Goal: Task Accomplishment & Management: Use online tool/utility

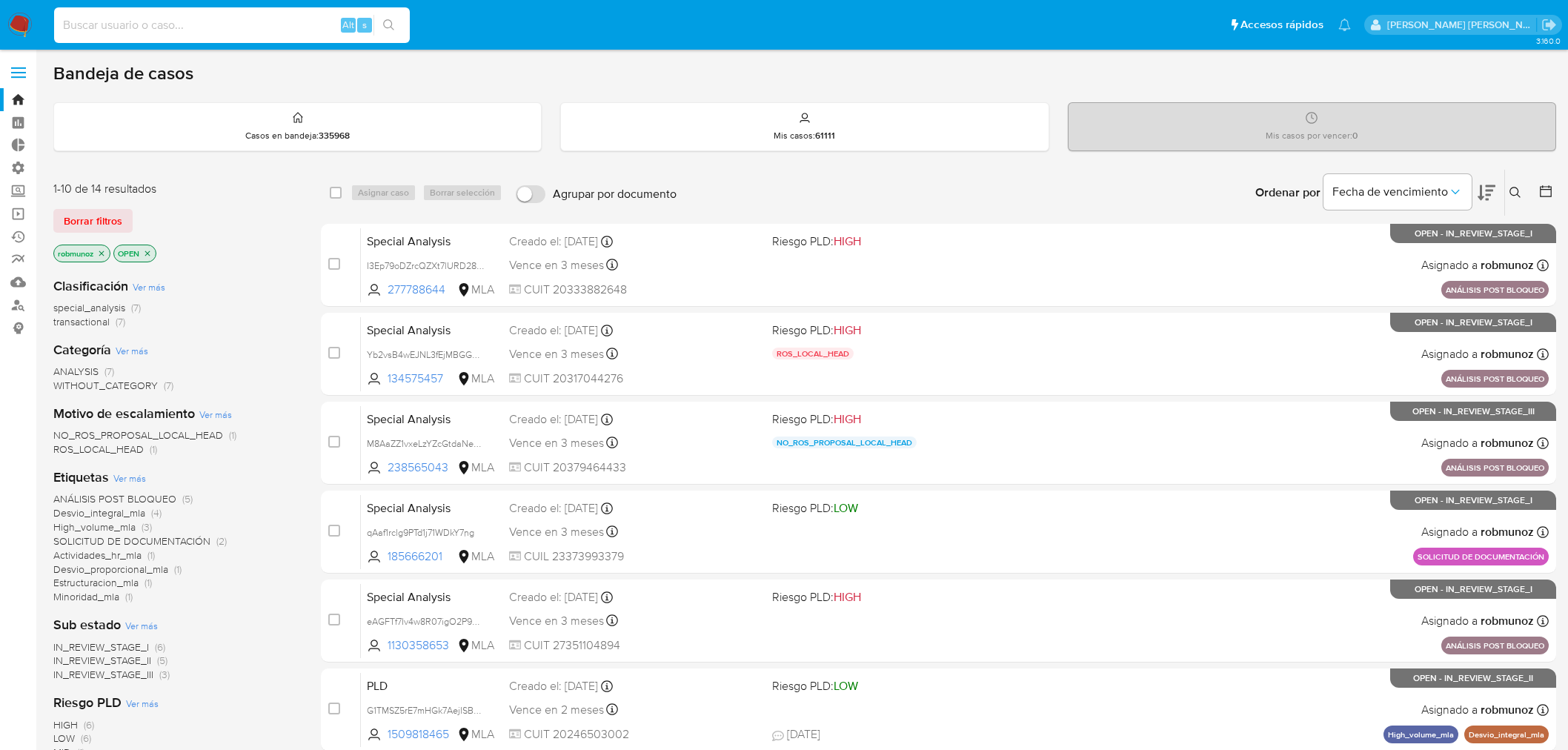
click at [107, 25] on input at bounding box center [231, 25] width 355 height 19
type input "621471776"
click at [402, 31] on button "search-icon" at bounding box center [388, 25] width 30 height 21
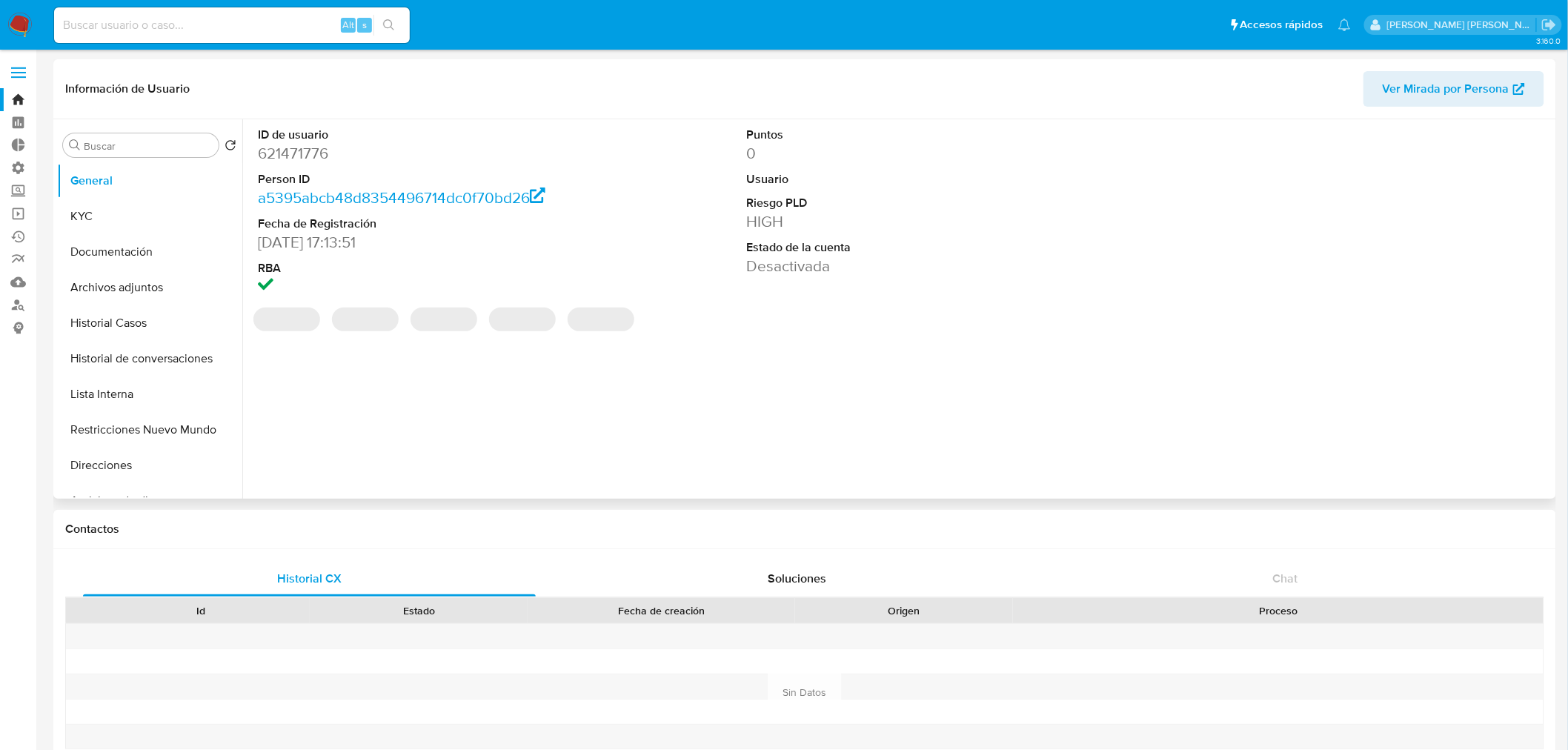
select select "10"
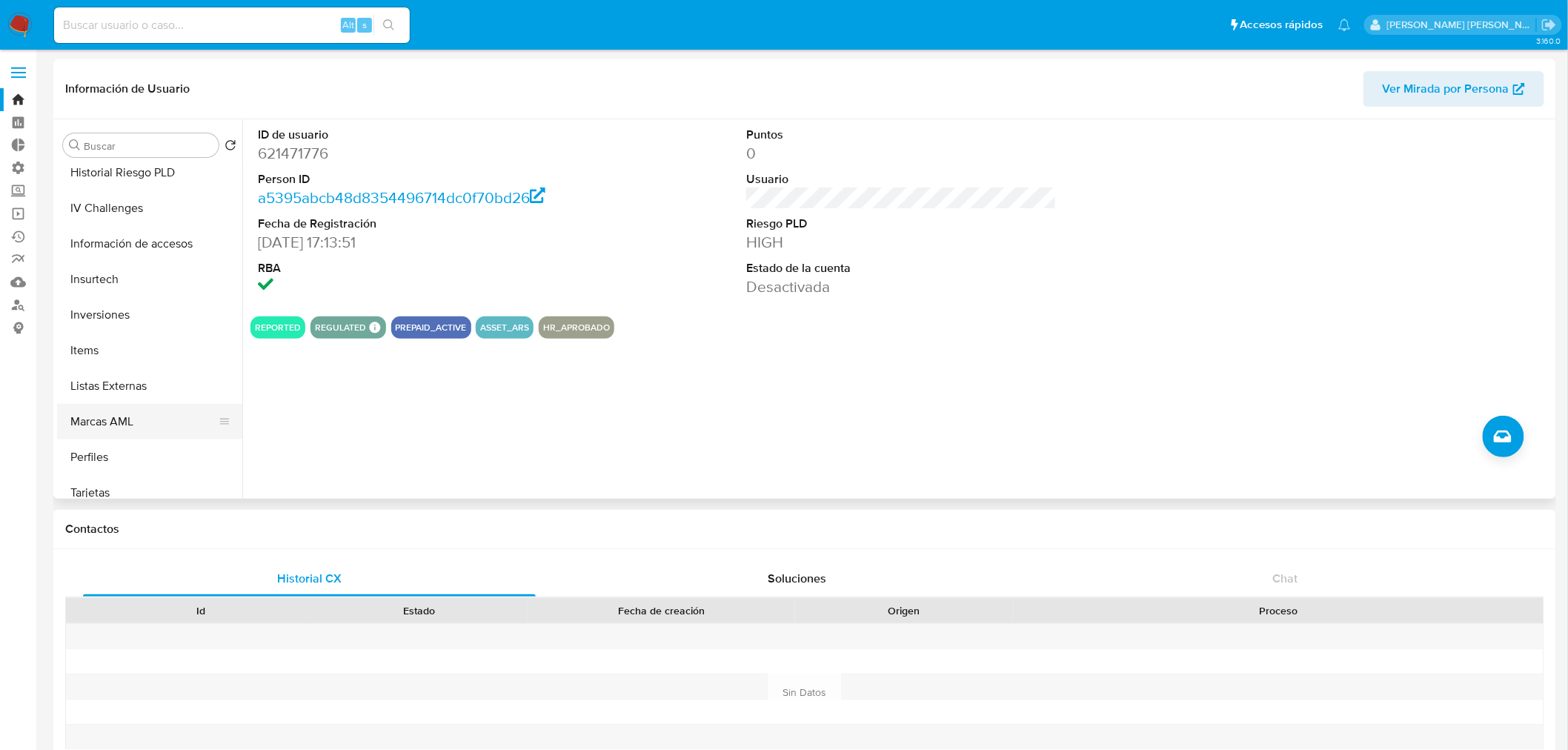
scroll to position [697, 0]
click at [143, 408] on button "Marcas AML" at bounding box center [144, 408] width 173 height 36
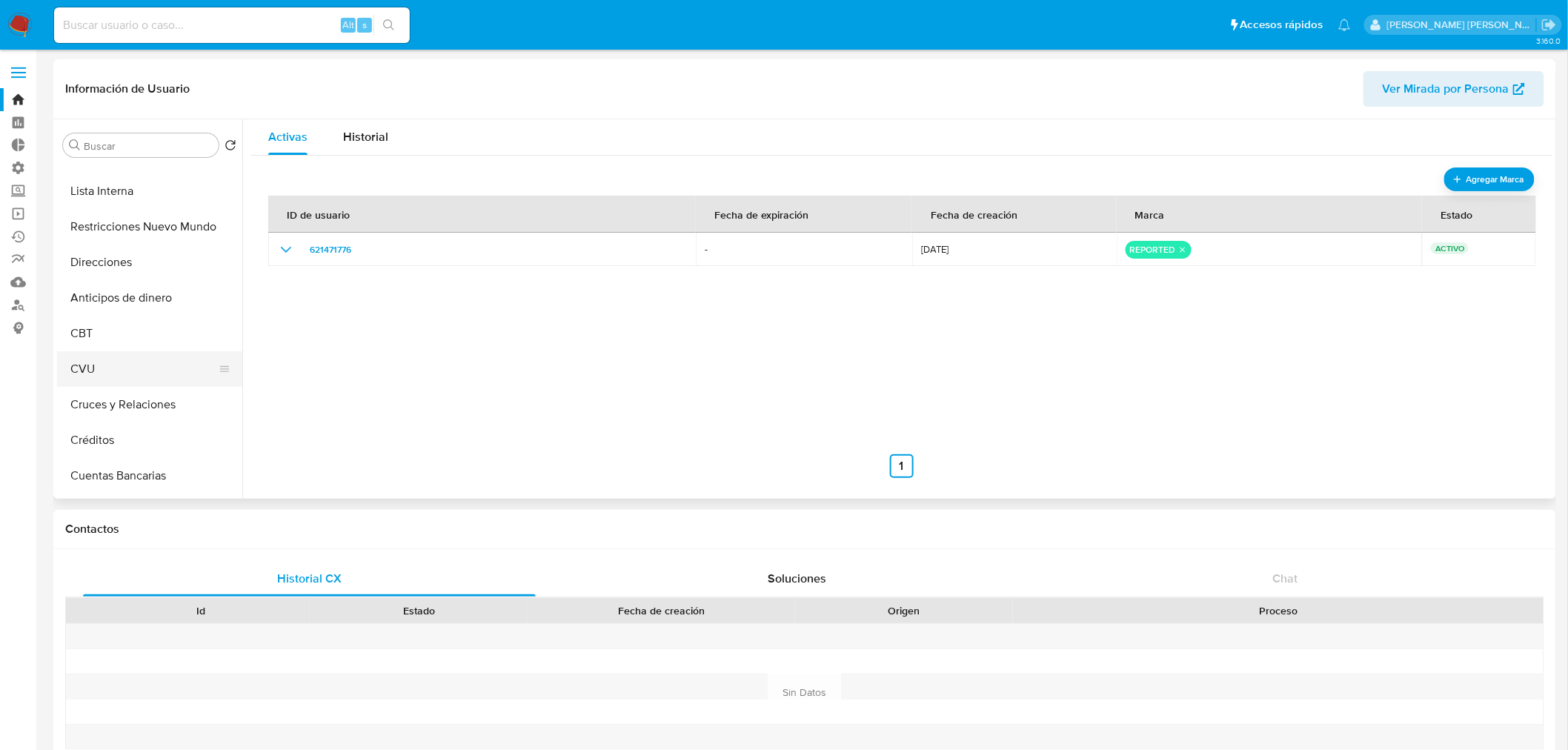
scroll to position [38, 0]
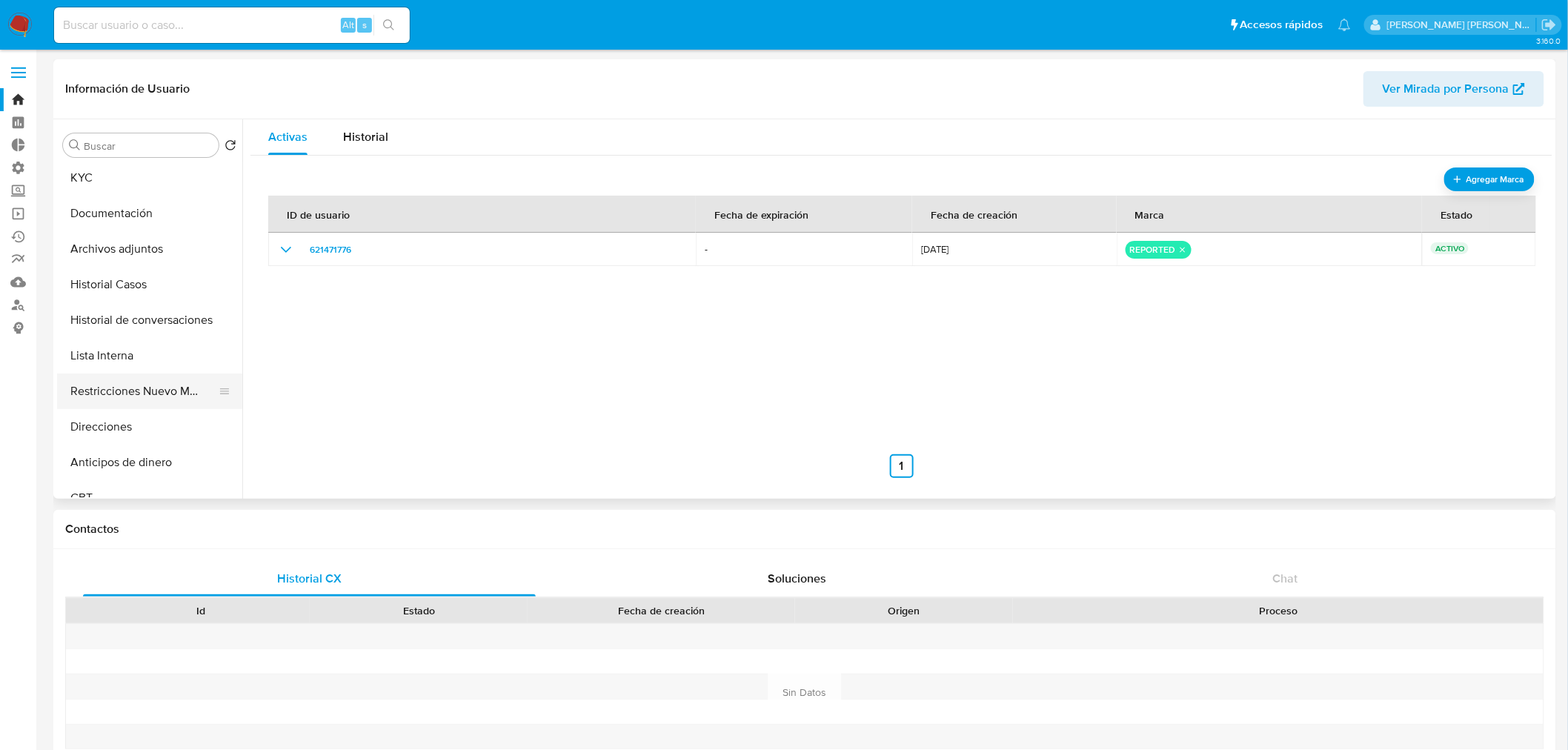
click at [179, 394] on button "Restricciones Nuevo Mundo" at bounding box center [144, 391] width 173 height 36
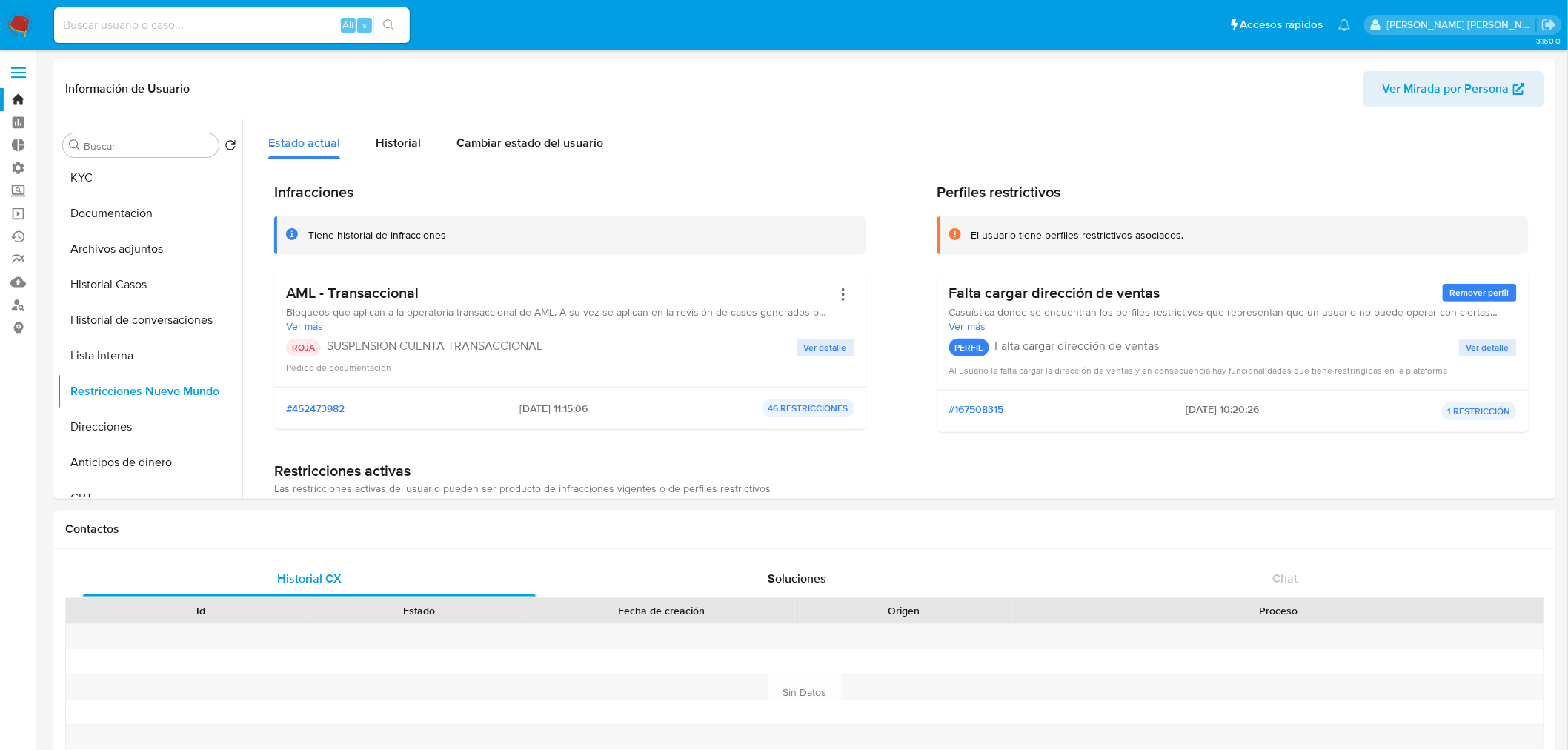
click at [146, 26] on input at bounding box center [231, 25] width 355 height 19
paste input "2471564593"
type input "2471564593"
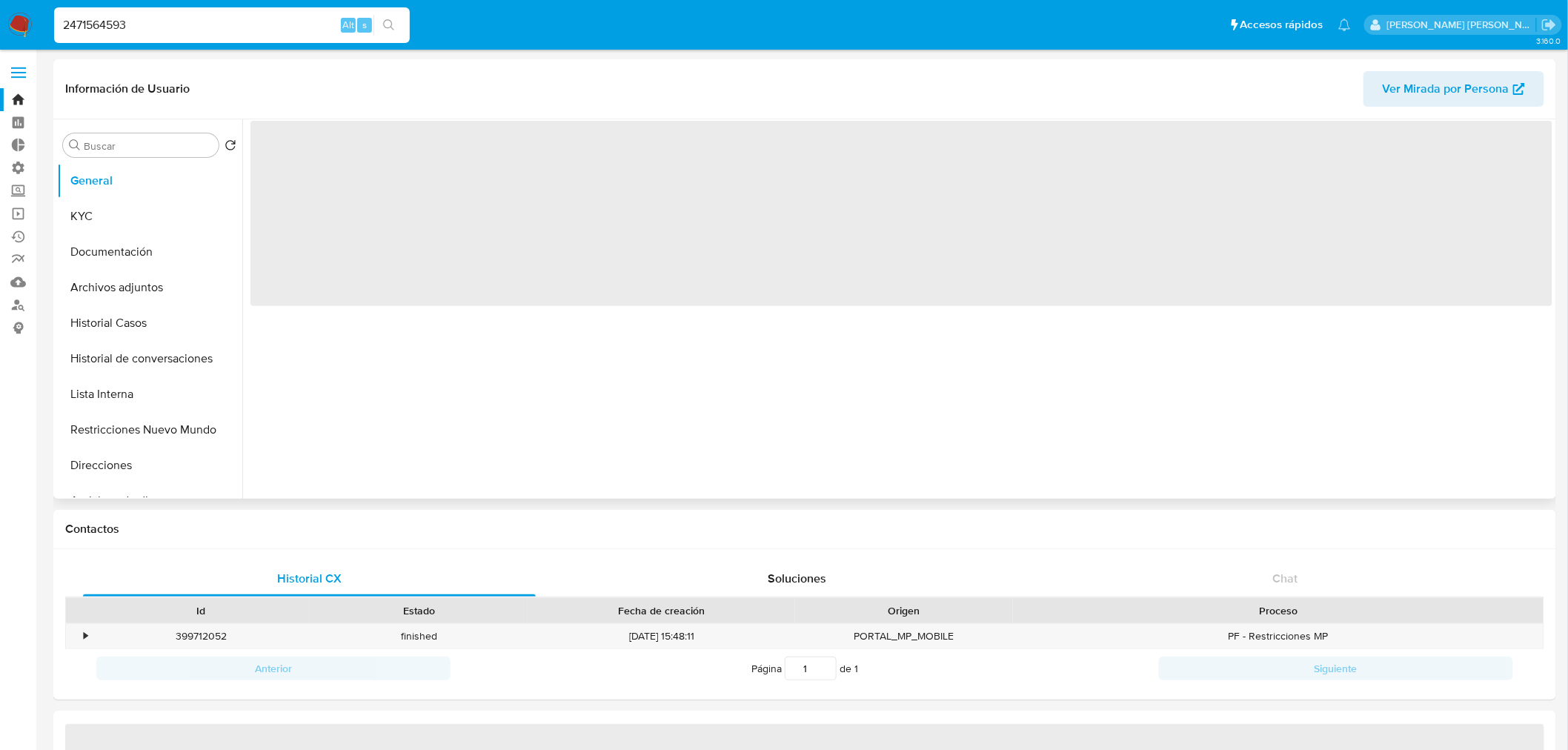
select select "10"
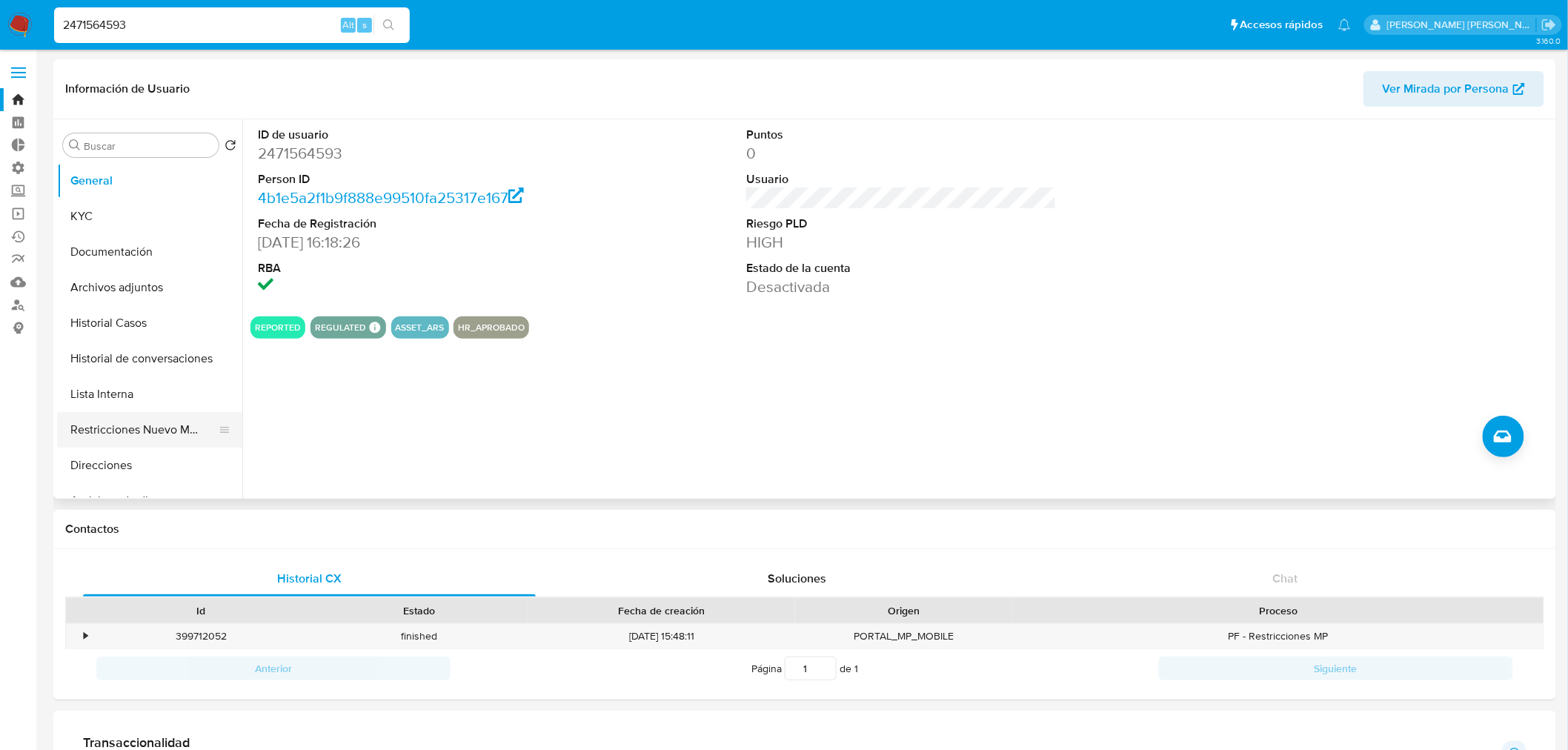
click at [121, 438] on button "Restricciones Nuevo Mundo" at bounding box center [144, 429] width 173 height 36
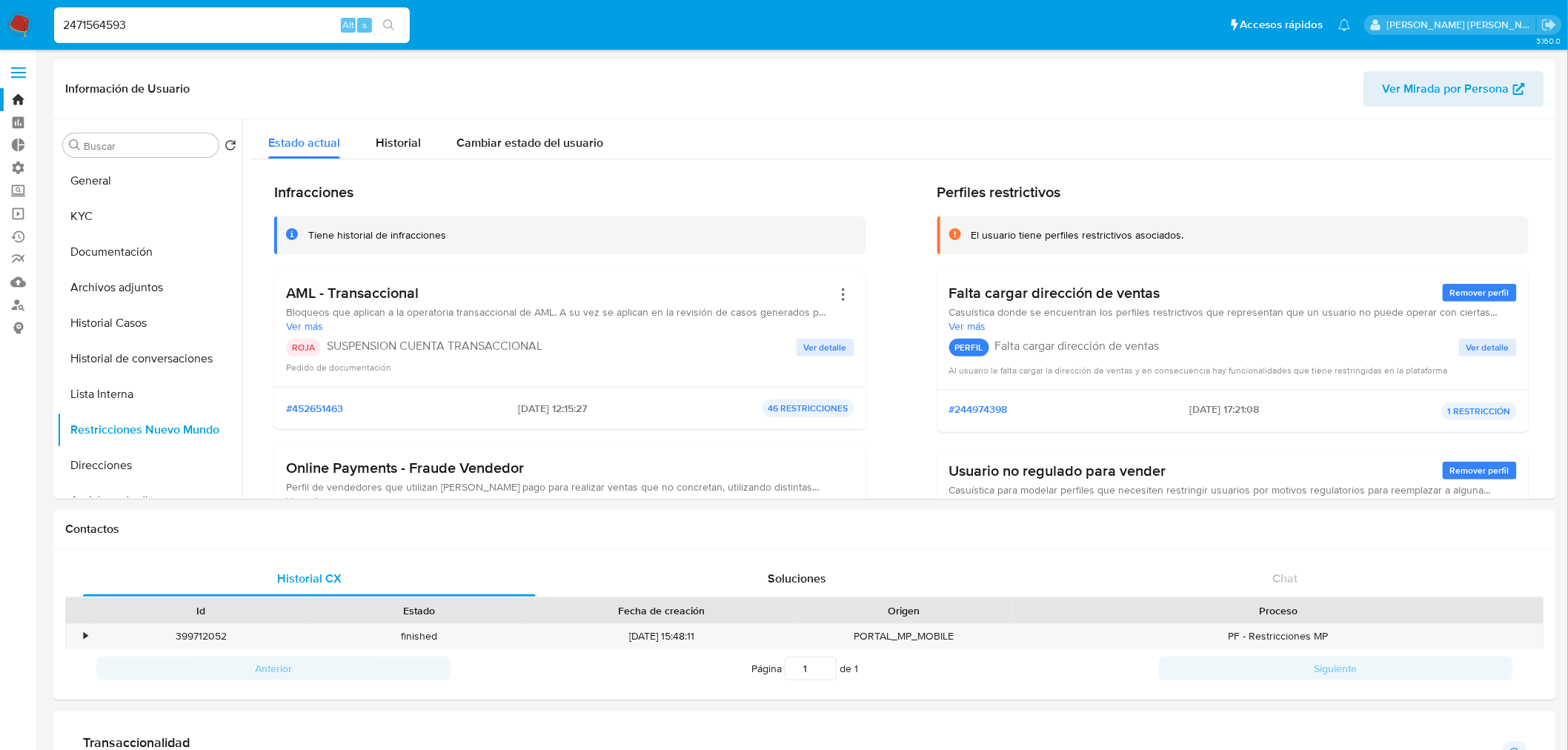
click at [201, 16] on input "2471564593" at bounding box center [231, 25] width 355 height 19
paste input "30277694"
type input "2302776943"
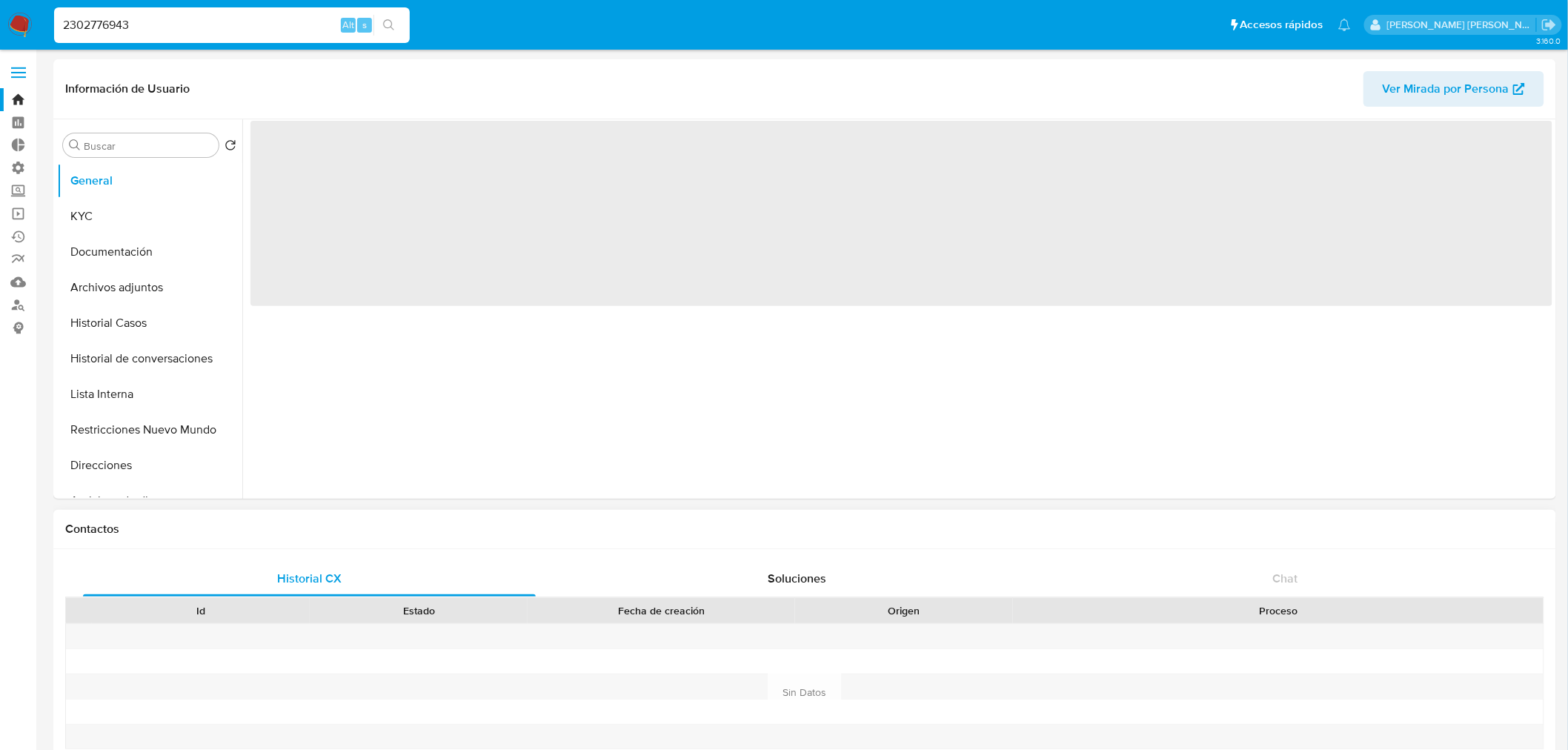
select select "10"
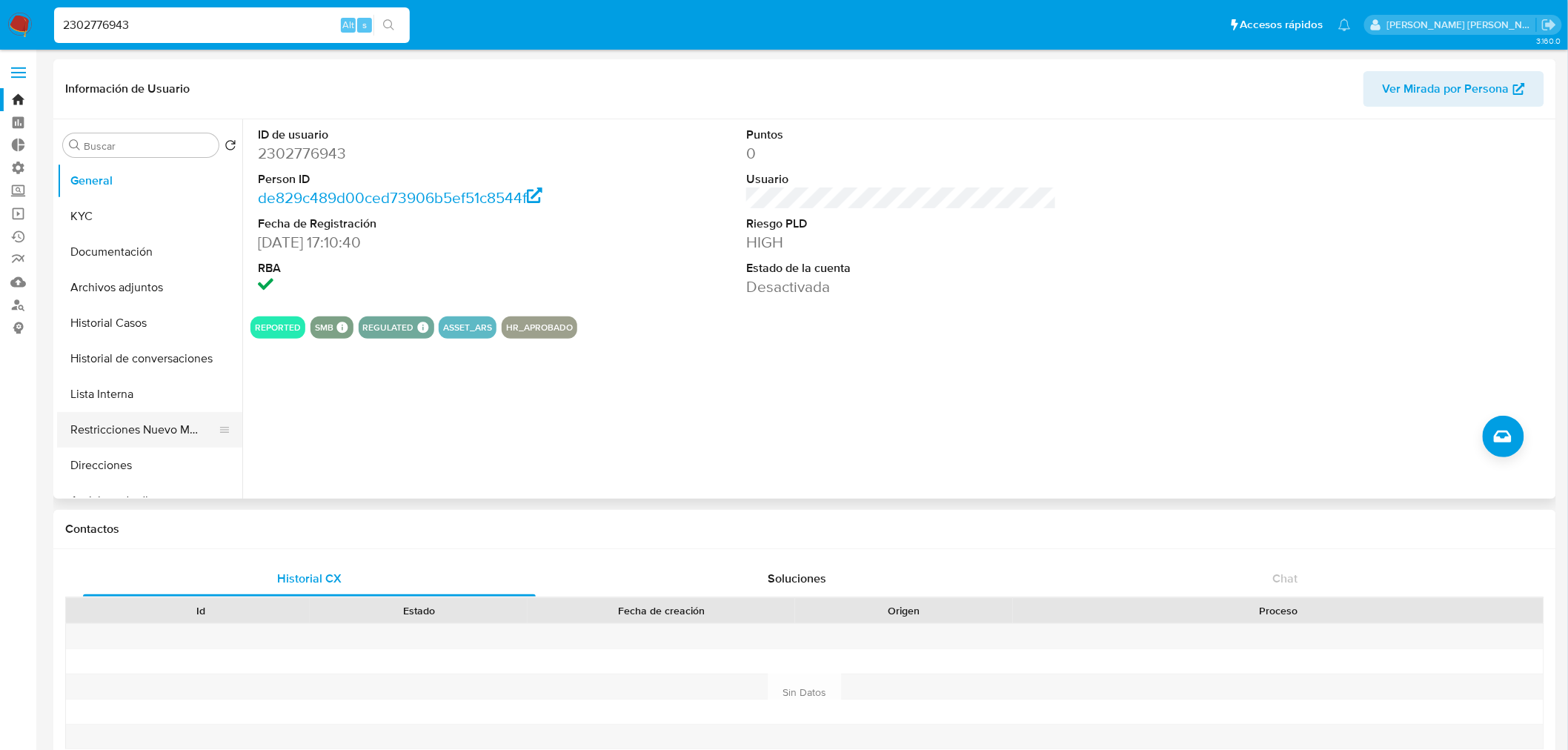
click at [132, 440] on button "Restricciones Nuevo Mundo" at bounding box center [144, 429] width 173 height 36
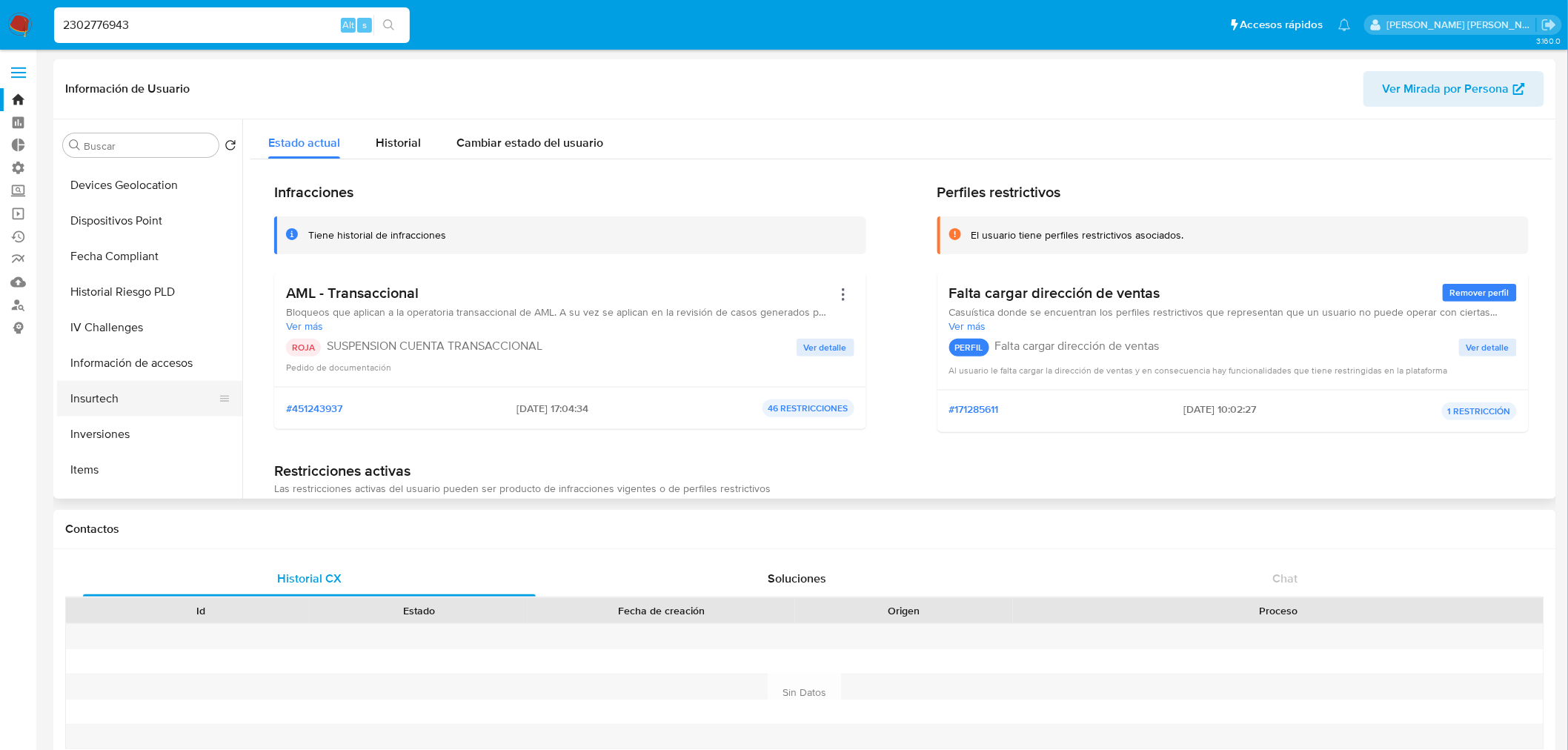
scroll to position [576, 0]
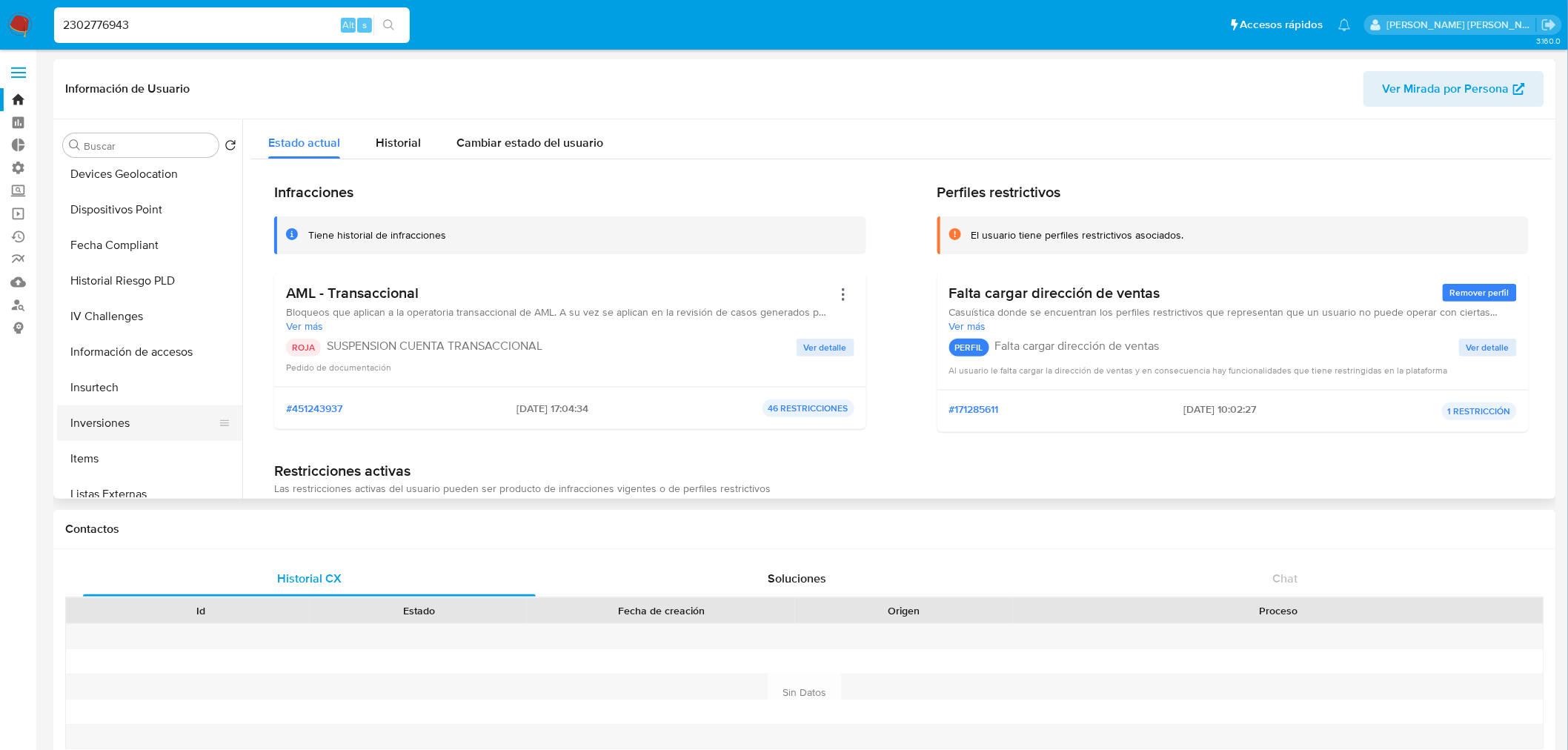
click at [151, 434] on button "Inversiones" at bounding box center [144, 423] width 173 height 36
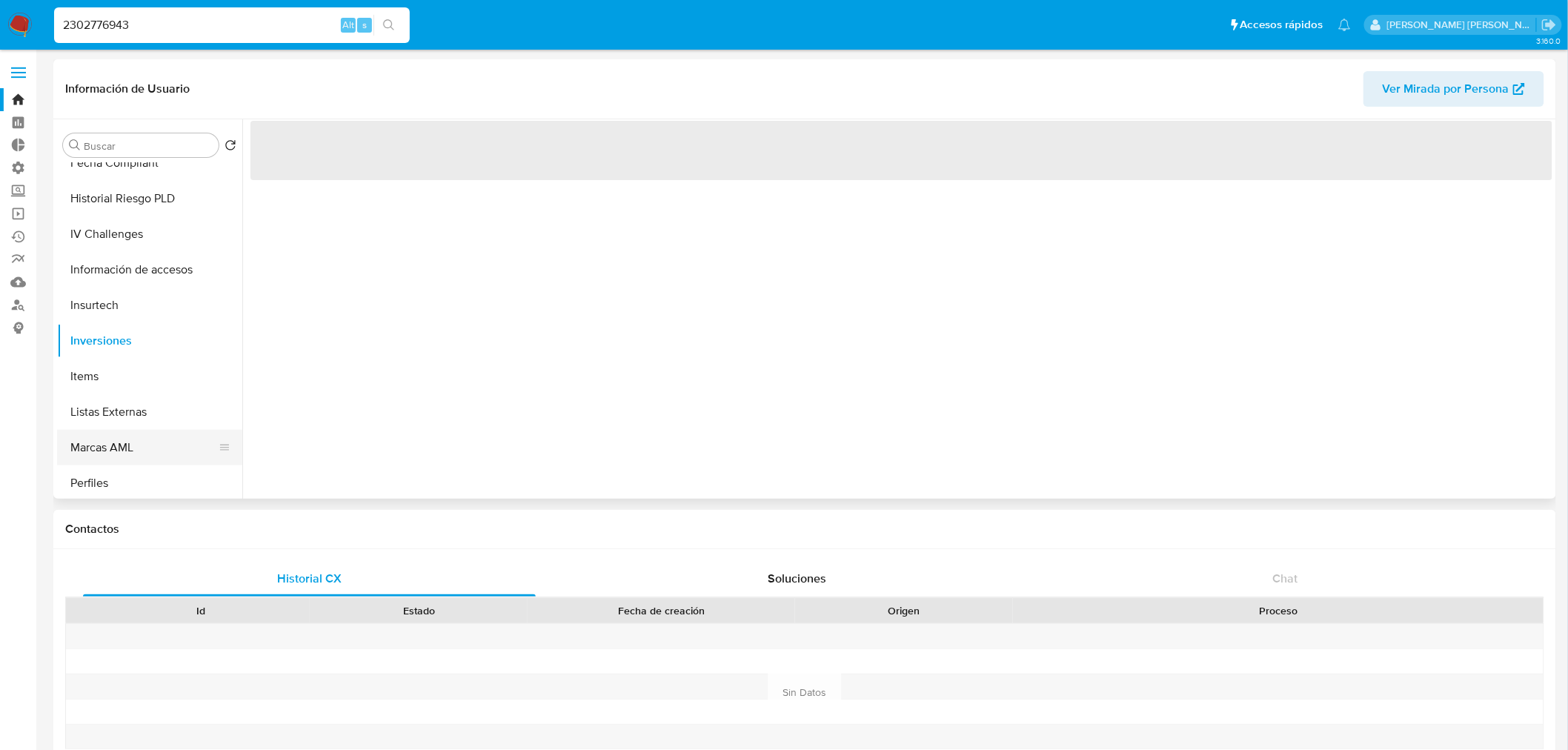
scroll to position [697, 0]
click at [148, 406] on button "Marcas AML" at bounding box center [144, 408] width 173 height 36
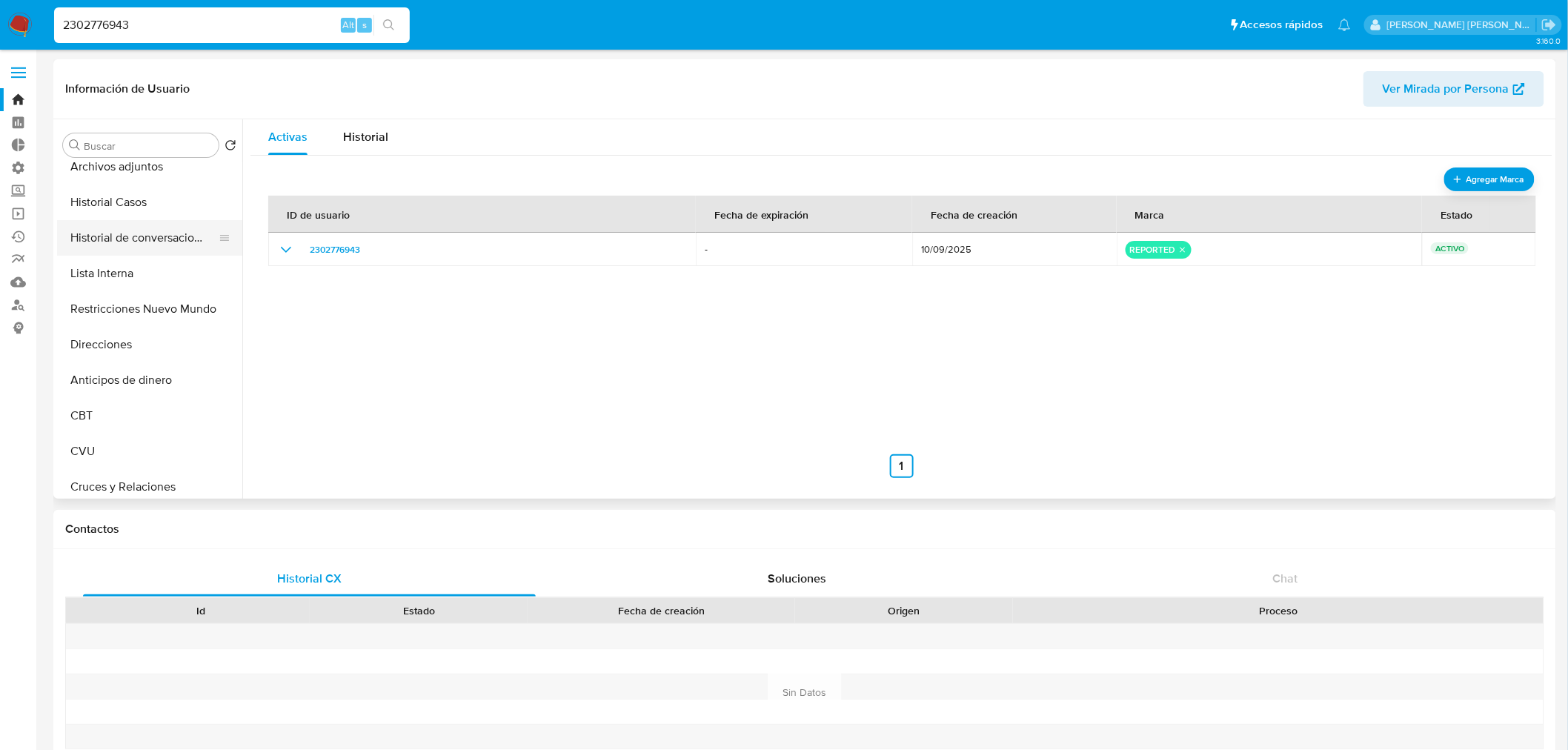
scroll to position [0, 0]
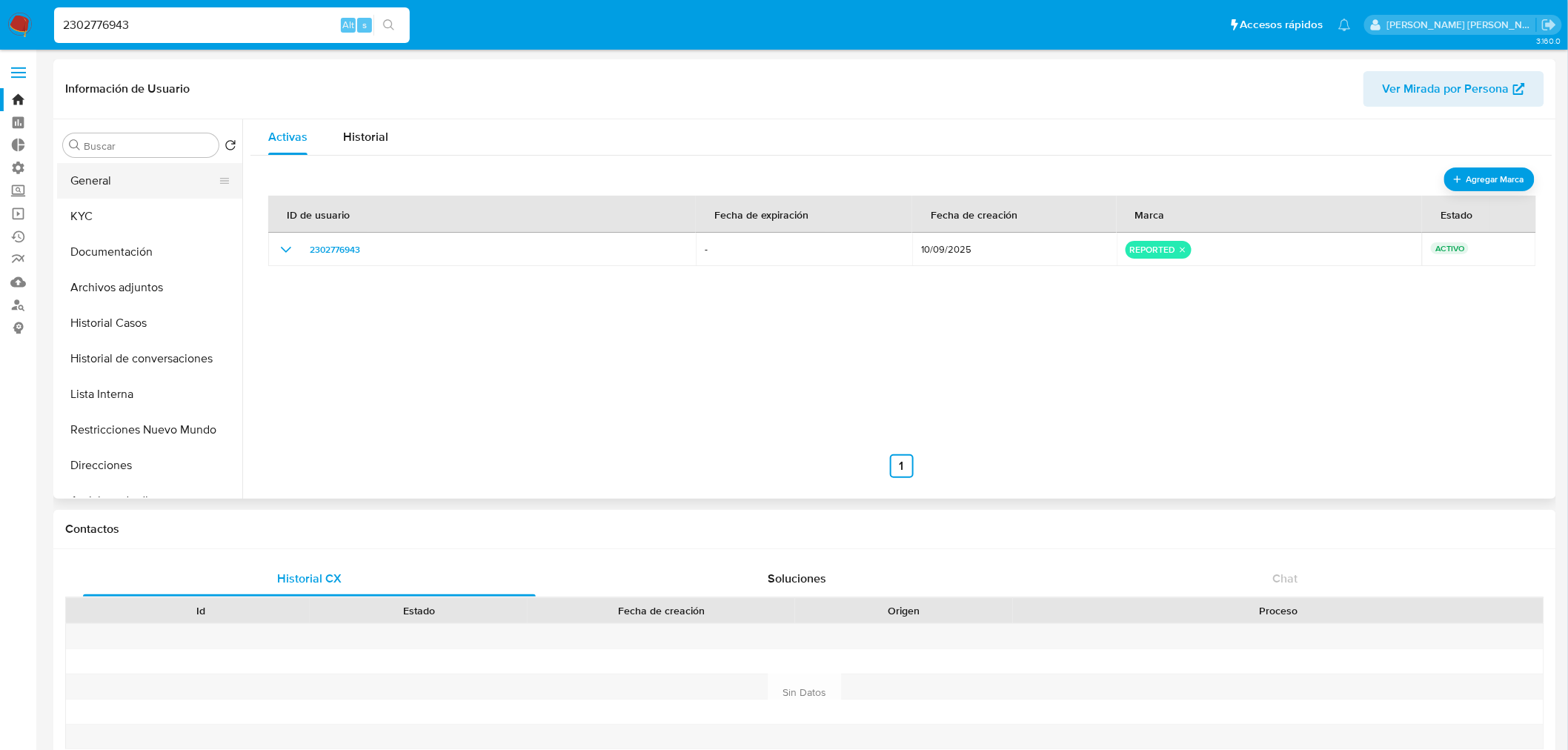
click at [117, 191] on button "General" at bounding box center [144, 180] width 173 height 36
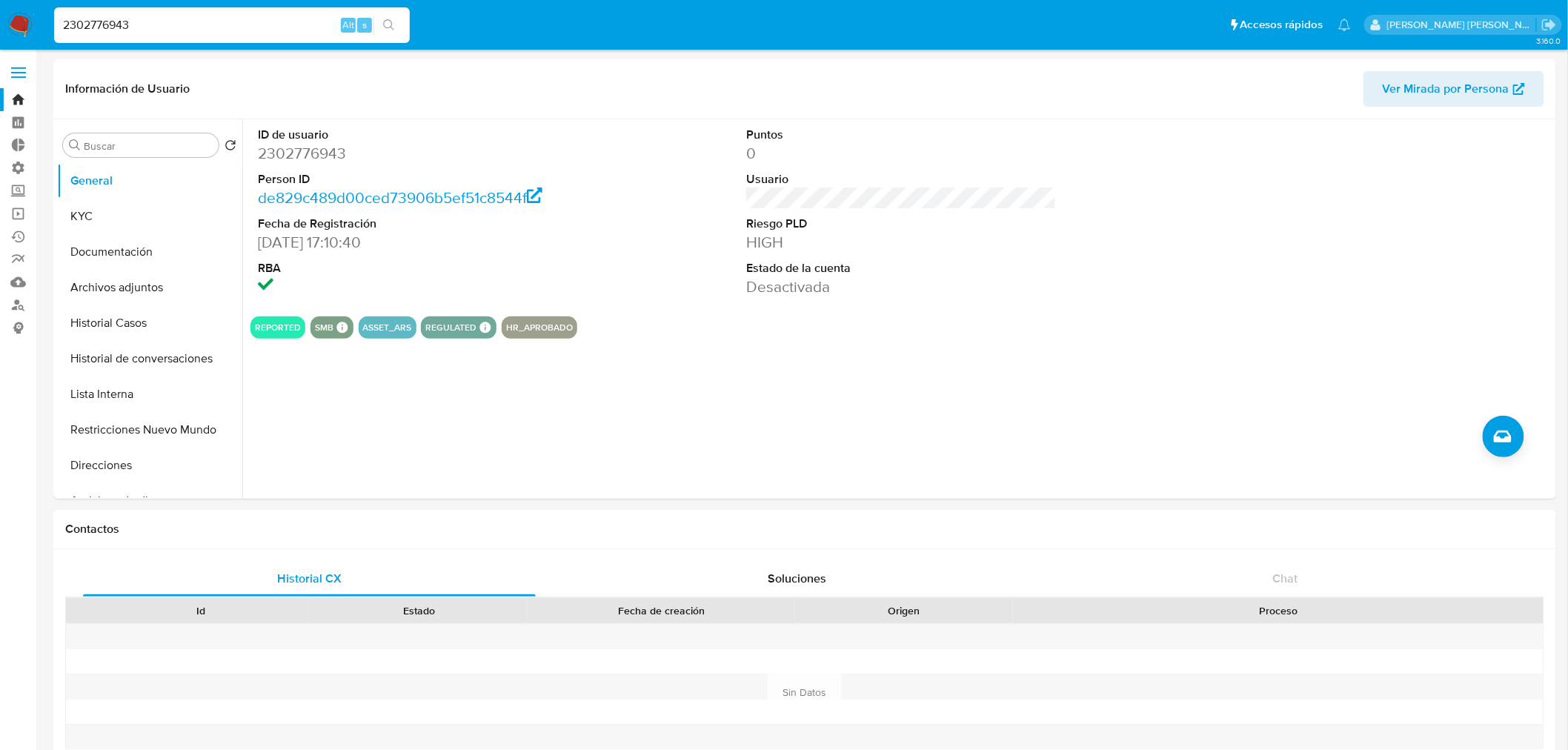
click at [197, 23] on input "2302776943" at bounding box center [231, 25] width 355 height 19
paste input "14008146"
type input "214008146"
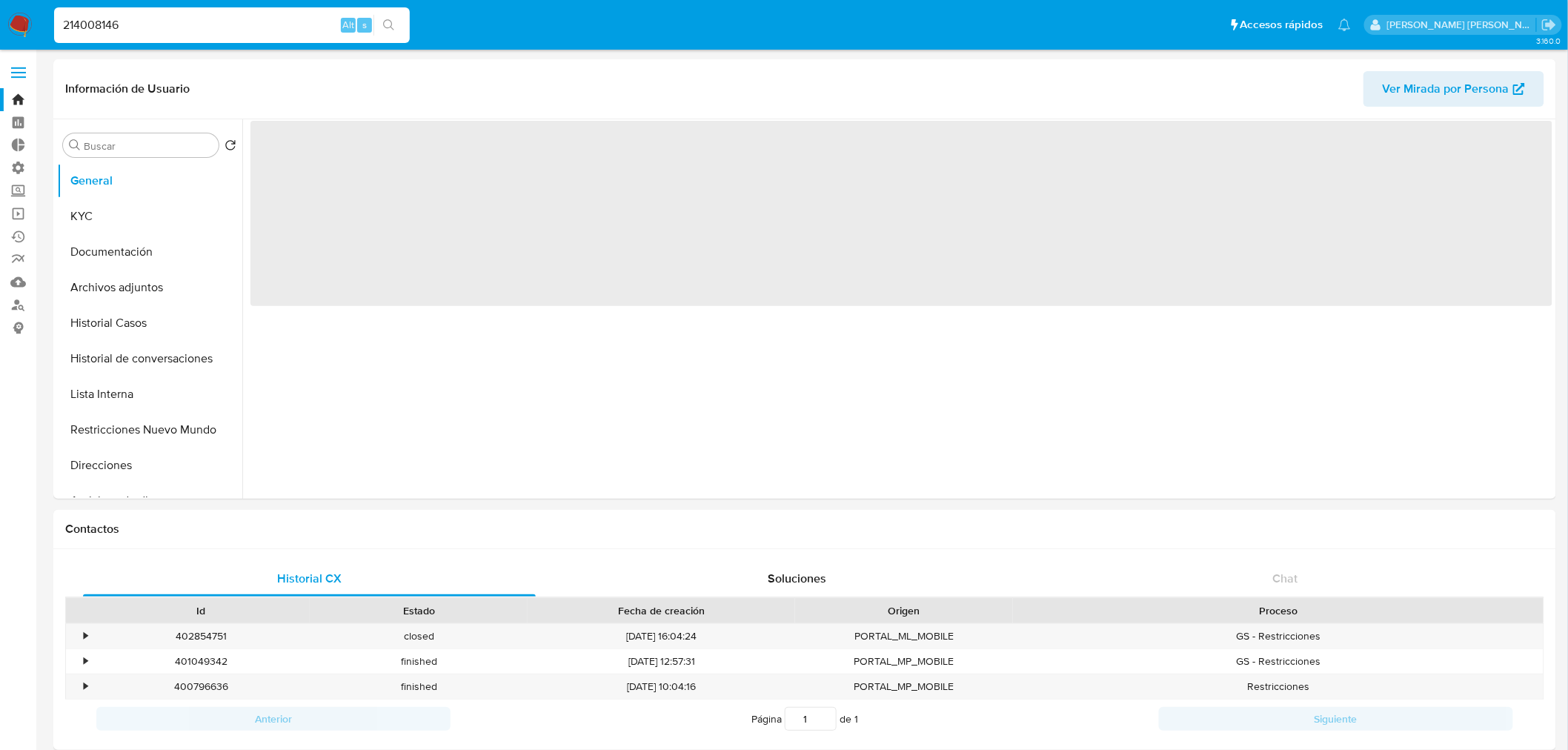
select select "10"
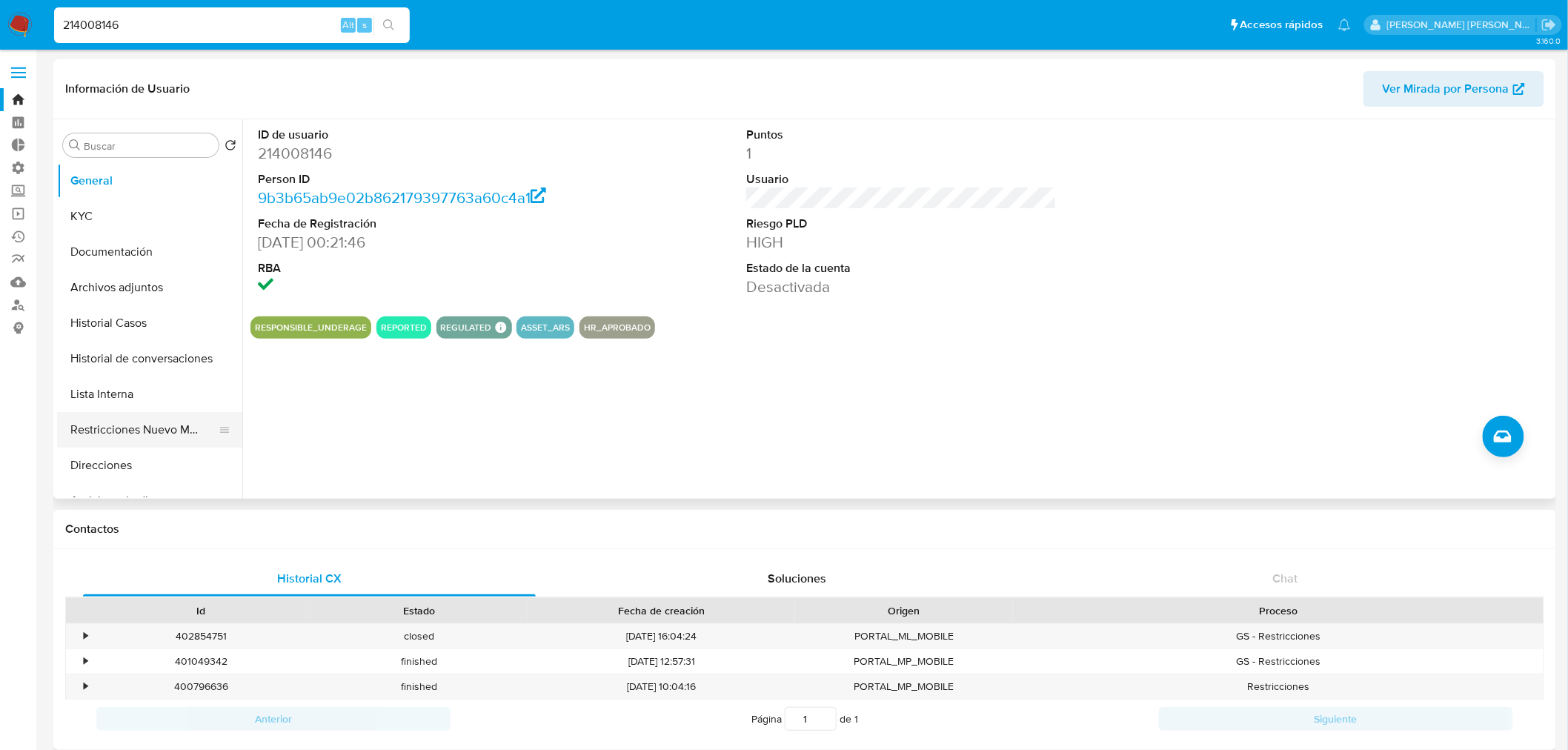
click at [136, 437] on button "Restricciones Nuevo Mundo" at bounding box center [144, 429] width 173 height 36
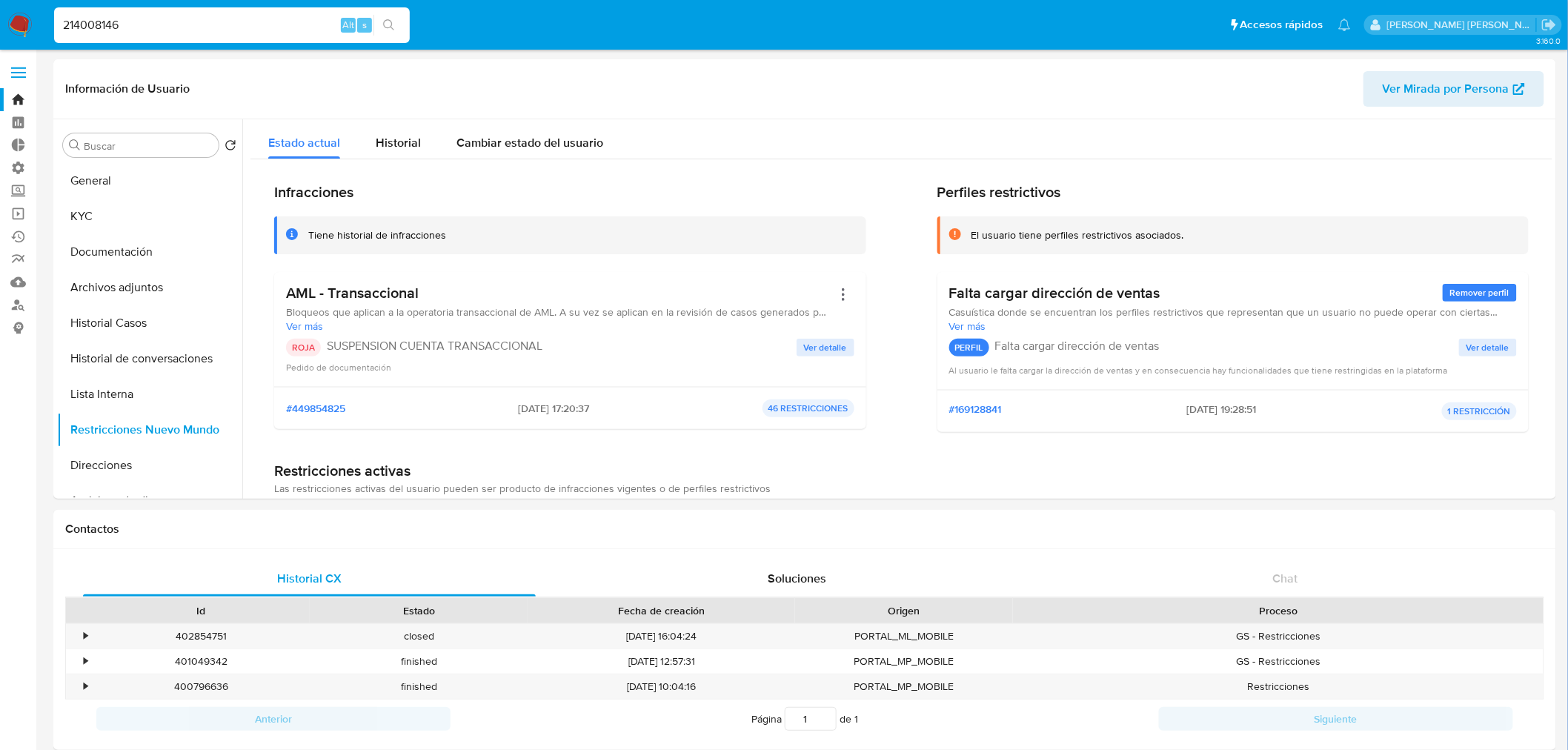
click at [146, 18] on input "214008146" at bounding box center [231, 25] width 355 height 19
paste input "96282501"
type input "296282501"
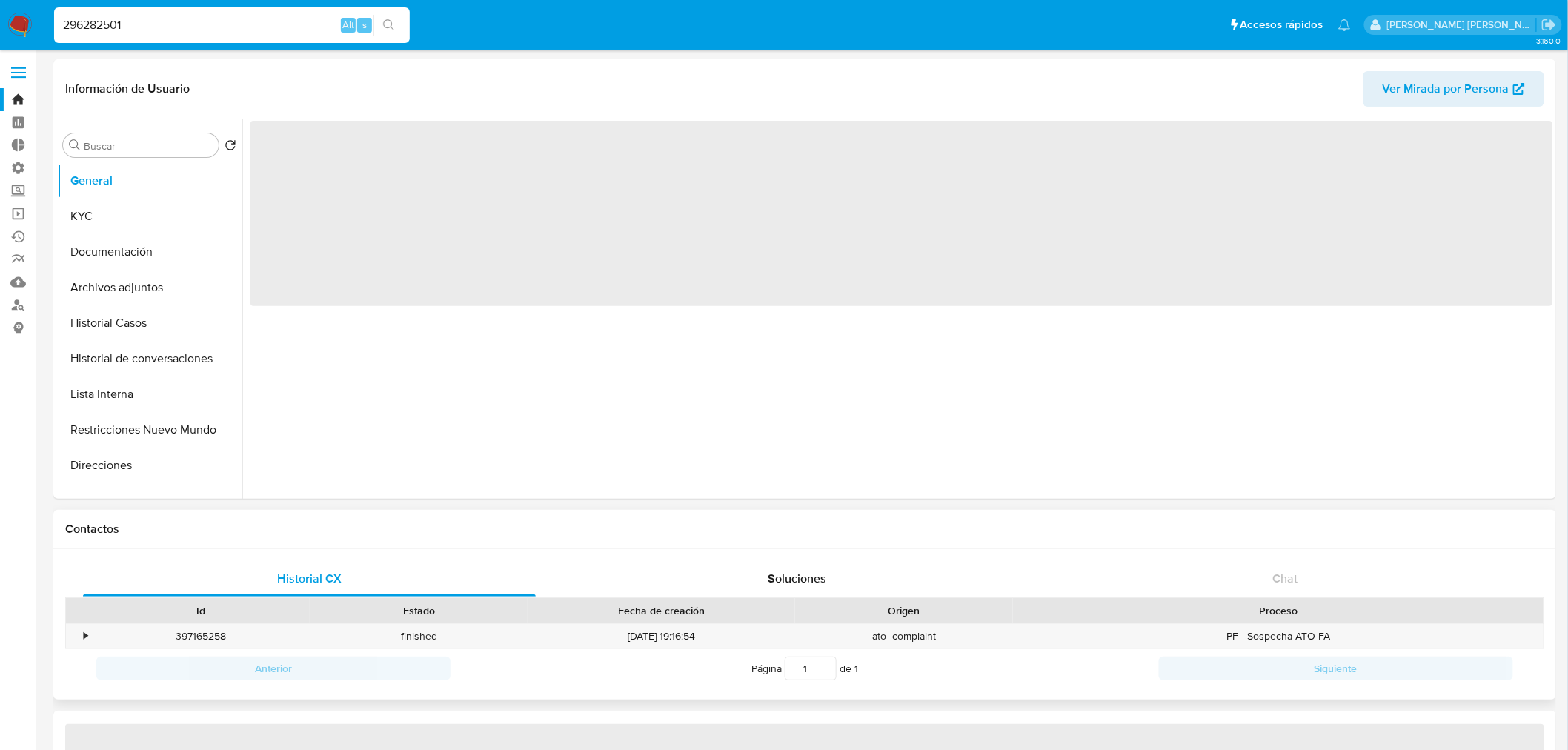
select select "10"
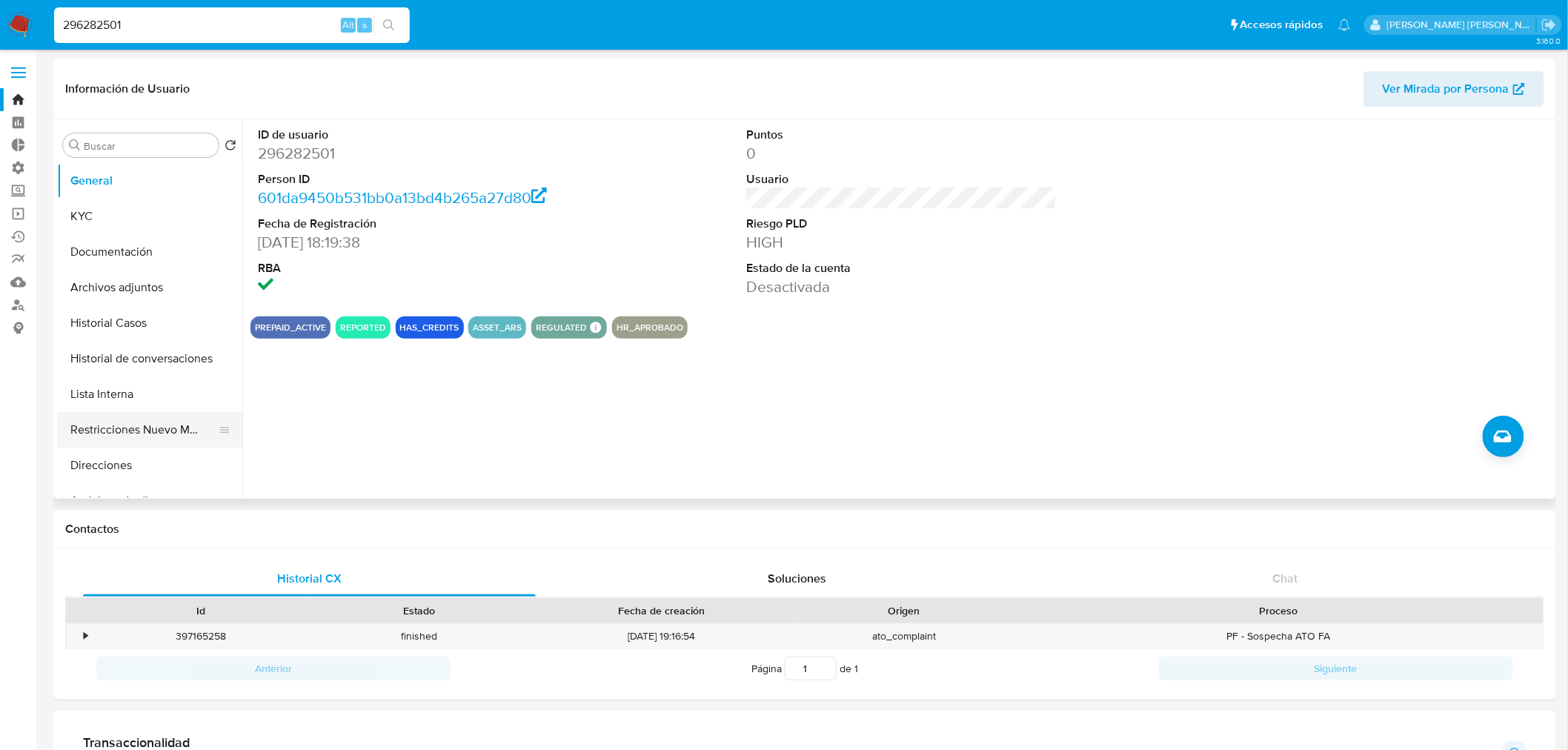
click at [88, 437] on button "Restricciones Nuevo Mundo" at bounding box center [144, 429] width 173 height 36
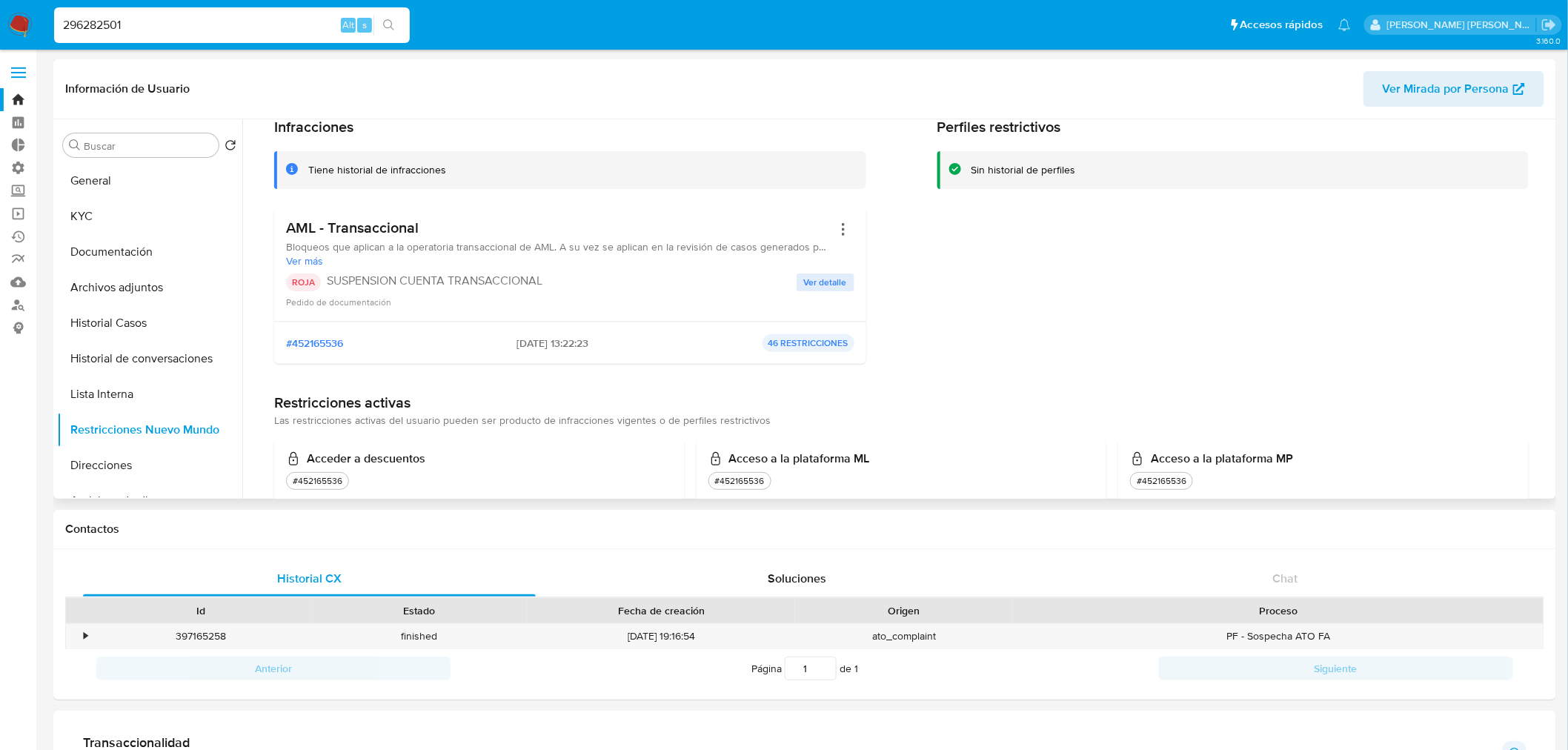
scroll to position [247, 0]
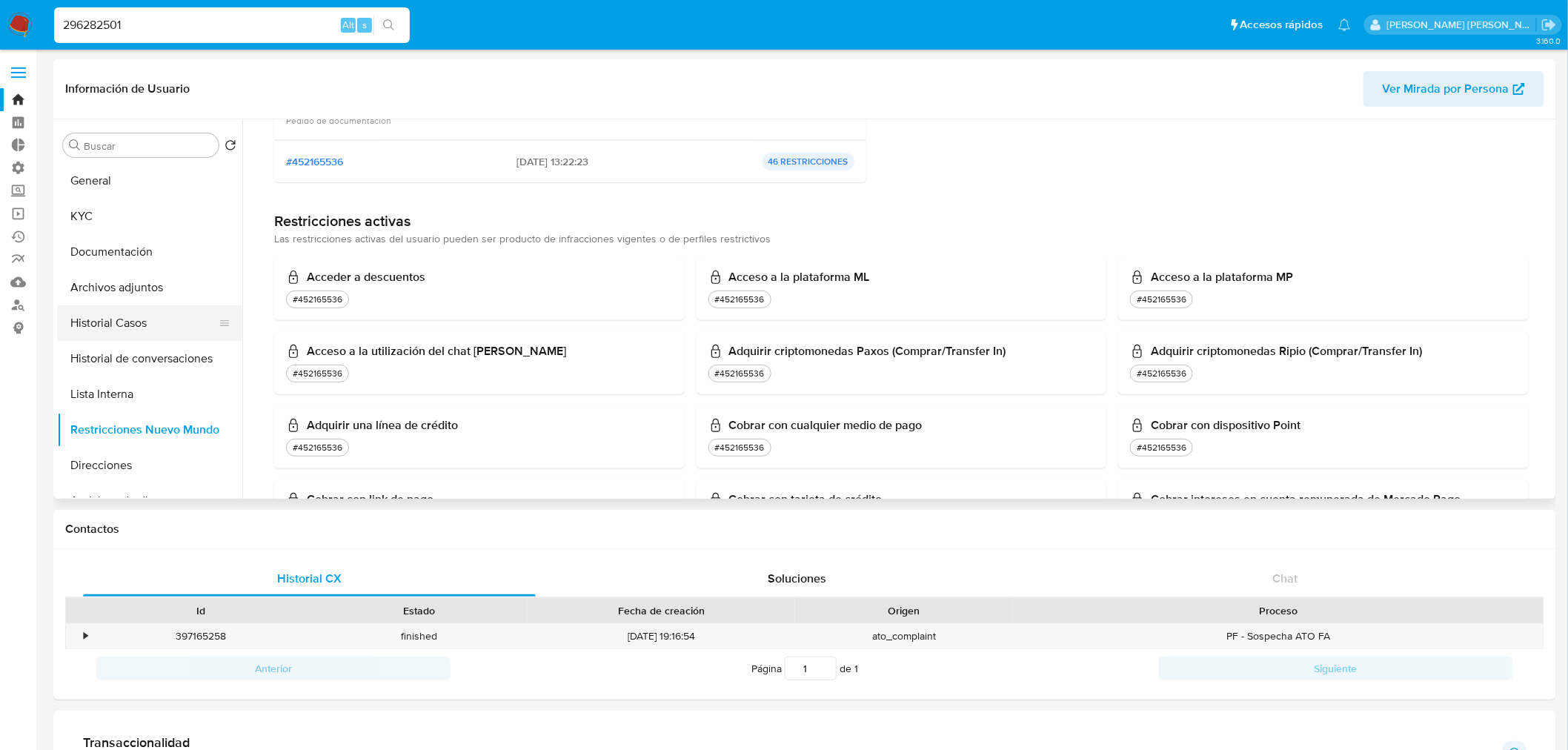
click at [120, 316] on button "Historial Casos" at bounding box center [144, 323] width 173 height 36
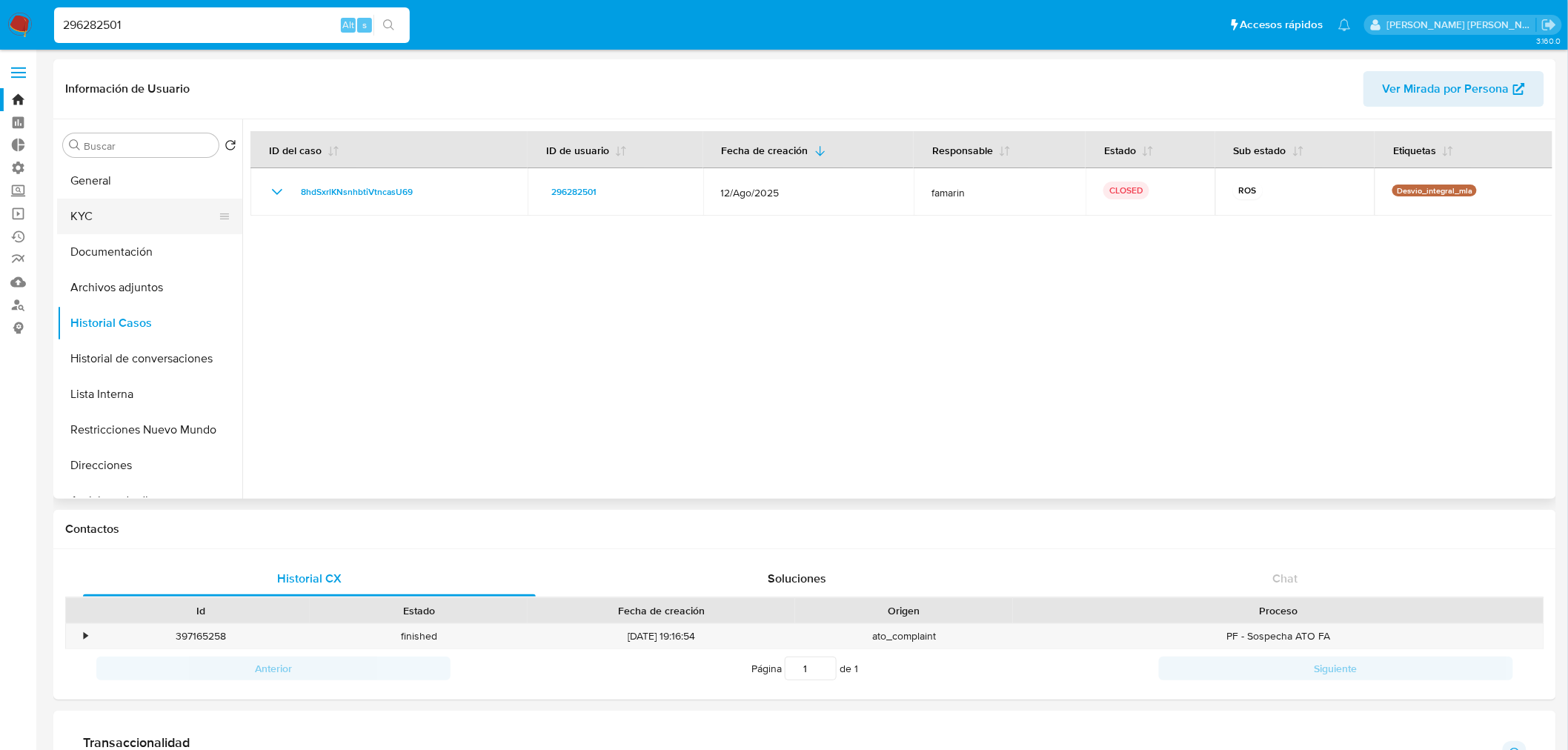
click at [138, 202] on button "KYC" at bounding box center [144, 216] width 173 height 36
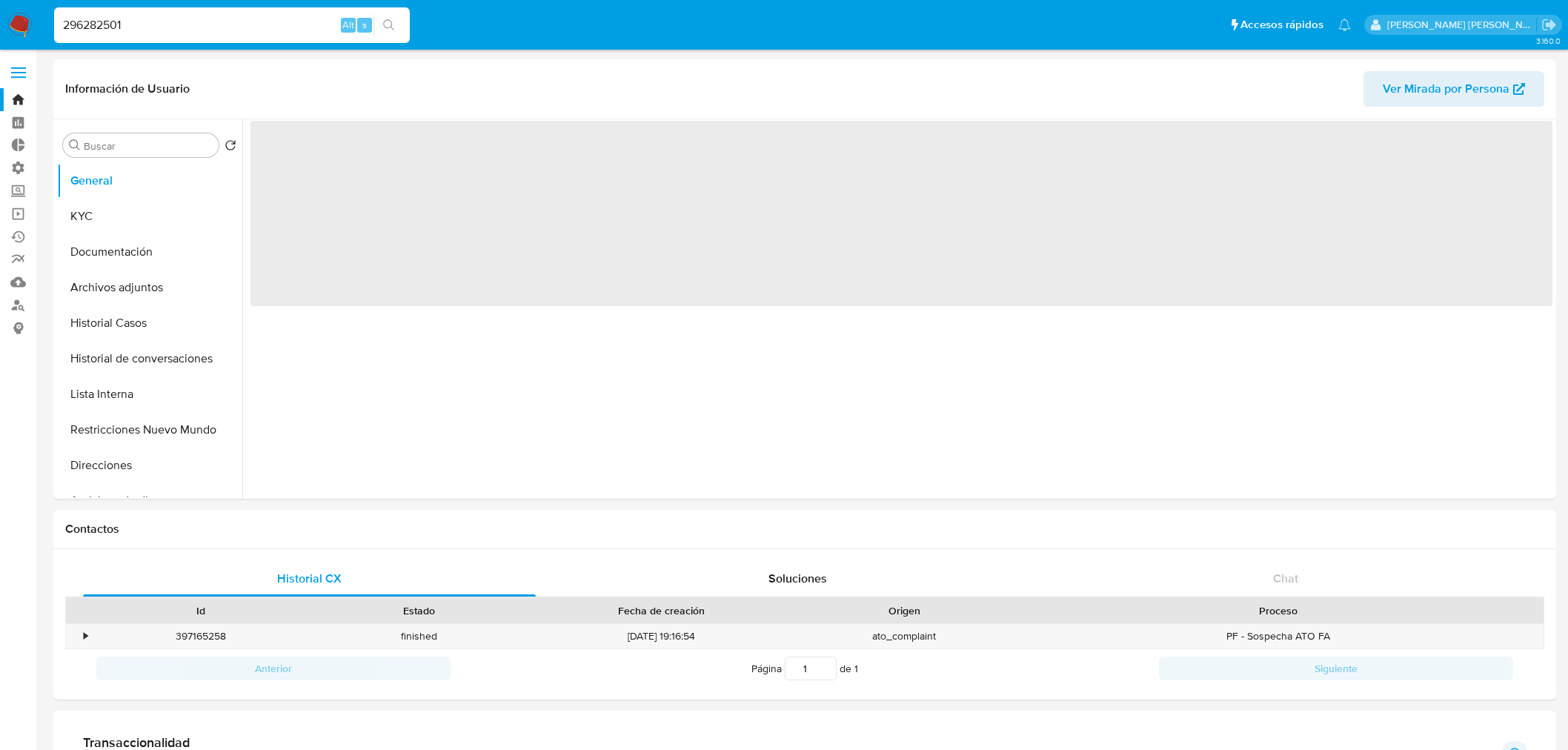
select select "10"
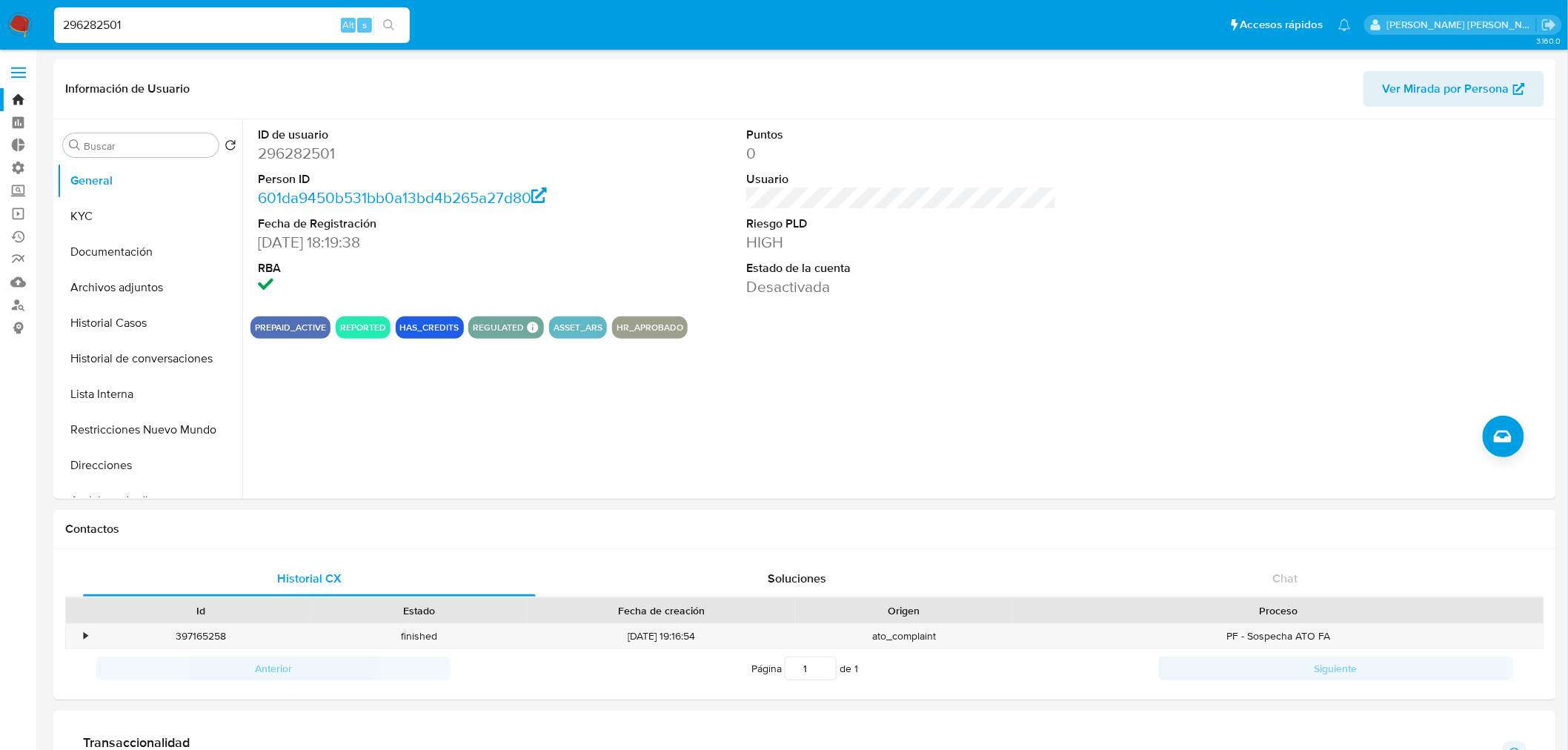
click at [8, 15] on img at bounding box center [20, 25] width 25 height 25
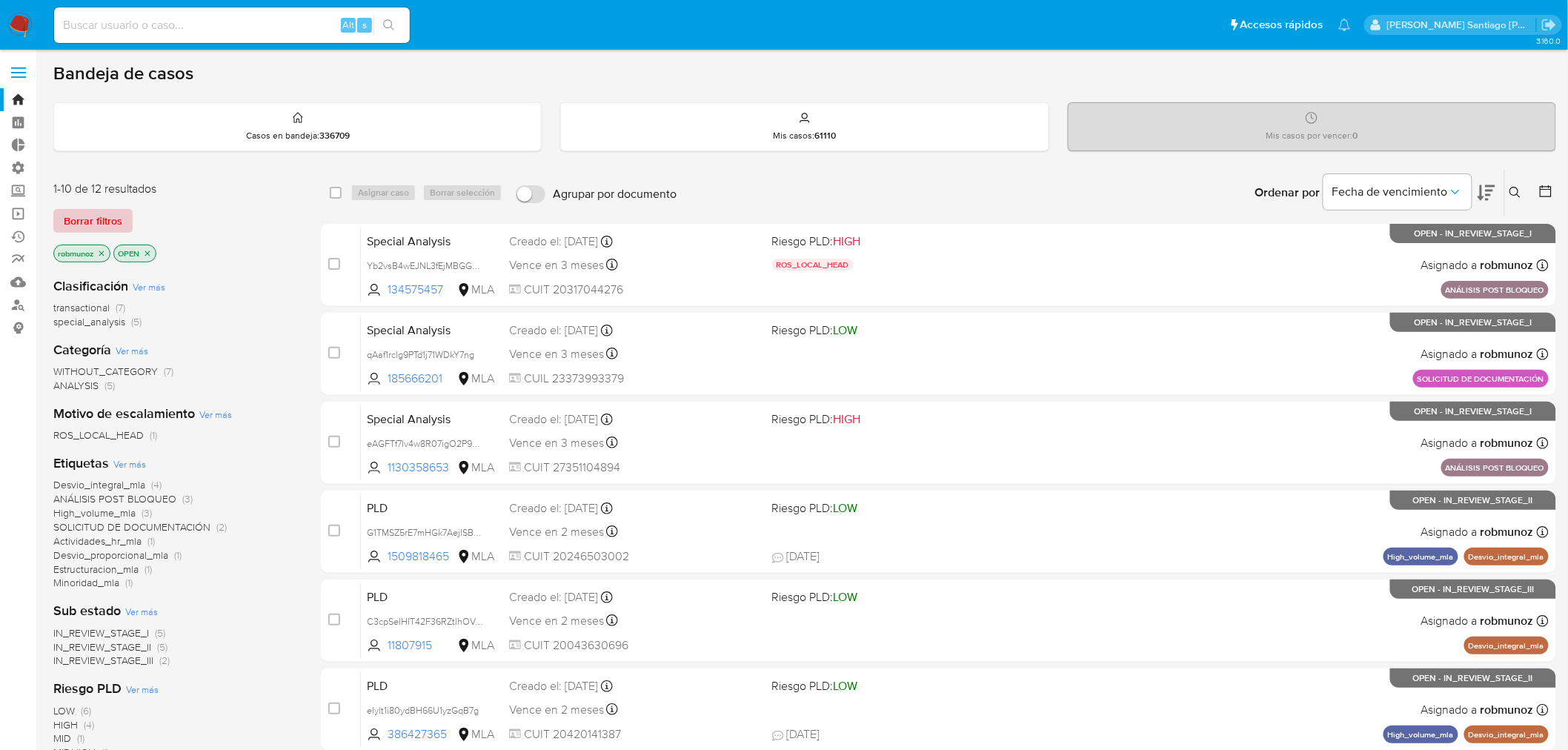
click at [106, 219] on span "Borrar filtros" at bounding box center [94, 221] width 59 height 21
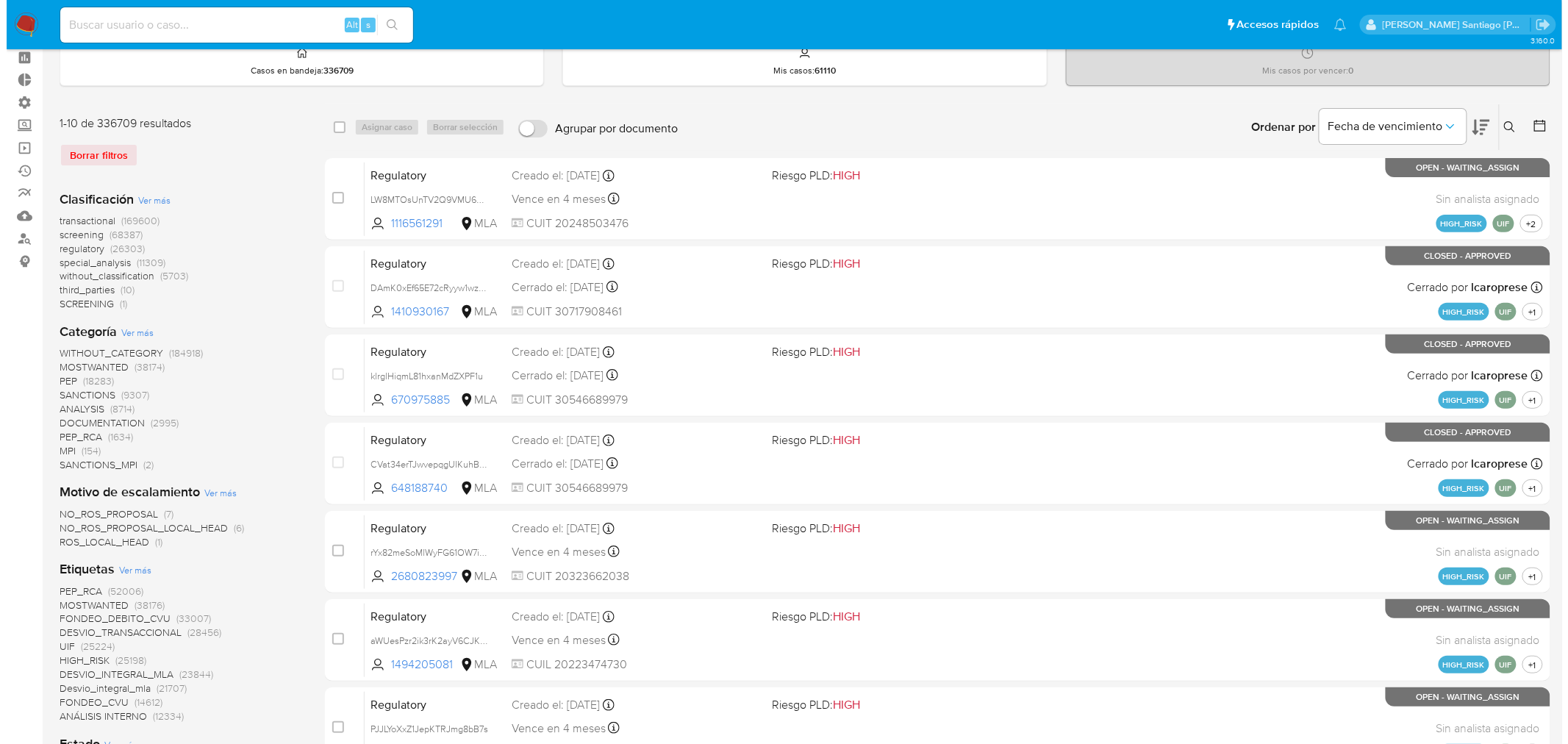
scroll to position [163, 0]
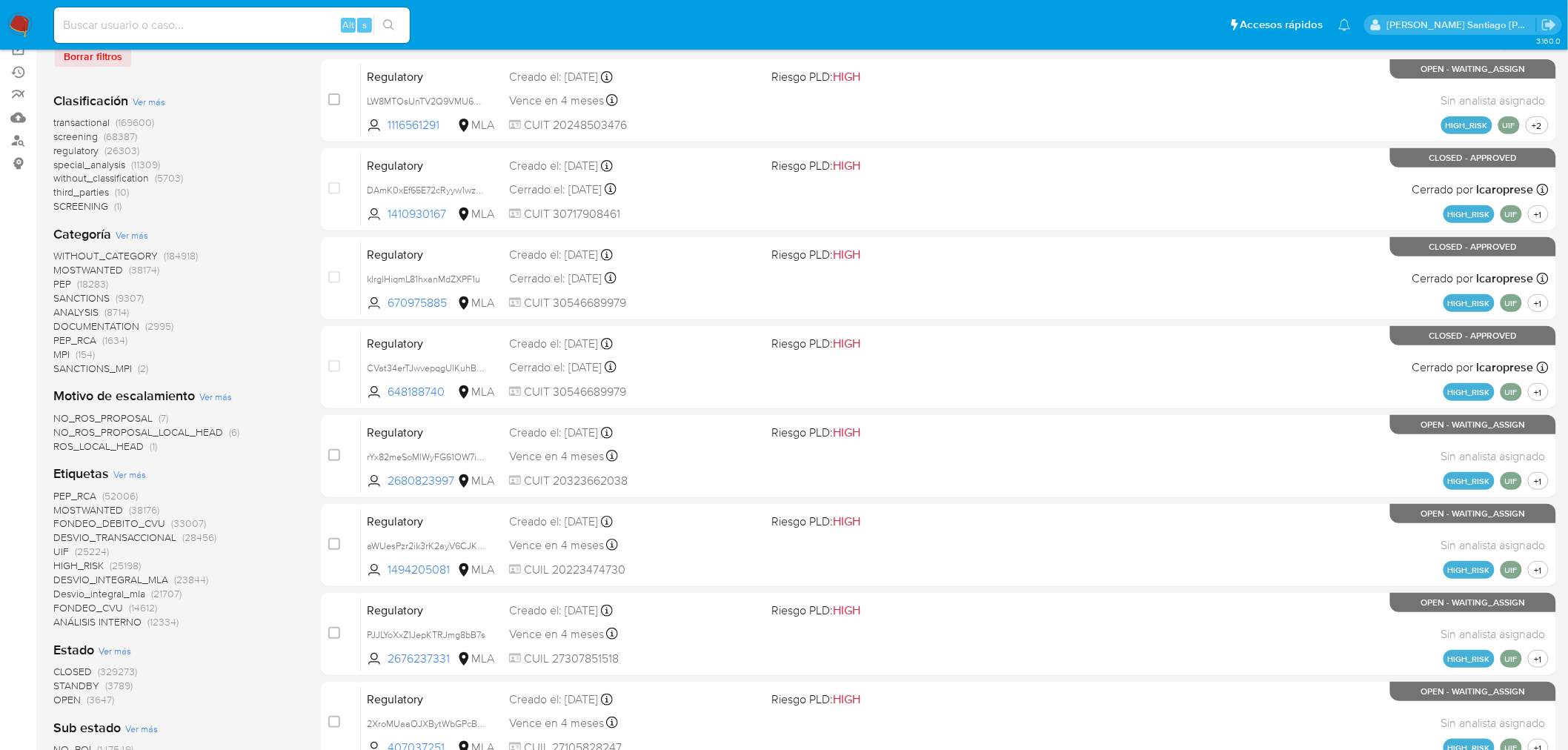
click at [62, 670] on span "CLOSED" at bounding box center [73, 671] width 38 height 15
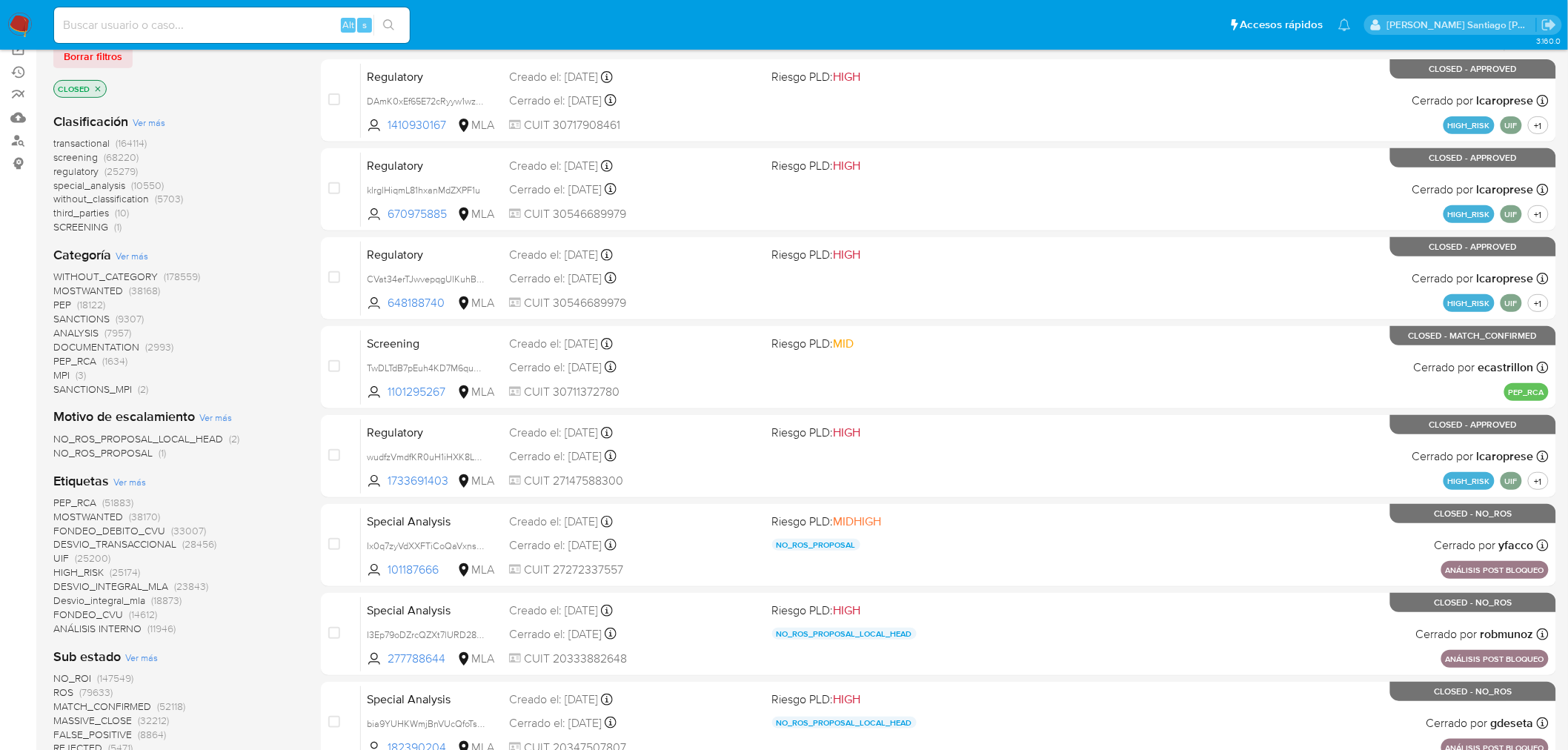
click at [136, 482] on span "Ver más" at bounding box center [130, 481] width 33 height 13
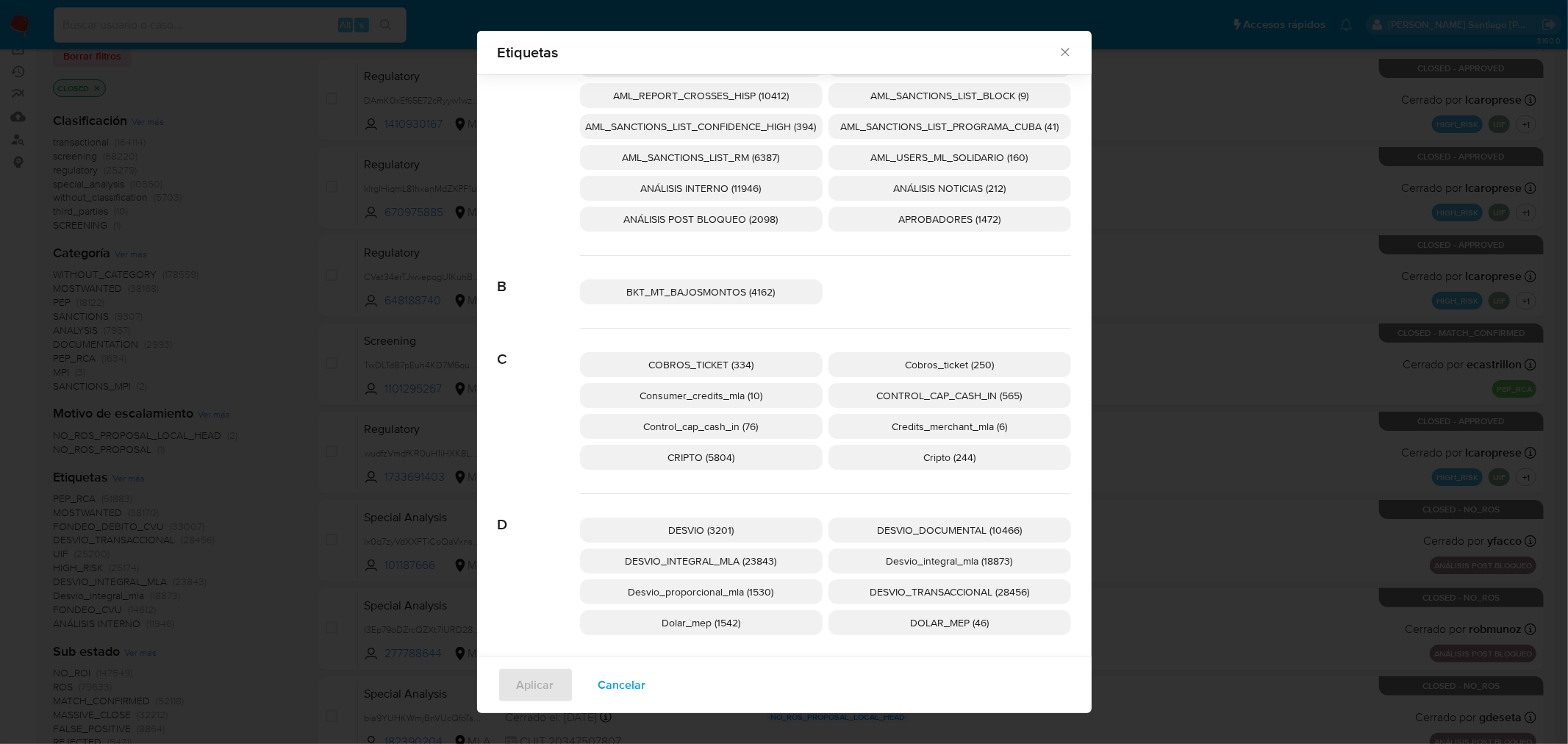
scroll to position [234, 0]
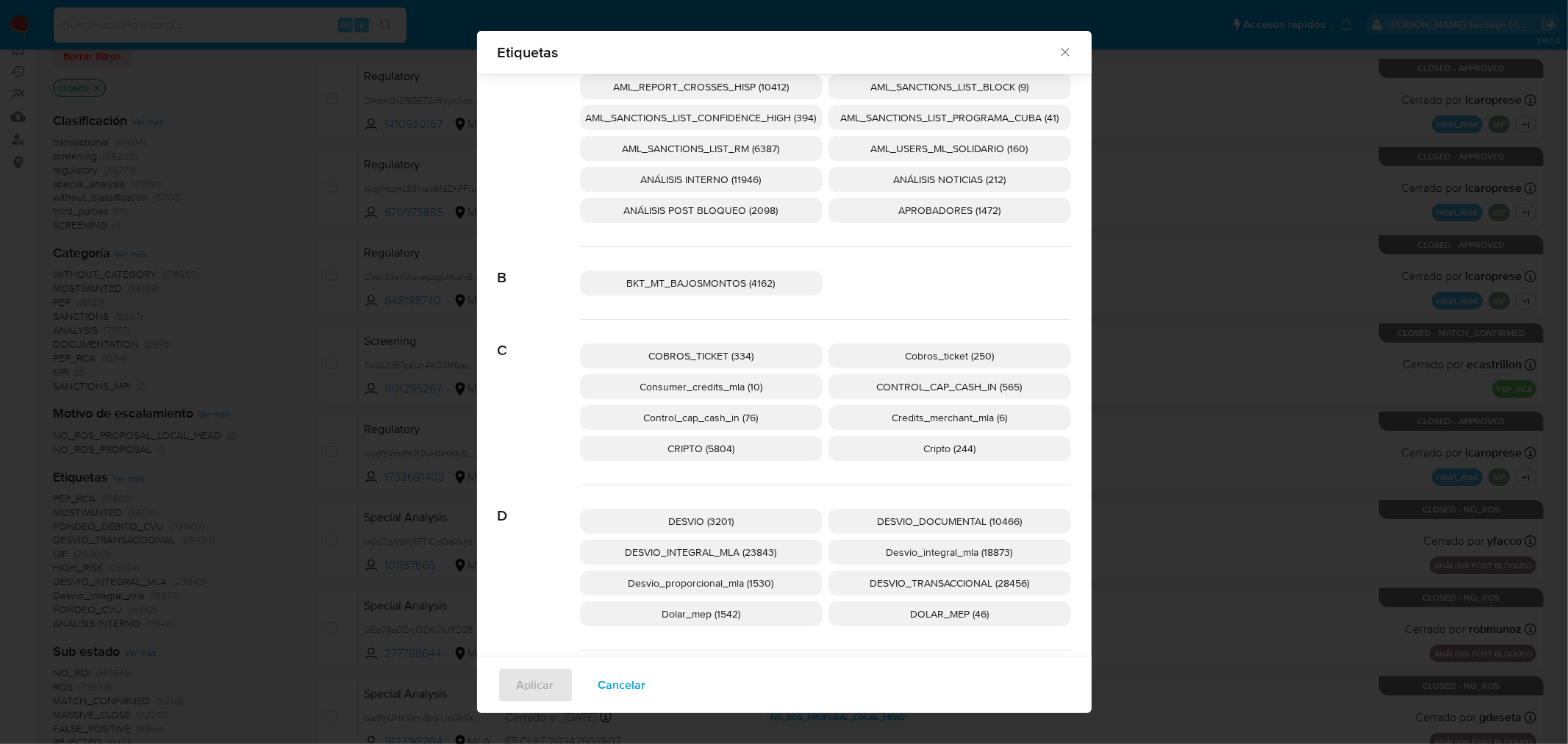
click at [950, 581] on span "DESVIO_TRANSACCIONAL (28456)" at bounding box center [949, 582] width 160 height 15
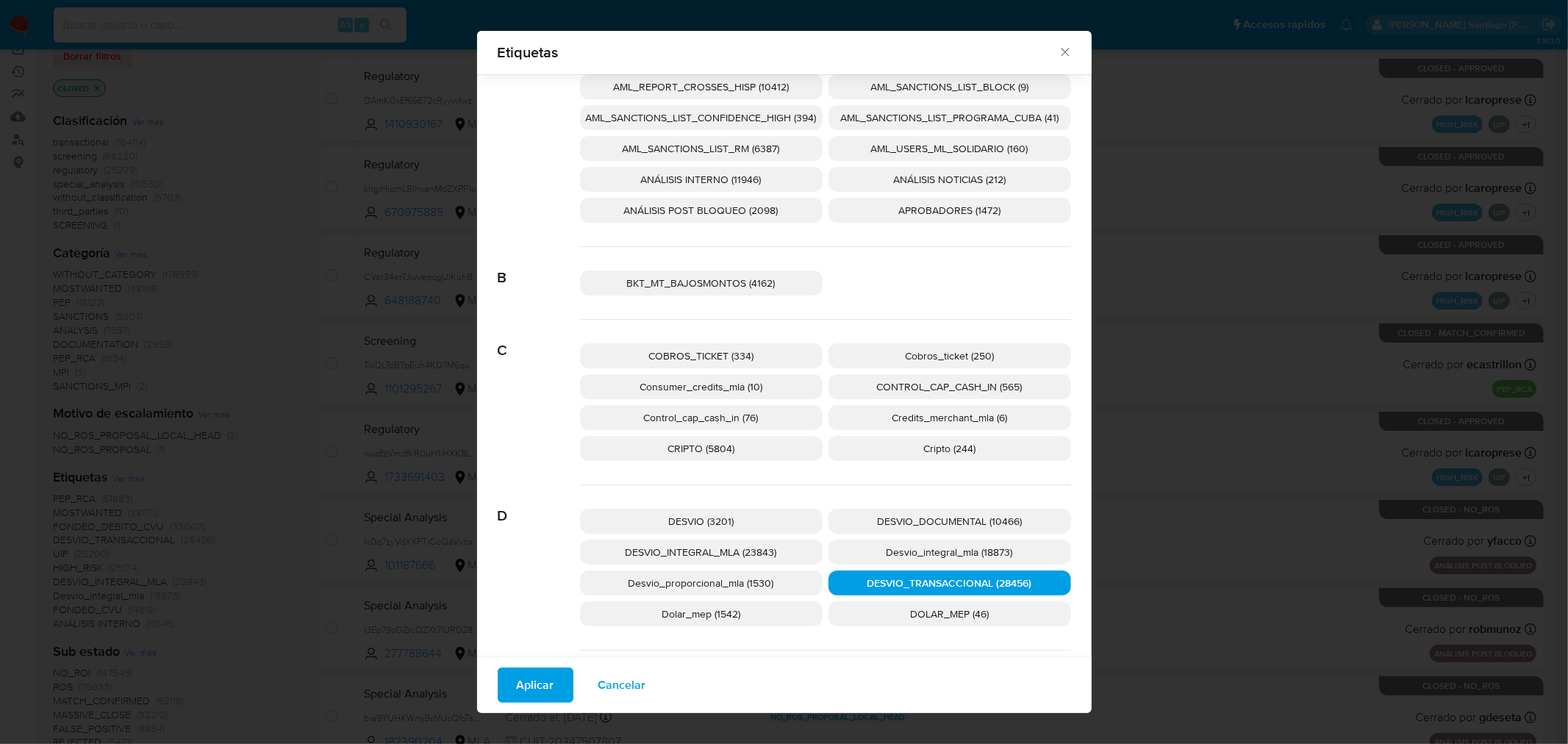
click at [520, 672] on span "Aplicar" at bounding box center [536, 686] width 38 height 33
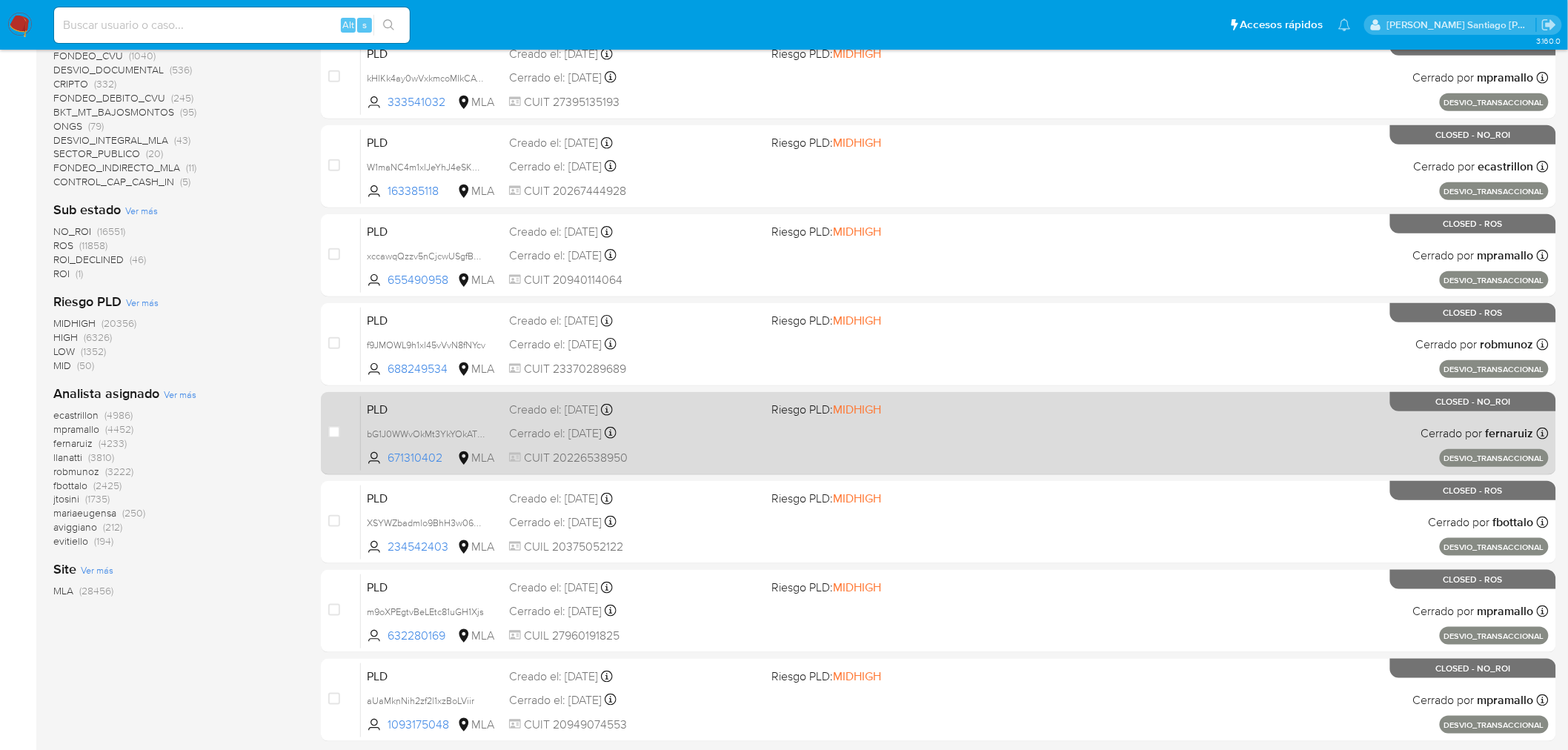
scroll to position [473, 0]
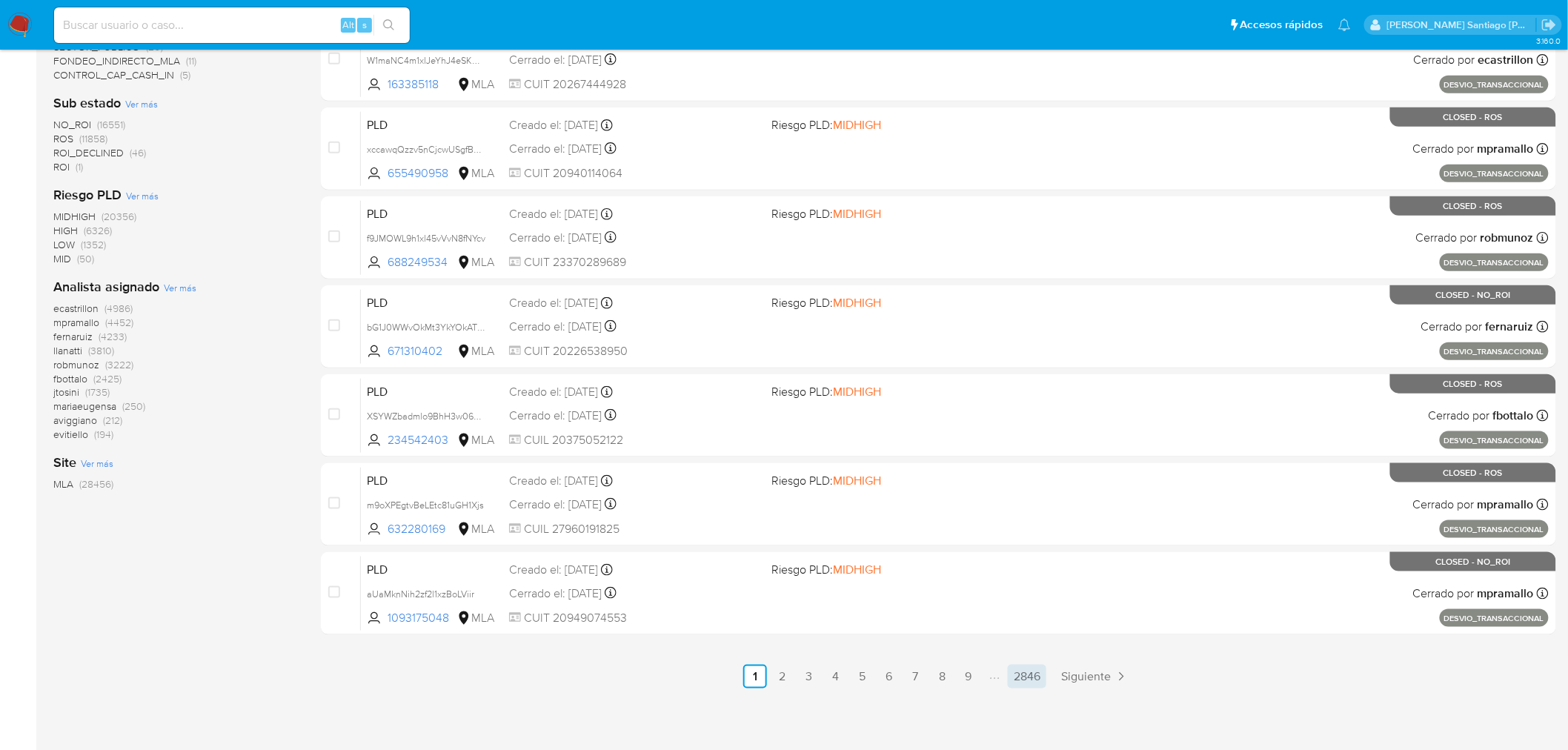
click at [1038, 677] on link "2846" at bounding box center [1027, 676] width 38 height 23
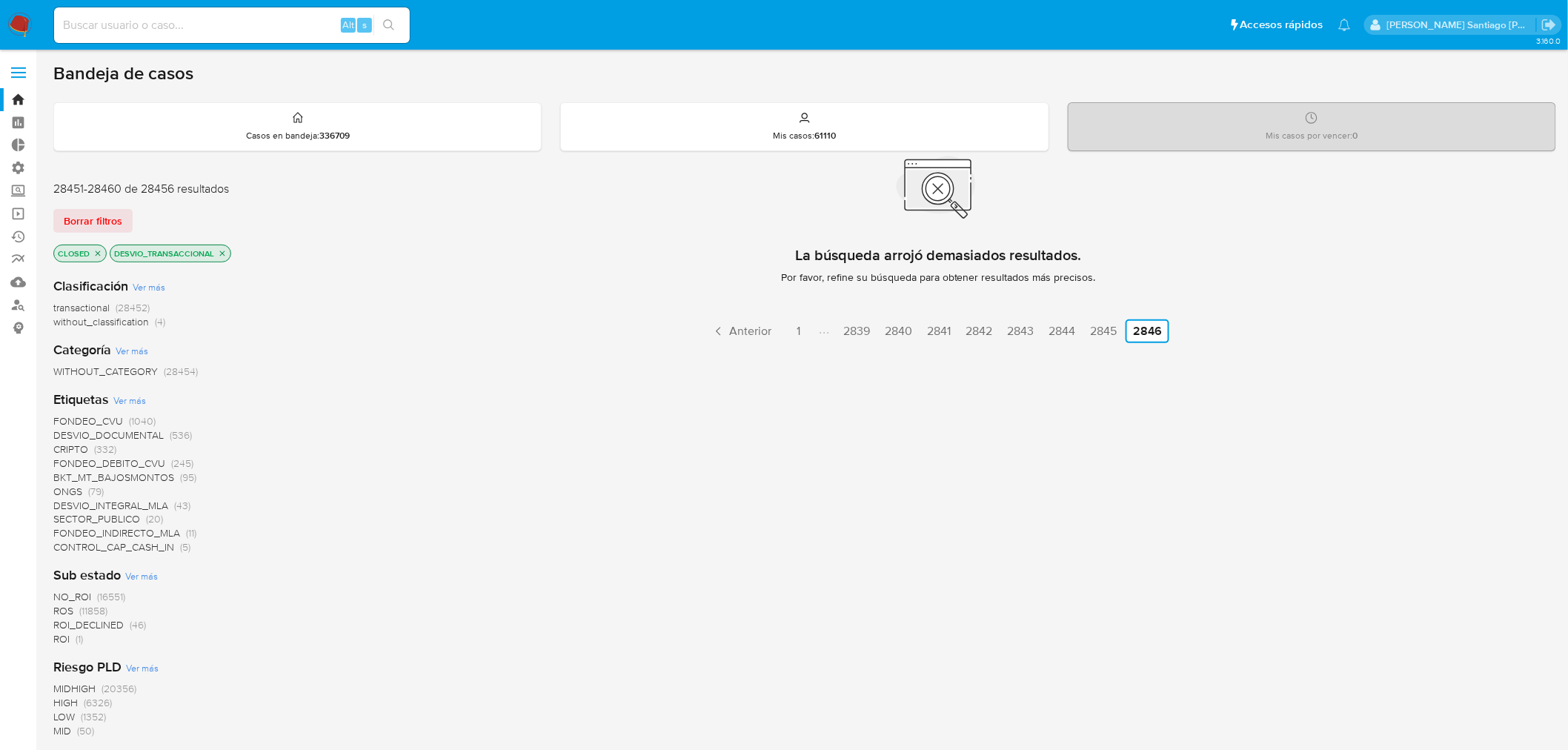
click at [862, 324] on link "2839" at bounding box center [856, 330] width 38 height 23
click at [692, 330] on span "Anterior" at bounding box center [707, 331] width 42 height 12
click at [821, 329] on ul "Anterior 1 2835 2836 2837 2838 2839 2840 2841 2846 Siguiente" at bounding box center [938, 330] width 1235 height 23
click at [810, 332] on link "2835" at bounding box center [802, 330] width 38 height 23
click at [810, 334] on link "2832" at bounding box center [800, 330] width 38 height 23
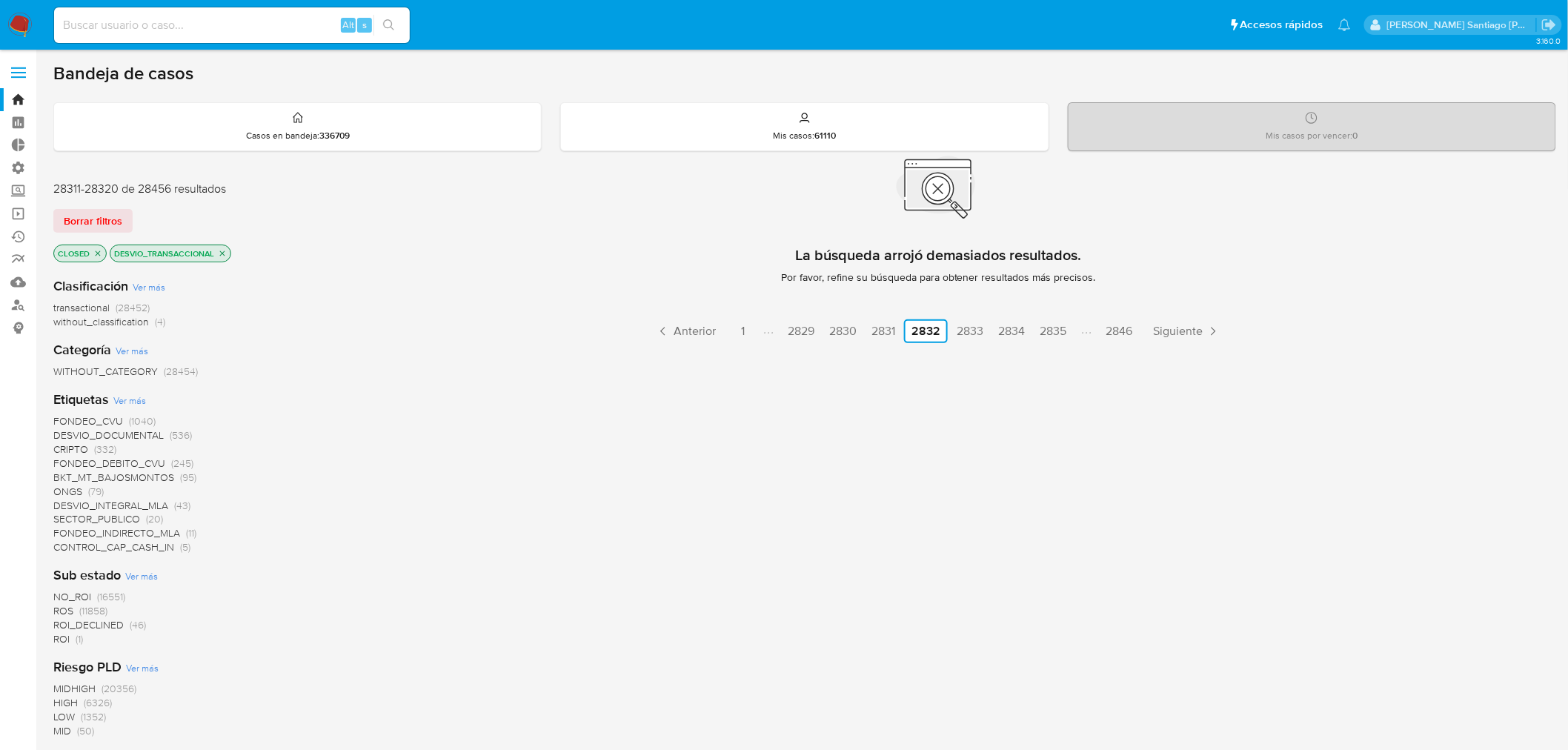
click at [61, 610] on span "ROS" at bounding box center [63, 610] width 20 height 15
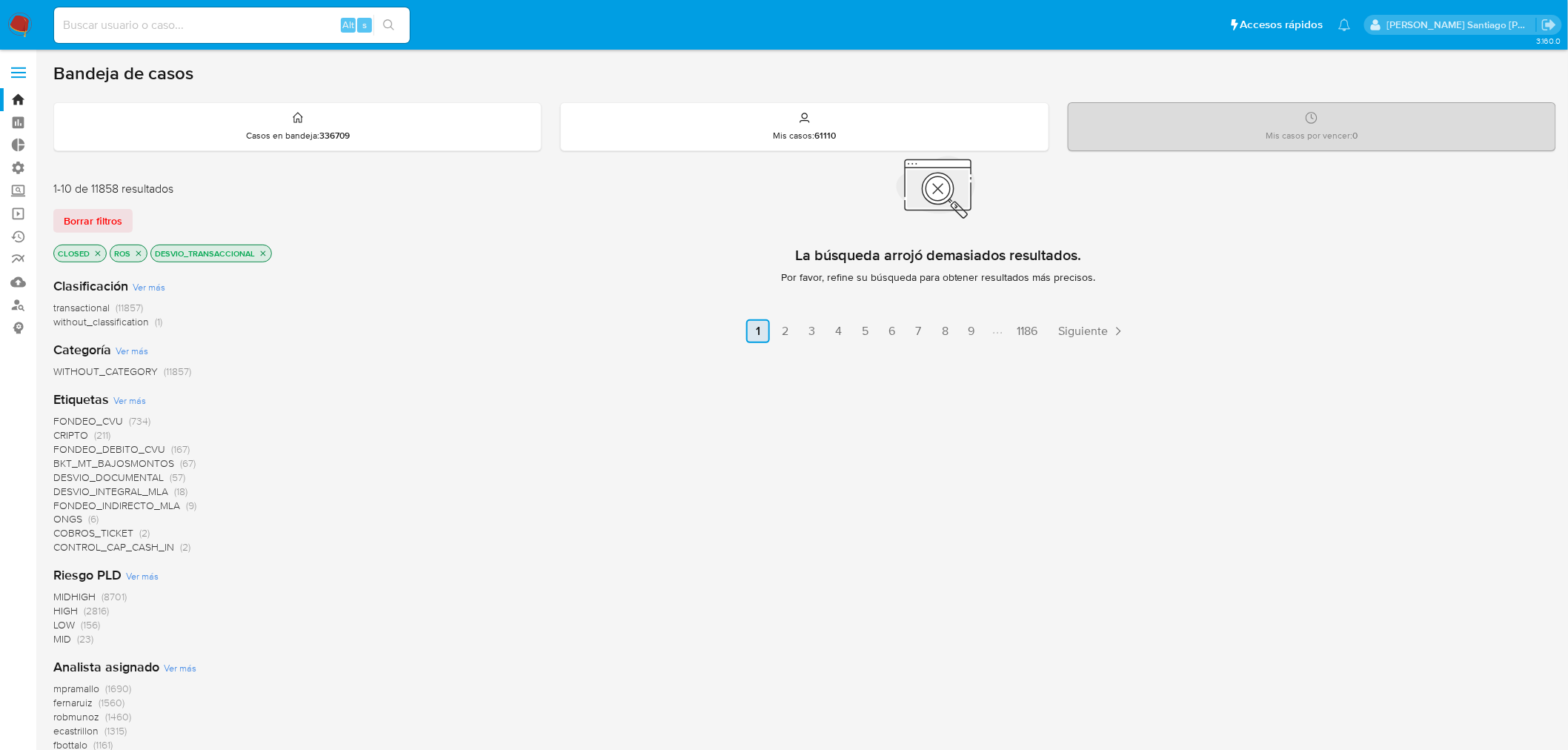
click at [756, 326] on link "1" at bounding box center [758, 330] width 23 height 23
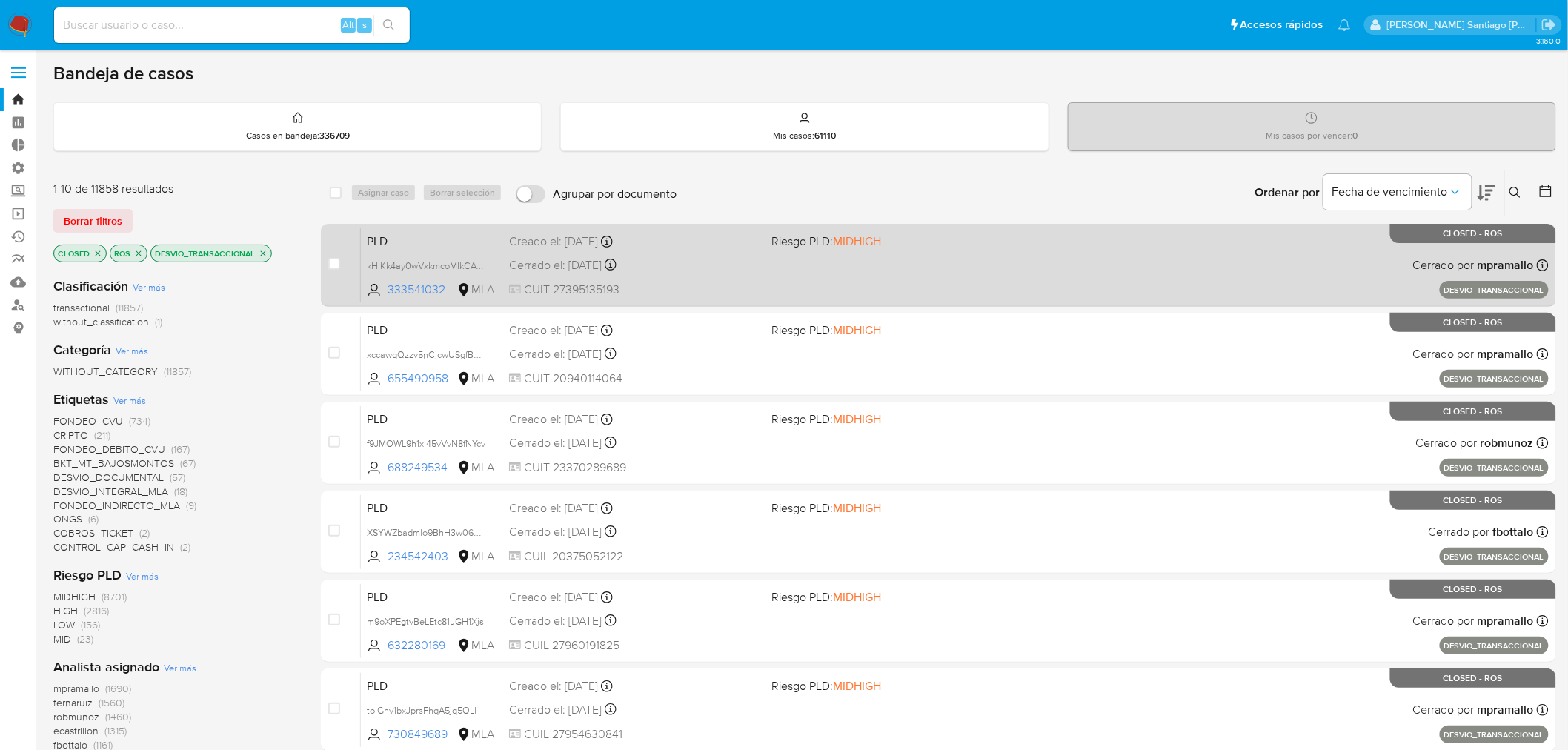
click at [942, 280] on div "PLD kHIKk4ay0wVxkmcoMIkCAVQ9 333541032 MLA Riesgo PLD: MIDHIGH Creado el: 12/03…" at bounding box center [954, 264] width 1187 height 75
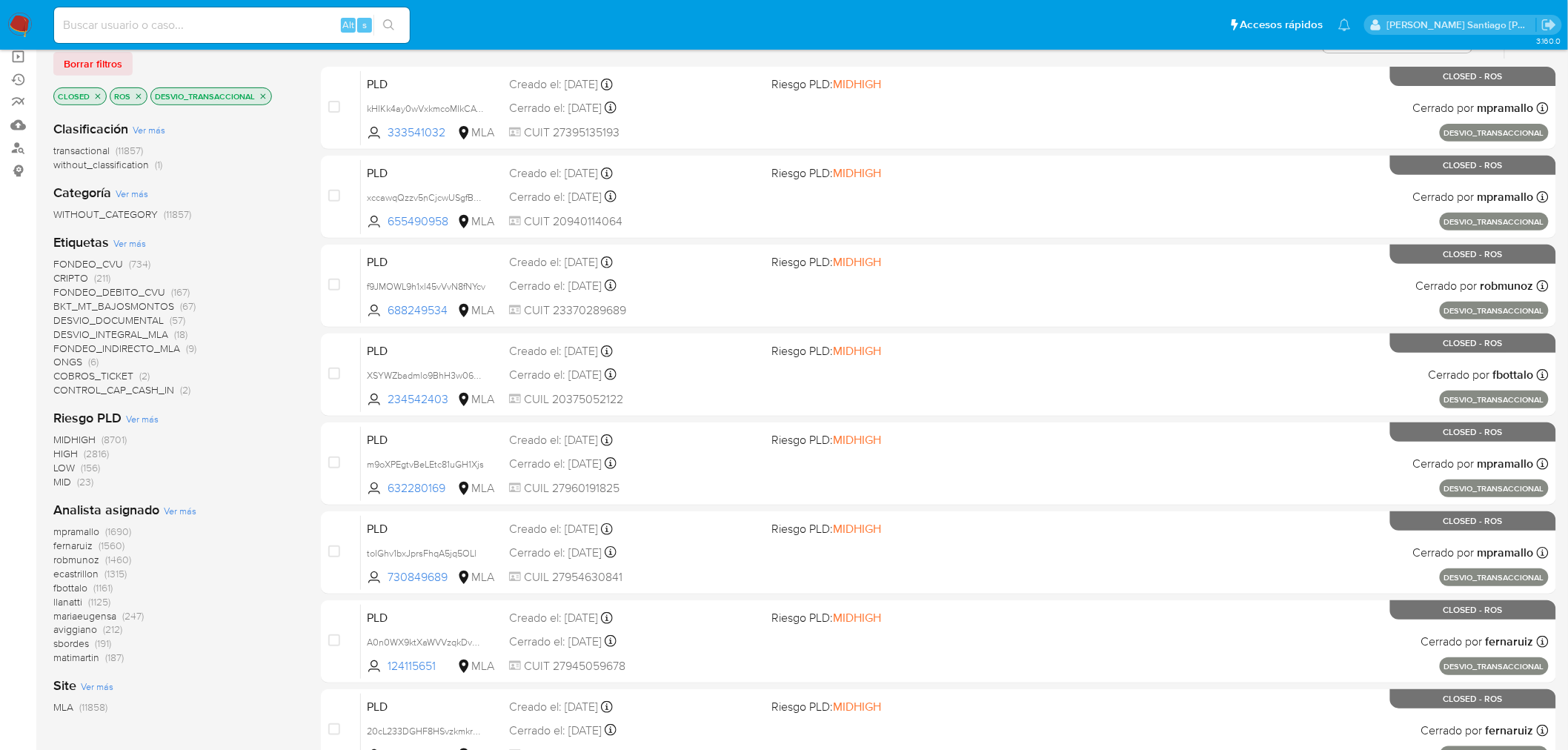
scroll to position [473, 0]
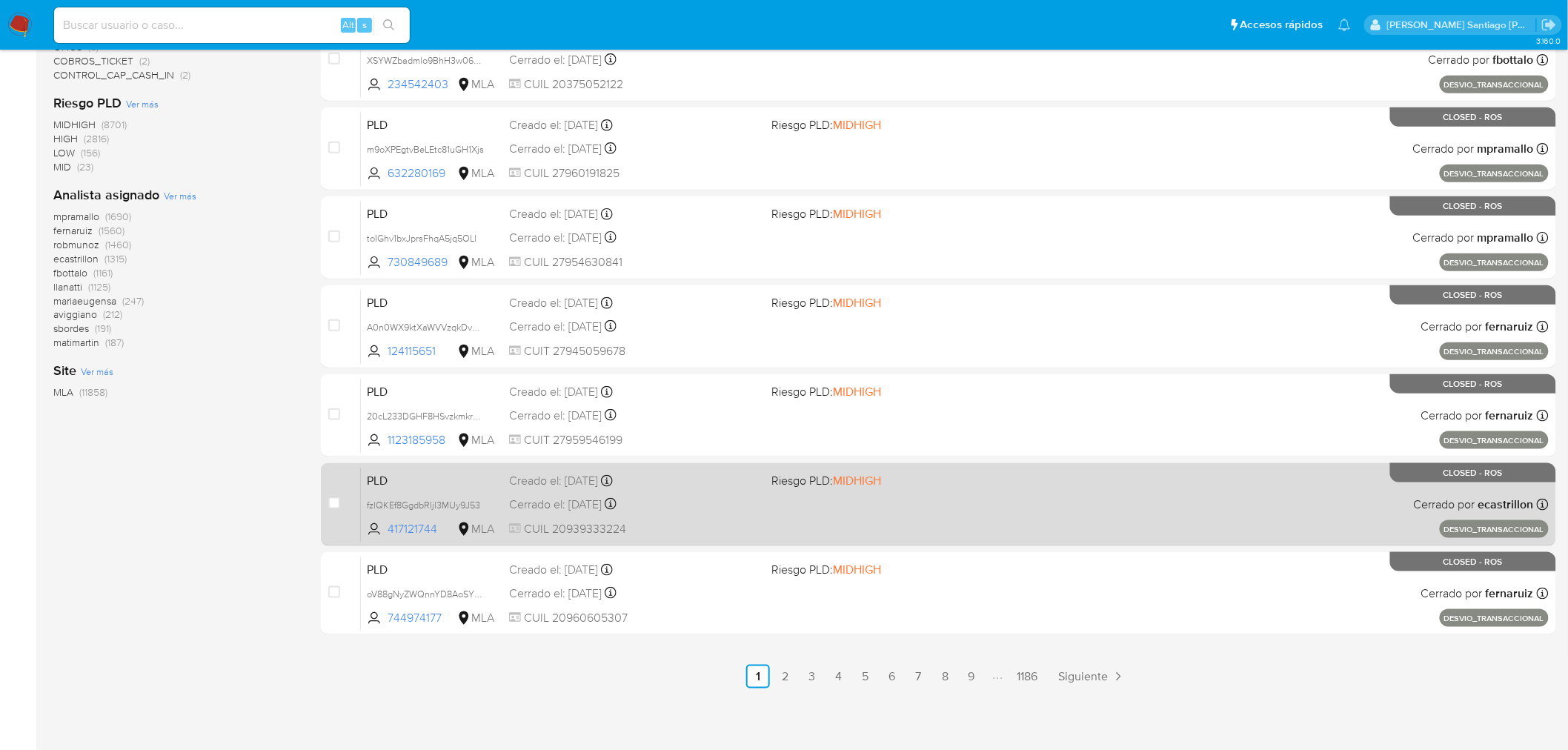
click at [1069, 497] on div "PLD fzlQKEf8GgdbRIjl3MUy9J53 417121744 MLA Riesgo PLD: MIDHIGH Creado el: 12/03…" at bounding box center [954, 505] width 1187 height 75
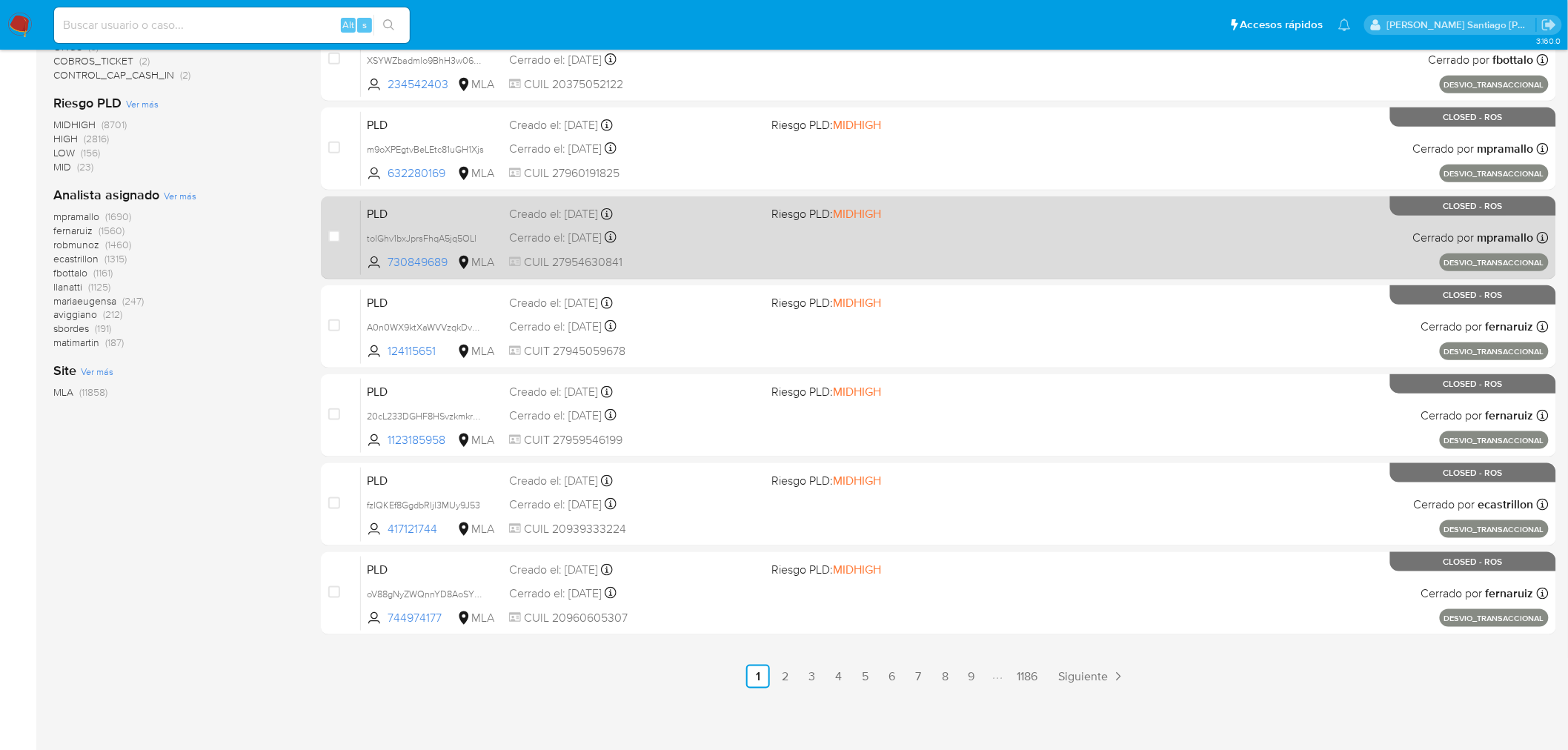
click at [893, 678] on link "6" at bounding box center [891, 676] width 23 height 23
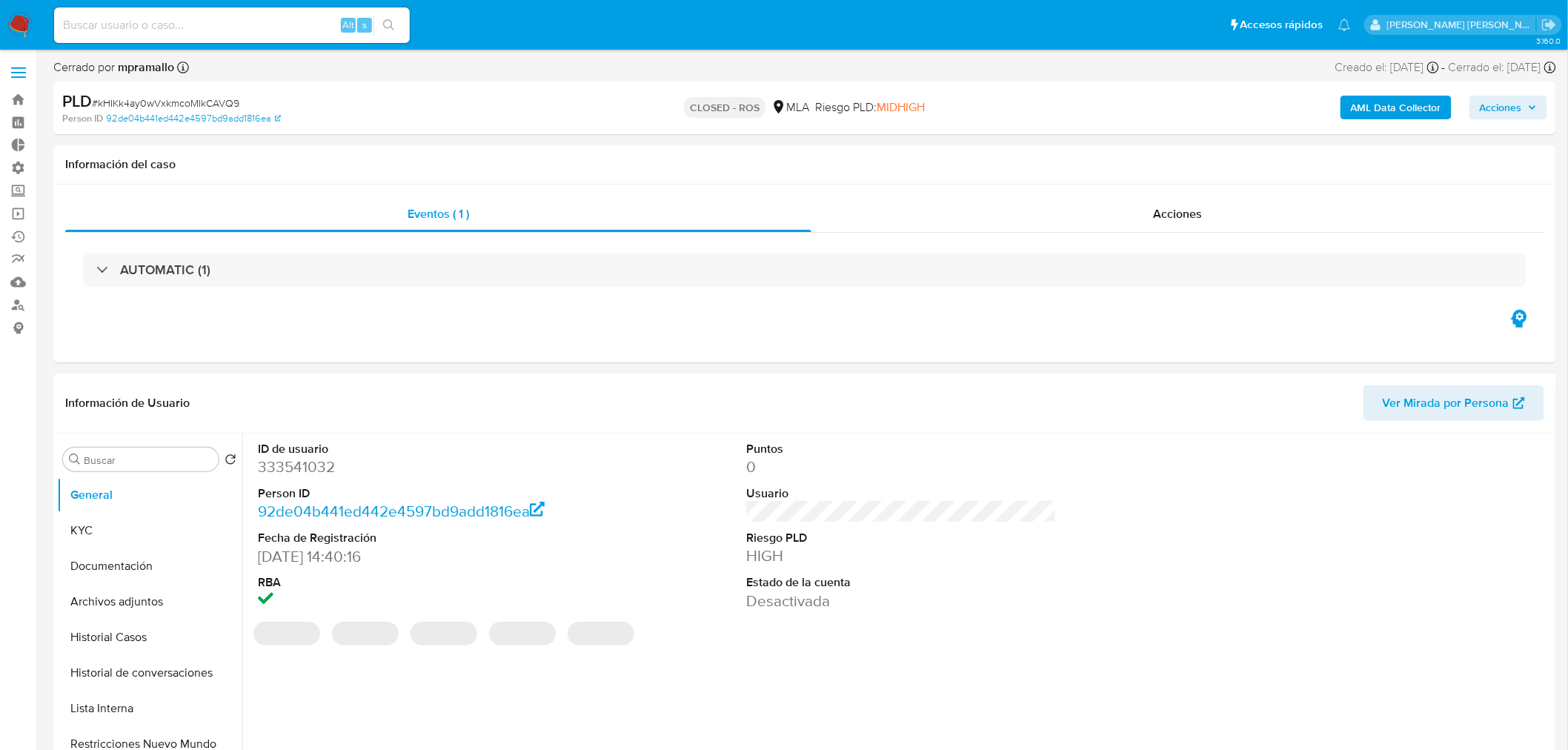
select select "10"
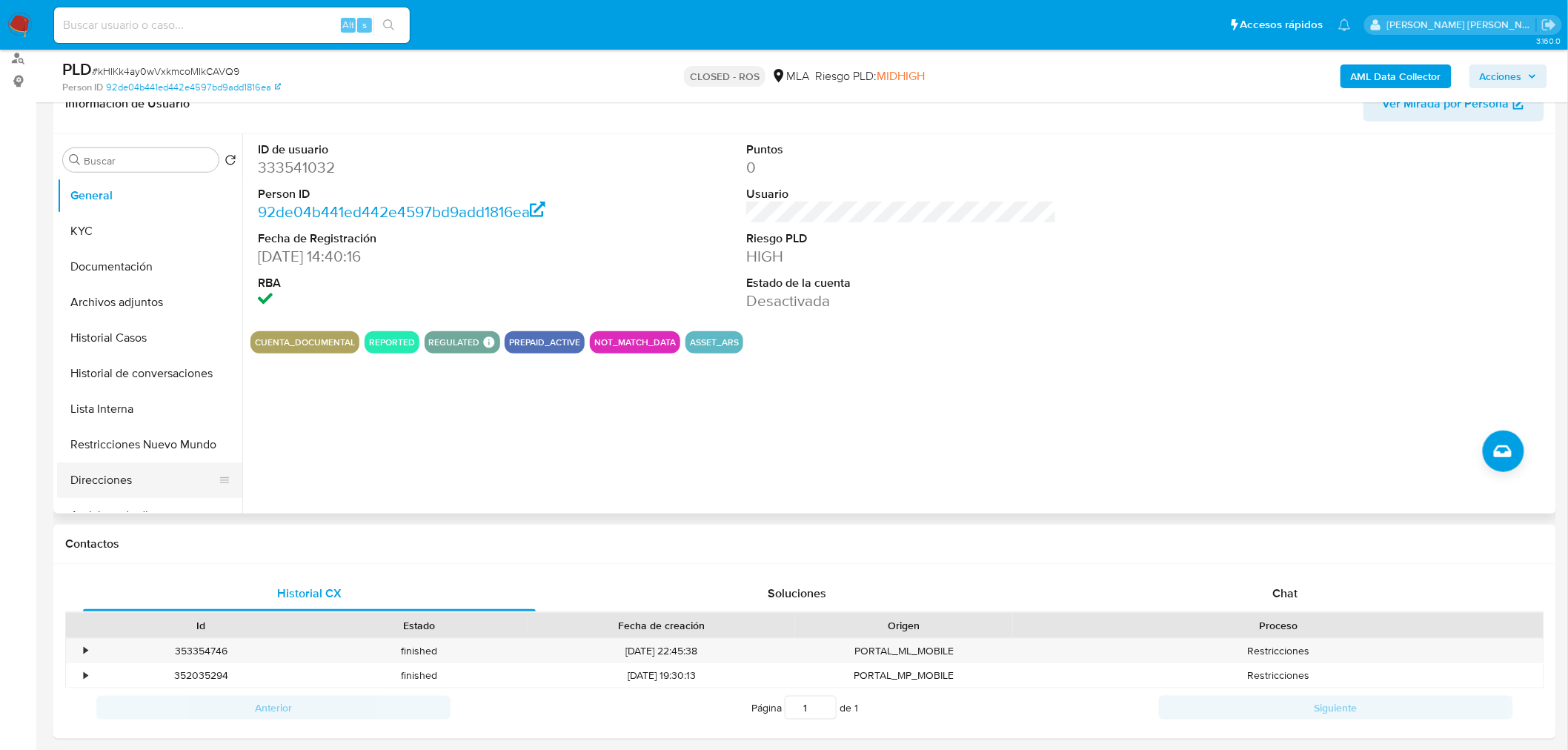
scroll to position [82, 0]
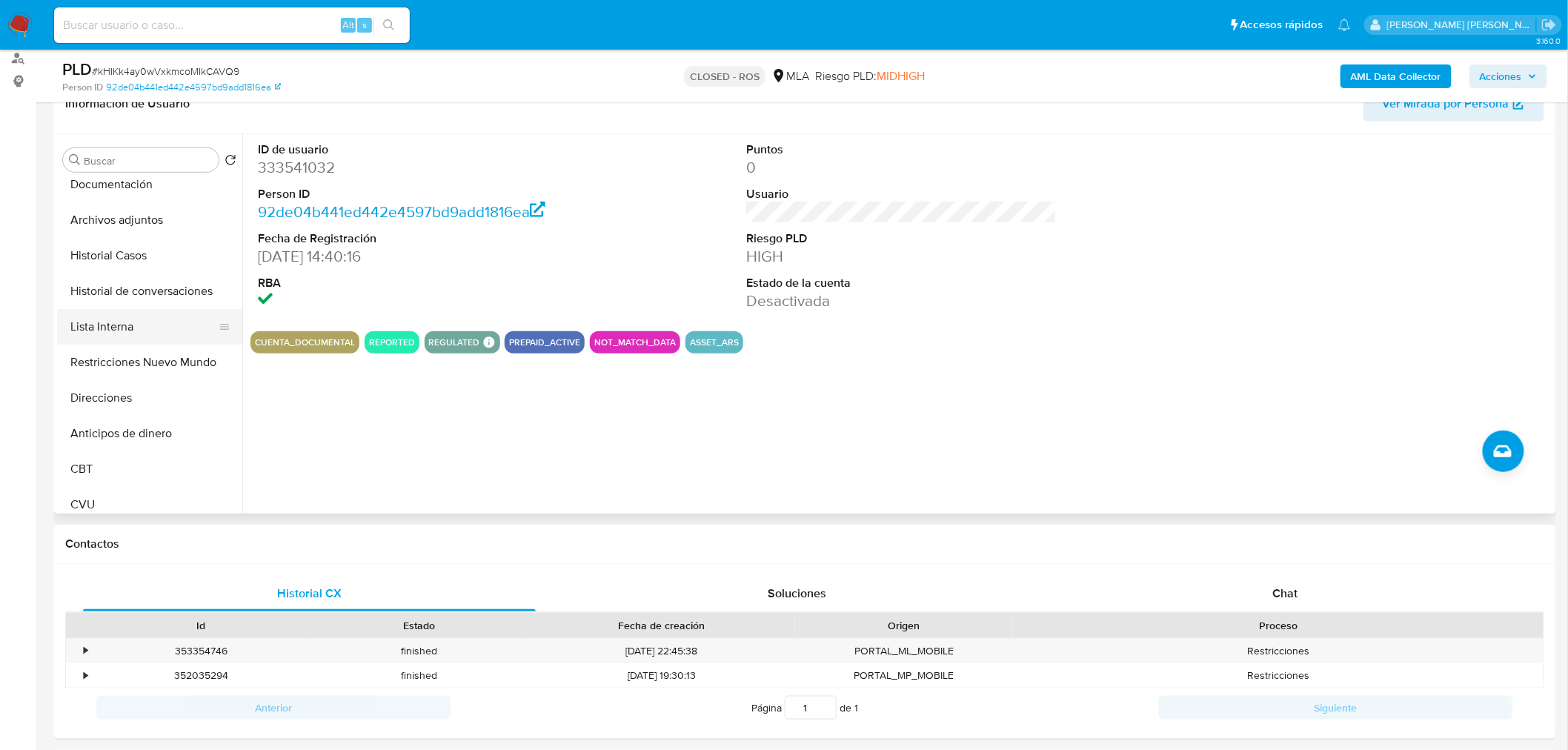
click at [116, 332] on button "Lista Interna" at bounding box center [144, 327] width 173 height 36
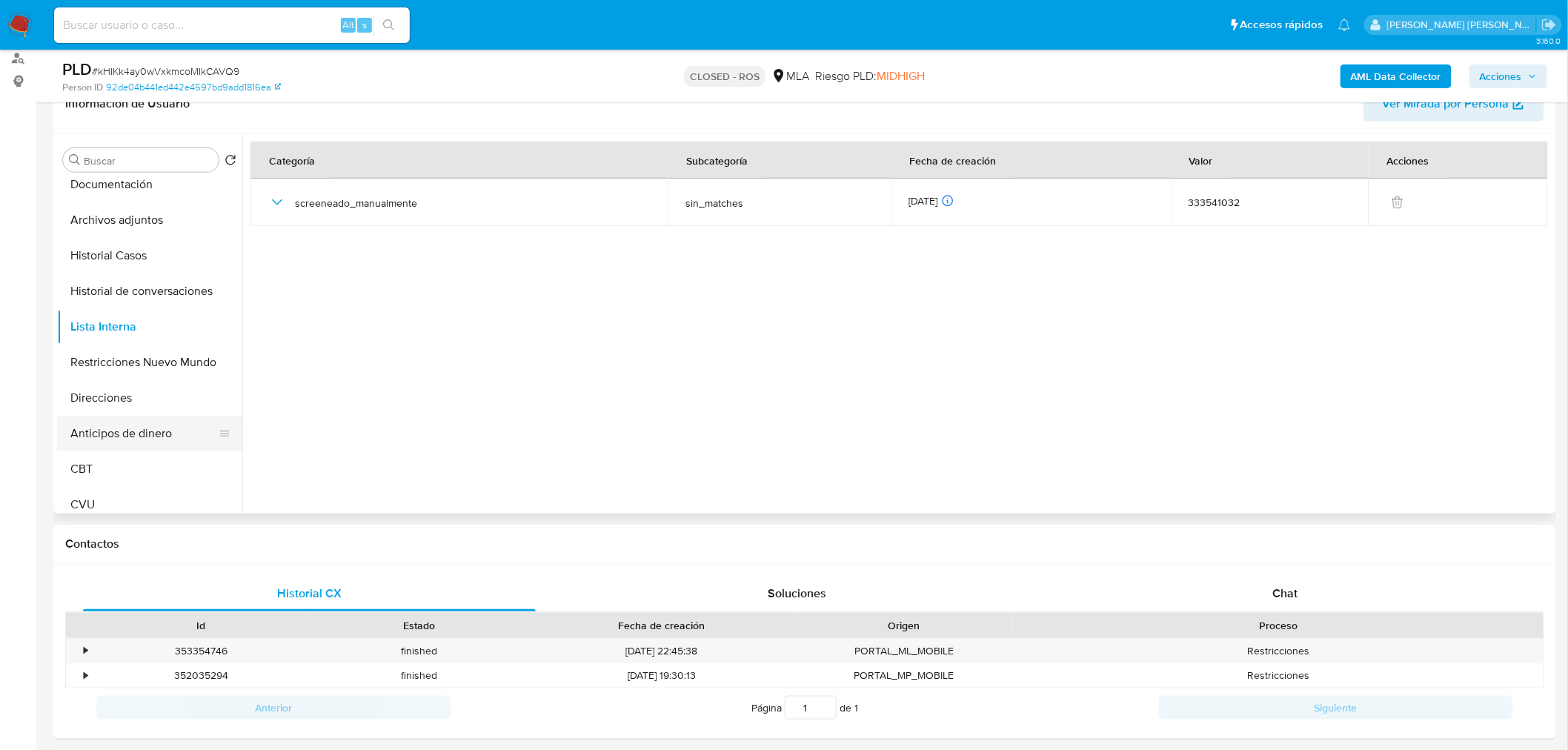
scroll to position [0, 0]
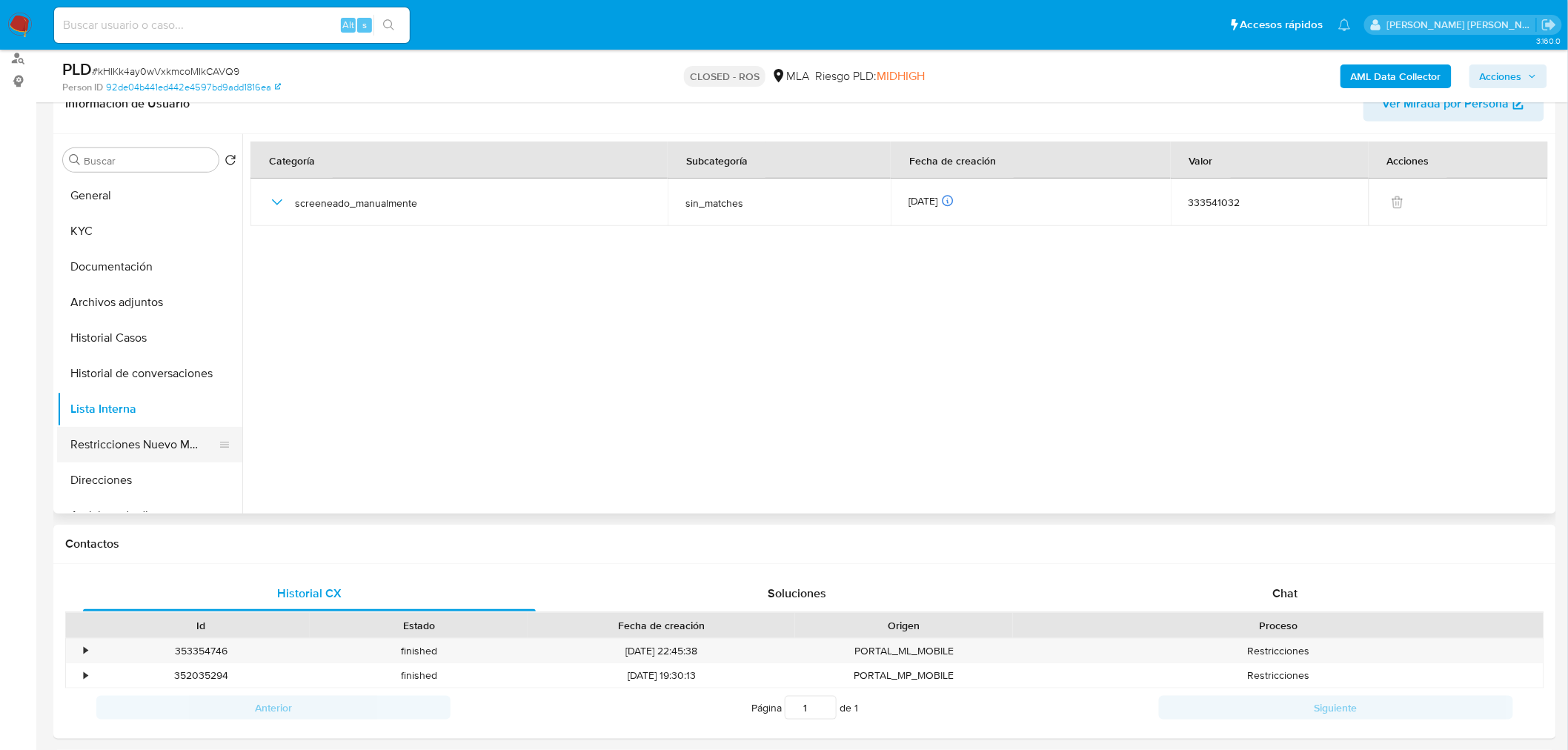
click at [158, 431] on button "Restricciones Nuevo Mundo" at bounding box center [144, 444] width 173 height 36
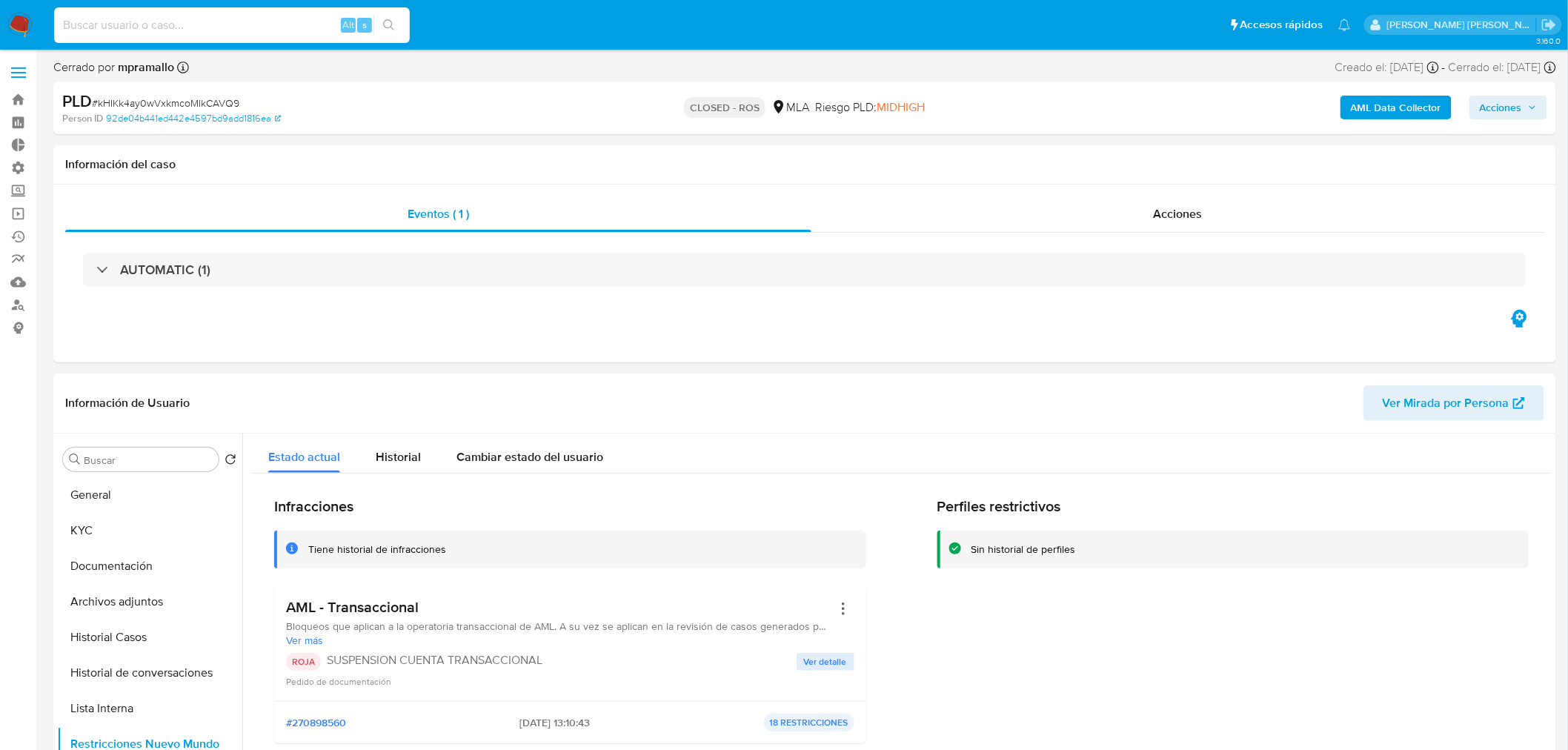
click at [295, 16] on input at bounding box center [231, 25] width 355 height 19
paste input "1407184285"
type input "1407184285"
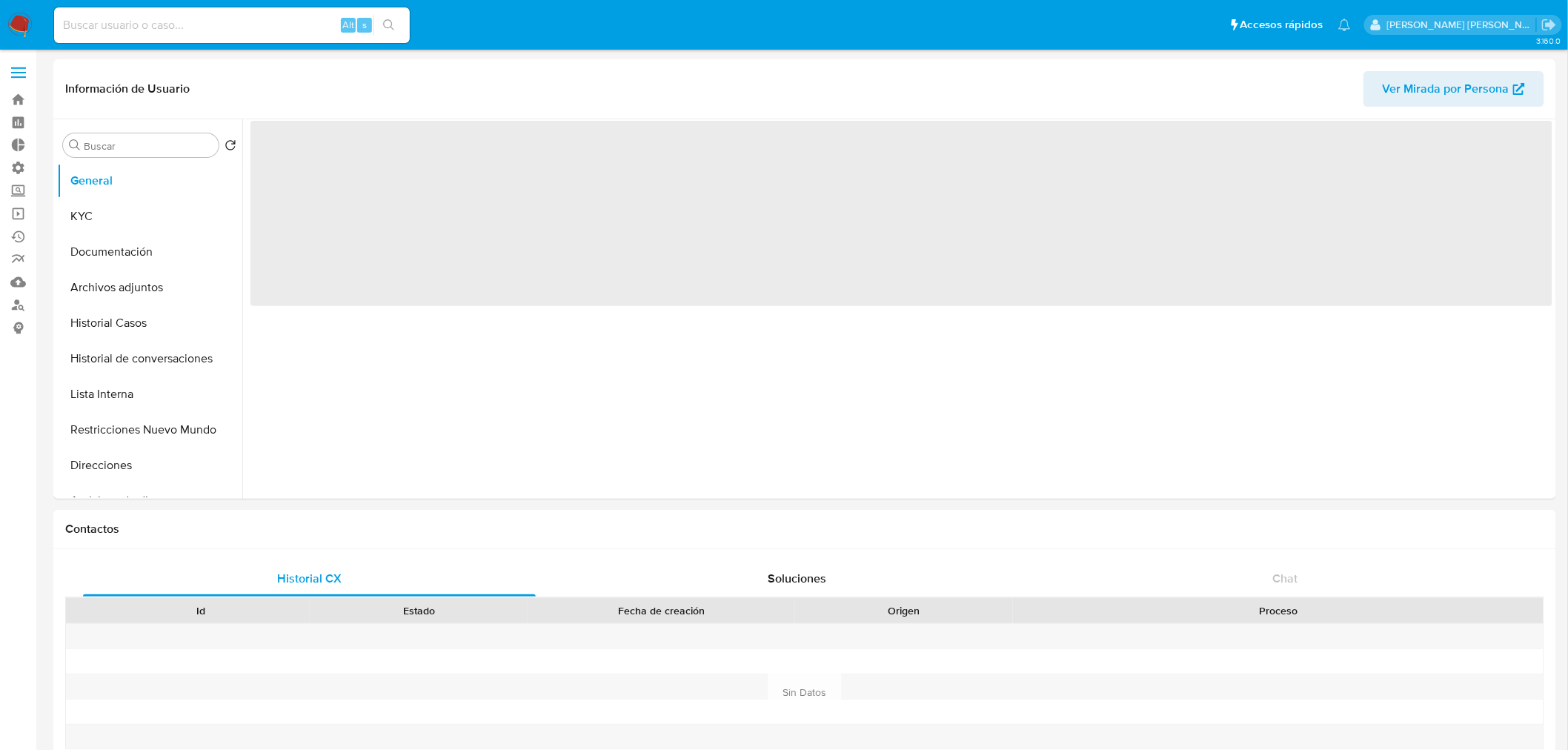
select select "10"
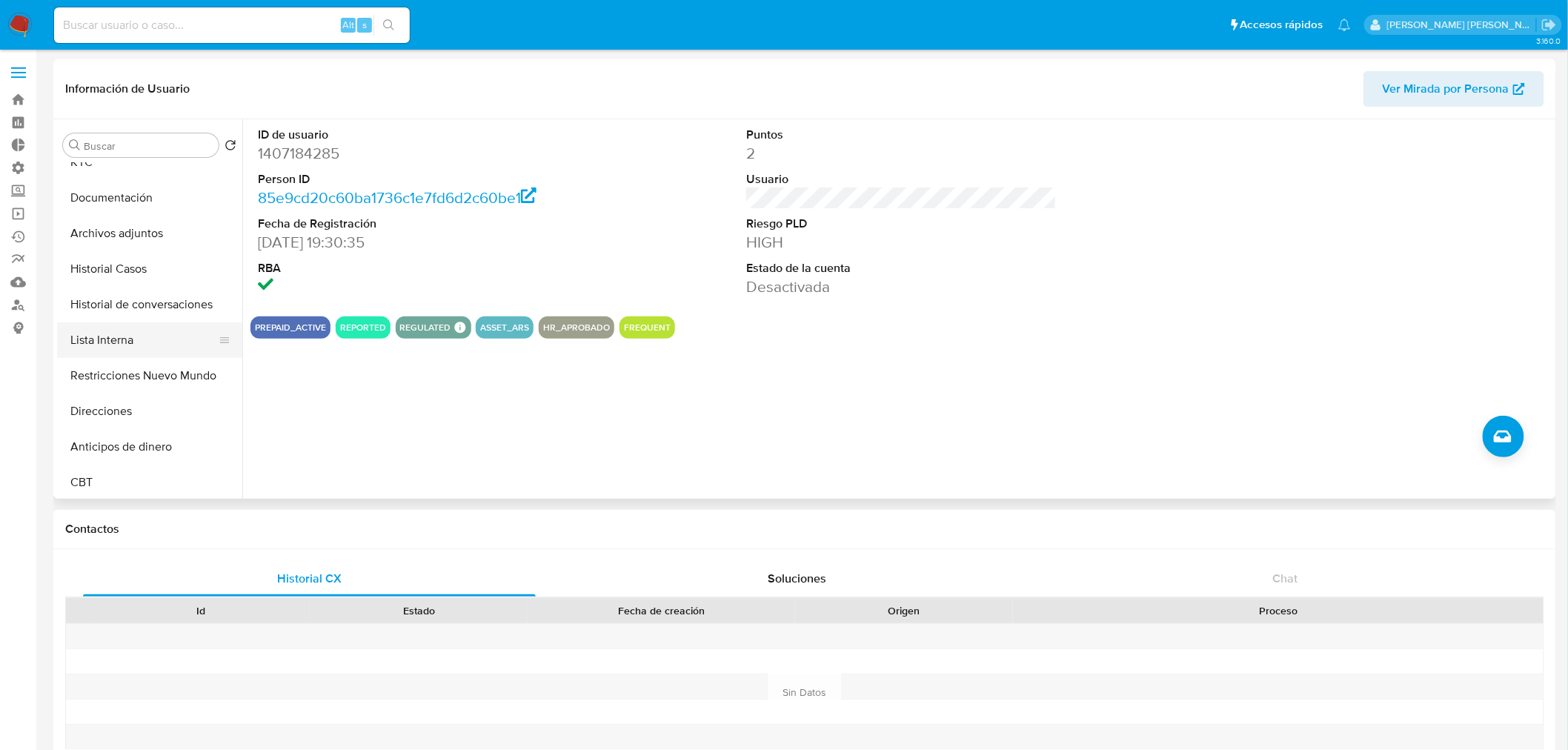
scroll to position [82, 0]
click at [149, 346] on button "Restricciones Nuevo Mundo" at bounding box center [144, 347] width 173 height 36
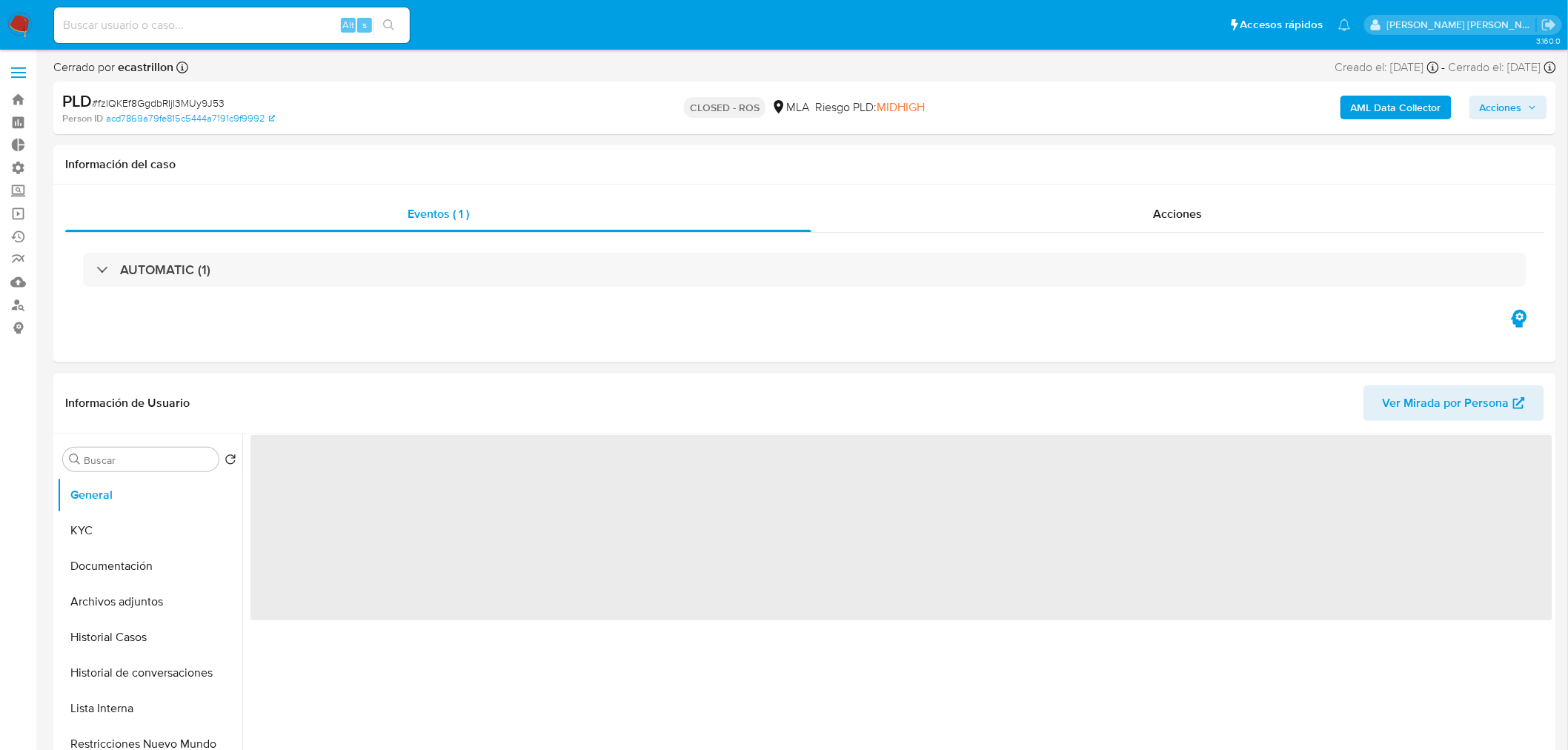
select select "10"
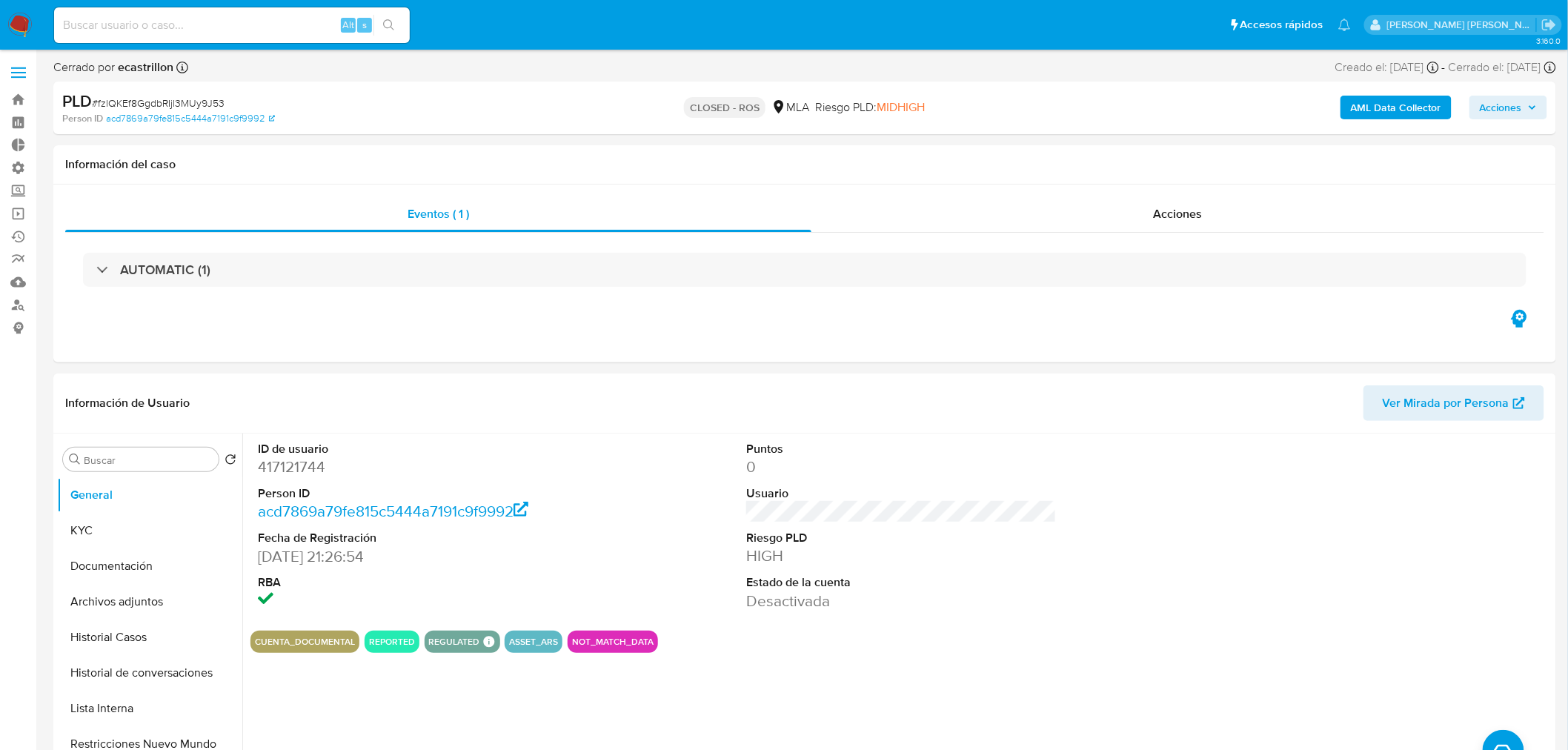
click at [173, 18] on input at bounding box center [231, 25] width 355 height 19
paste input "WFw6yOlVT3Qnen3XHv1Jh1Ok"
type input "WFw6yOlVT3Qnen3XHv1Jh1Ok"
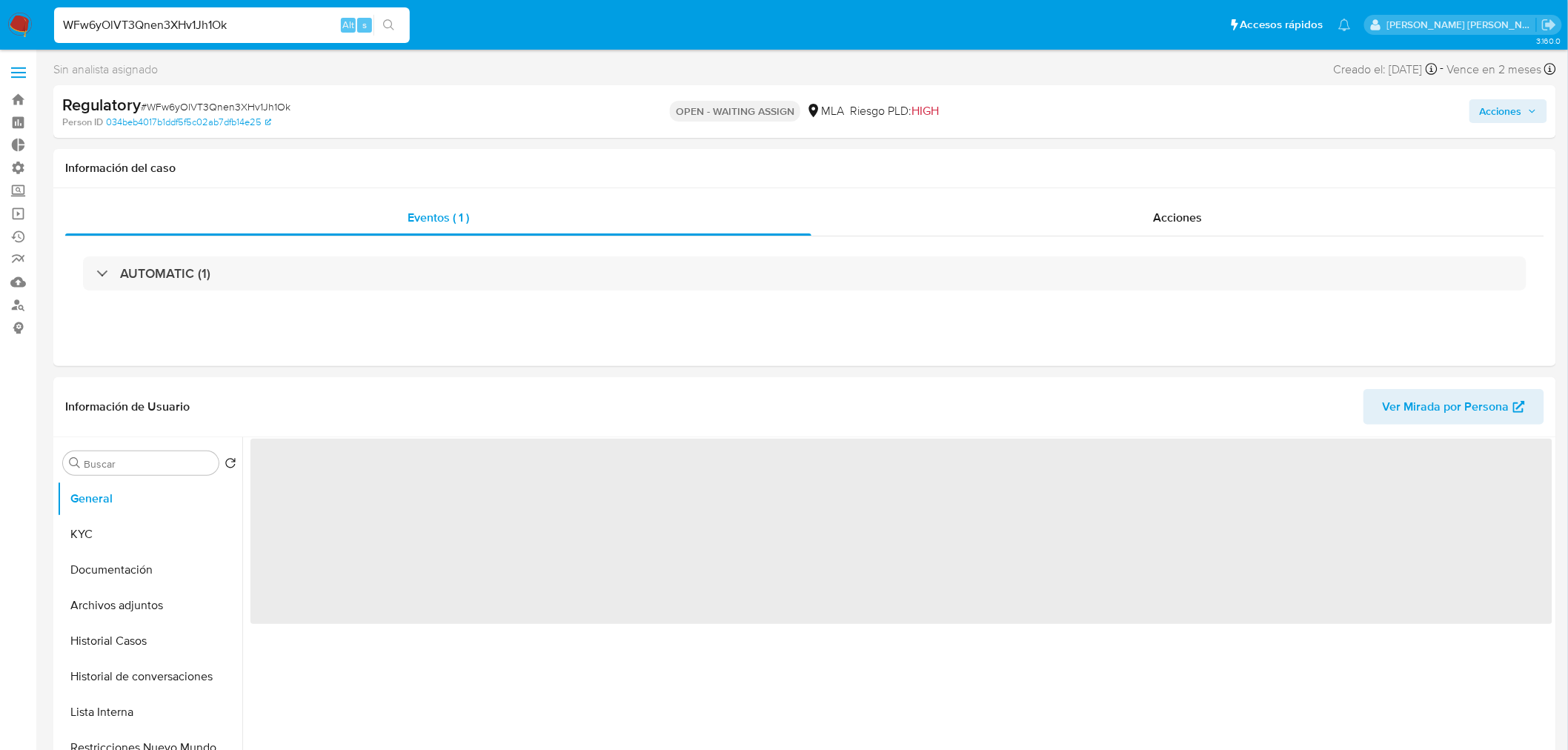
select select "10"
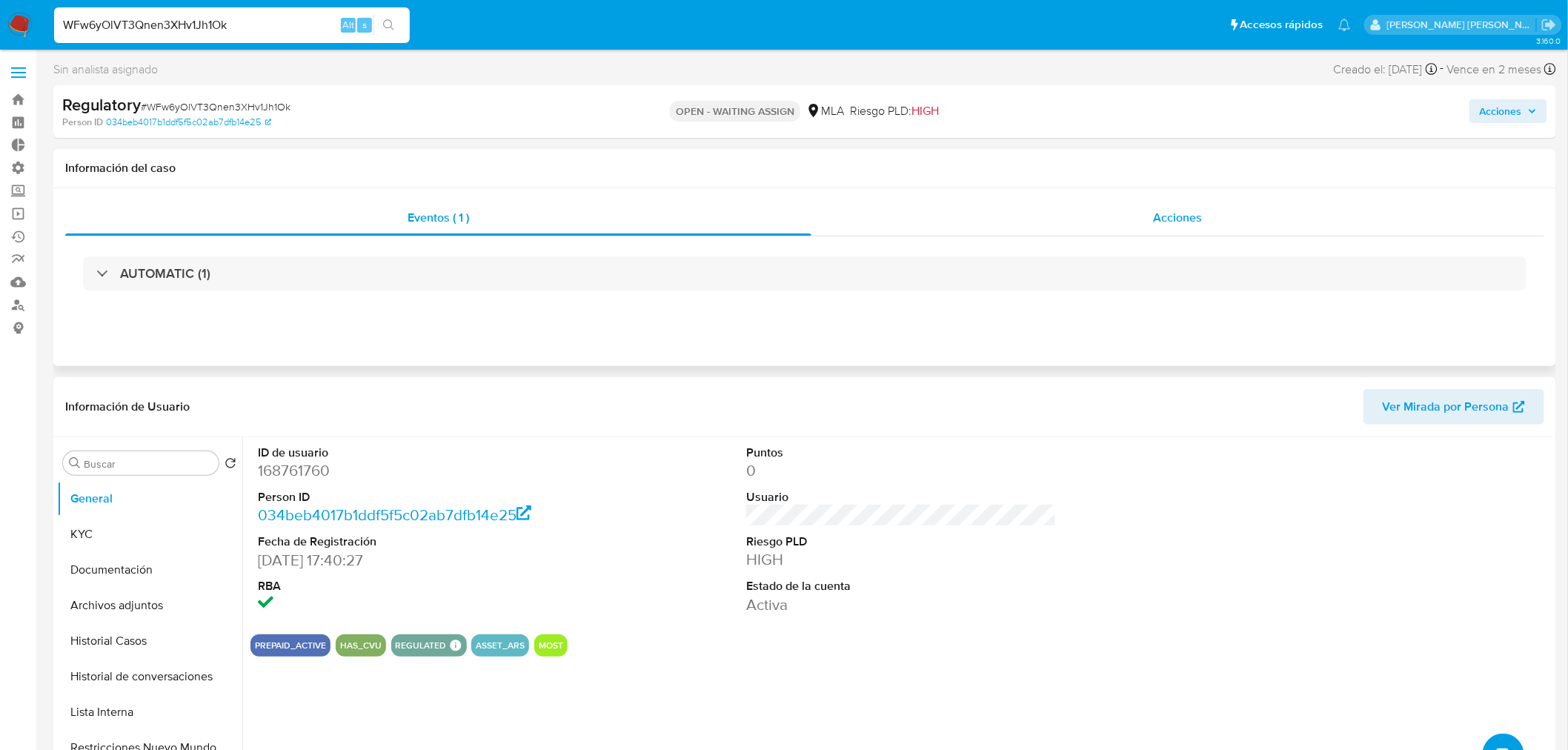
click at [1181, 217] on span "Acciones" at bounding box center [1177, 218] width 49 height 17
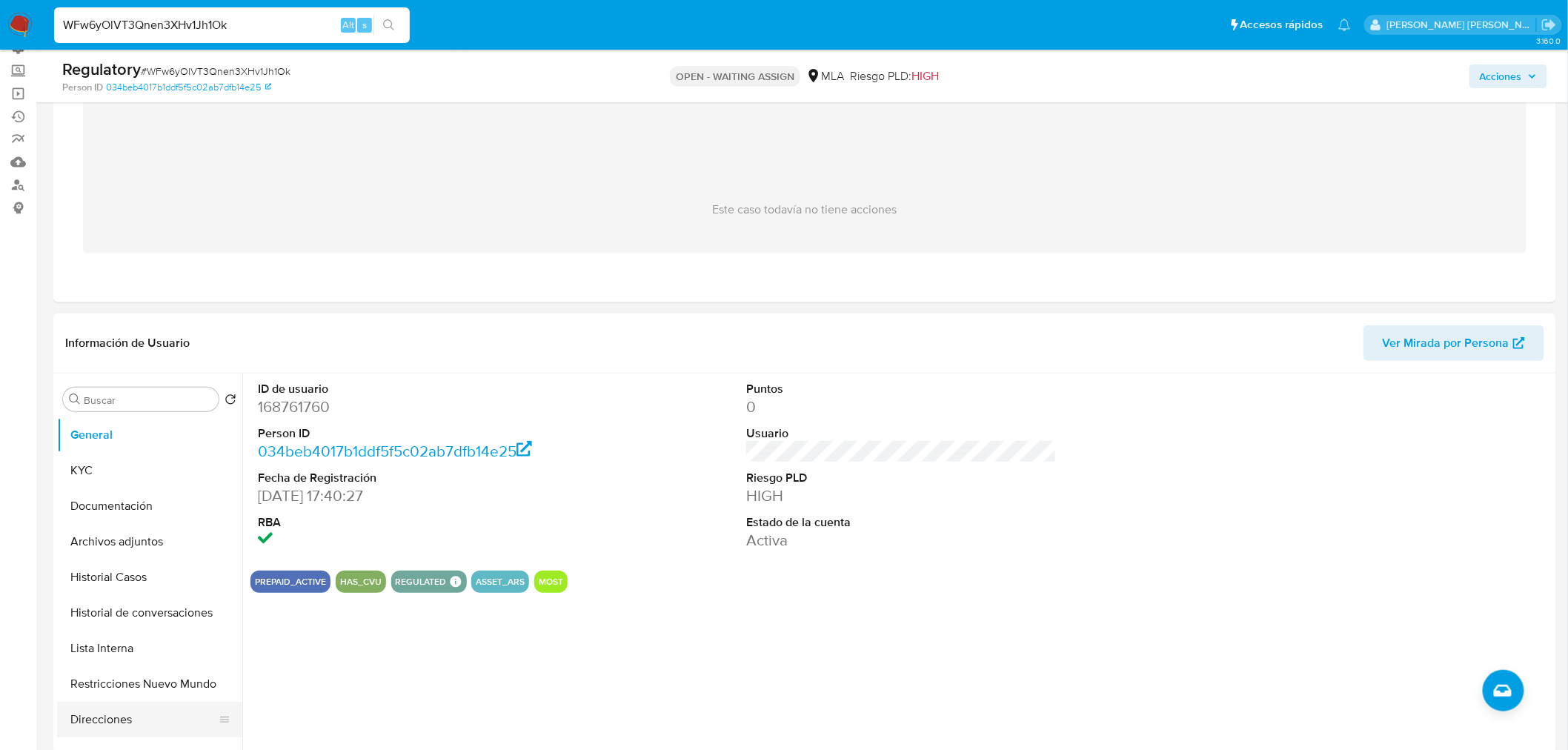
scroll to position [247, 0]
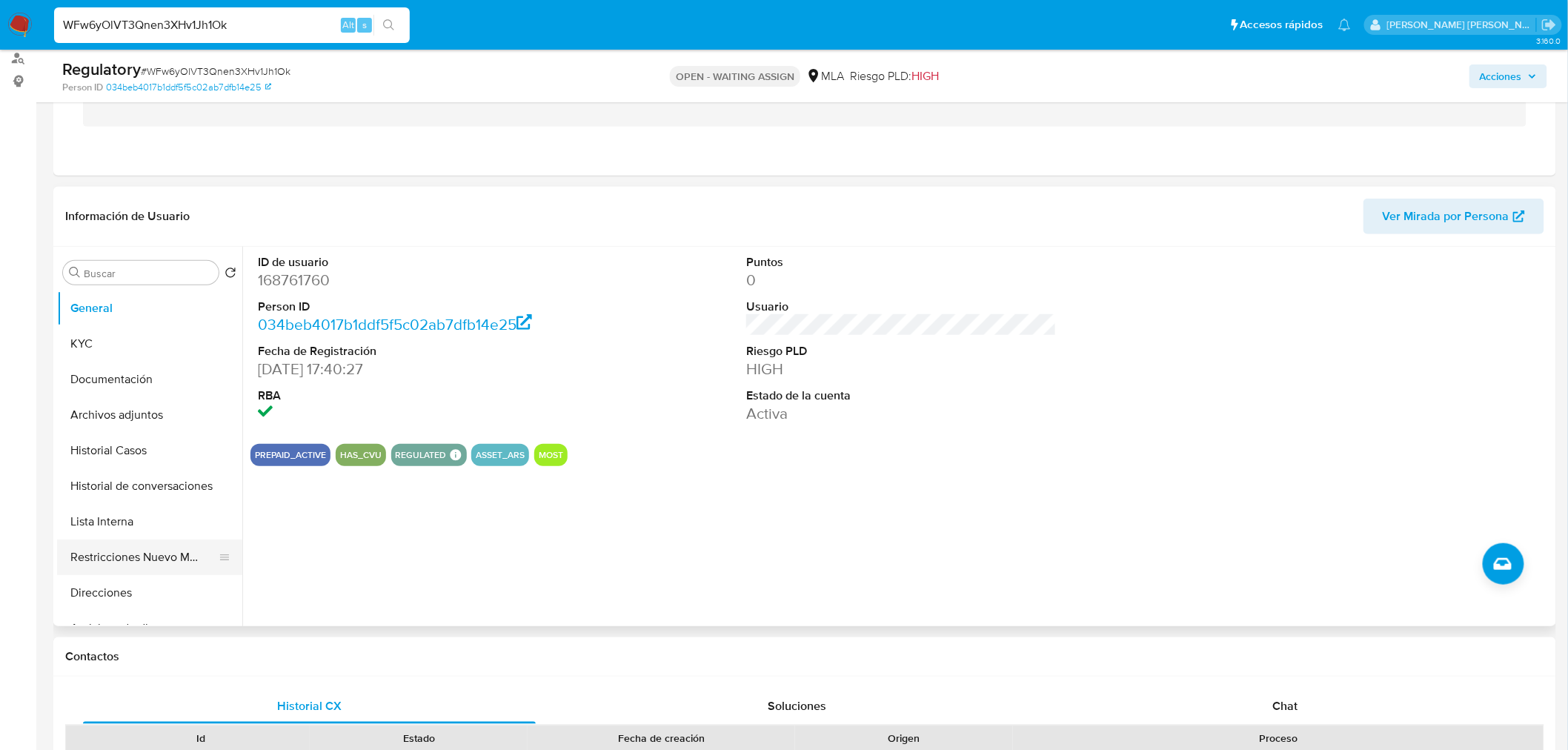
click at [135, 569] on button "Restricciones Nuevo Mundo" at bounding box center [144, 557] width 173 height 36
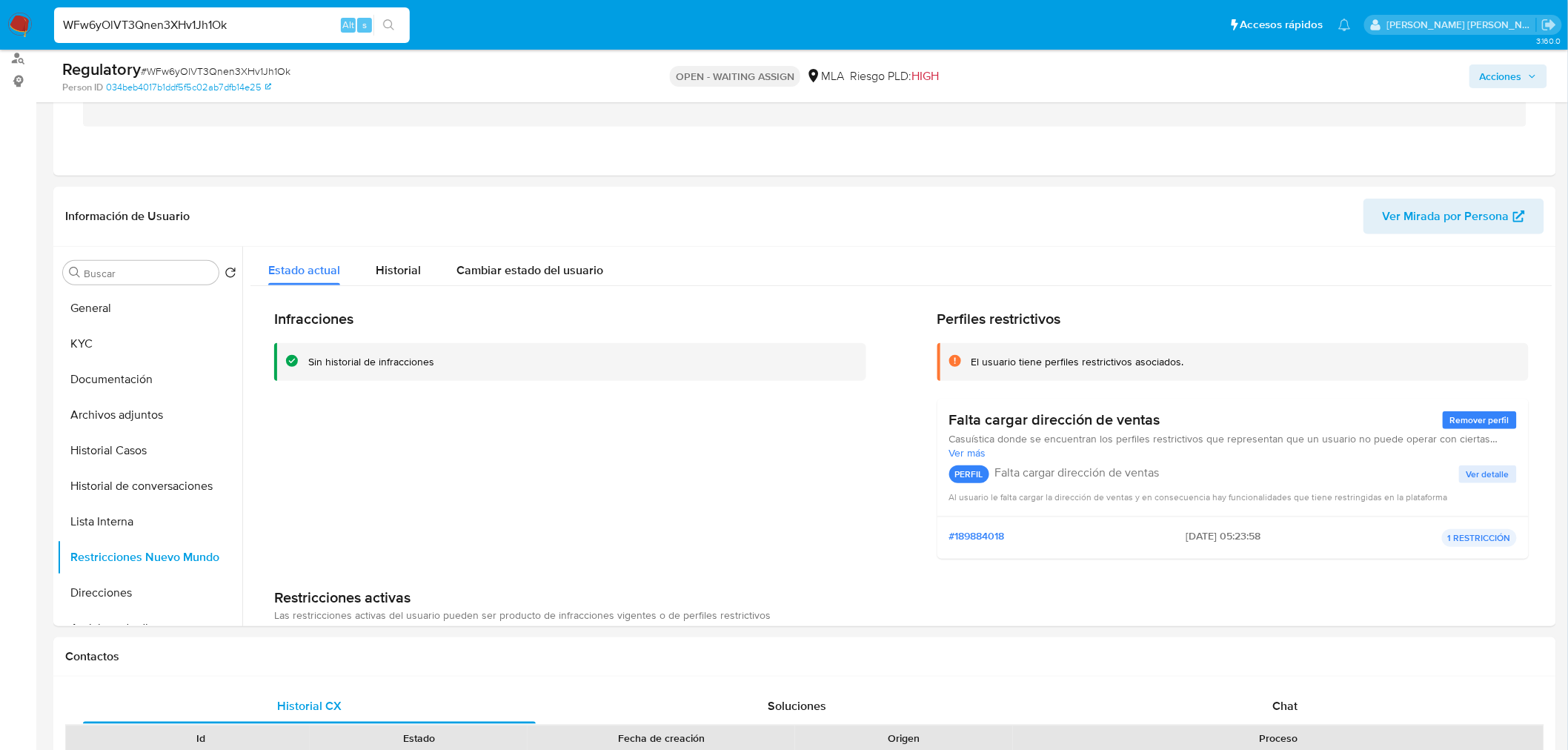
click at [166, 26] on input "WFw6yOlVT3Qnen3XHv1Jh1Ok" at bounding box center [231, 25] width 355 height 19
paste input "vaLsuLK81kecYlHwXIVsWirJ"
type input "vaLsuLK81kecYlHwXIVsWirJ"
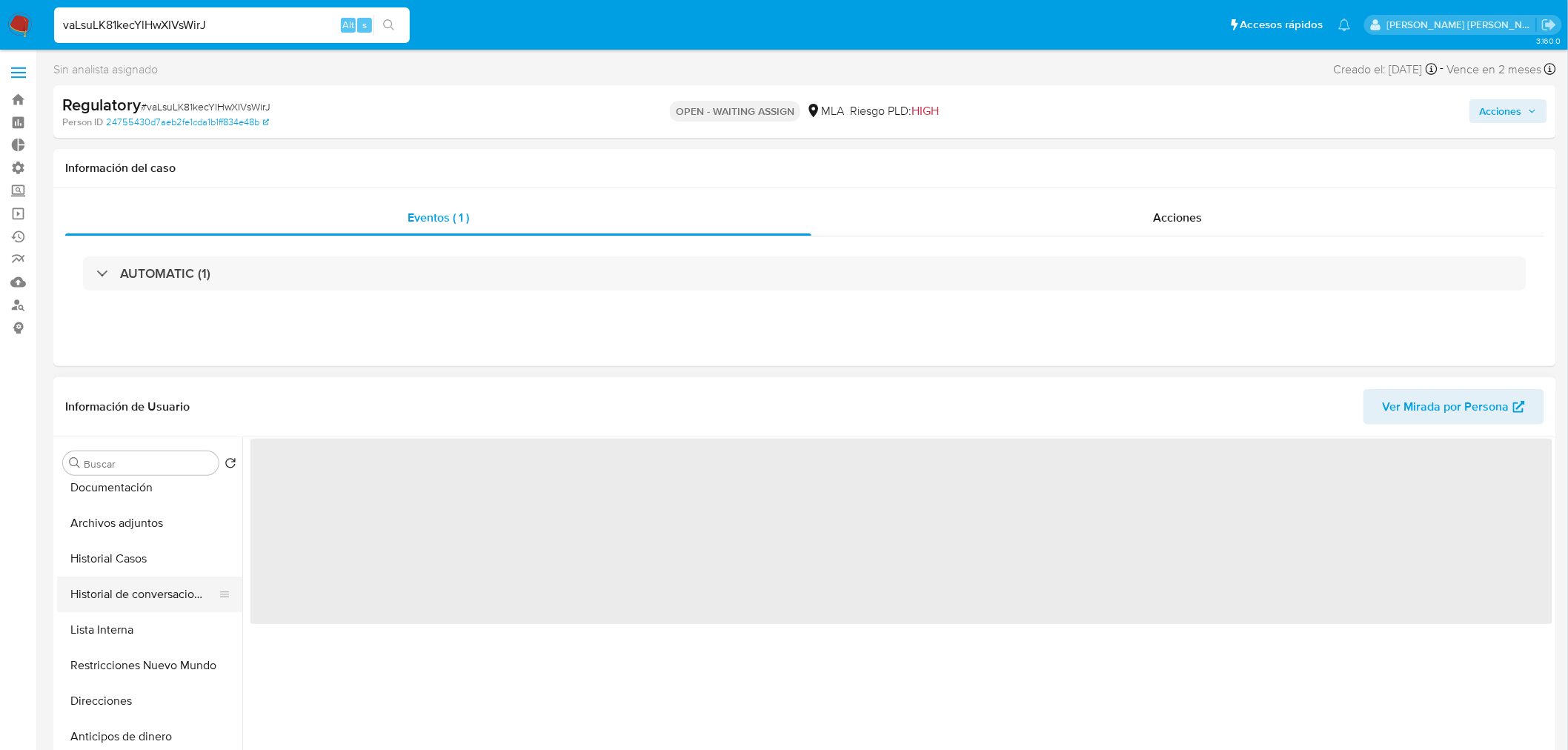
scroll to position [82, 0]
select select "10"
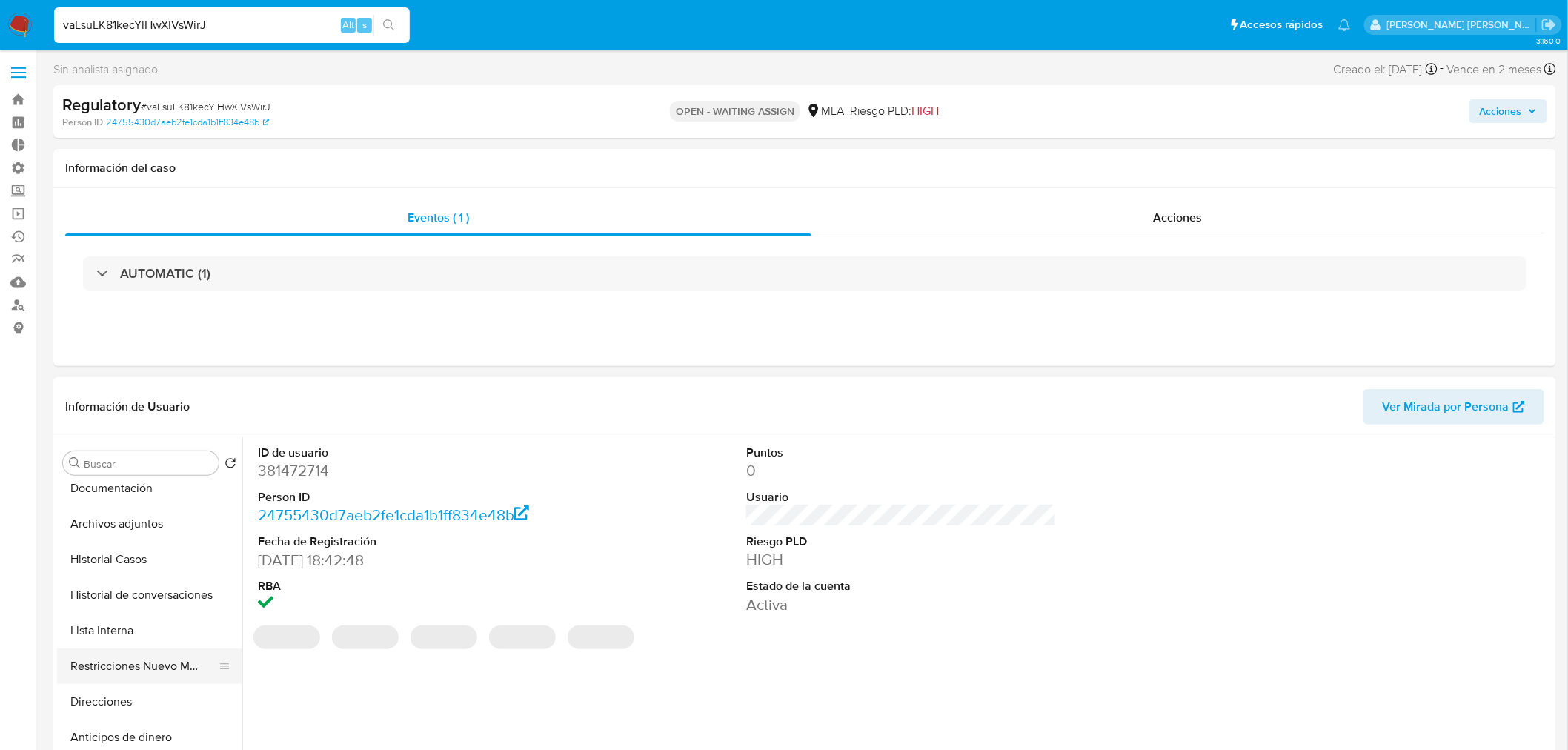
click at [128, 656] on button "Restricciones Nuevo Mundo" at bounding box center [144, 666] width 173 height 36
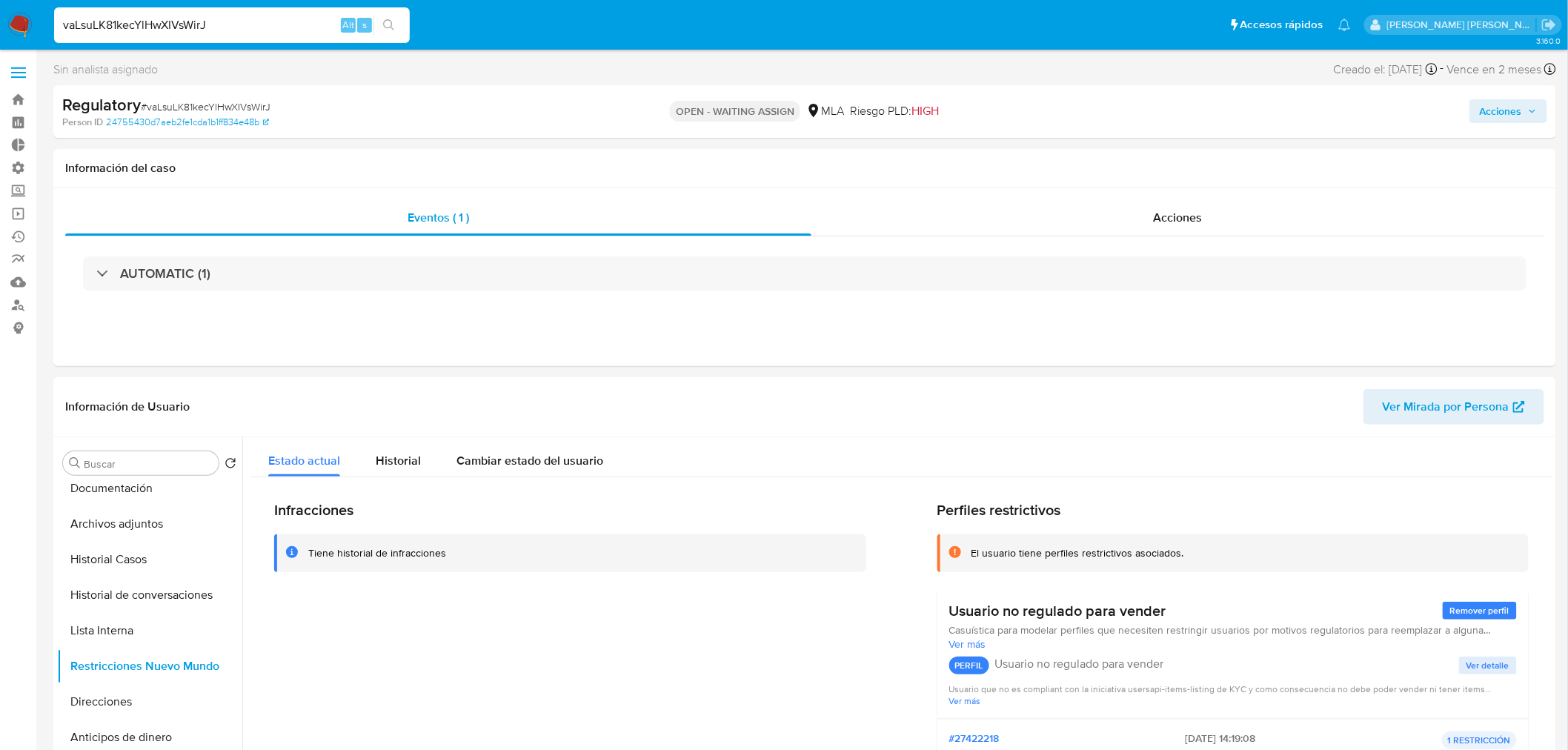
click at [270, 16] on input "vaLsuLK81kecYlHwXIVsWirJ" at bounding box center [231, 25] width 355 height 19
paste input "J6VmG6z1xAgLRRPCt9eQrtQk"
type input "J6VmG6z1xAgLRRPCt9eQrtQk"
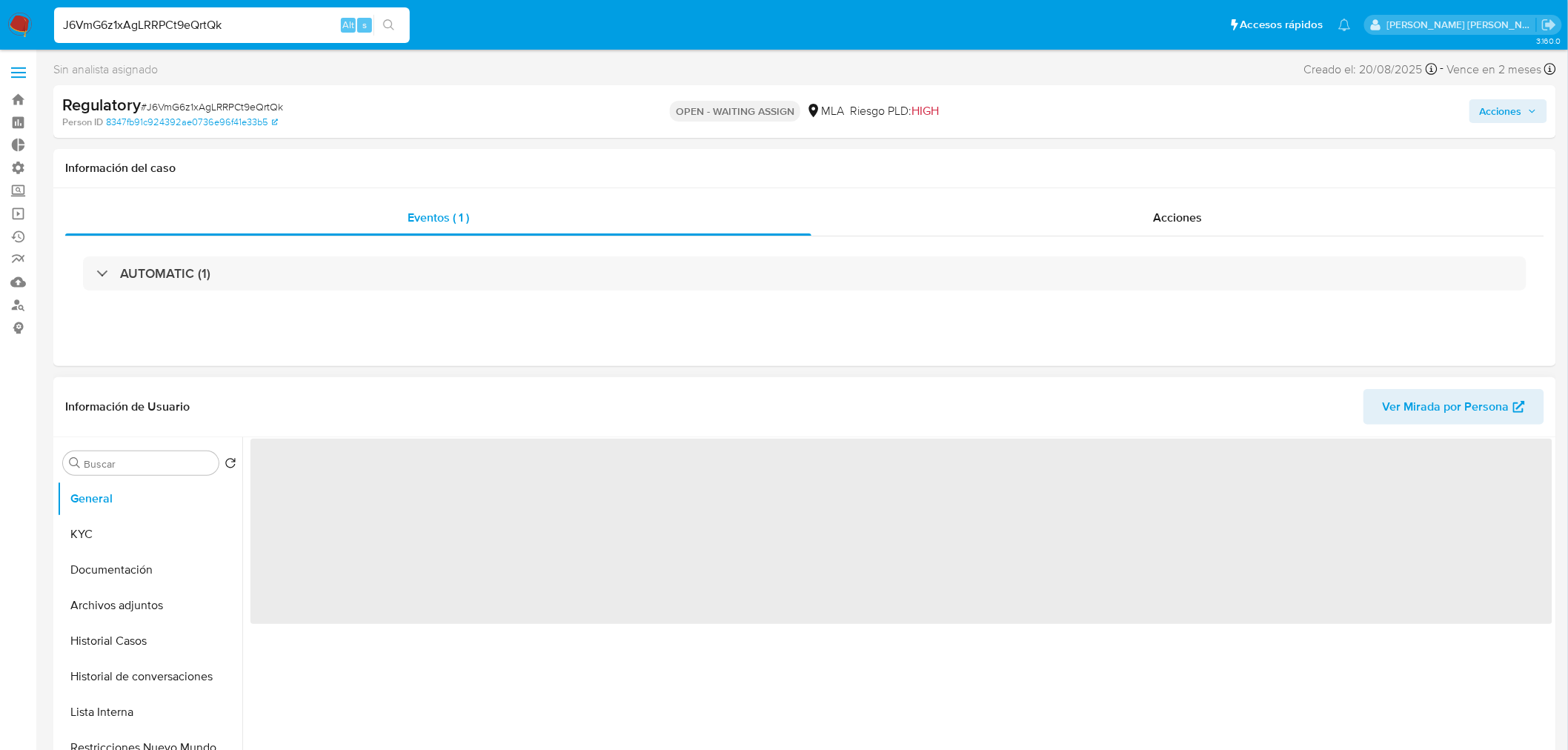
select select "10"
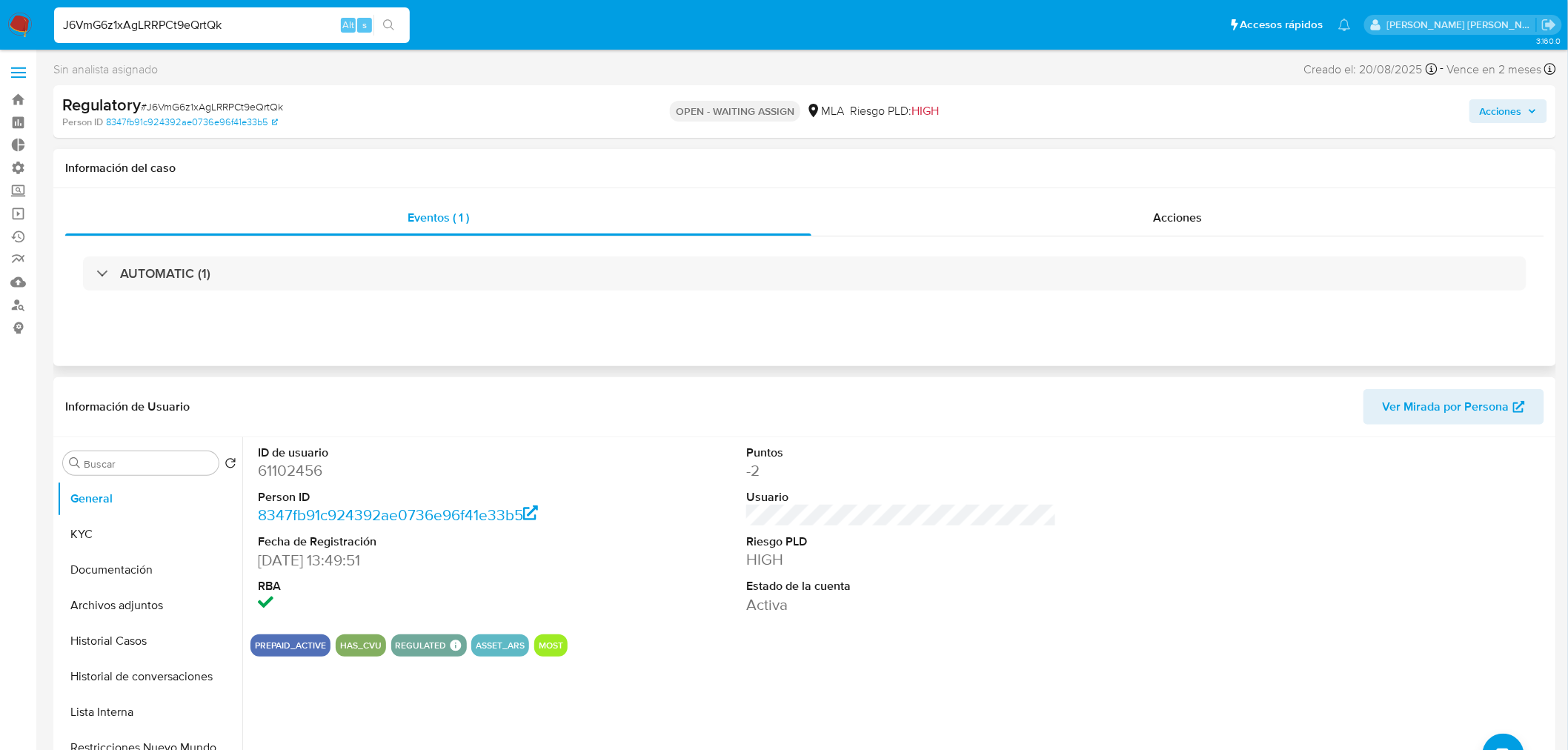
click at [1190, 241] on div "AUTOMATIC (1)" at bounding box center [804, 273] width 1479 height 74
click at [1184, 220] on span "Acciones" at bounding box center [1177, 218] width 49 height 17
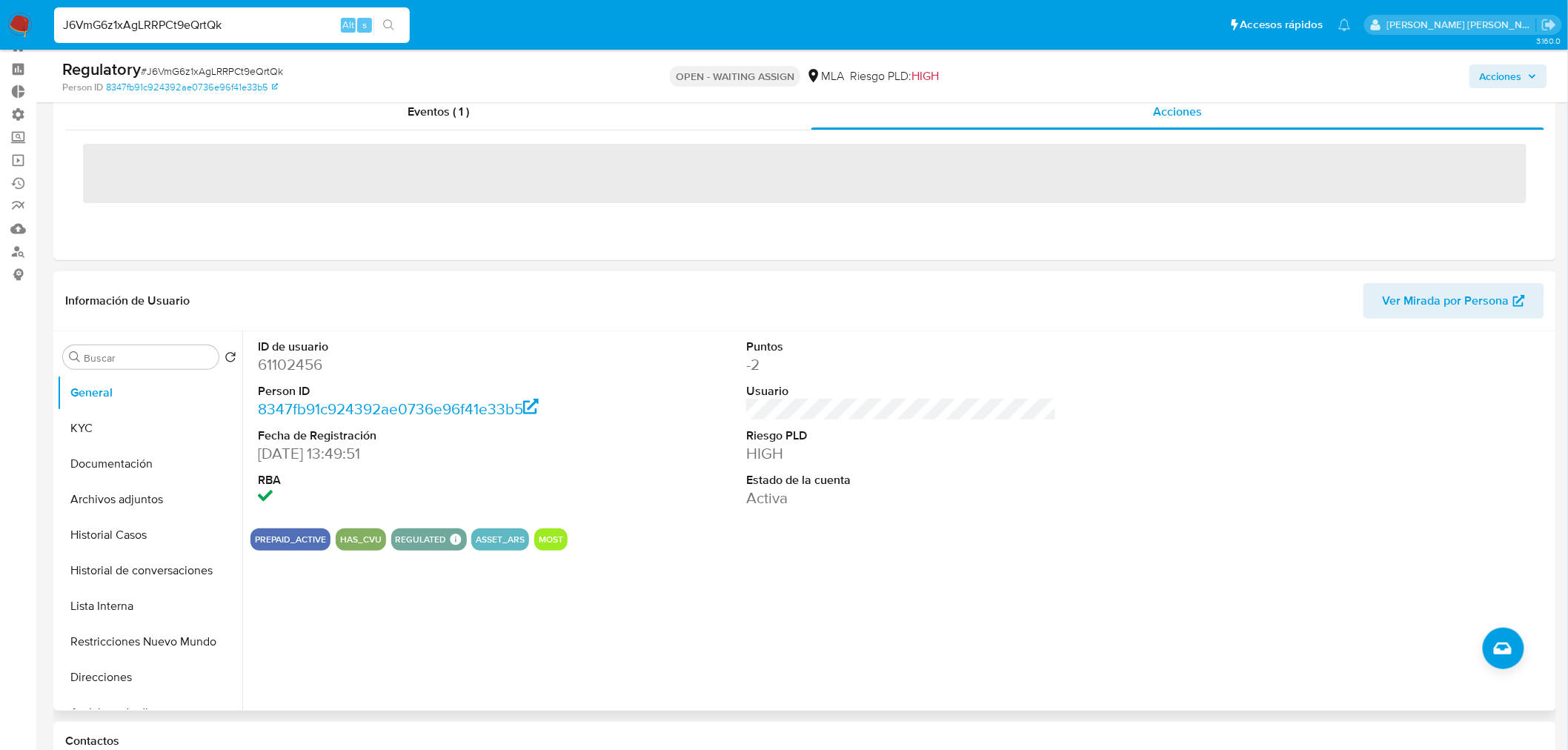
scroll to position [82, 0]
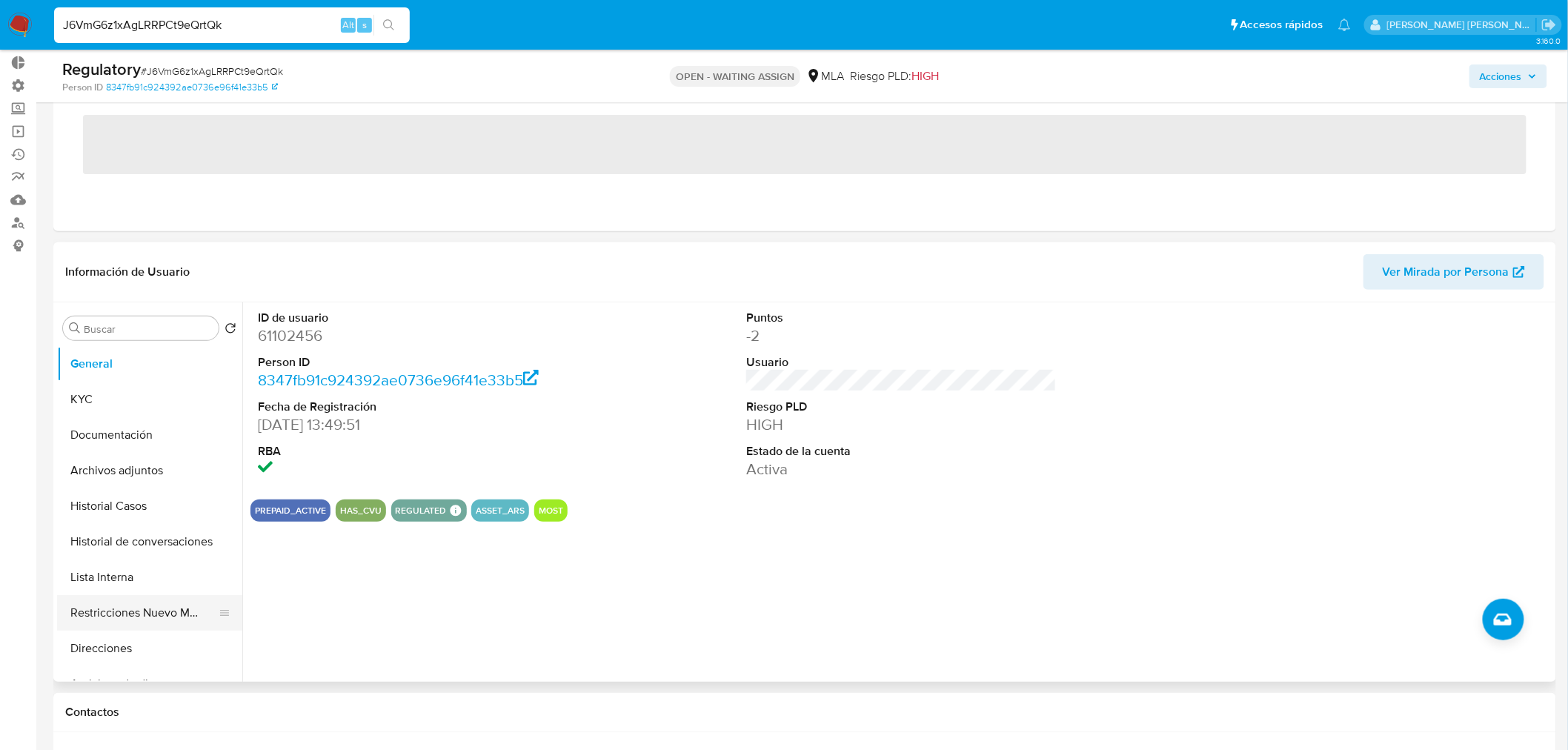
click at [179, 612] on button "Restricciones Nuevo Mundo" at bounding box center [144, 612] width 173 height 36
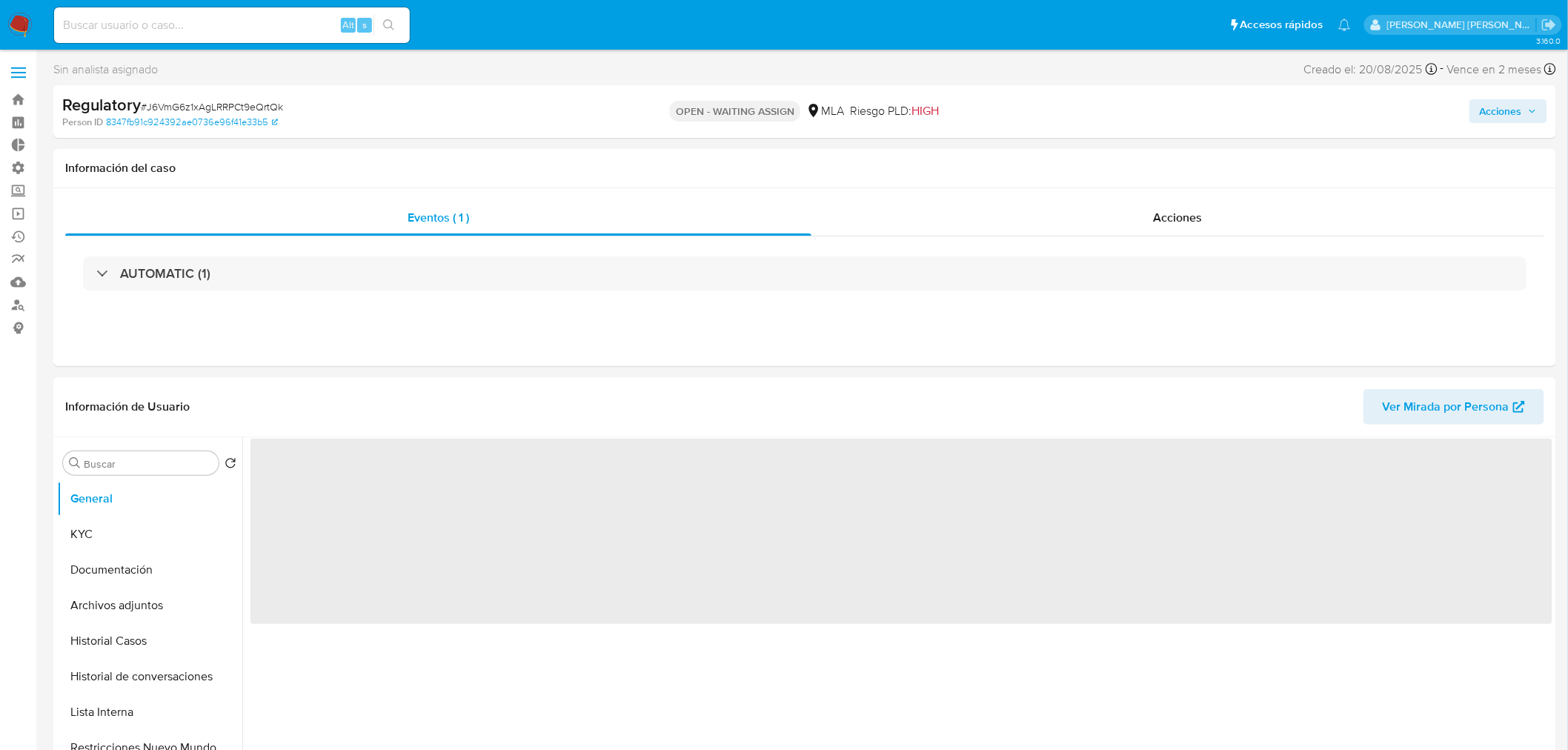
select select "10"
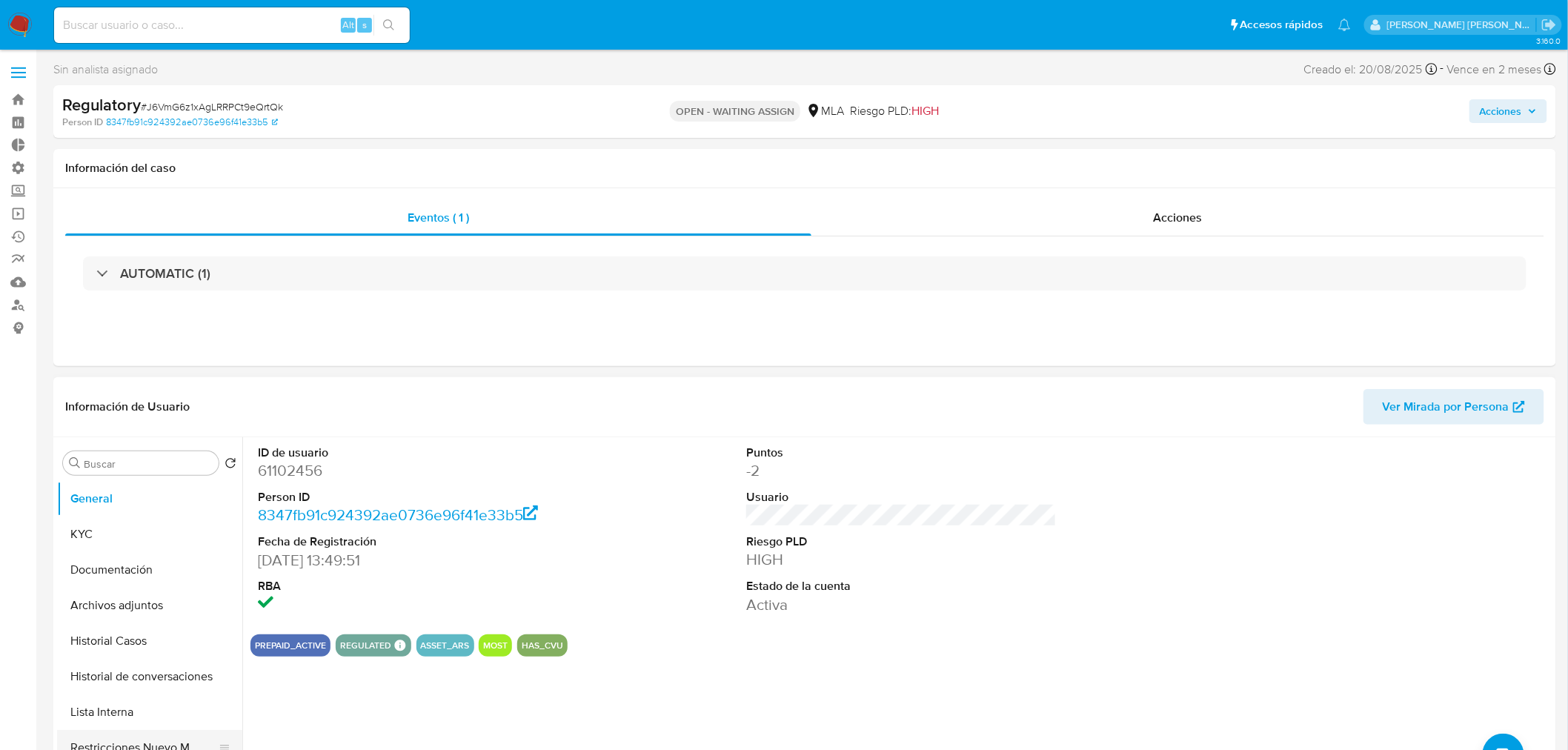
click at [131, 735] on button "Restricciones Nuevo Mundo" at bounding box center [144, 747] width 173 height 36
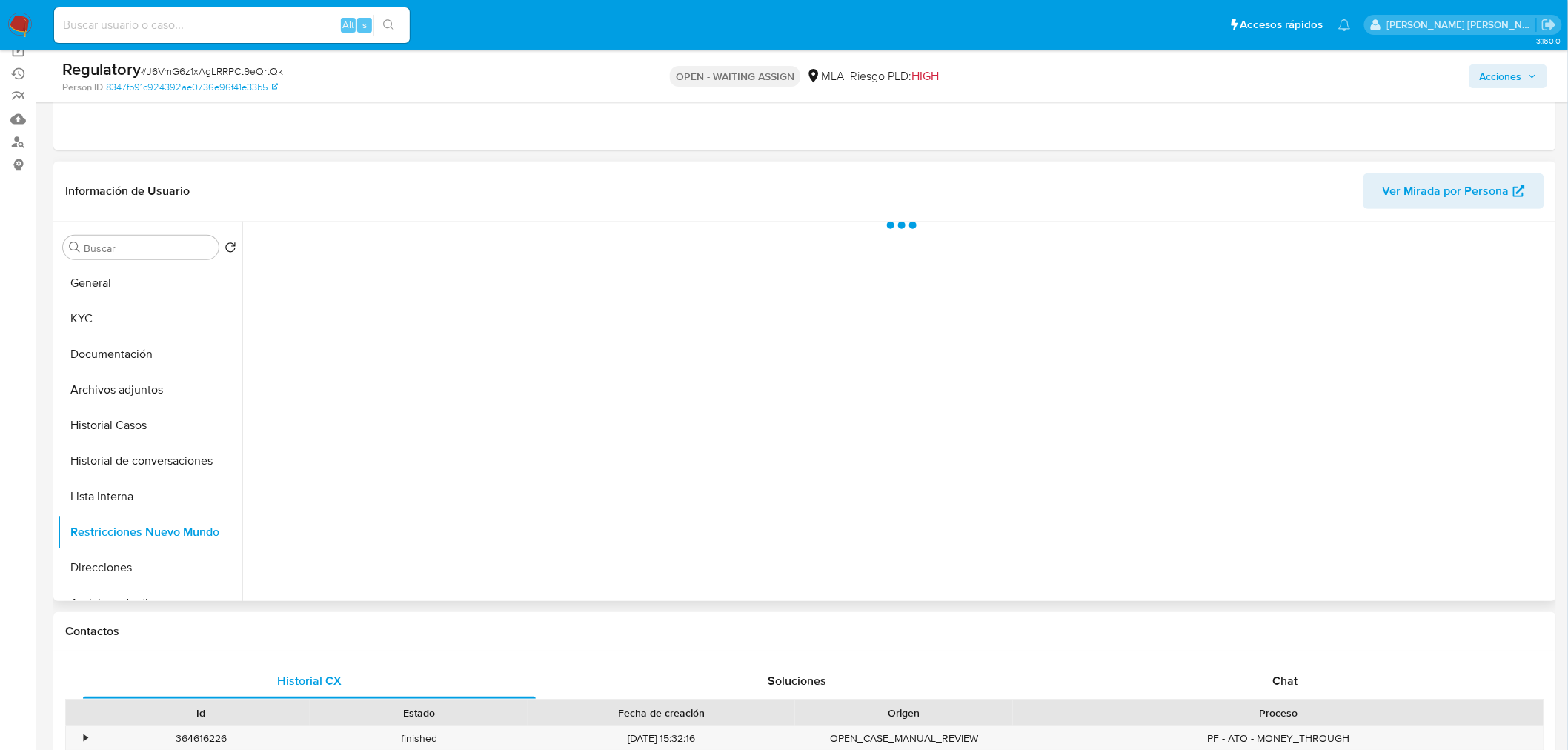
scroll to position [165, 0]
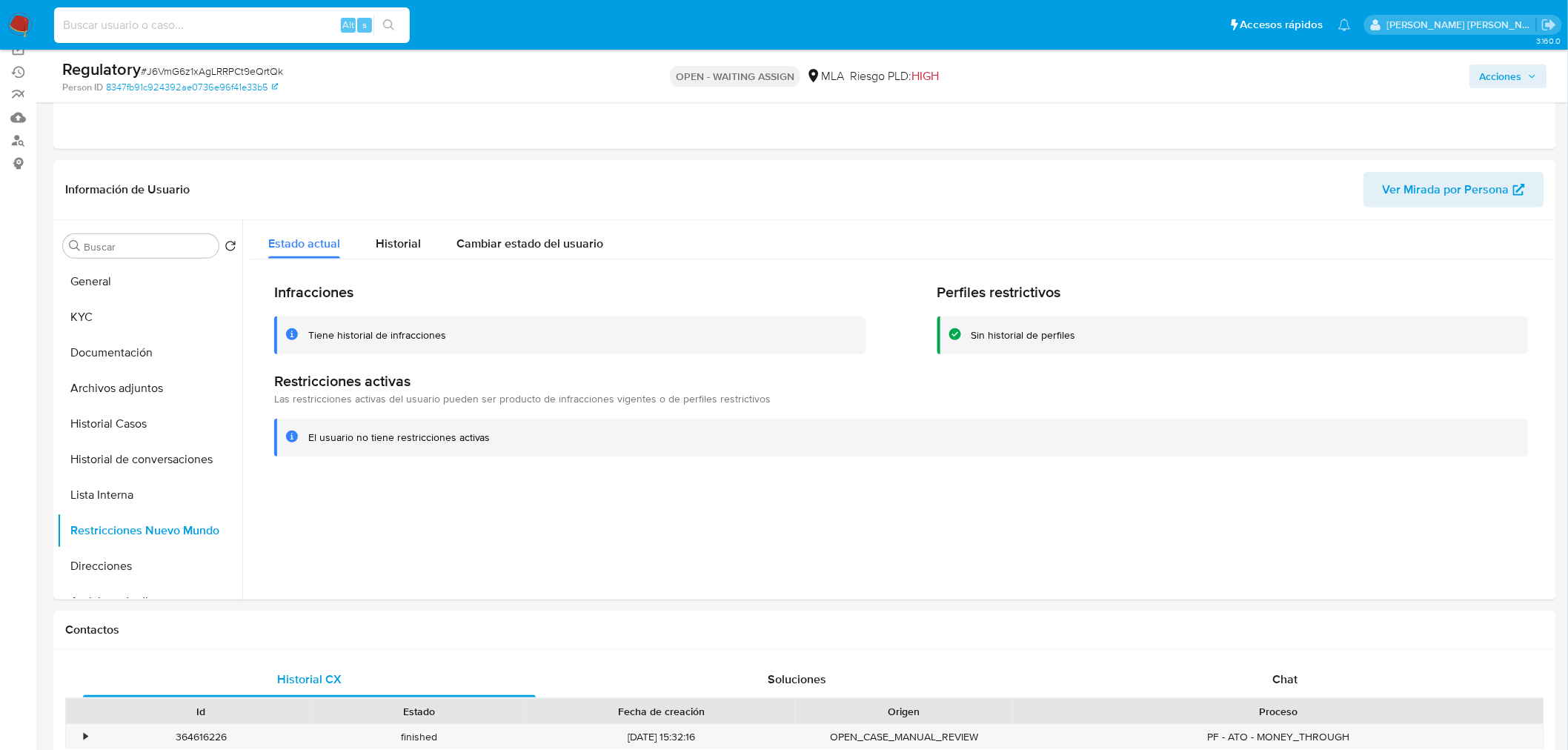
click at [250, 18] on input at bounding box center [231, 25] width 355 height 19
paste input "nXuQuPC7ov5N09Ah3eATdczo"
type input "nXuQuPC7ov5N09Ah3eATdczo"
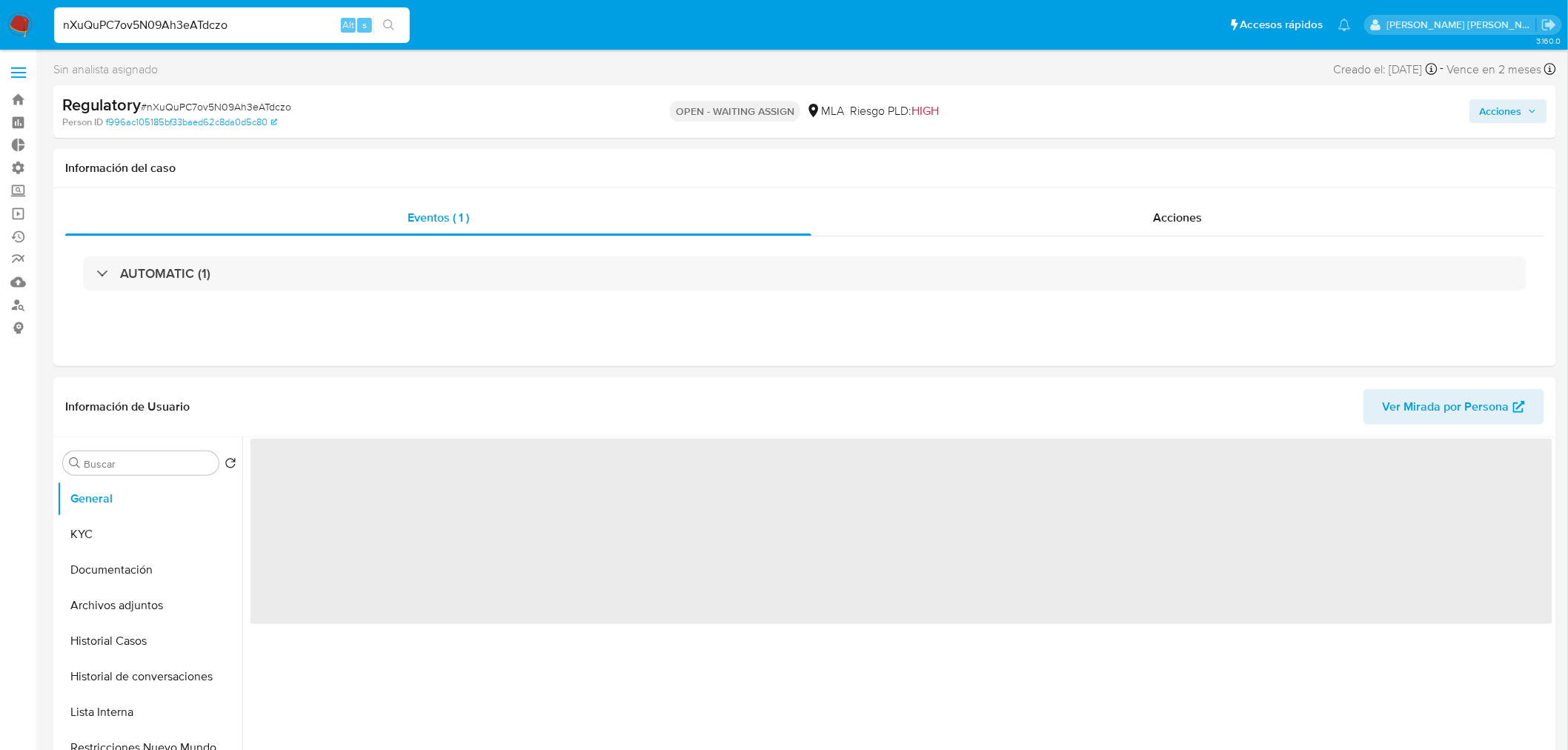
select select "10"
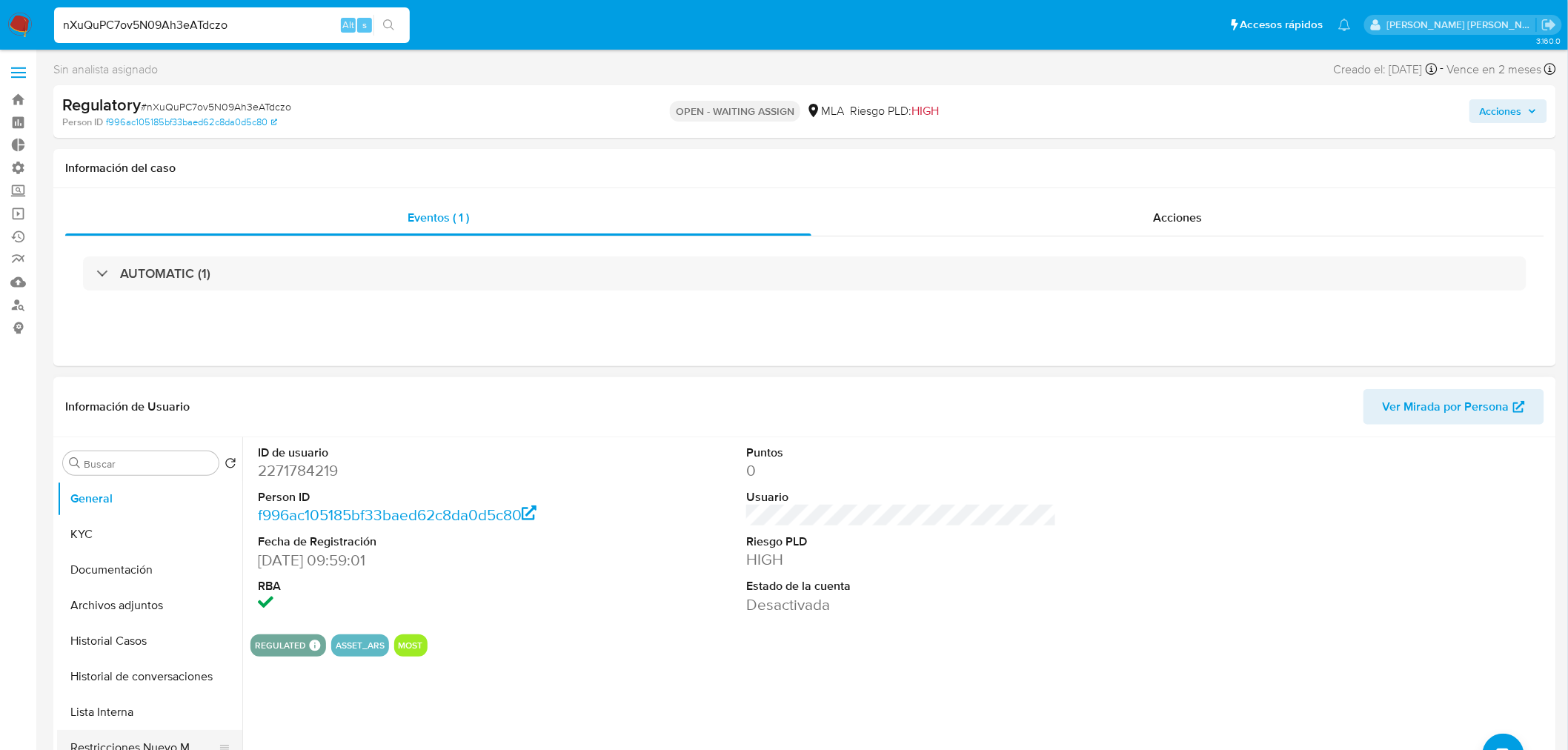
click at [152, 744] on button "Restricciones Nuevo Mundo" at bounding box center [144, 747] width 173 height 36
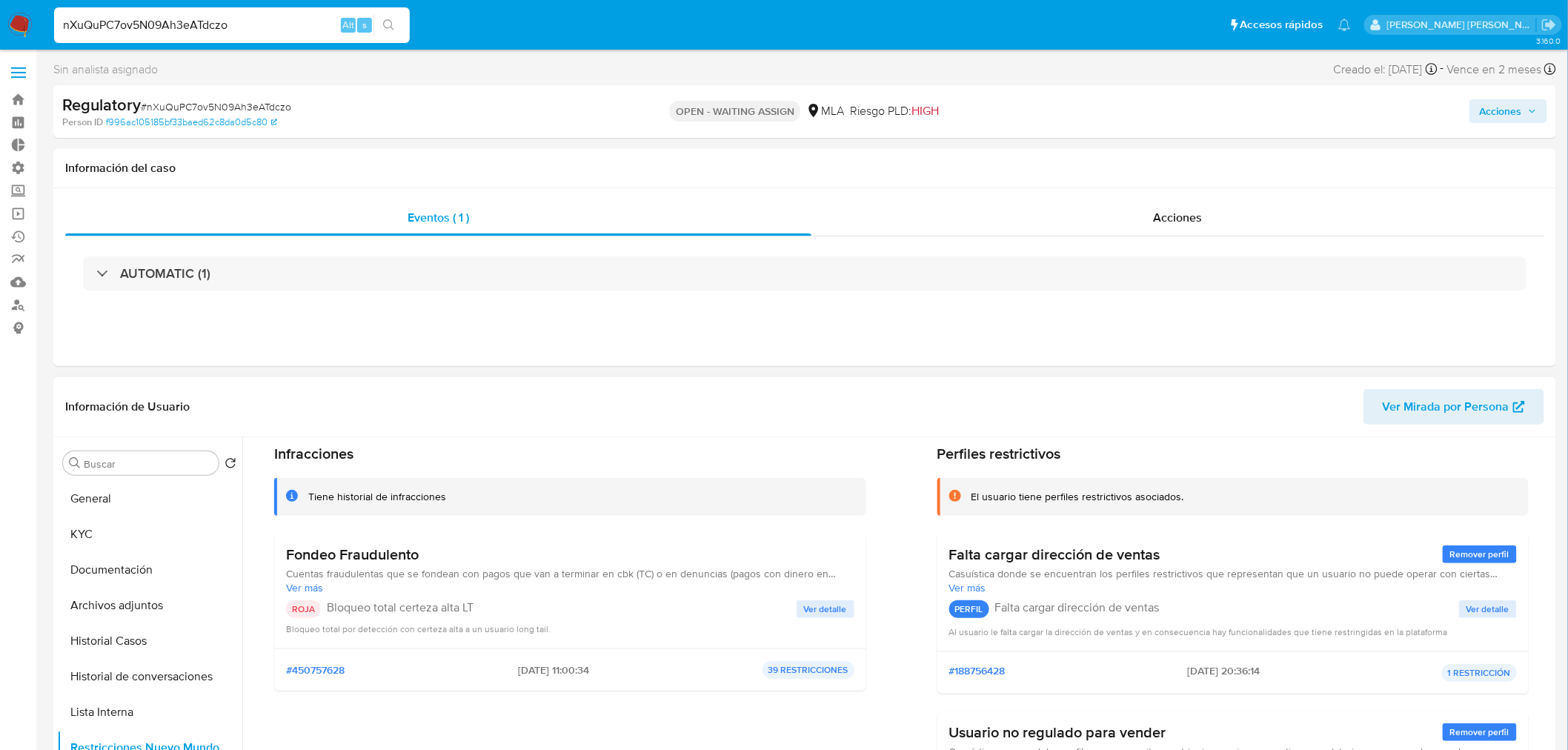
scroll to position [165, 0]
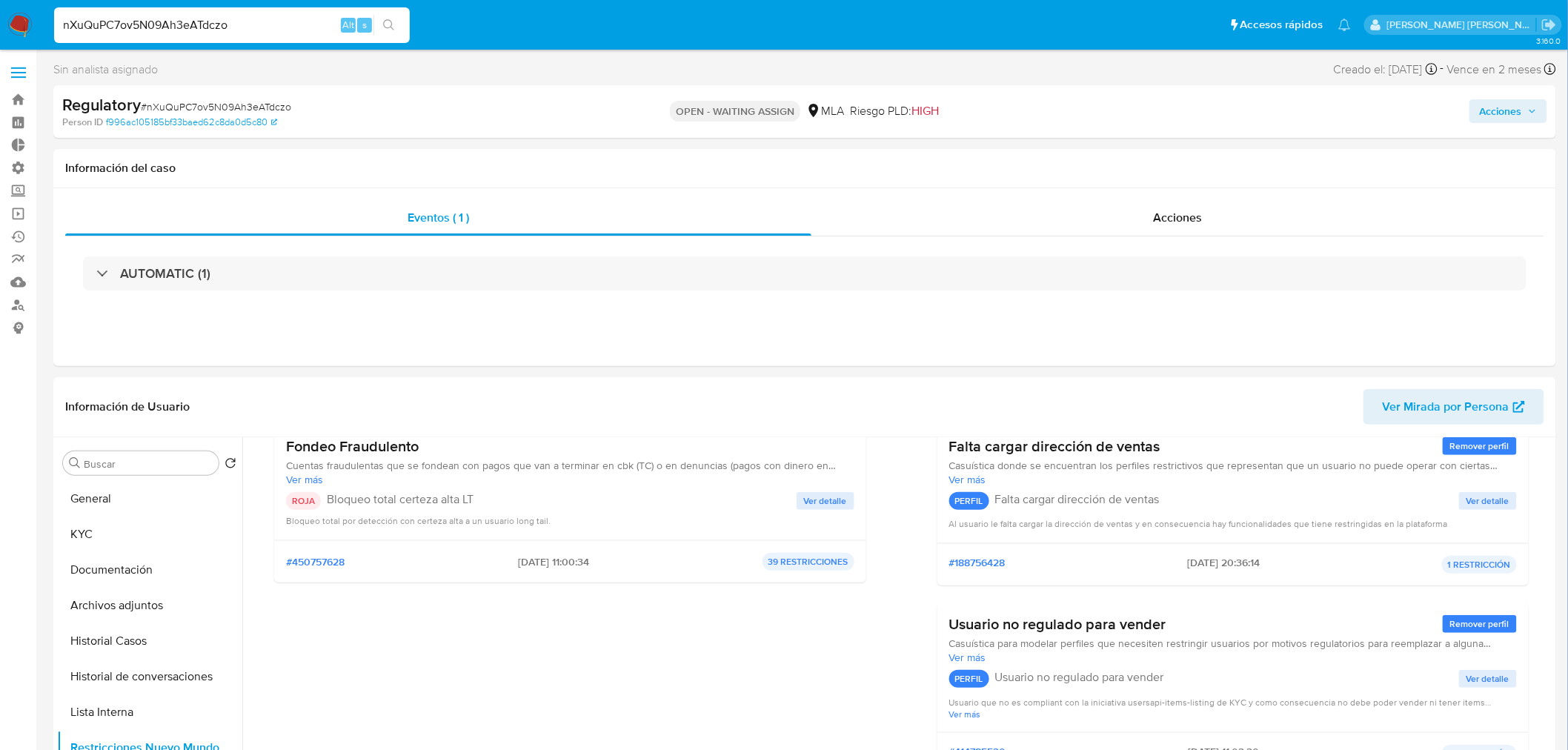
click at [276, 9] on div "nXuQuPC7ov5N09Ah3eATdczo Alt s" at bounding box center [231, 25] width 355 height 36
click at [270, 20] on input "nXuQuPC7ov5N09Ah3eATdczo" at bounding box center [231, 25] width 355 height 19
drag, startPoint x: 270, startPoint y: 20, endPoint x: 280, endPoint y: 21, distance: 10.0
click at [270, 20] on input "nXuQuPC7ov5N09Ah3eATdczo" at bounding box center [231, 25] width 355 height 19
paste input "V16kYSfe182AaVmHJZAuxvCA"
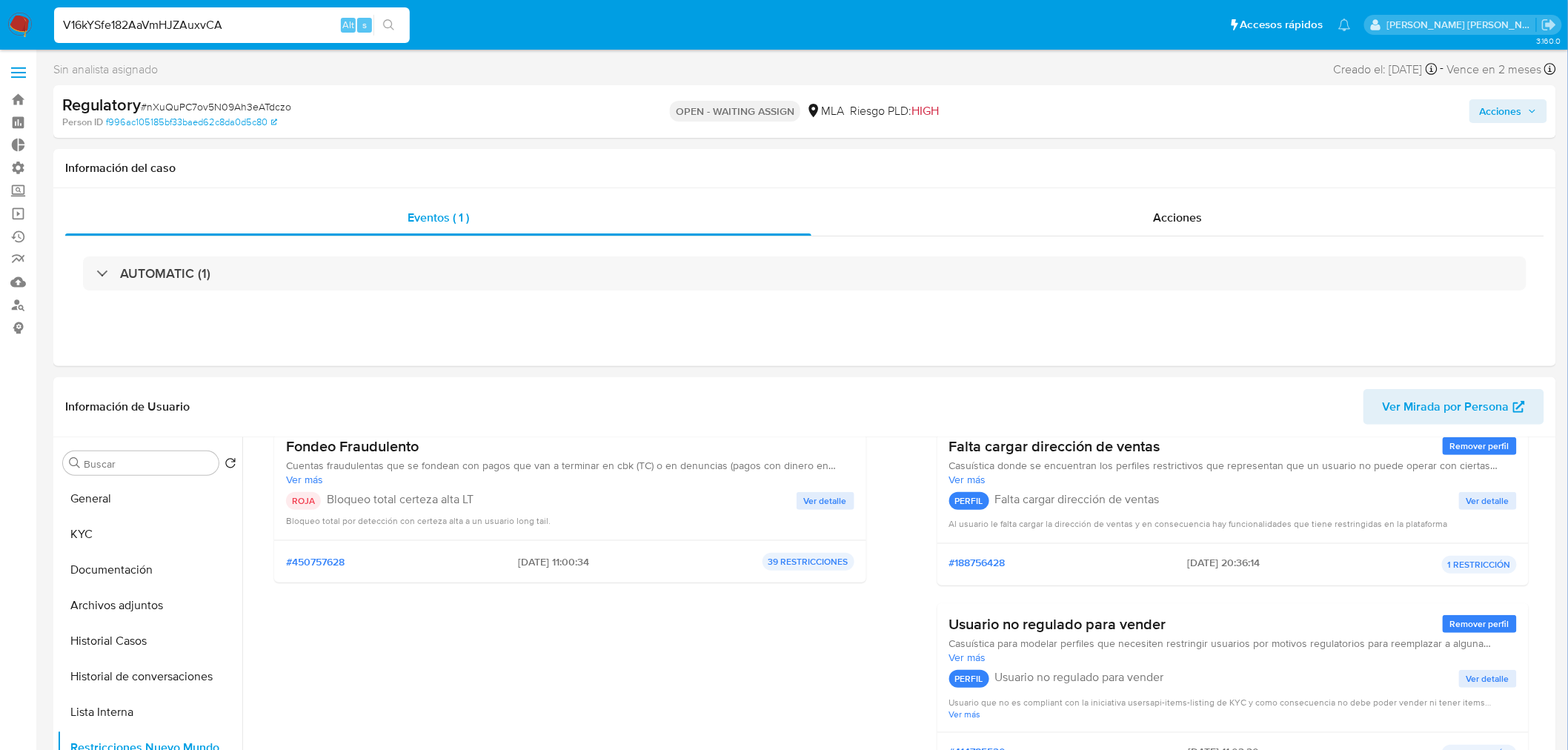
type input "V16kYSfe182AaVmHJZAuxvCA"
click at [395, 29] on button "search-icon" at bounding box center [388, 25] width 30 height 21
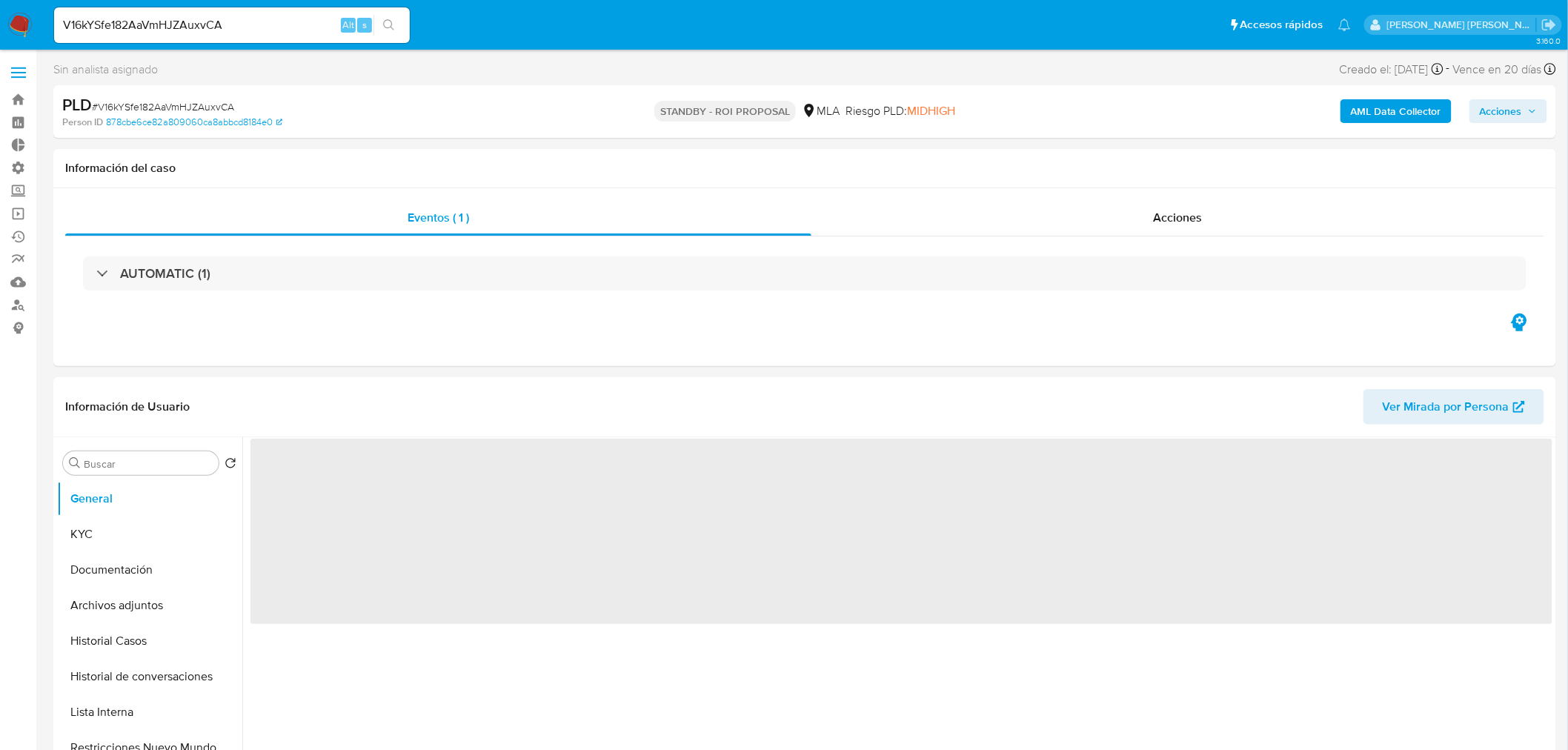
select select "10"
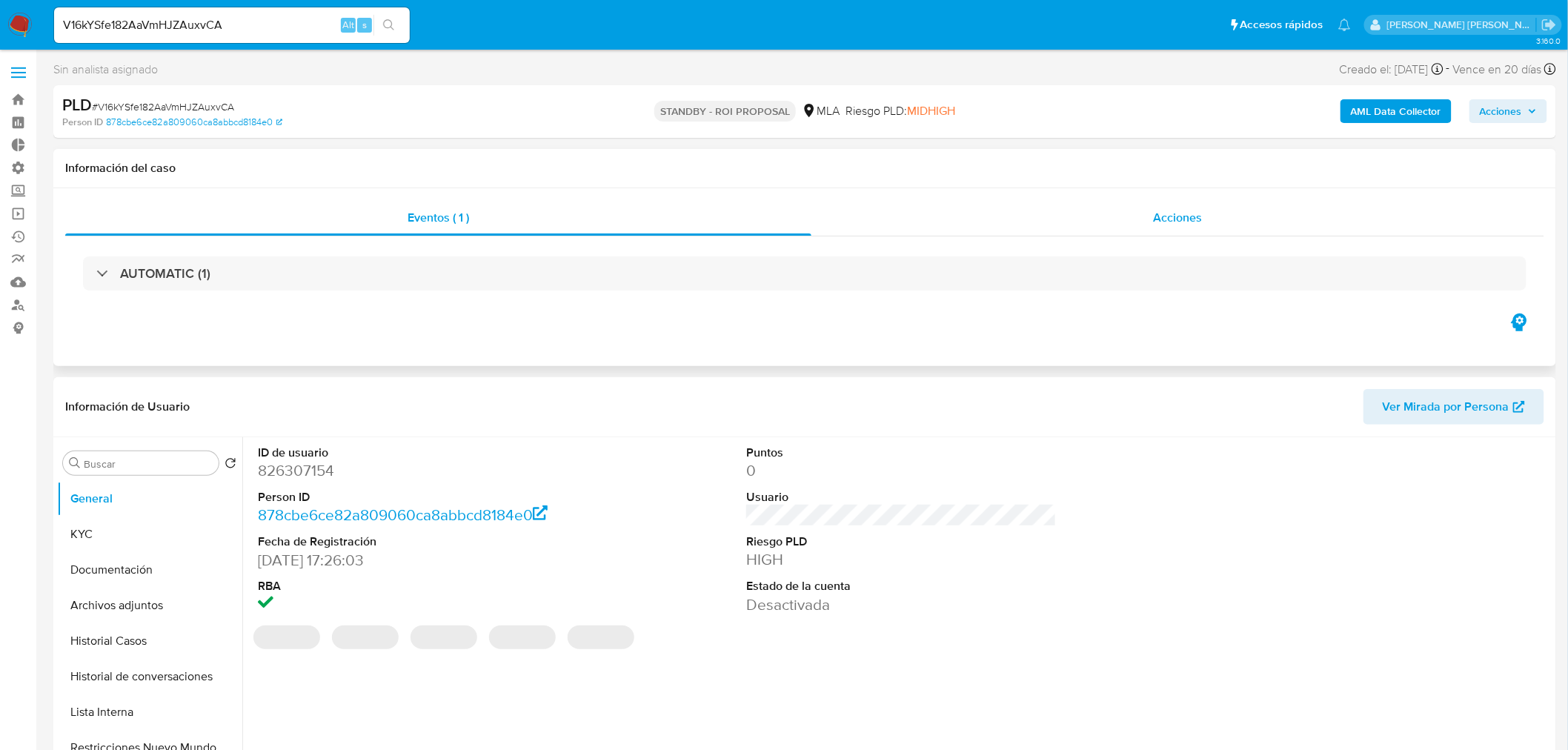
click at [1128, 224] on div "Acciones" at bounding box center [1178, 218] width 733 height 36
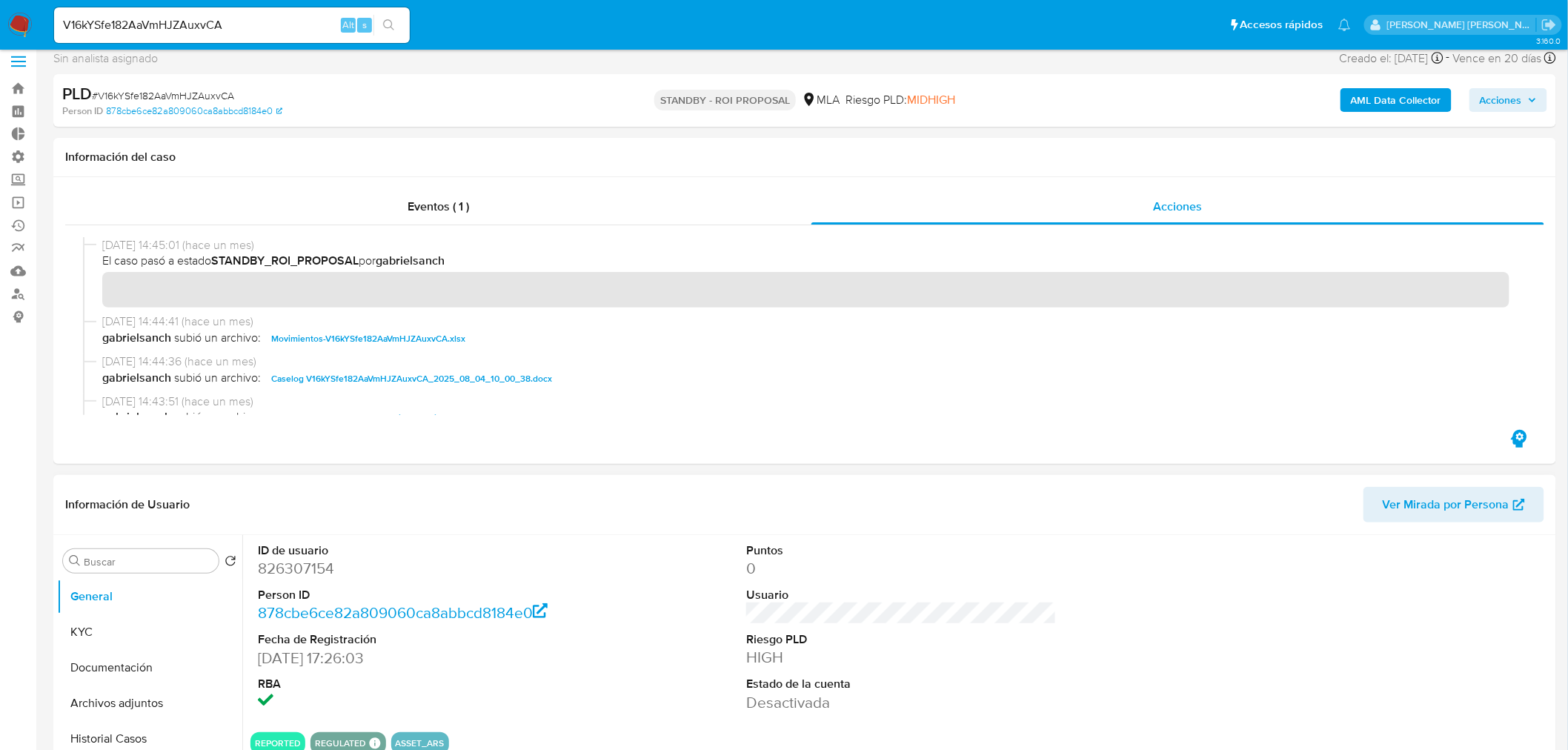
scroll to position [247, 0]
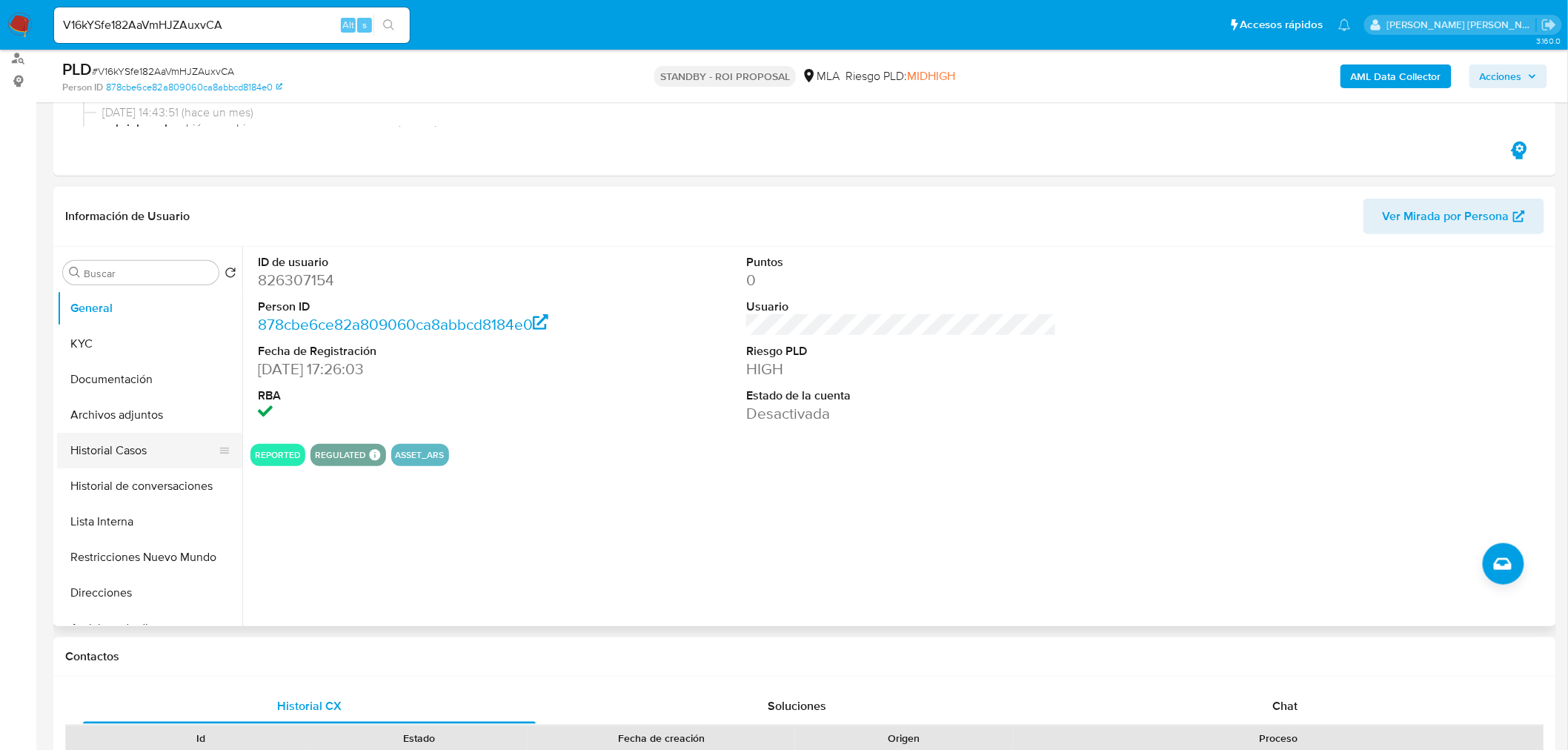
click at [117, 442] on button "Historial Casos" at bounding box center [144, 450] width 173 height 36
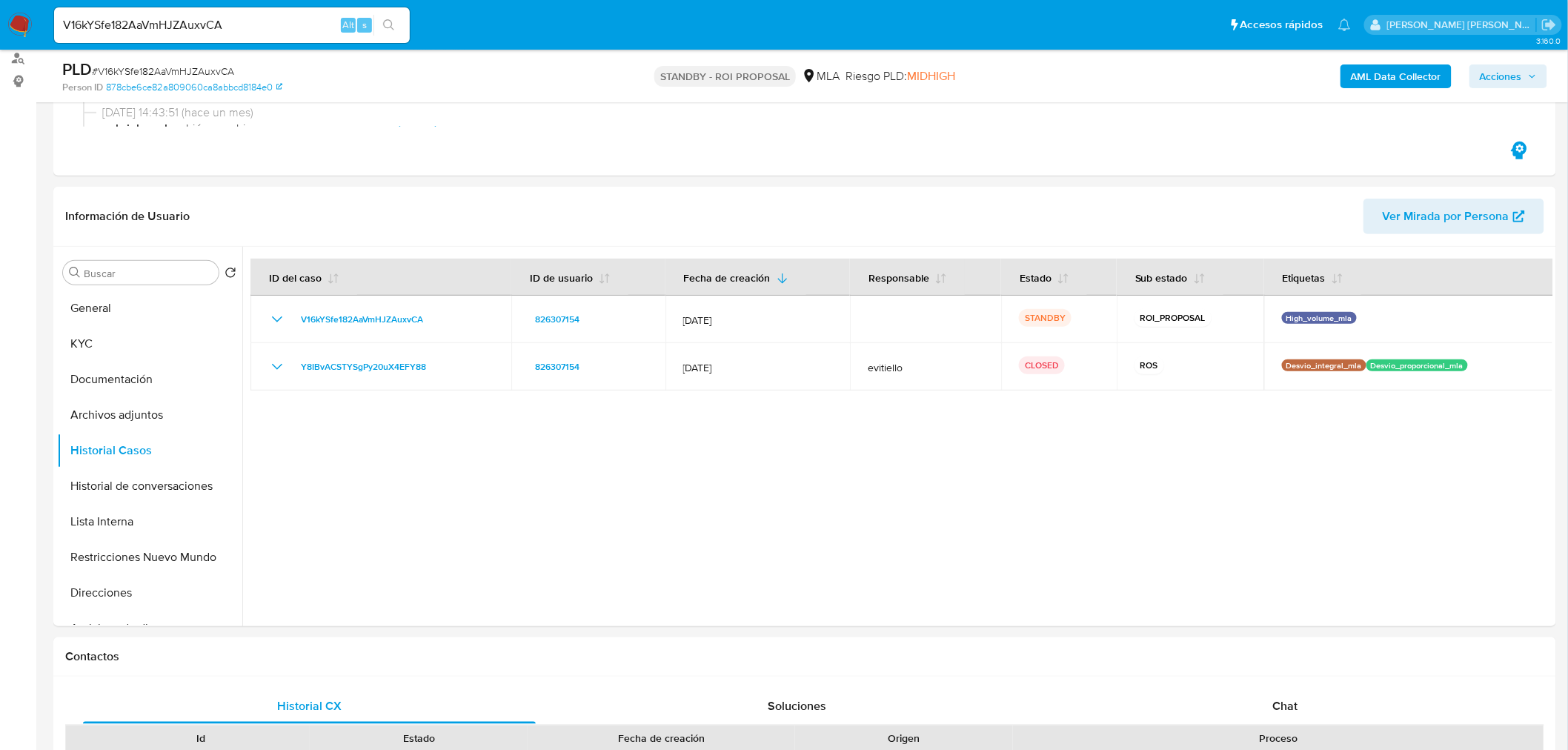
click at [265, 20] on input "V16kYSfe182AaVmHJZAuxvCA" at bounding box center [231, 25] width 355 height 19
click at [265, 19] on input "V16kYSfe182AaVmHJZAuxvCA" at bounding box center [231, 25] width 355 height 19
paste input "Sqnrftk0dxgL3ZfcVwYZBQH0"
type input "Sqnrftk0dxgL3ZfcVwYZBQH0"
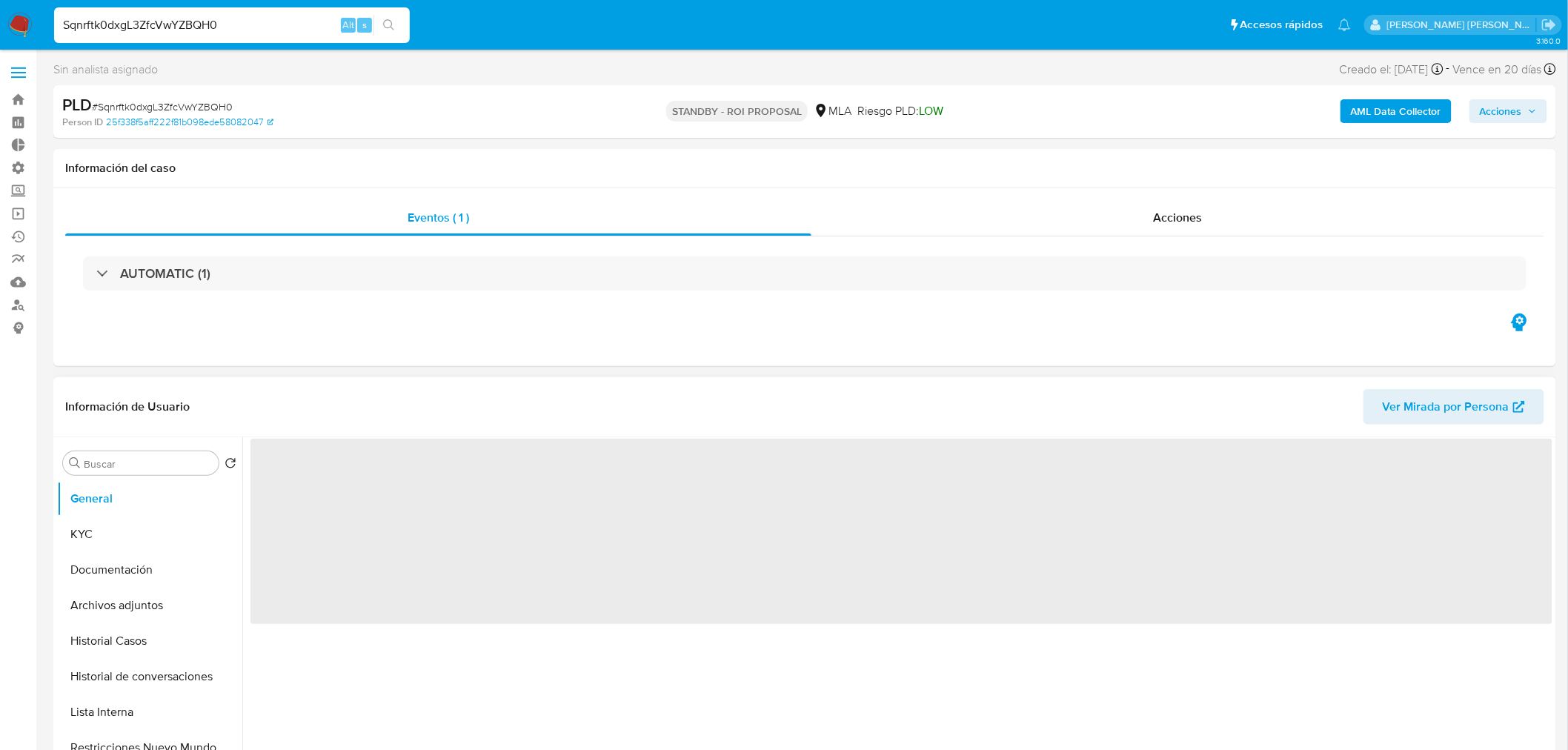
select select "10"
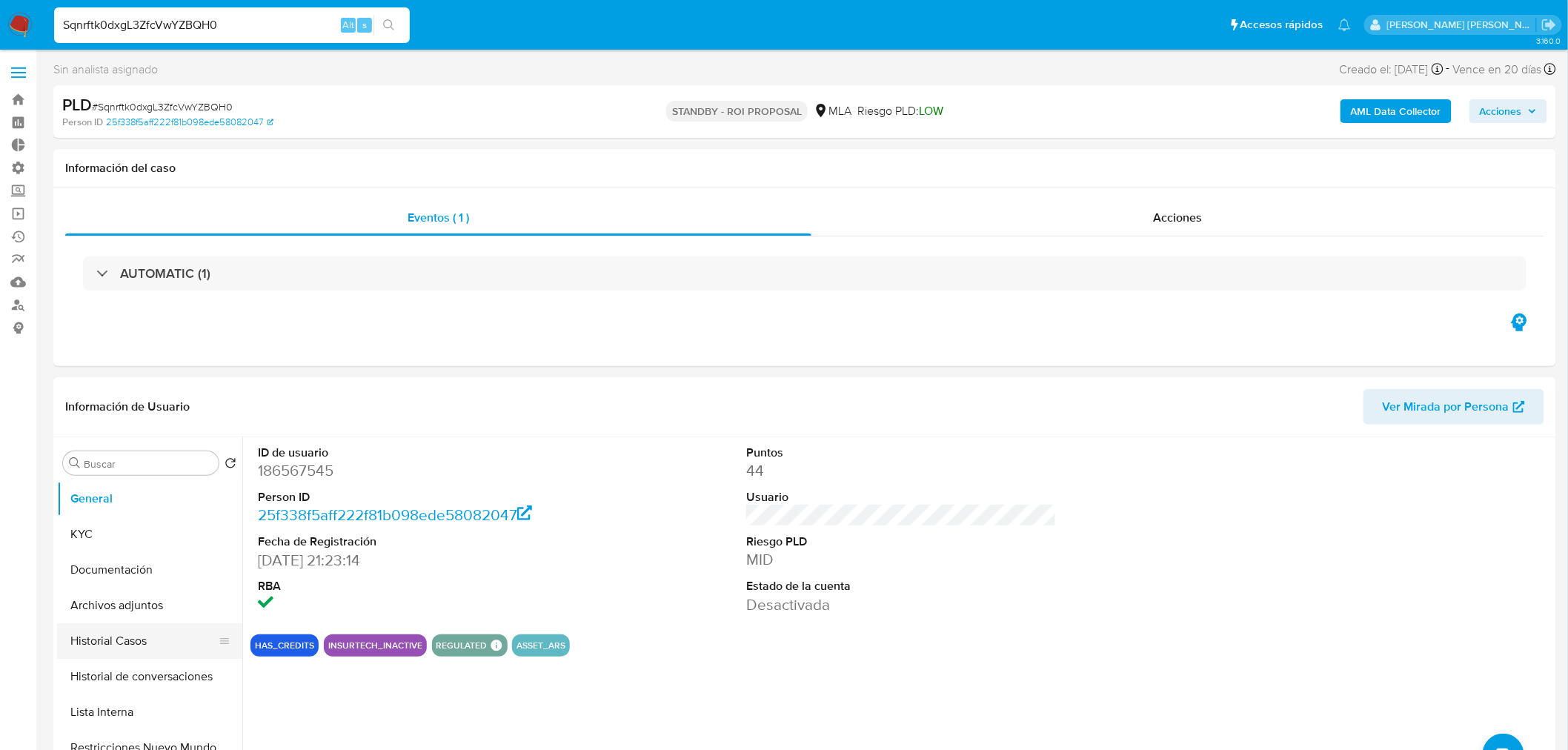
click at [120, 642] on button "Historial Casos" at bounding box center [144, 641] width 173 height 36
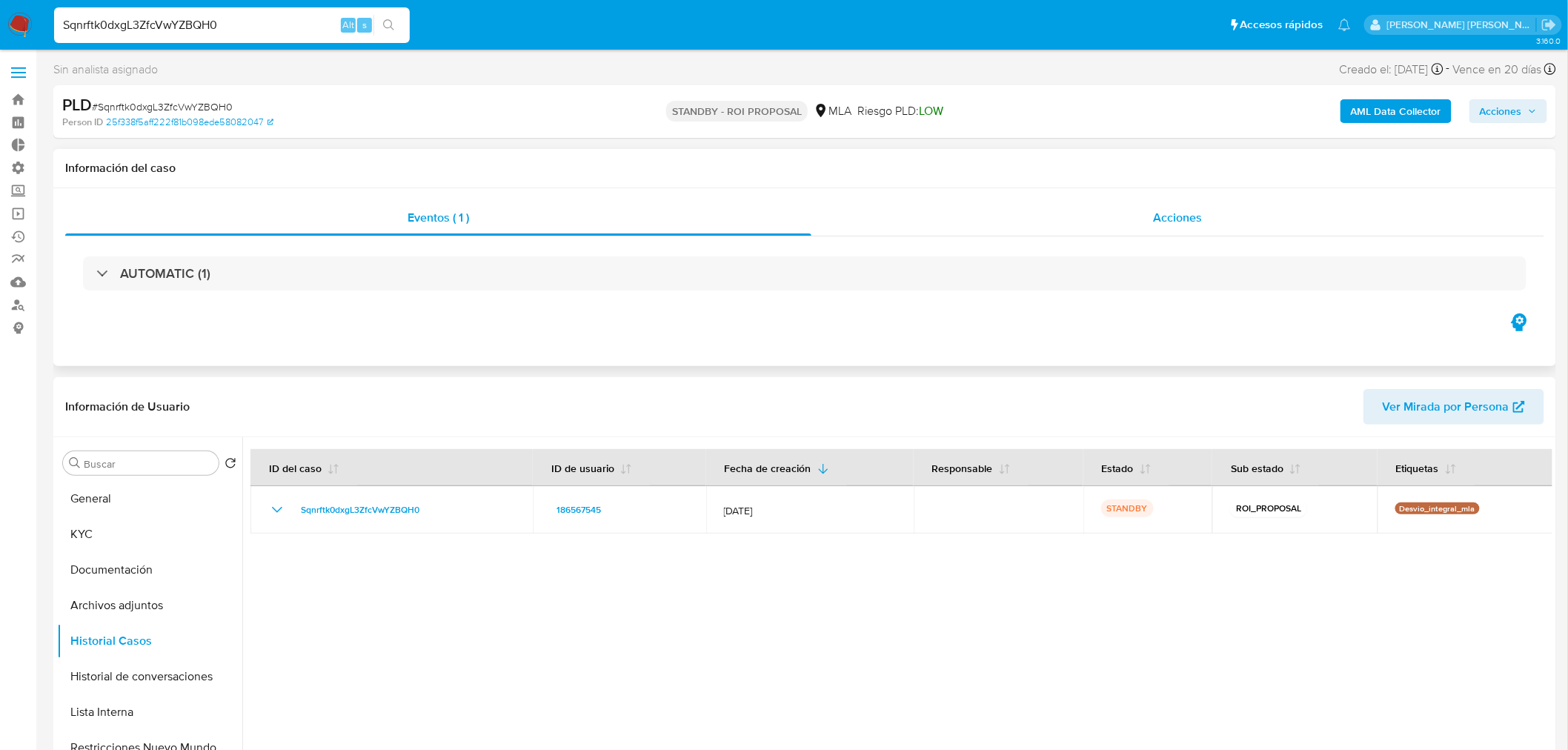
click at [1151, 212] on div "Acciones" at bounding box center [1178, 218] width 733 height 36
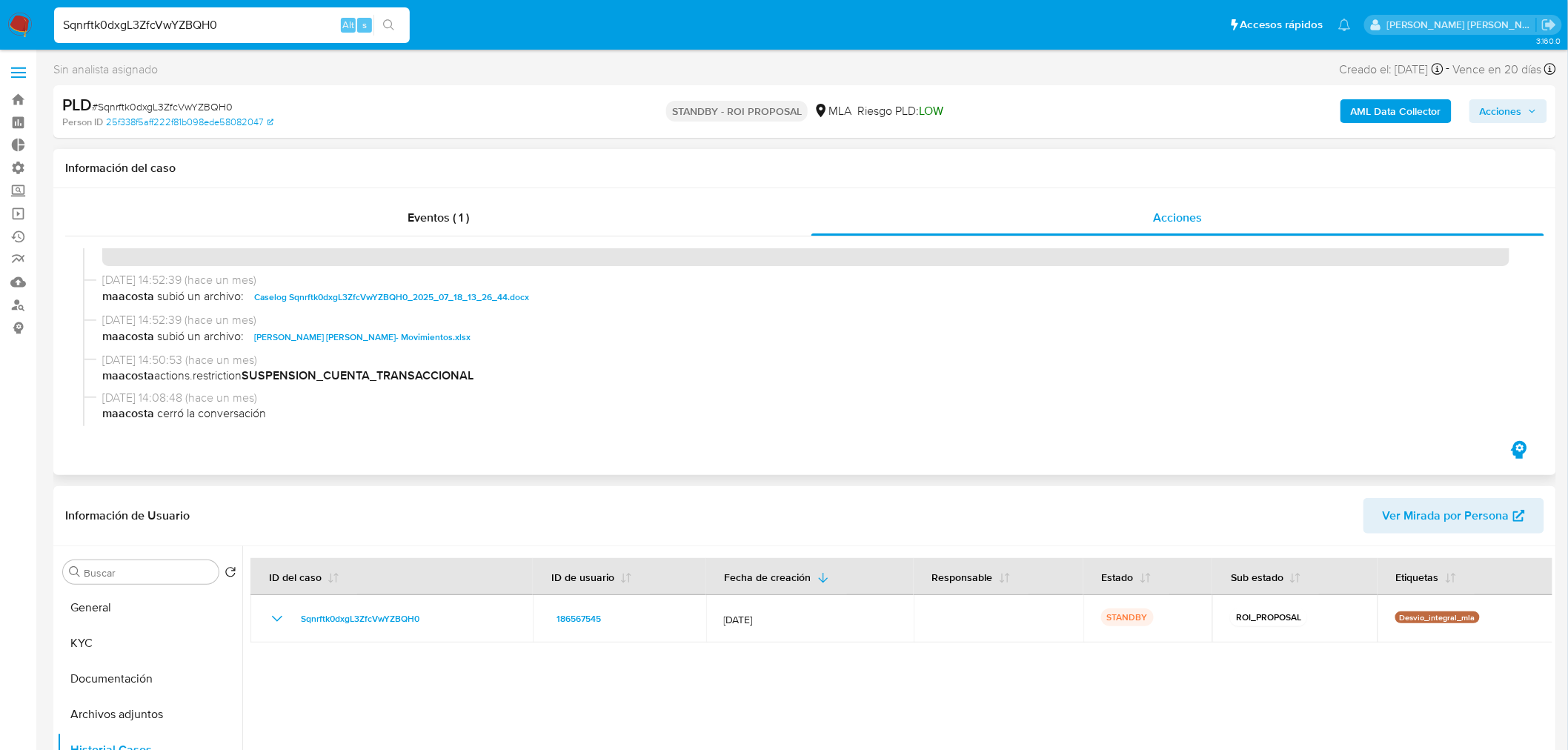
scroll to position [82, 0]
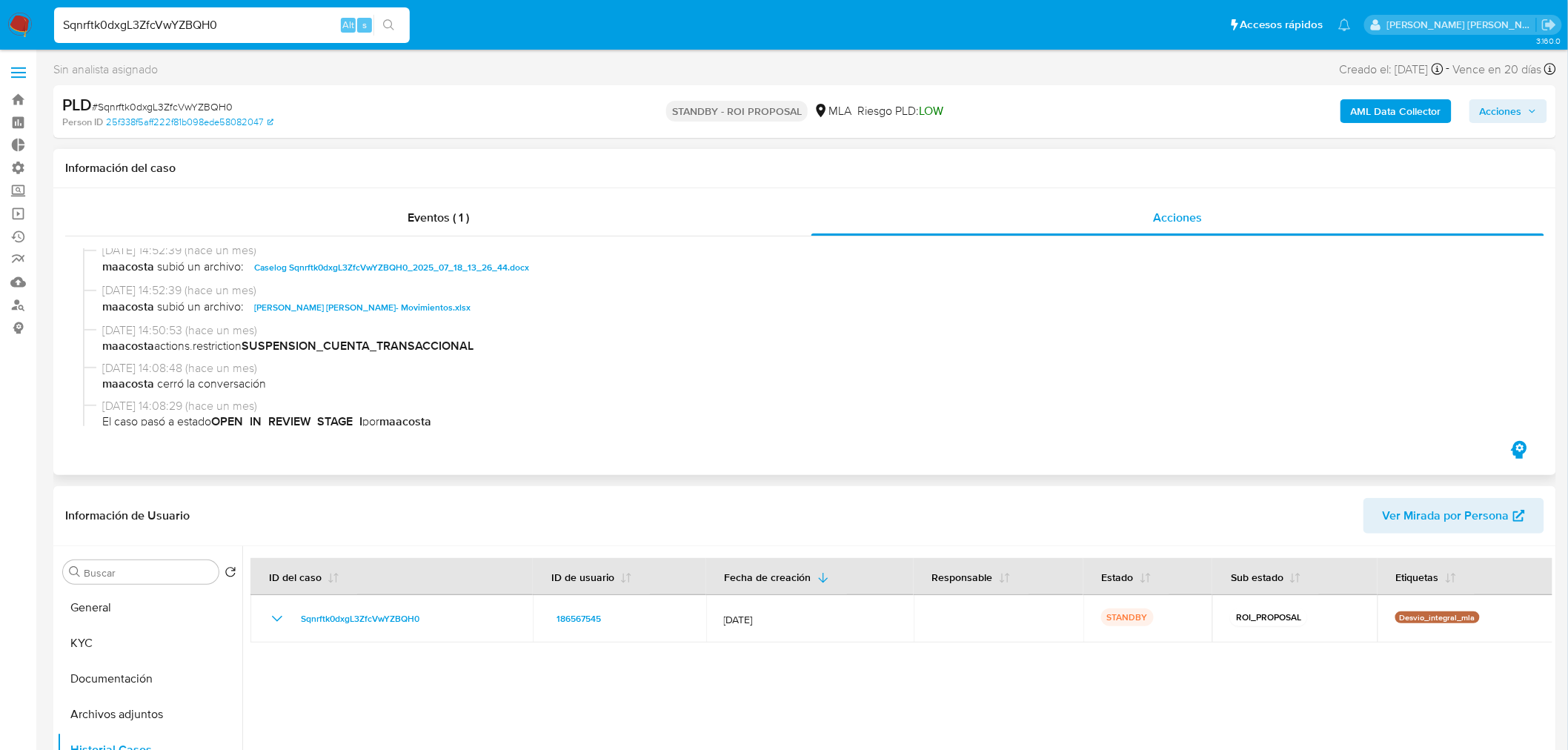
click at [483, 267] on span "Caselog Sqnrftk0dxgL3ZfcVwYZBQH0_2025_07_18_13_26_44.docx" at bounding box center [391, 267] width 275 height 18
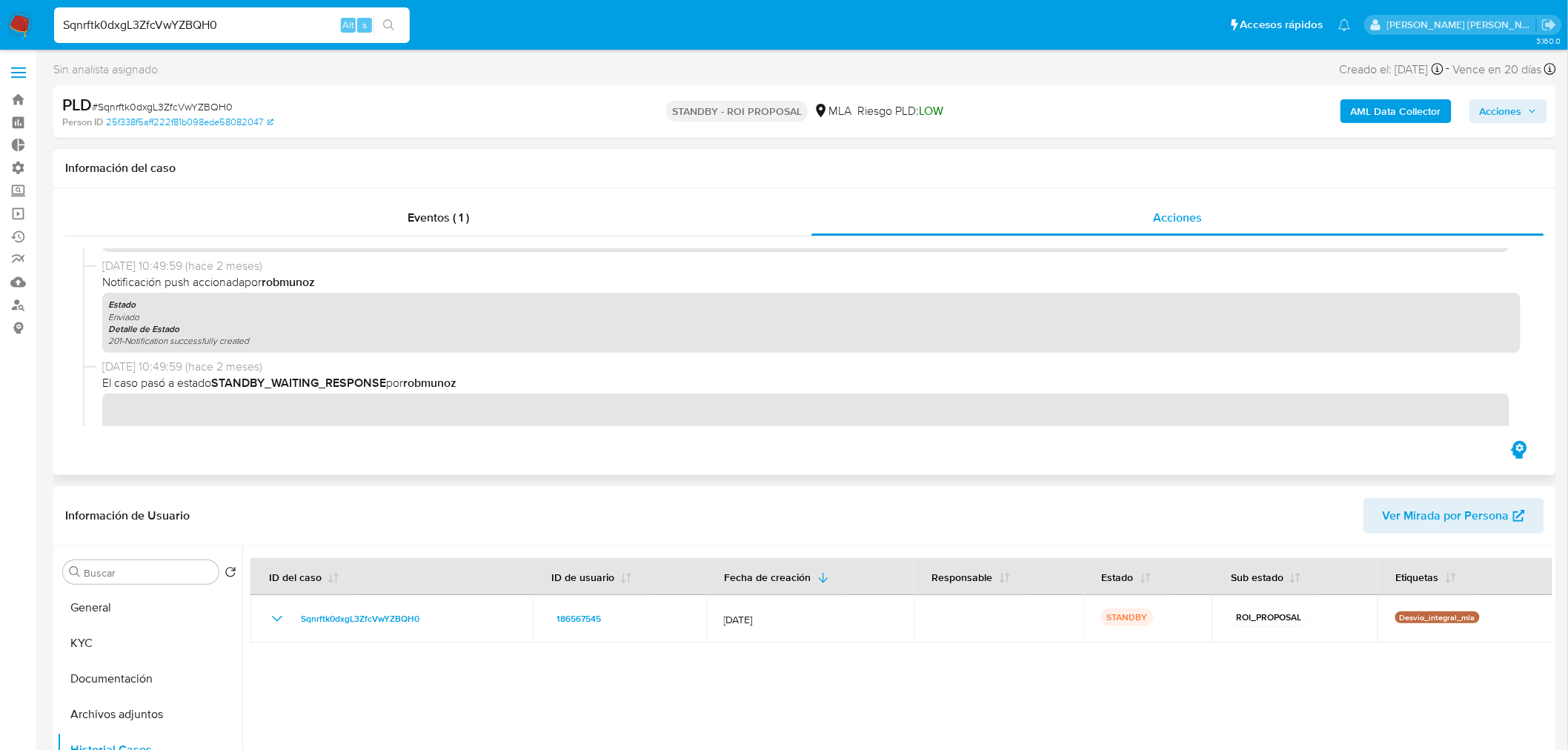
scroll to position [493, 0]
click at [276, 28] on input "Sqnrftk0dxgL3ZfcVwYZBQH0" at bounding box center [231, 25] width 355 height 19
paste input "qdktZNGdYNLjQmb8tDxV191M"
type input "qdktZNGdYNLjQmb8tDxV191M"
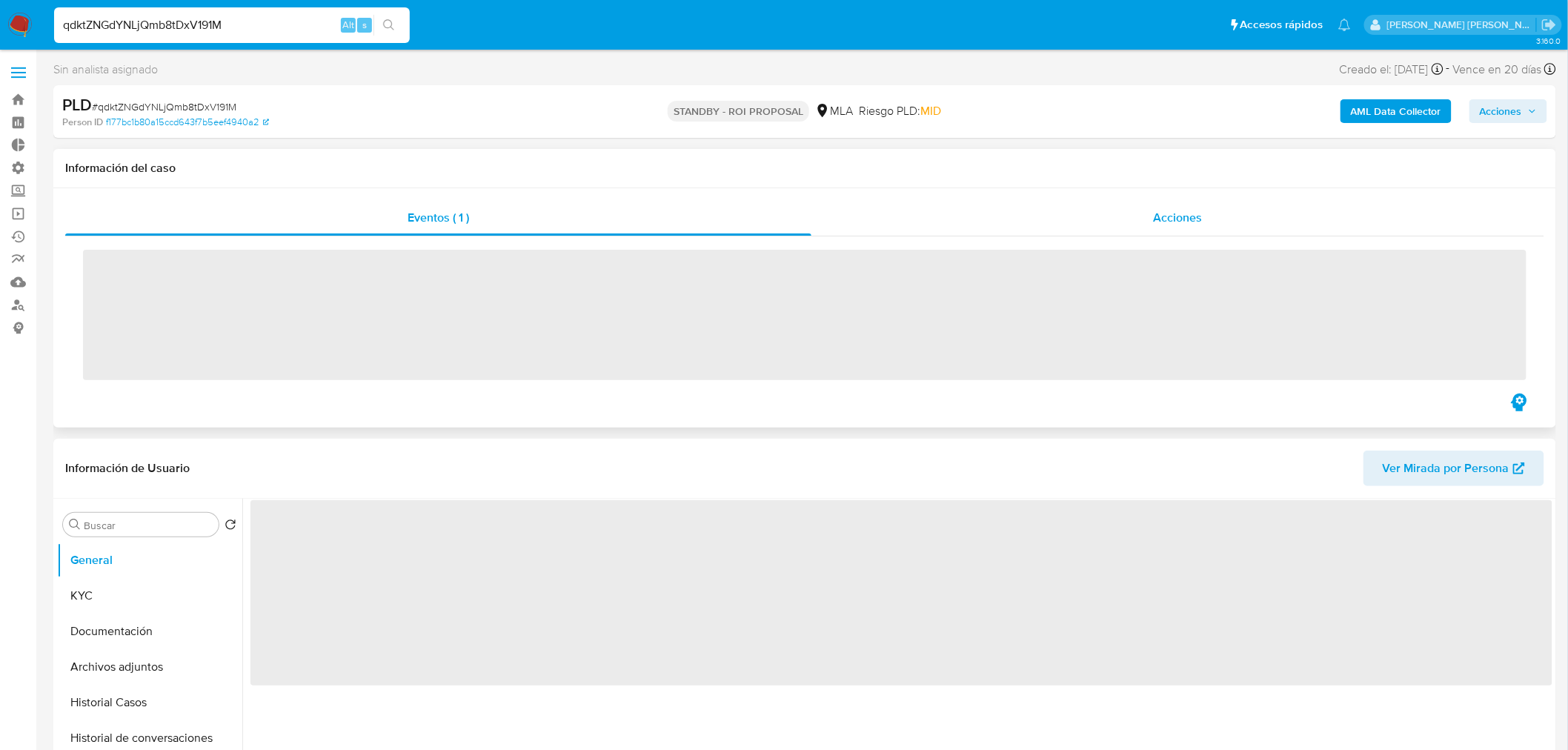
click at [1275, 205] on div "Acciones" at bounding box center [1178, 218] width 733 height 36
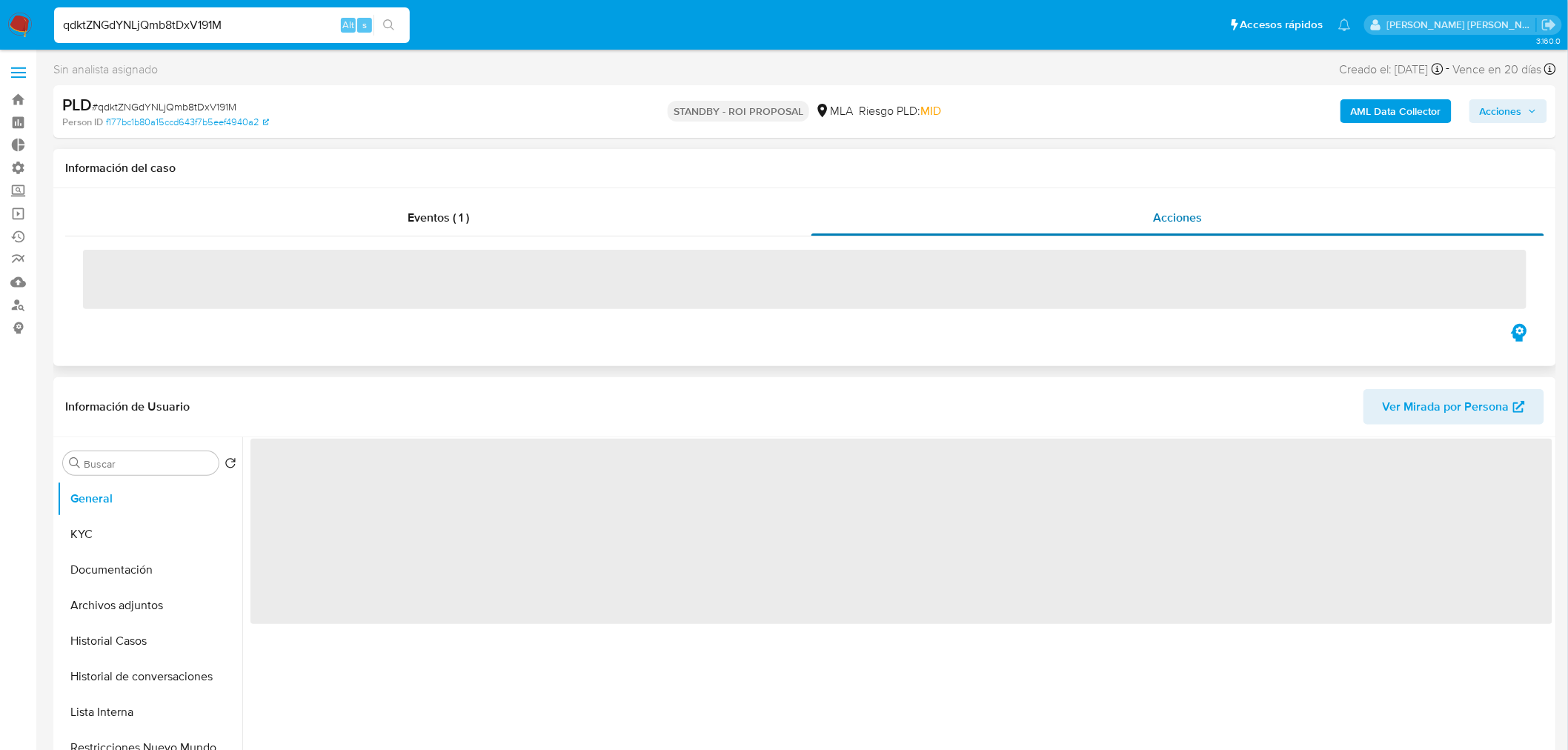
select select "10"
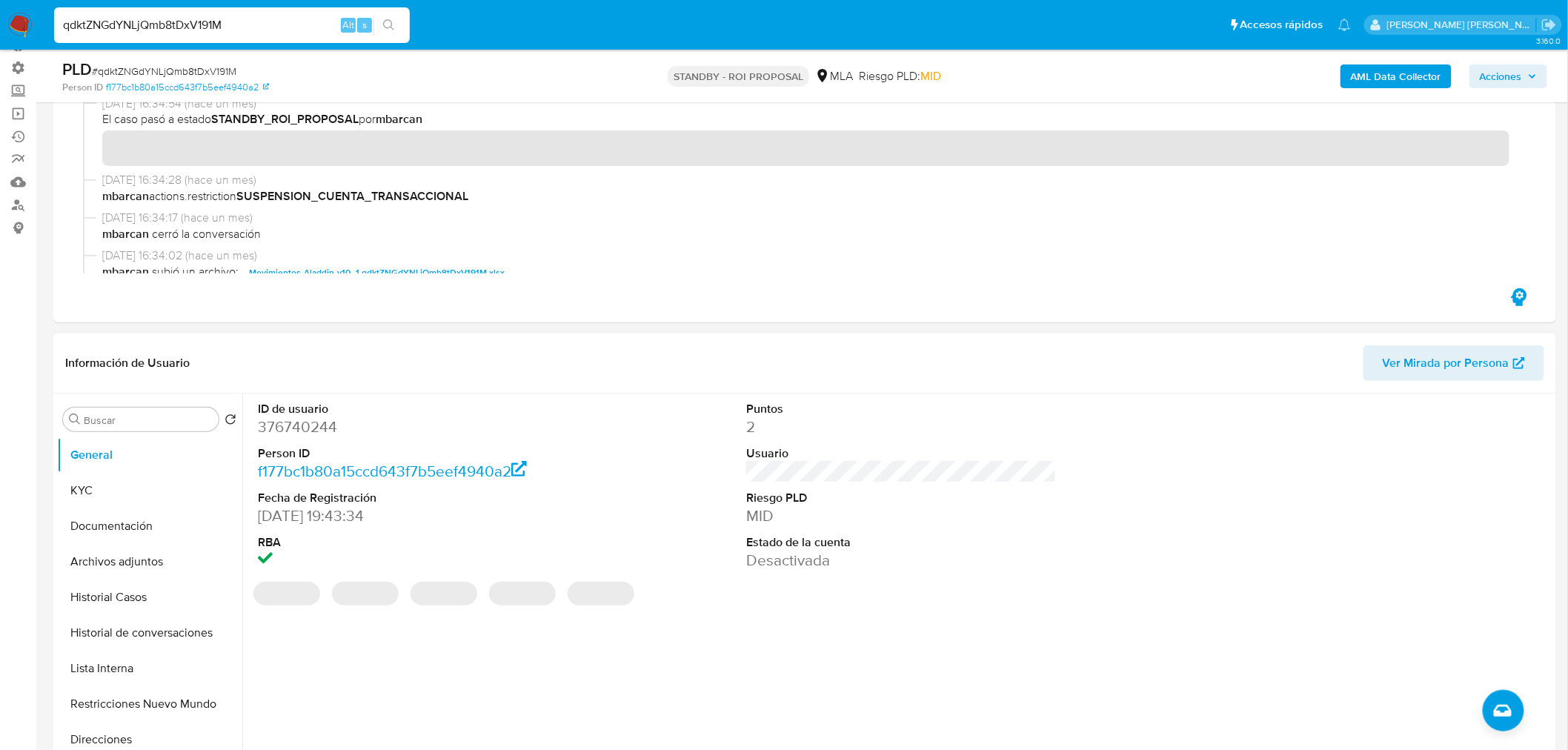
scroll to position [165, 0]
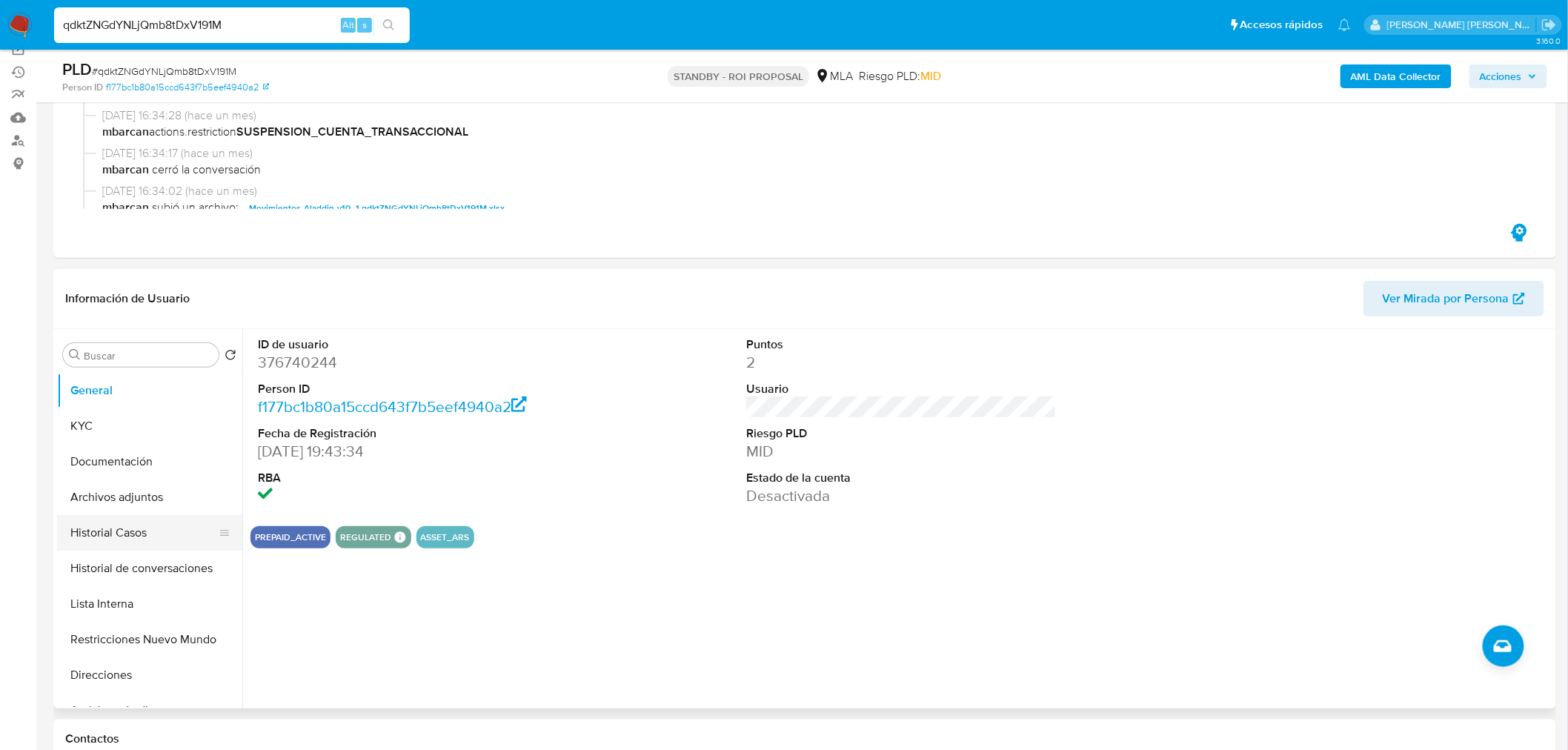
click at [174, 525] on button "Historial Casos" at bounding box center [144, 532] width 173 height 36
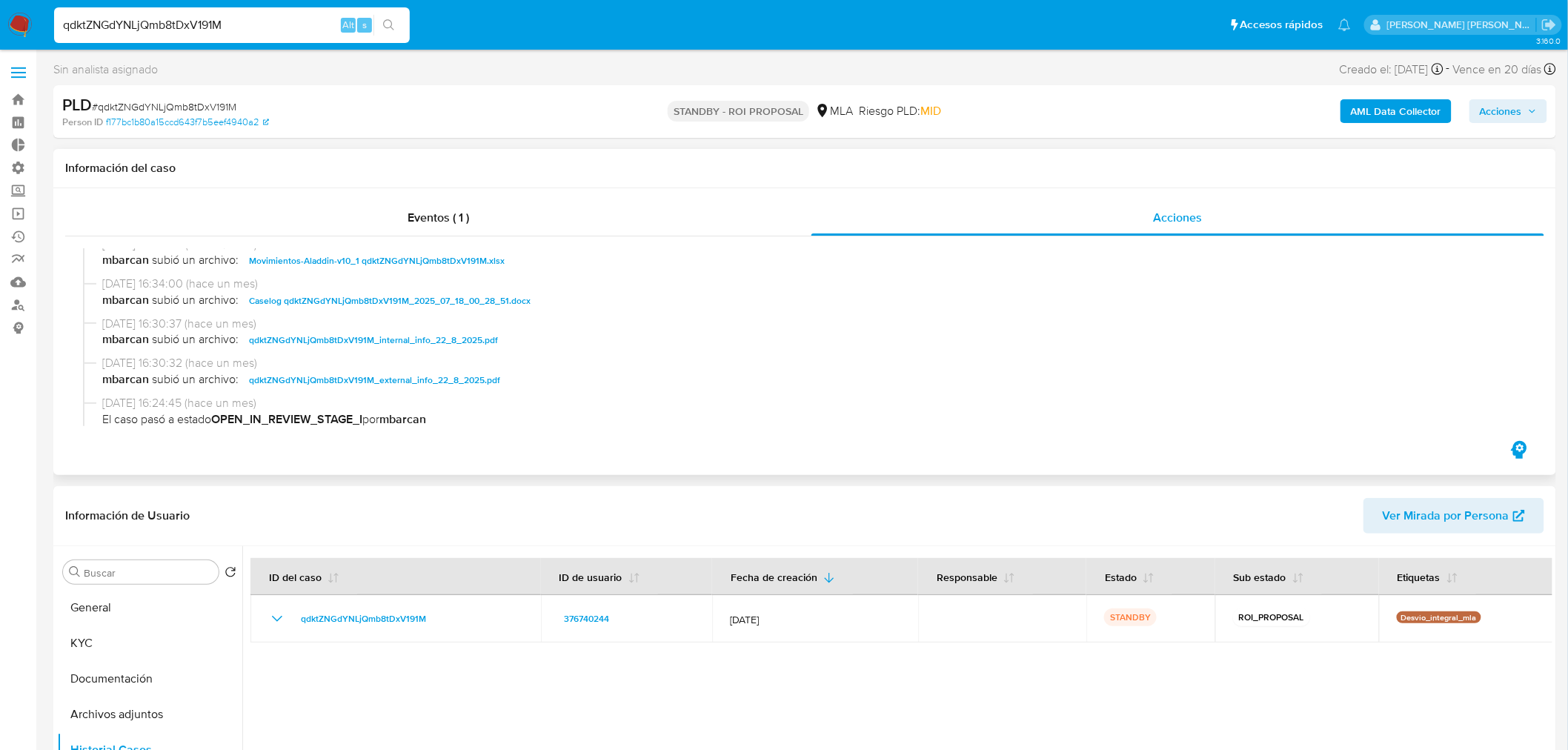
click at [439, 303] on span "Caselog qdktZNGdYNLjQmb8tDxV191M_2025_07_18_00_28_51.docx" at bounding box center [389, 301] width 282 height 18
click at [270, 23] on input "qdktZNGdYNLjQmb8tDxV191M" at bounding box center [231, 25] width 355 height 19
click at [270, 21] on input "qdktZNGdYNLjQmb8tDxV191M" at bounding box center [231, 25] width 355 height 19
paste input "AaewMr3jjIXJhGzfW0ueRRS6"
type input "AaewMr3jjIXJhGzfW0ueRRS6"
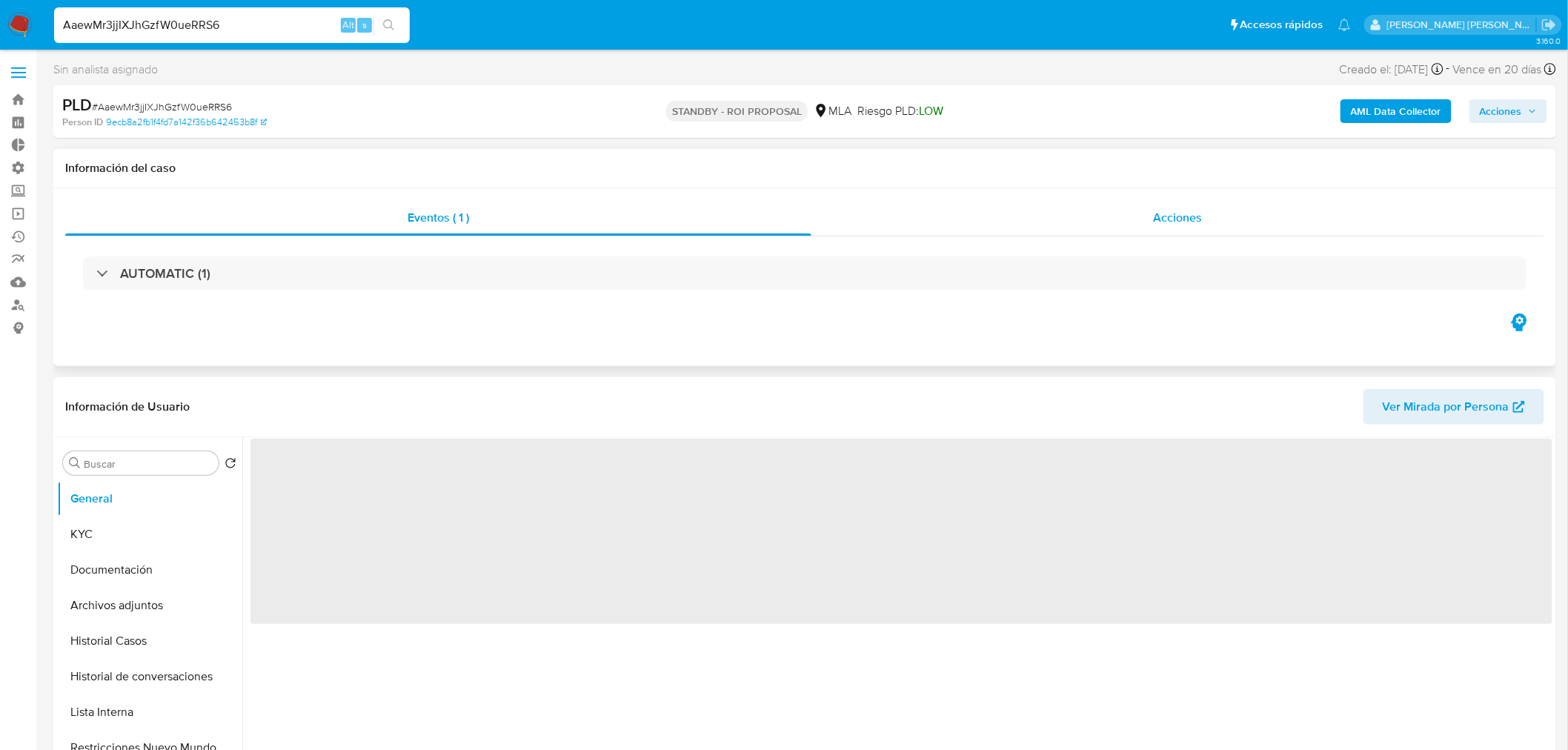
click at [1106, 219] on div "Acciones" at bounding box center [1178, 218] width 733 height 36
select select "10"
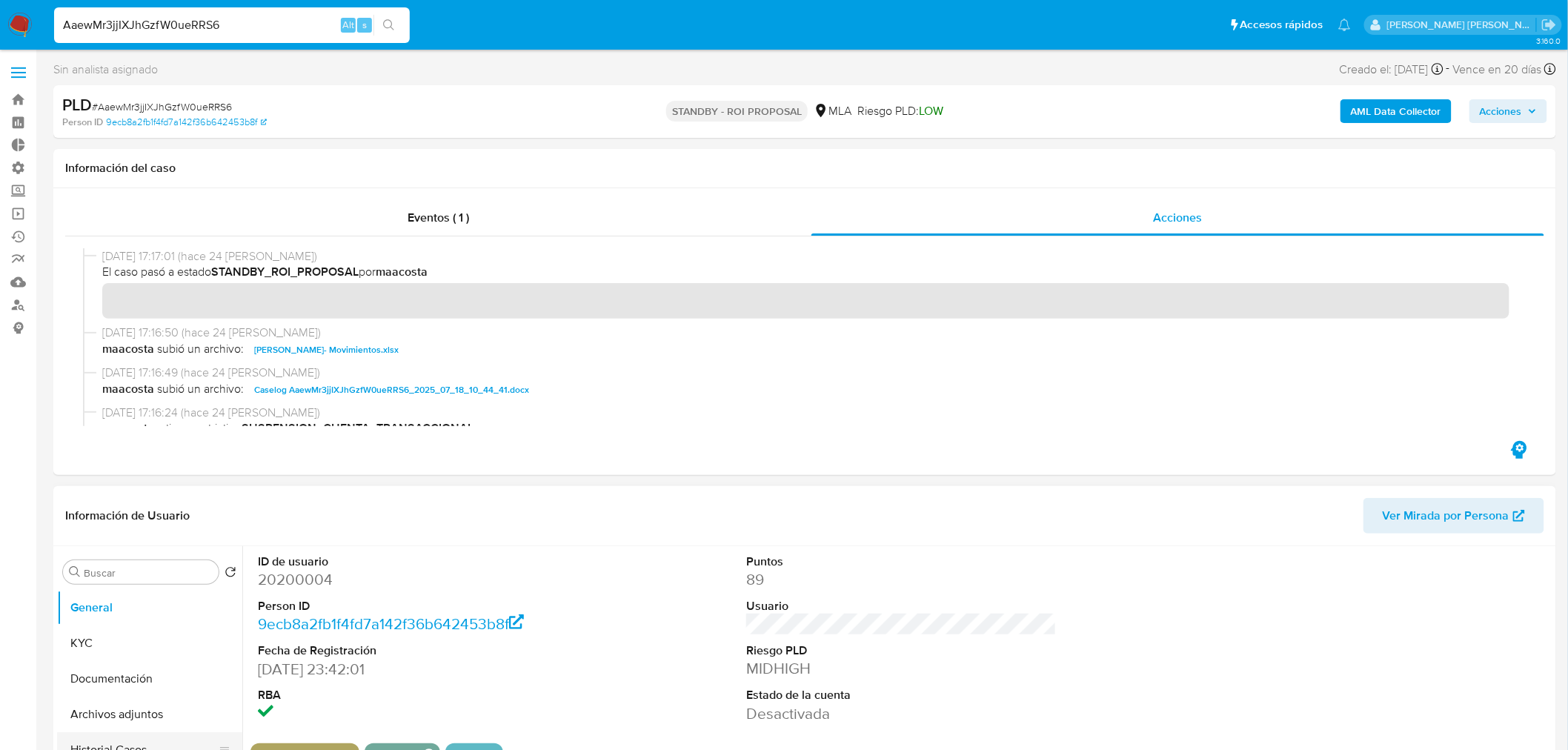
click at [129, 740] on button "Historial Casos" at bounding box center [144, 750] width 173 height 36
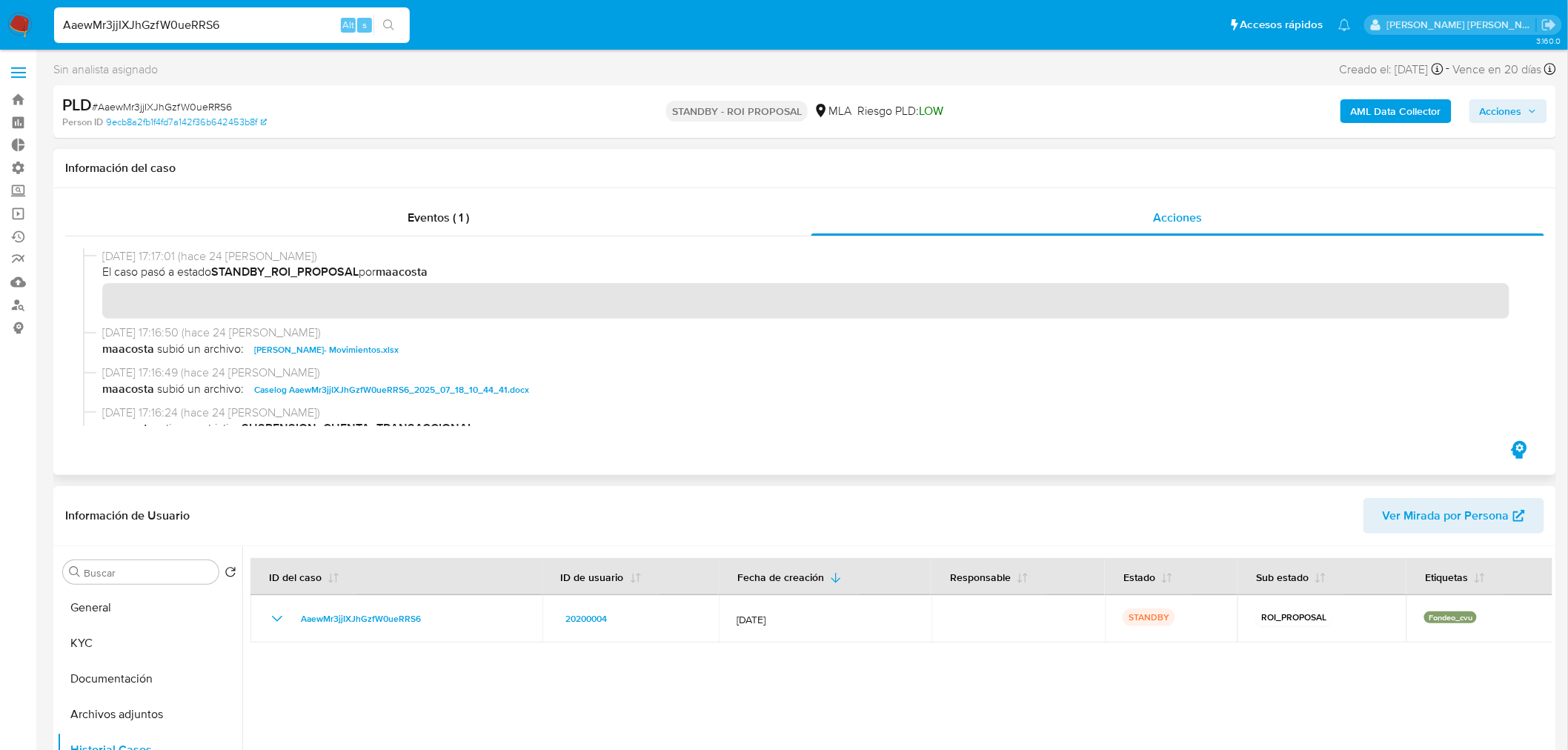
drag, startPoint x: 400, startPoint y: 384, endPoint x: 425, endPoint y: 382, distance: 25.1
click at [400, 383] on span "Caselog AaewMr3jjIXJhGzfW0ueRRS6_2025_07_18_10_44_41.docx" at bounding box center [391, 389] width 275 height 18
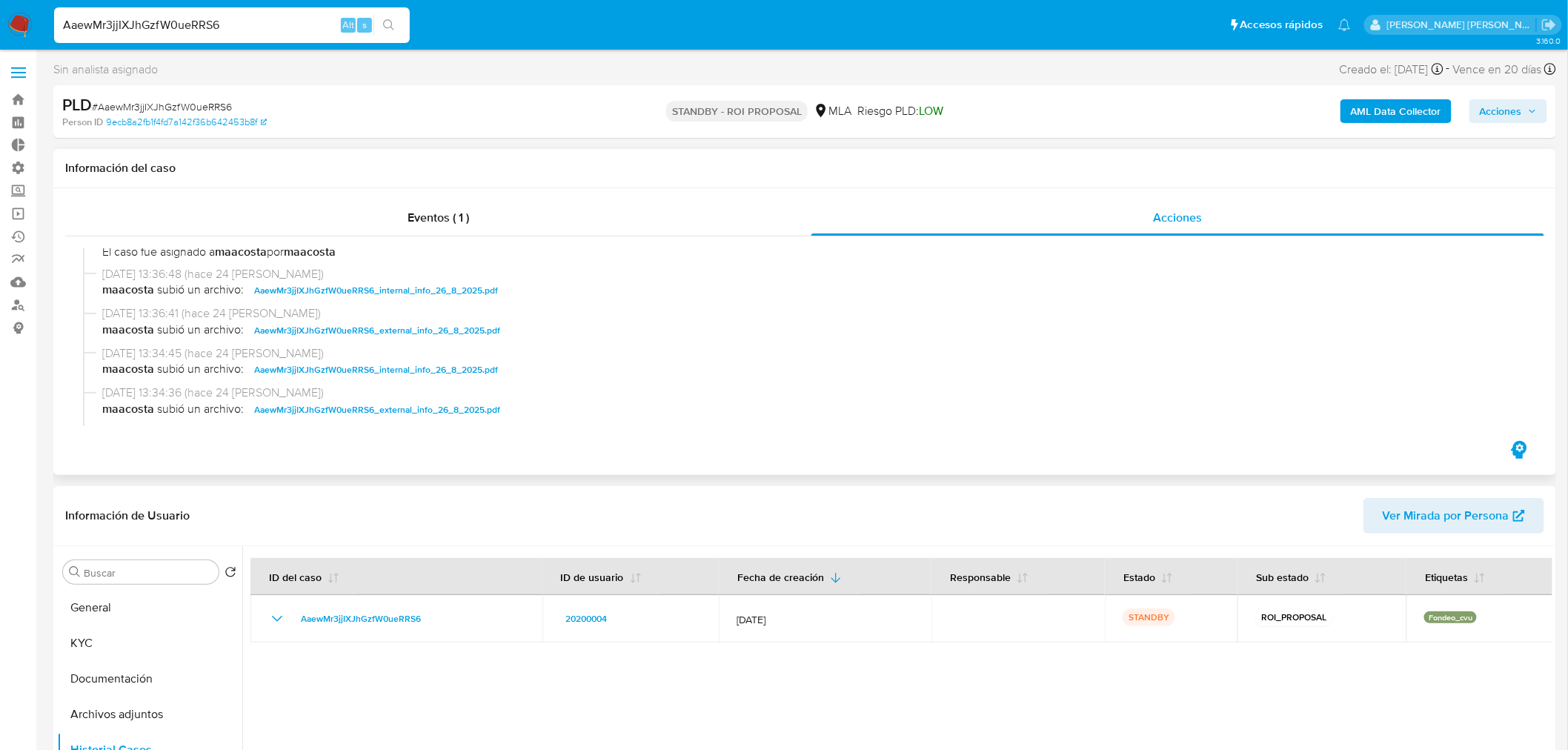
scroll to position [411, 0]
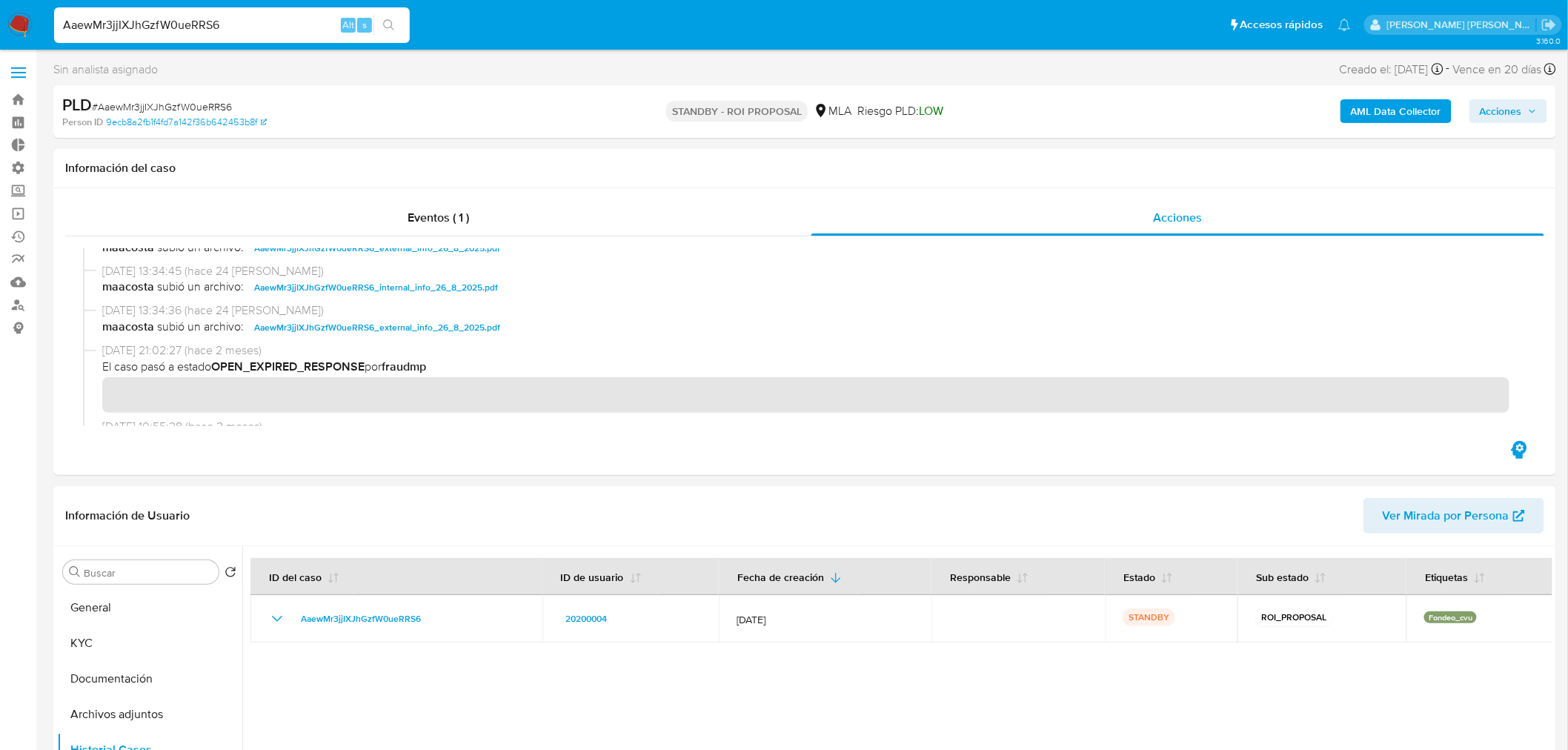
click at [211, 13] on div "AaewMr3jjIXJhGzfW0ueRRS6 Alt s" at bounding box center [231, 25] width 355 height 36
click at [211, 12] on div "AaewMr3jjIXJhGzfW0ueRRS6 Alt s" at bounding box center [231, 25] width 355 height 36
click at [220, 29] on input "AaewMr3jjIXJhGzfW0ueRRS6" at bounding box center [231, 25] width 355 height 19
paste input "masBnPqi3n5juWJb8rRGRsAp"
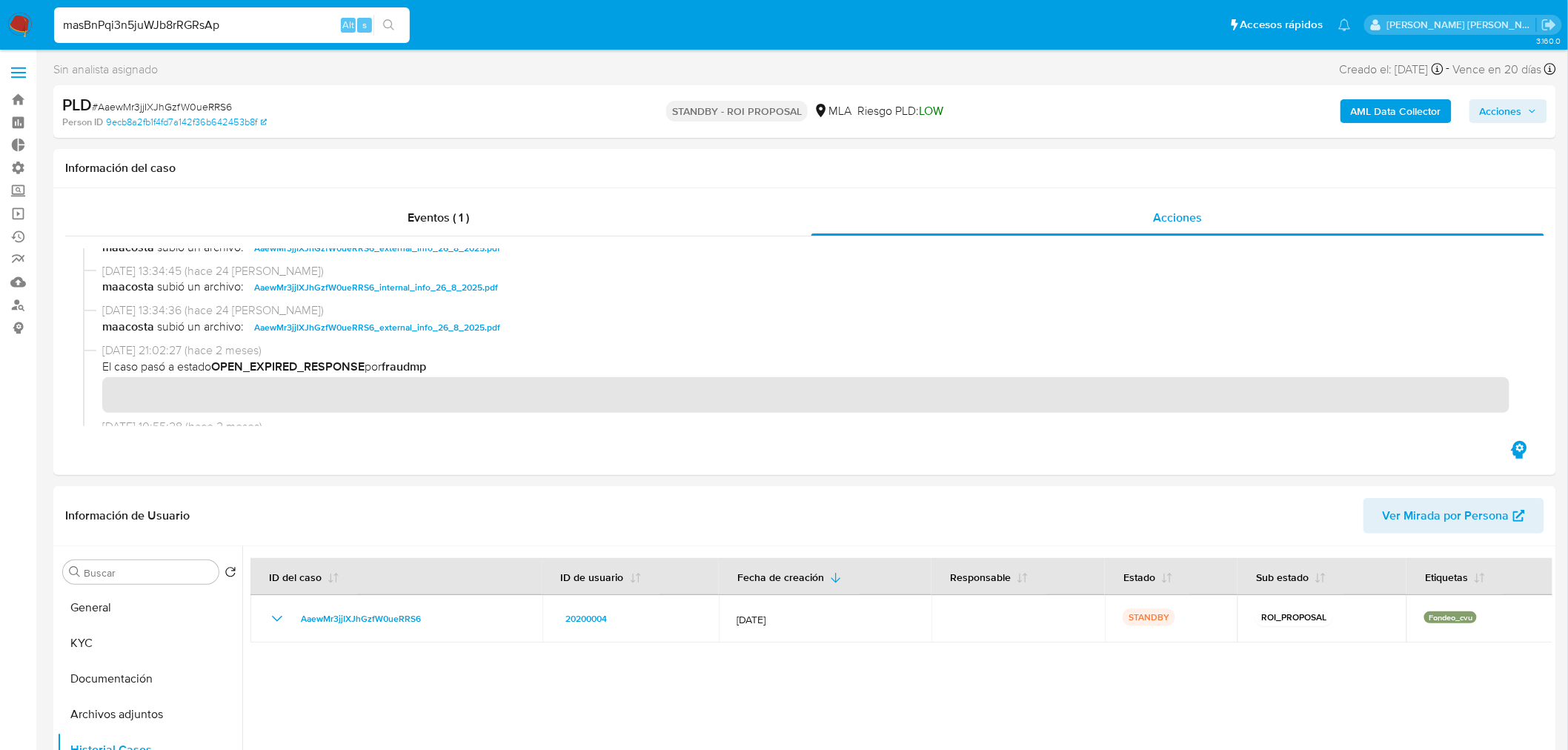
type input "masBnPqi3n5juWJb8rRGRsAp"
click at [394, 23] on icon "search-icon" at bounding box center [389, 25] width 12 height 12
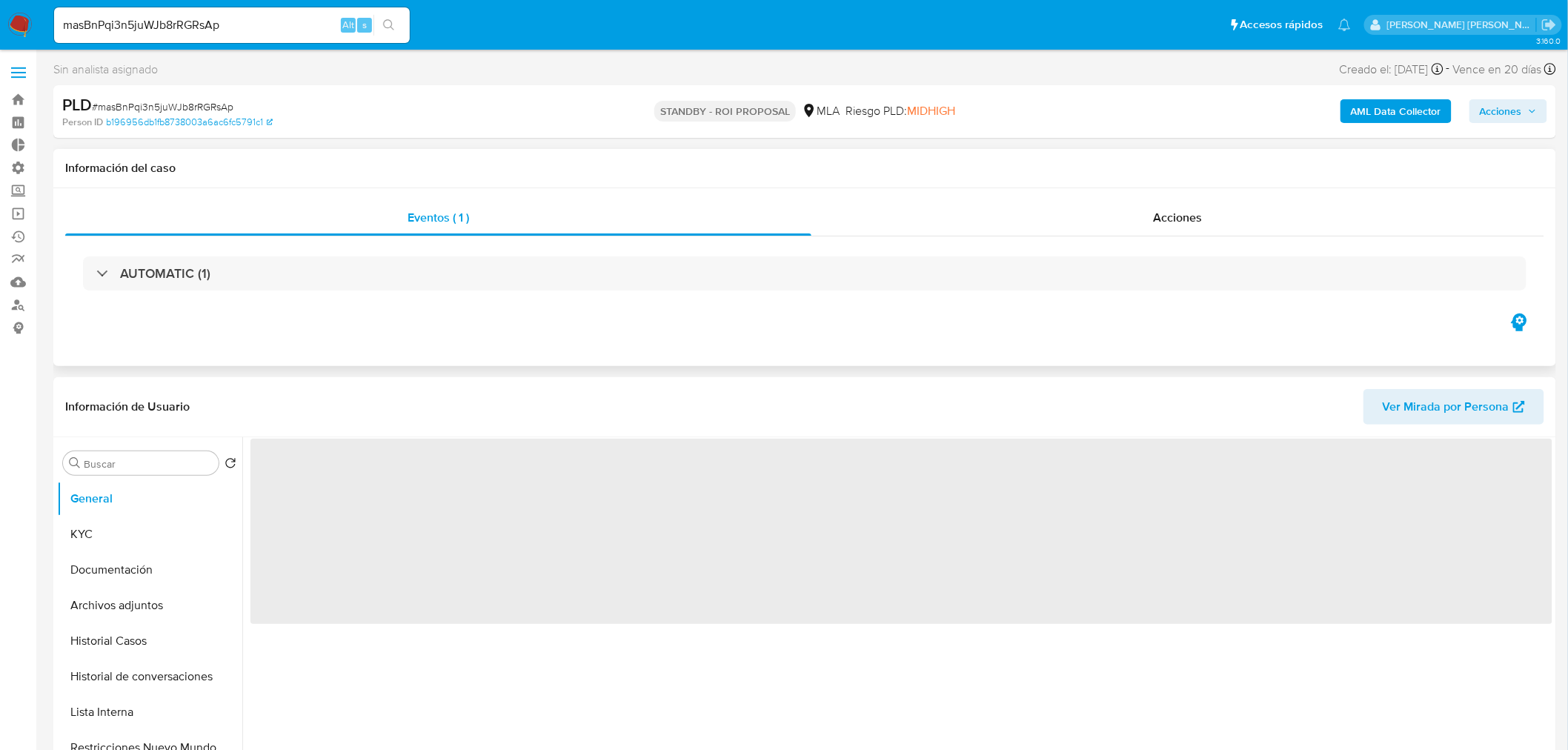
select select "10"
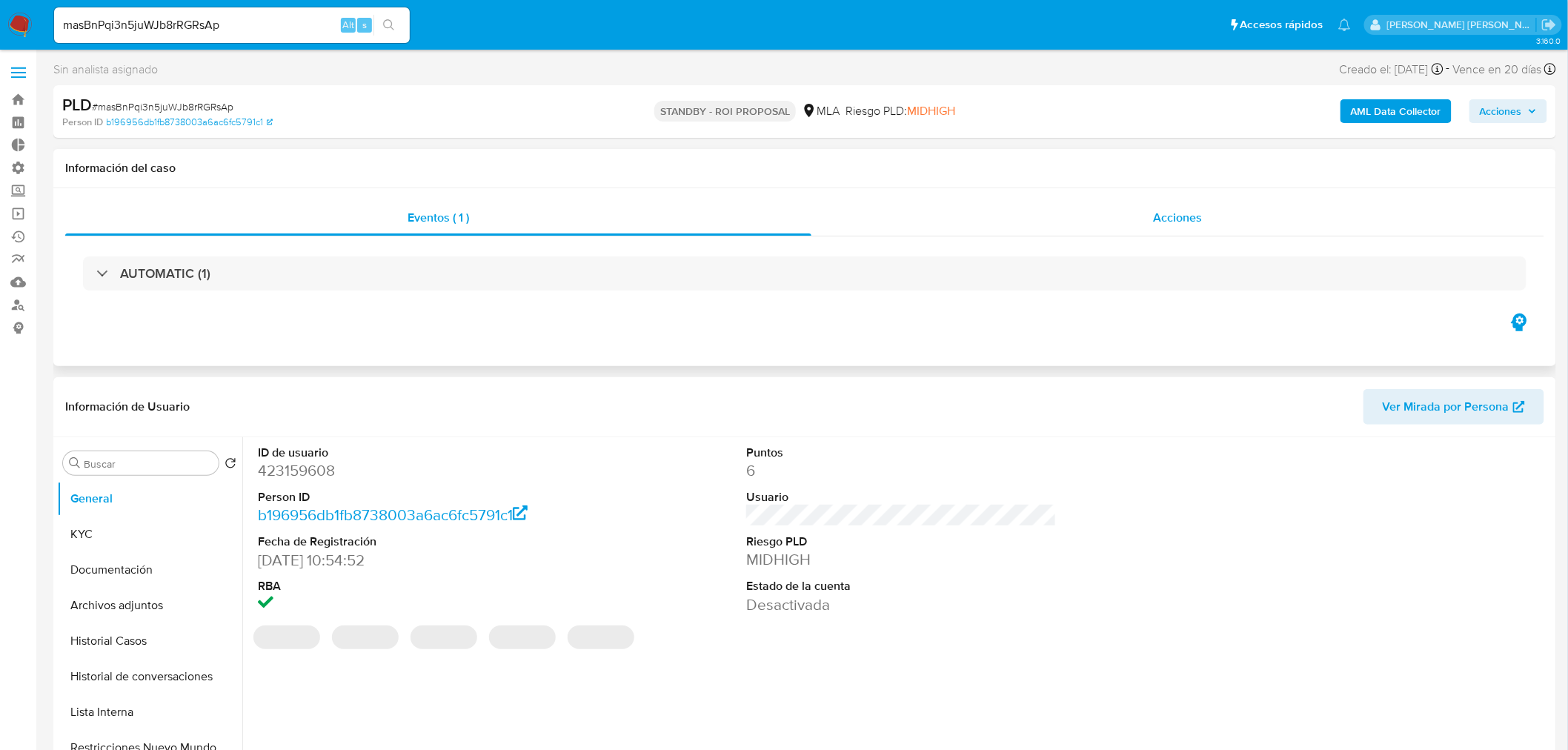
click at [1168, 200] on div "Acciones" at bounding box center [1178, 218] width 733 height 36
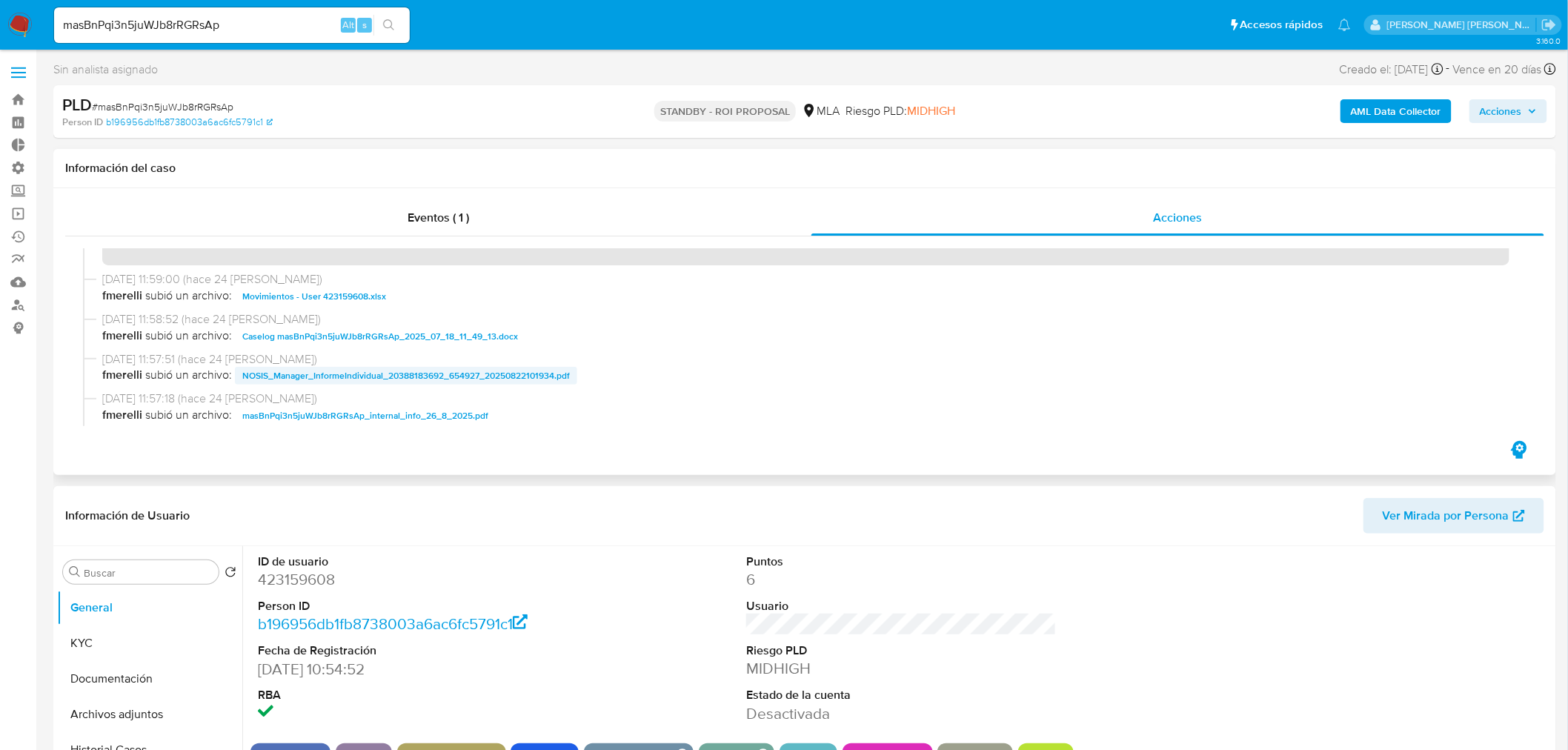
scroll to position [82, 0]
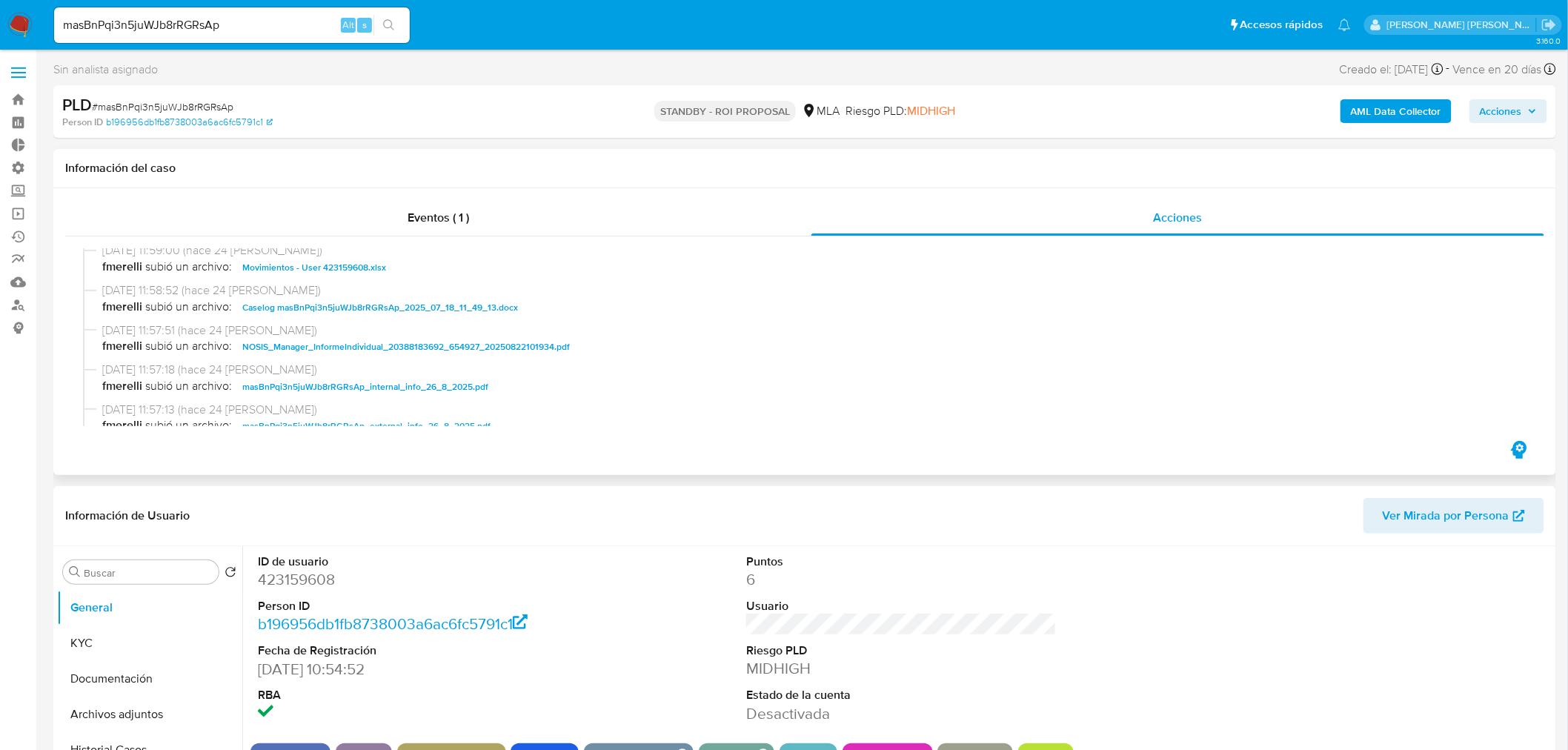
click at [459, 310] on span "Caselog masBnPqi3n5juWJb8rRGRsAp_2025_07_18_11_49_13.docx" at bounding box center [381, 308] width 276 height 18
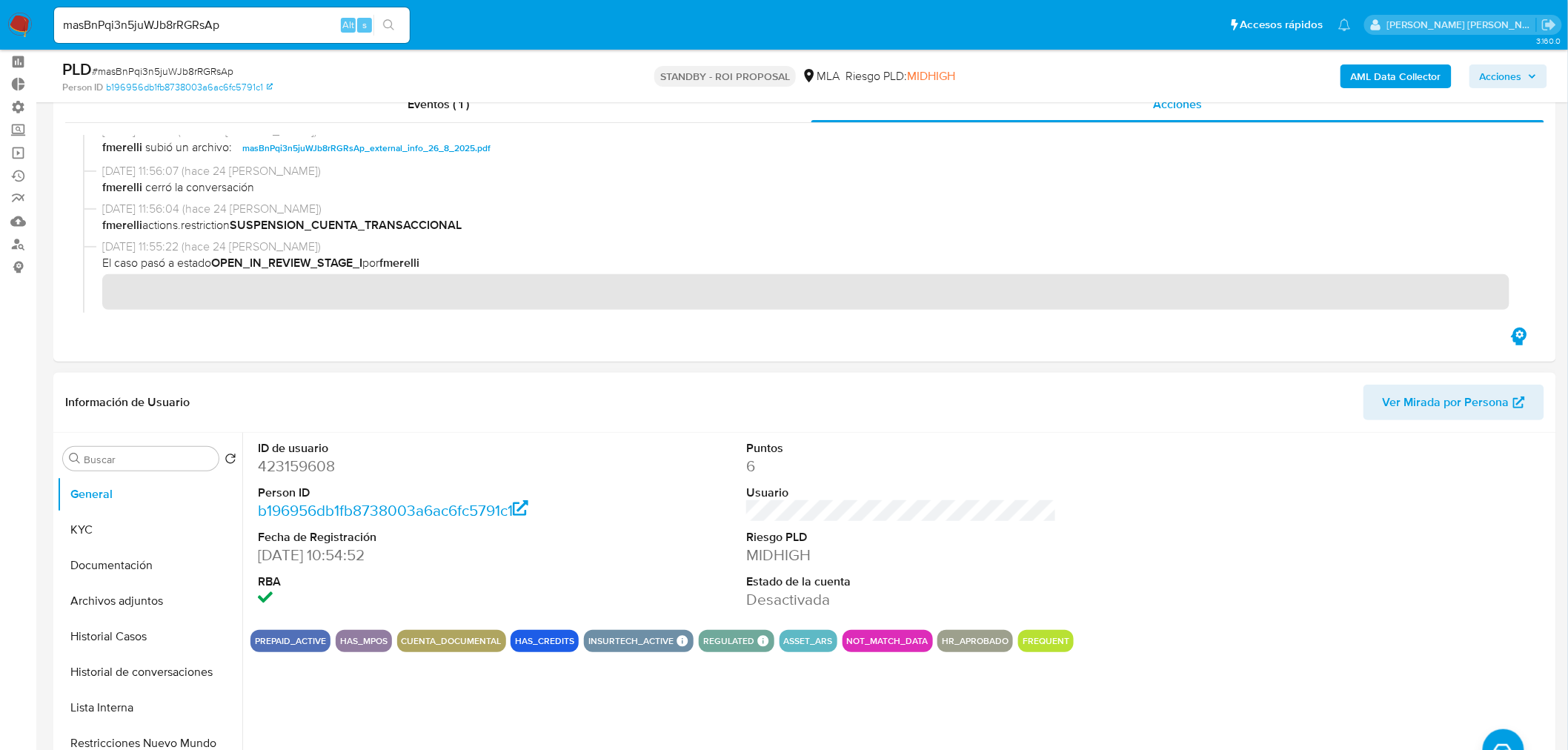
scroll to position [165, 0]
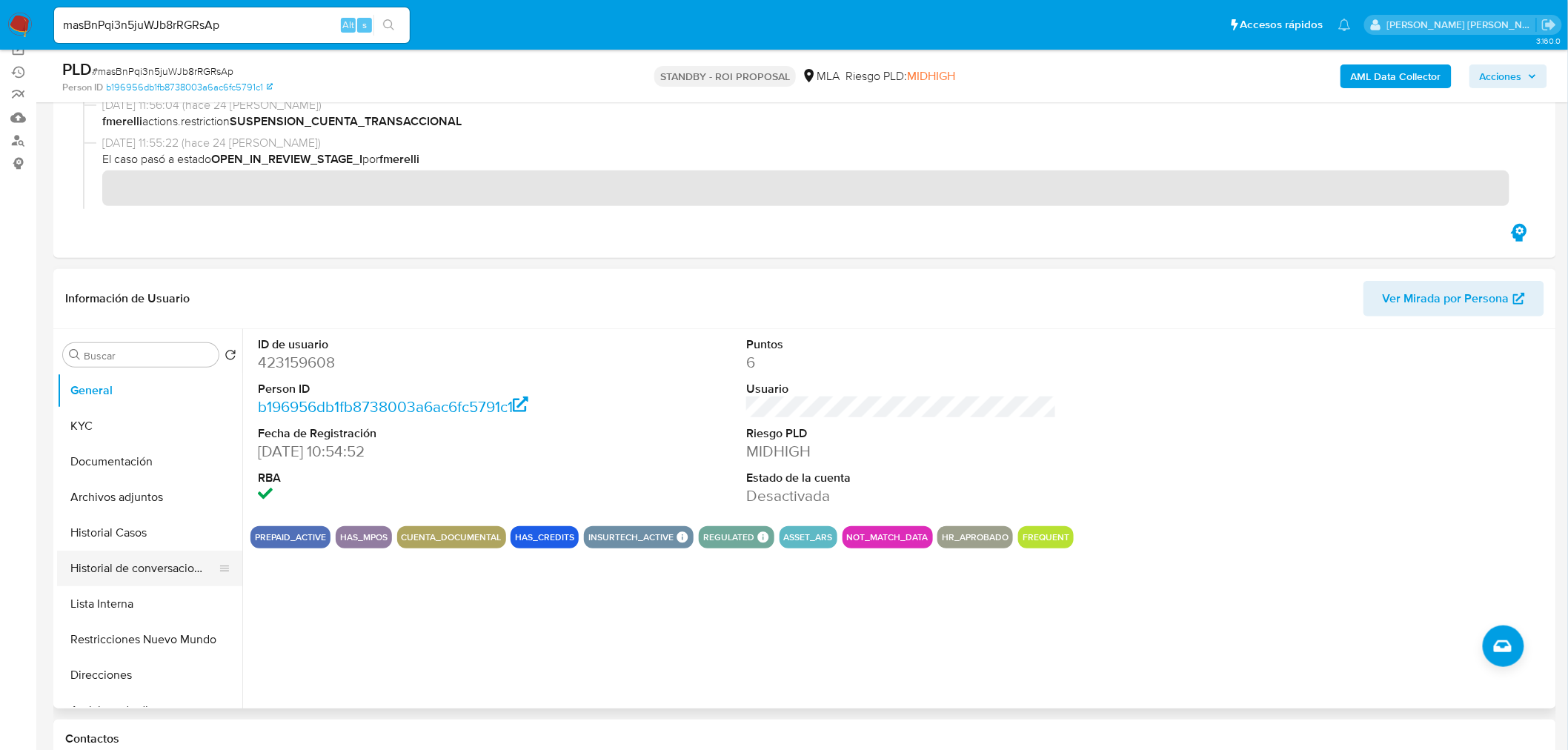
click at [127, 579] on button "Historial de conversaciones" at bounding box center [144, 568] width 173 height 36
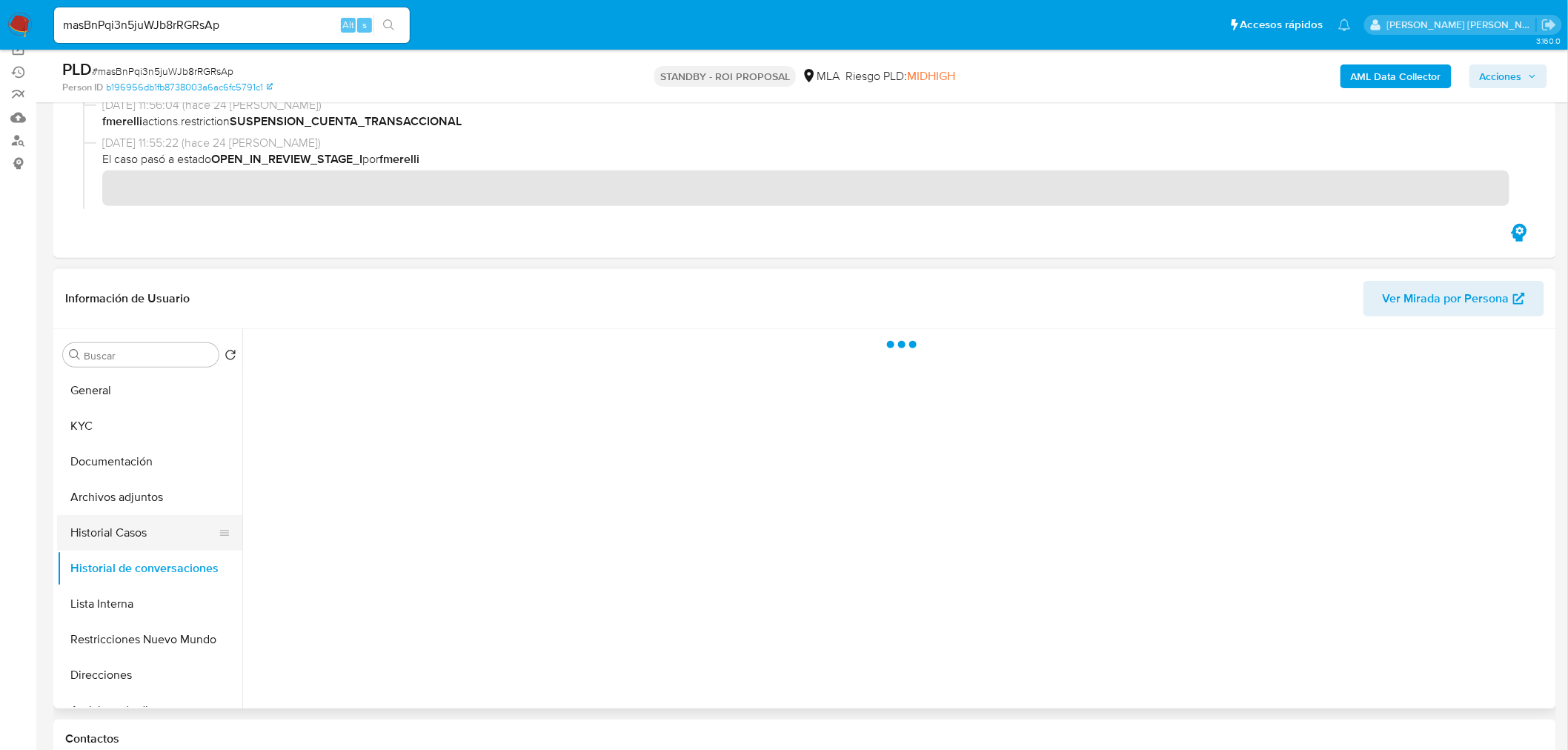
click at [113, 534] on button "Historial Casos" at bounding box center [144, 532] width 173 height 36
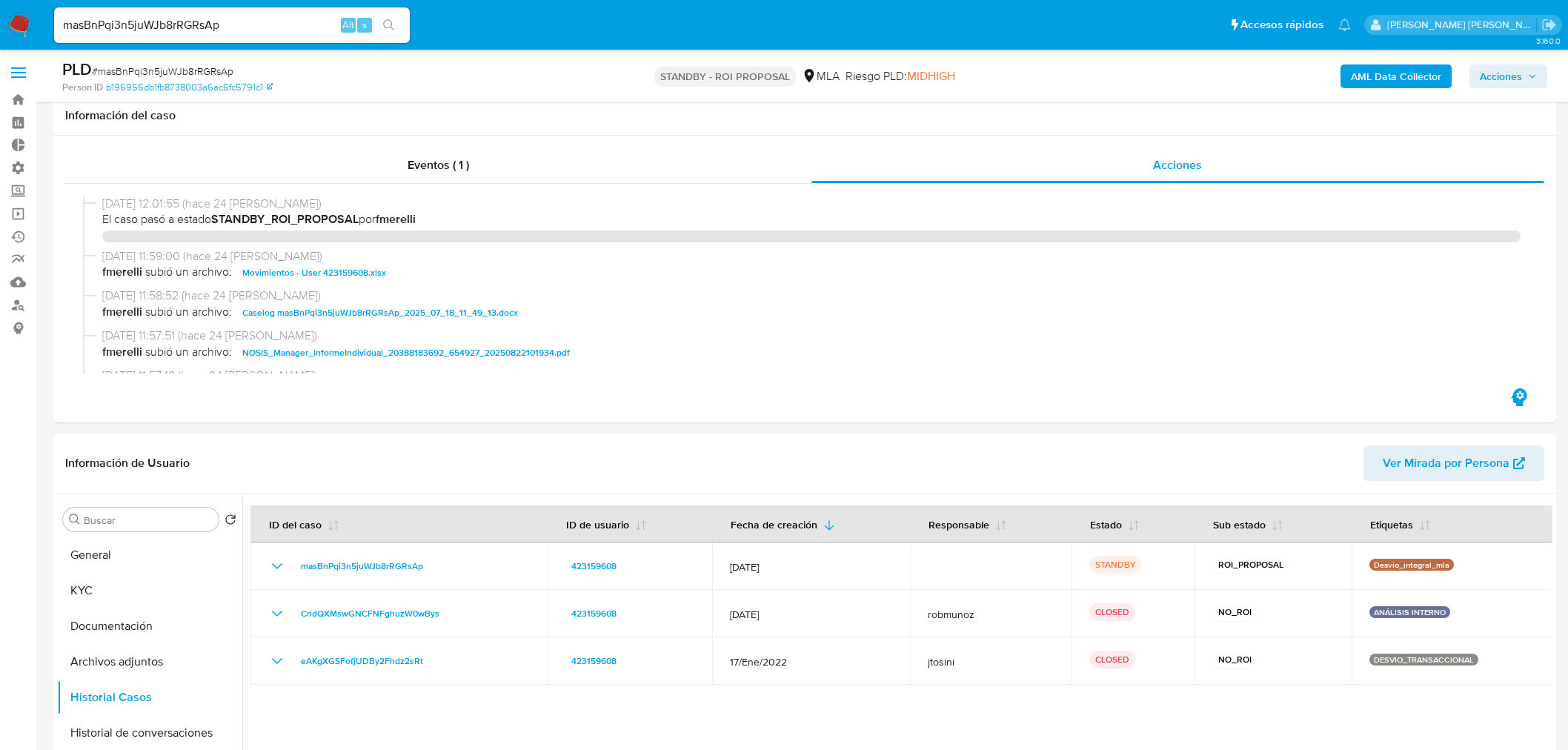
select select "10"
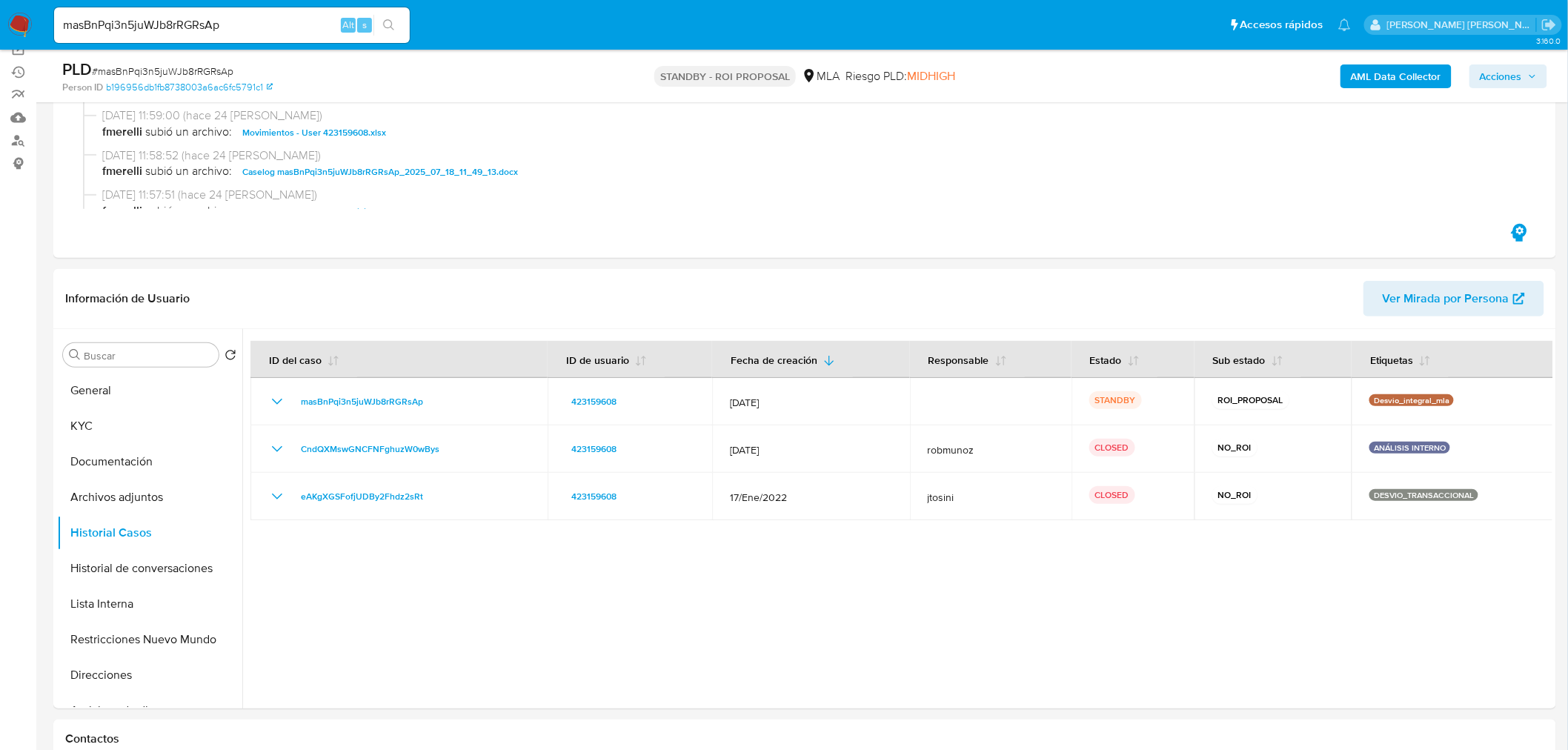
scroll to position [247, 0]
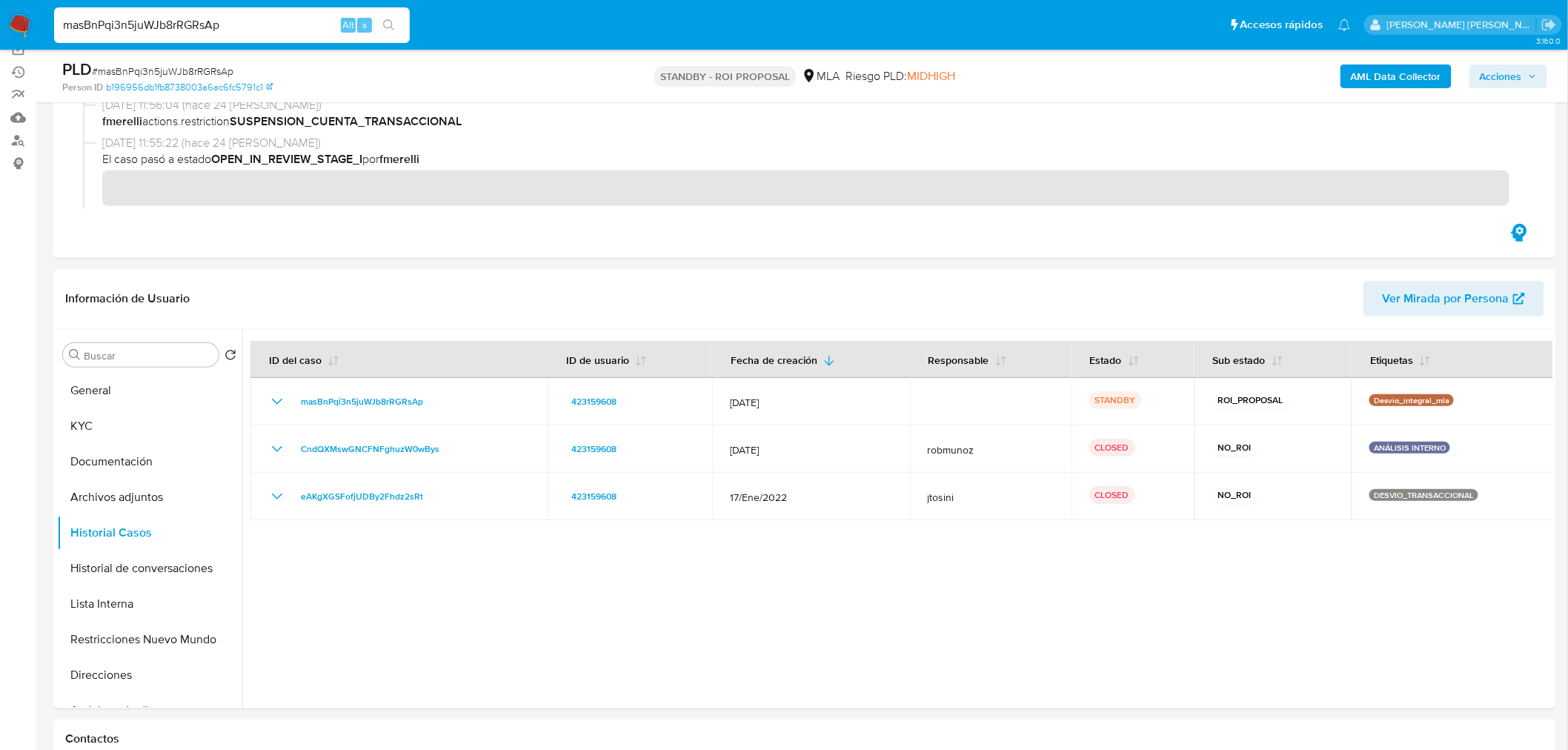
click at [226, 16] on input "masBnPqi3n5juWJb8rRGRsAp" at bounding box center [231, 25] width 355 height 19
paste input "rzVMyLYm5IwqlDrFSEuBI969"
type input "rzVMyLYm5IwqlDrFSEuBI969"
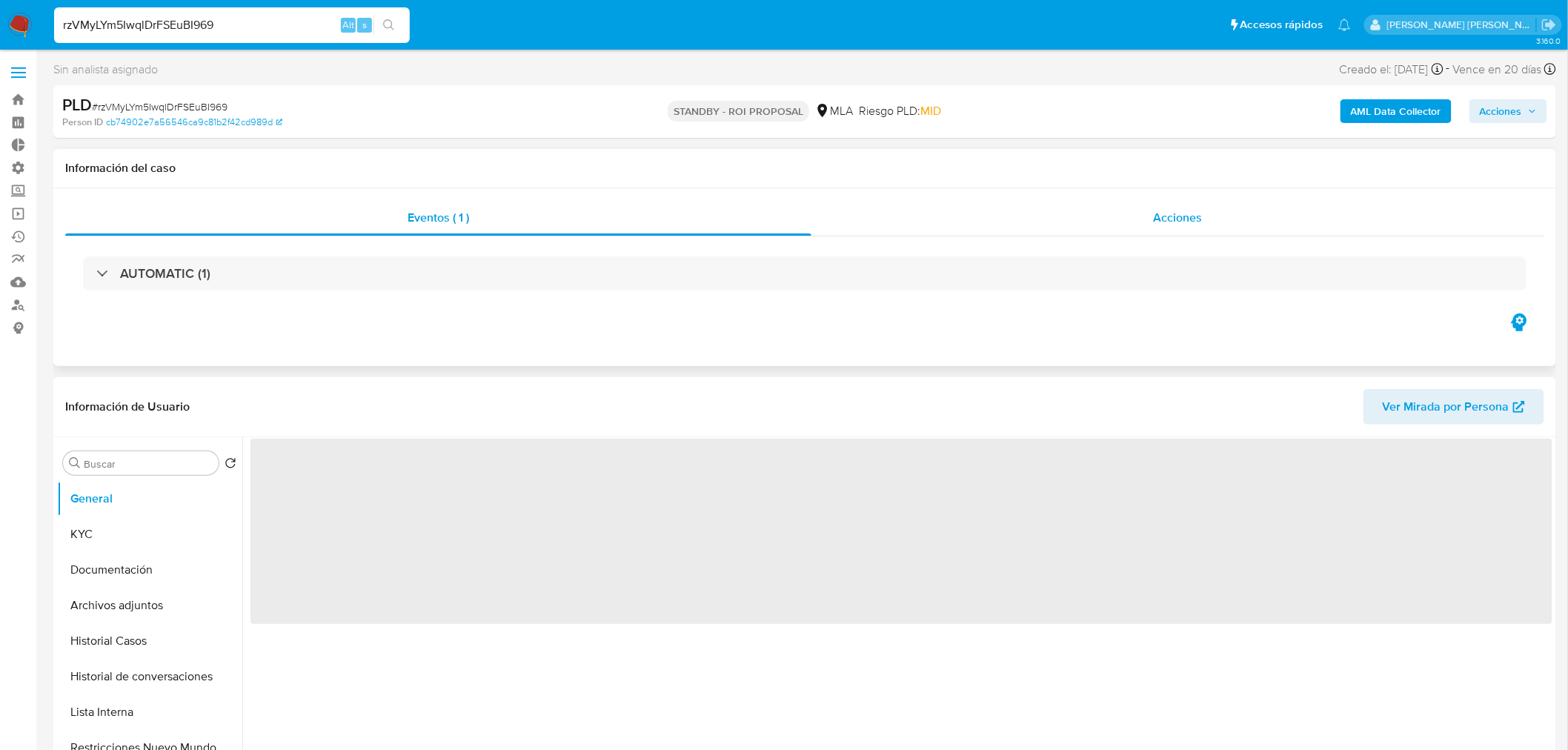
select select "10"
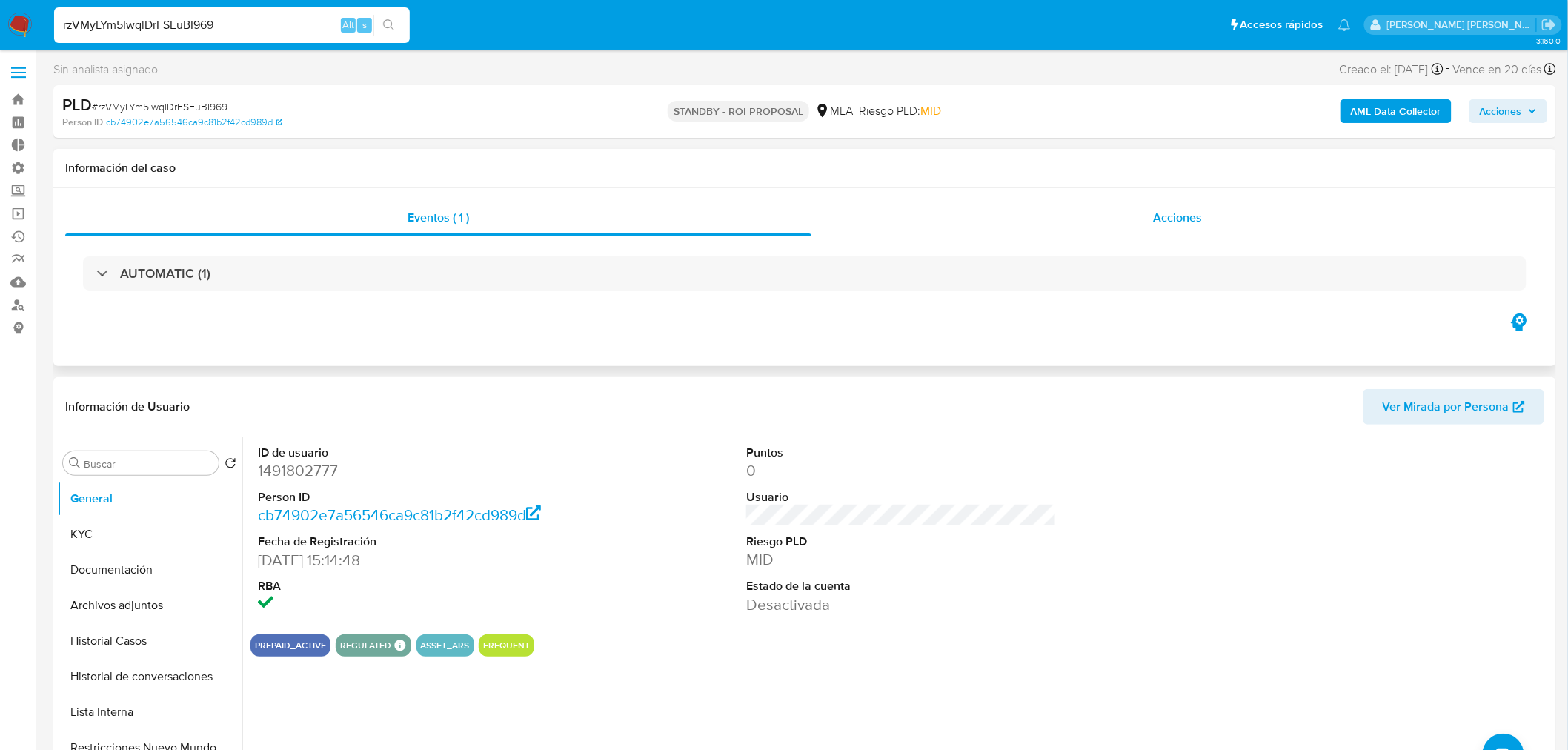
click at [1206, 218] on div "Acciones" at bounding box center [1178, 218] width 733 height 36
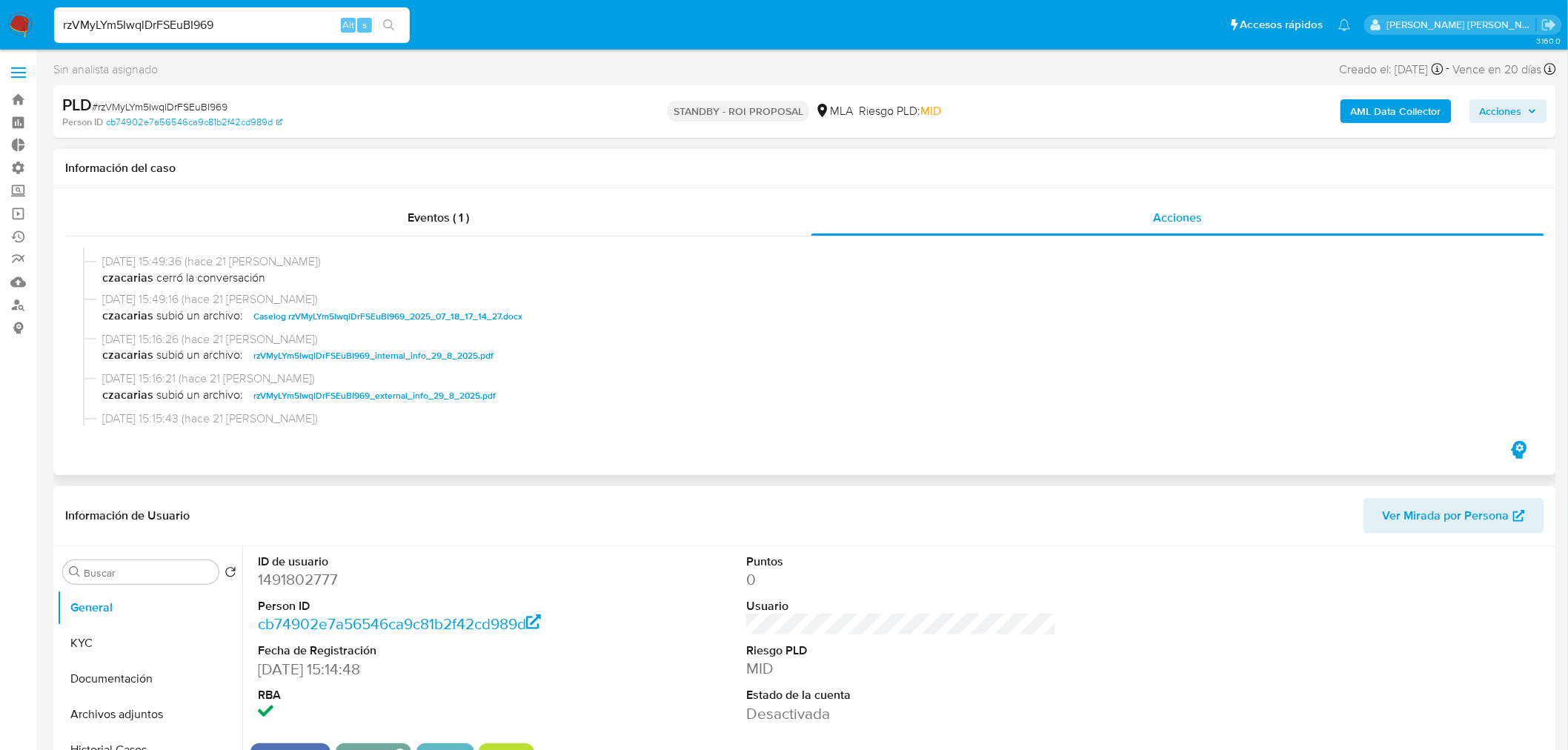
scroll to position [165, 0]
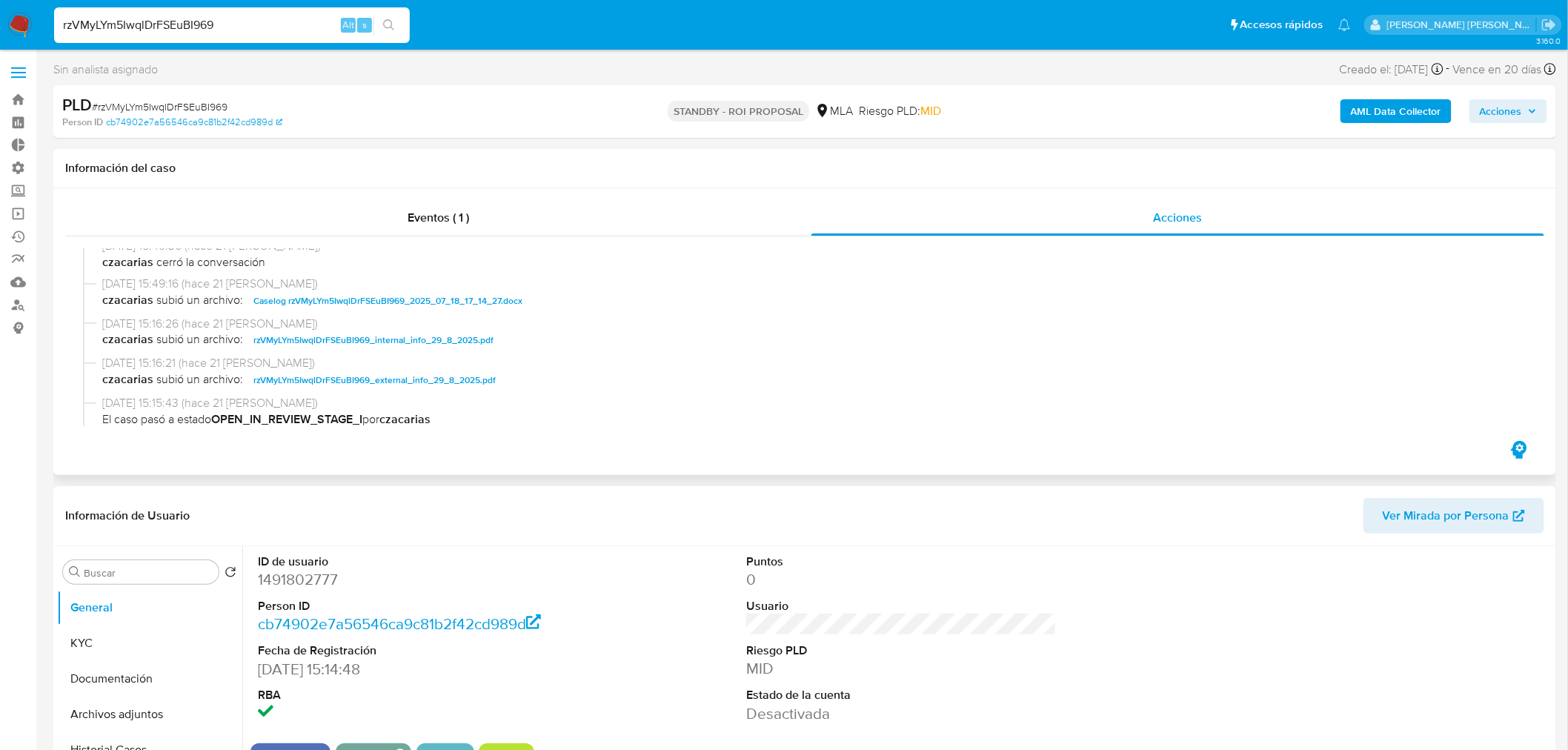
click at [455, 306] on span "Caselog rzVMyLYm5IwqlDrFSEuBI969_2025_07_18_17_14_27.docx" at bounding box center [387, 301] width 269 height 18
click at [212, 28] on input "rzVMyLYm5IwqlDrFSEuBI969" at bounding box center [231, 25] width 355 height 19
paste input "tYZRBTUqNAaBmICU8vrrjFTK"
type input "tYZRBTUqNAaBmICU8vrrjFTK"
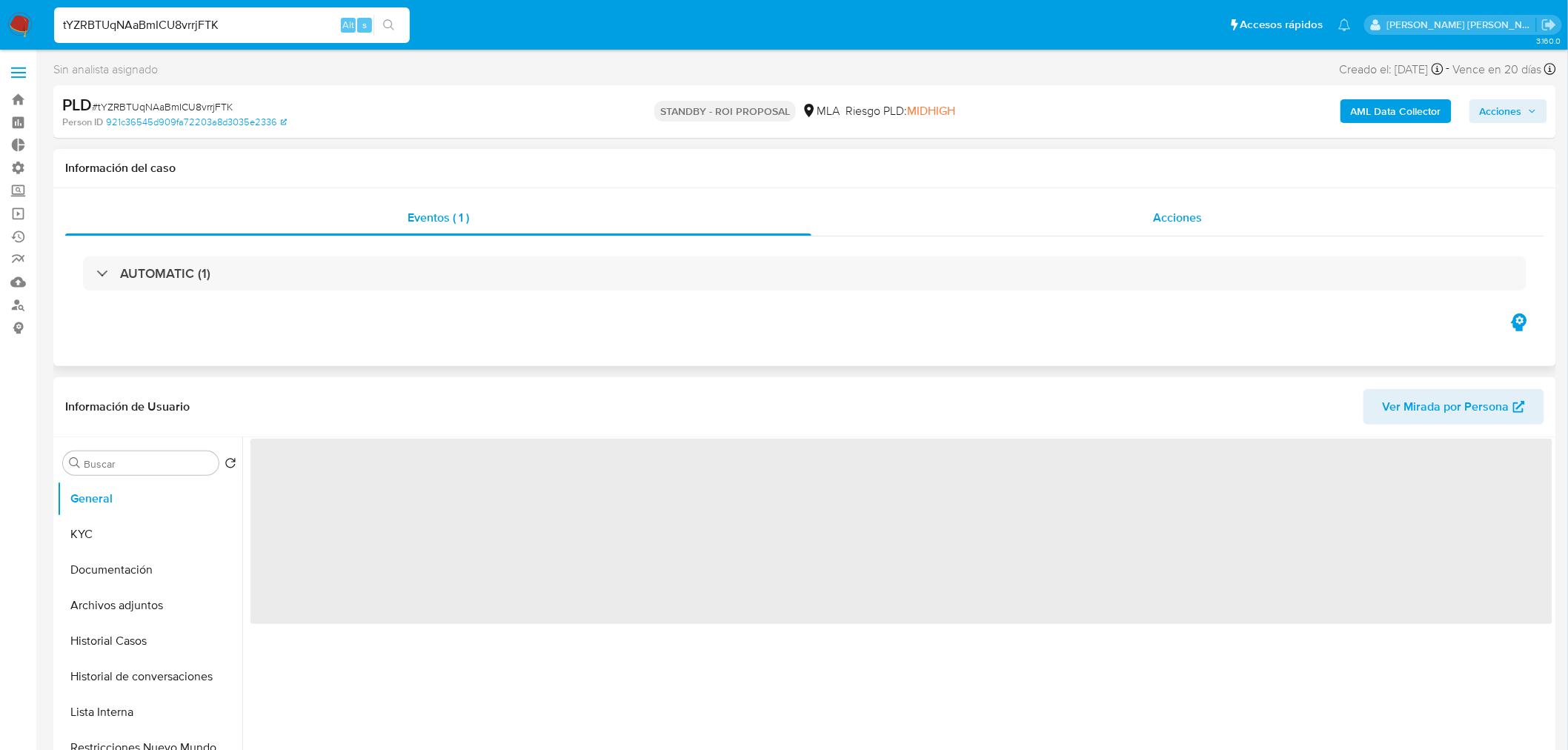
click at [1262, 225] on div "Acciones" at bounding box center [1178, 218] width 733 height 36
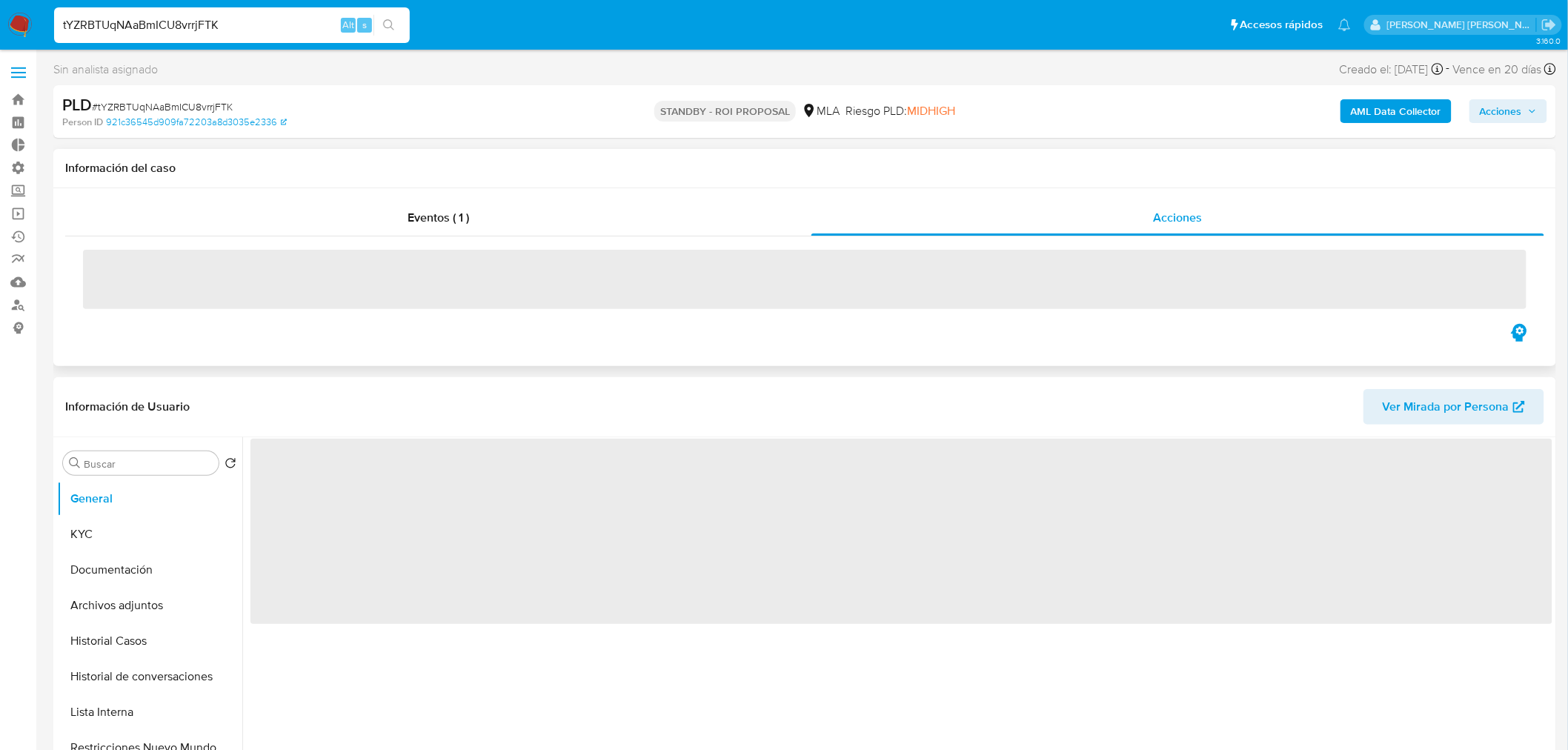
select select "10"
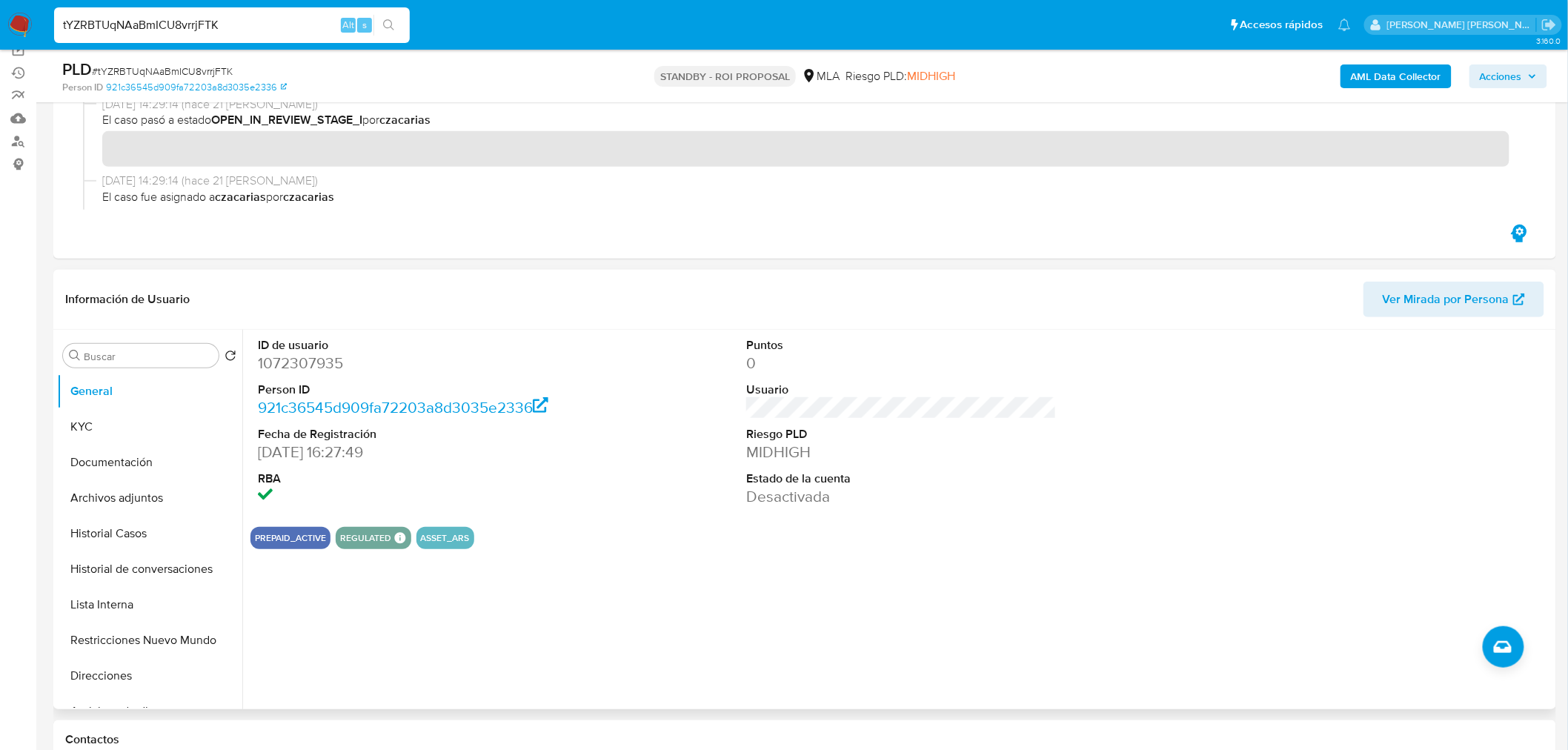
scroll to position [165, 0]
click at [105, 531] on button "Historial Casos" at bounding box center [144, 532] width 173 height 36
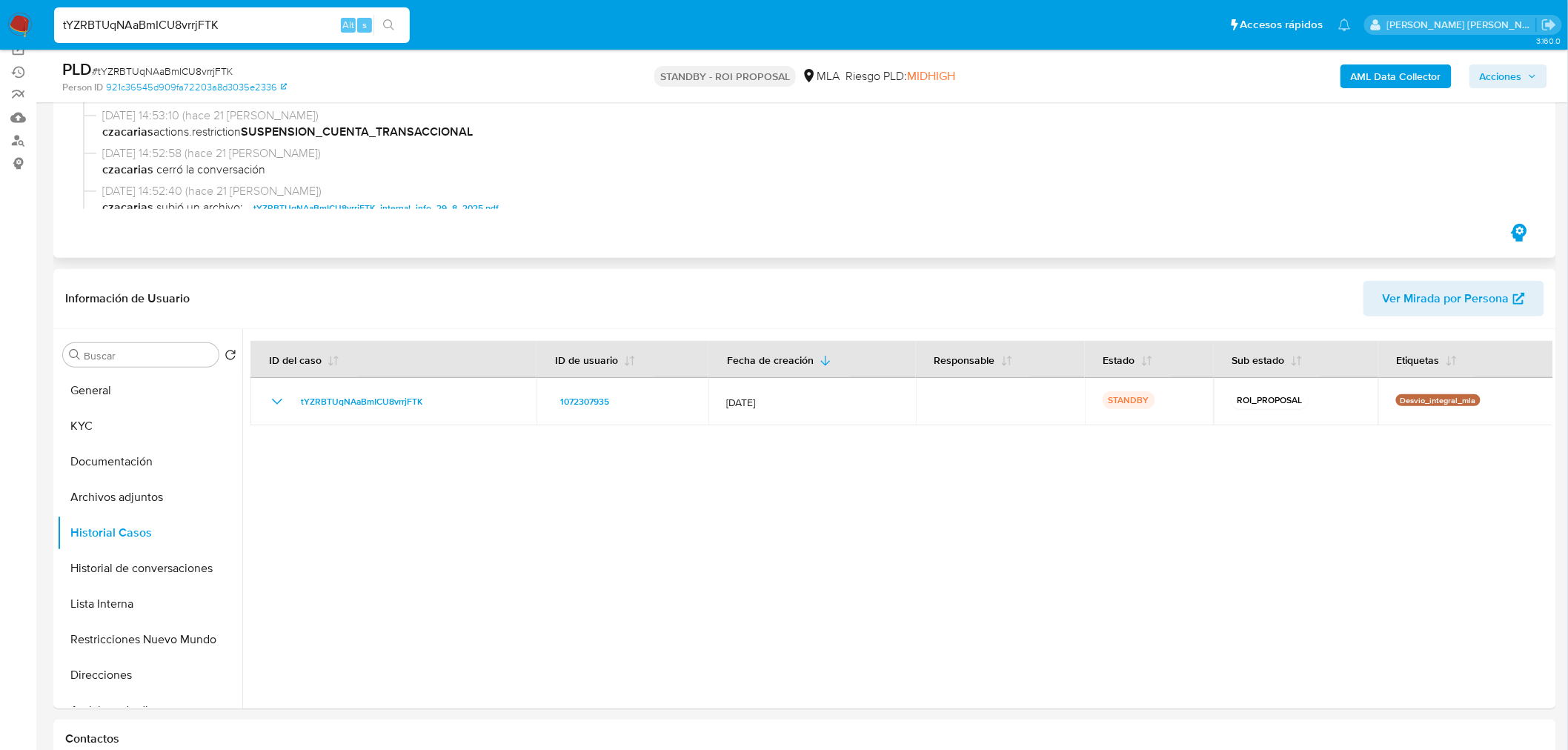
scroll to position [82, 0]
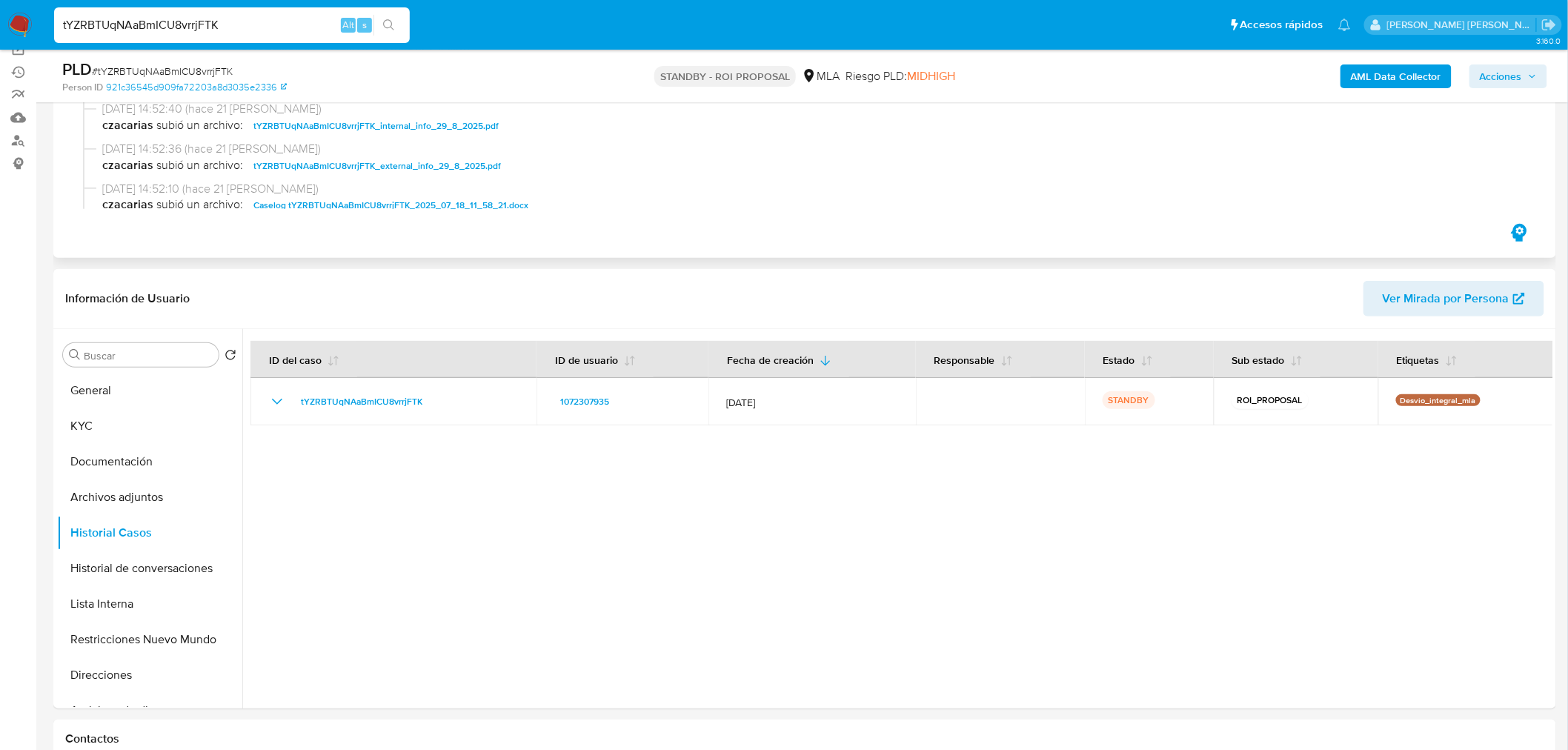
click at [470, 198] on span "Caselog tYZRBTUqNAaBmICU8vrrjFTK_2025_07_18_11_58_21.docx" at bounding box center [390, 205] width 275 height 18
click at [246, 23] on input "tYZRBTUqNAaBmICU8vrrjFTK" at bounding box center [231, 25] width 355 height 19
click at [246, 21] on input "tYZRBTUqNAaBmICU8vrrjFTK" at bounding box center [231, 25] width 355 height 19
paste input "0TJVzG0mZj983IRHqfTgMjQc"
type input "0TJVzG0mZj983IRHqfTgMjQc"
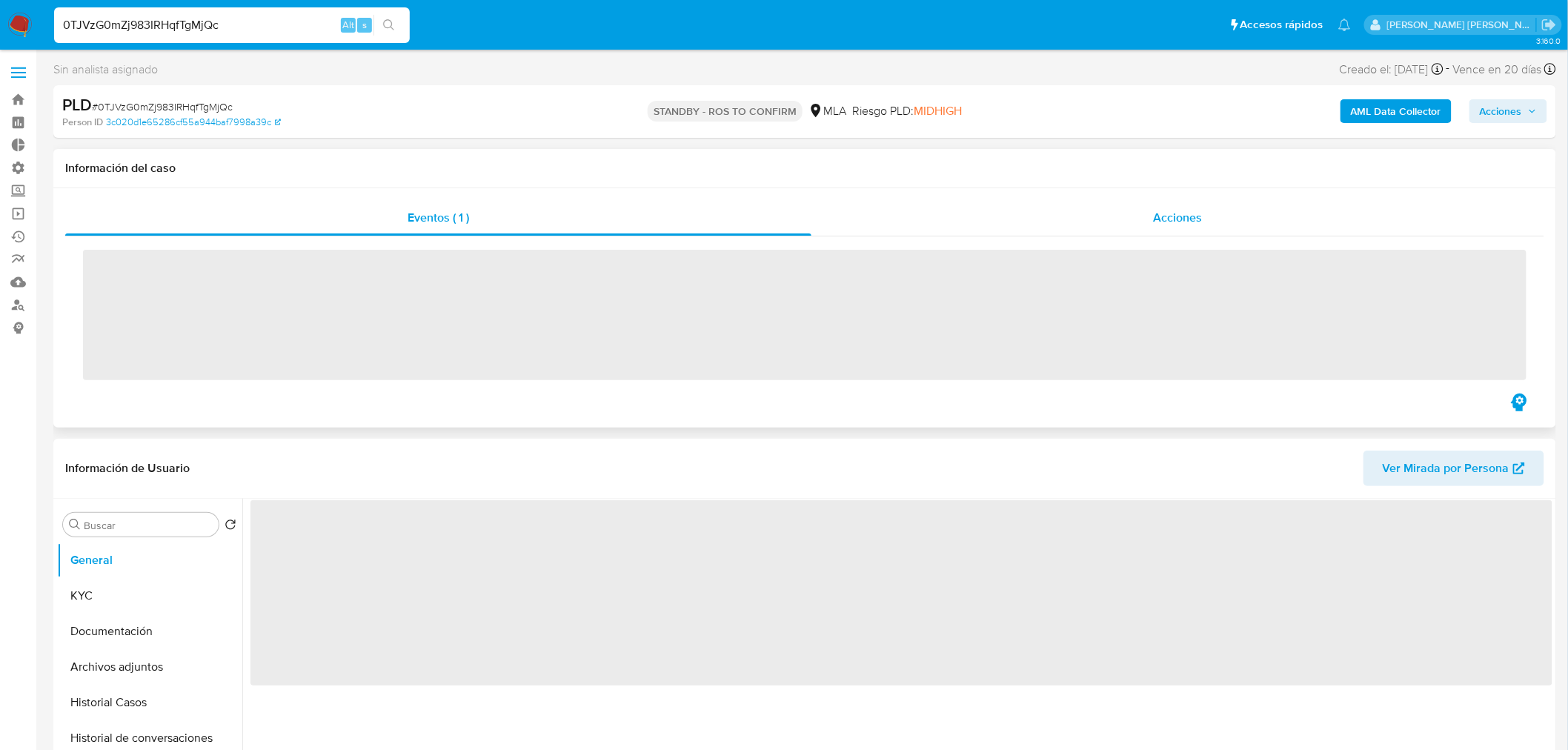
click at [1121, 219] on div "Acciones" at bounding box center [1178, 218] width 733 height 36
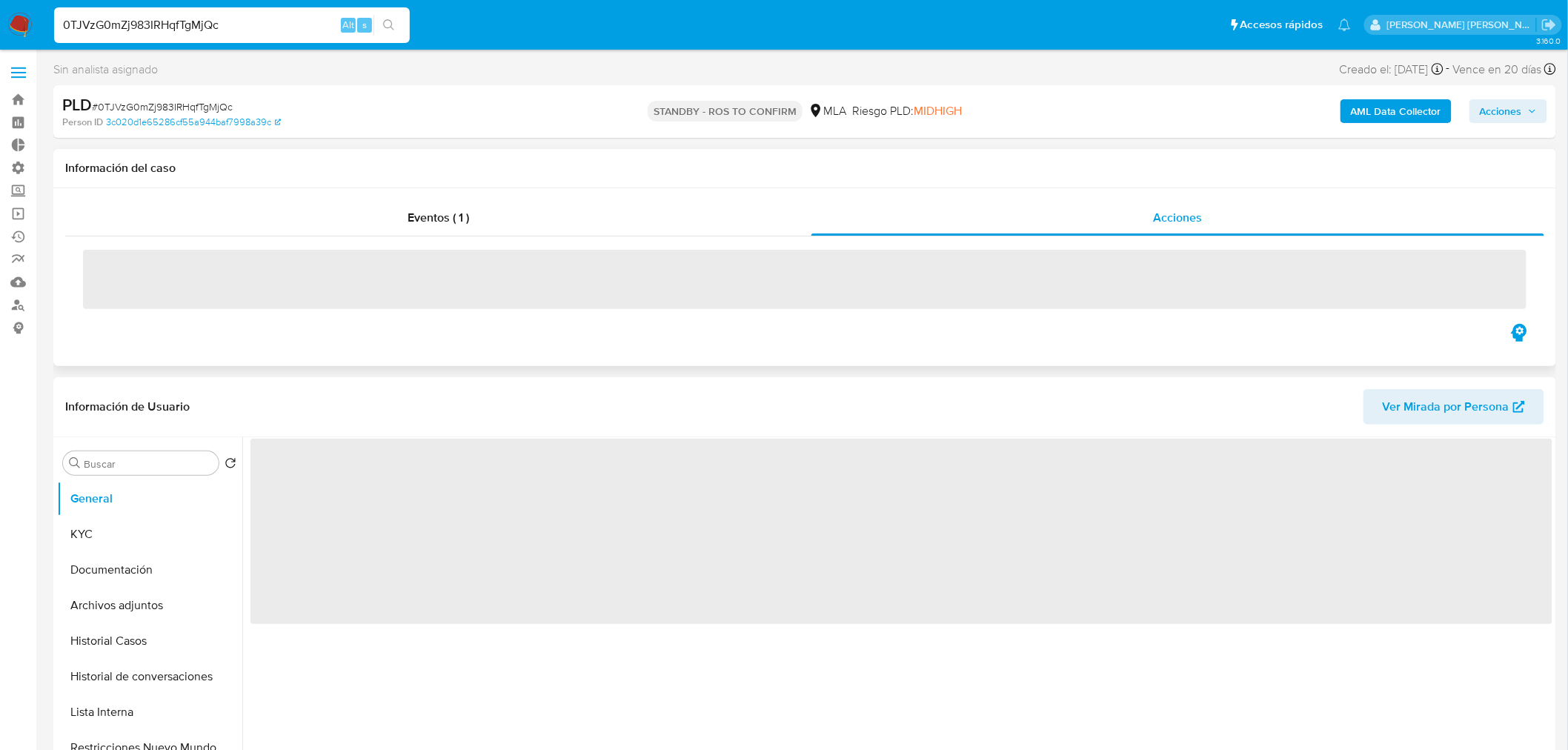
select select "10"
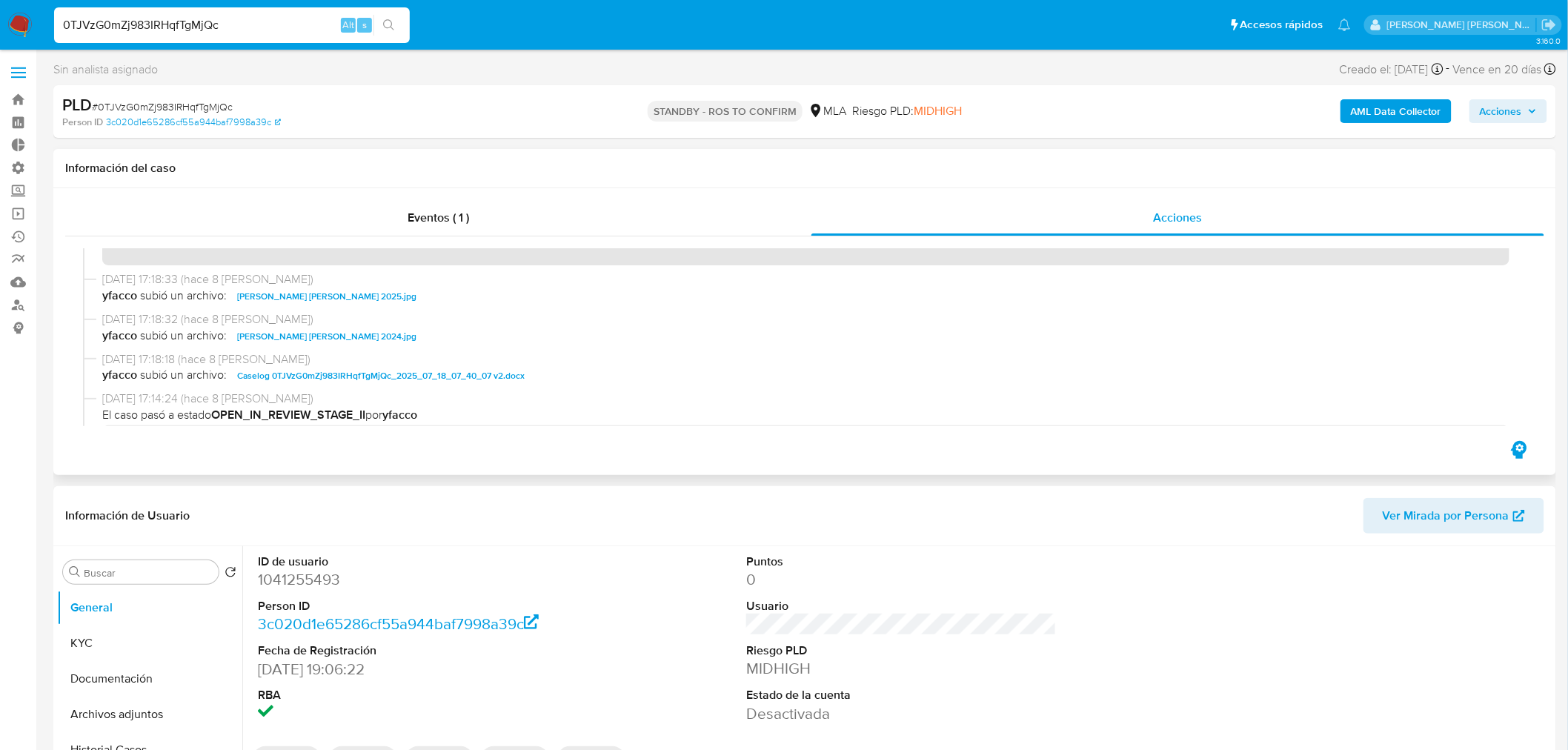
scroll to position [82, 0]
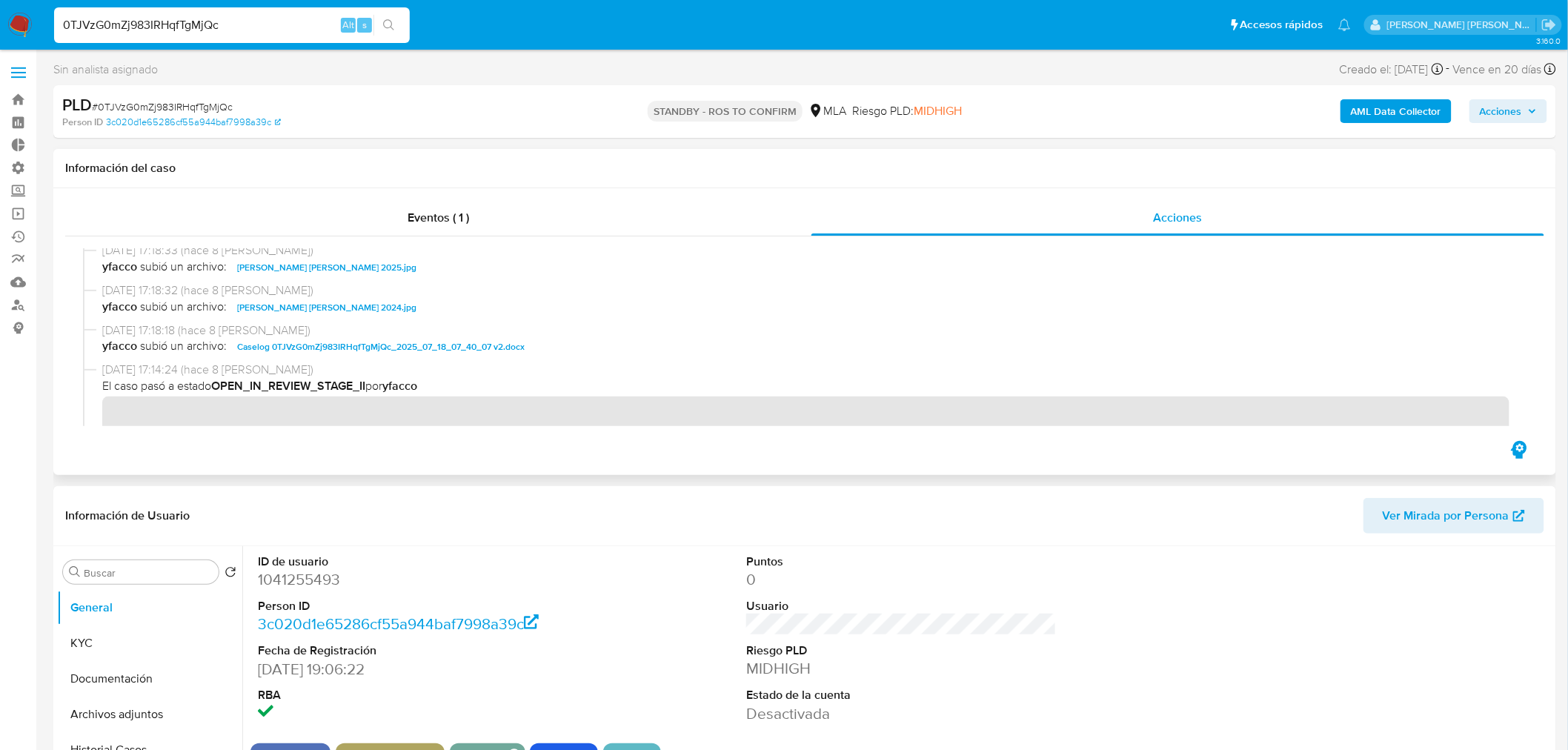
click at [483, 343] on span "Caselog 0TJVzG0mZj983IRHqfTgMjQc_2025_07_18_07_40_07 v2.docx" at bounding box center [381, 347] width 288 height 18
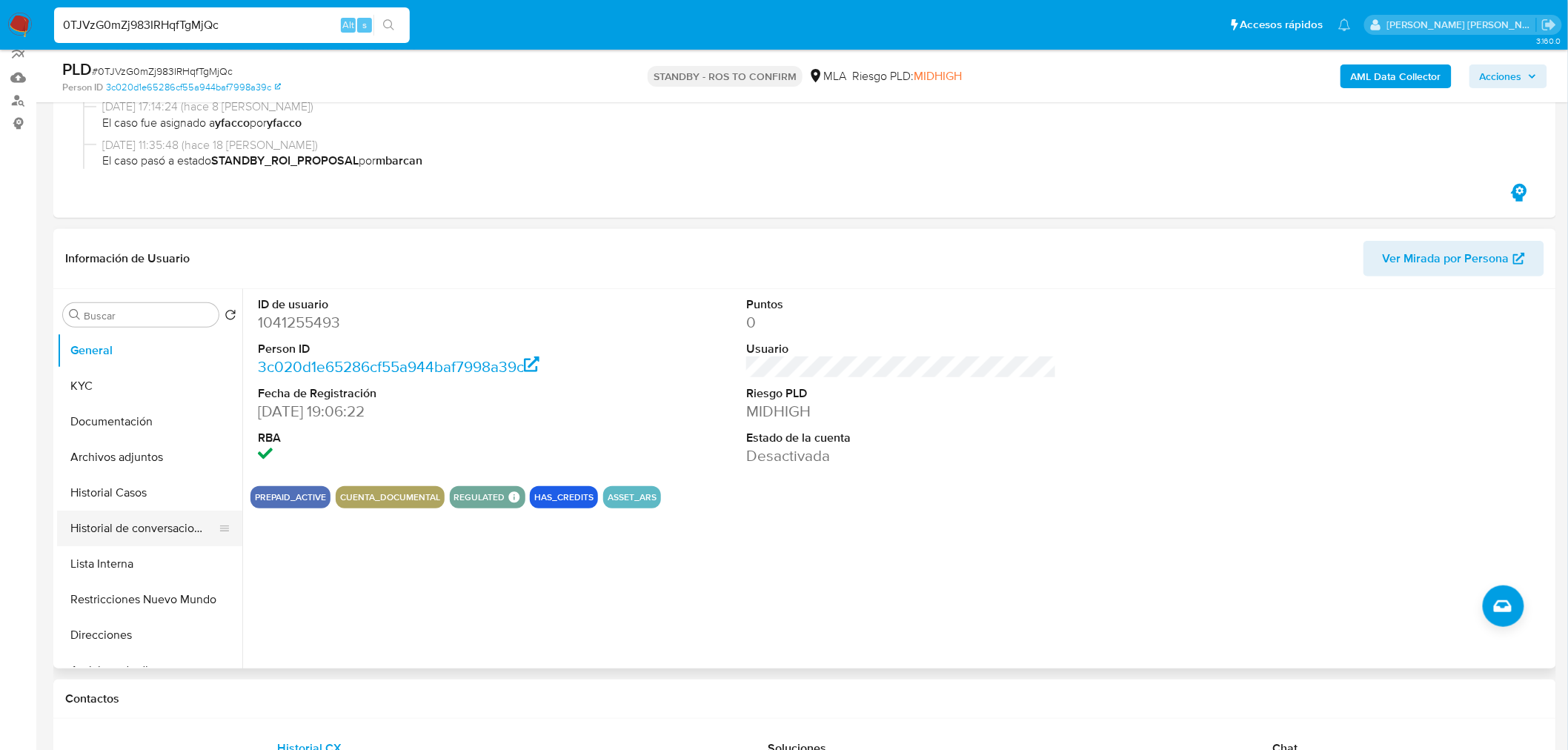
scroll to position [247, 0]
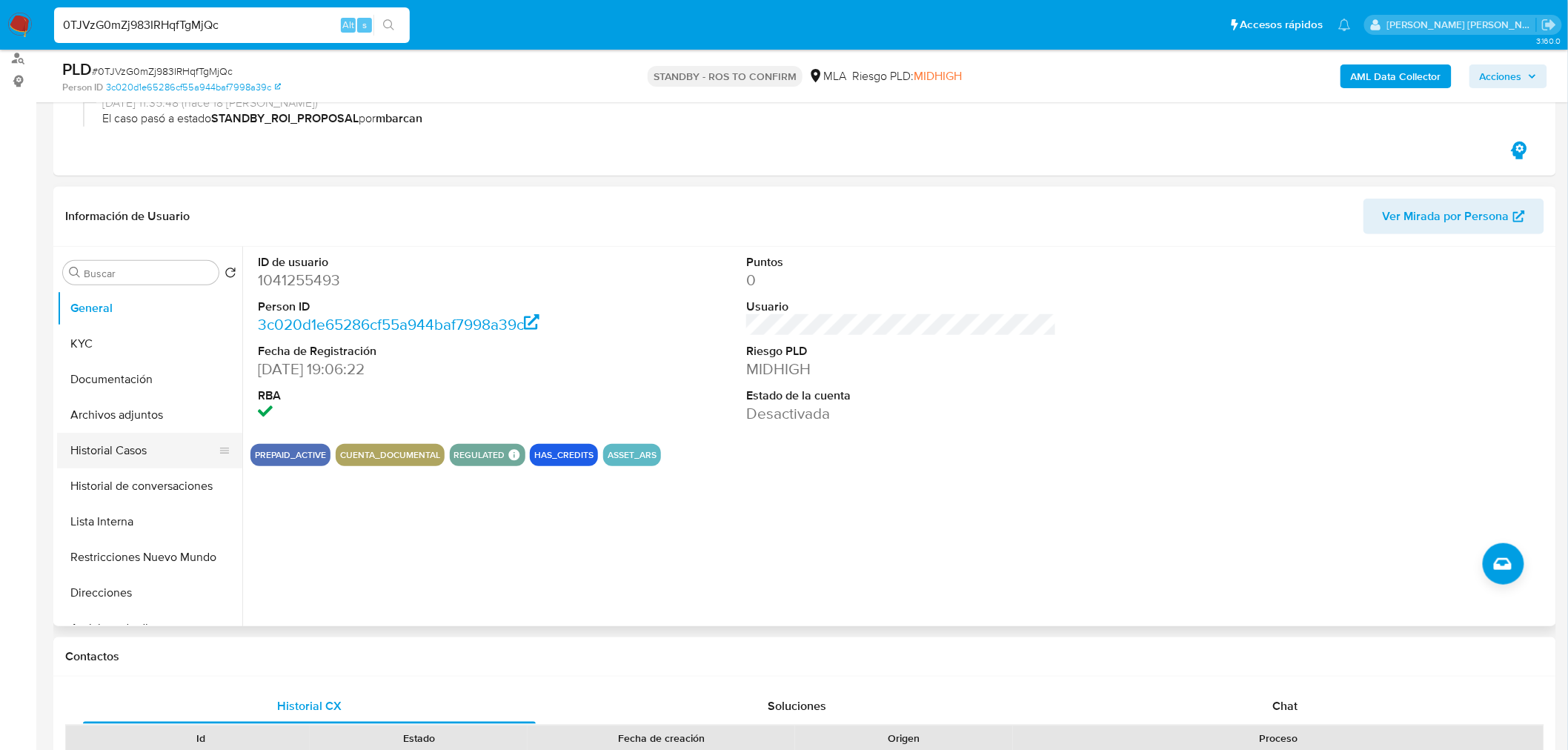
click at [119, 438] on button "Historial Casos" at bounding box center [144, 450] width 173 height 36
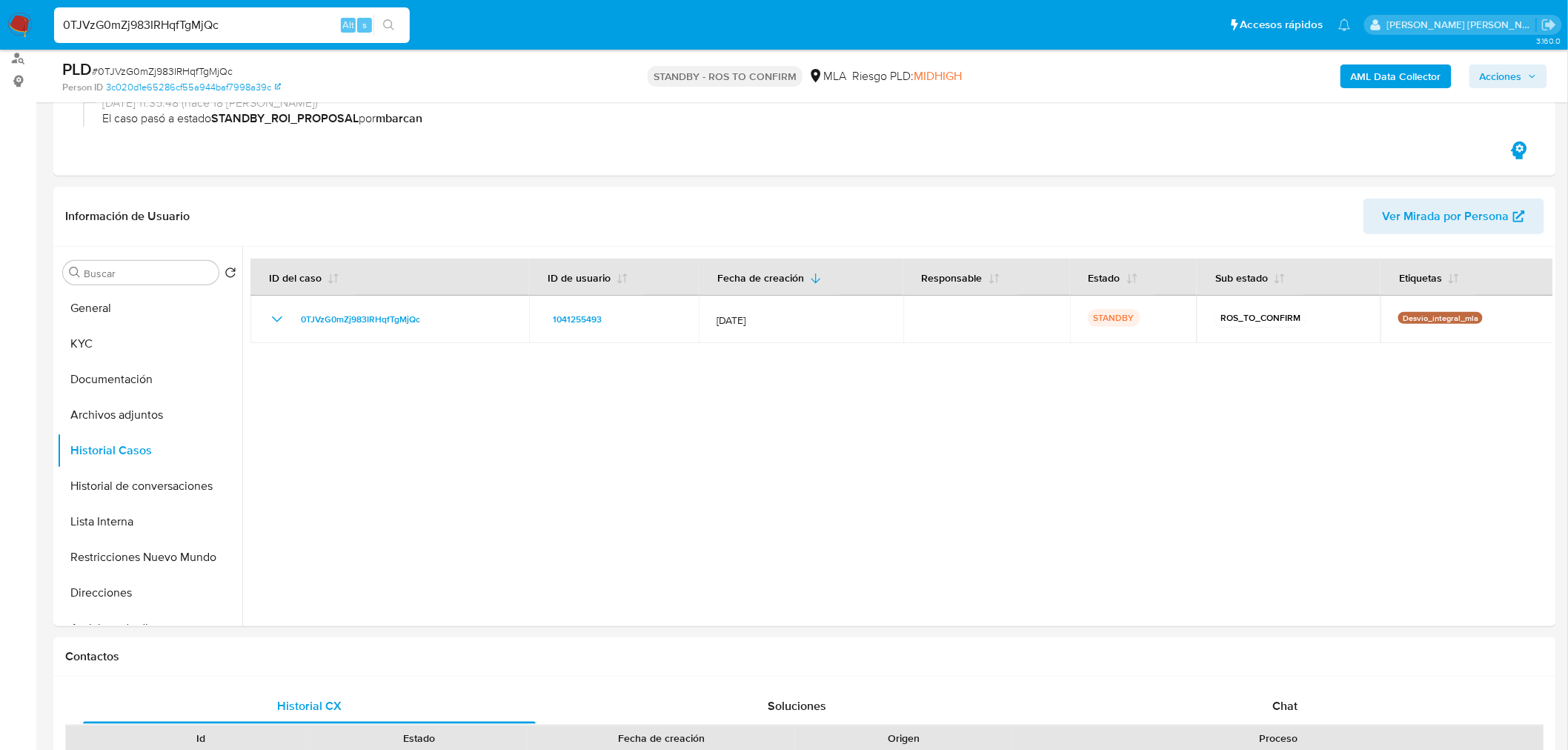
click at [213, 28] on input "0TJVzG0mZj983IRHqfTgMjQc" at bounding box center [231, 25] width 355 height 19
paste input "MfB3nLKsQmN4TiXxVtCPUH15"
type input "MfB3nLKsQmN4TiXxVtCPUH15"
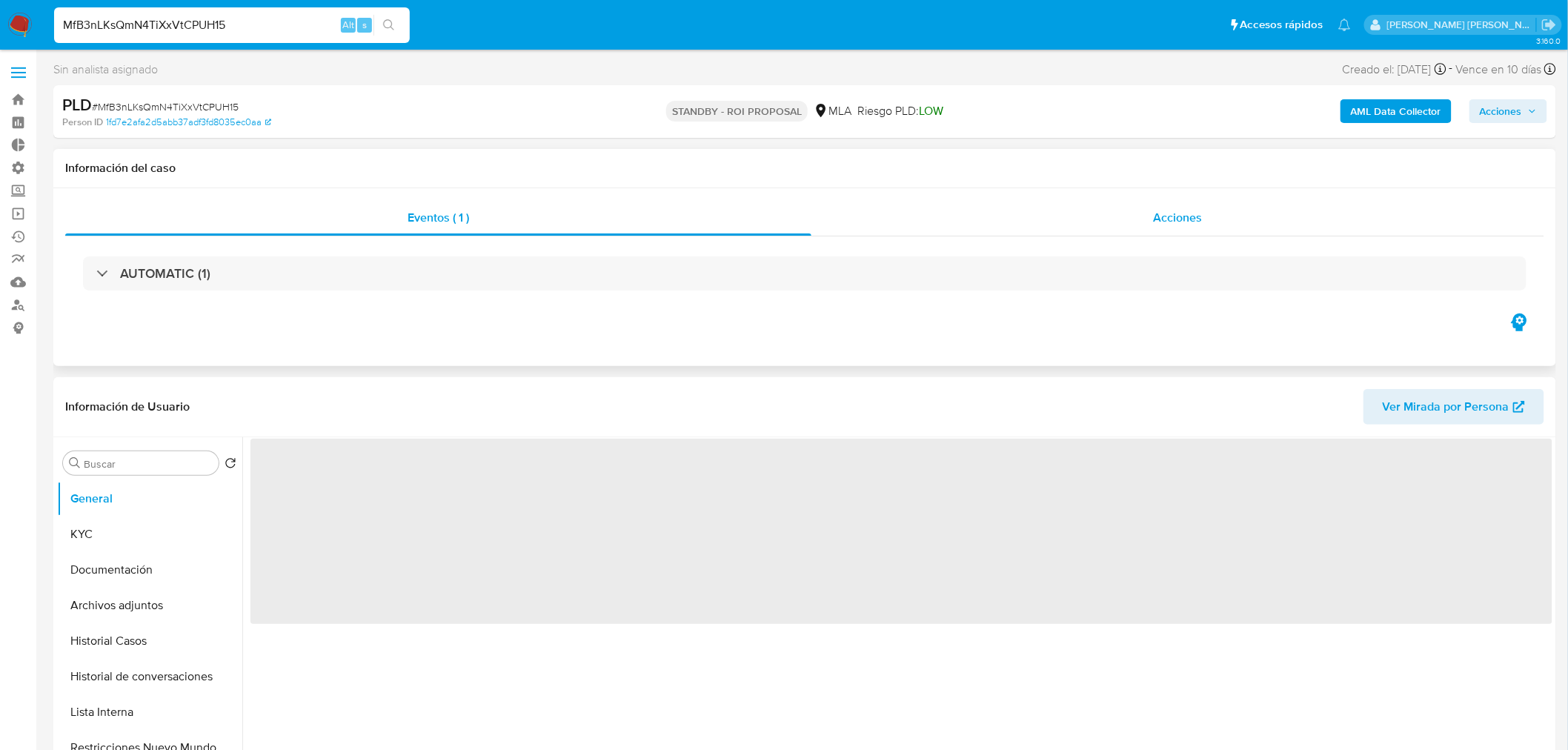
select select "10"
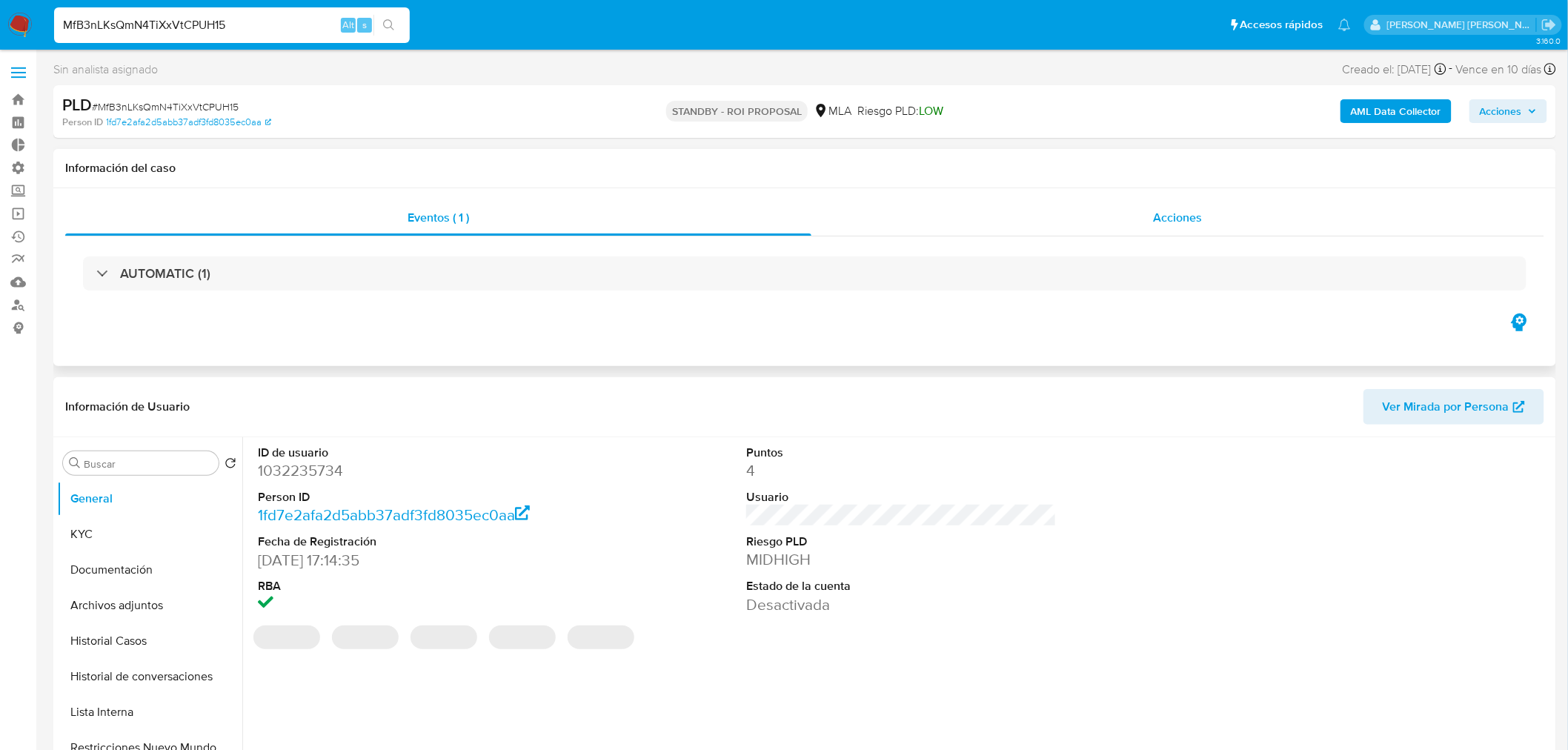
click at [1129, 227] on div "Acciones" at bounding box center [1178, 218] width 733 height 36
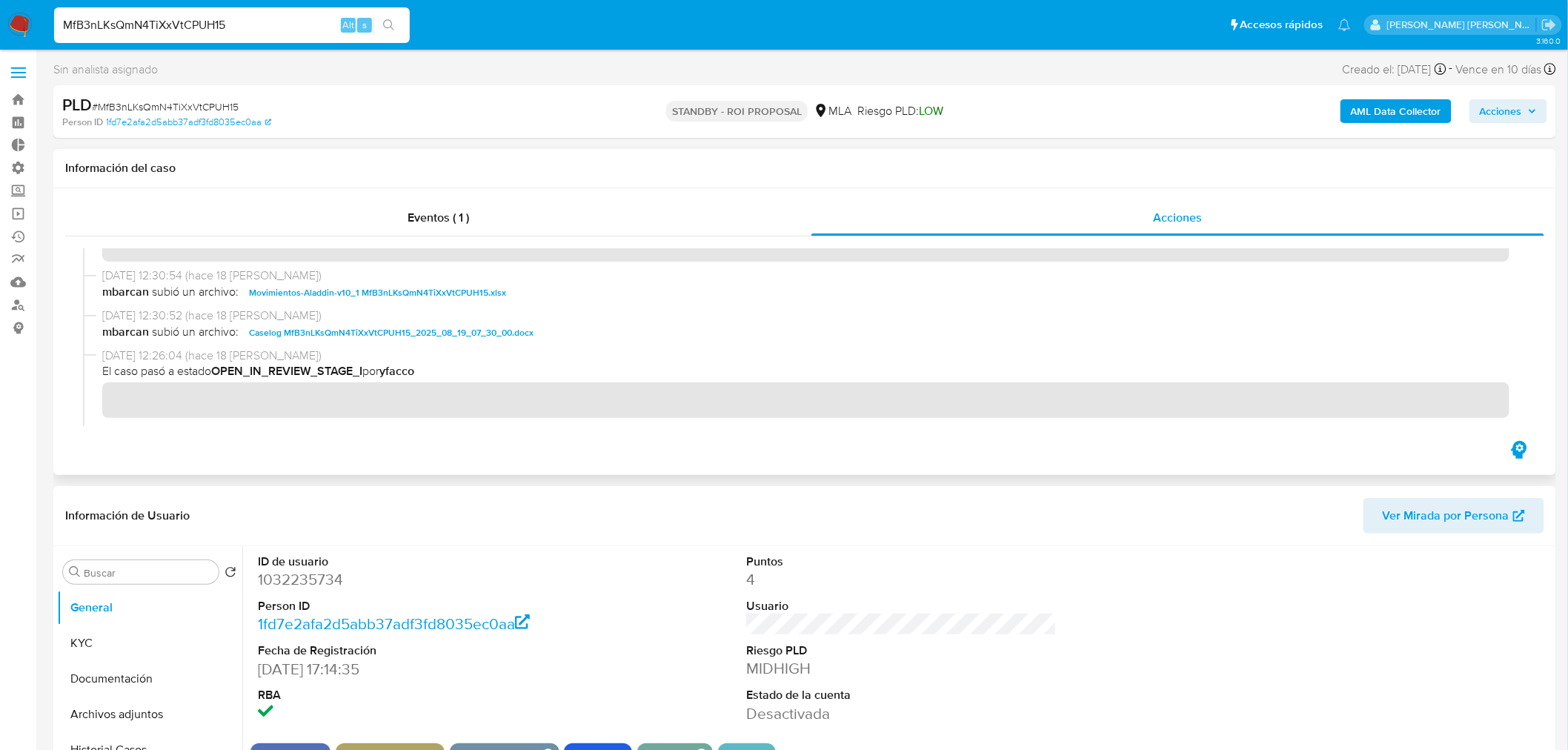
scroll to position [82, 0]
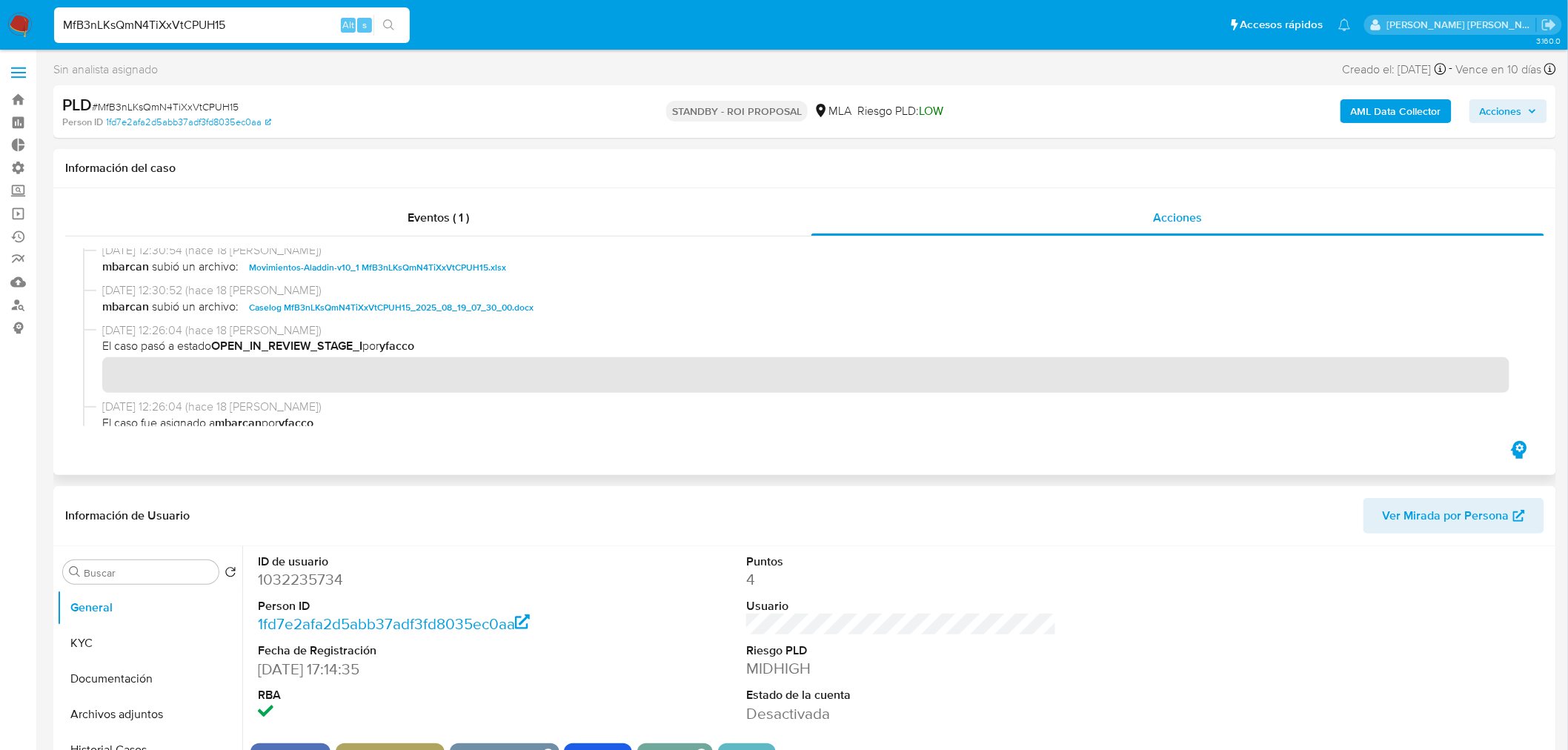
click at [465, 305] on span "Caselog MfB3nLKsQmN4TiXxVtCPUH15_2025_08_19_07_30_00.docx" at bounding box center [391, 308] width 284 height 18
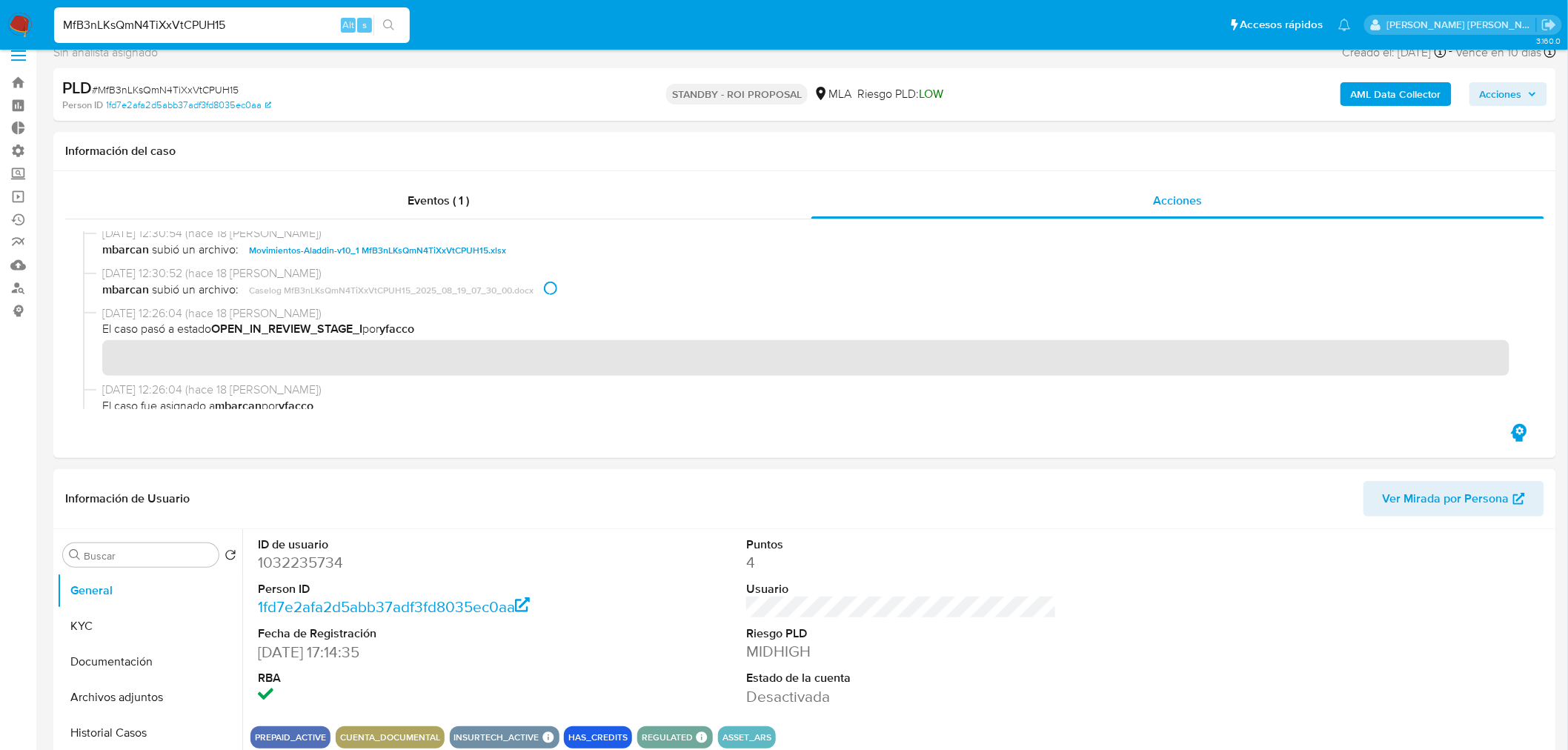
scroll to position [165, 0]
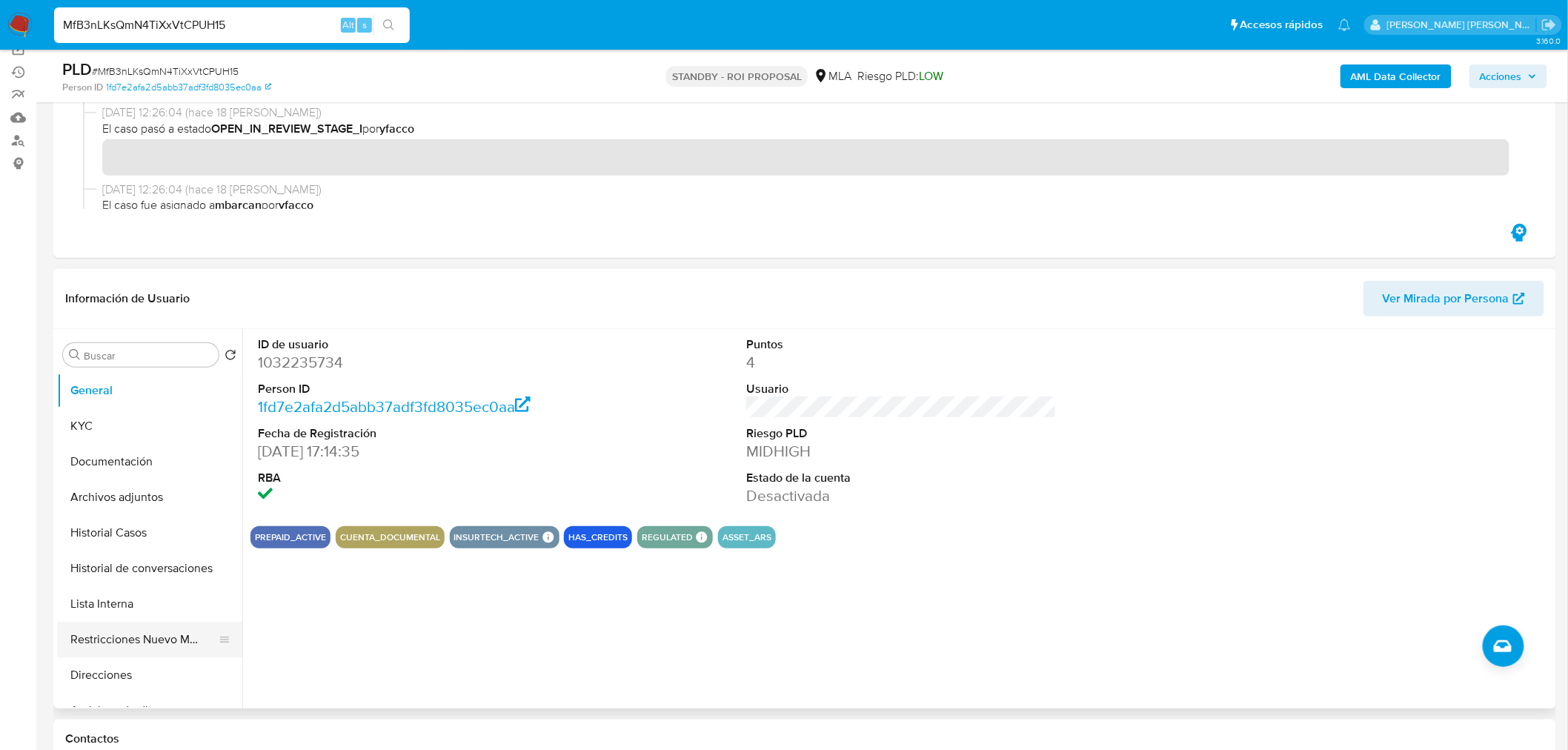
click at [127, 640] on button "Restricciones Nuevo Mundo" at bounding box center [144, 639] width 173 height 36
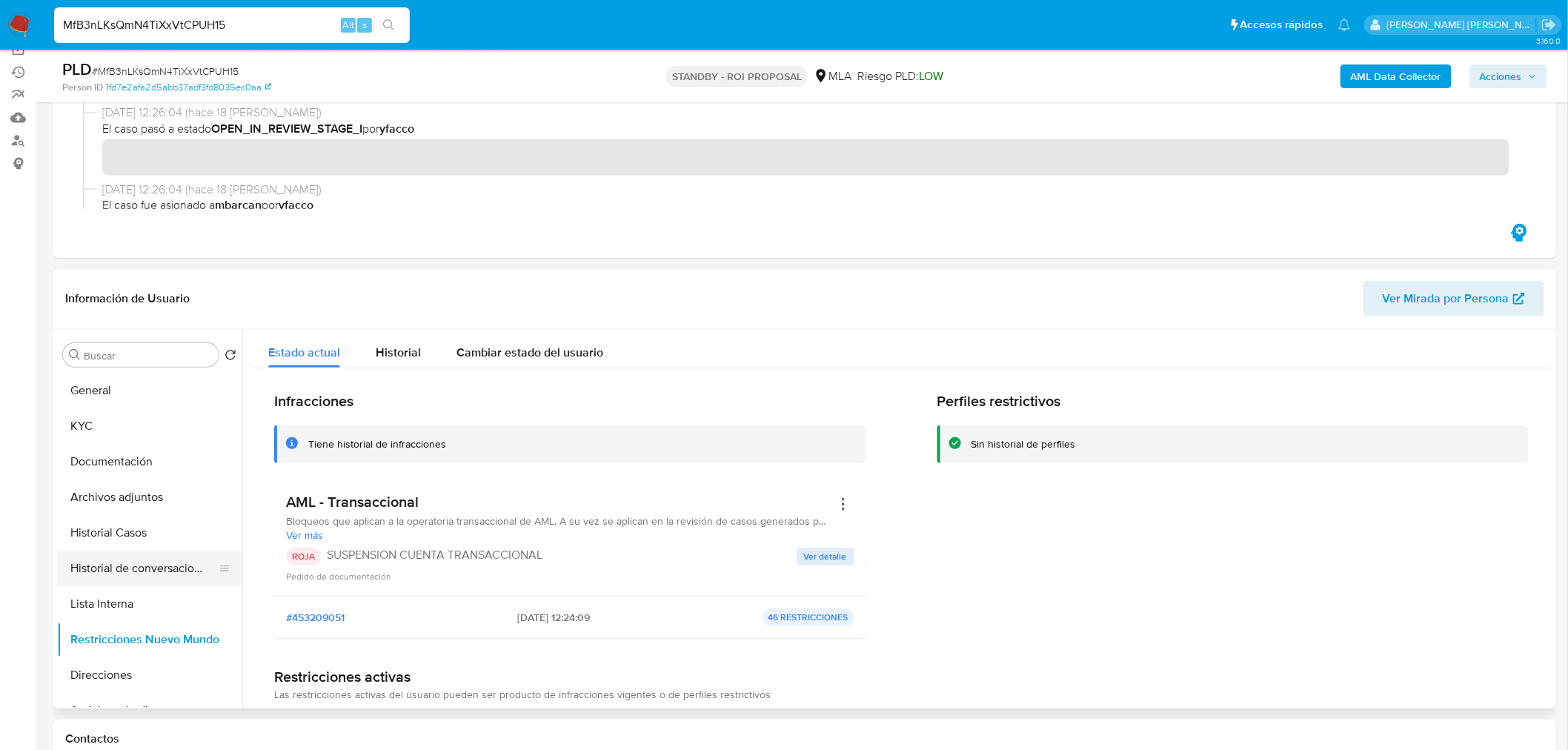
click at [109, 559] on button "Historial de conversaciones" at bounding box center [144, 568] width 173 height 36
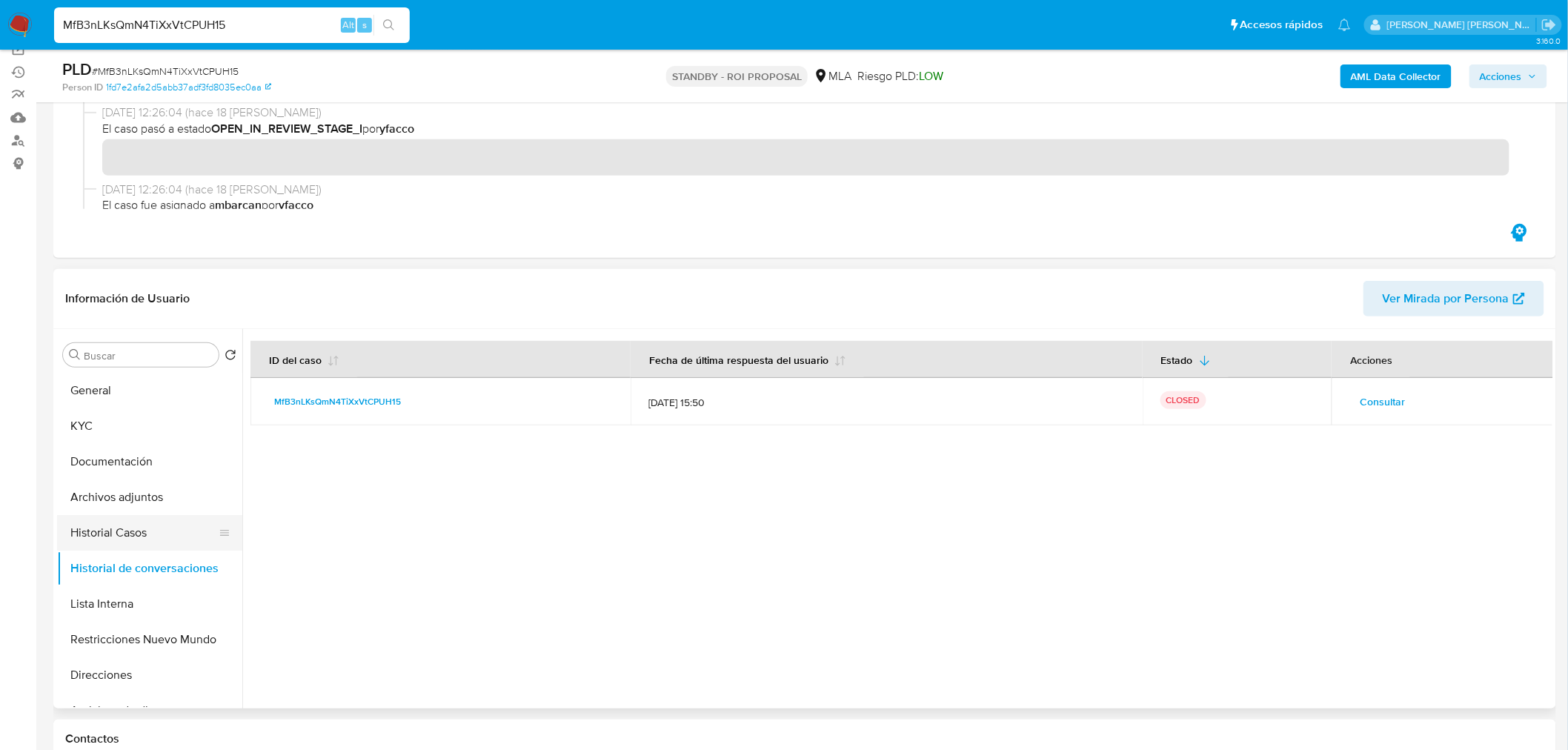
click at [112, 535] on button "Historial Casos" at bounding box center [144, 532] width 173 height 36
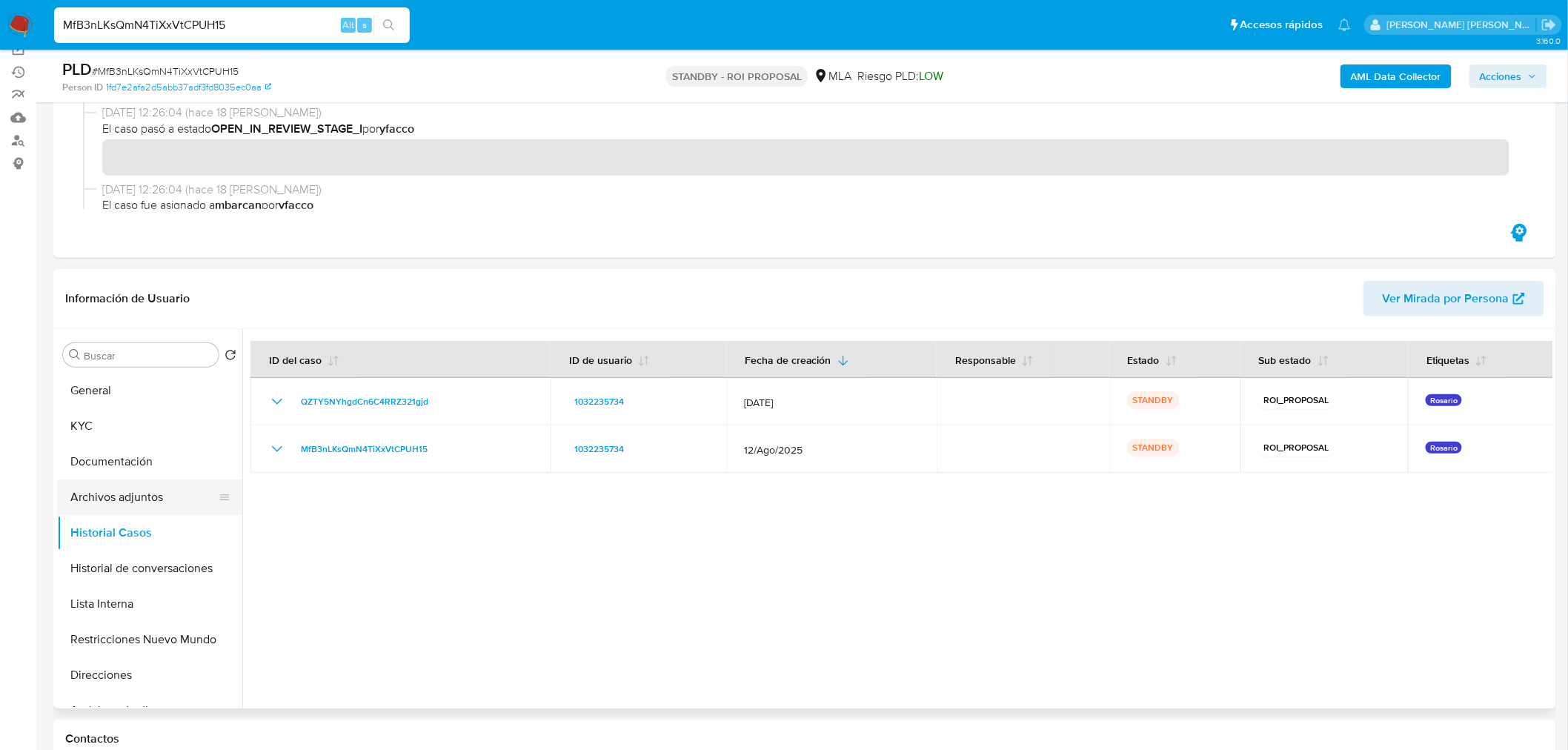
click at [115, 500] on button "Archivos adjuntos" at bounding box center [144, 497] width 173 height 36
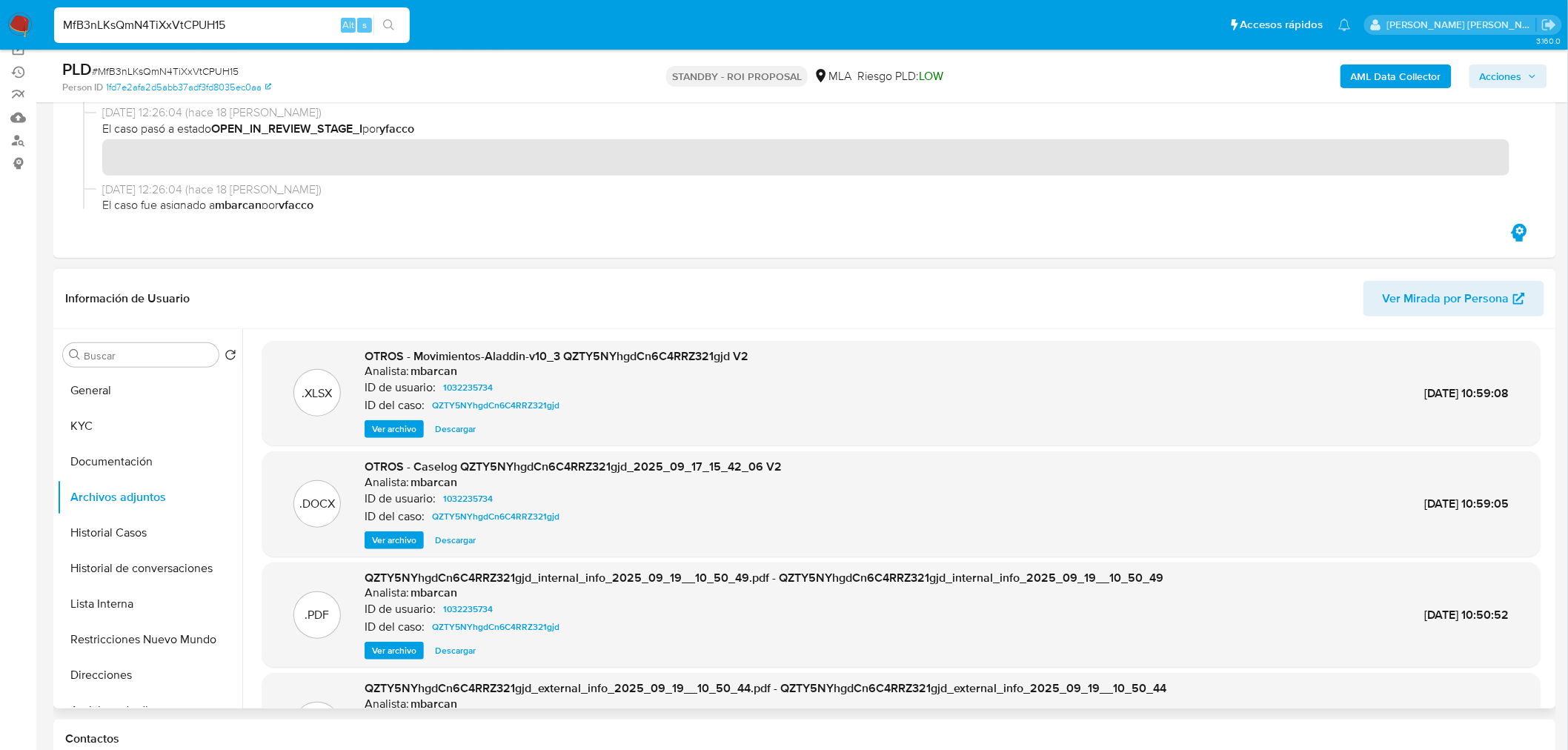
click at [471, 541] on span "Descargar" at bounding box center [455, 540] width 41 height 15
click at [119, 549] on button "Historial Casos" at bounding box center [144, 532] width 173 height 36
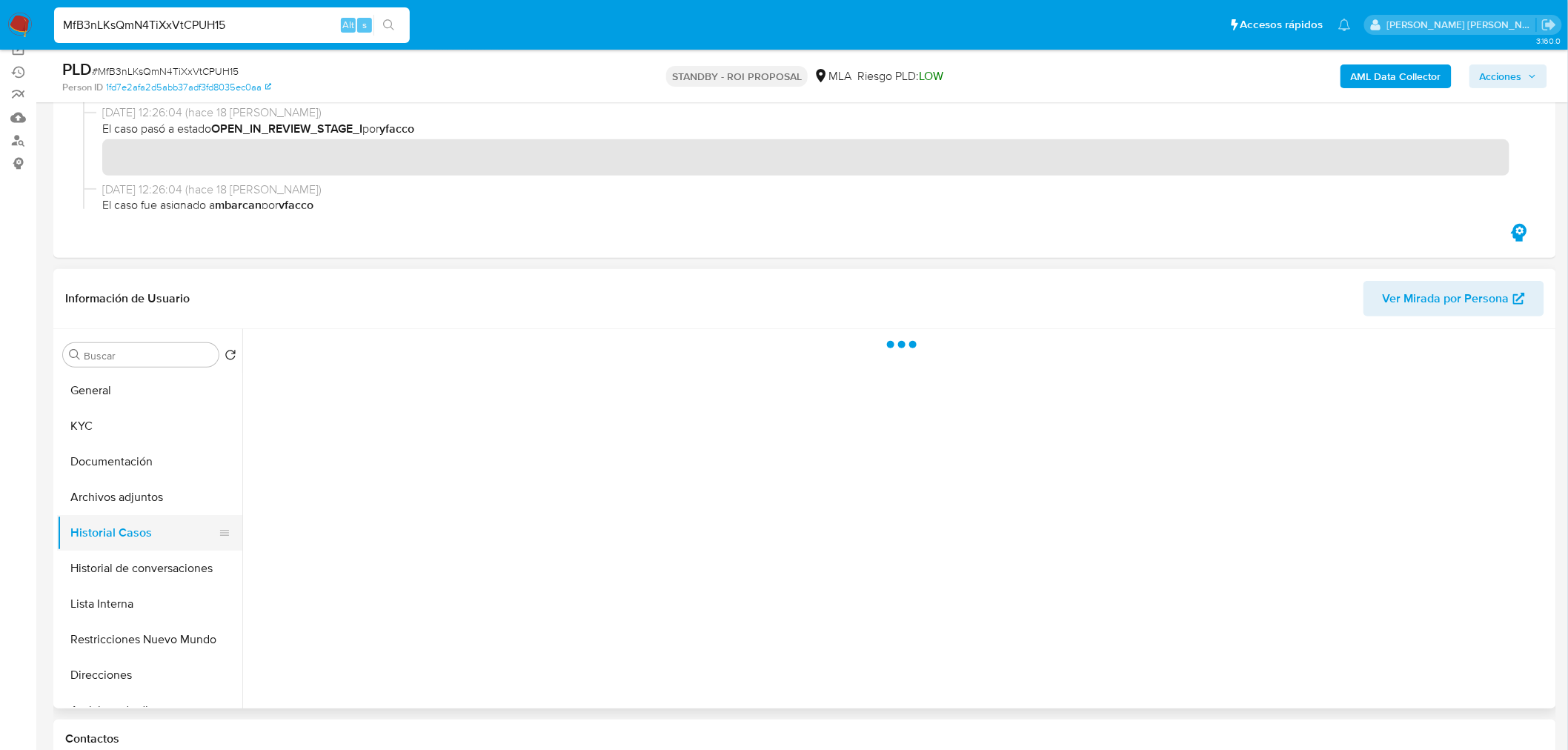
click at [119, 542] on button "Historial Casos" at bounding box center [144, 532] width 173 height 36
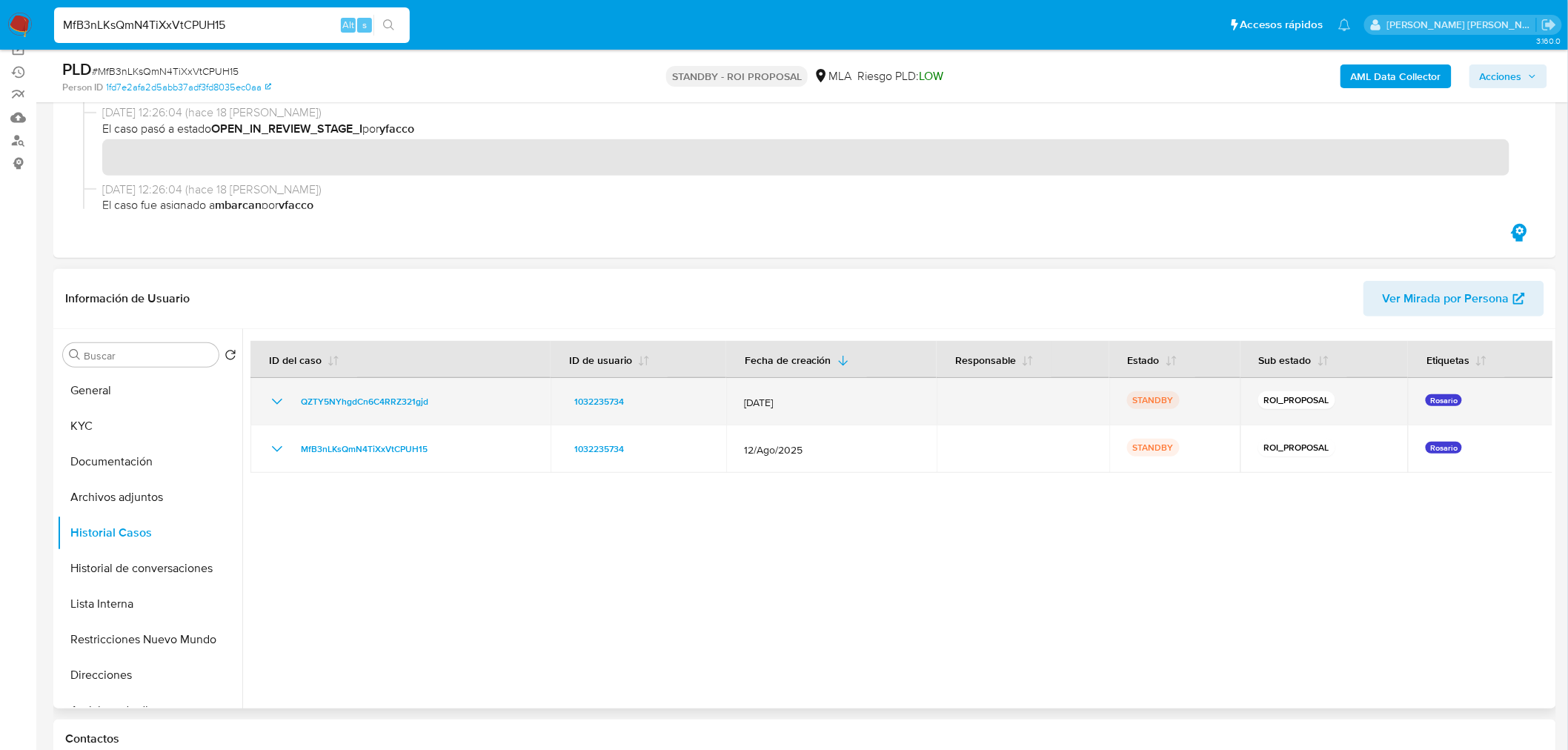
drag, startPoint x: 472, startPoint y: 410, endPoint x: 288, endPoint y: 404, distance: 184.1
click at [288, 404] on td "QZTY5NYhgdCn6C4RRZ321gjd" at bounding box center [400, 401] width 300 height 48
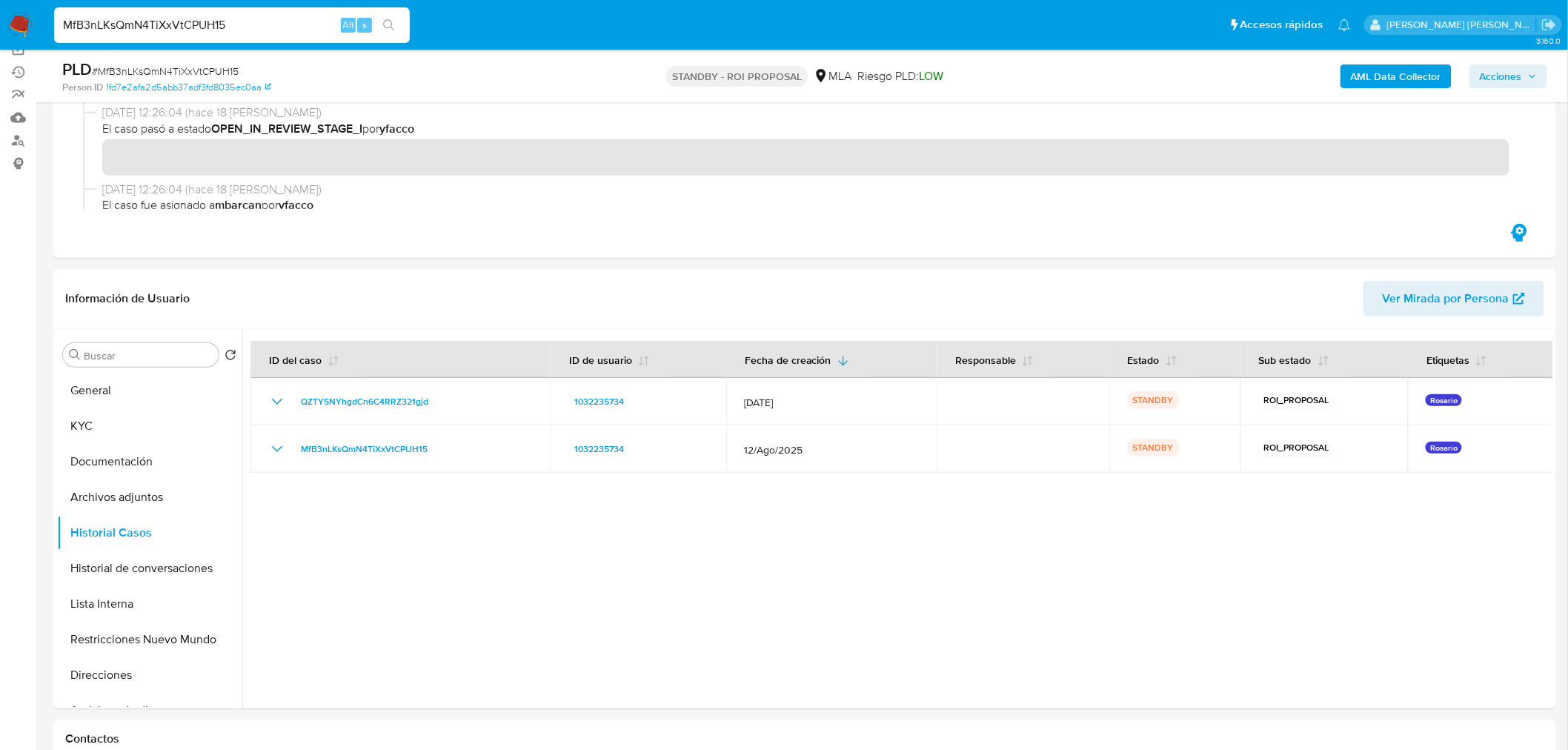
click at [21, 30] on img at bounding box center [20, 25] width 25 height 25
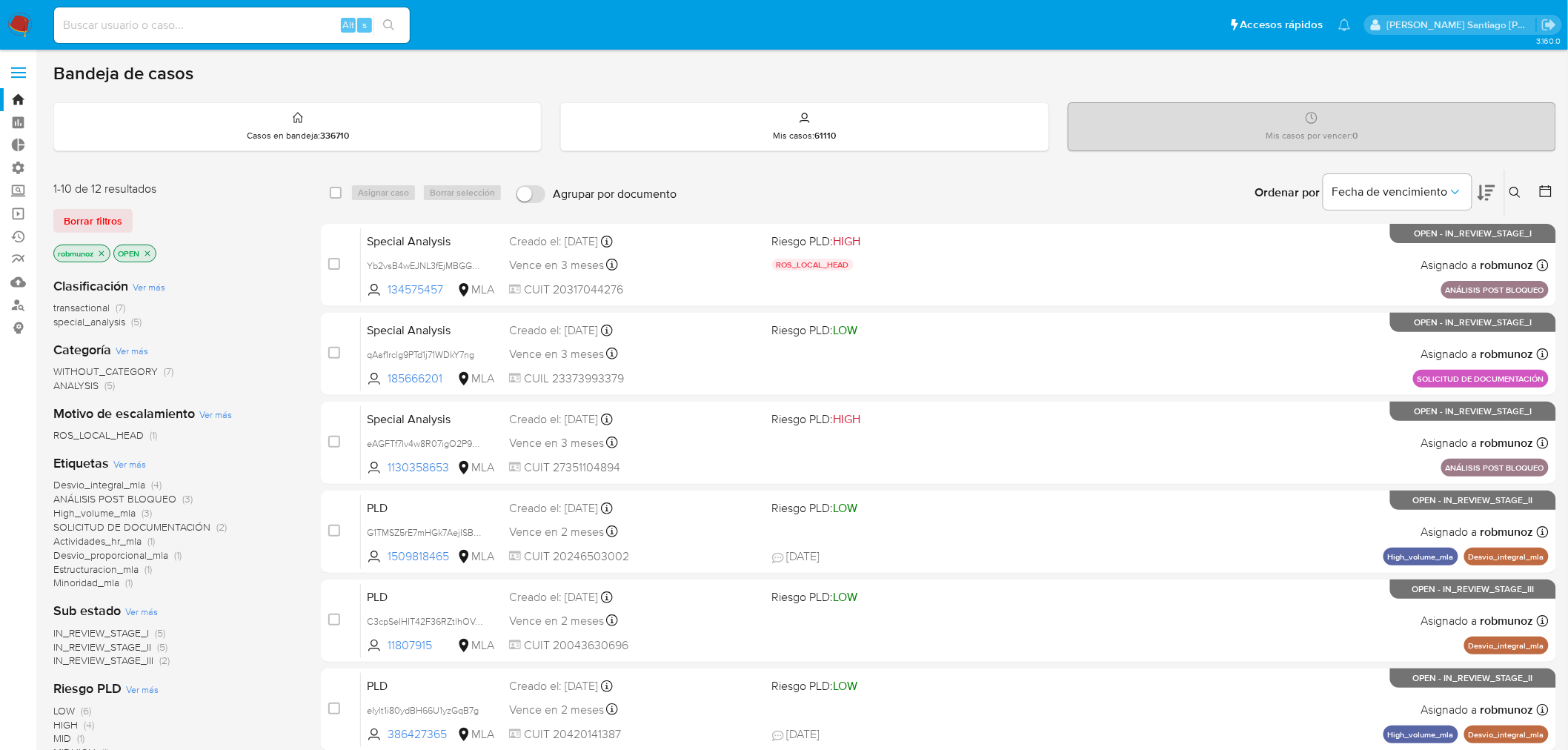
click at [195, 27] on input at bounding box center [231, 25] width 355 height 19
paste input "Gt4twk721YDpFskUZDIO878r"
type input "Gt4twk721YDpFskUZDIO878r"
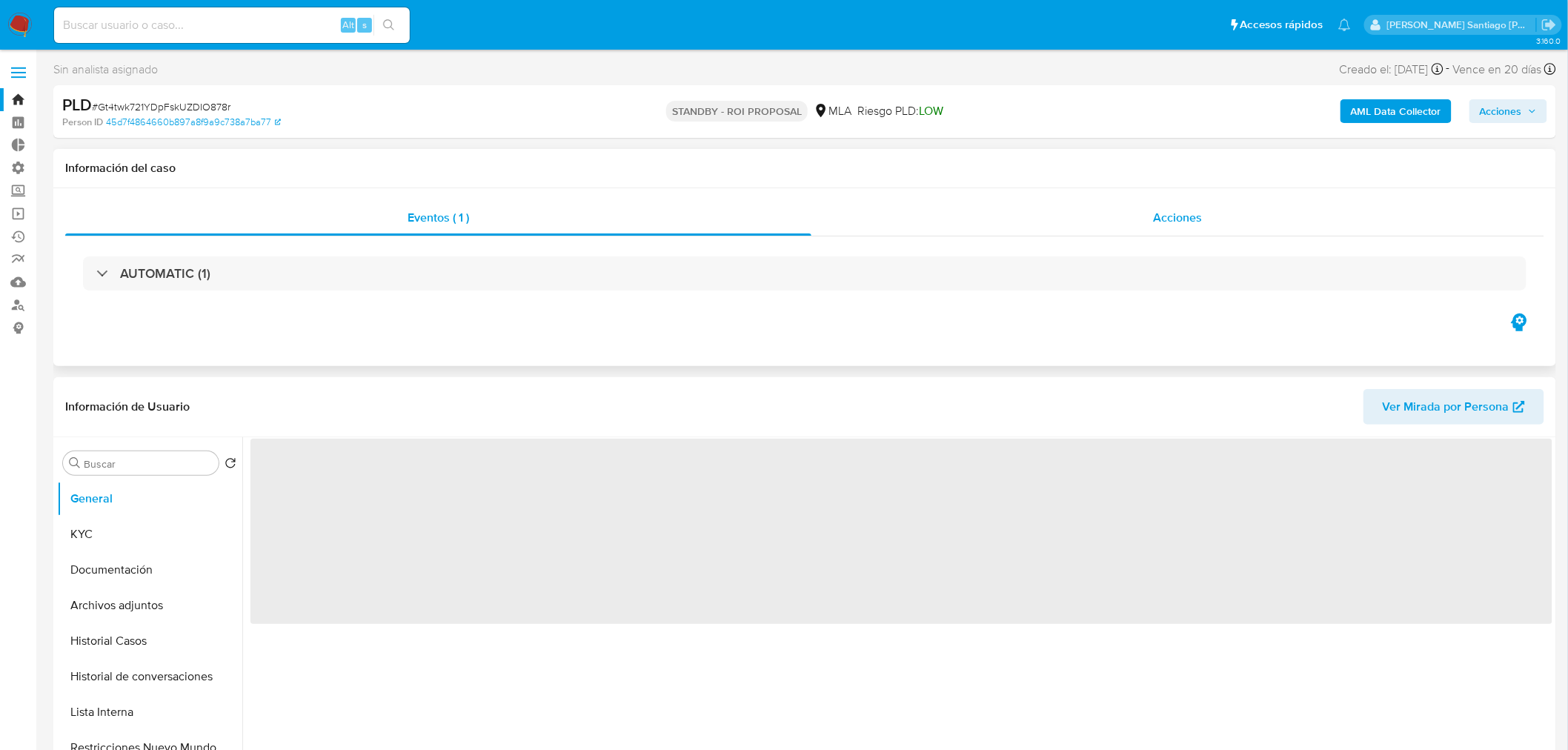
click at [1194, 227] on div "Acciones" at bounding box center [1178, 218] width 733 height 36
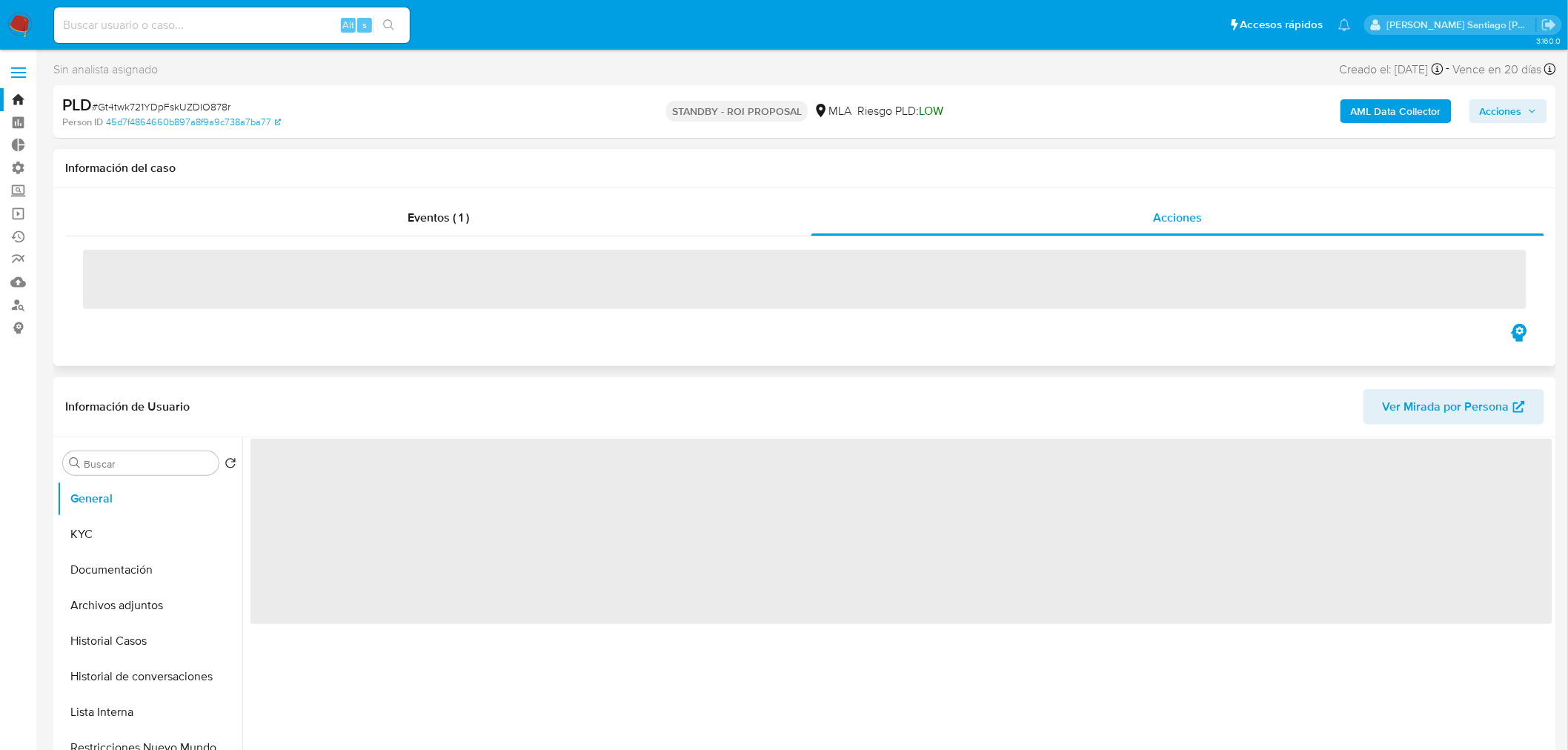
select select "10"
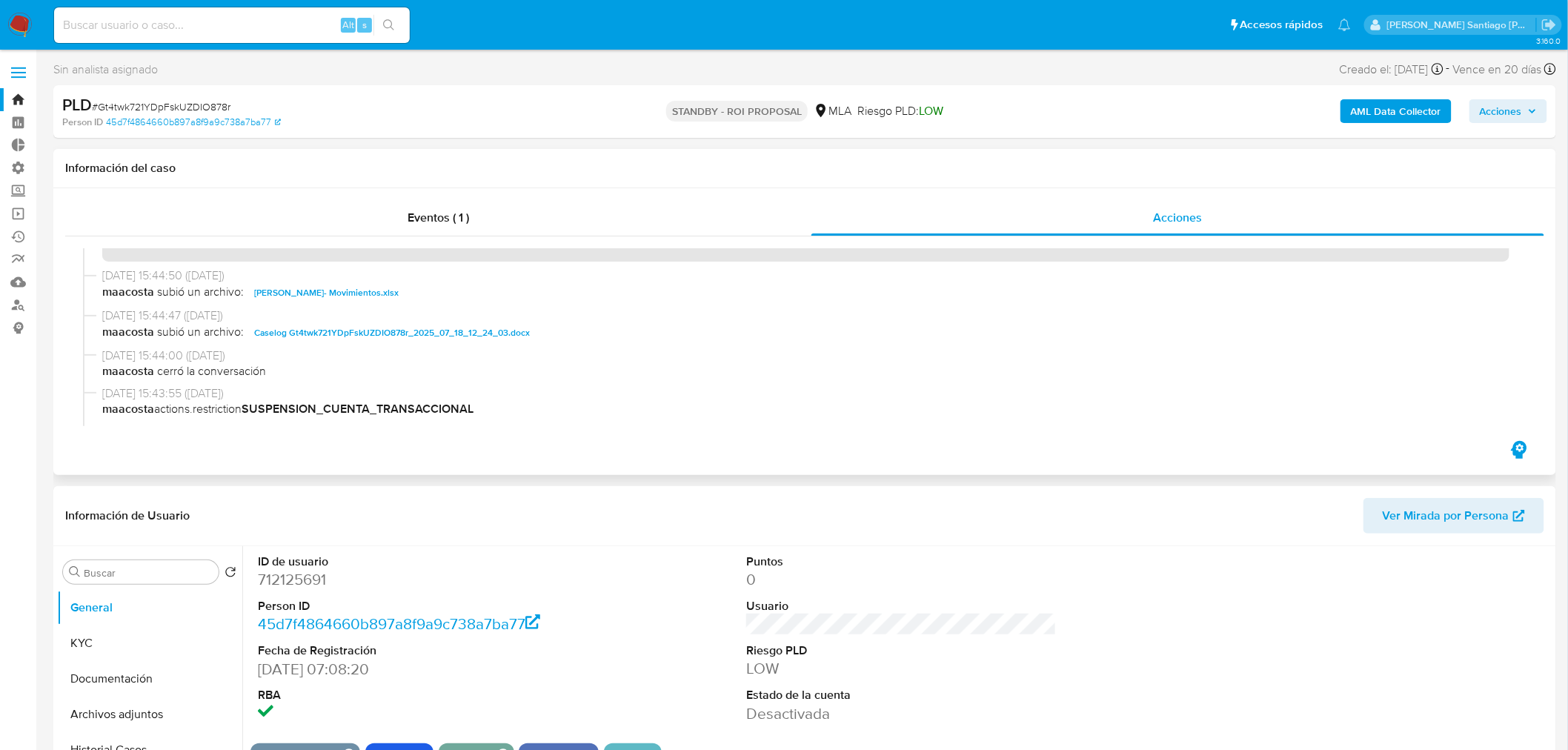
scroll to position [82, 0]
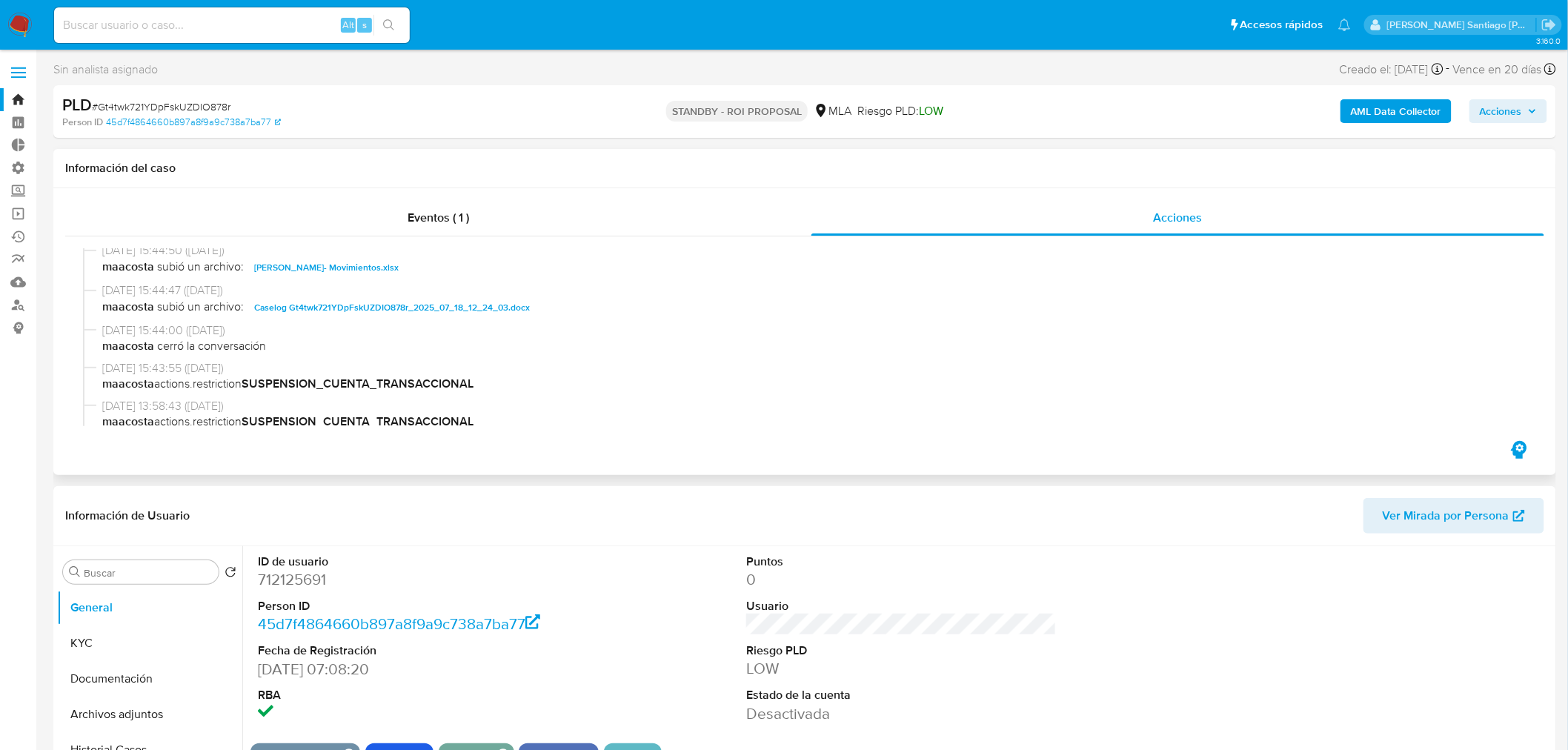
click at [506, 314] on span "Caselog Gt4twk721YDpFskUZDIO878r_2025_07_18_12_24_03.docx" at bounding box center [392, 308] width 276 height 18
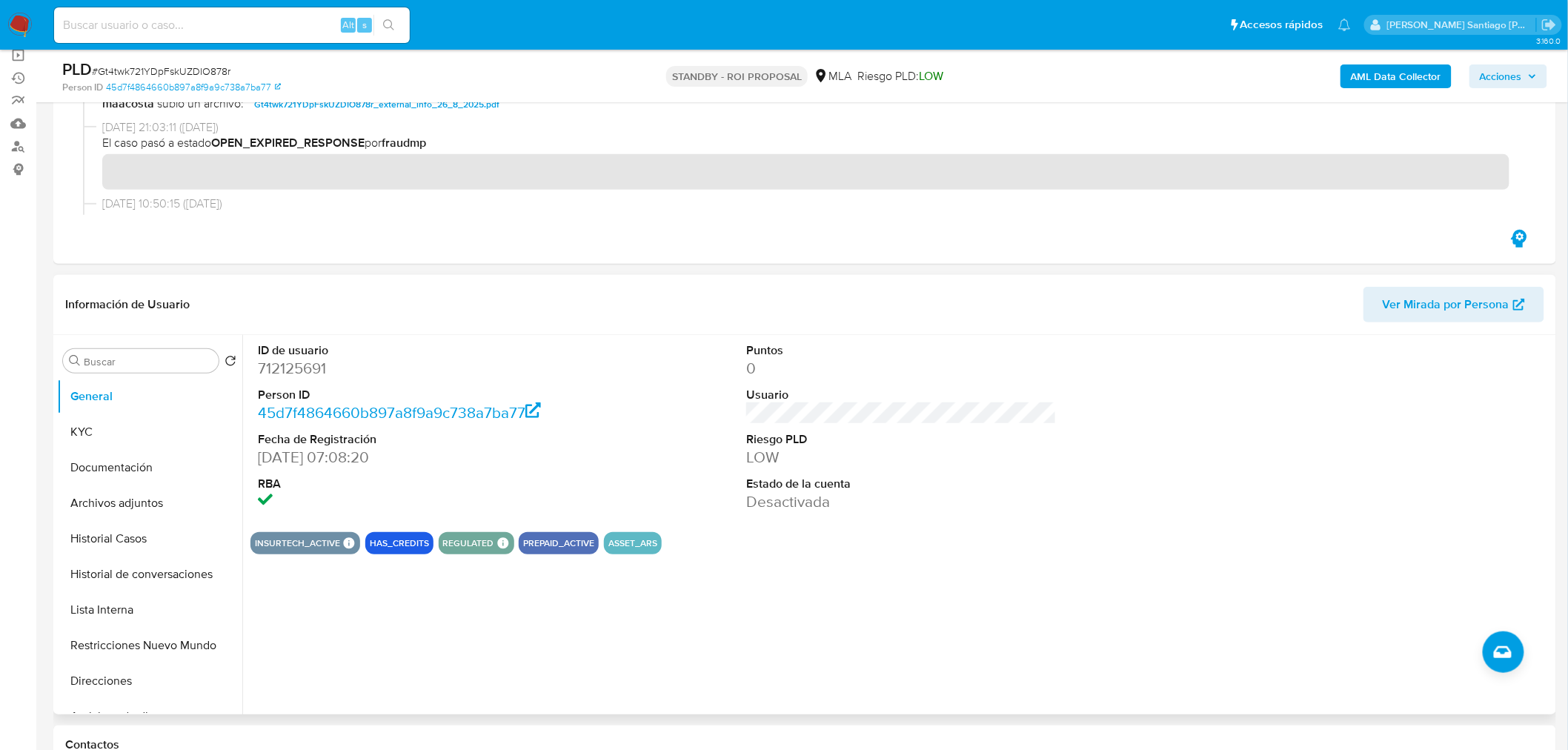
scroll to position [165, 0]
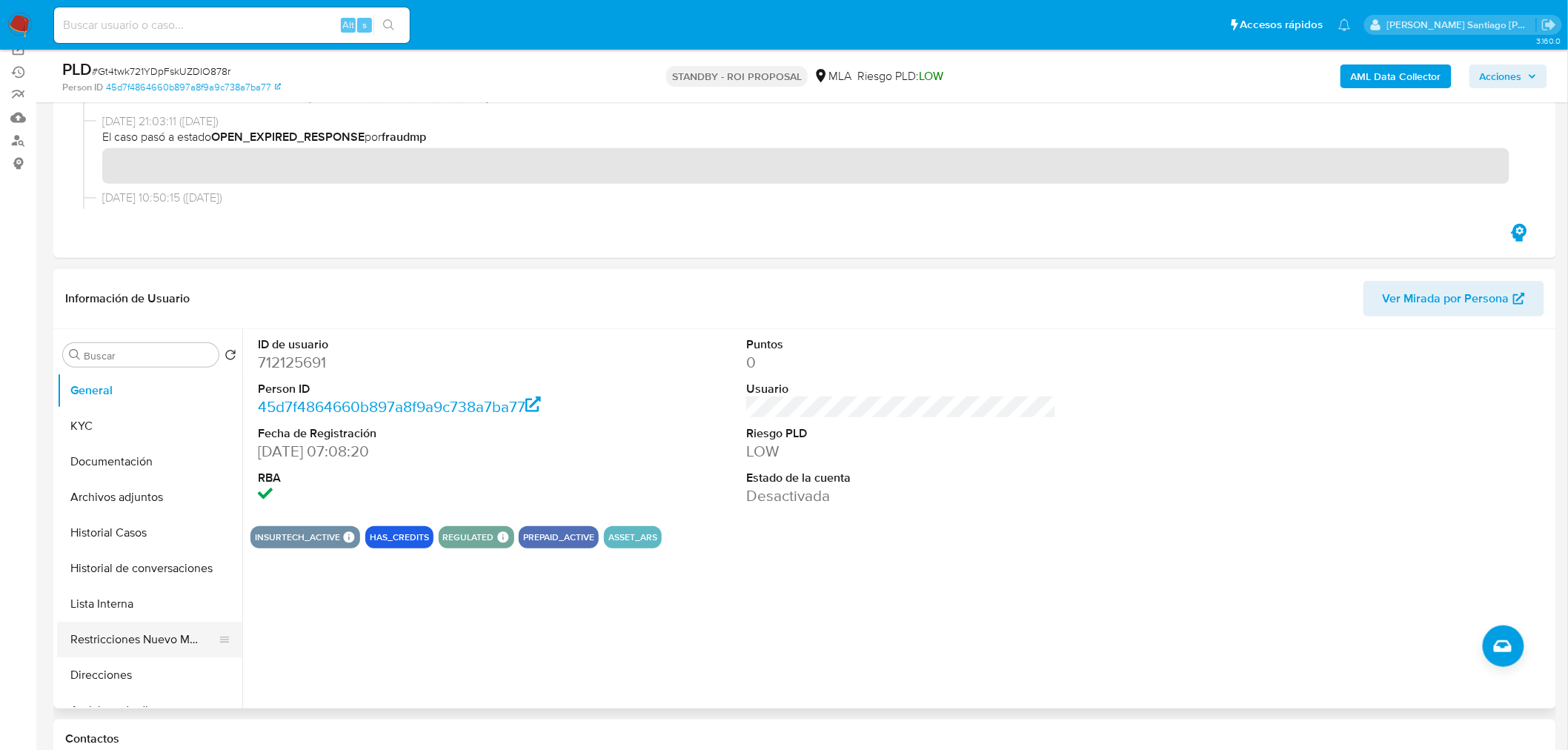
click at [131, 638] on button "Restricciones Nuevo Mundo" at bounding box center [144, 639] width 173 height 36
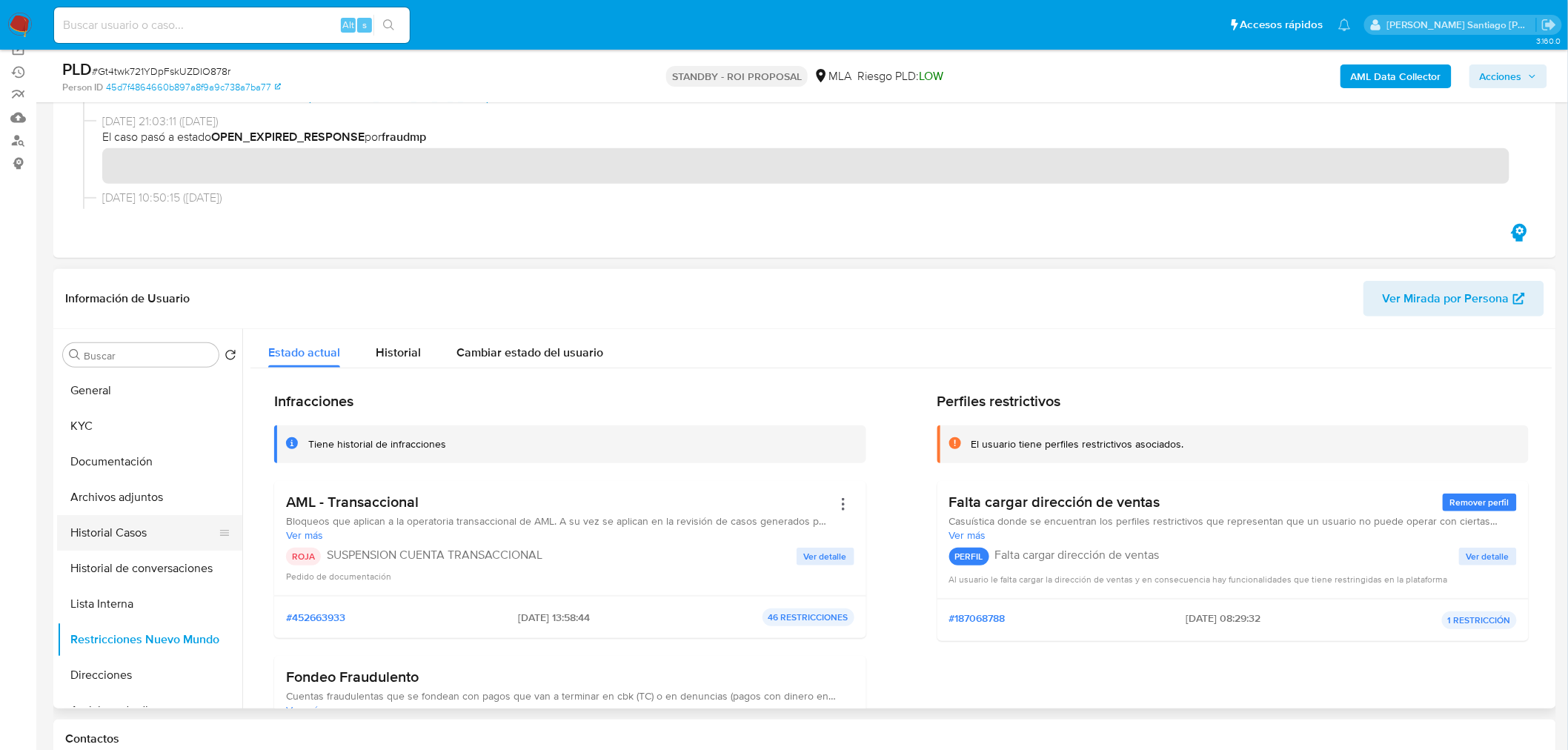
click at [137, 527] on button "Historial Casos" at bounding box center [144, 532] width 173 height 36
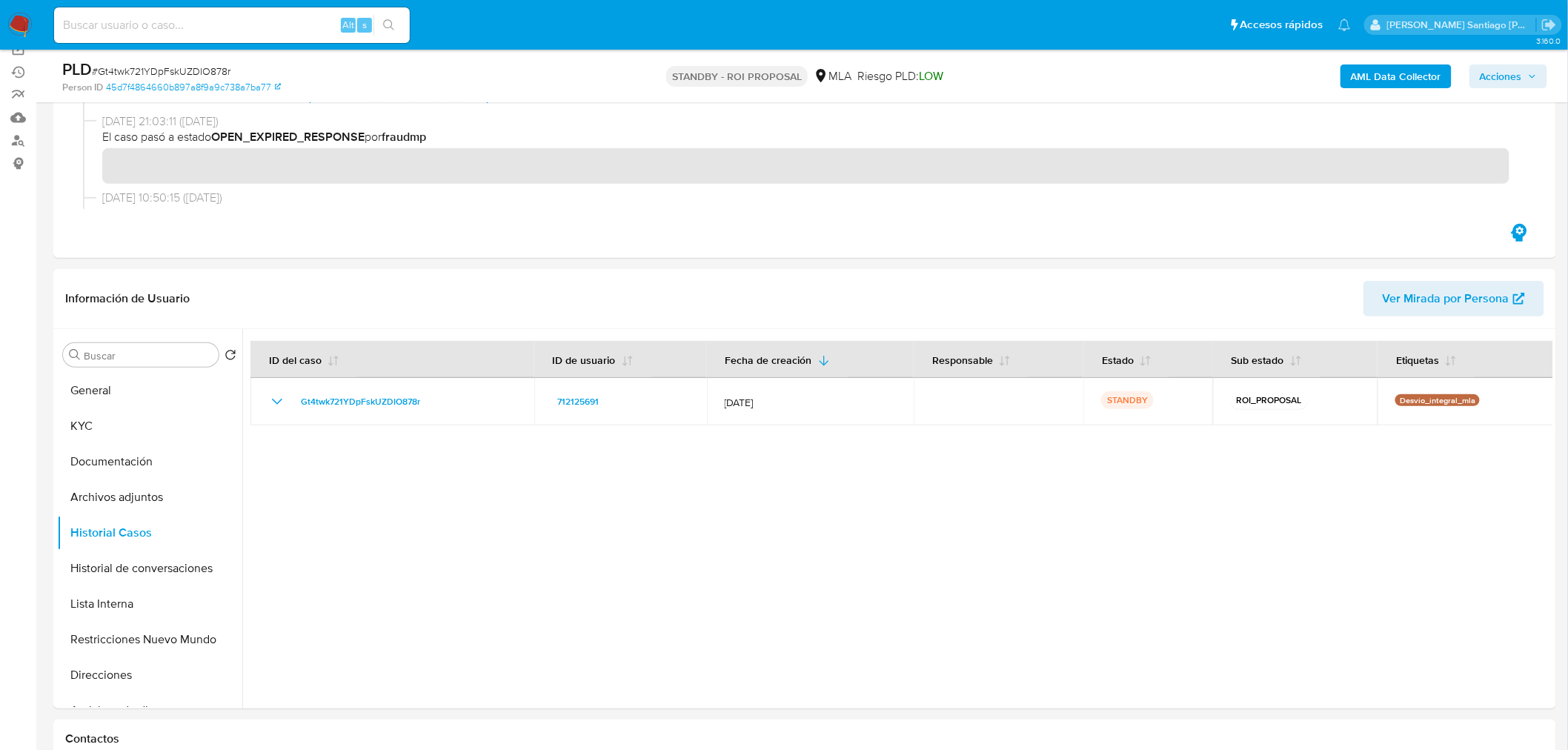
click at [217, 20] on input at bounding box center [231, 25] width 355 height 19
paste input "G6pgkXWLb6tx04nzSqu5fBRS"
type input "G6pgkXWLb6tx04nzSqu5fBRS"
click at [386, 25] on icon "search-icon" at bounding box center [389, 25] width 12 height 12
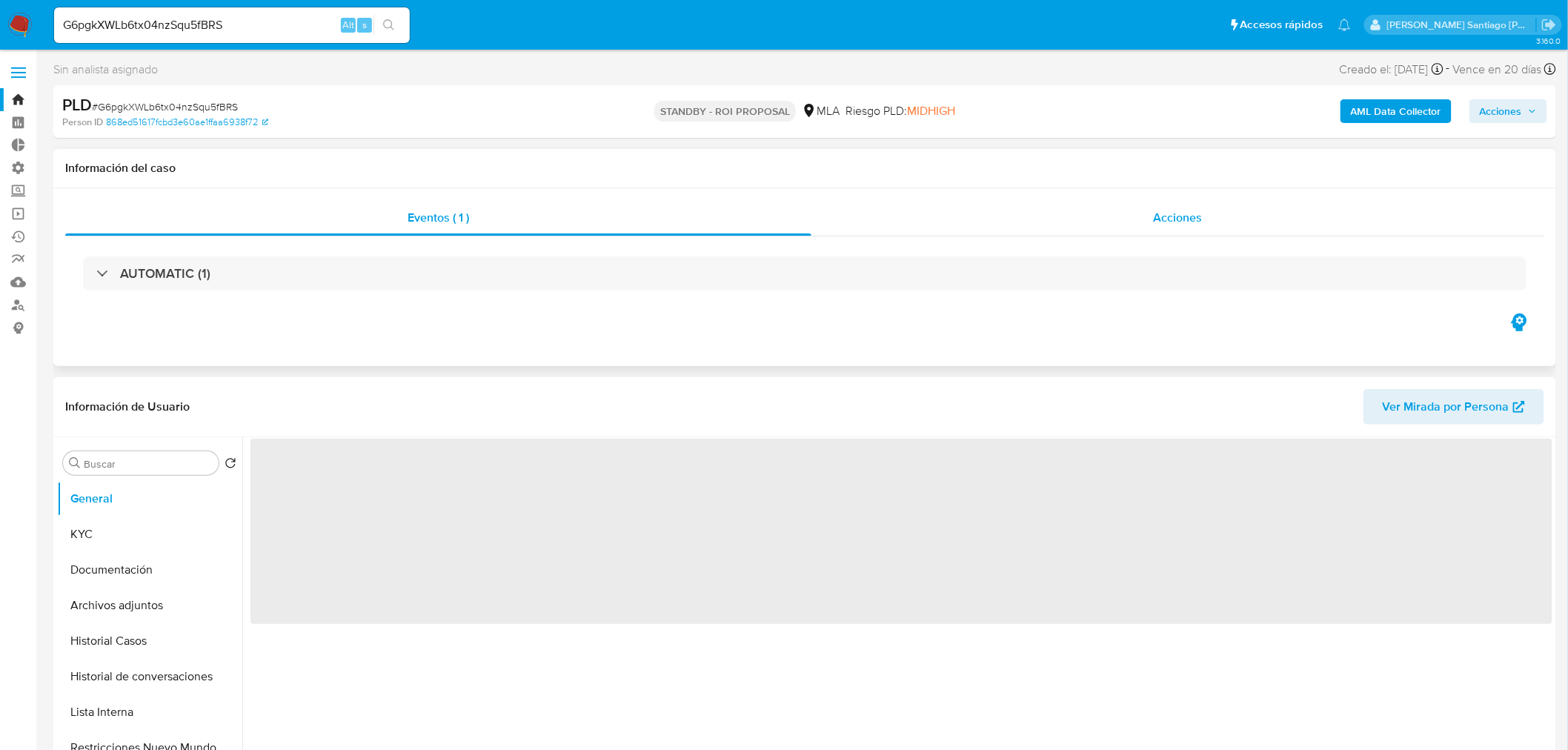
click at [1136, 232] on div "Acciones" at bounding box center [1178, 218] width 733 height 36
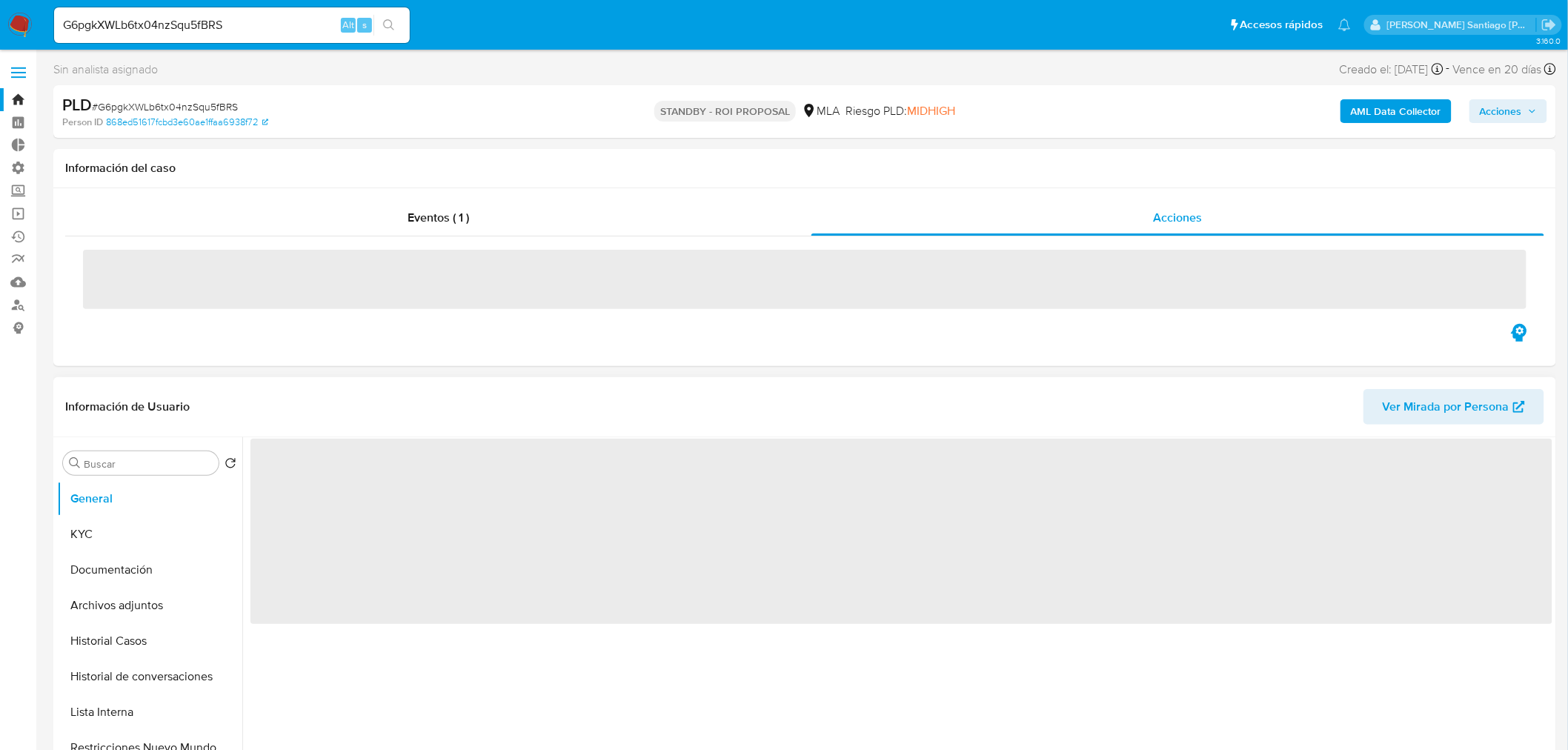
select select "10"
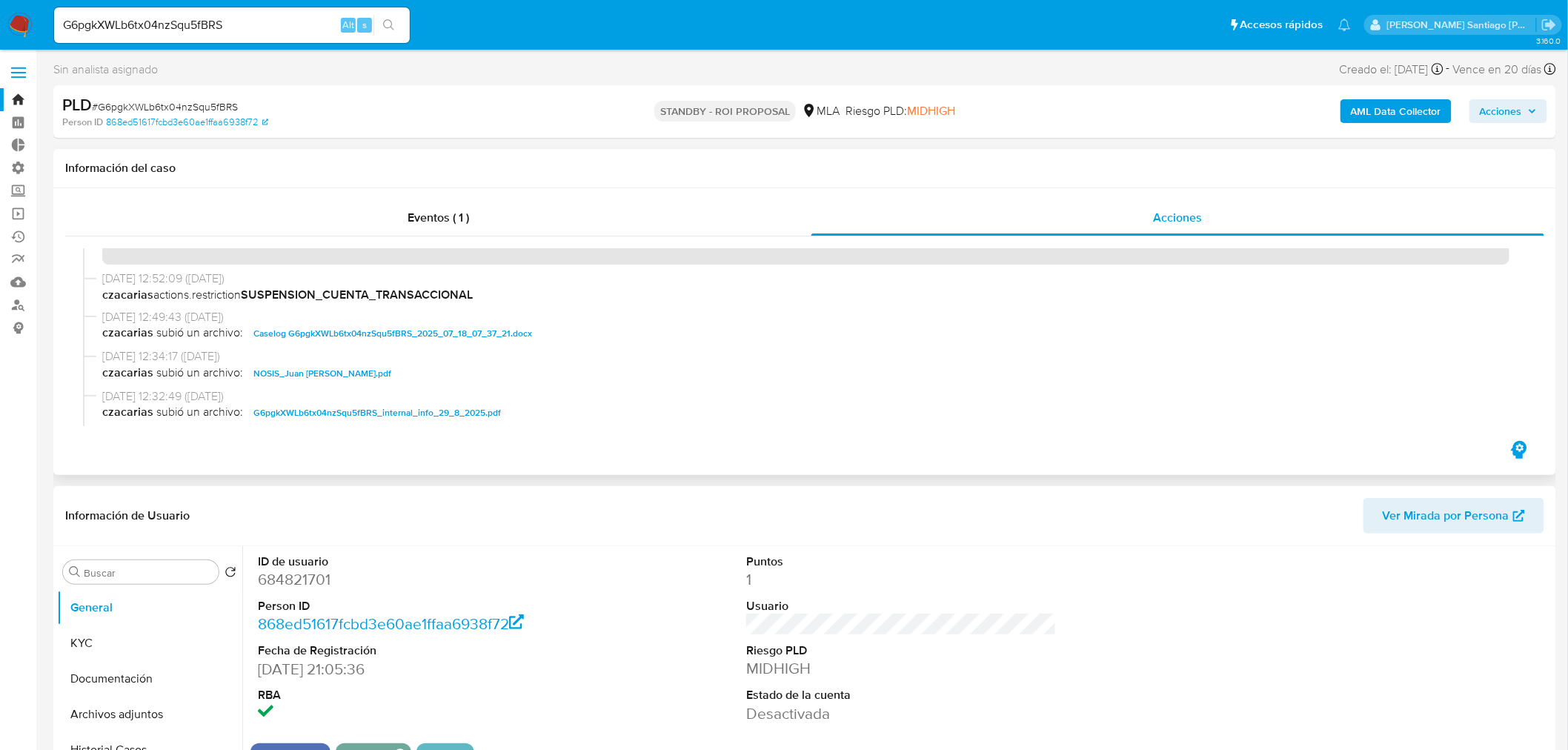
scroll to position [82, 0]
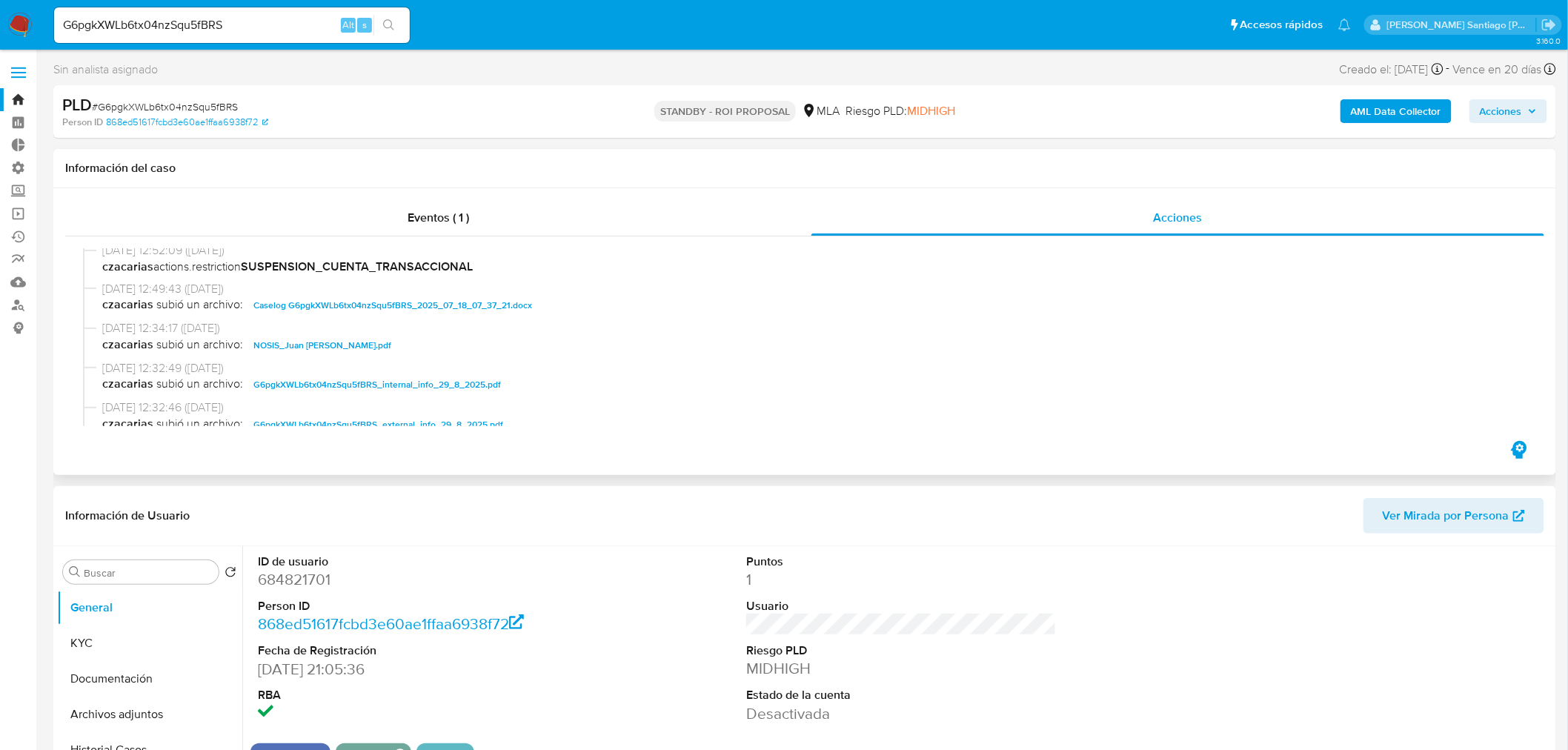
click at [470, 312] on span "Caselog G6pgkXWLb6tx04nzSqu5fBRS_2025_07_18_07_37_21.docx" at bounding box center [392, 305] width 278 height 18
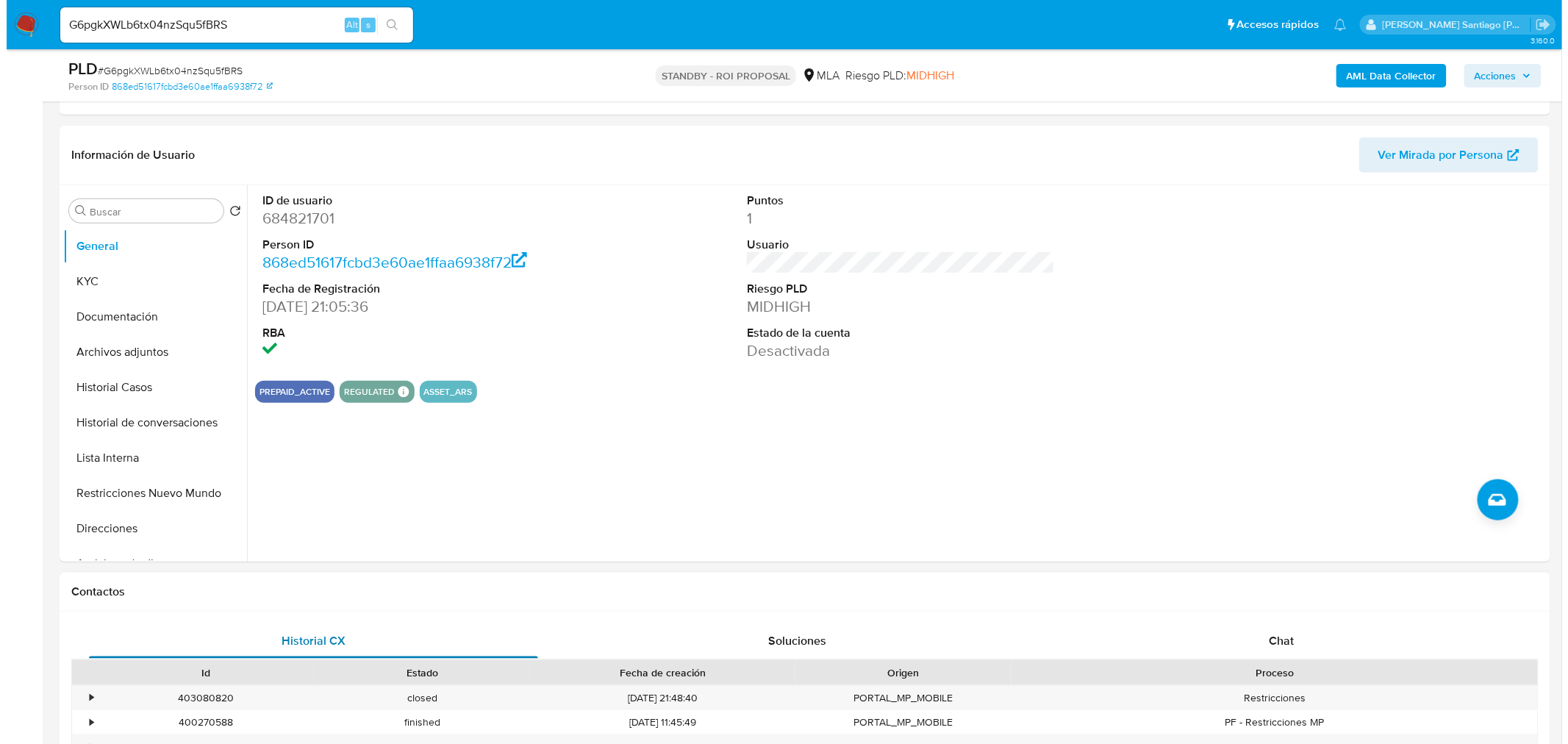
scroll to position [327, 0]
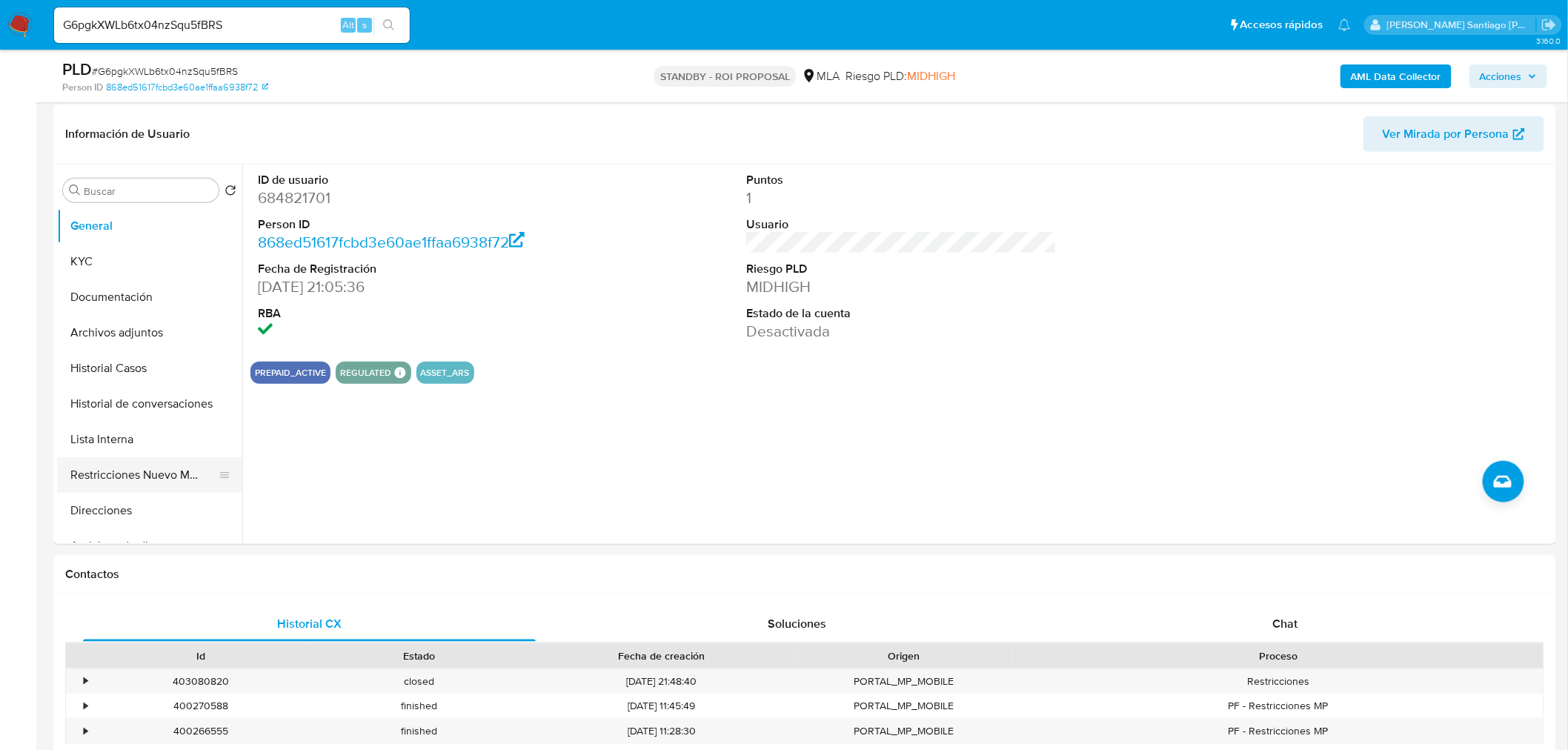
click at [127, 462] on button "Restricciones Nuevo Mundo" at bounding box center [144, 474] width 173 height 36
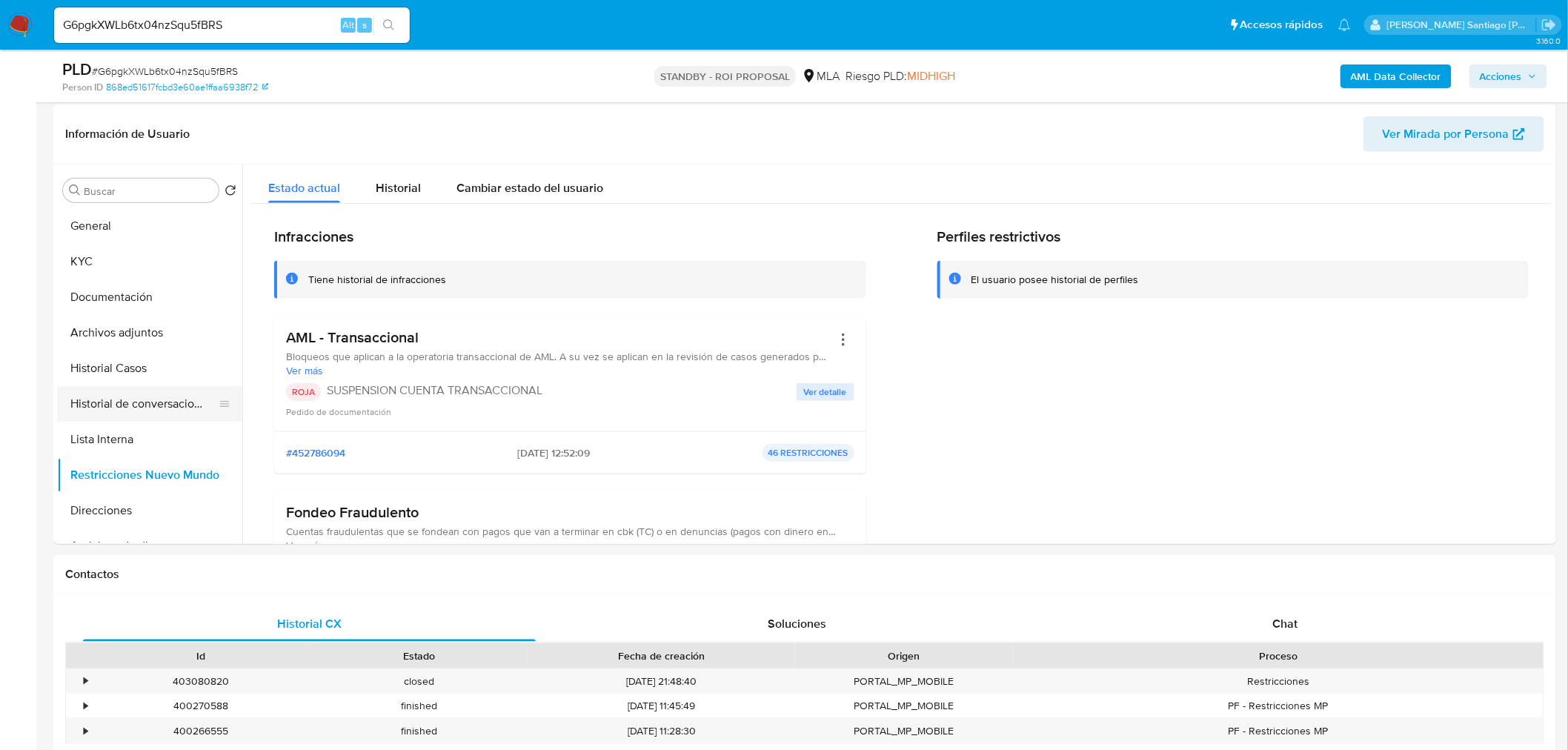
click at [122, 406] on button "Historial de conversaciones" at bounding box center [144, 403] width 173 height 36
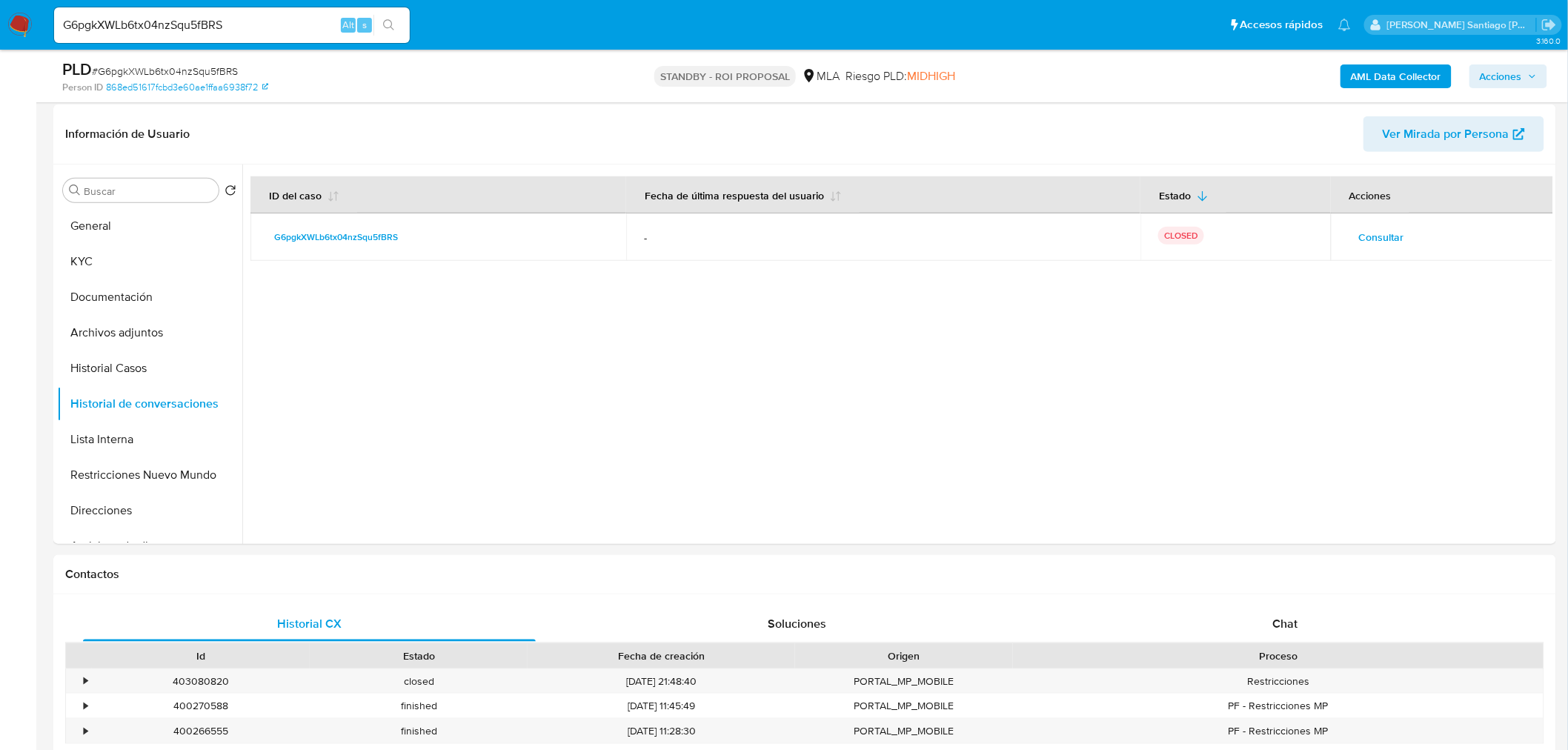
click at [1363, 230] on span "Consultar" at bounding box center [1382, 238] width 45 height 21
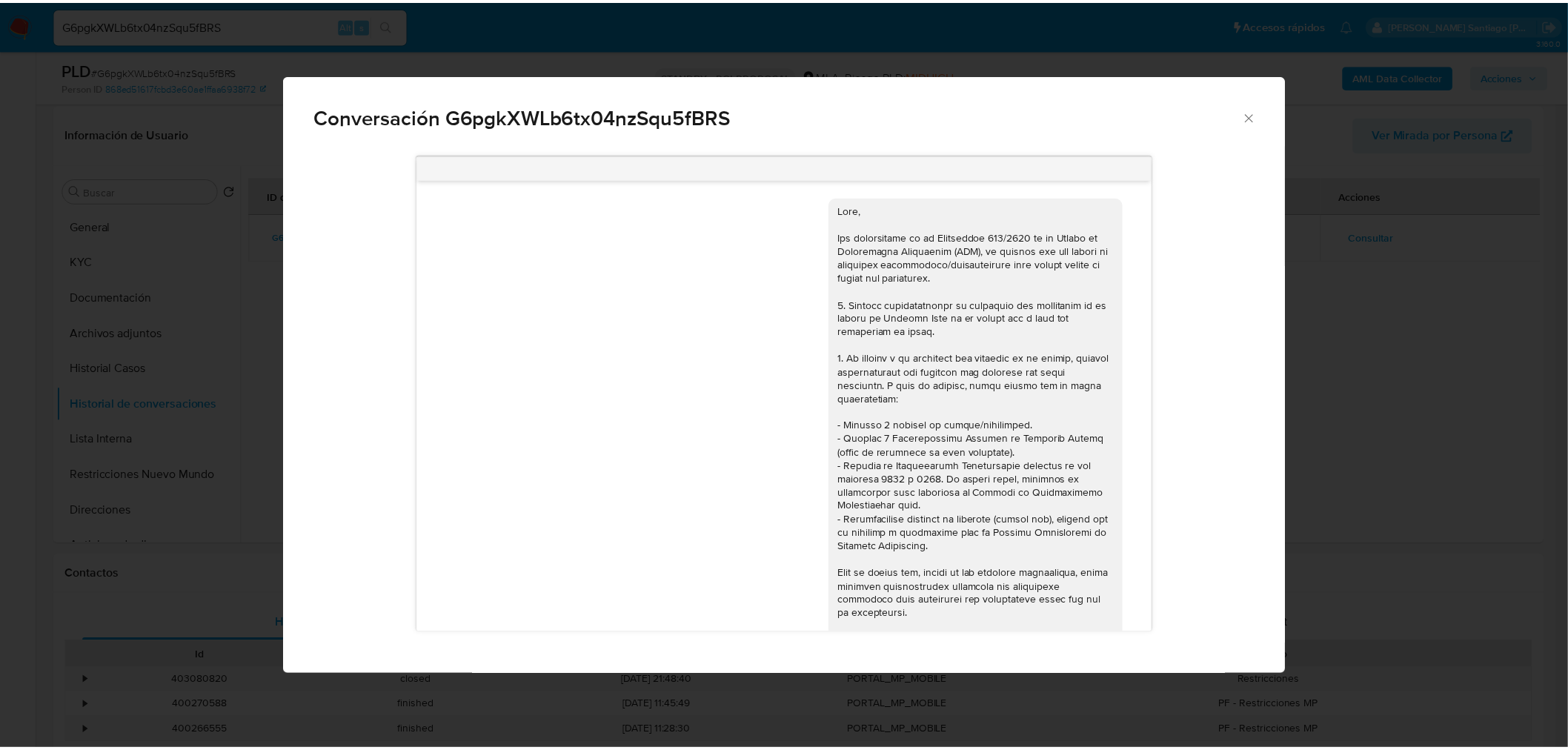
scroll to position [713, 0]
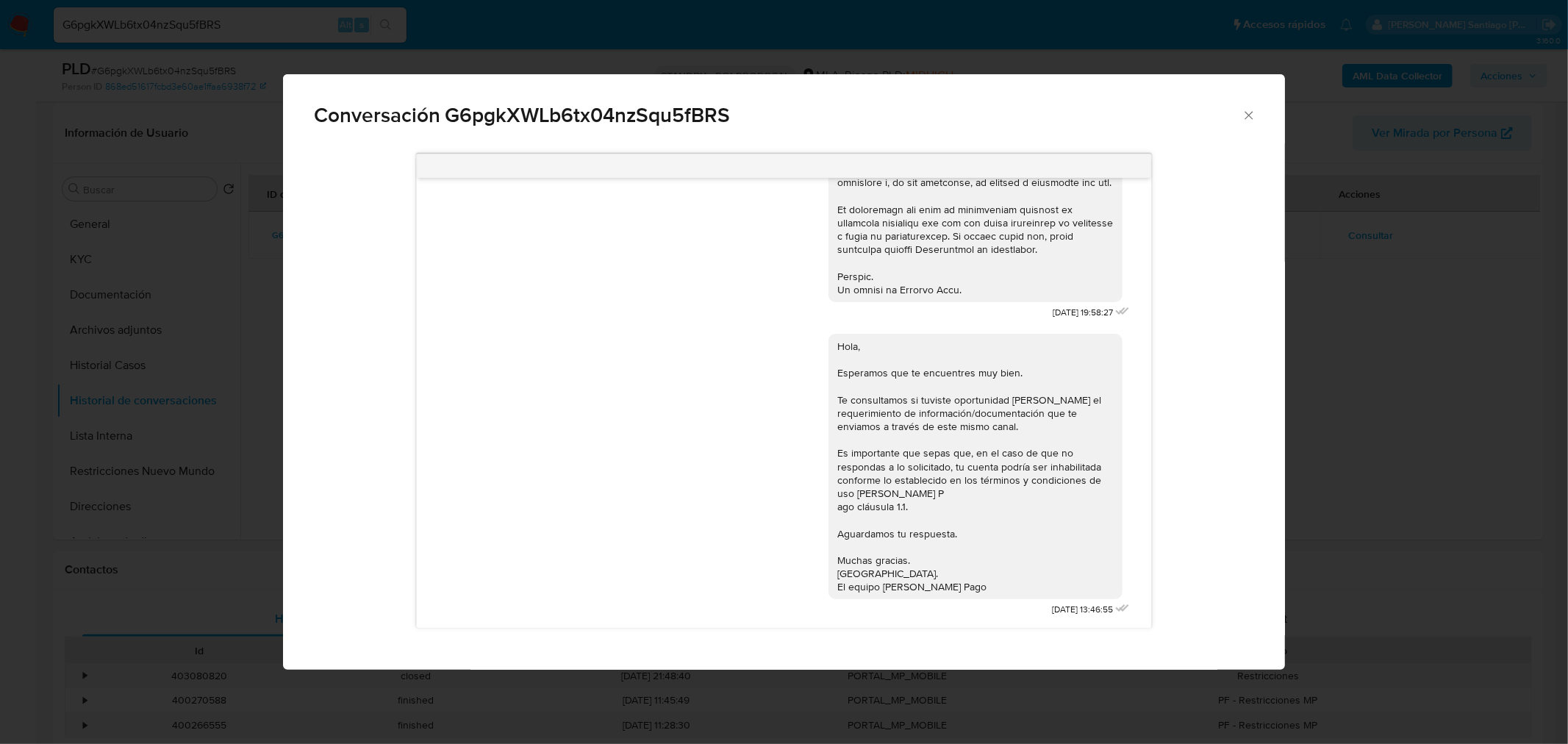
click at [1421, 375] on div "Conversación G6pgkXWLb6tx04nzSqu5fBRS [DATE] 19:58:27 Hola, Esperamos que te en…" at bounding box center [784, 372] width 1568 height 744
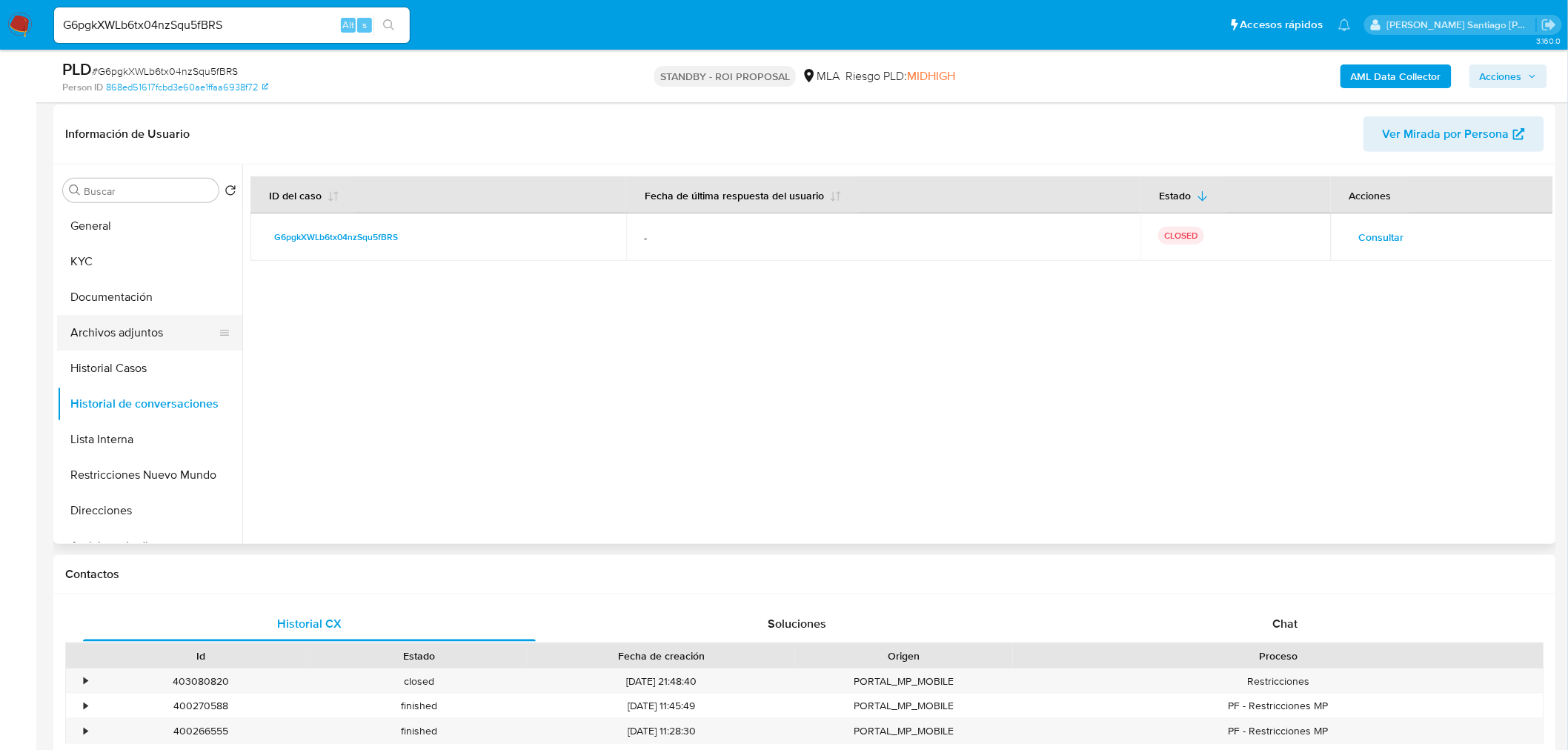
click at [117, 329] on button "Archivos adjuntos" at bounding box center [144, 332] width 173 height 36
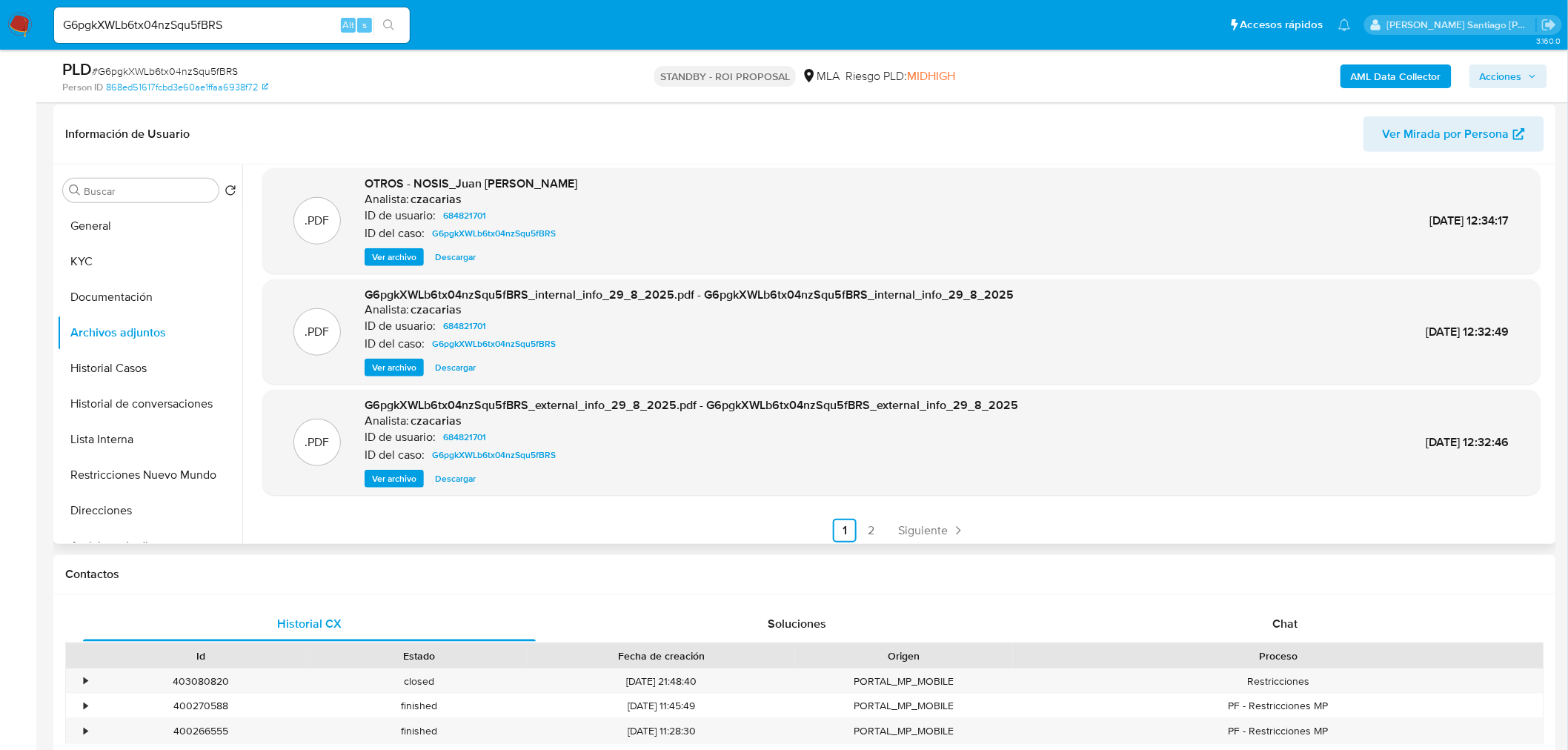
scroll to position [124, 0]
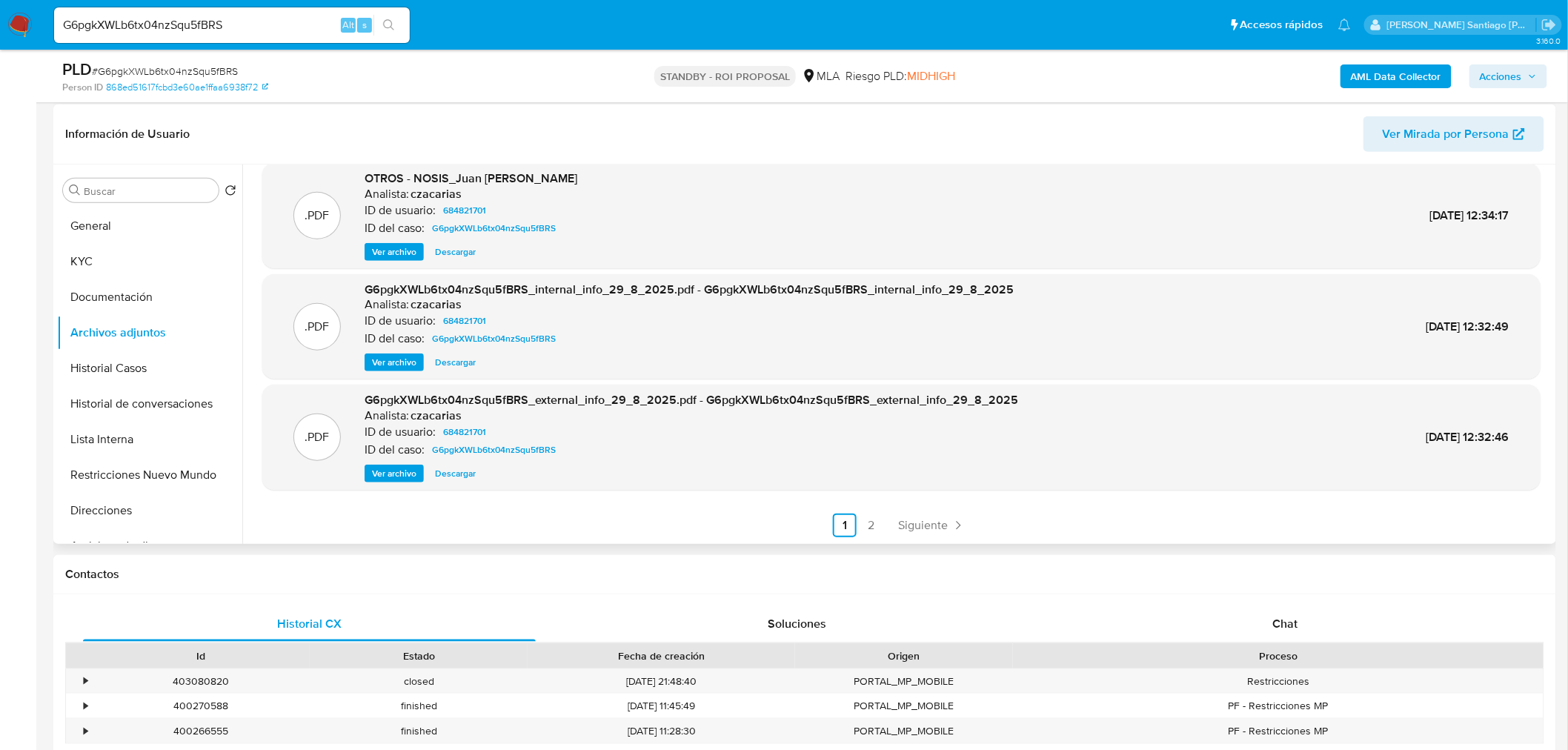
drag, startPoint x: 1125, startPoint y: 106, endPoint x: 1115, endPoint y: 114, distance: 12.8
click at [1125, 106] on div "Información de Usuario Ver Mirada por Persona" at bounding box center [805, 134] width 1503 height 60
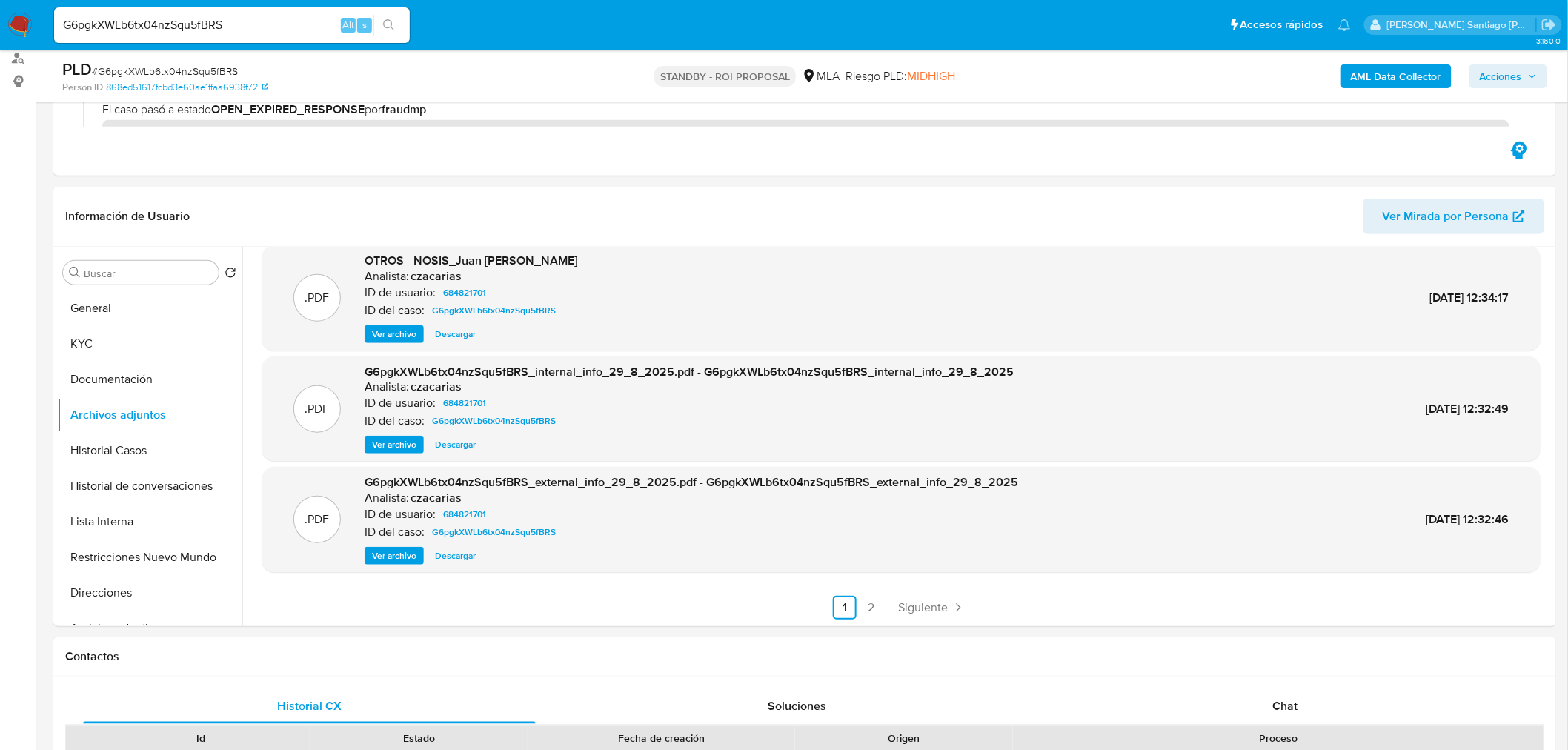
click at [222, 16] on input "G6pgkXWLb6tx04nzSqu5fBRS" at bounding box center [231, 25] width 355 height 19
paste input "YRpgHQwj9i6Z5CryX58pEmx2"
type input "YRpgHQwj9i6Z5CryX58pEmx2"
click at [386, 23] on icon "search-icon" at bounding box center [389, 25] width 12 height 12
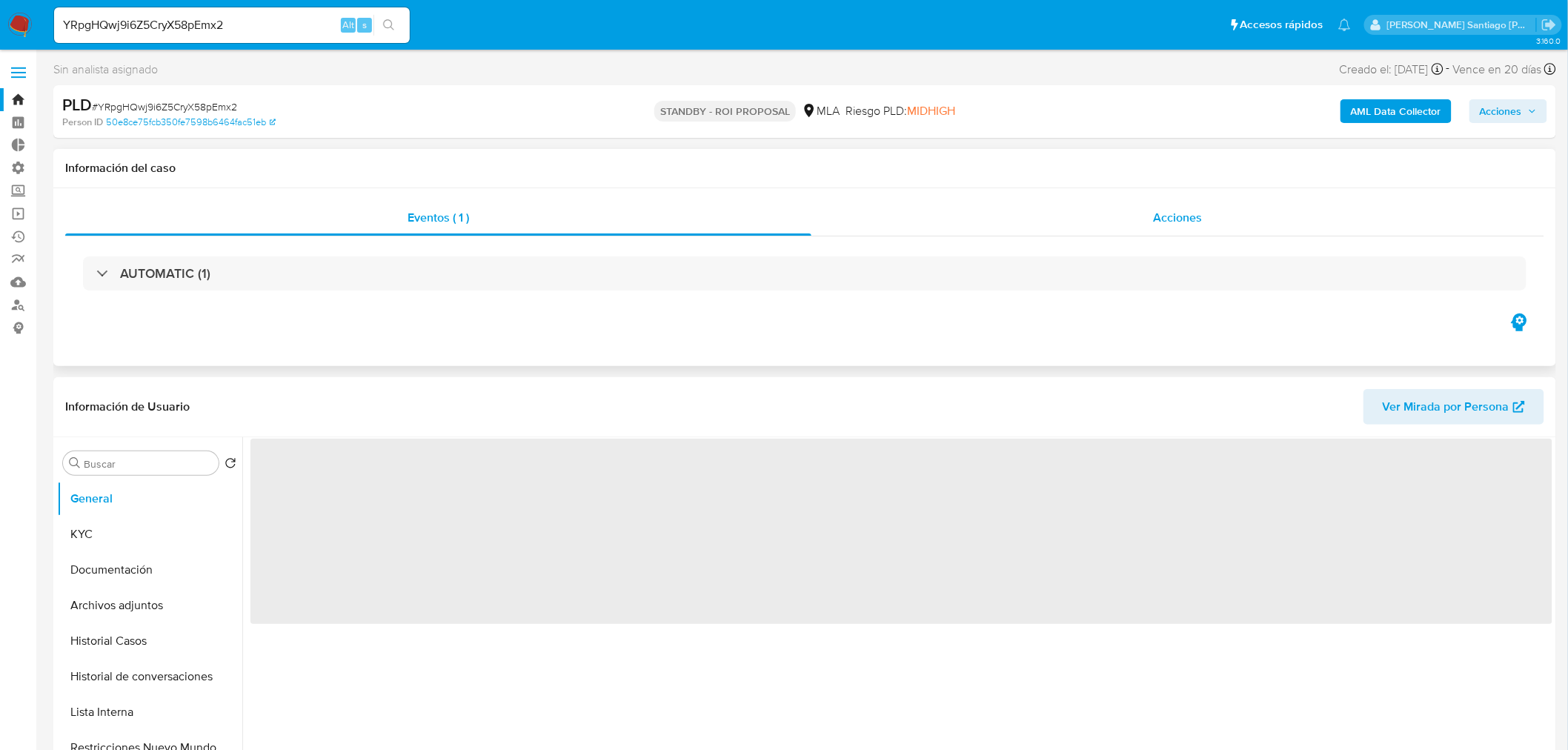
click at [1251, 231] on div "Acciones" at bounding box center [1178, 218] width 733 height 36
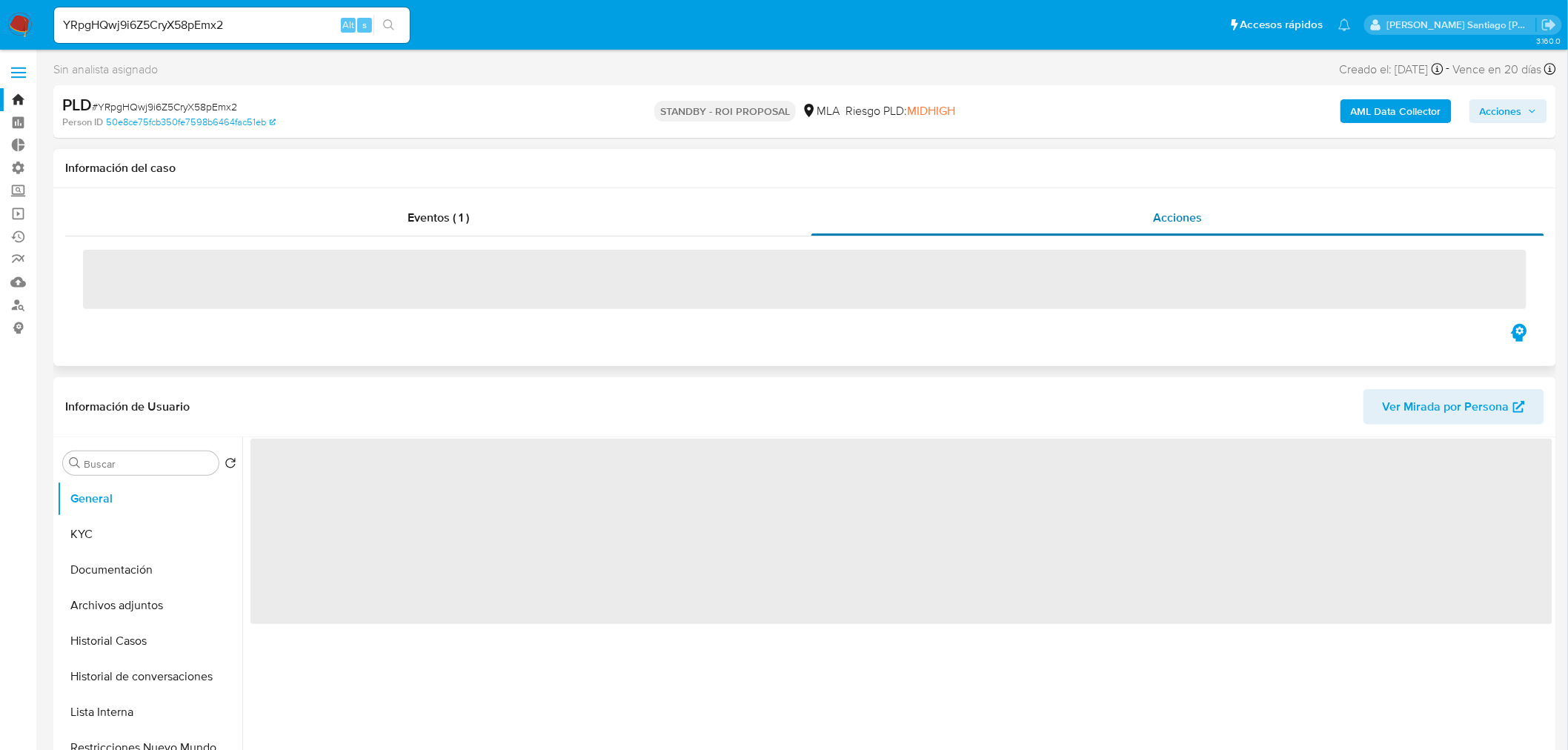
select select "10"
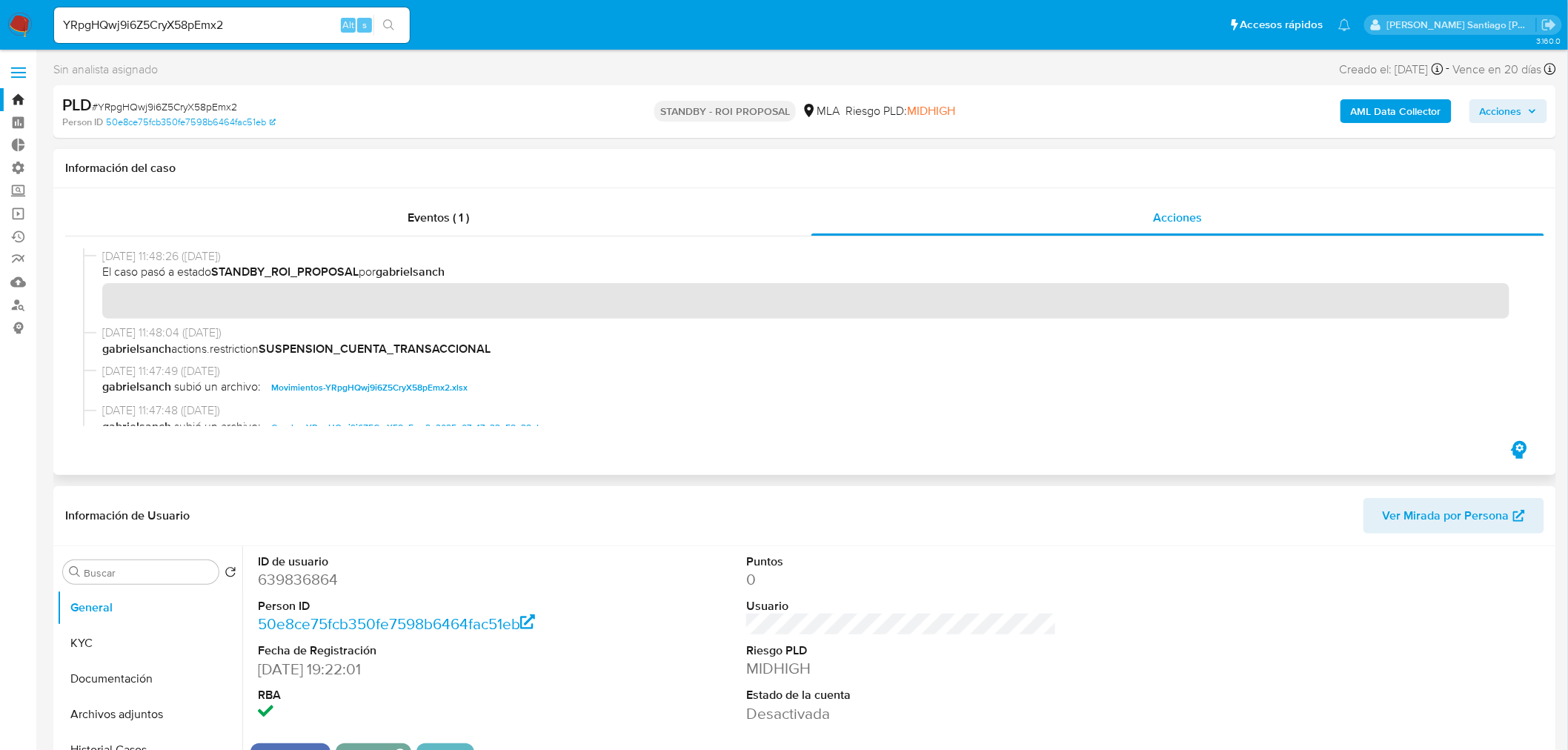
scroll to position [82, 0]
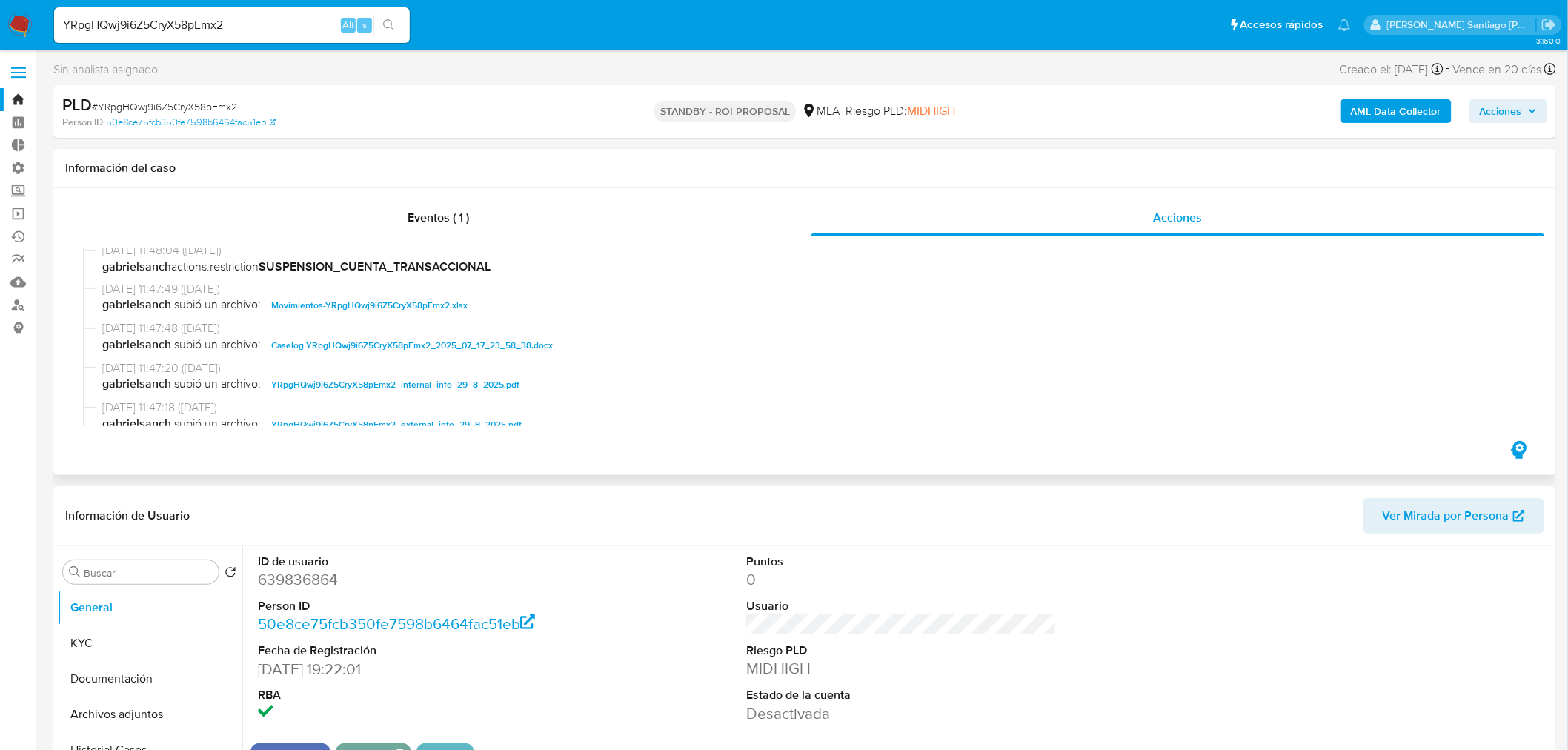
drag, startPoint x: 490, startPoint y: 351, endPoint x: 504, endPoint y: 358, distance: 15.7
click at [490, 350] on span "Caselog YRpgHQwj9i6Z5CryX58pEmx2_2025_07_17_23_58_38.docx" at bounding box center [412, 345] width 282 height 18
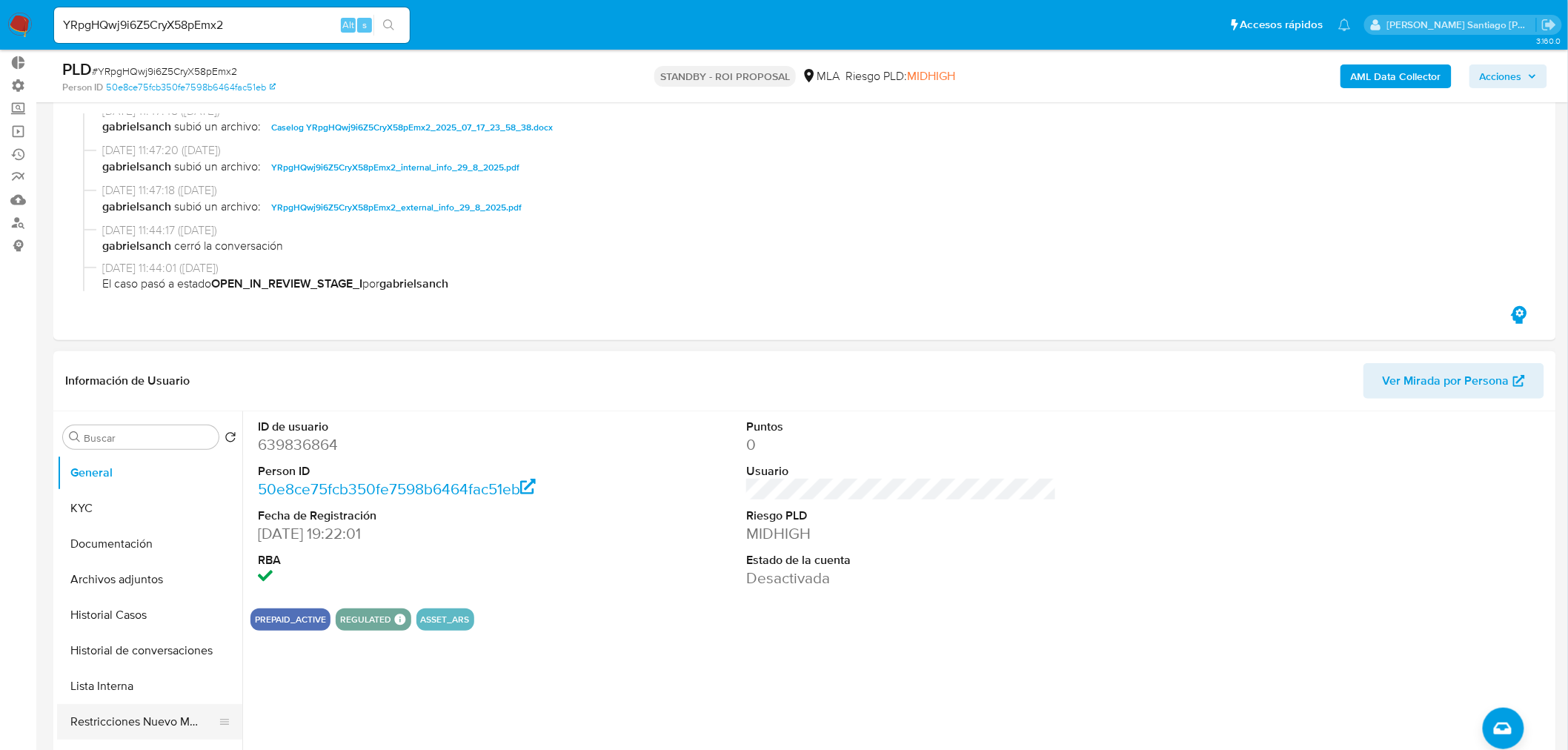
click at [191, 723] on button "Restricciones Nuevo Mundo" at bounding box center [144, 721] width 173 height 36
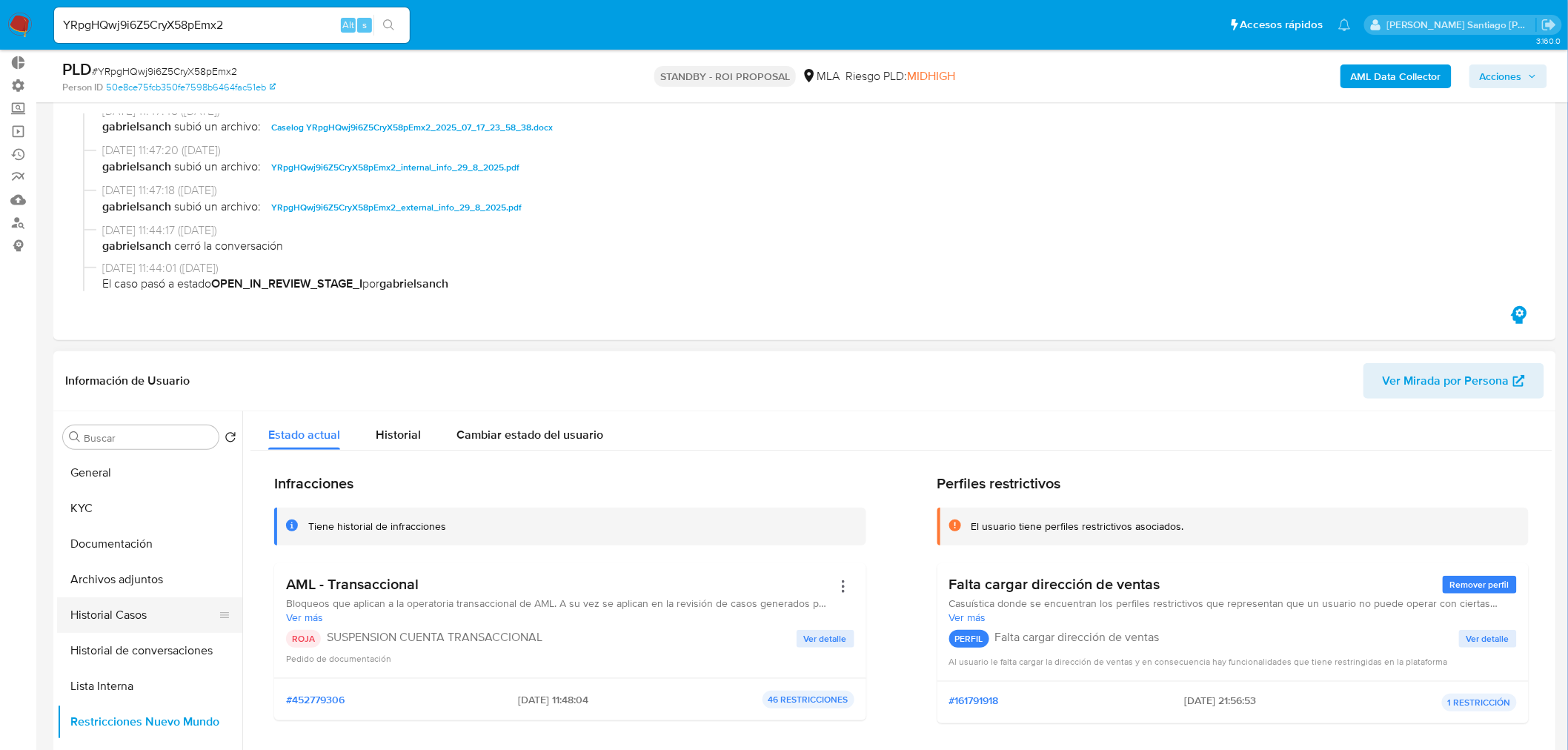
click at [127, 614] on button "Historial Casos" at bounding box center [144, 615] width 173 height 36
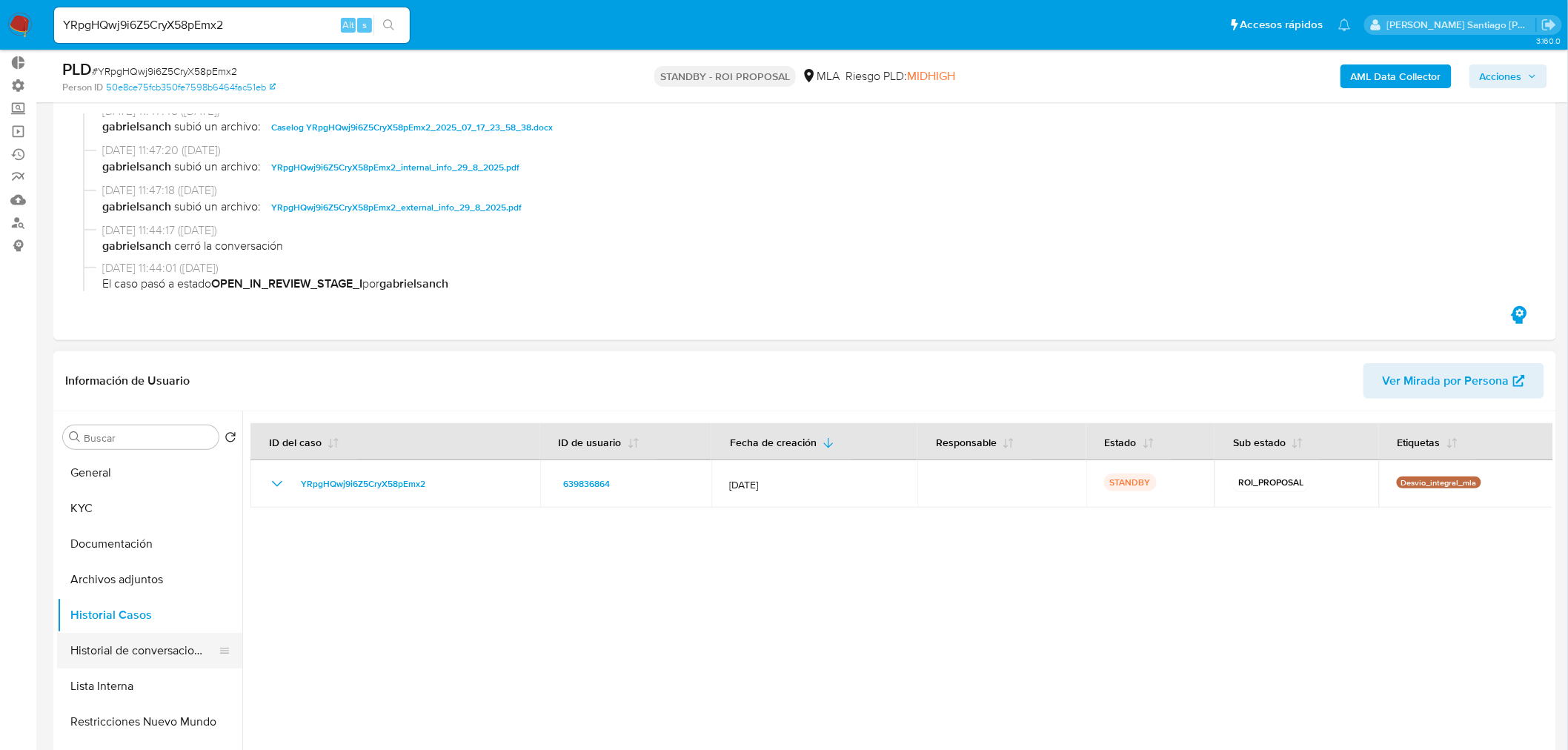
click at [166, 648] on button "Historial de conversaciones" at bounding box center [144, 650] width 173 height 36
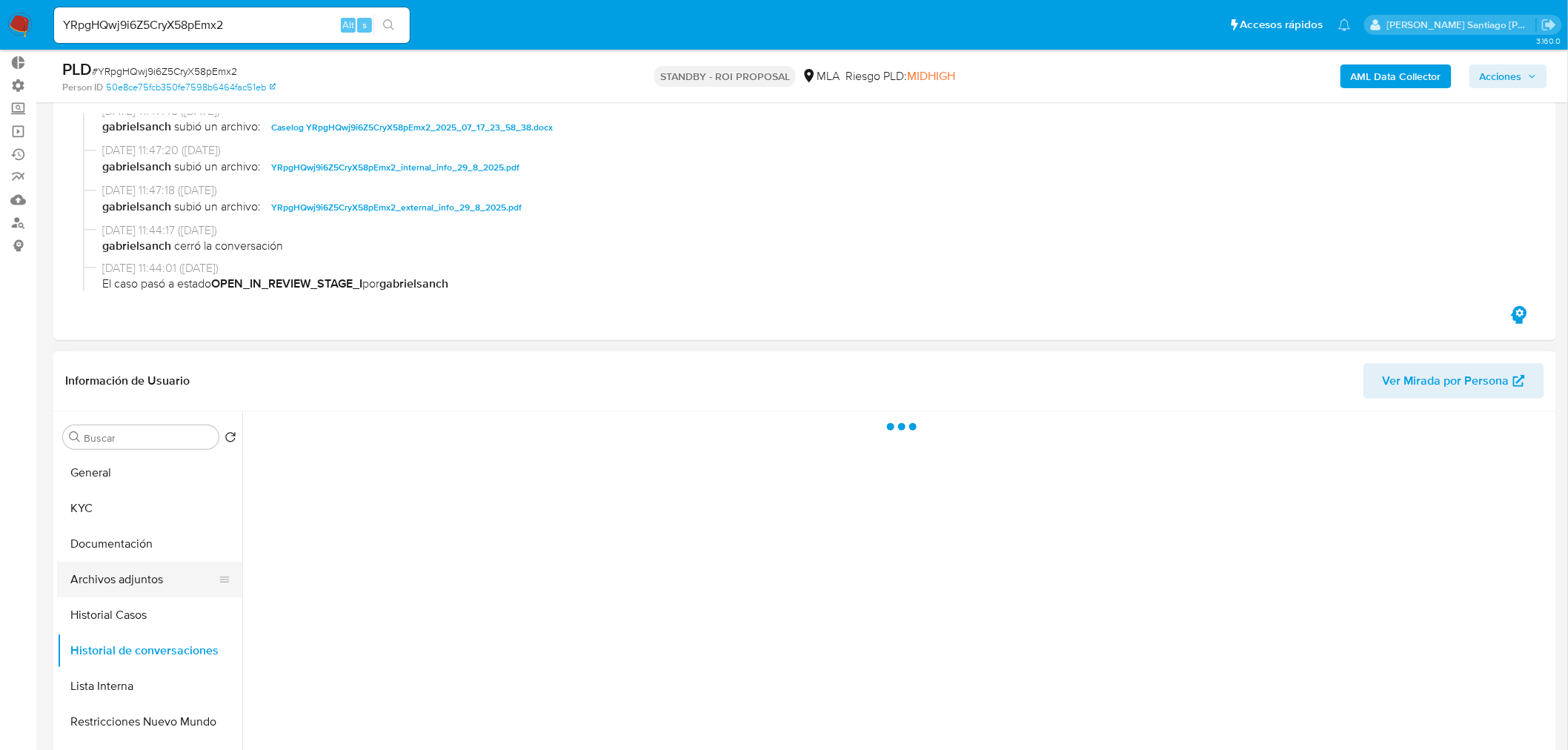
click at [115, 580] on button "Archivos adjuntos" at bounding box center [144, 579] width 173 height 36
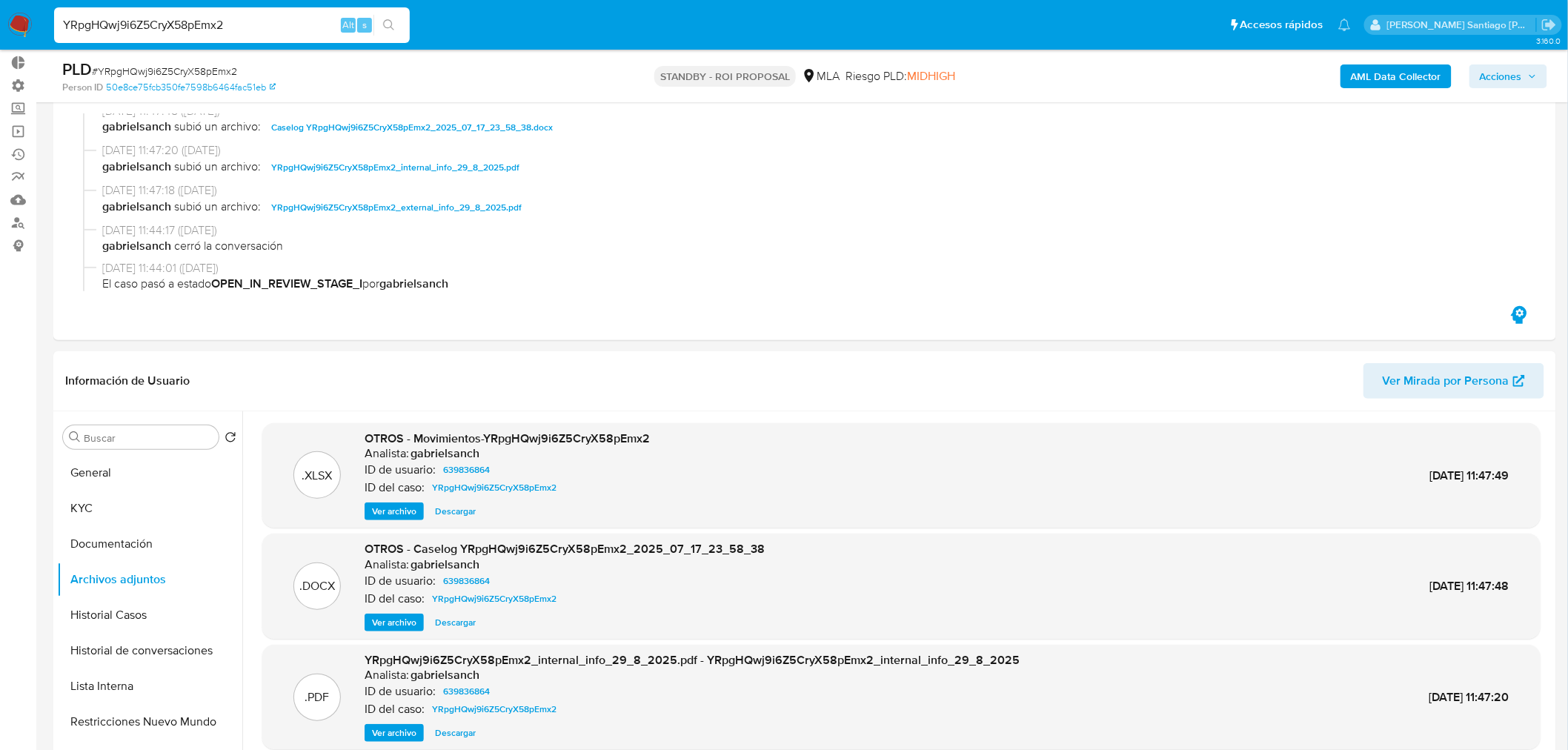
click at [156, 20] on input "YRpgHQwj9i6Z5CryX58pEmx2" at bounding box center [231, 25] width 355 height 19
paste input "6RfsOiTAx9lnKD9FmAI8DYDE"
type input "6RfsOiTAx9lnKD9FmAI8DYDE"
click at [388, 19] on icon "search-icon" at bounding box center [389, 25] width 12 height 12
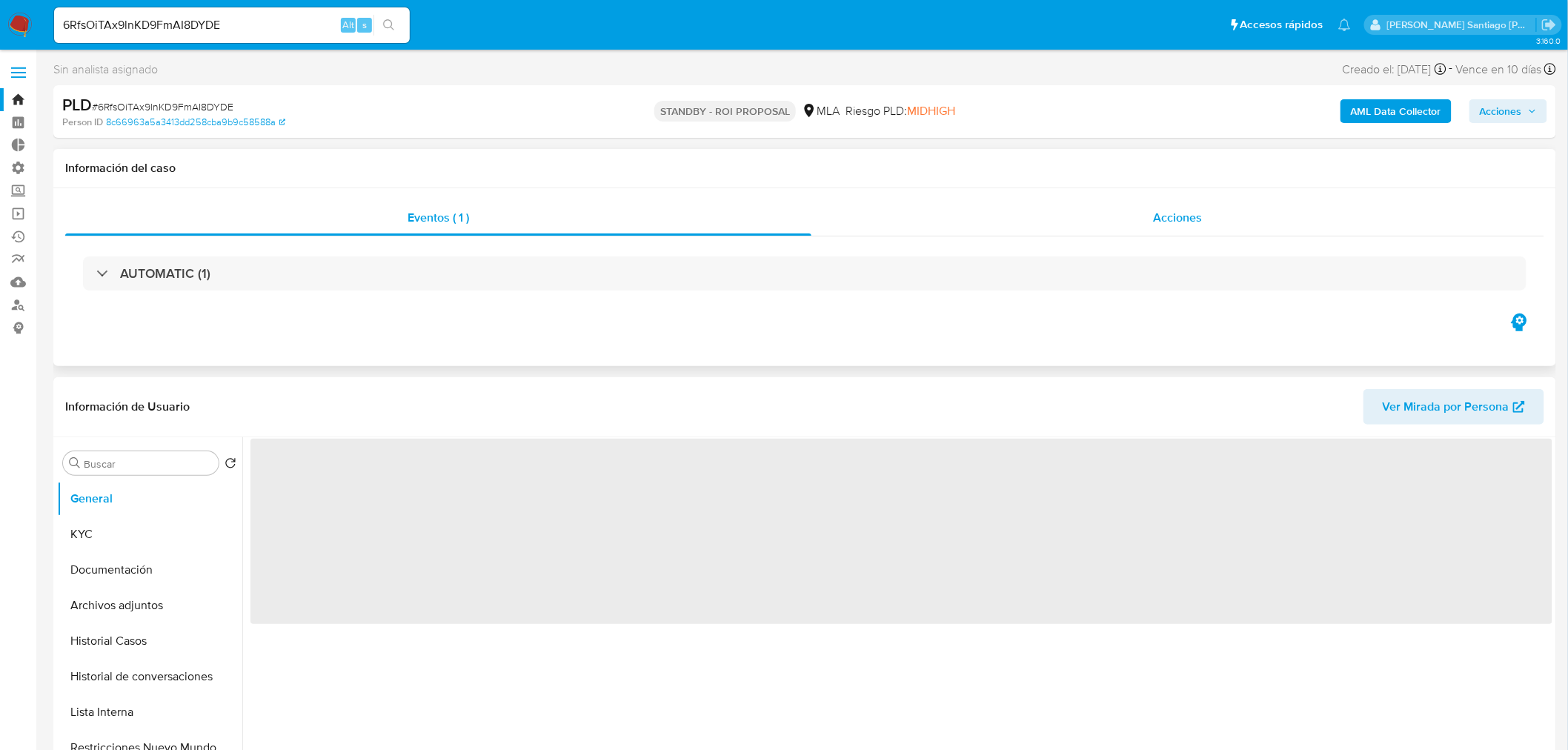
click at [1213, 226] on div "Acciones" at bounding box center [1178, 218] width 733 height 36
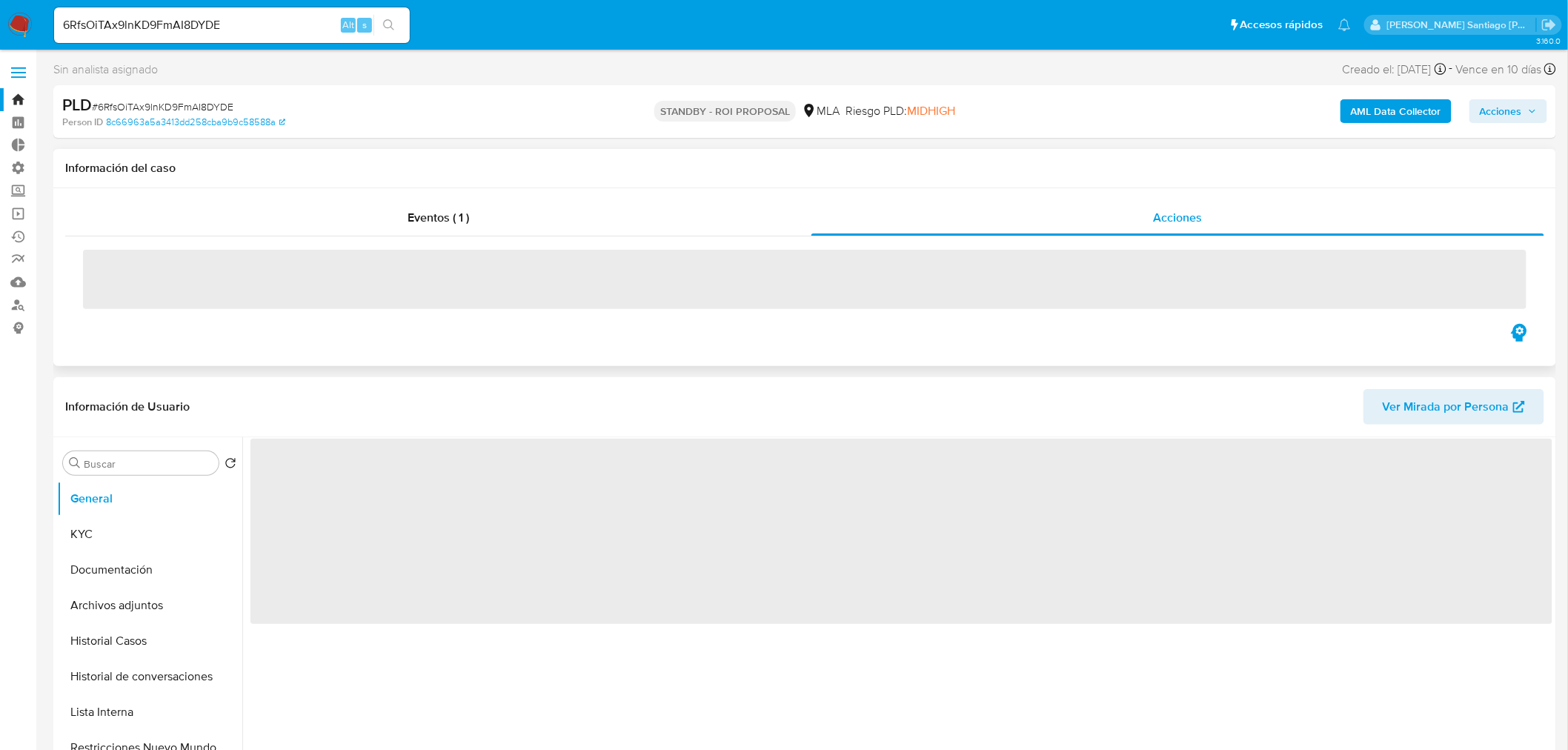
select select "10"
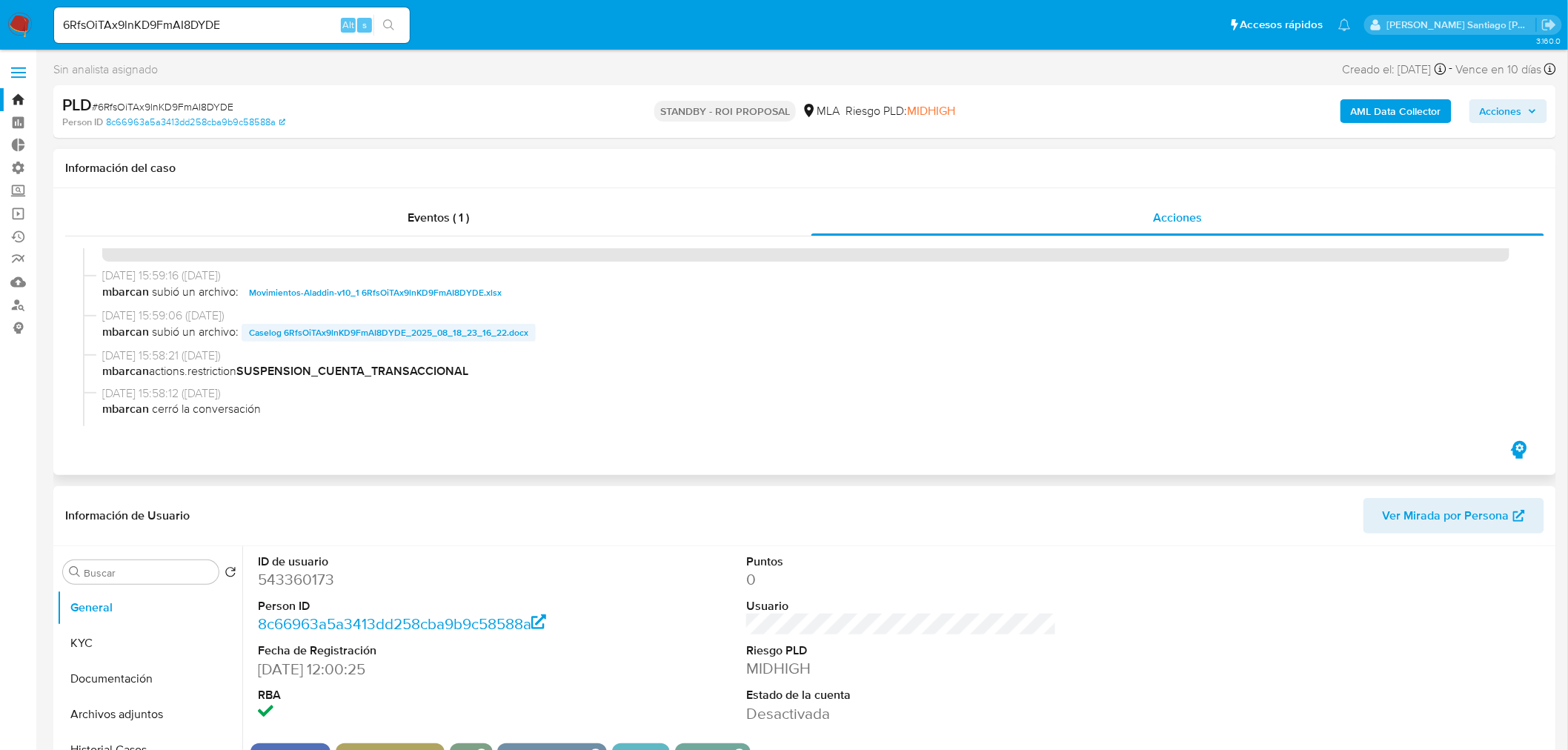
scroll to position [82, 0]
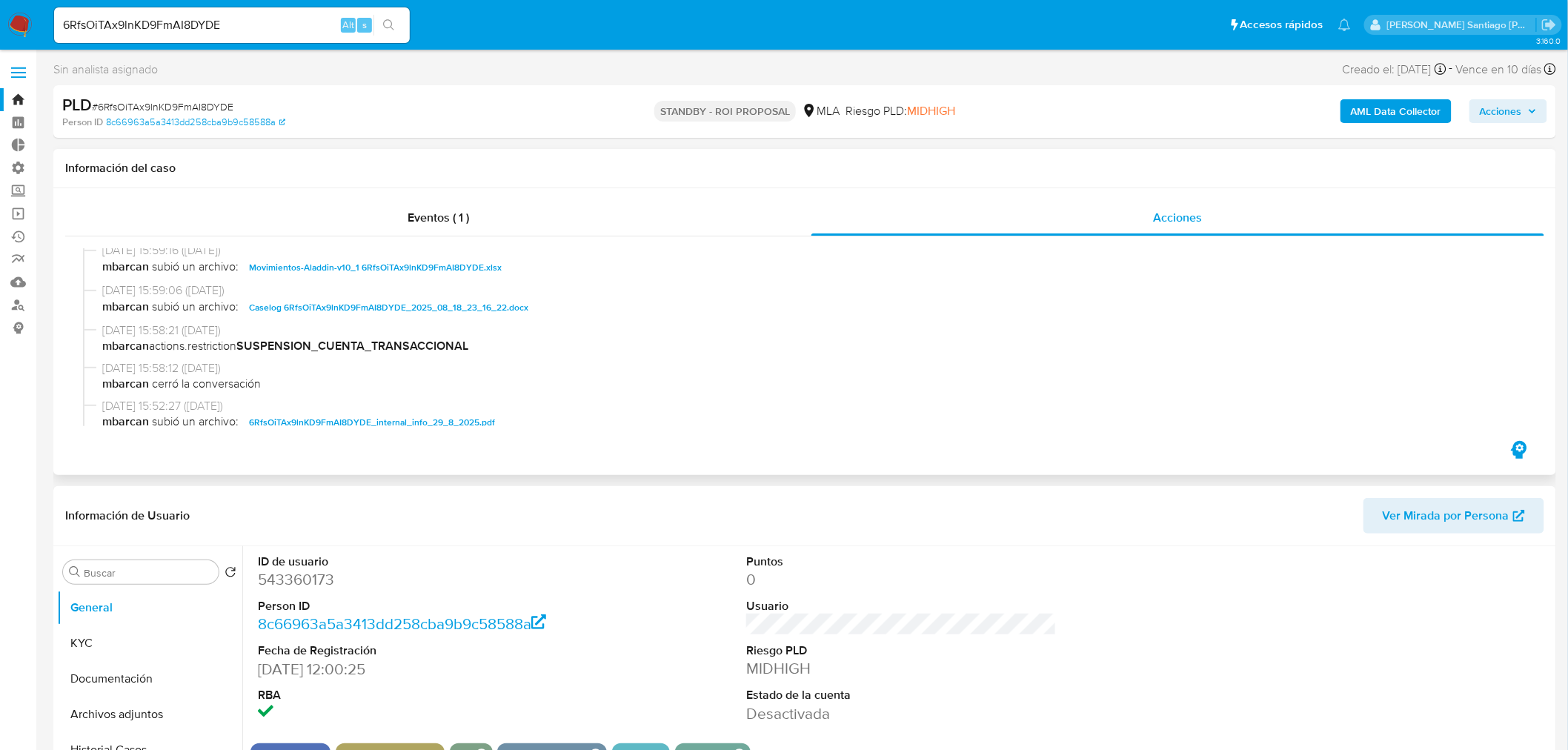
click at [386, 304] on span "Caselog 6RfsOiTAx9lnKD9FmAI8DYDE_2025_08_18_23_16_22.docx" at bounding box center [388, 308] width 279 height 18
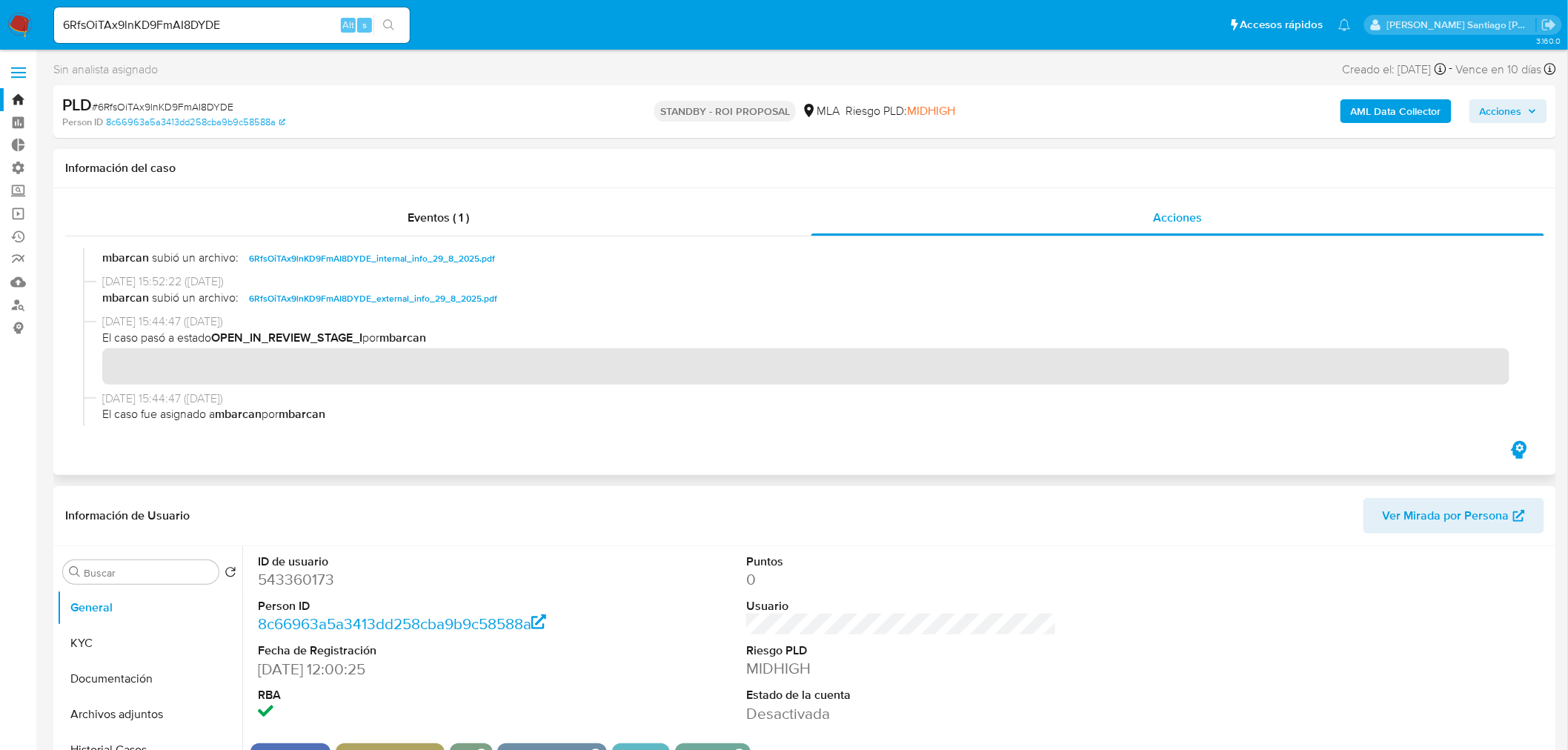
scroll to position [247, 0]
click at [243, 19] on input "6RfsOiTAx9lnKD9FmAI8DYDE" at bounding box center [231, 25] width 355 height 19
click at [242, 18] on input "6RfsOiTAx9lnKD9FmAI8DYDE" at bounding box center [231, 25] width 355 height 19
paste input "bdekVKCqFyuu4RyV5X3HbWDa"
type input "bdekVKCqFyuu4RyV5X3HbWDa"
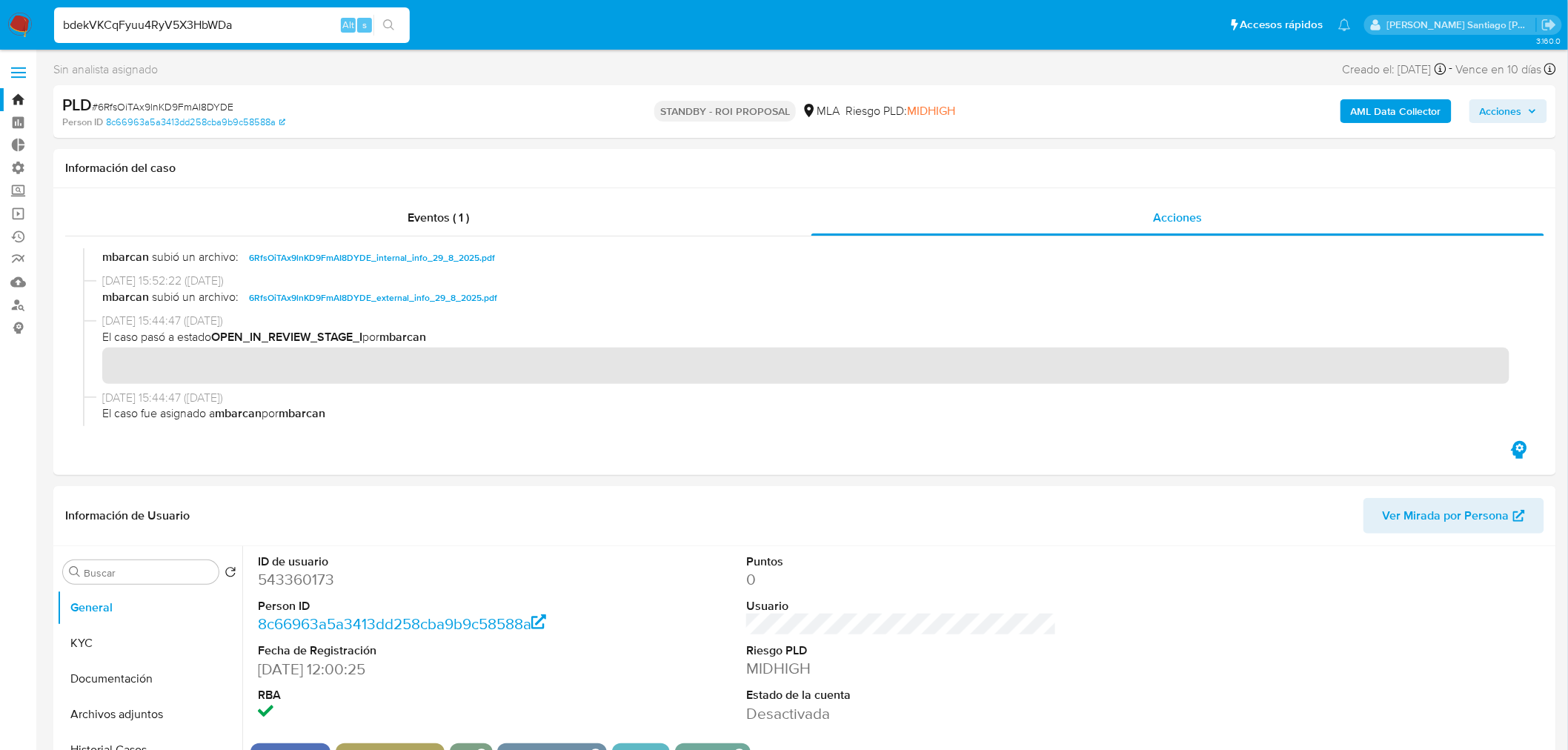
click at [391, 16] on button "search-icon" at bounding box center [388, 25] width 30 height 21
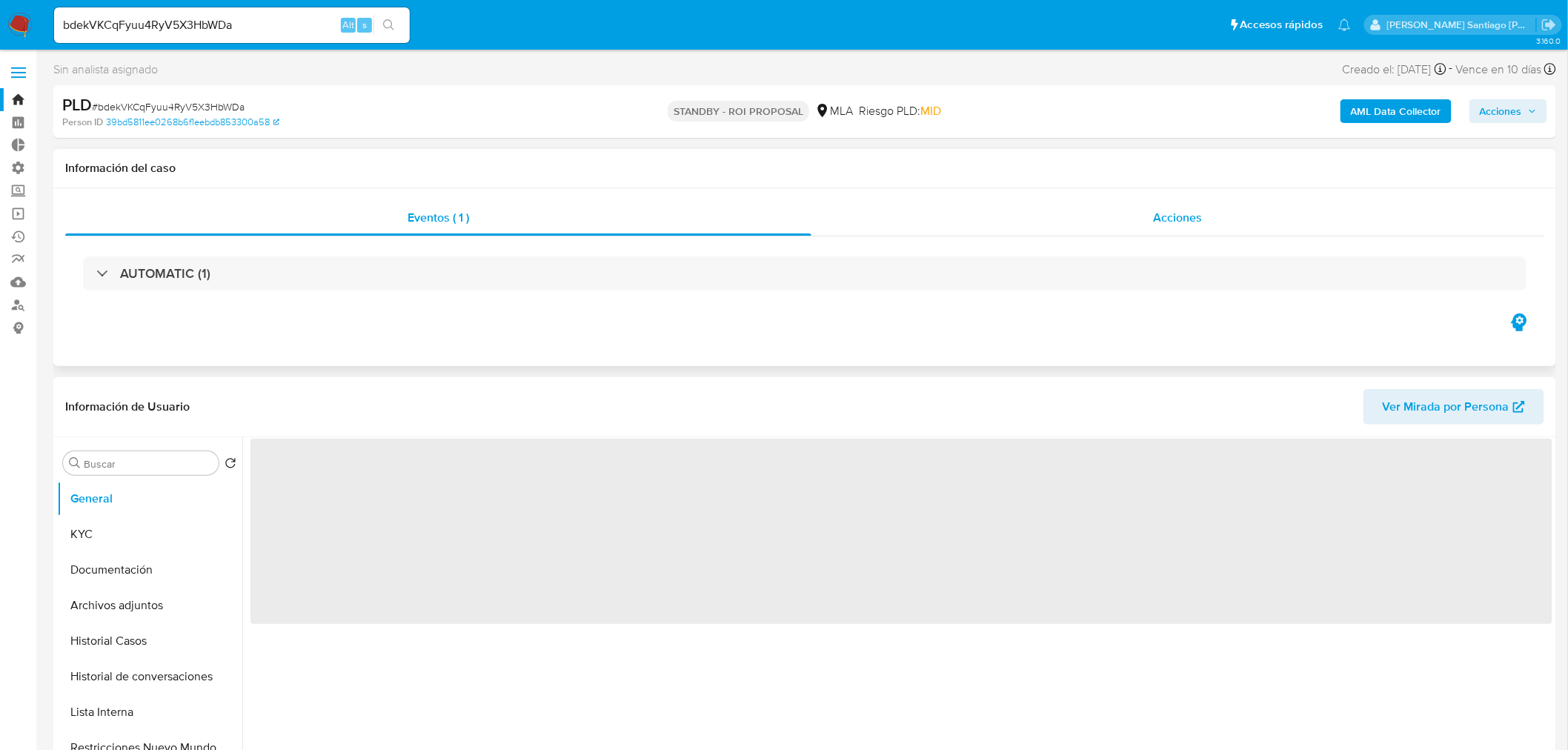
click at [1119, 223] on div "Acciones" at bounding box center [1178, 218] width 733 height 36
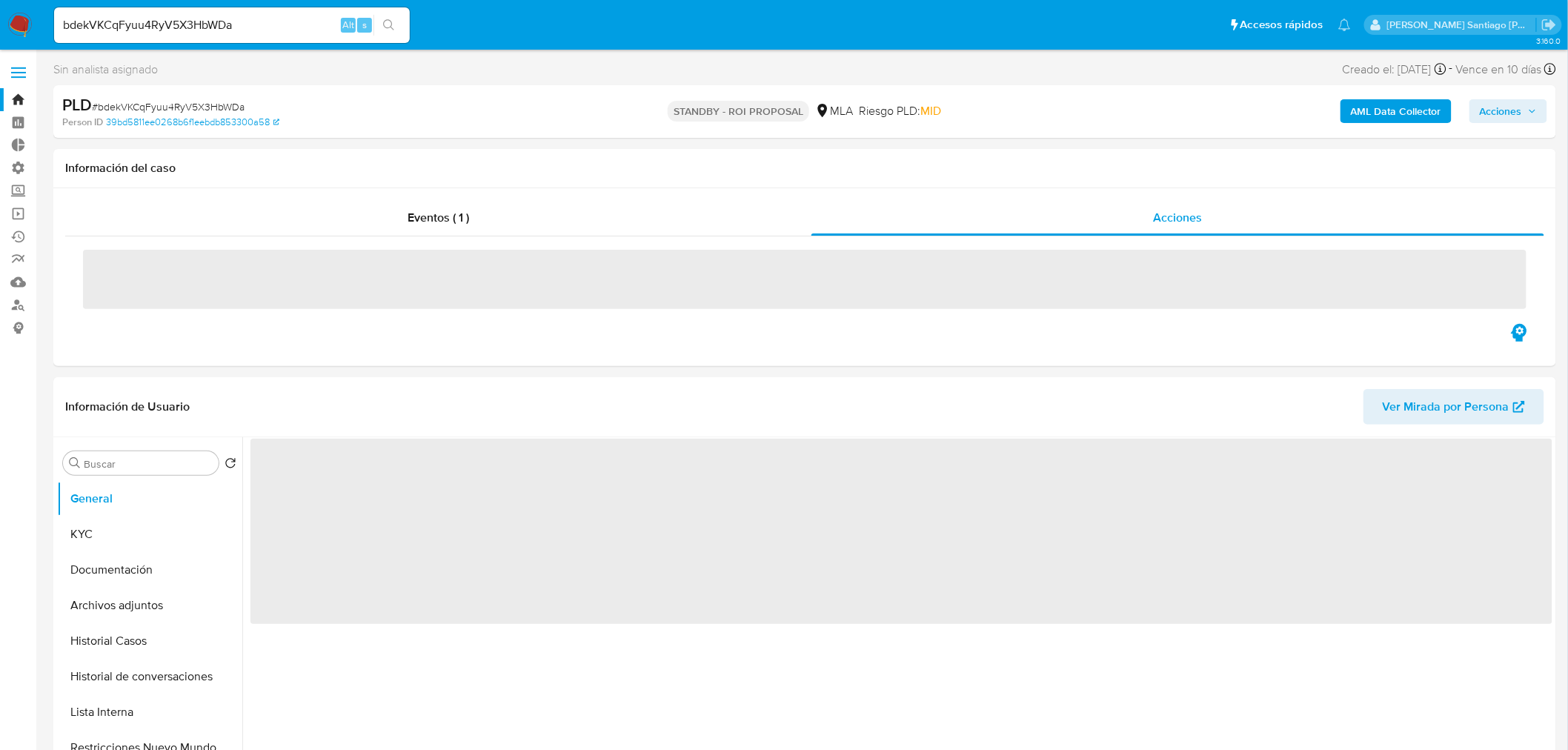
select select "10"
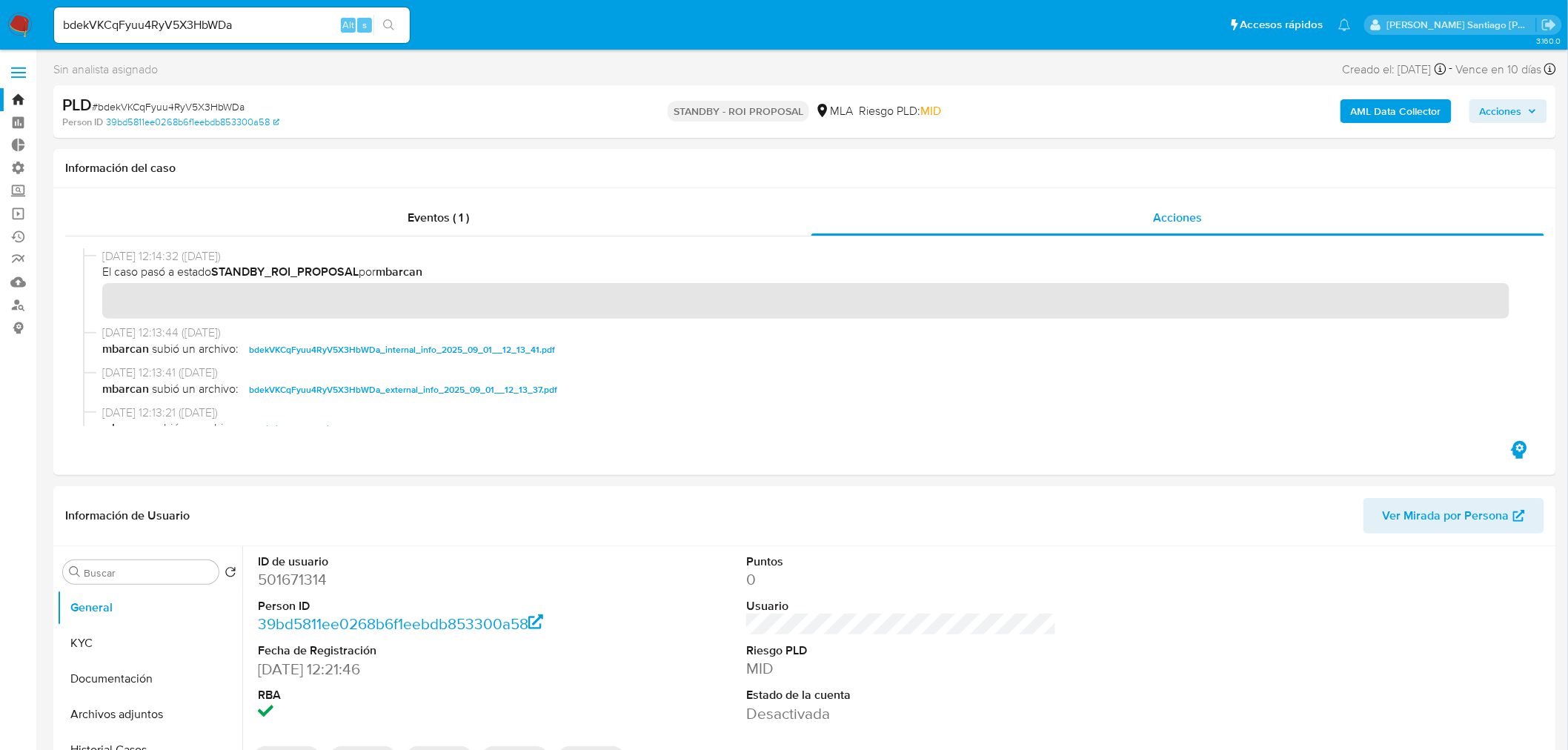
scroll to position [82, 0]
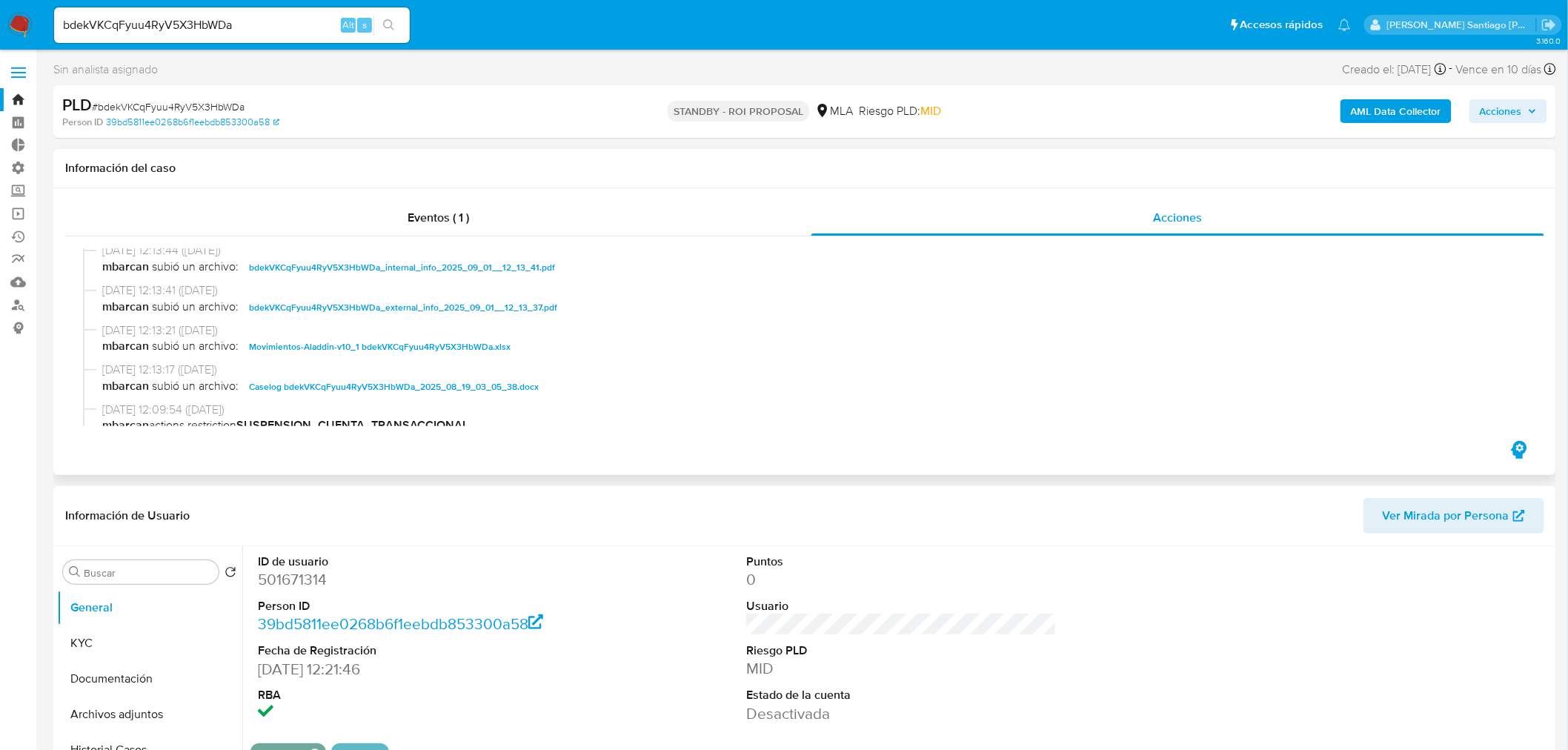
click at [476, 381] on span "Caselog bdekVKCqFyuu4RyV5X3HbWDa_2025_08_19_03_05_38.docx" at bounding box center [394, 387] width 290 height 18
click at [245, 30] on input "bdekVKCqFyuu4RyV5X3HbWDa" at bounding box center [231, 25] width 355 height 19
paste input "EOgPHdOKIDNkPs7EKgSCiwF0"
type input "EOgPHdOKIDNkPs7EKgSCiwF0"
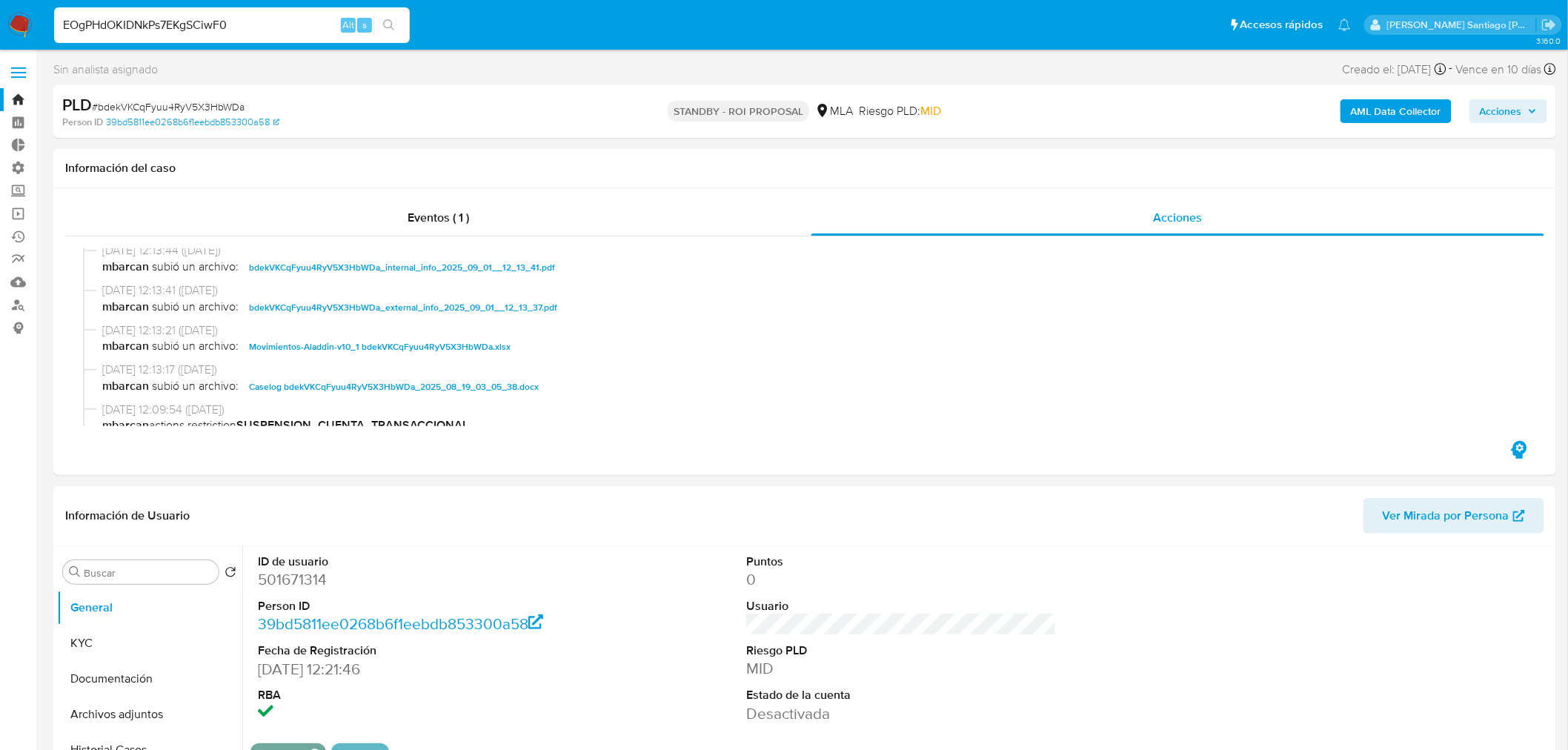
click at [380, 23] on button "search-icon" at bounding box center [388, 25] width 30 height 21
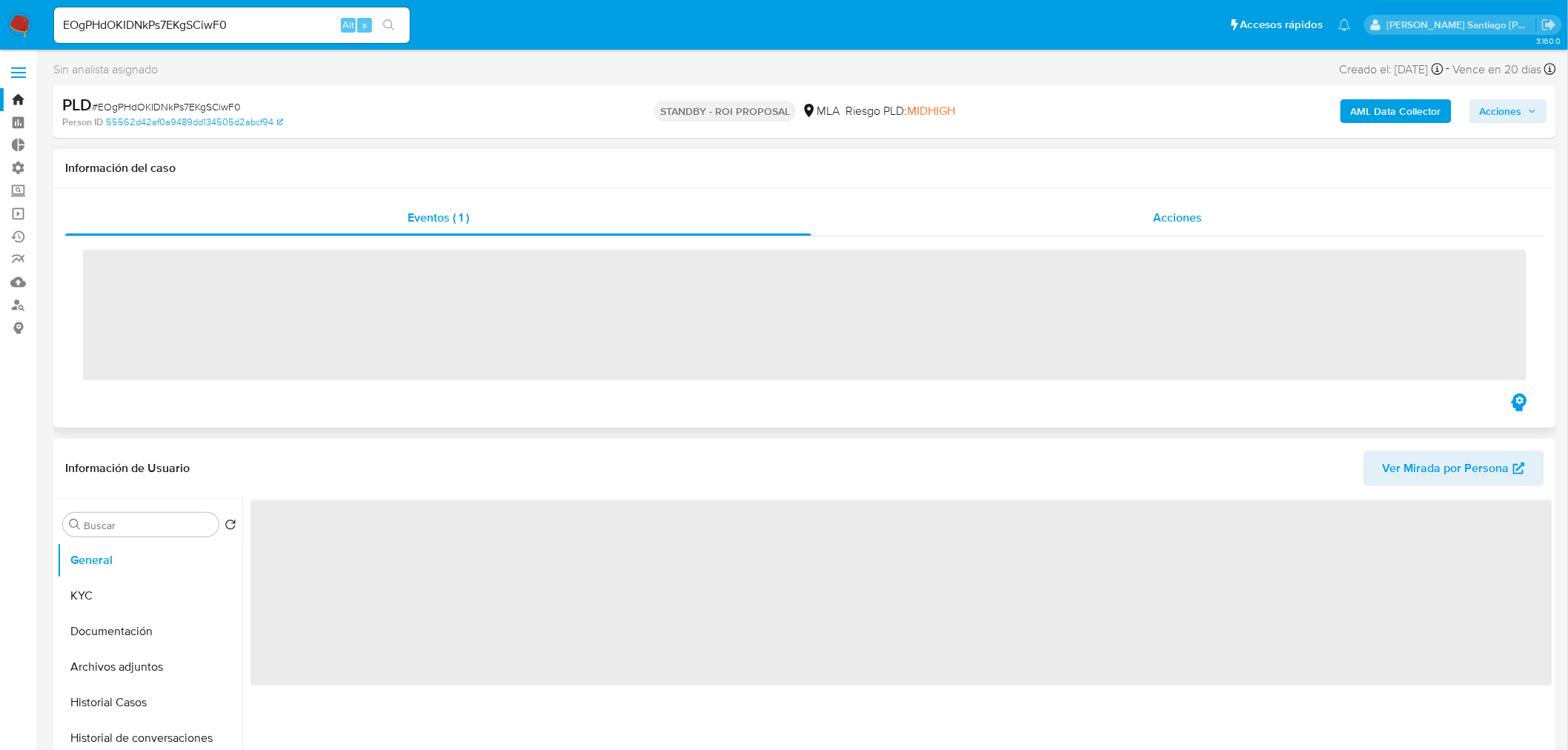
click at [1124, 218] on div "Acciones" at bounding box center [1178, 218] width 733 height 36
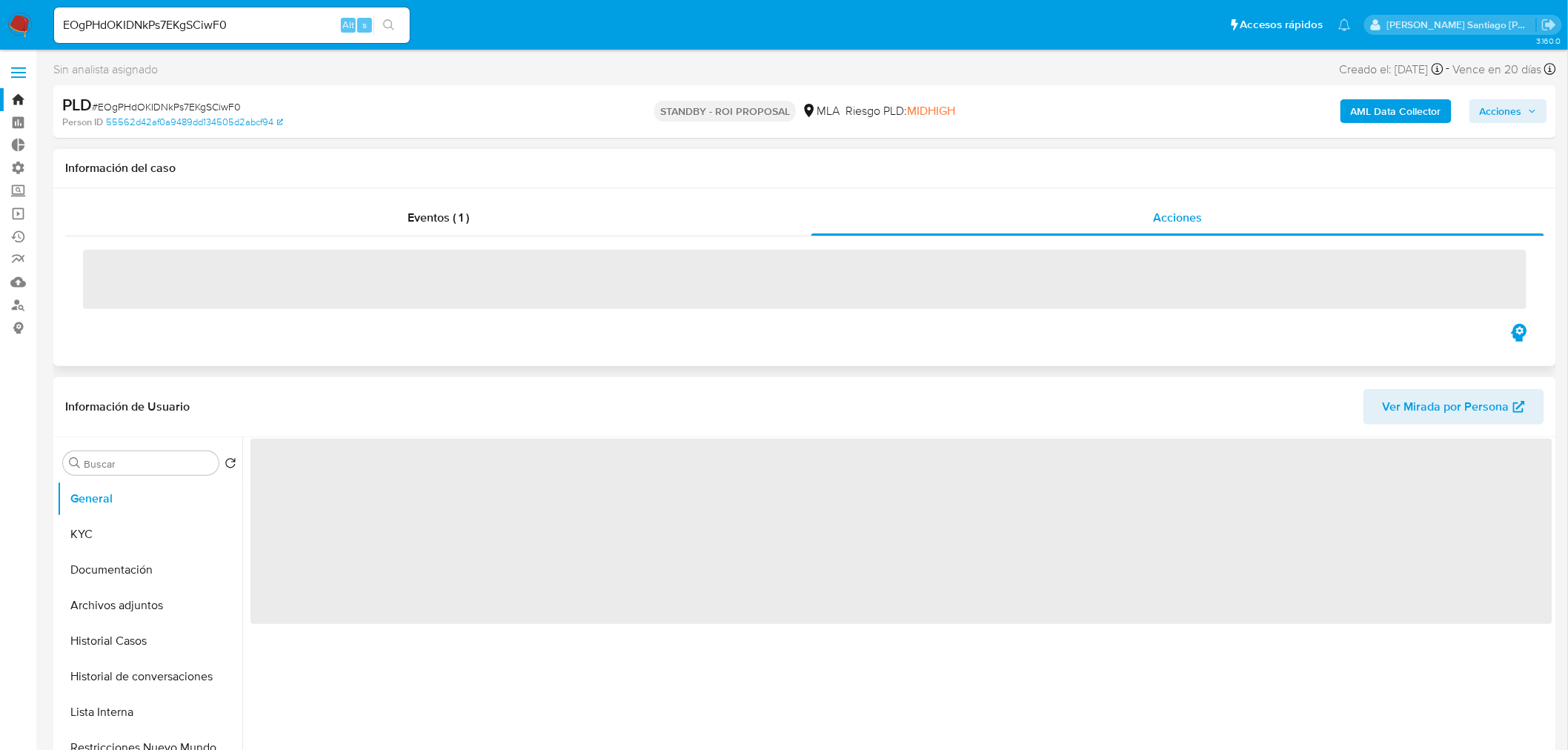
select select "10"
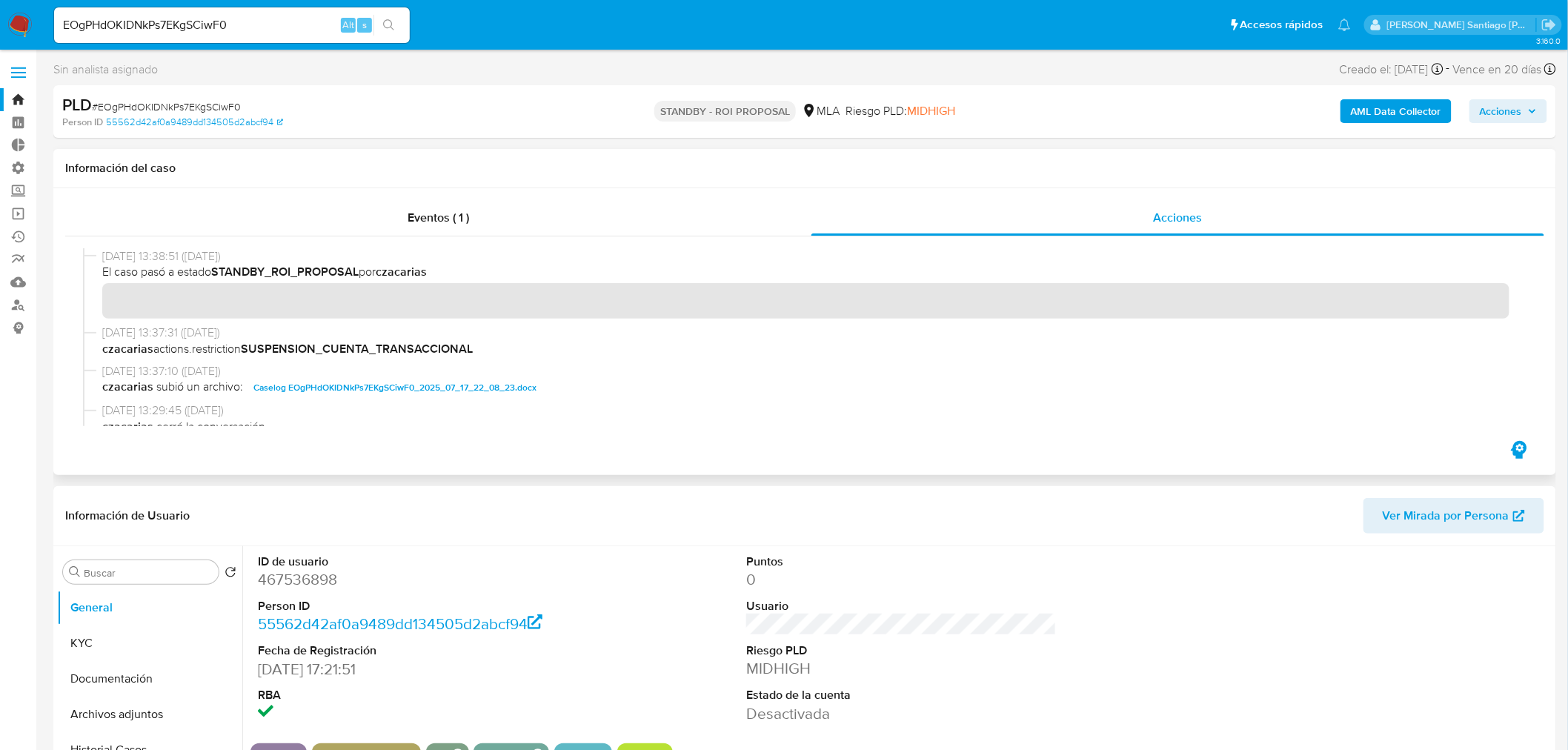
click at [436, 386] on span "Caselog EOgPHdOKIDNkPs7EKgSCiwF0_2025_07_17_22_08_23.docx" at bounding box center [394, 388] width 283 height 18
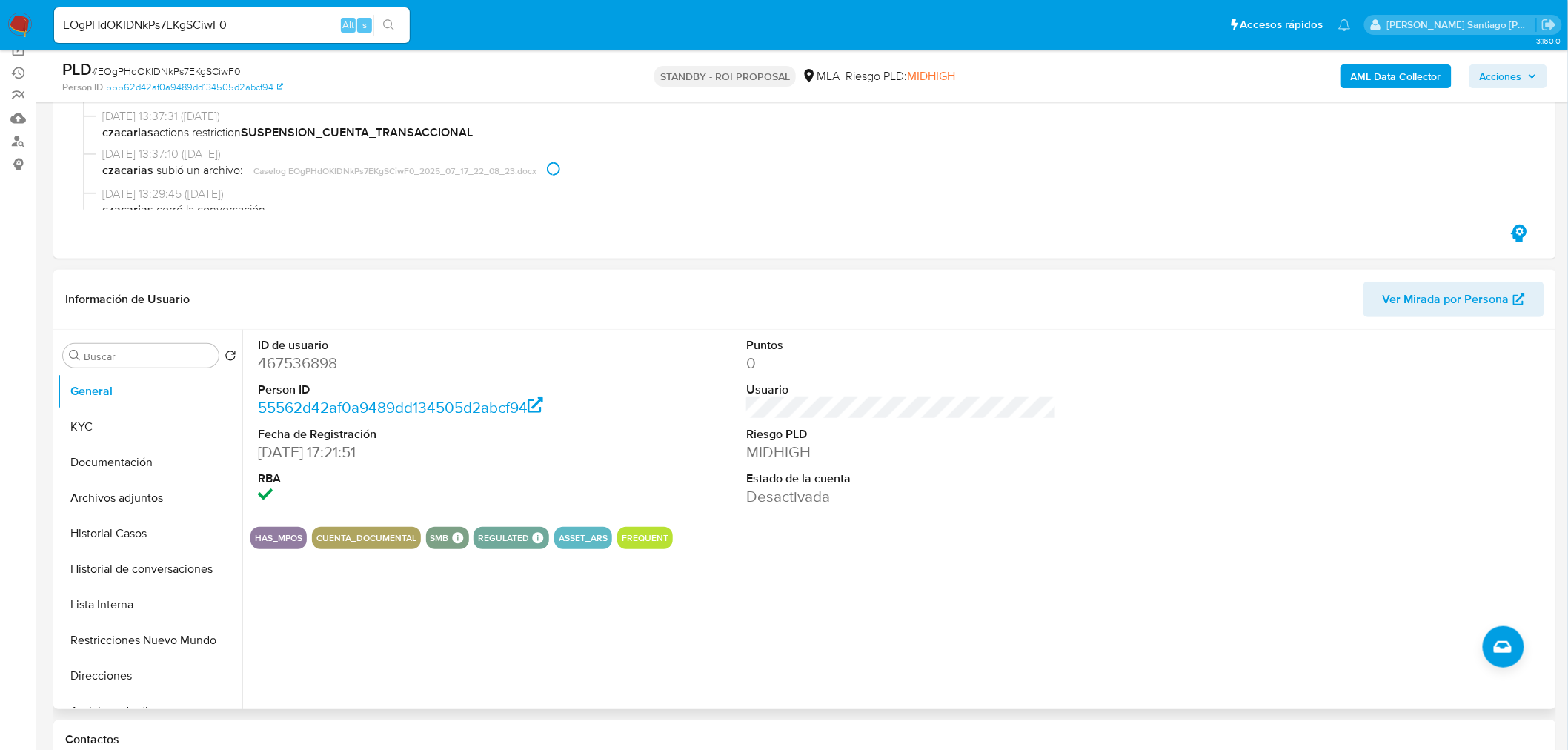
scroll to position [165, 0]
click at [146, 525] on button "Historial Casos" at bounding box center [144, 532] width 173 height 36
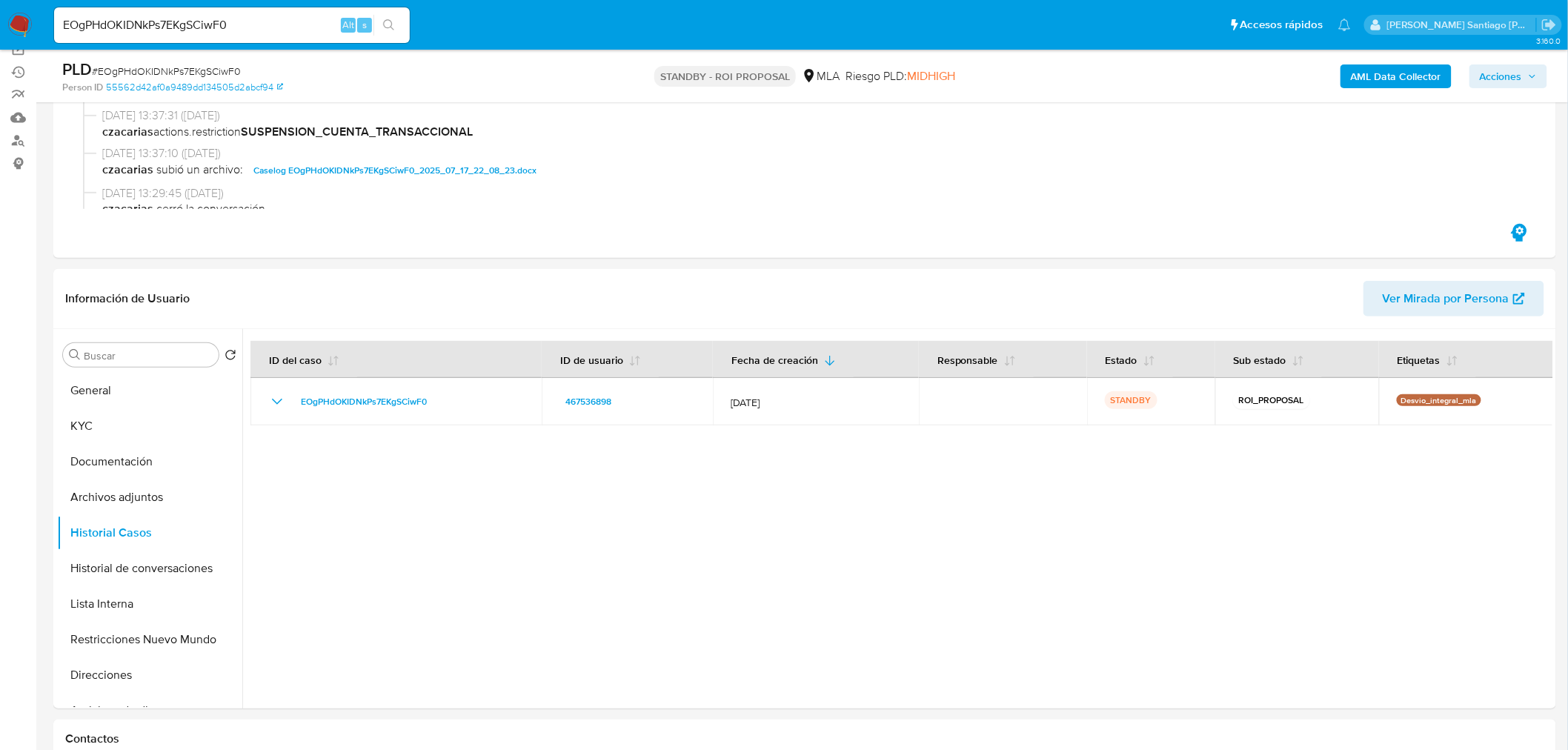
click at [248, 18] on input "EOgPHdOKIDNkPs7EKgSCiwF0" at bounding box center [231, 25] width 355 height 19
paste input "XEsaixqJ3LF2BpjJgUVl1rsp"
type input "XEsaixqJ3LF2BpjJgUVl1rsp"
click at [386, 29] on icon "search-icon" at bounding box center [389, 25] width 12 height 12
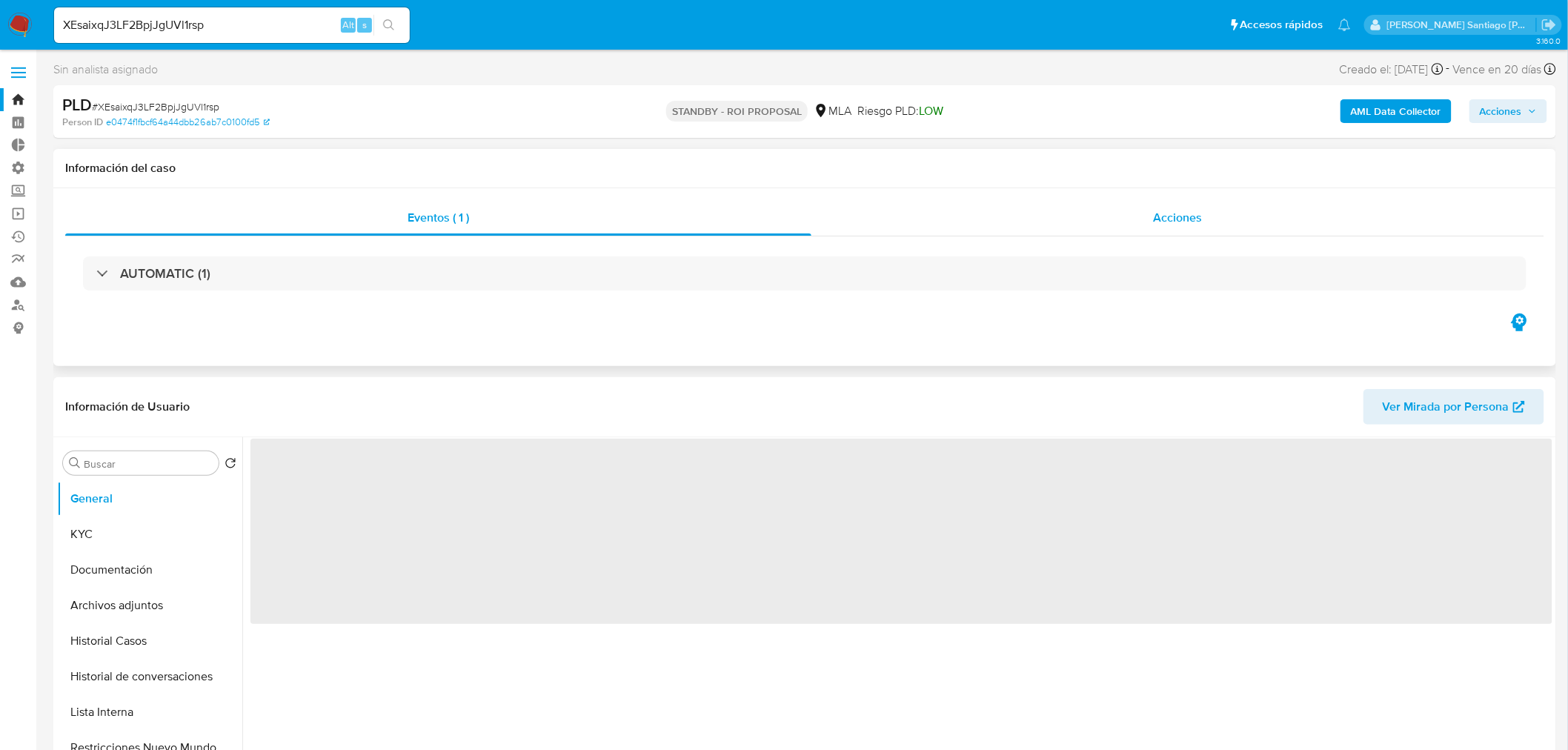
select select "10"
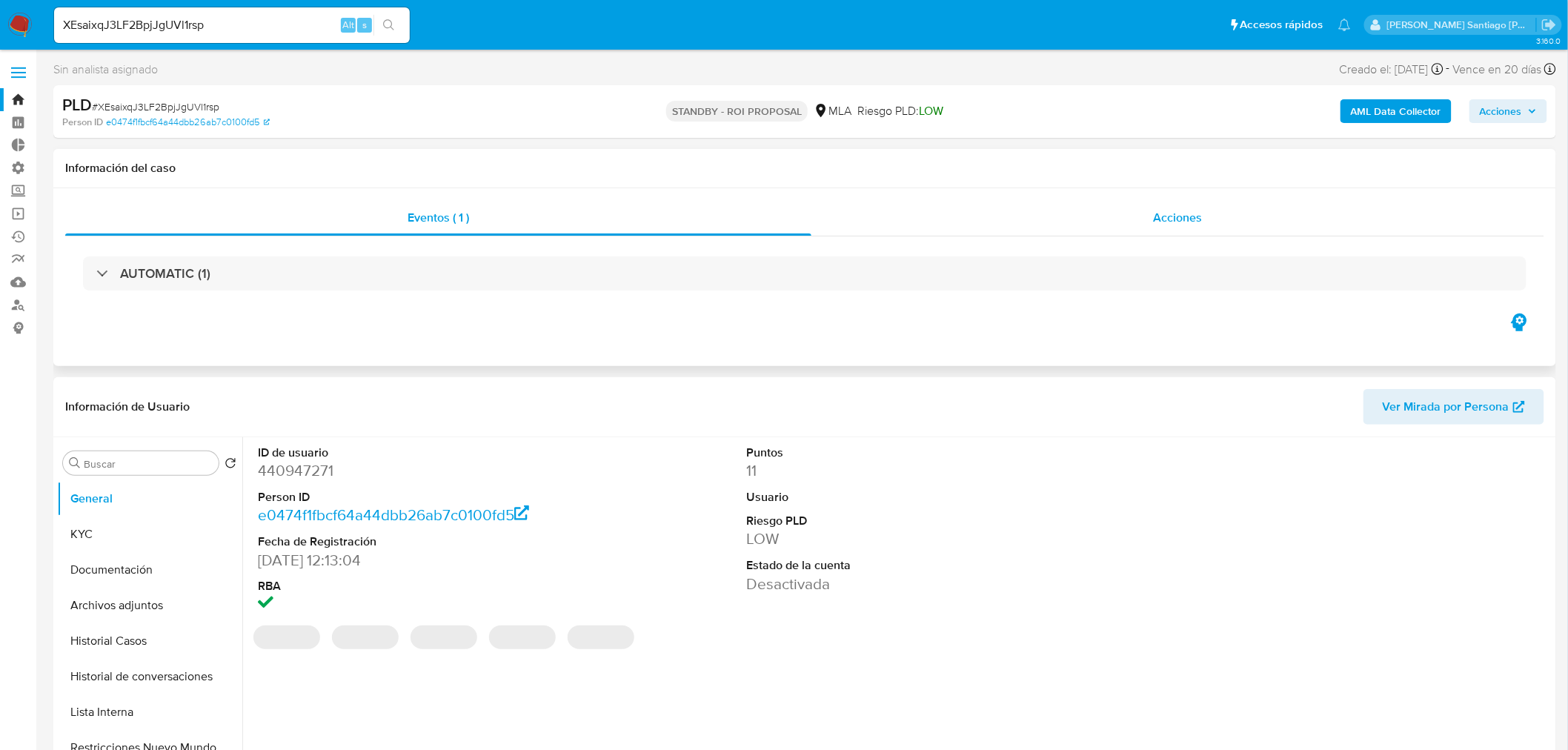
click at [1178, 224] on span "Acciones" at bounding box center [1177, 218] width 49 height 17
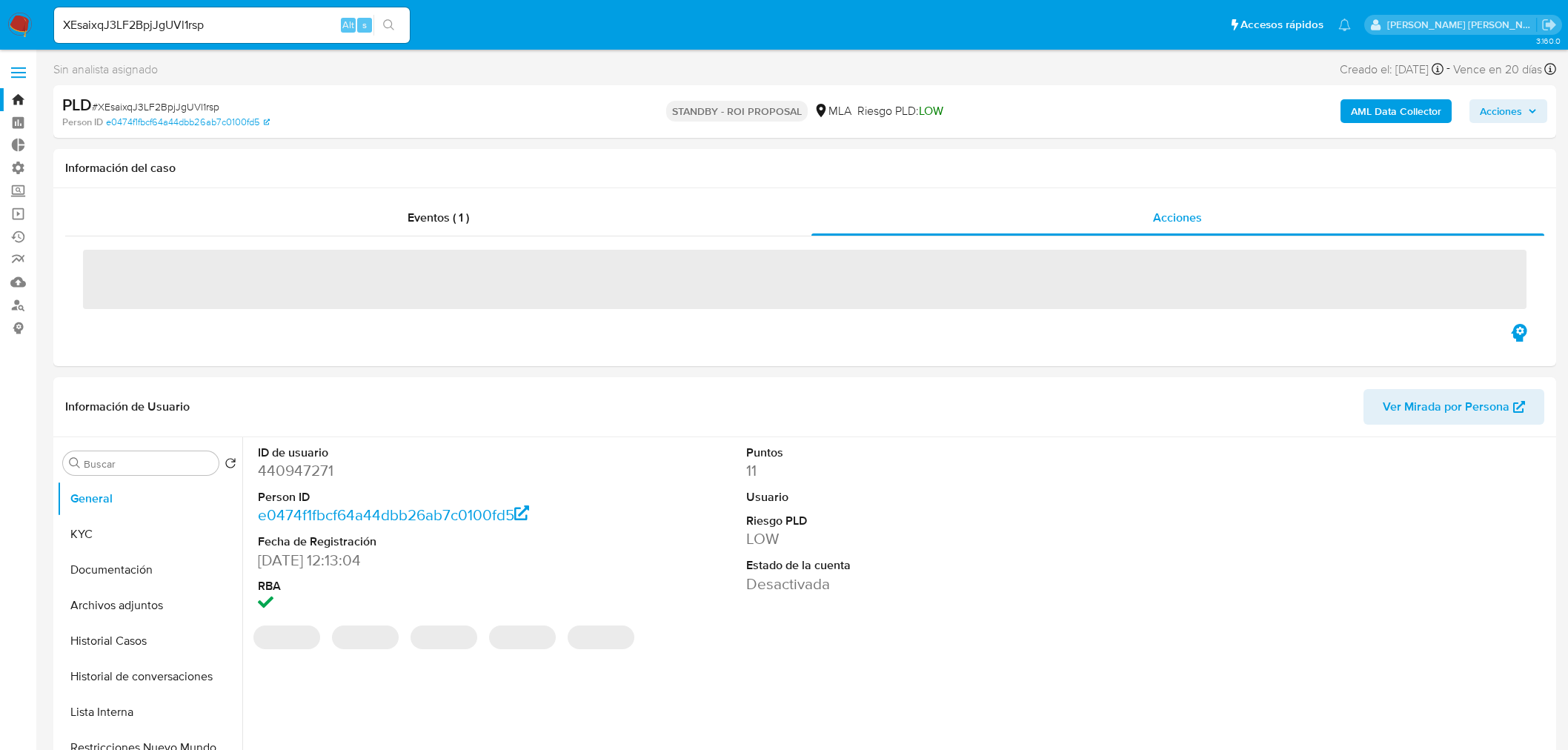
select select "10"
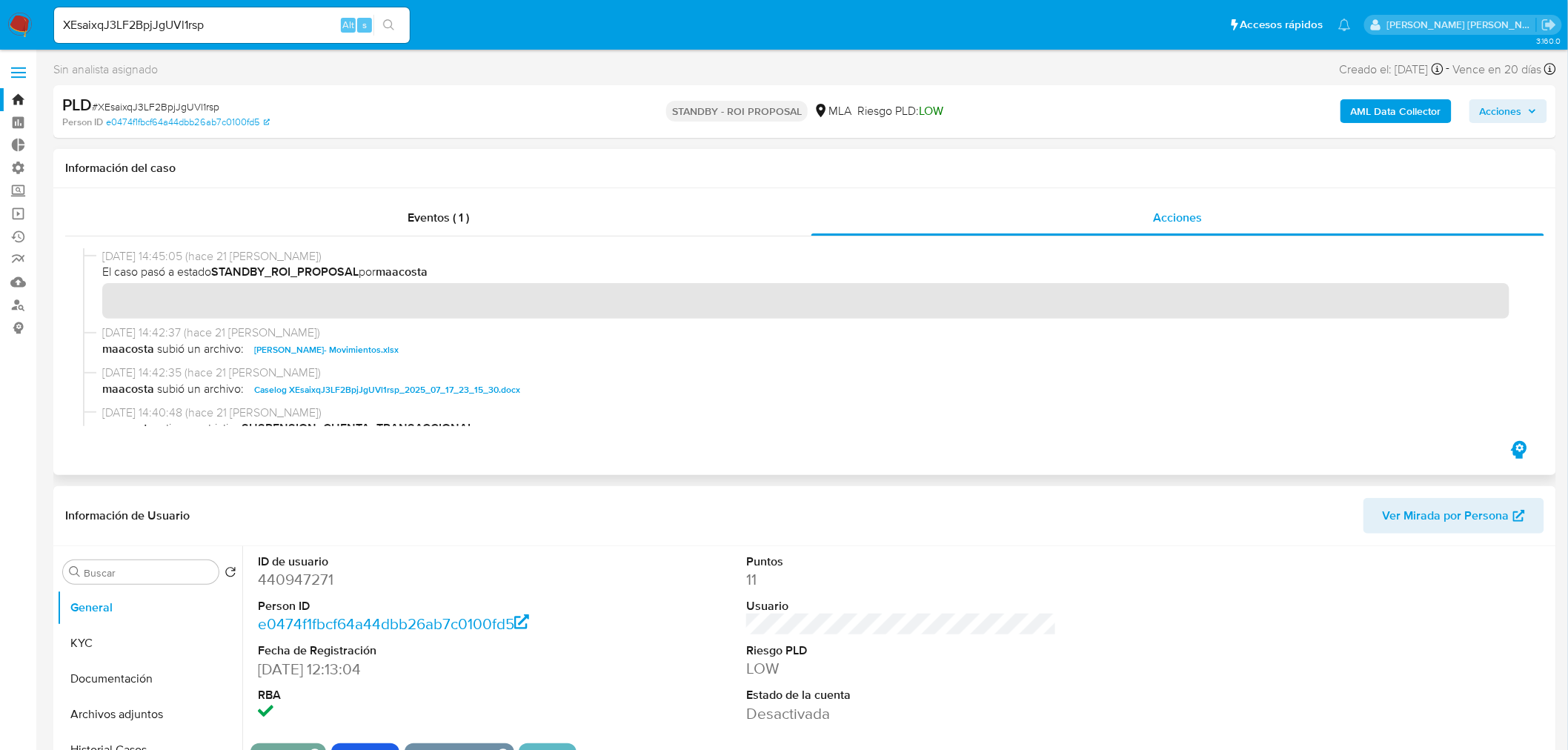
click at [465, 381] on span "Caselog XEsaixqJ3LF2BpjJgUVl1rsp_2025_07_17_23_15_30.docx" at bounding box center [387, 389] width 266 height 18
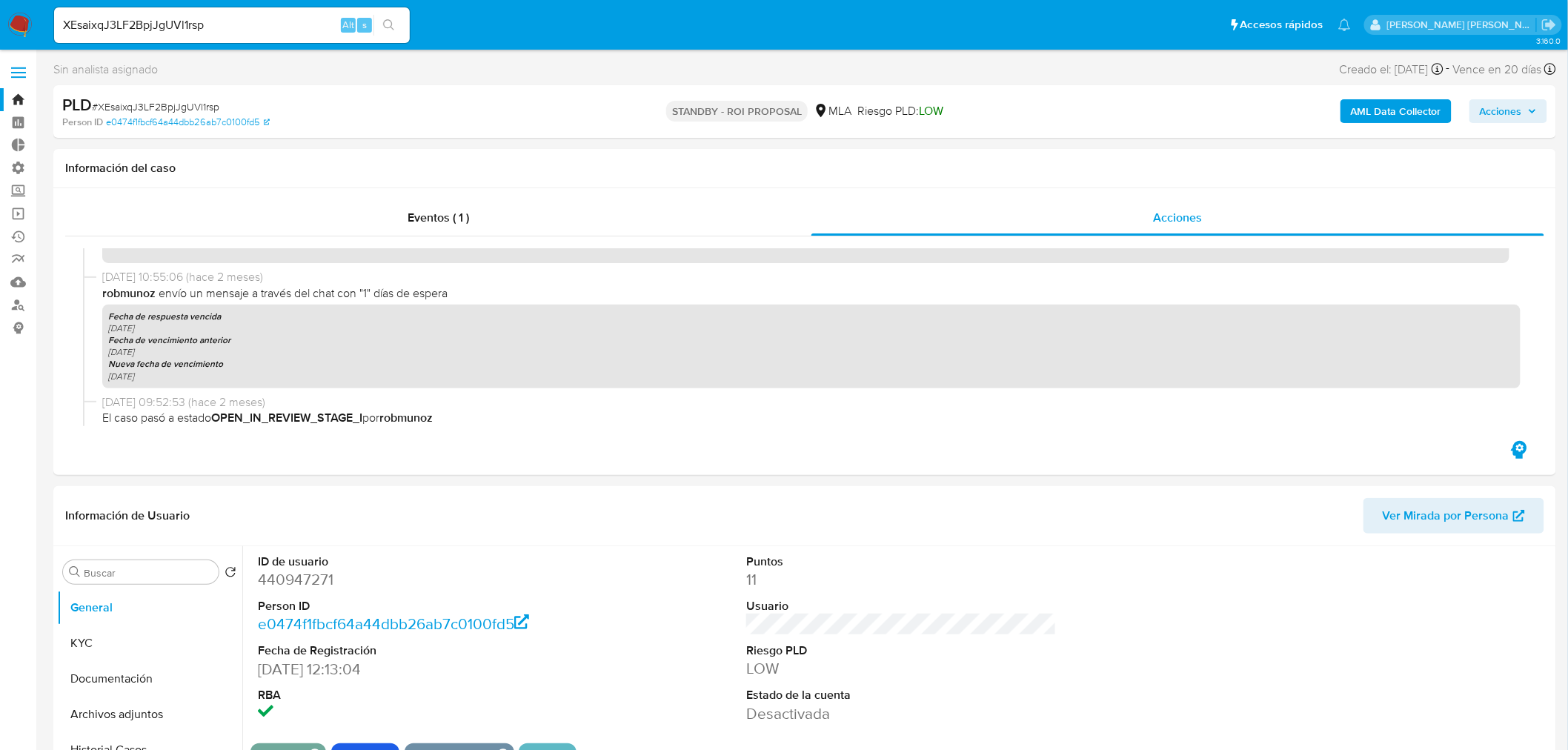
scroll to position [988, 0]
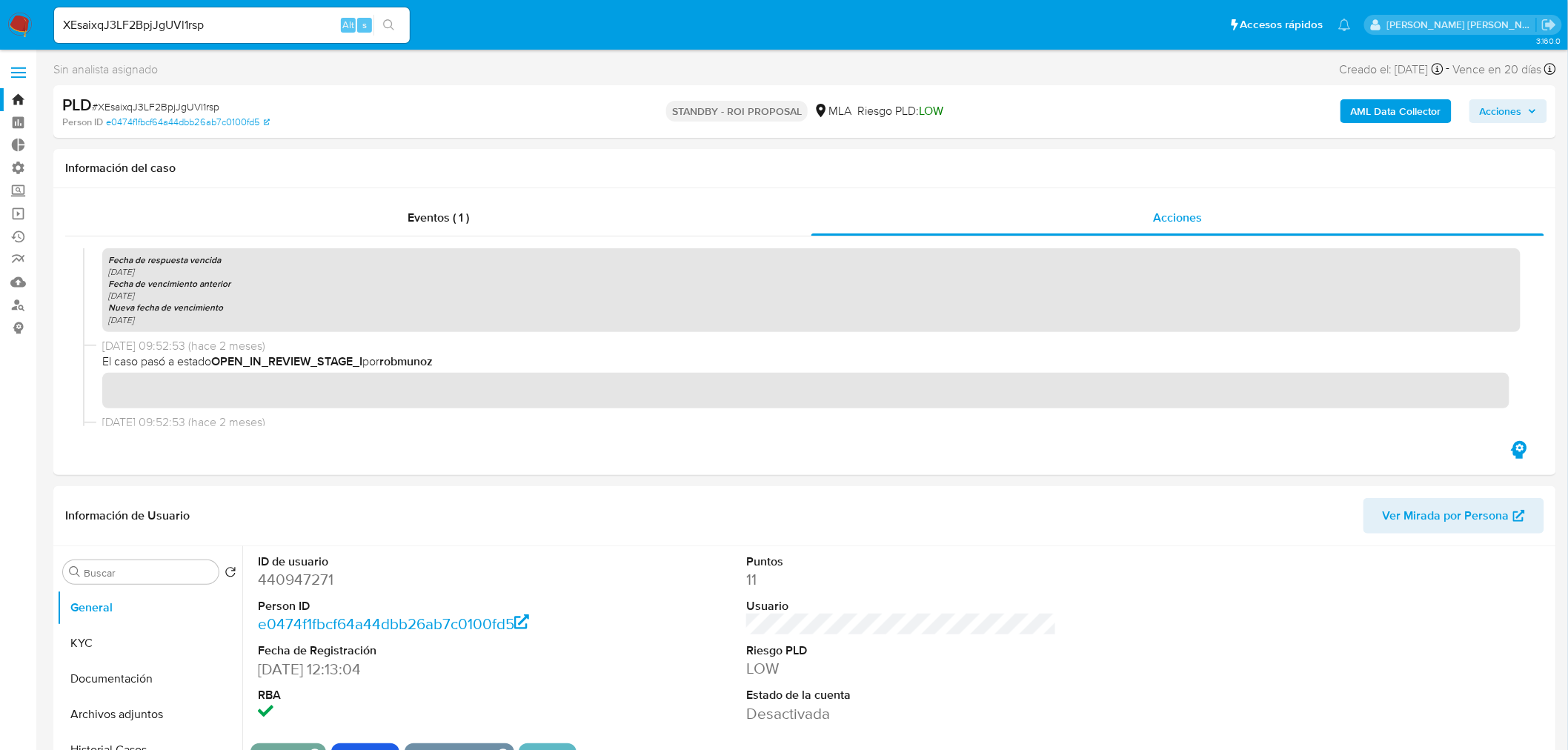
click at [184, 18] on input "XEsaixqJ3LF2BpjJgUVl1rsp" at bounding box center [231, 25] width 355 height 19
paste input "1O06nzFixBv5RIkVgPEKWIXa"
type input "1O06nzFixBv5RIkVgPEKWIXa"
click at [386, 16] on button "search-icon" at bounding box center [388, 25] width 30 height 21
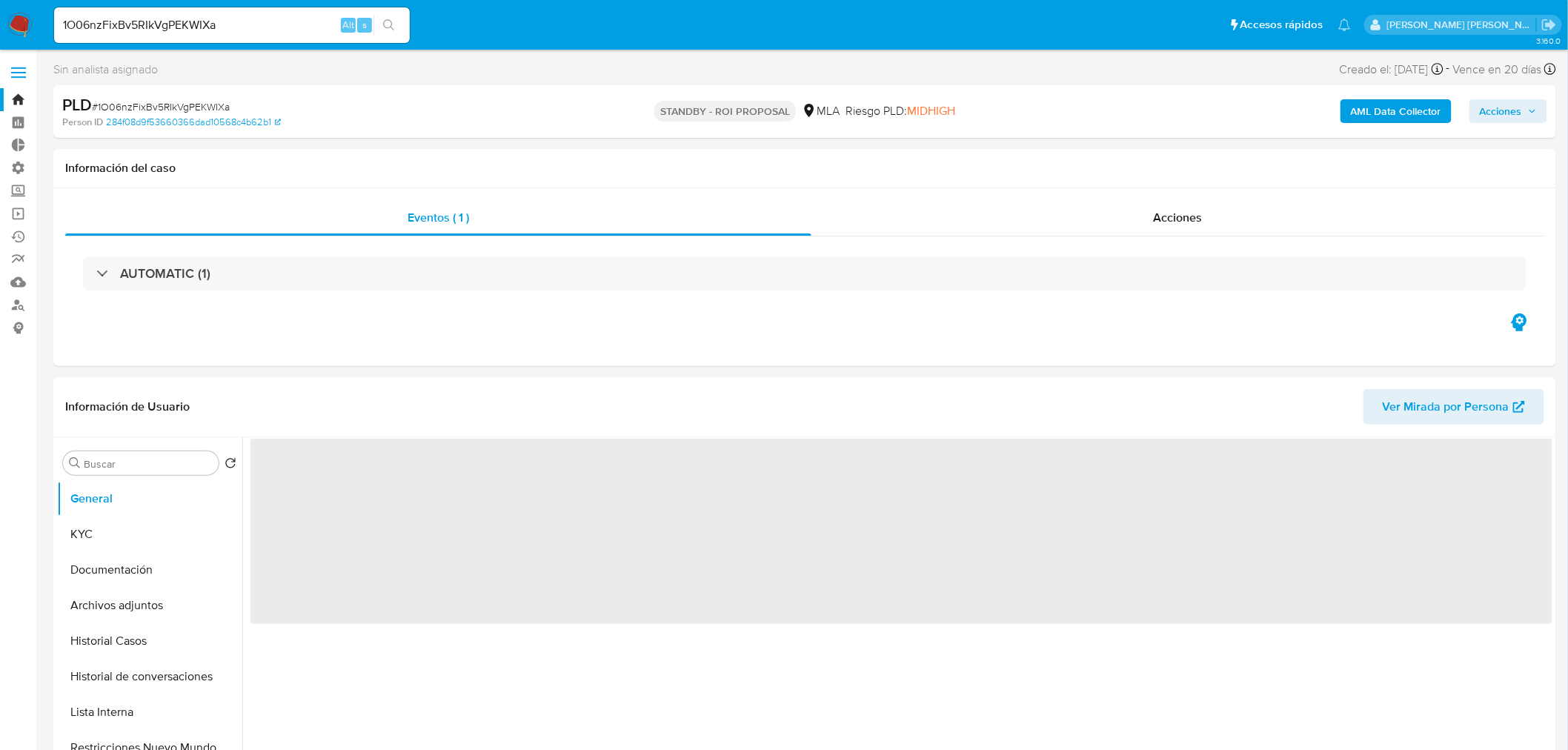
select select "10"
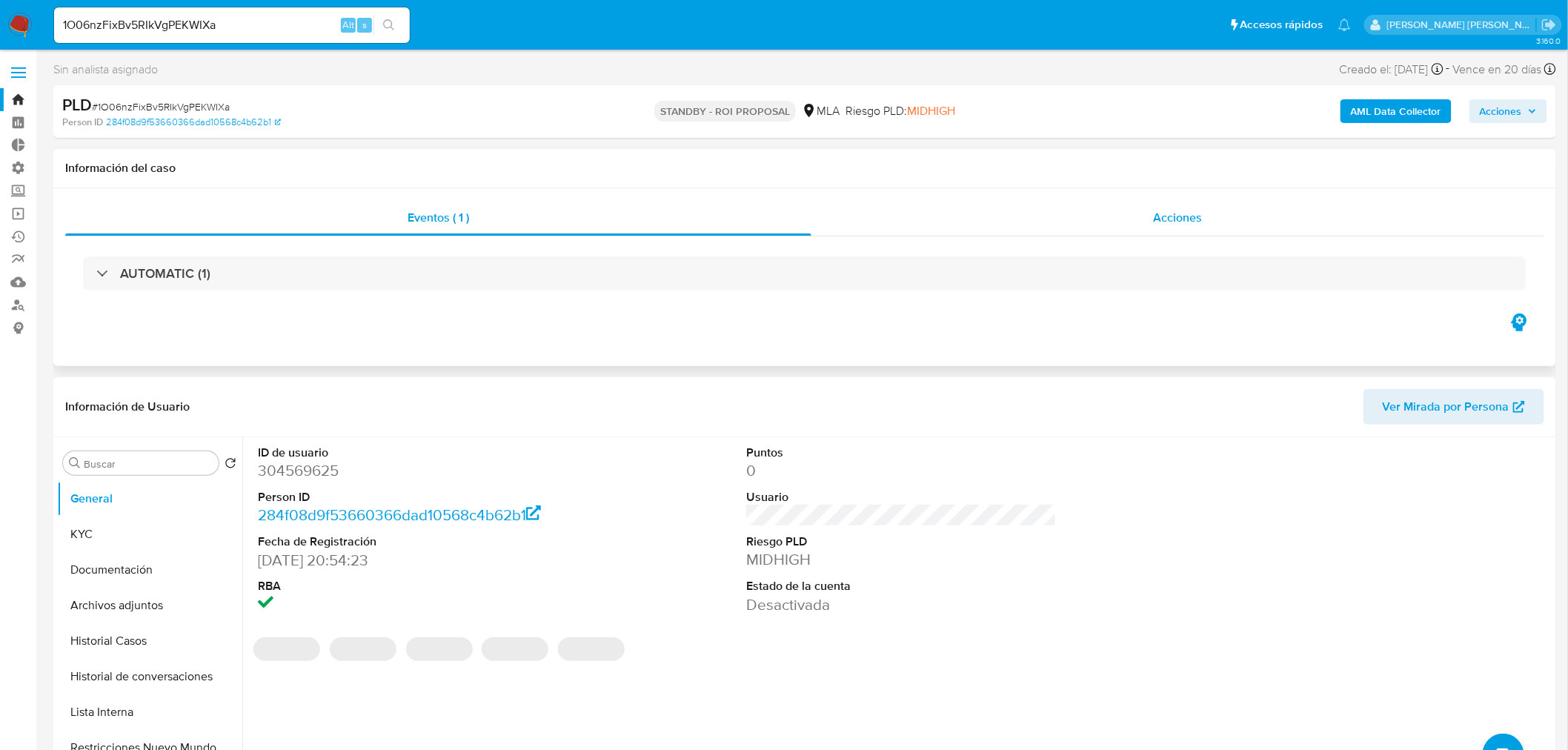
click at [1203, 219] on div "Acciones" at bounding box center [1178, 218] width 733 height 36
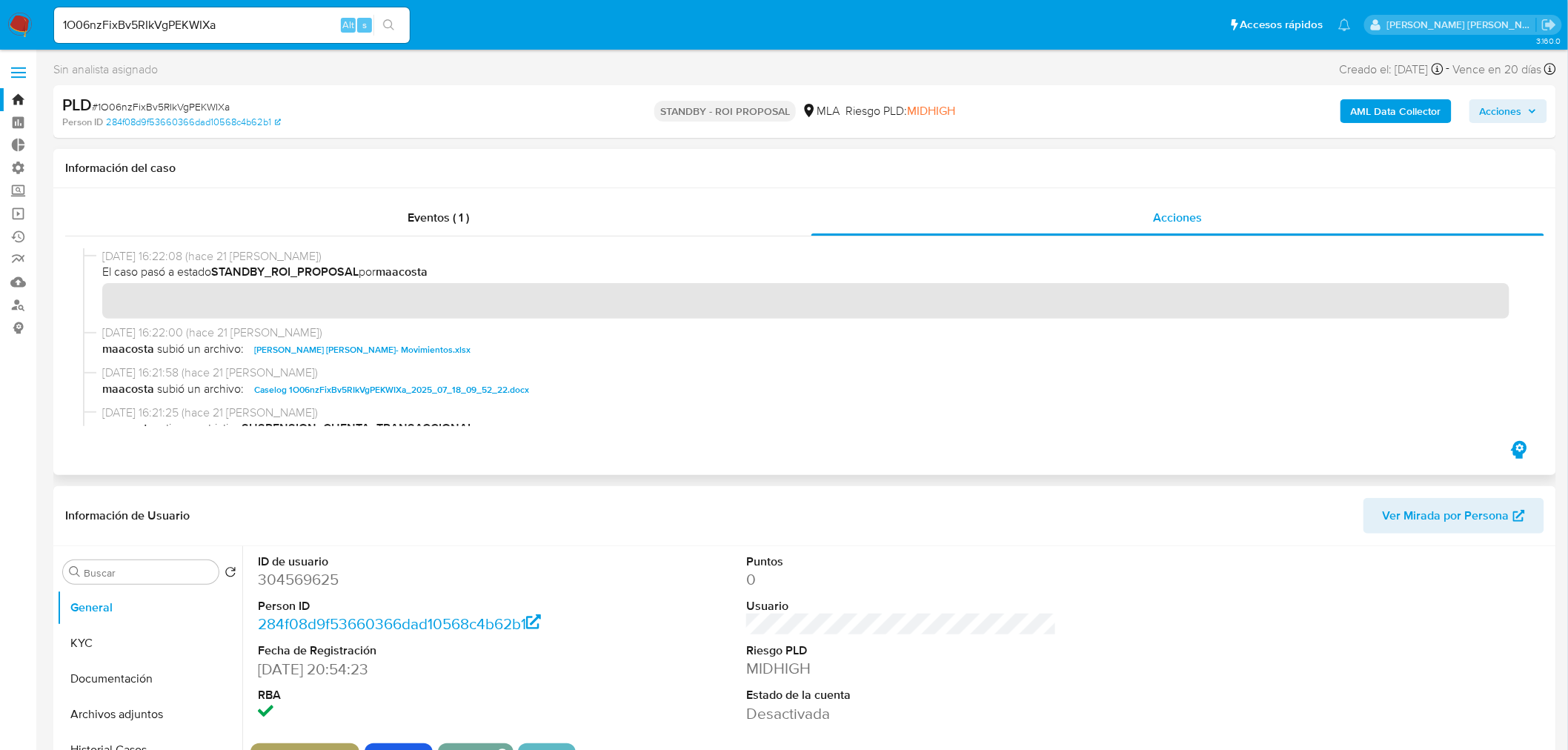
scroll to position [82, 0]
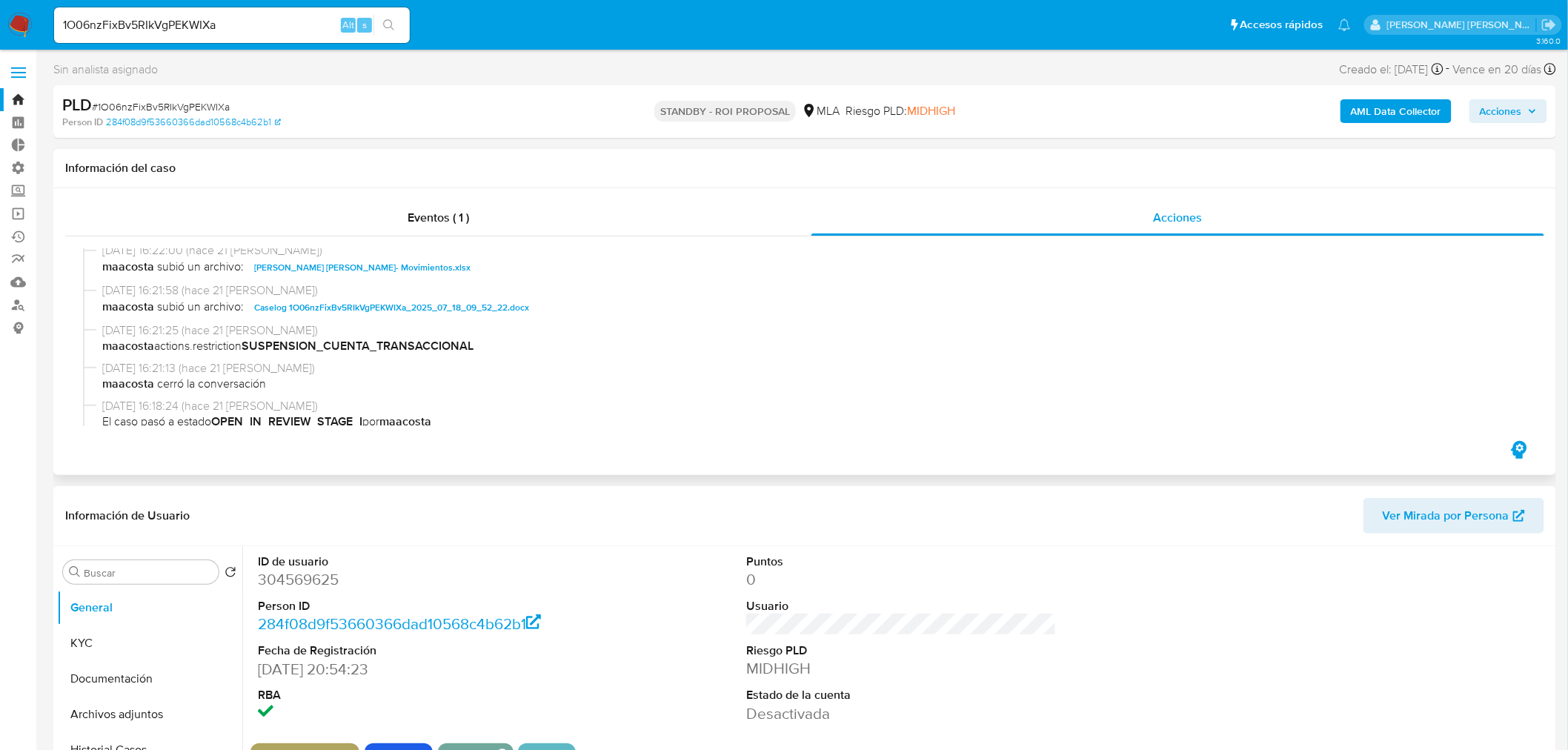
click at [518, 307] on span "Caselog 1O06nzFixBv5RIkVgPEKWIXa_2025_07_18_09_52_22.docx" at bounding box center [391, 308] width 275 height 18
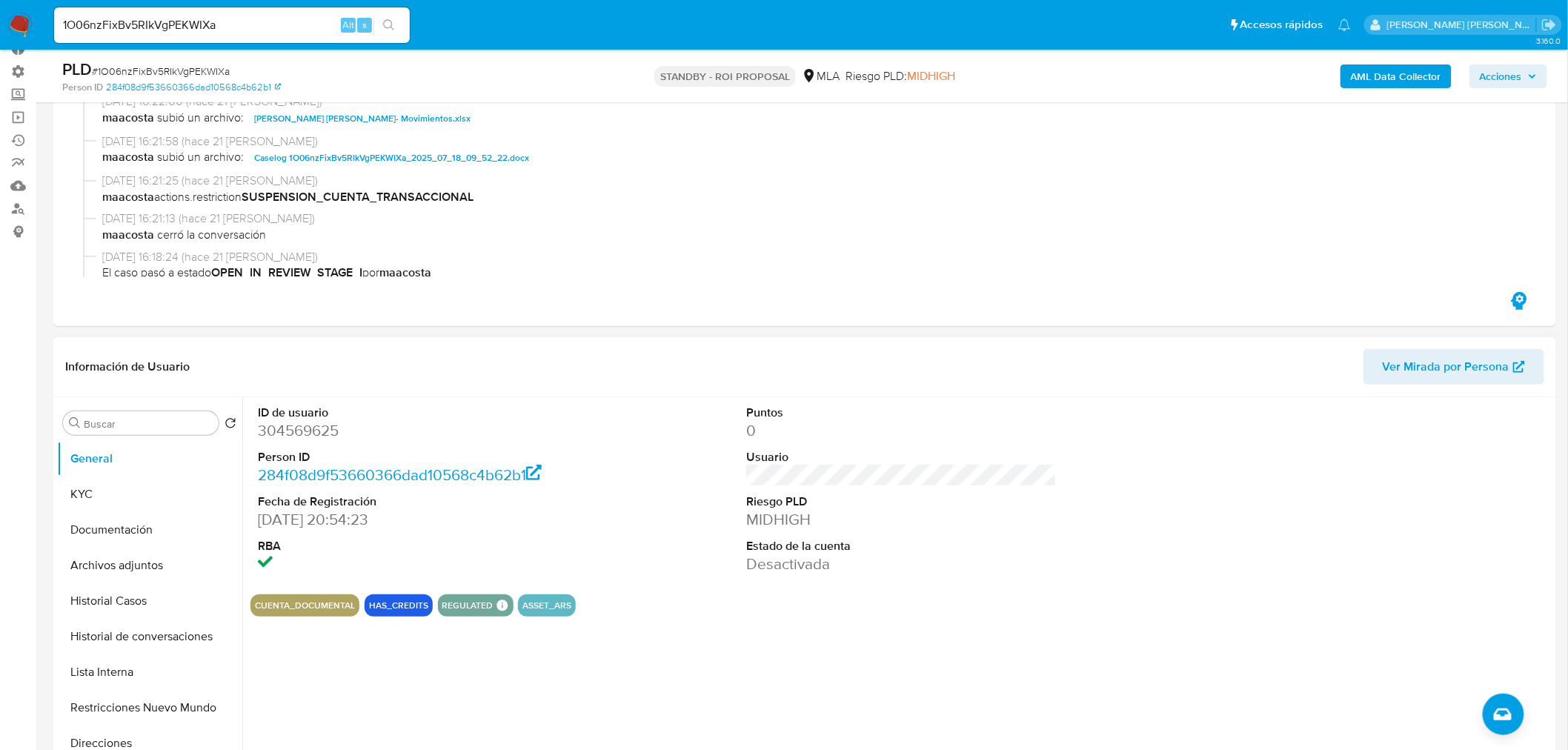
scroll to position [165, 0]
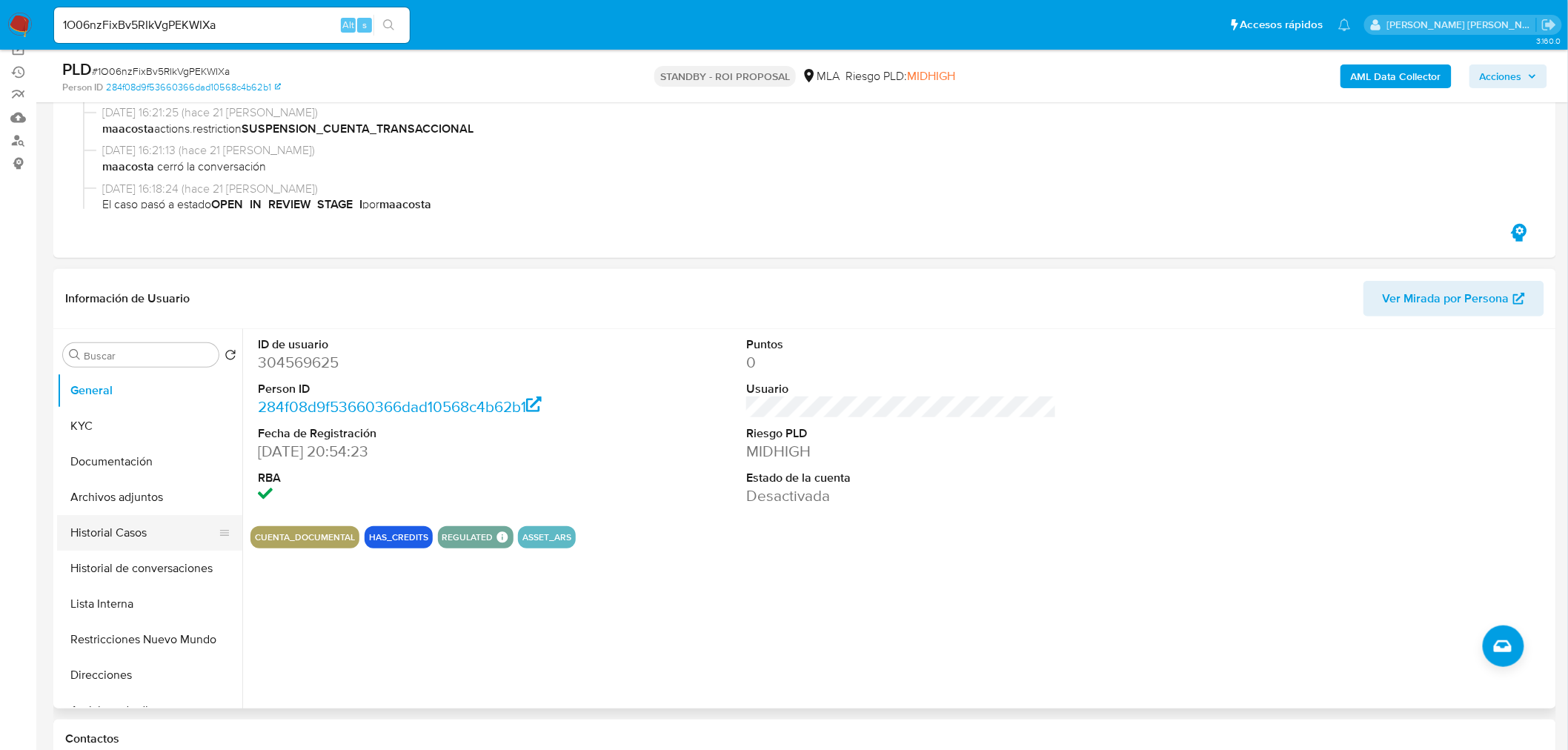
click at [136, 534] on button "Historial Casos" at bounding box center [144, 532] width 173 height 36
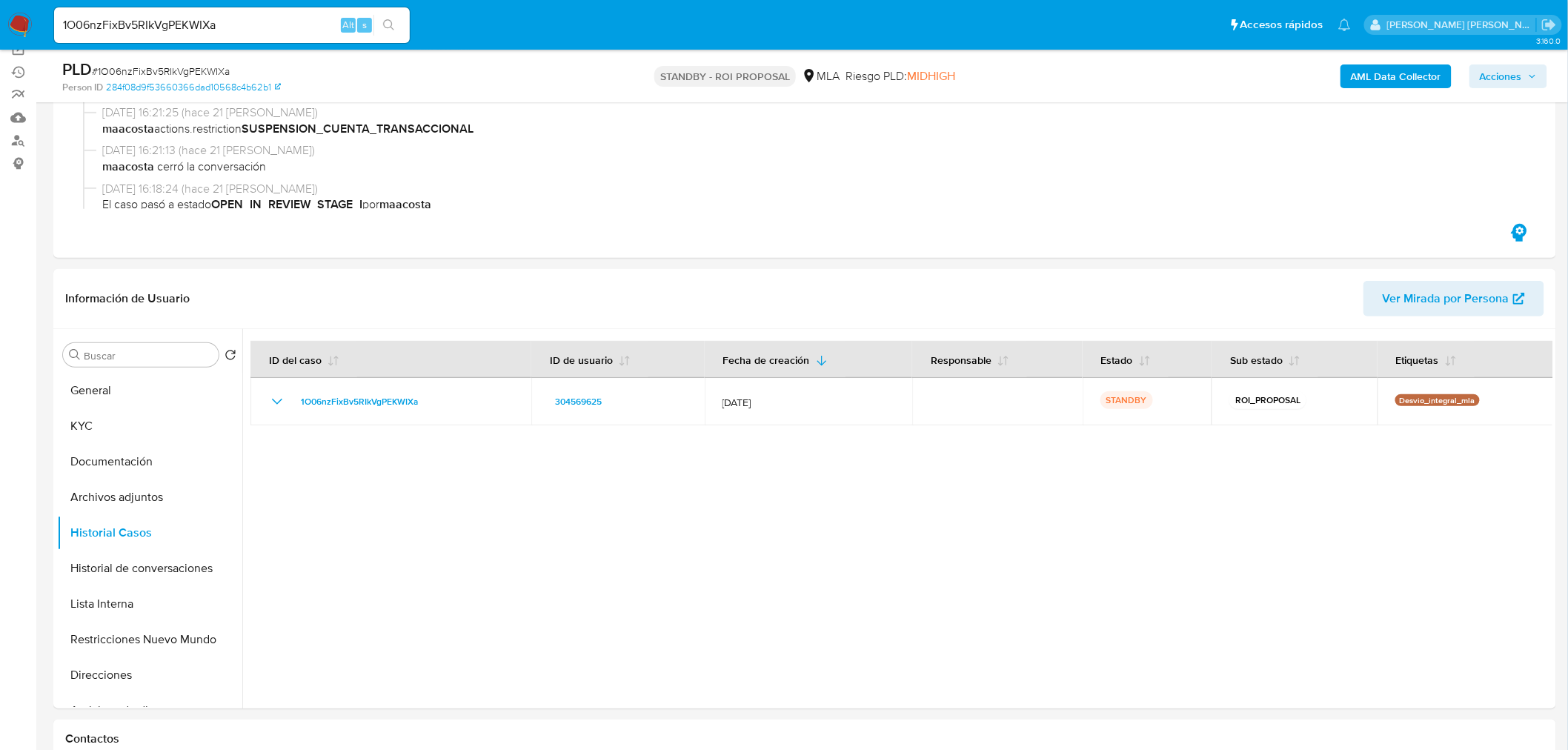
click at [268, 23] on input "1O06nzFixBv5RIkVgPEKWIXa" at bounding box center [231, 25] width 355 height 19
paste input "HdQN6eNrtsEehnDYFvOVtWOP"
type input "HdQN6eNrtsEehnDYFvOVtWOP"
click at [398, 27] on button "search-icon" at bounding box center [388, 25] width 30 height 21
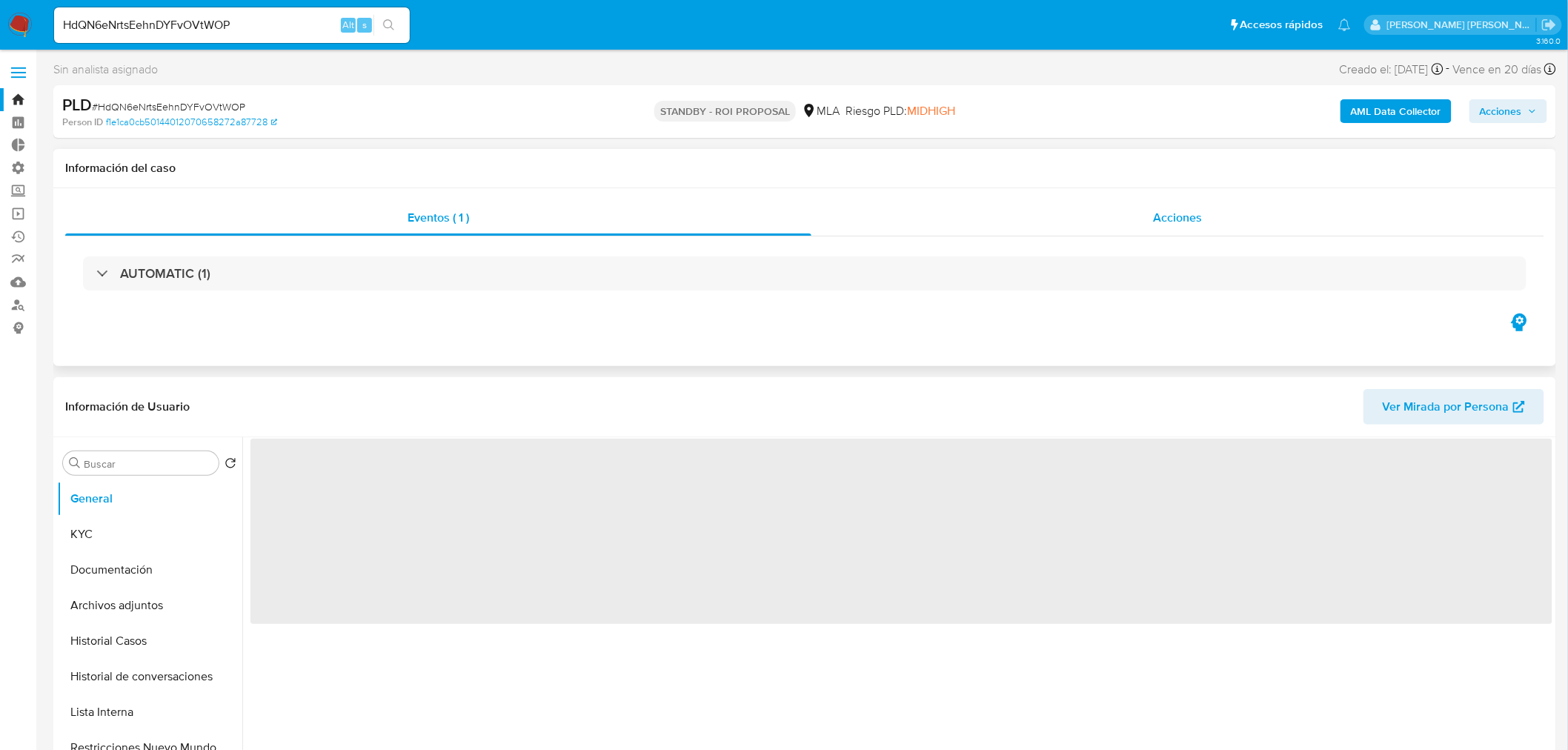
click at [1206, 222] on div "Acciones" at bounding box center [1178, 218] width 733 height 36
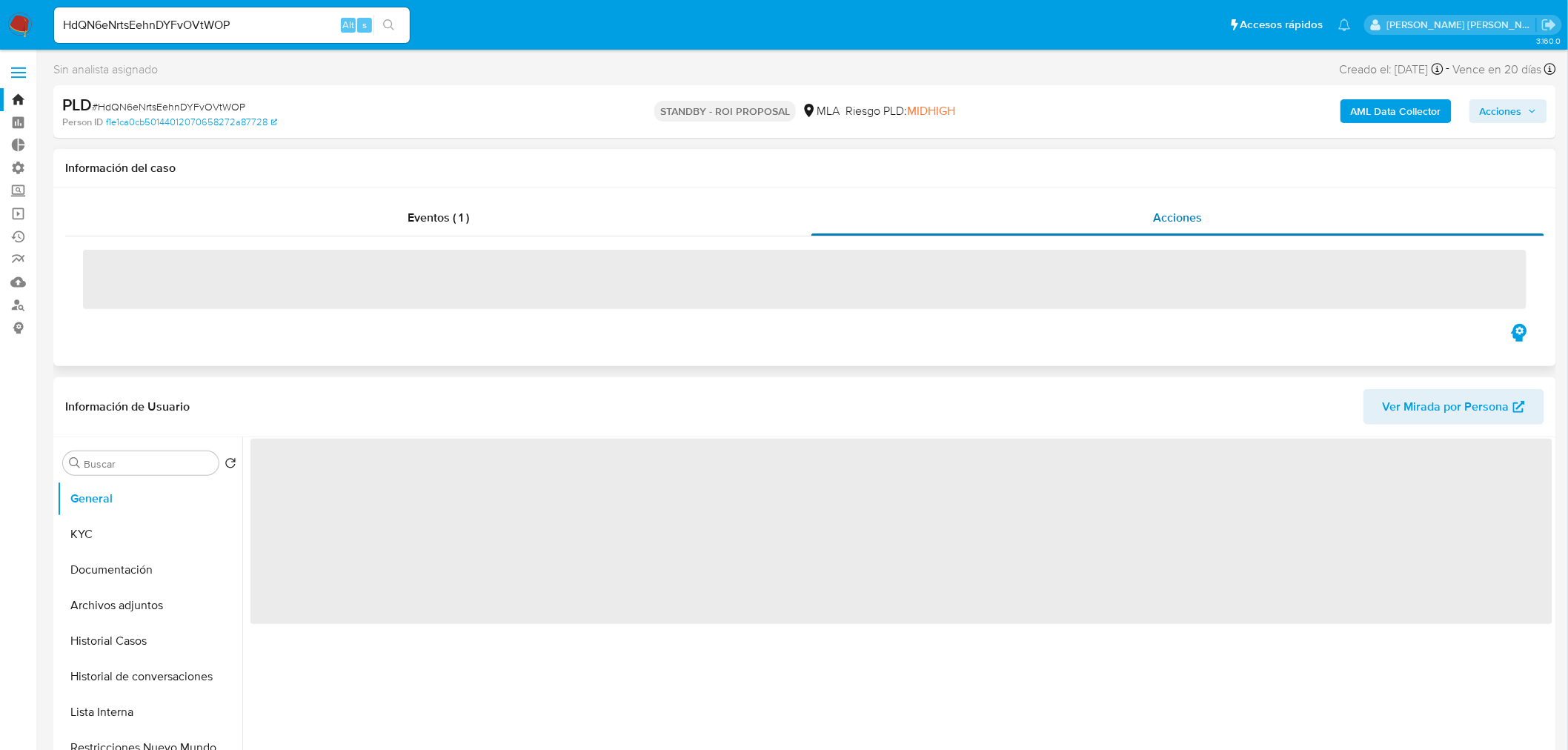
select select "10"
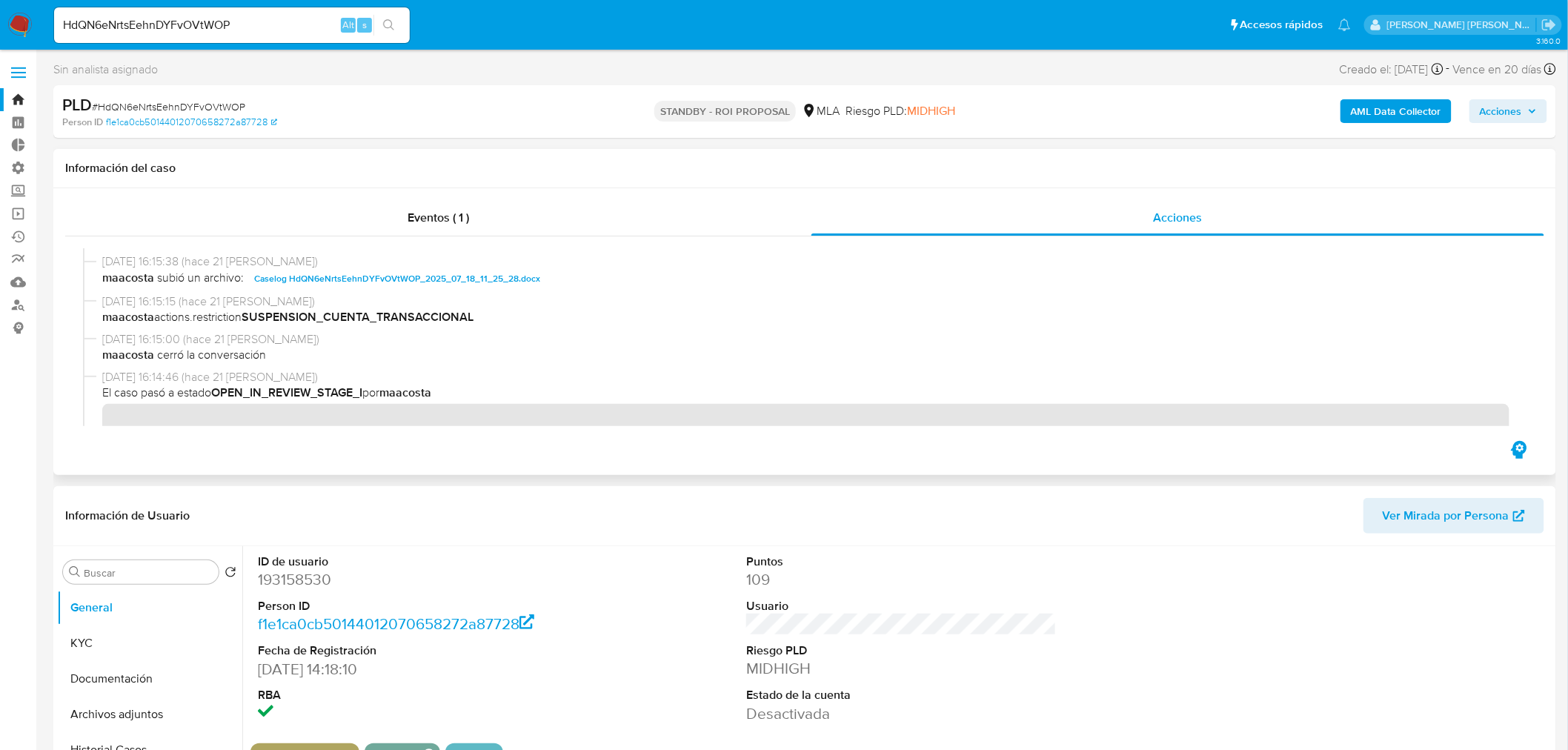
scroll to position [82, 0]
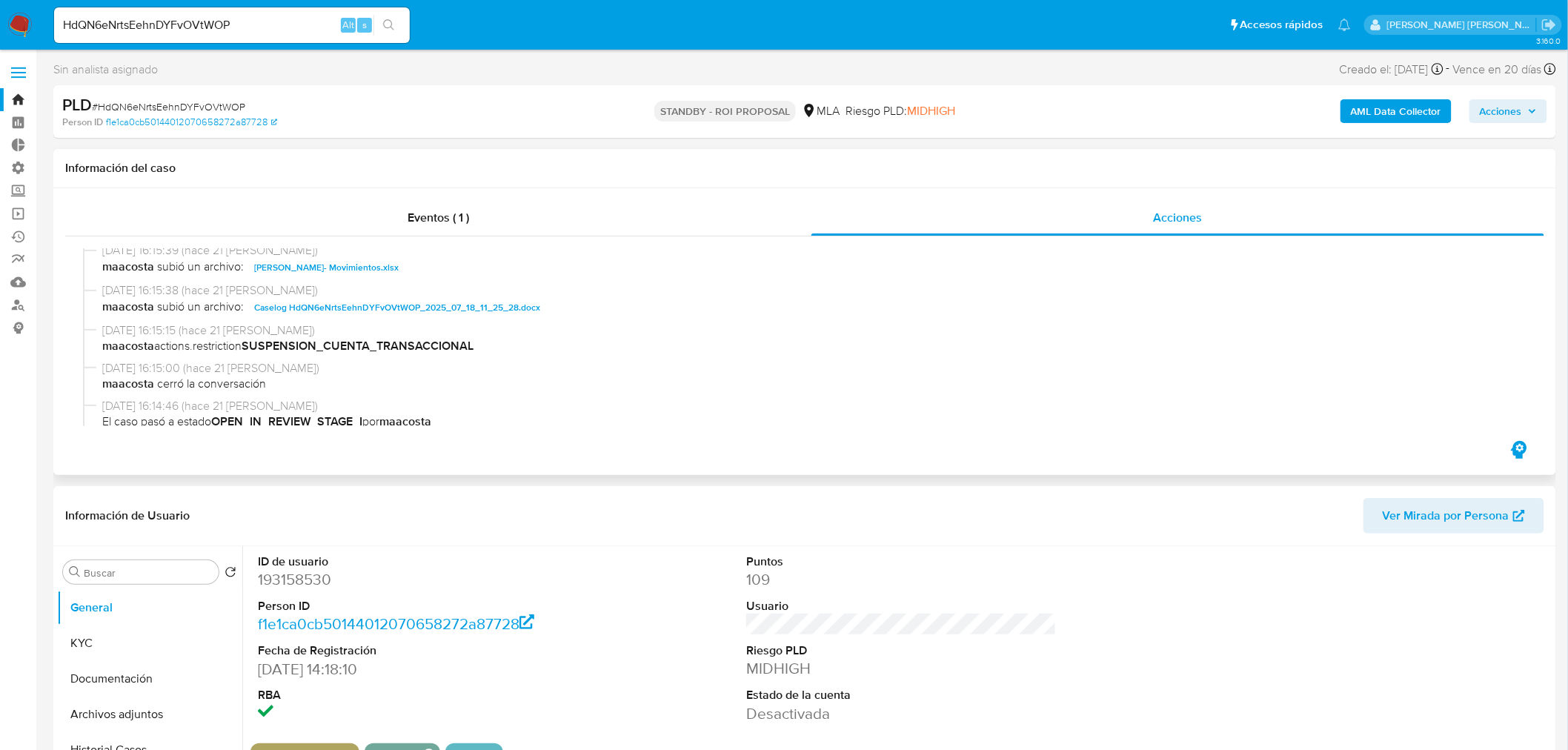
click at [480, 305] on span "Caselog HdQN6eNrtsEehnDYFvOVtWOP_2025_07_18_11_25_28.docx" at bounding box center [397, 308] width 286 height 18
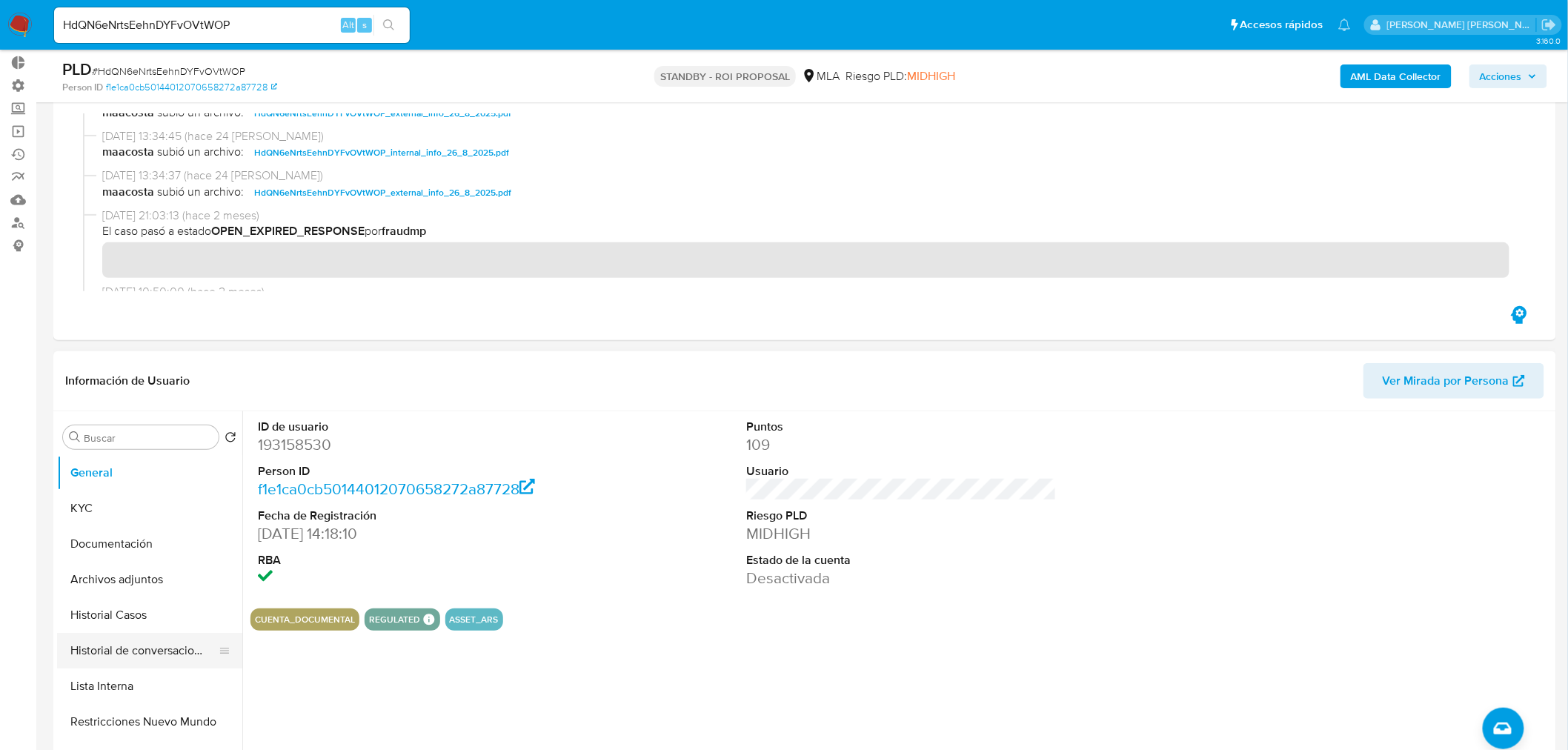
click at [122, 641] on button "Historial de conversaciones" at bounding box center [144, 650] width 173 height 36
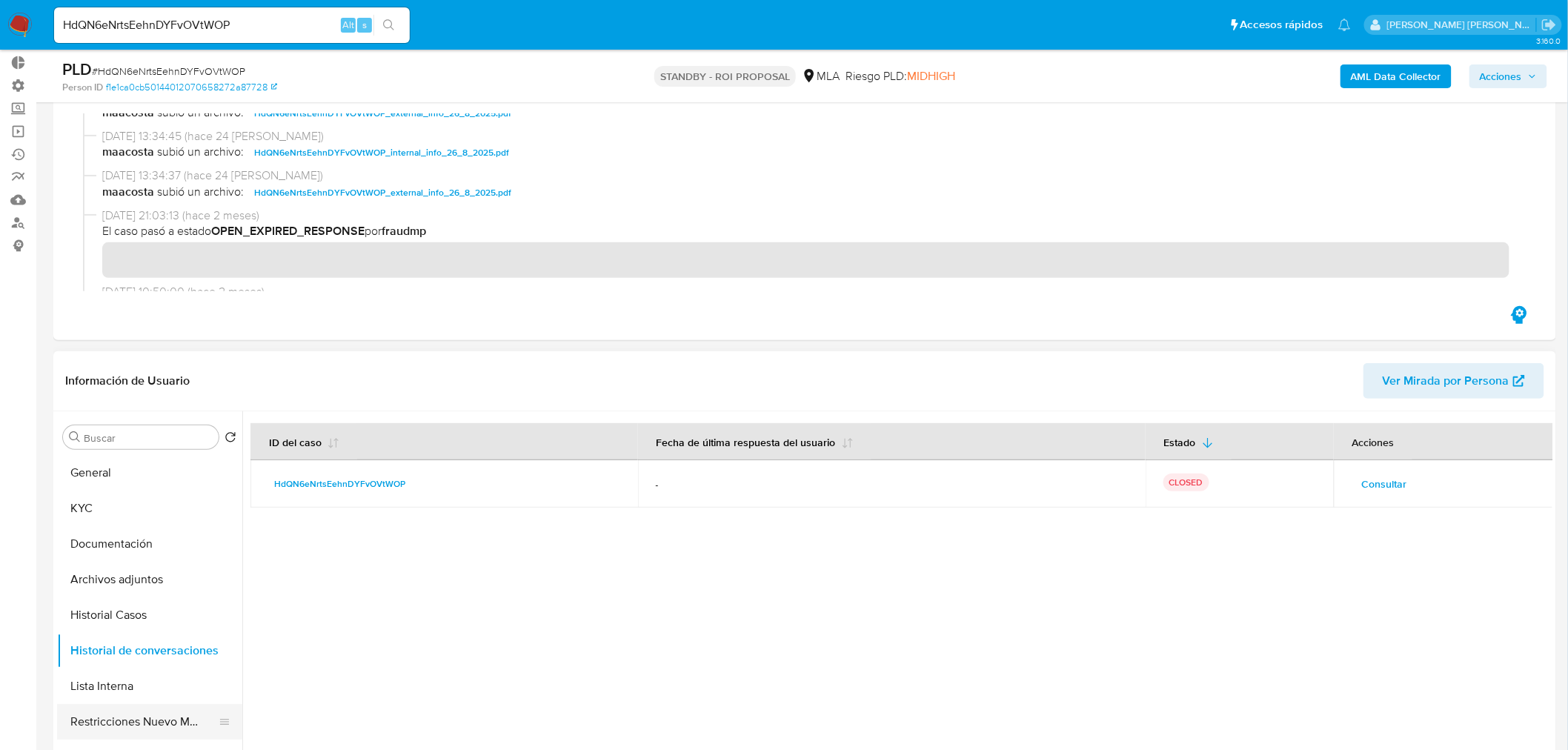
click at [149, 728] on button "Restricciones Nuevo Mundo" at bounding box center [144, 721] width 173 height 36
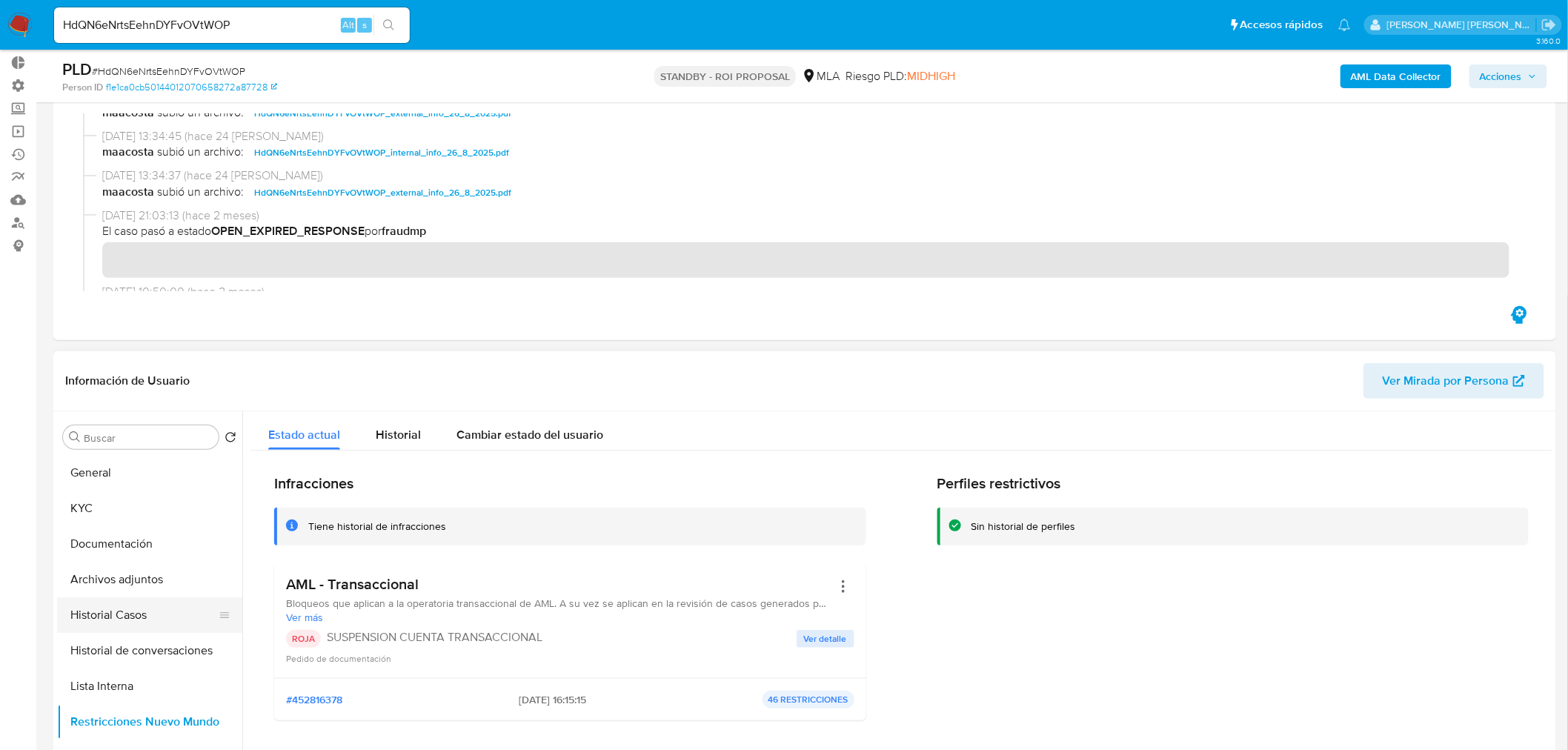
click at [105, 605] on button "Historial Casos" at bounding box center [144, 615] width 173 height 36
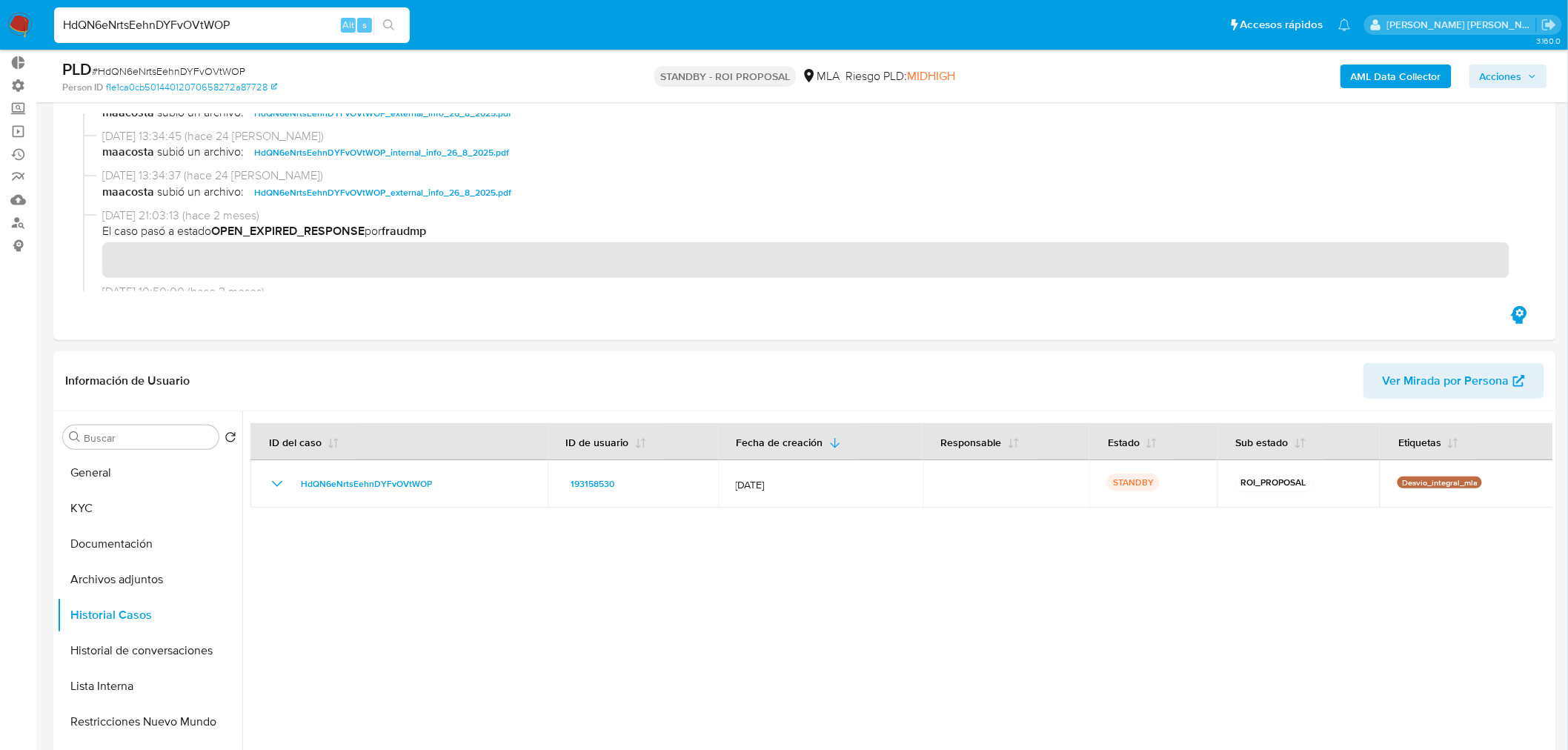
click at [184, 25] on input "HdQN6eNrtsEehnDYFvOVtWOP" at bounding box center [231, 25] width 355 height 19
paste input "8wgHPFKZ4UsCAqkPWw8WwbTm"
type input "8wgHPFKZ4UsCAqkPWw8WwbTm"
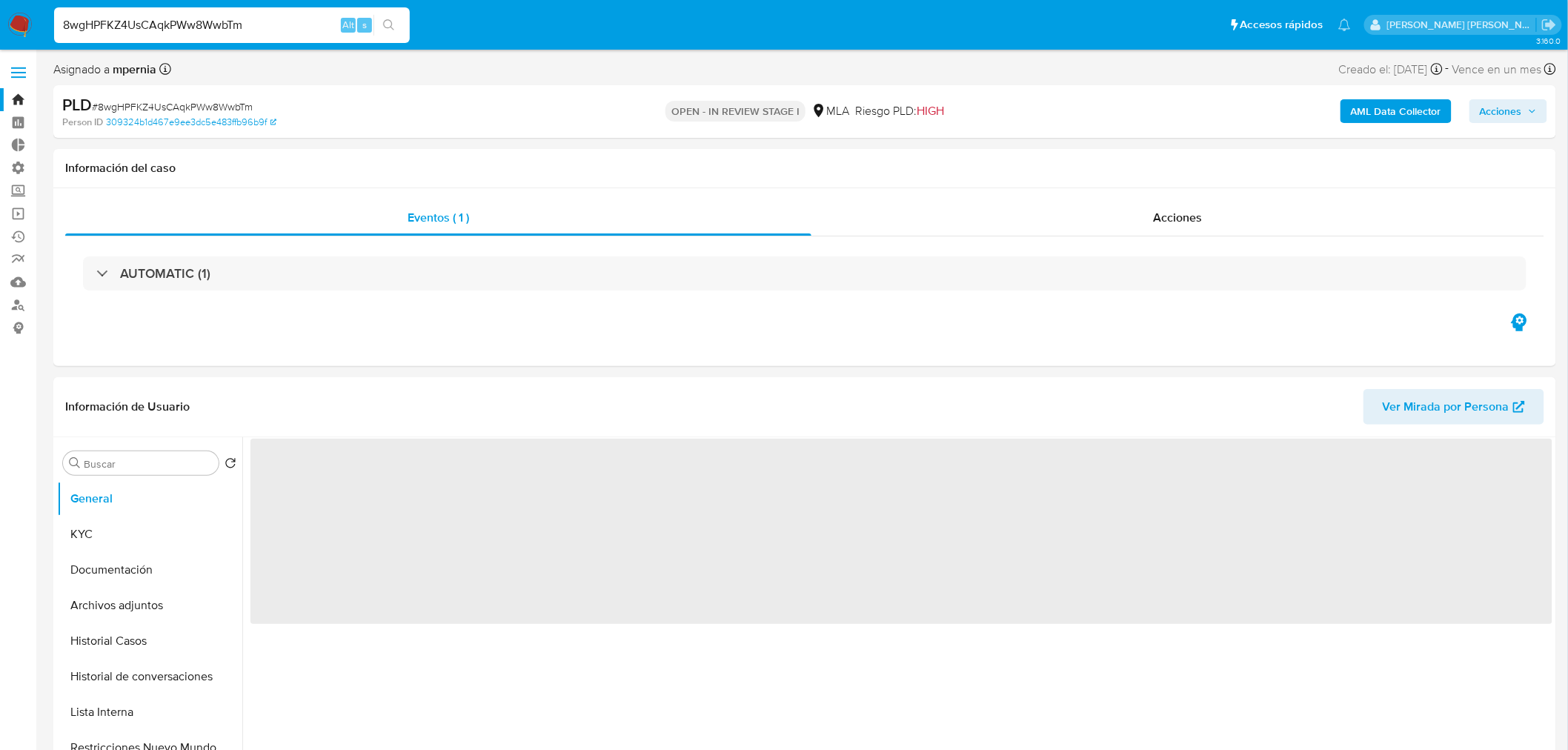
select select "10"
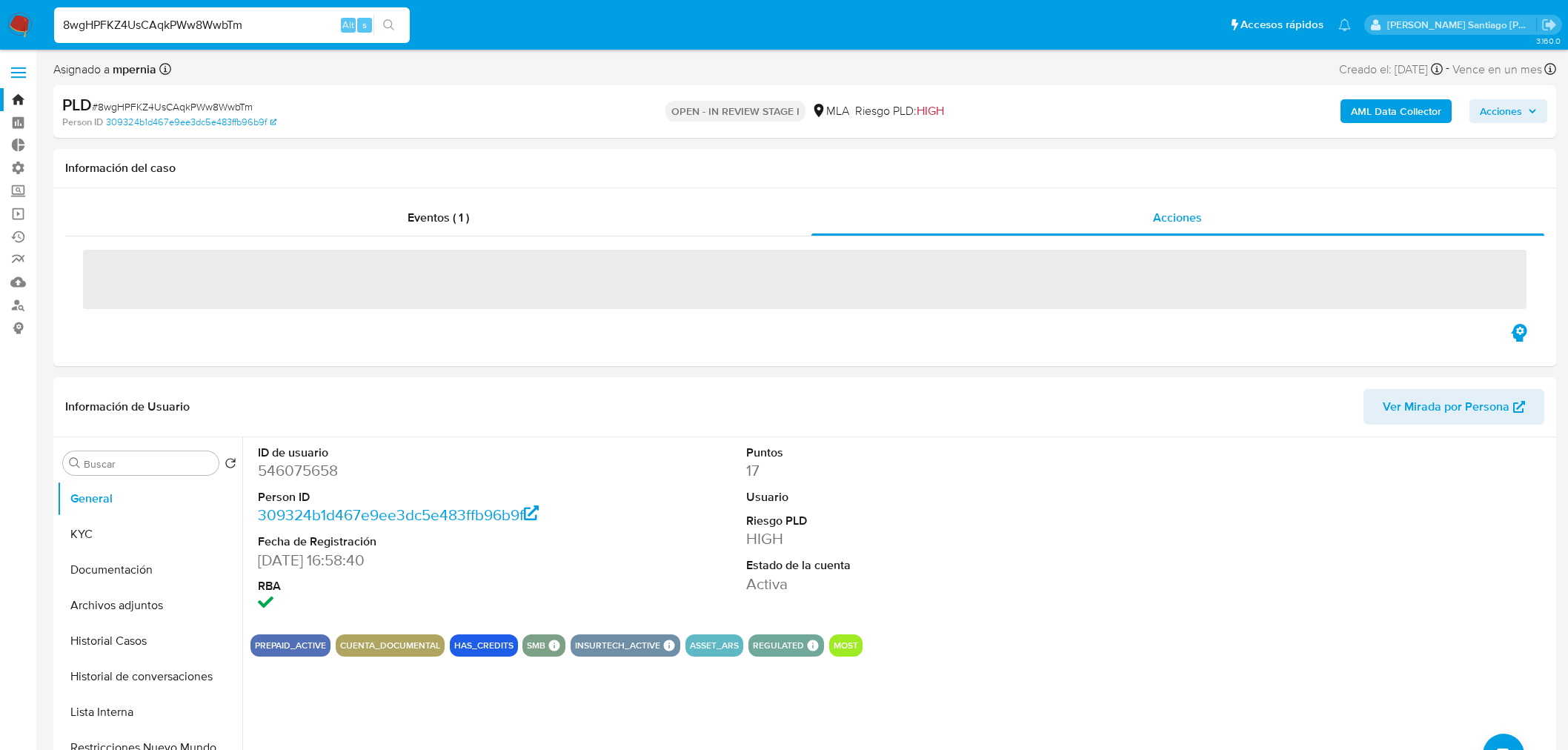
select select "10"
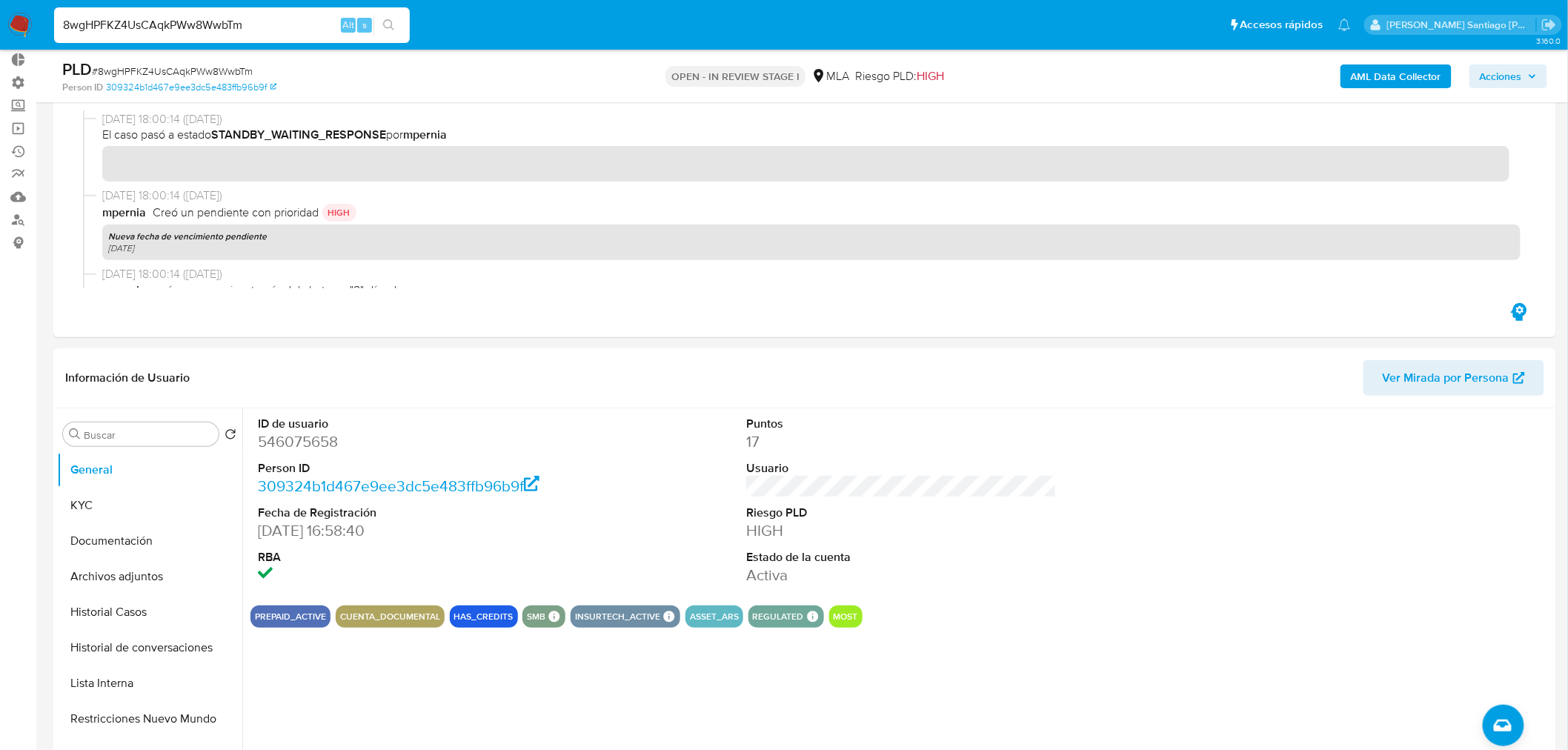
scroll to position [247, 0]
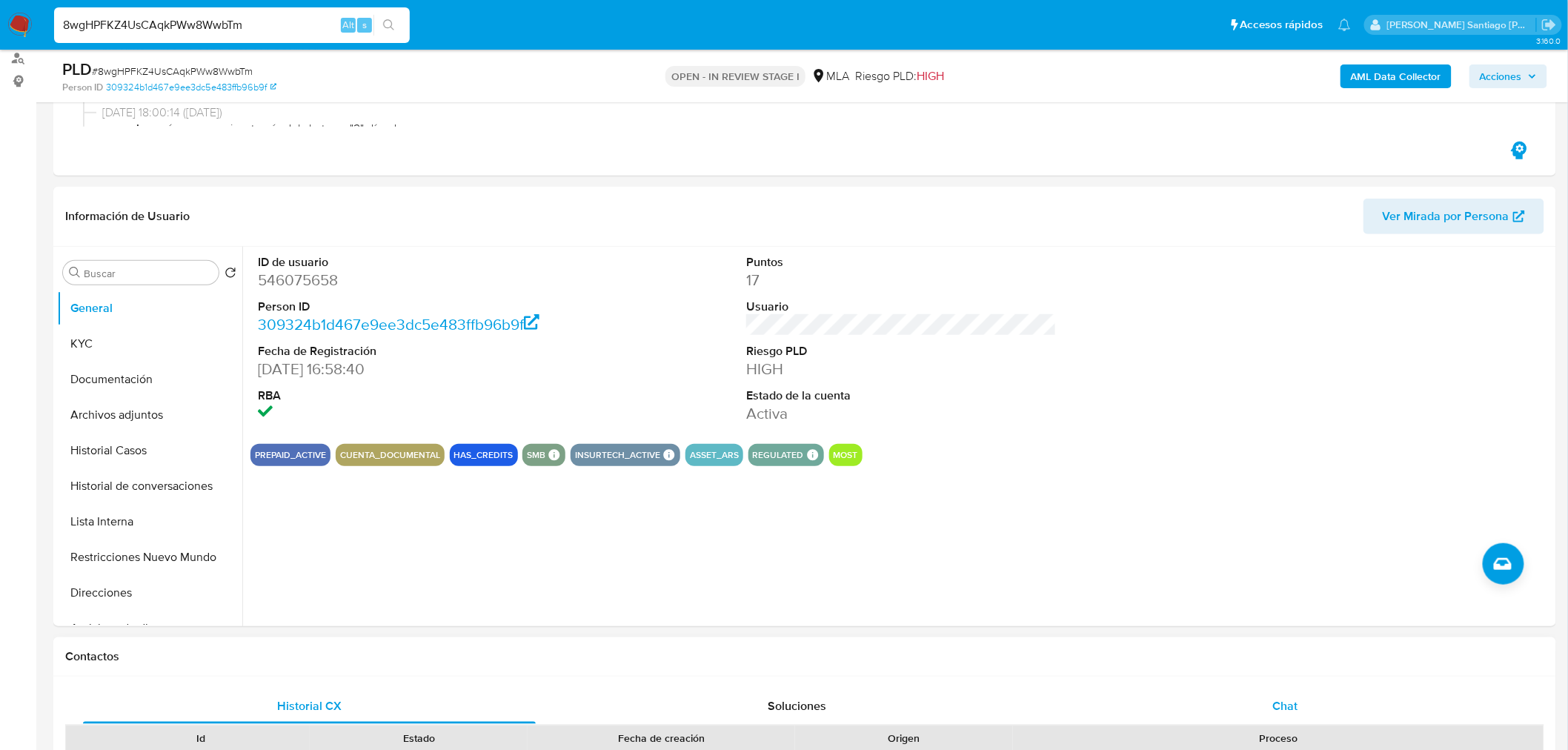
click at [1305, 694] on div "Chat" at bounding box center [1285, 706] width 452 height 36
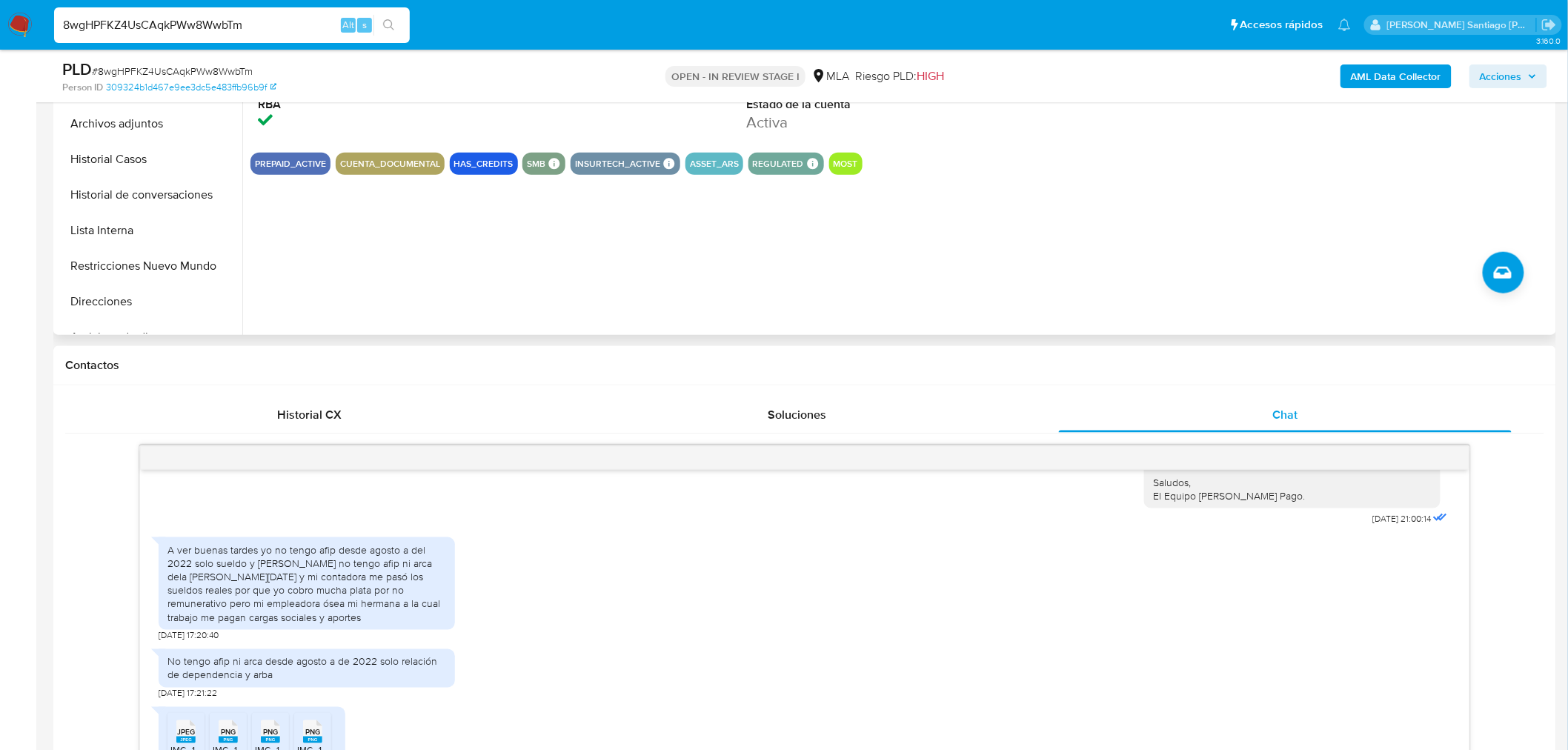
scroll to position [411, 0]
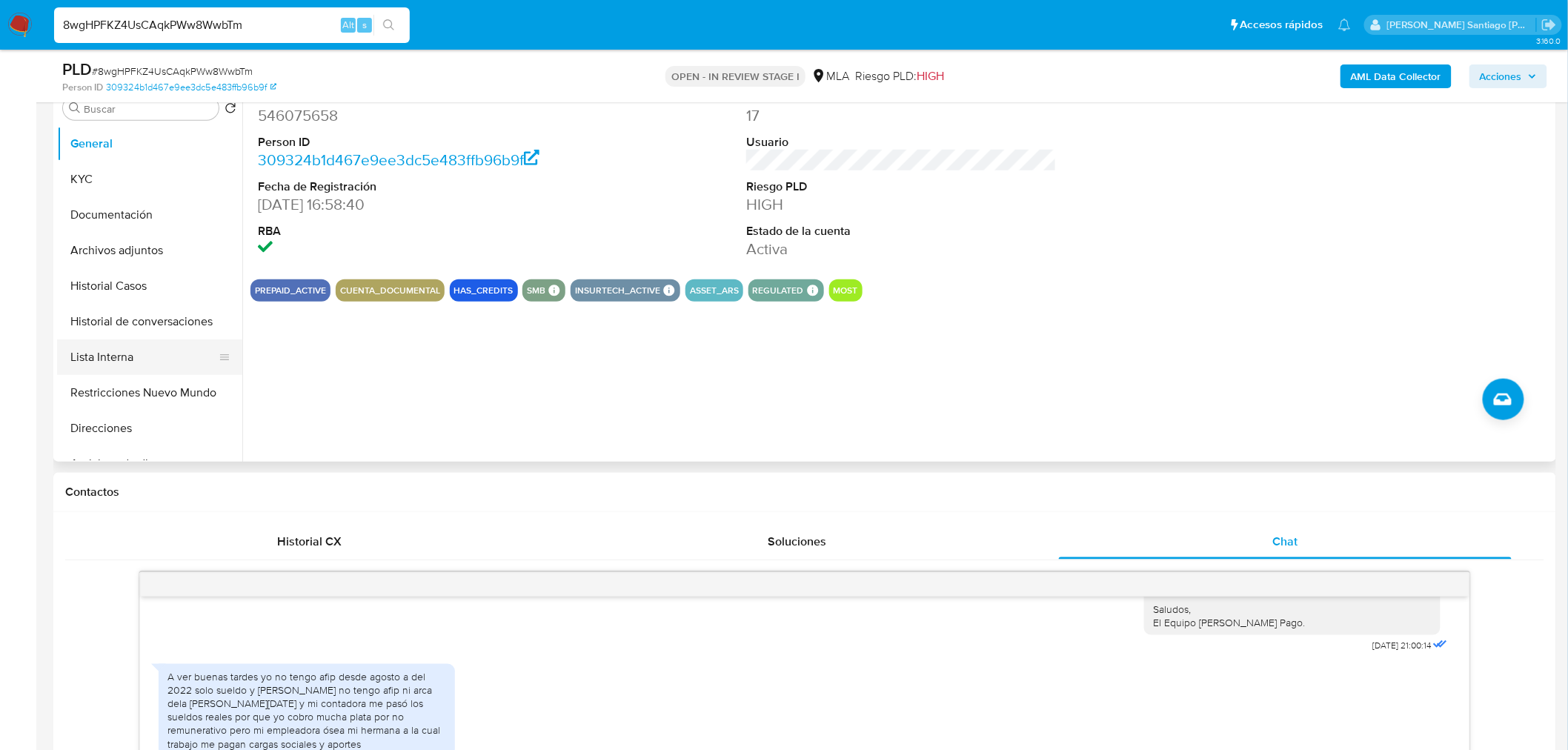
click at [117, 353] on button "Lista Interna" at bounding box center [144, 357] width 173 height 36
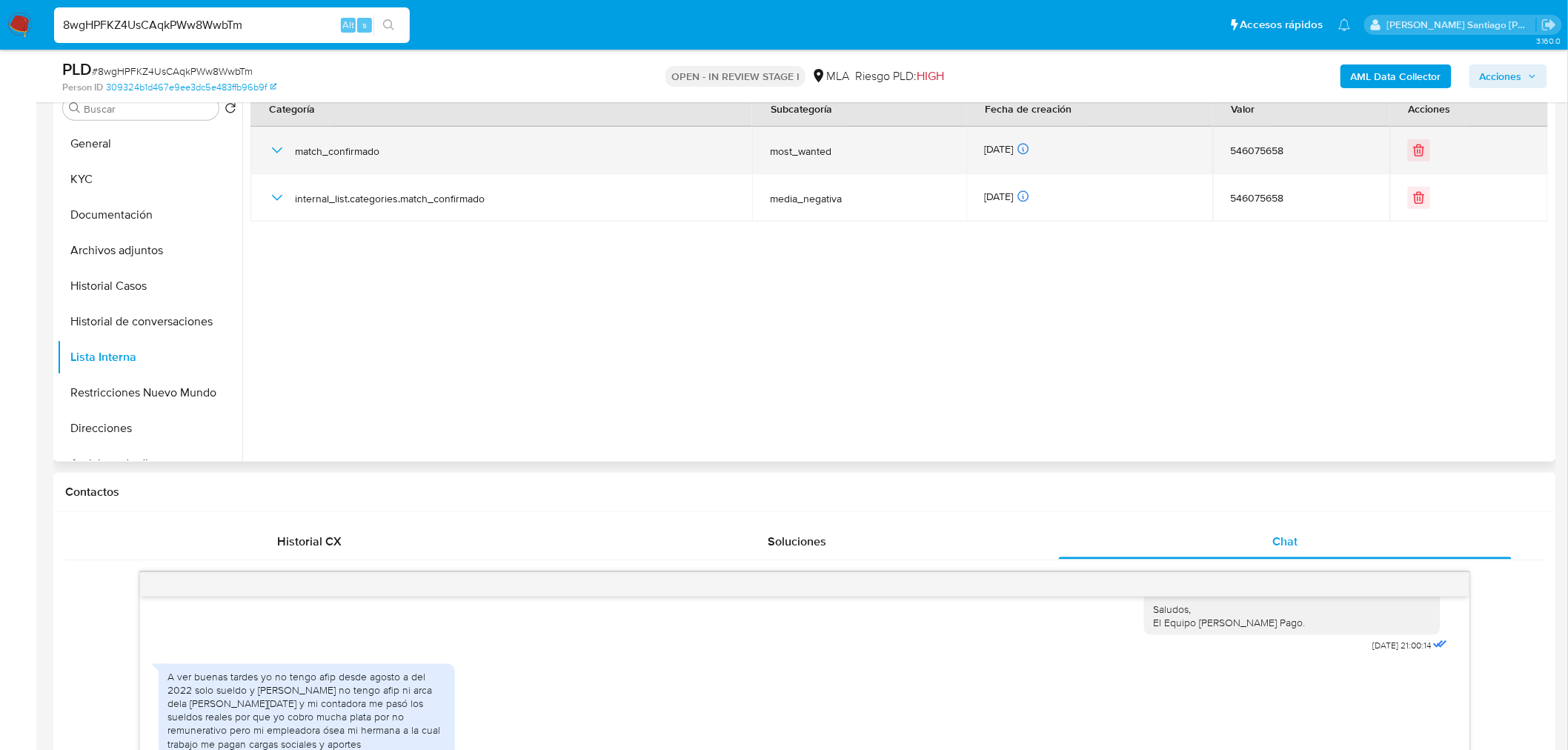
click at [523, 154] on span "match_confirmado" at bounding box center [514, 151] width 439 height 13
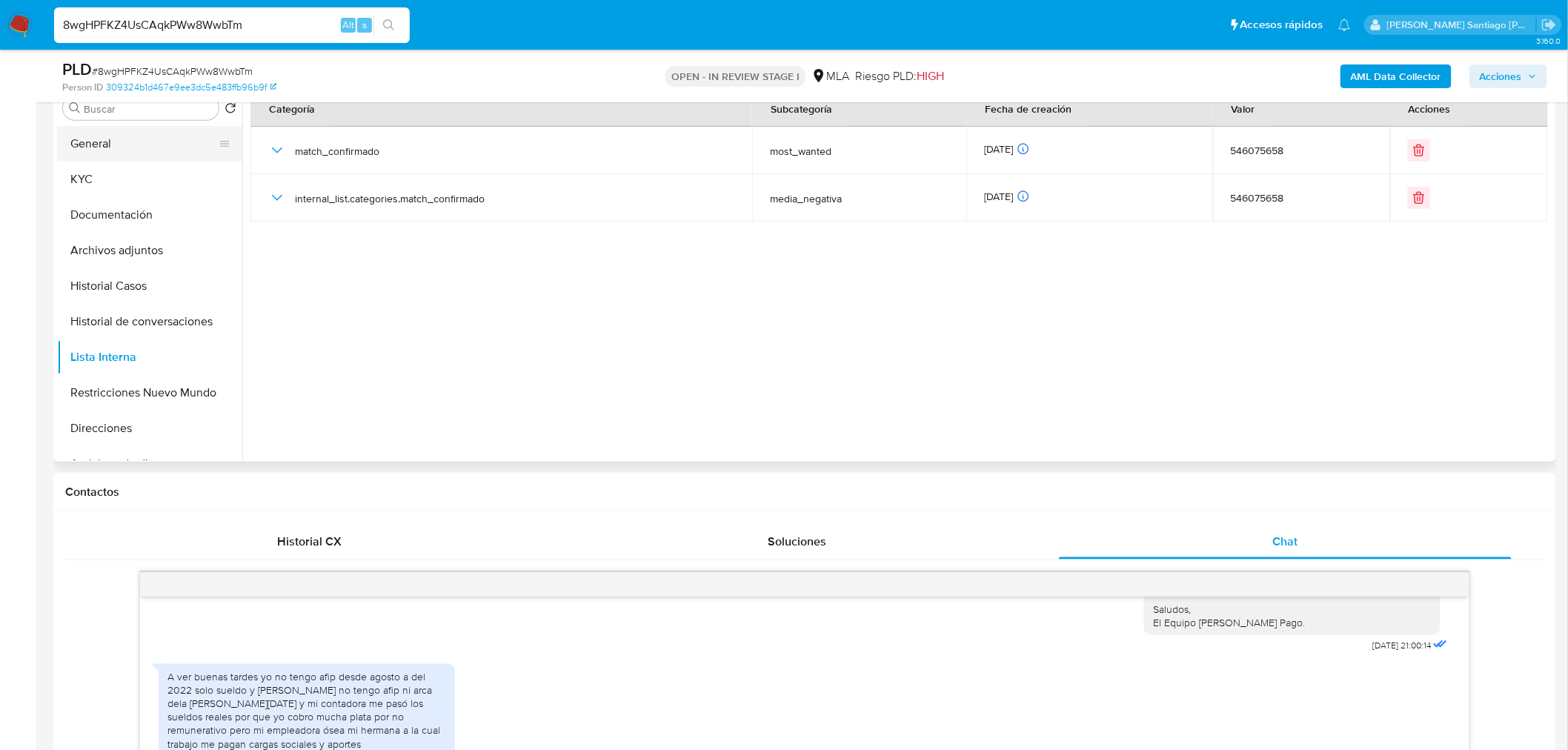
click at [160, 140] on button "General" at bounding box center [144, 143] width 173 height 36
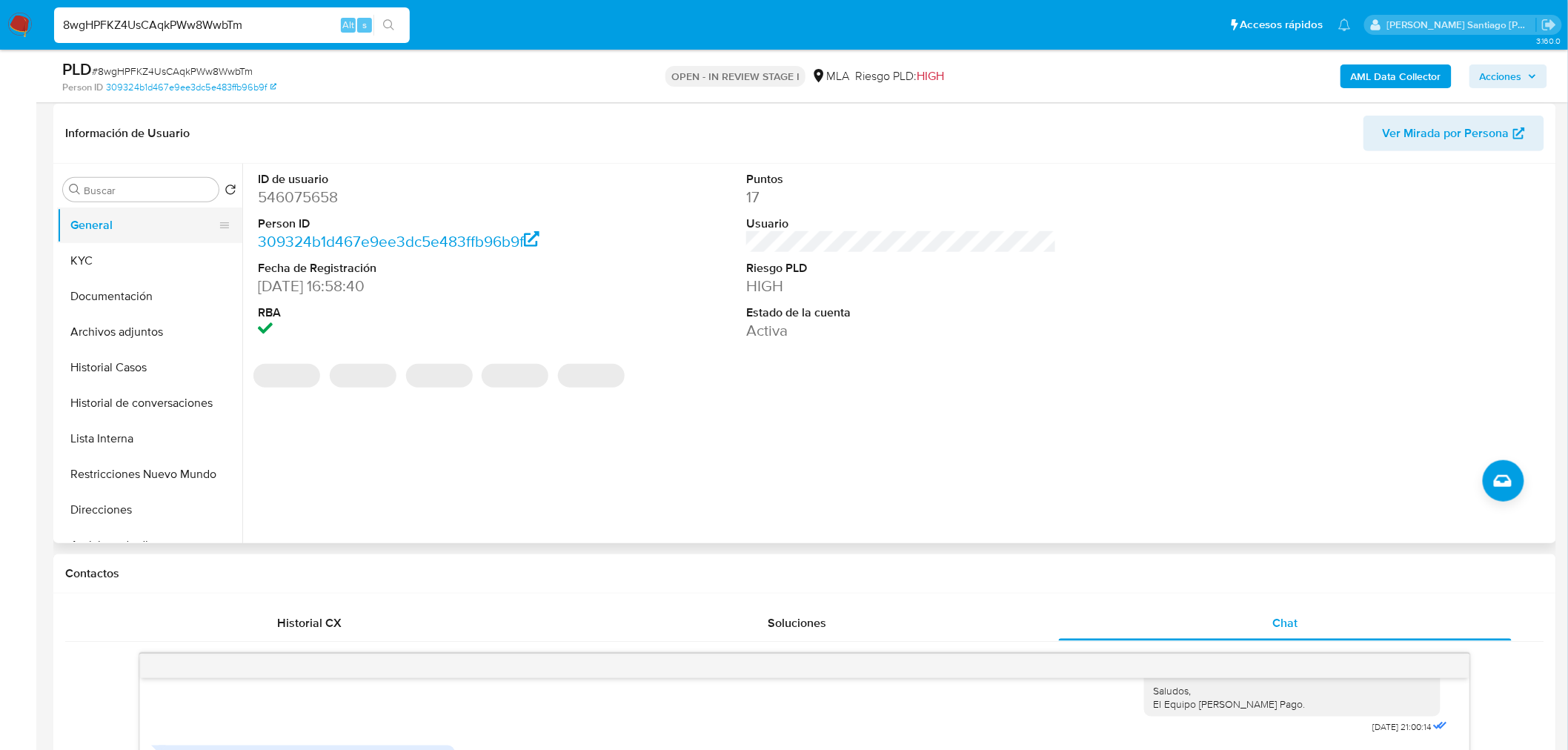
scroll to position [329, 0]
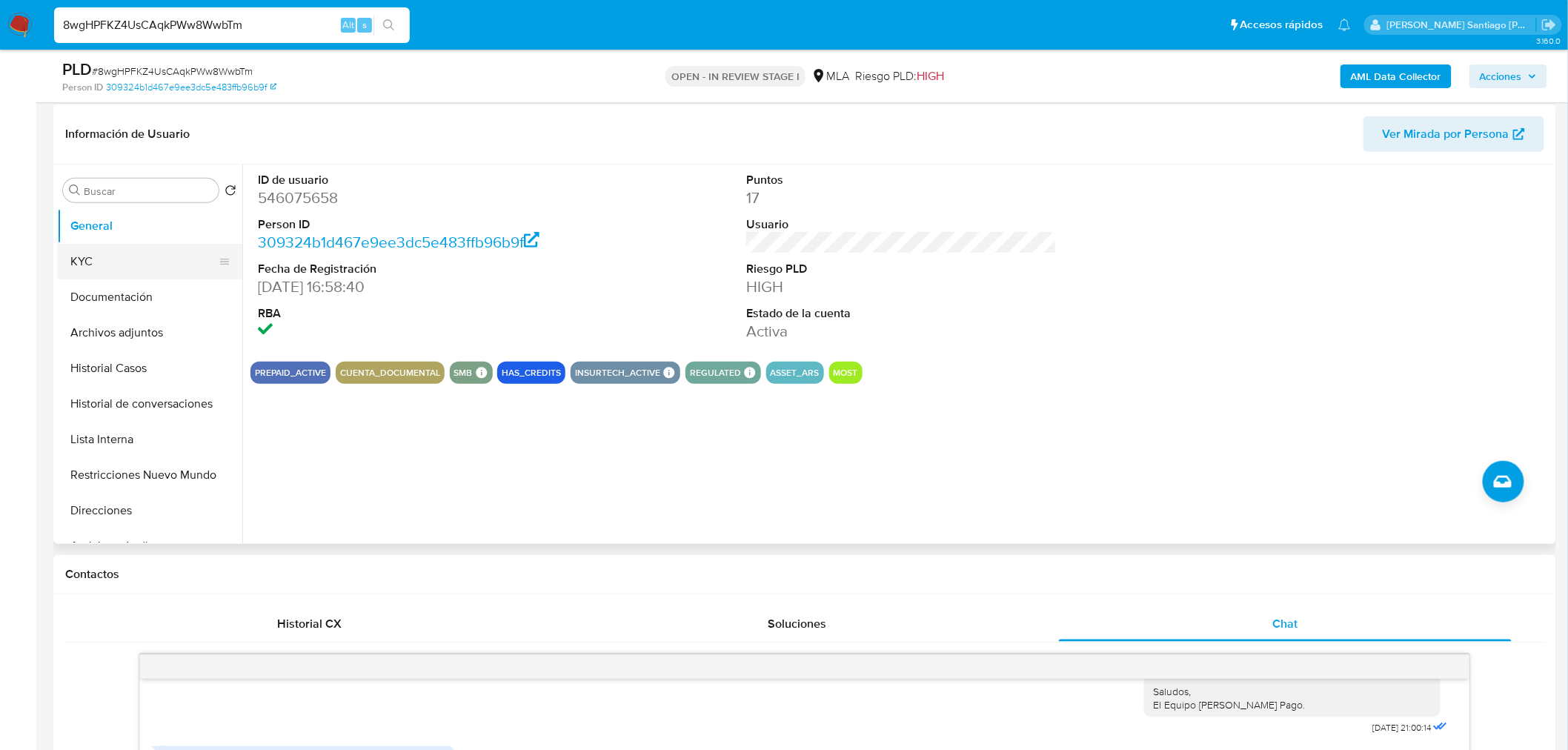
drag, startPoint x: 119, startPoint y: 259, endPoint x: 175, endPoint y: 277, distance: 58.8
click at [119, 259] on button "KYC" at bounding box center [144, 261] width 173 height 36
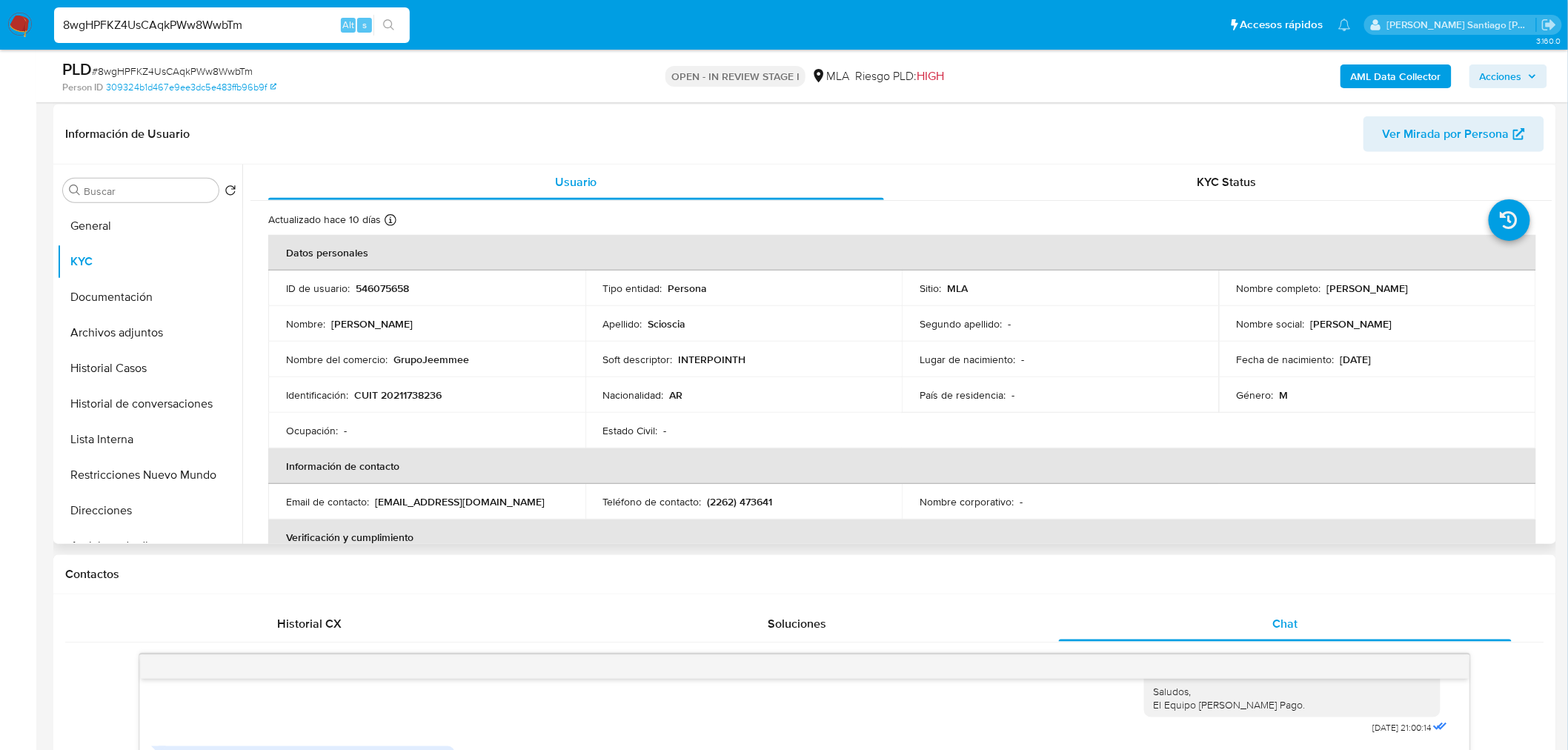
click at [412, 395] on p "CUIT 20211738236" at bounding box center [398, 395] width 88 height 13
copy p "20211738236"
click at [138, 362] on button "Historial Casos" at bounding box center [144, 368] width 173 height 36
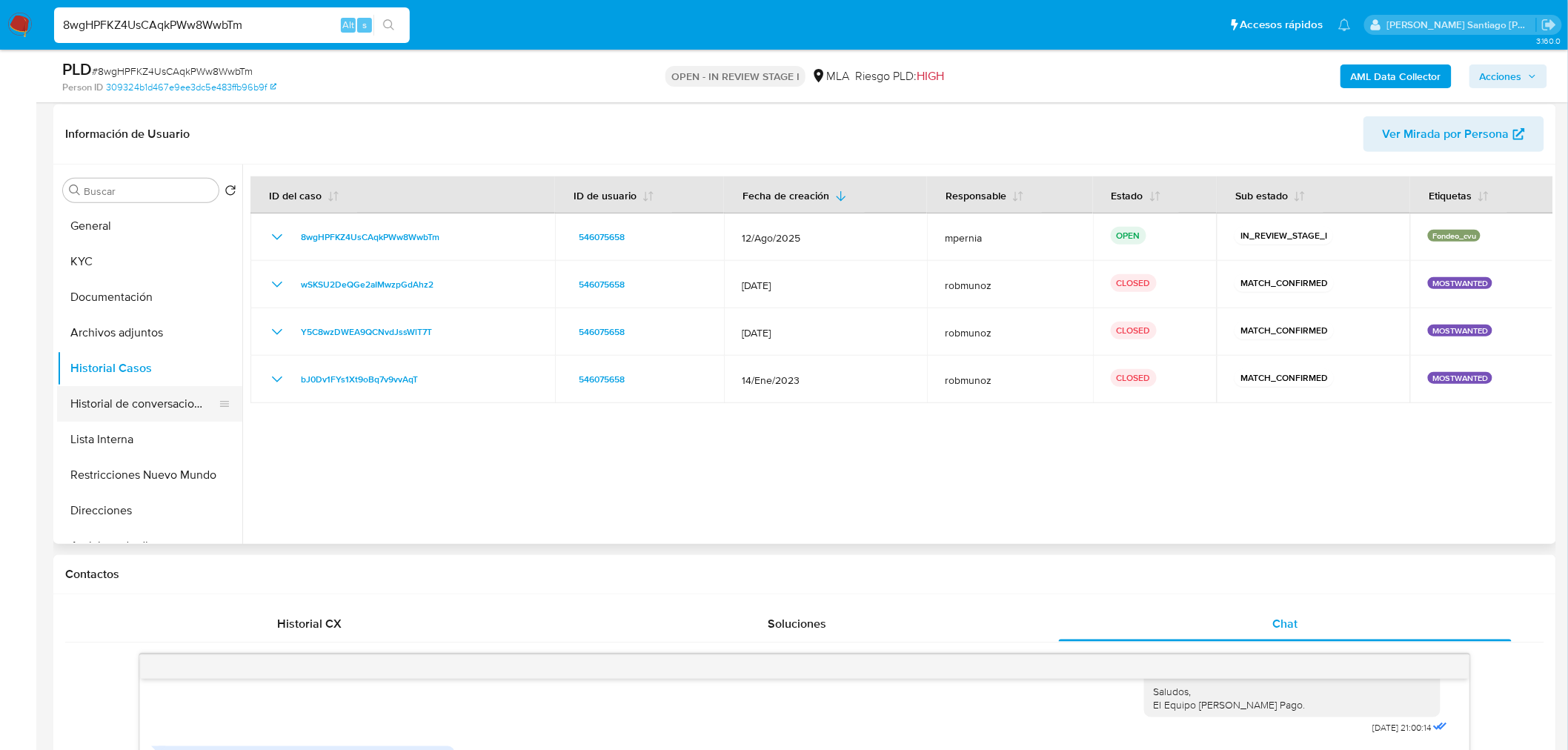
click at [146, 406] on button "Historial de conversaciones" at bounding box center [144, 403] width 173 height 36
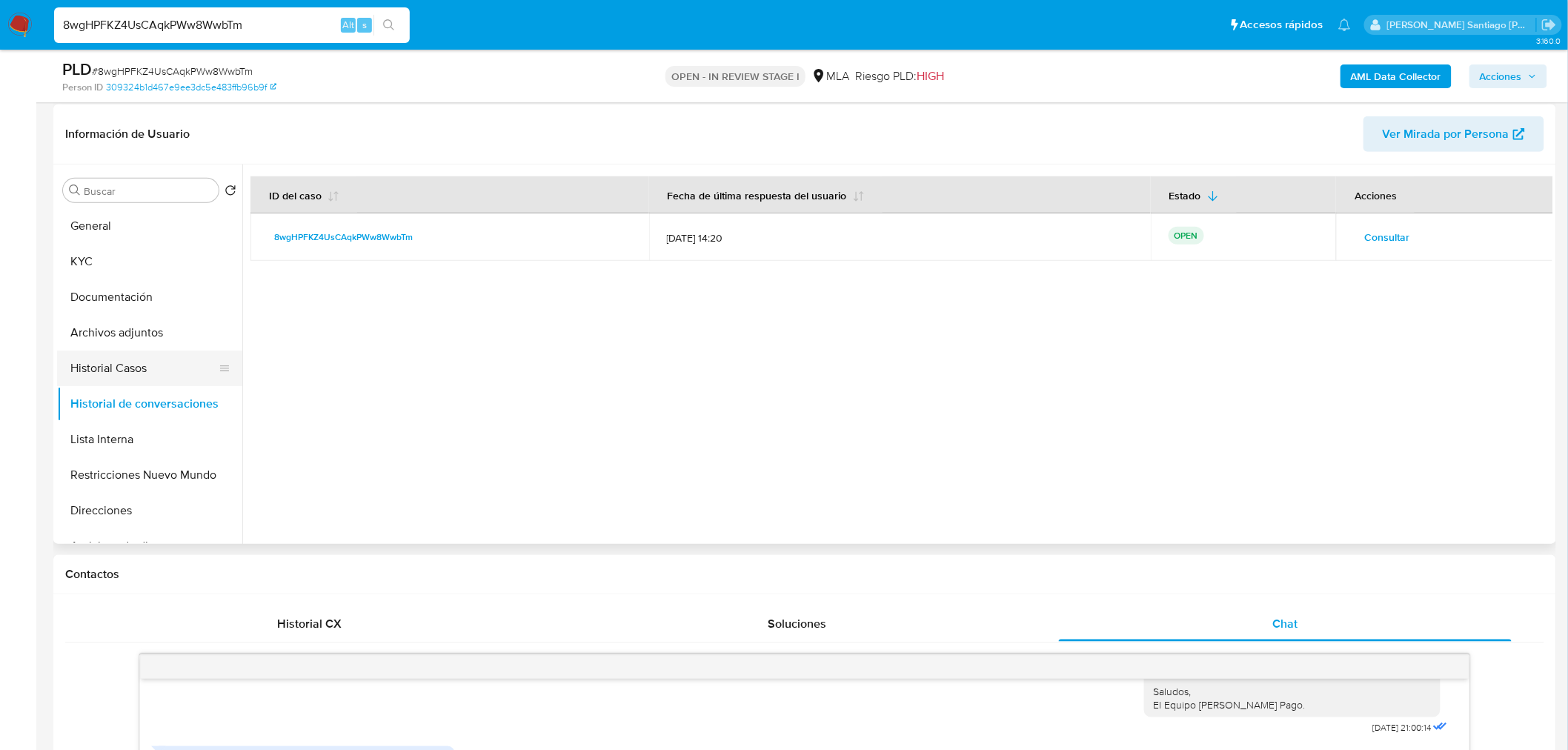
click at [135, 360] on button "Historial Casos" at bounding box center [144, 368] width 173 height 36
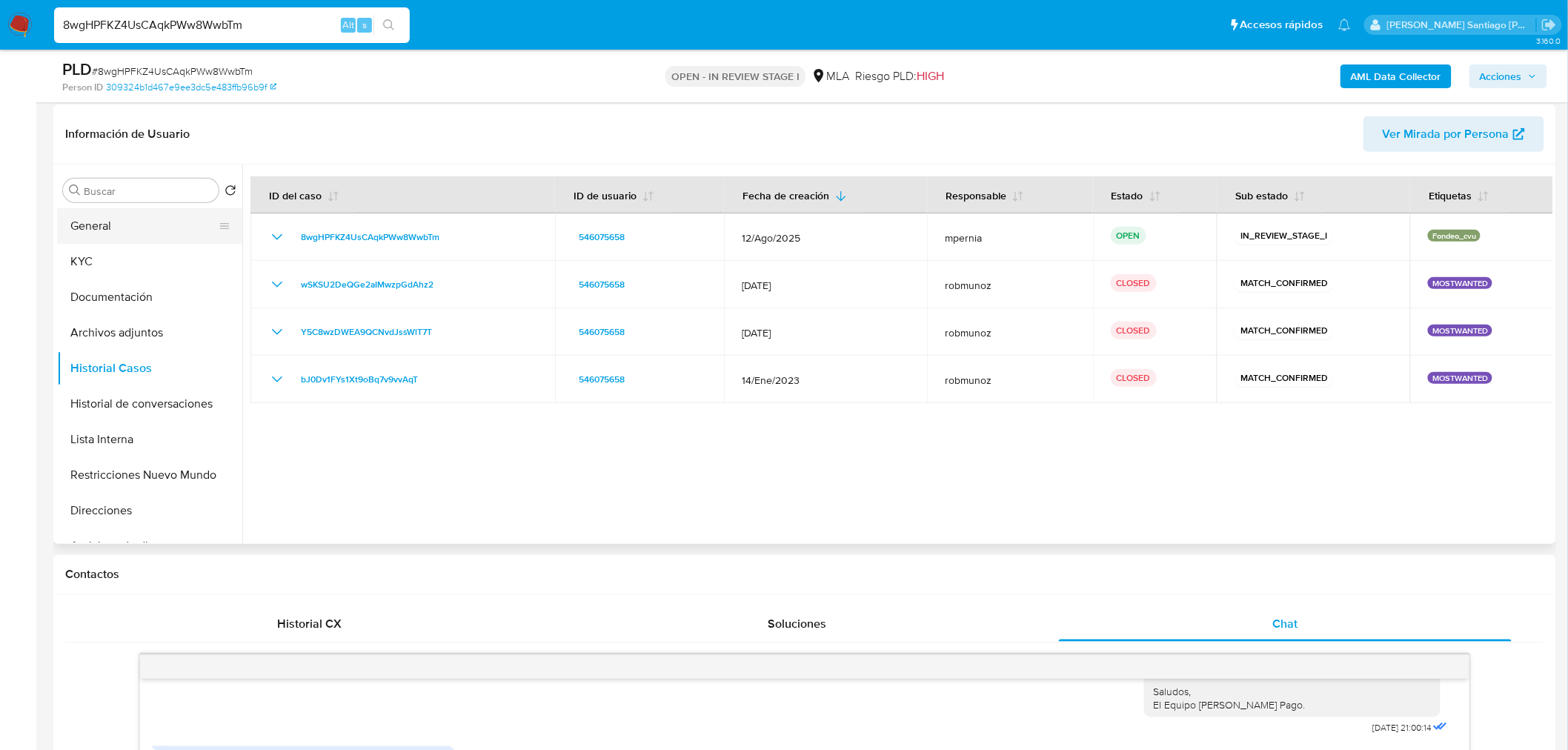
click at [131, 222] on button "General" at bounding box center [144, 225] width 173 height 36
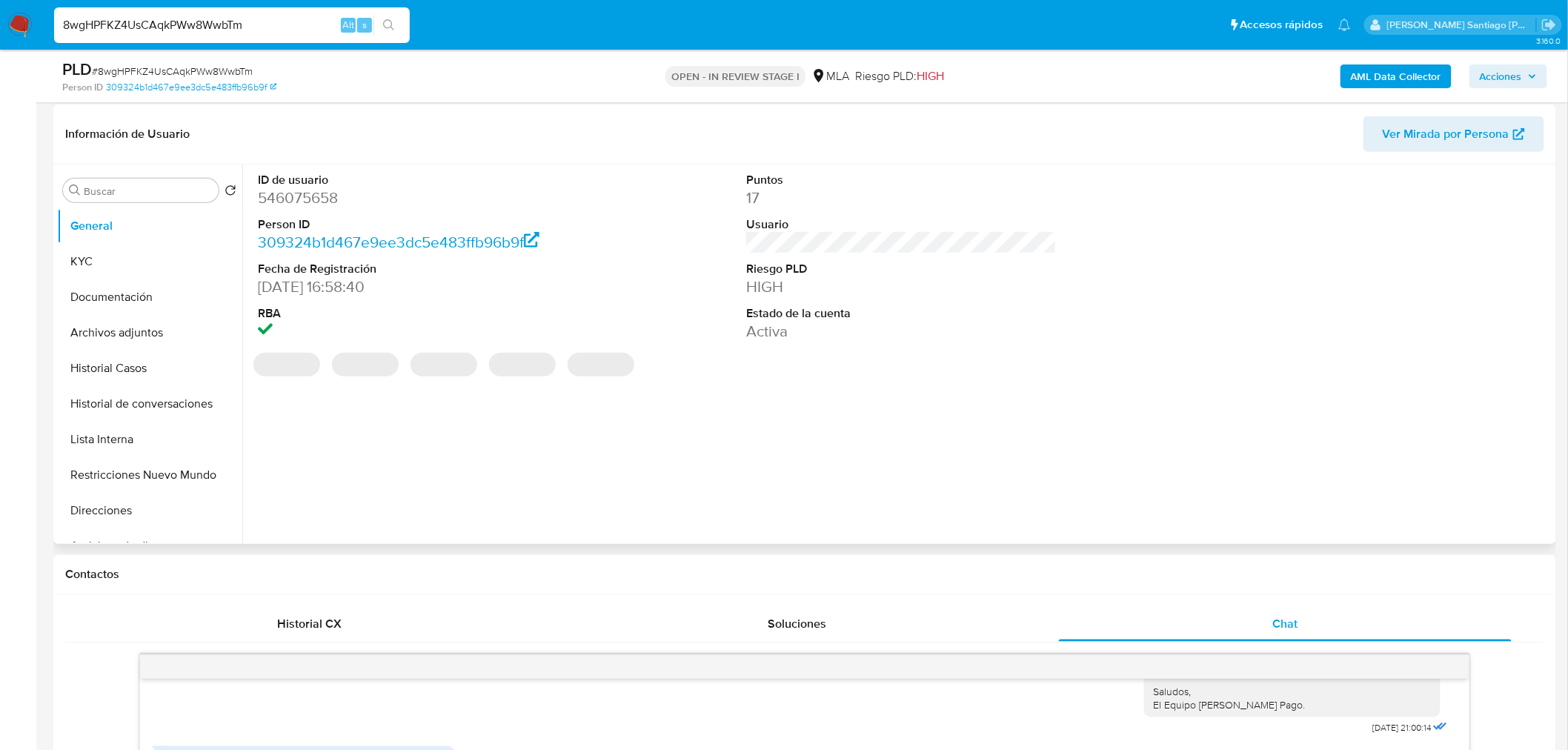
click at [297, 200] on dd "546075658" at bounding box center [413, 198] width 310 height 21
copy dd "546075658"
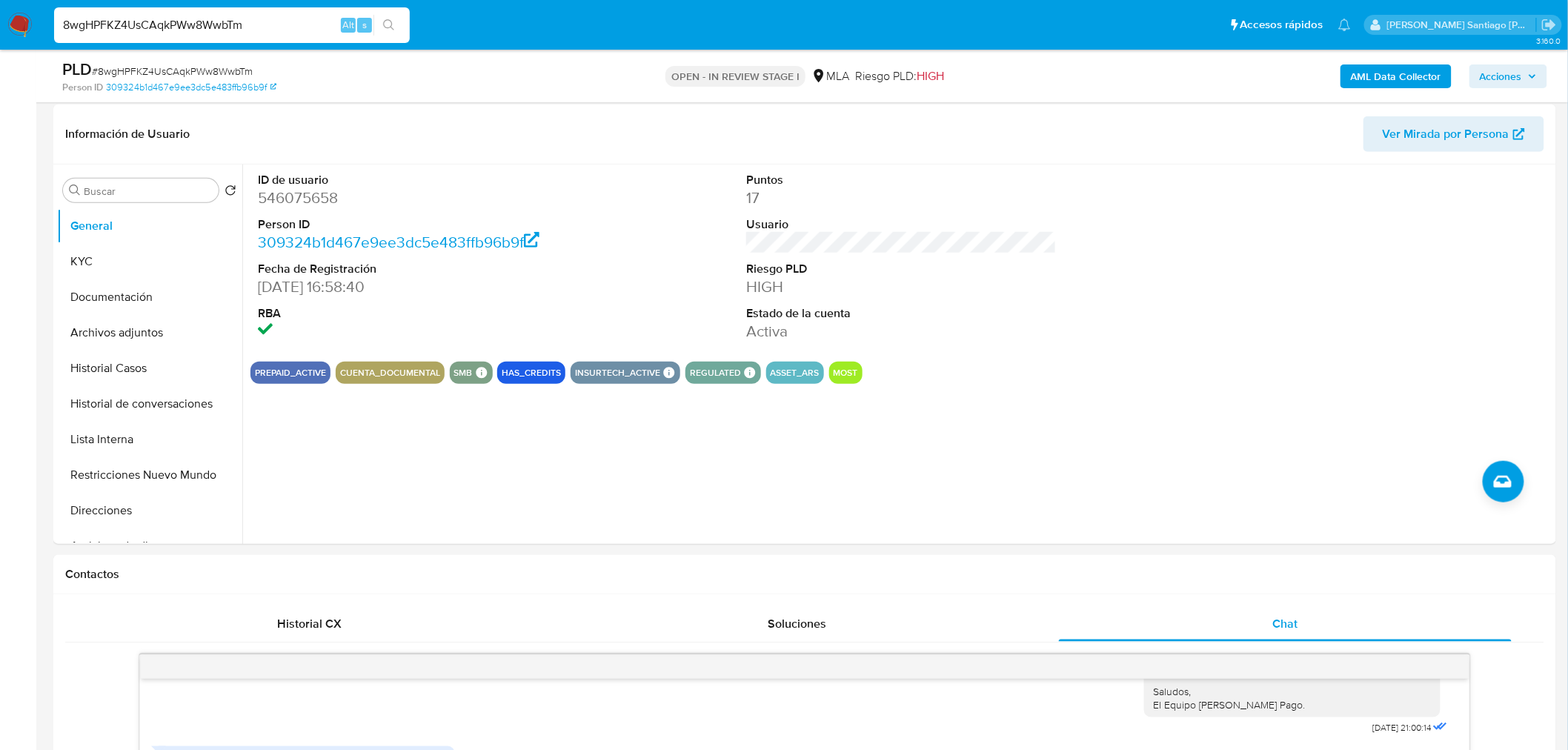
click at [206, 32] on input "8wgHPFKZ4UsCAqkPWw8WwbTm" at bounding box center [231, 25] width 355 height 19
paste input "KaCilodvok2EJBxWetKfIMgS"
type input "KaCilodvok2EJBxWetKfIMgS"
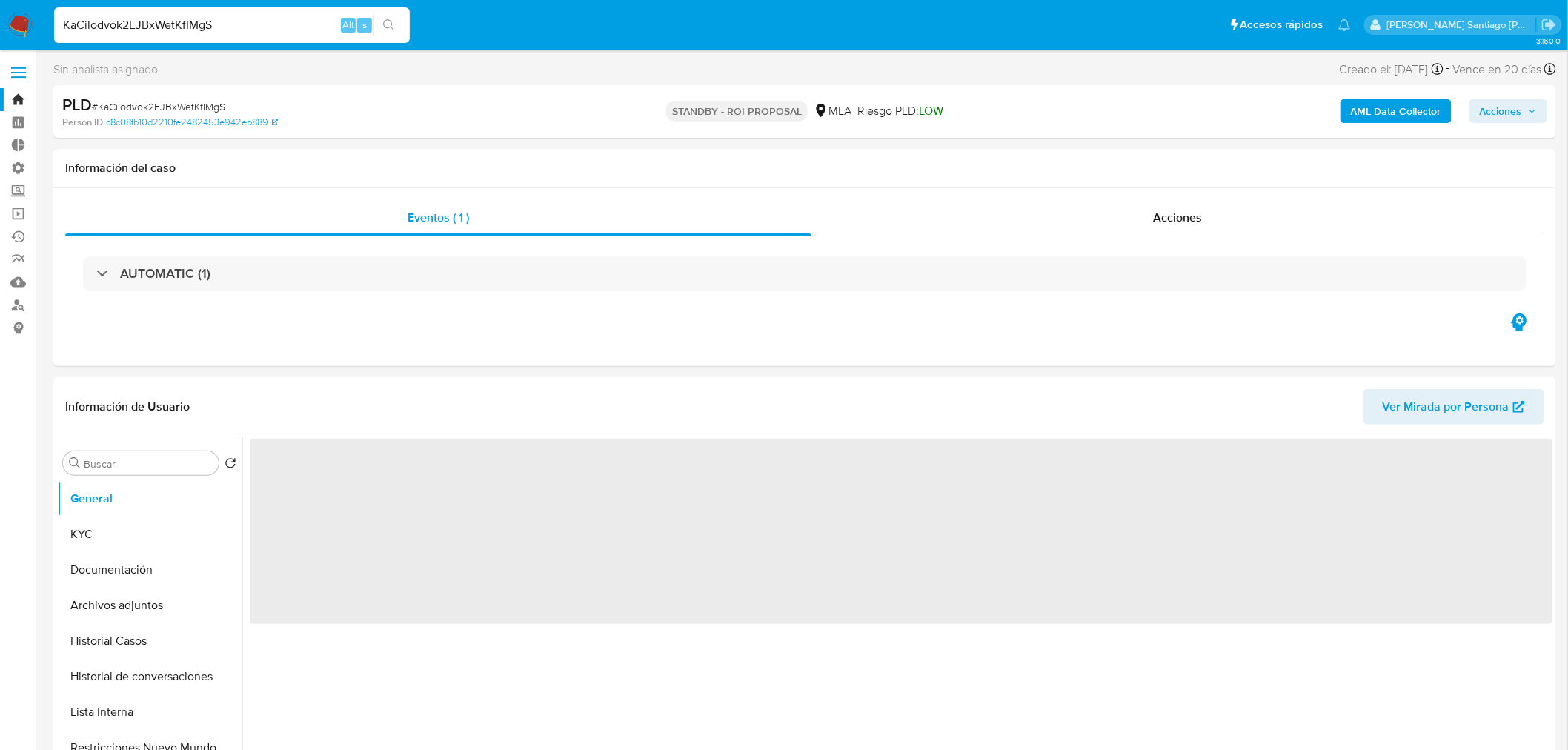
select select "10"
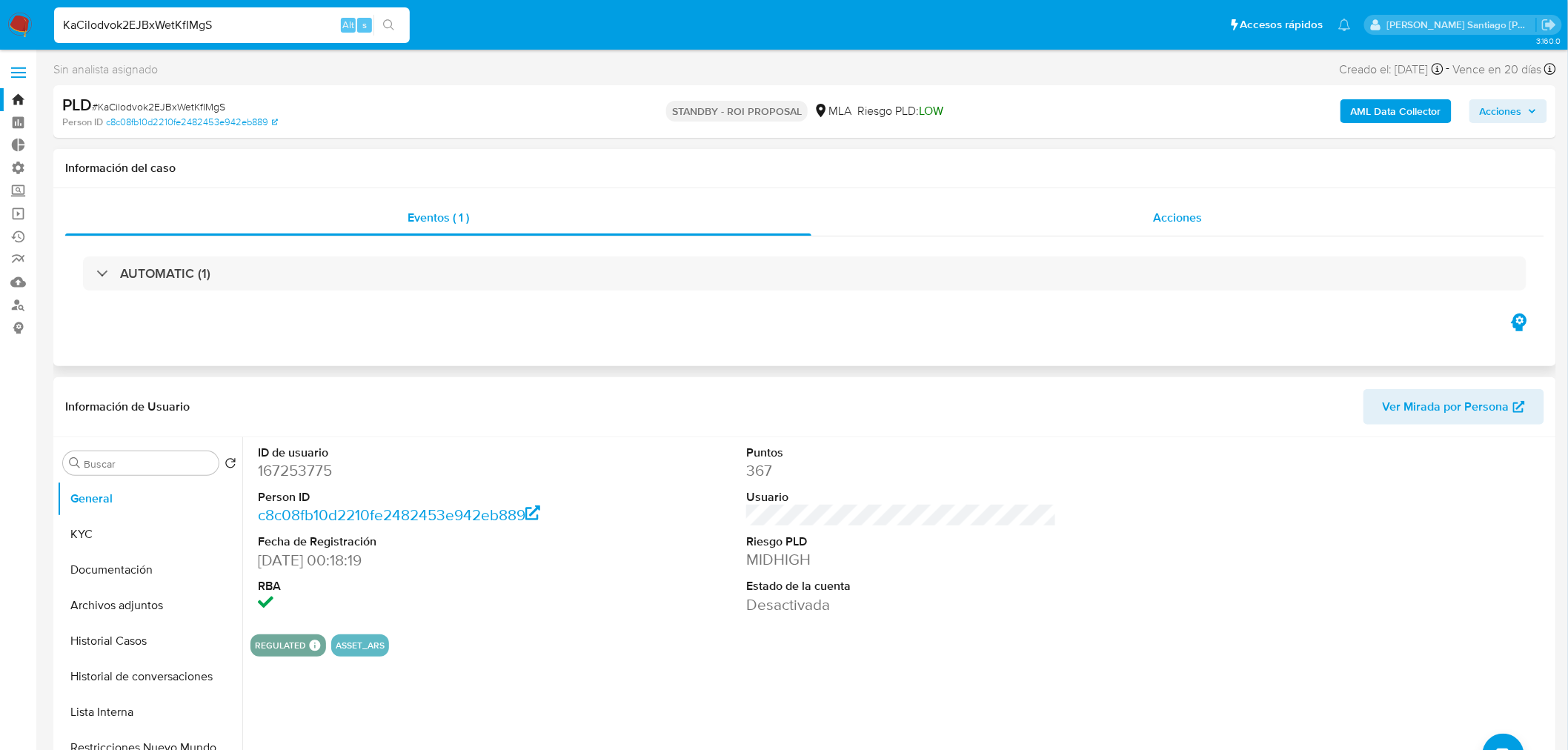
click at [1197, 213] on span "Acciones" at bounding box center [1177, 218] width 49 height 17
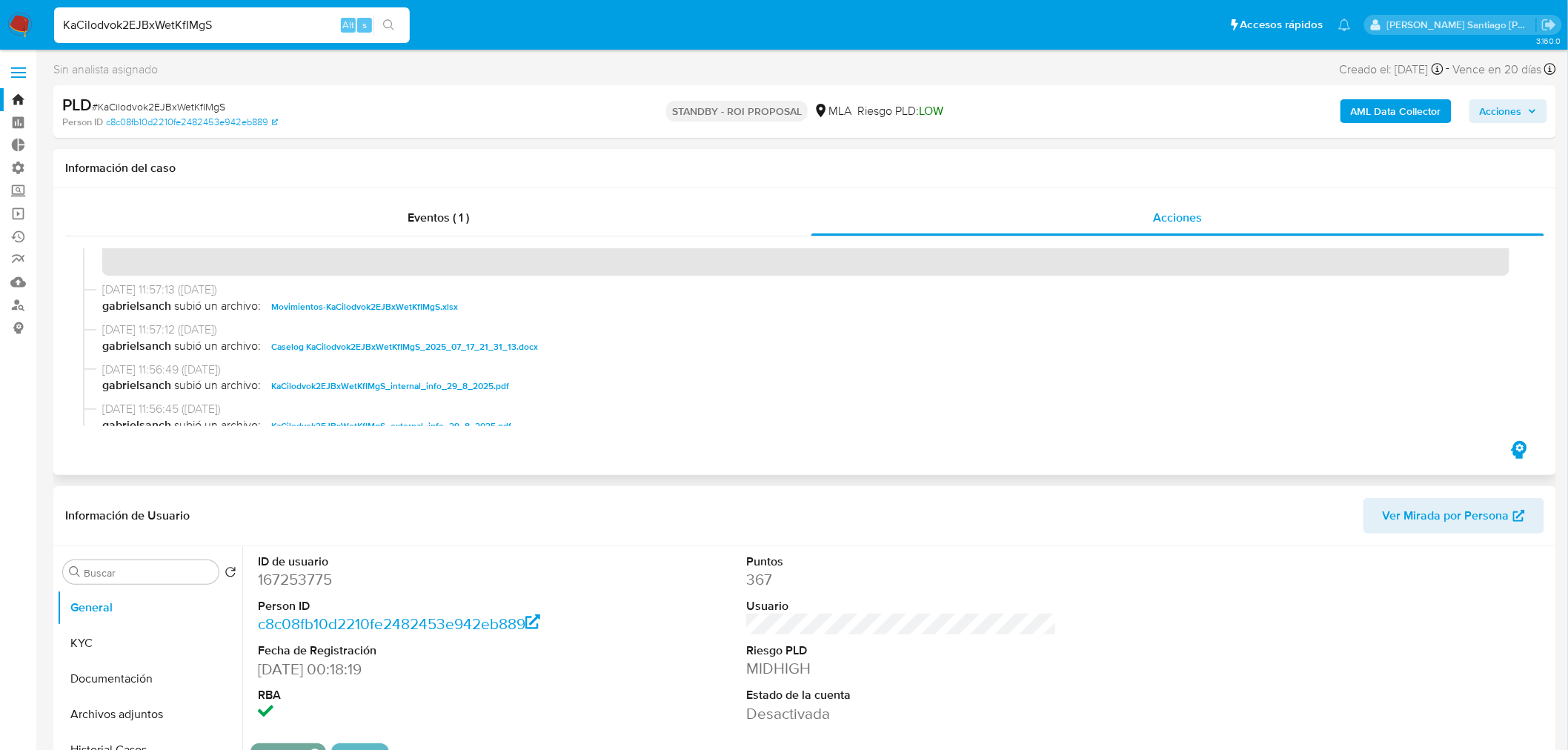
scroll to position [82, 0]
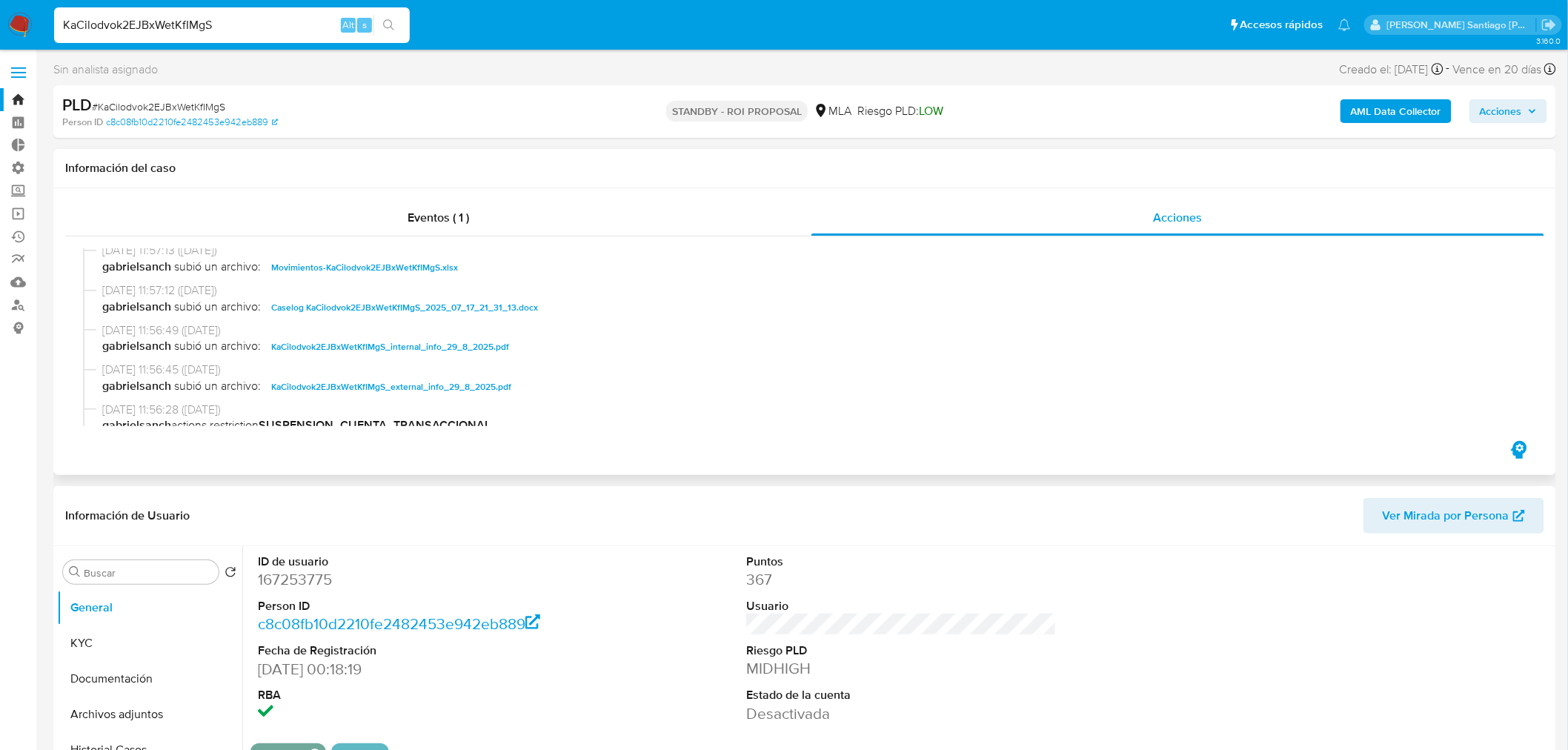
click at [485, 303] on span "Caselog KaCilodvok2EJBxWetKfIMgS_2025_07_17_21_31_13.docx" at bounding box center [405, 308] width 267 height 18
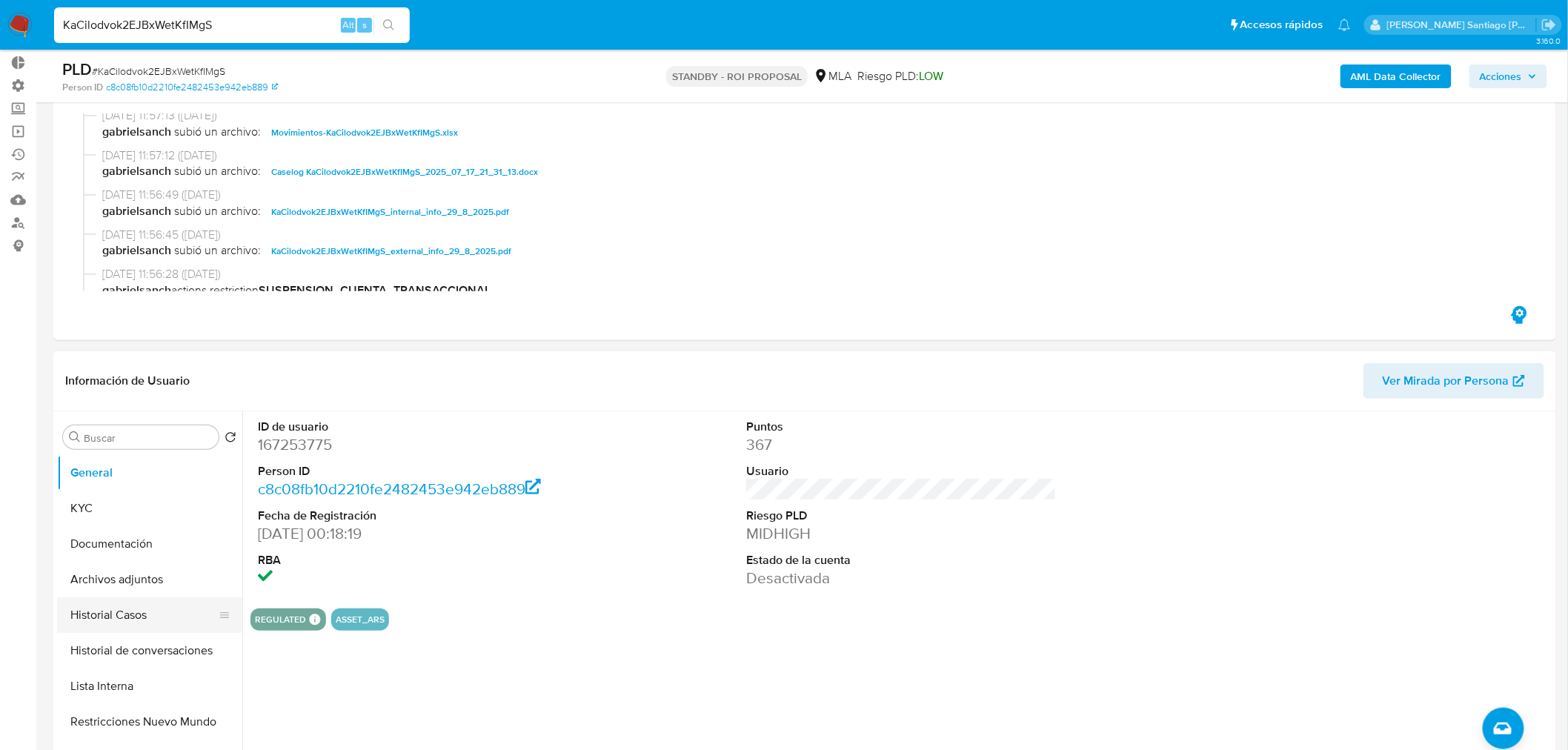
click at [75, 616] on button "Historial Casos" at bounding box center [144, 615] width 173 height 36
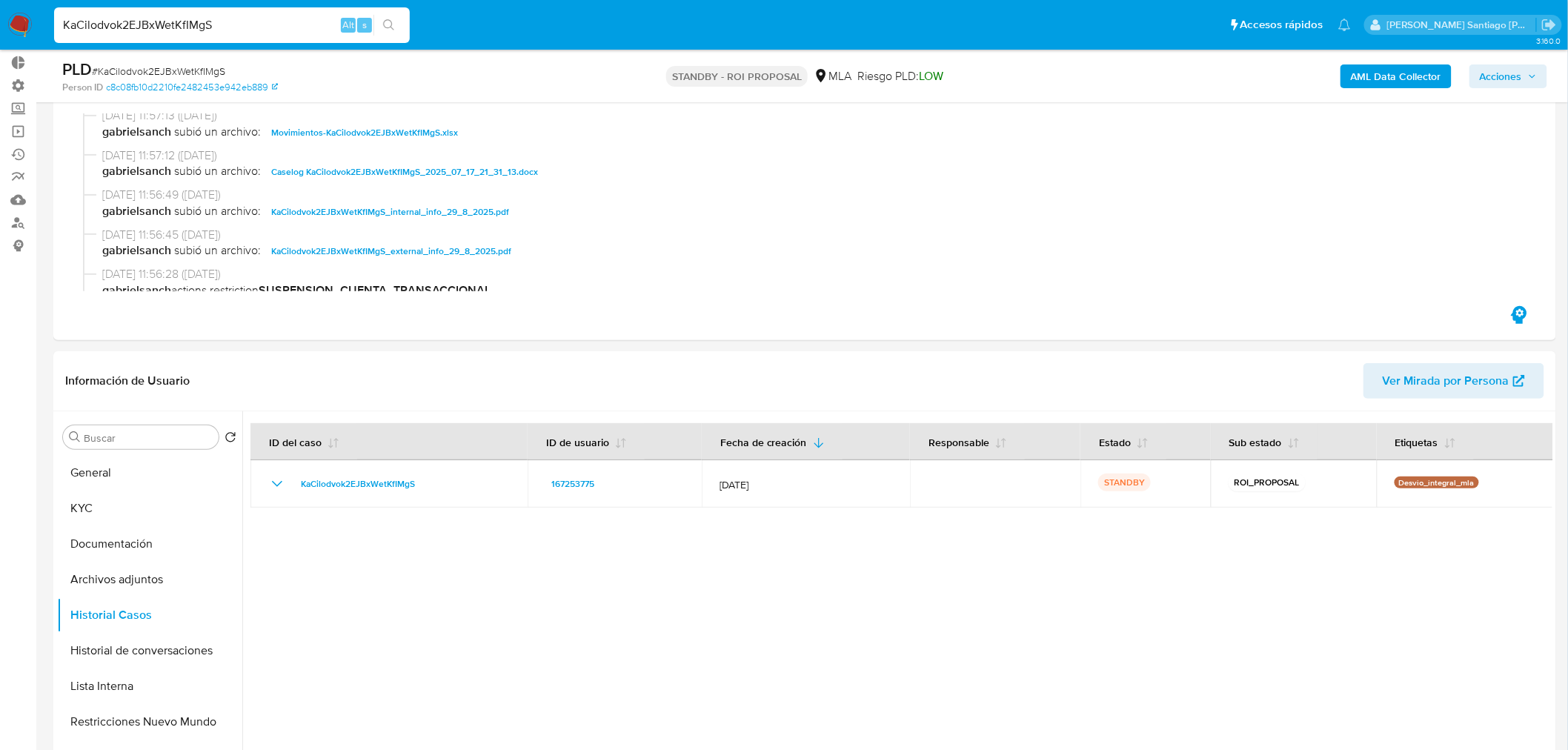
click at [240, 16] on input "KaCilodvok2EJBxWetKfIMgS" at bounding box center [231, 25] width 355 height 19
click at [239, 13] on div "KaCilodvok2EJBxWetKfIMgS Alt s" at bounding box center [231, 25] width 355 height 36
paste input "OLBe725RcpePC3hBi64xpI6r"
type input "OLBe725RcpePC3hBi64xpI6r"
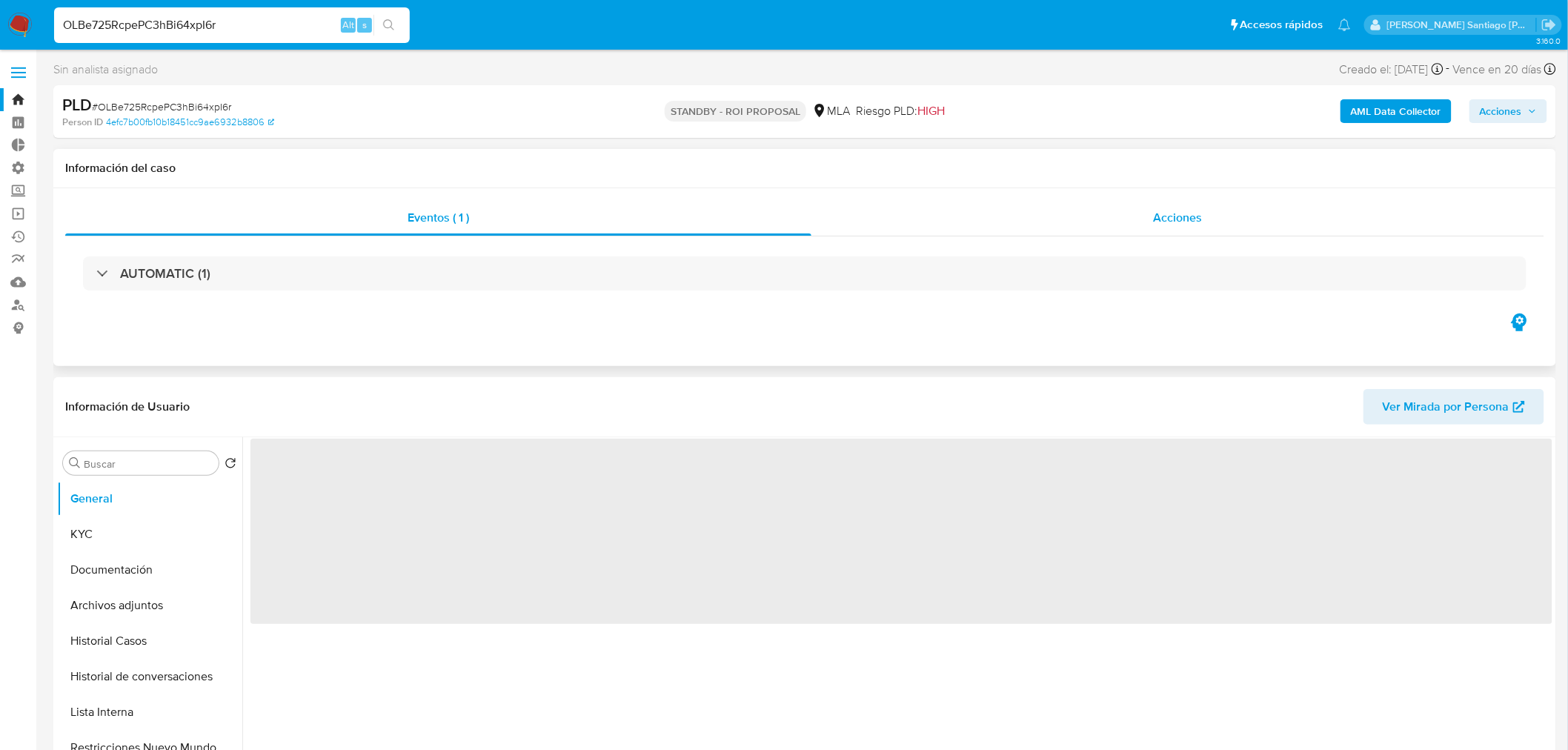
click at [1234, 222] on div "Acciones" at bounding box center [1178, 218] width 733 height 36
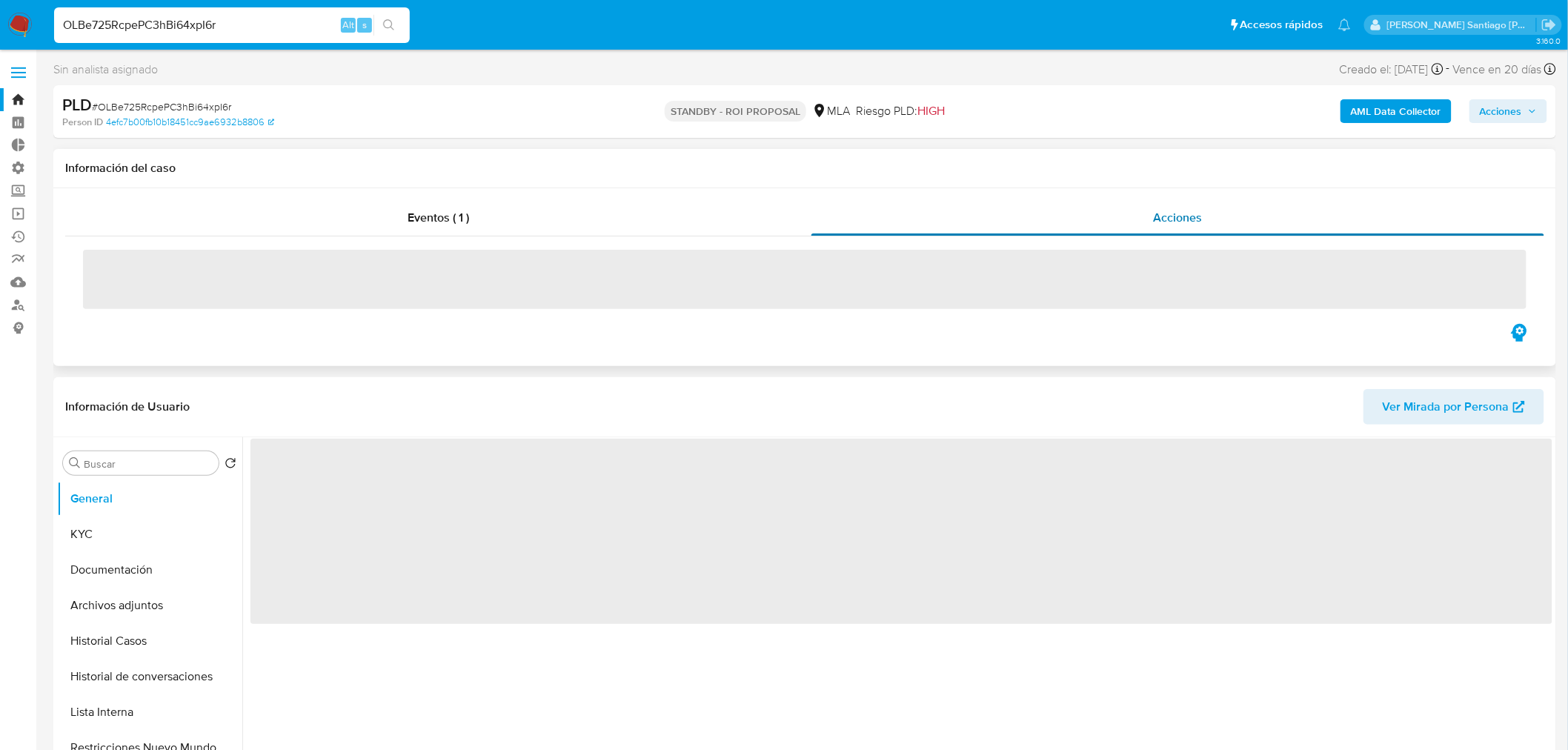
select select "10"
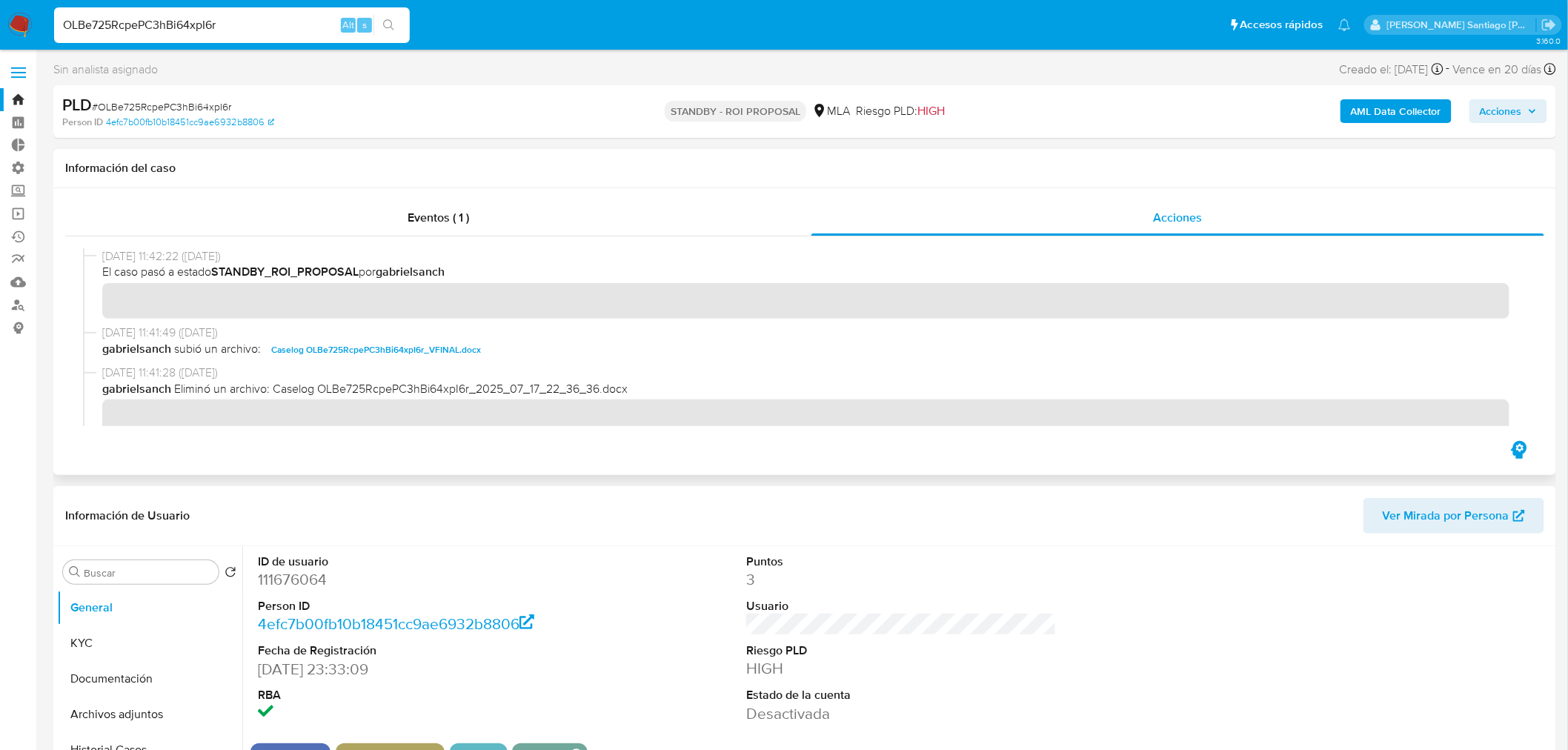
click at [350, 350] on span "Caselog OLBe725RcpePC3hBi64xpI6r_VFINAL.docx" at bounding box center [376, 349] width 210 height 18
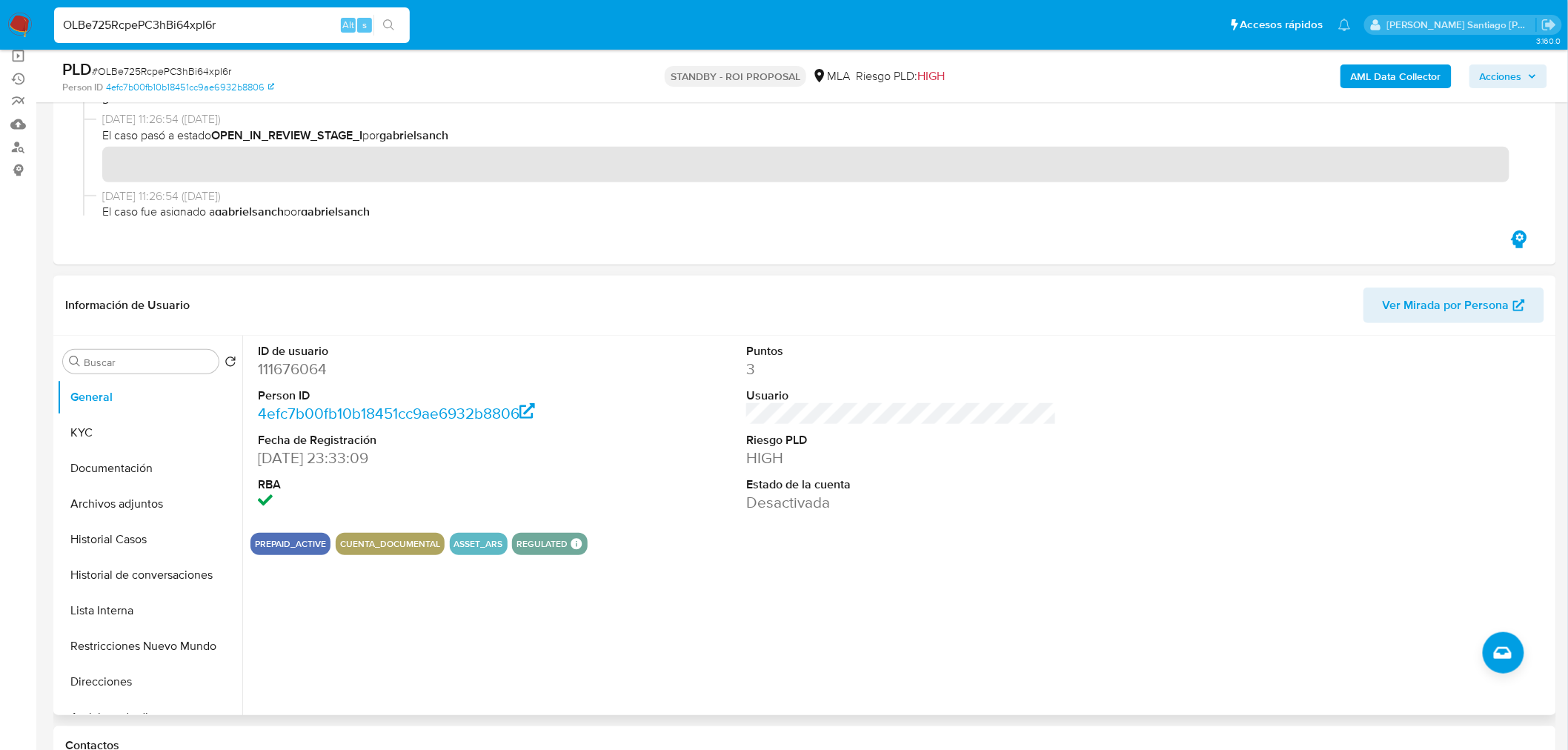
scroll to position [165, 0]
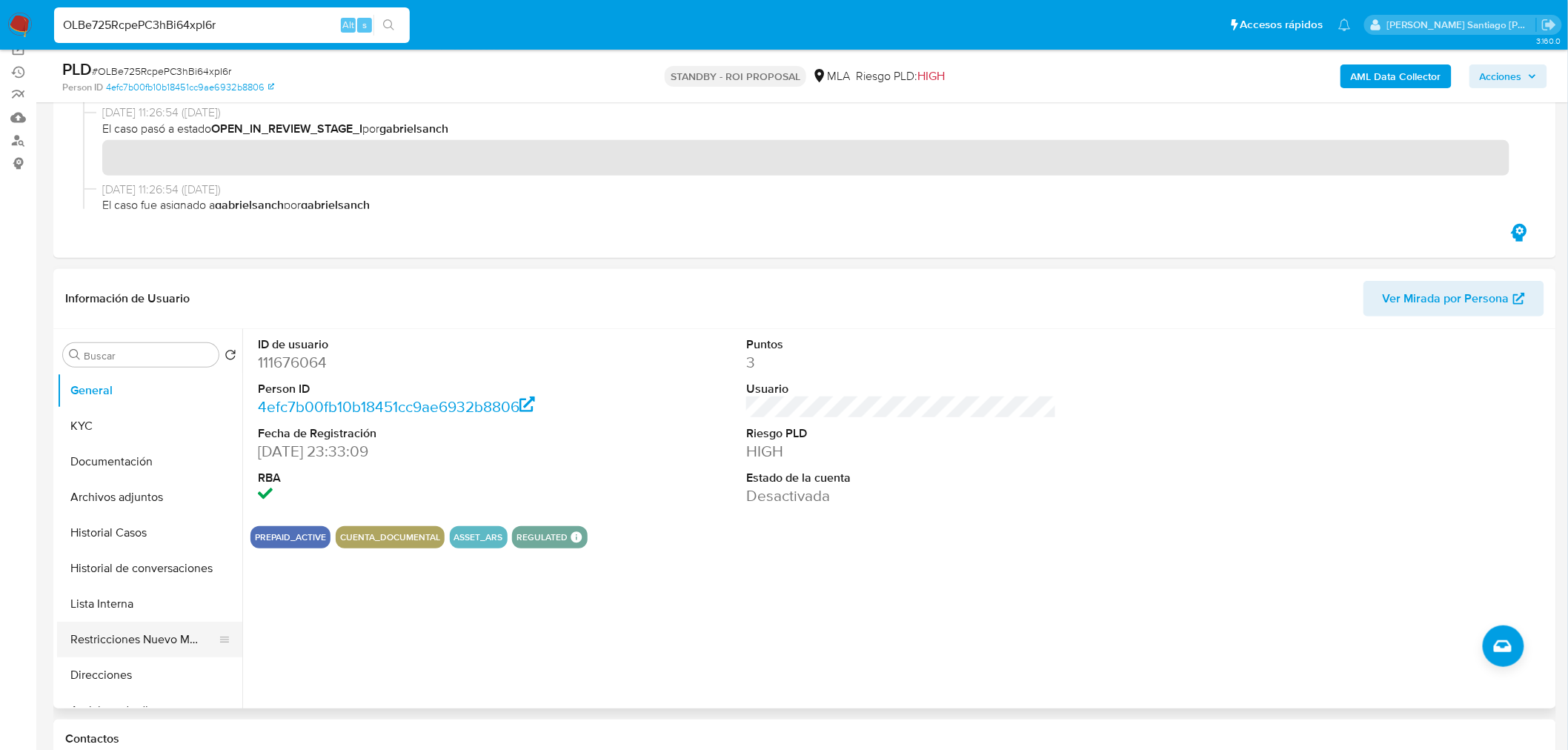
click at [176, 631] on button "Restricciones Nuevo Mundo" at bounding box center [144, 639] width 173 height 36
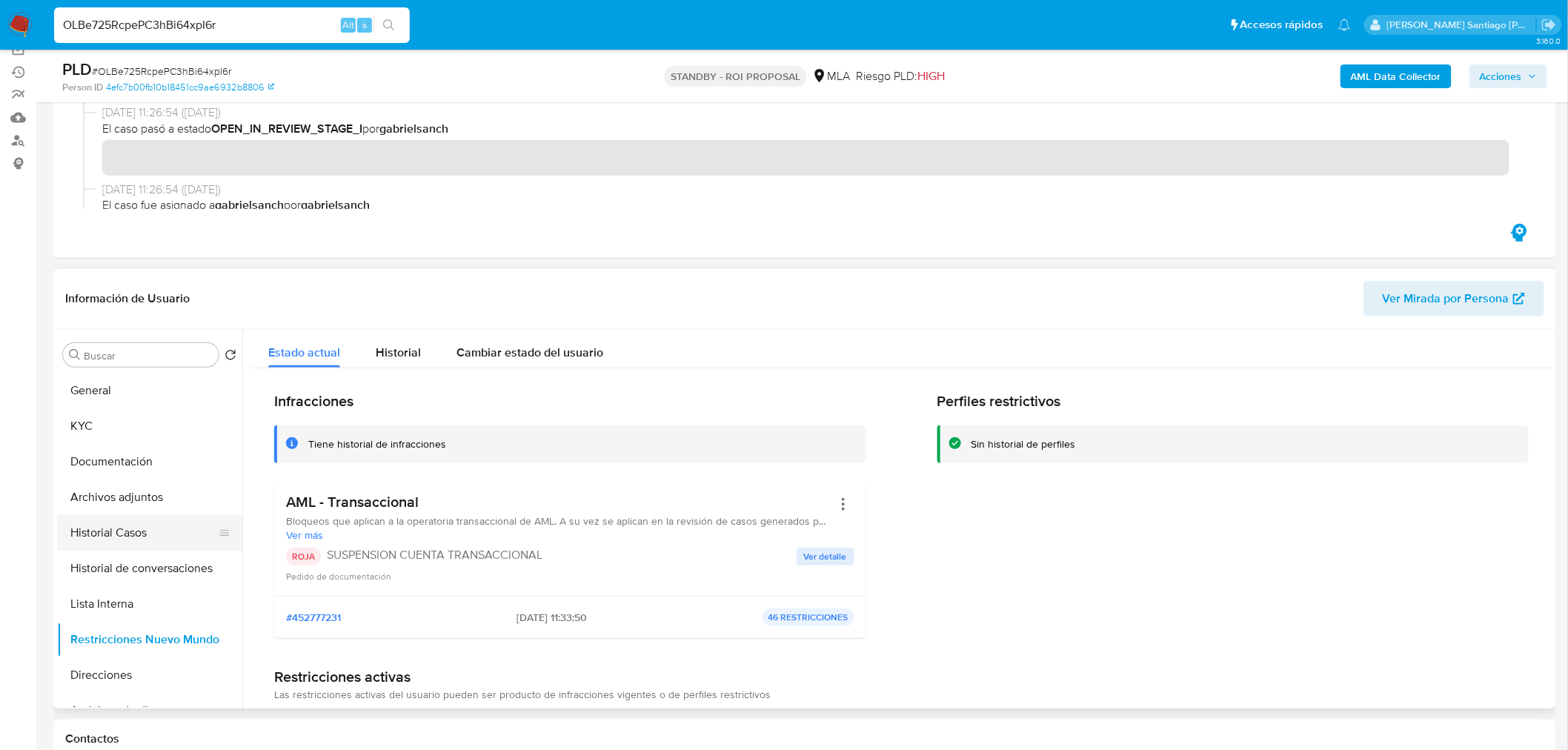
click at [168, 542] on button "Historial Casos" at bounding box center [144, 532] width 173 height 36
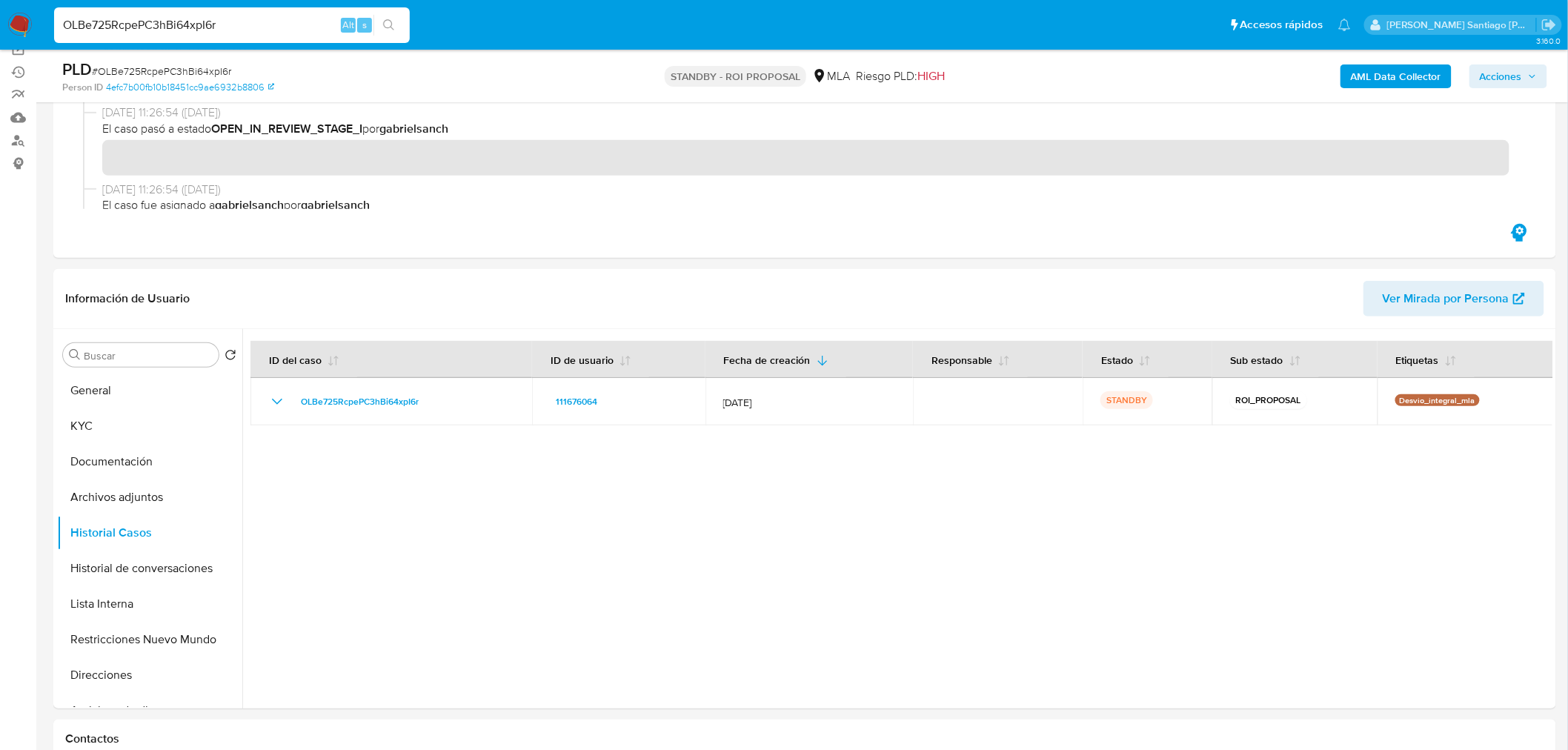
click at [241, 16] on input "OLBe725RcpePC3hBi64xpI6r" at bounding box center [231, 25] width 355 height 19
click at [241, 16] on input "OLBe725RcpePC3hBi64xpI6r" at bounding box center [231, 25] width 355 height 19
paste input "CkX3AlRS39BZicHkvjtQ1XHW"
type input "CkX3AlRS39BZicHkvjtQ1XHW"
click at [382, 35] on div "CkX3AlRS39BZicHkvjtQ1XHW Alt s" at bounding box center [231, 25] width 355 height 36
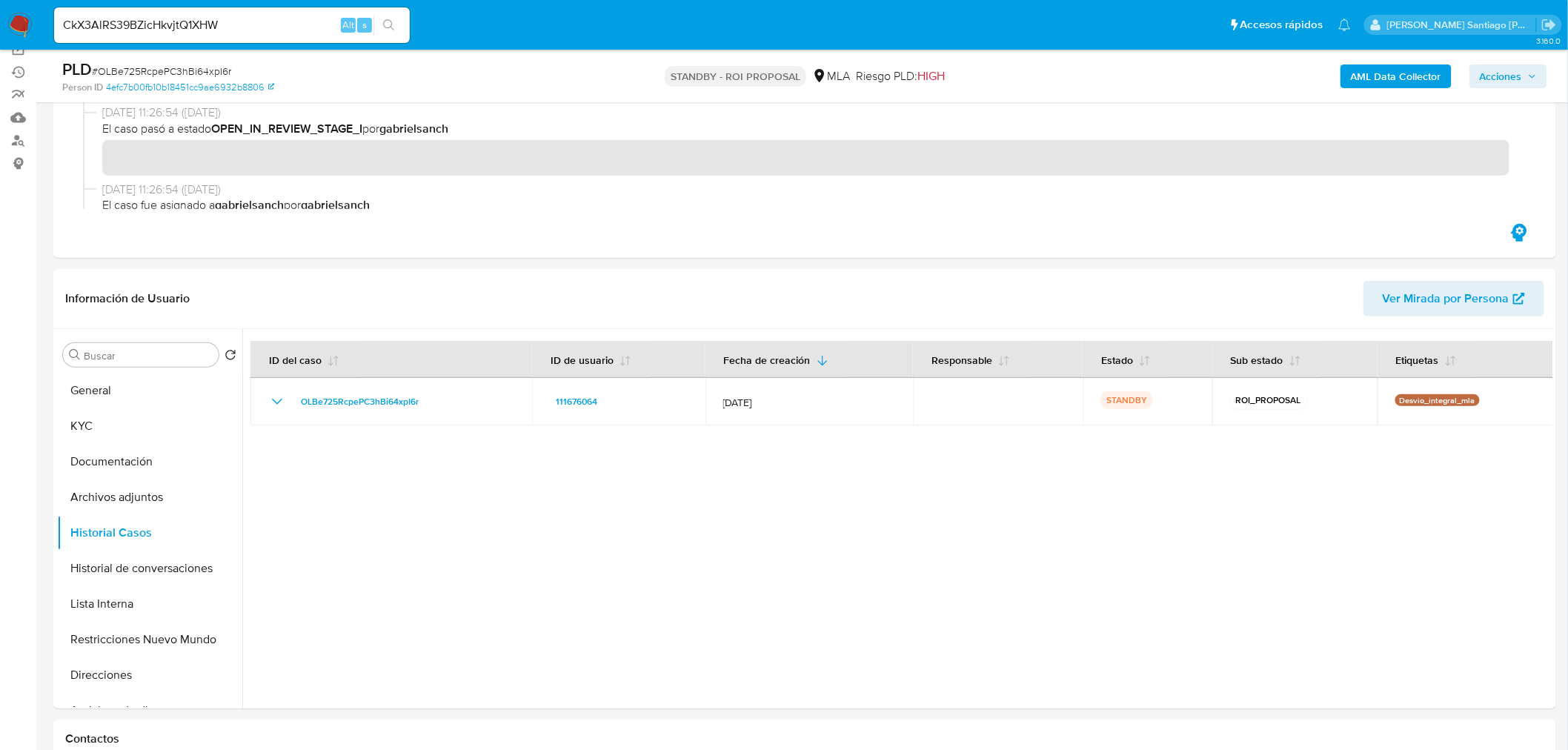
click at [391, 25] on icon "search-icon" at bounding box center [389, 25] width 12 height 12
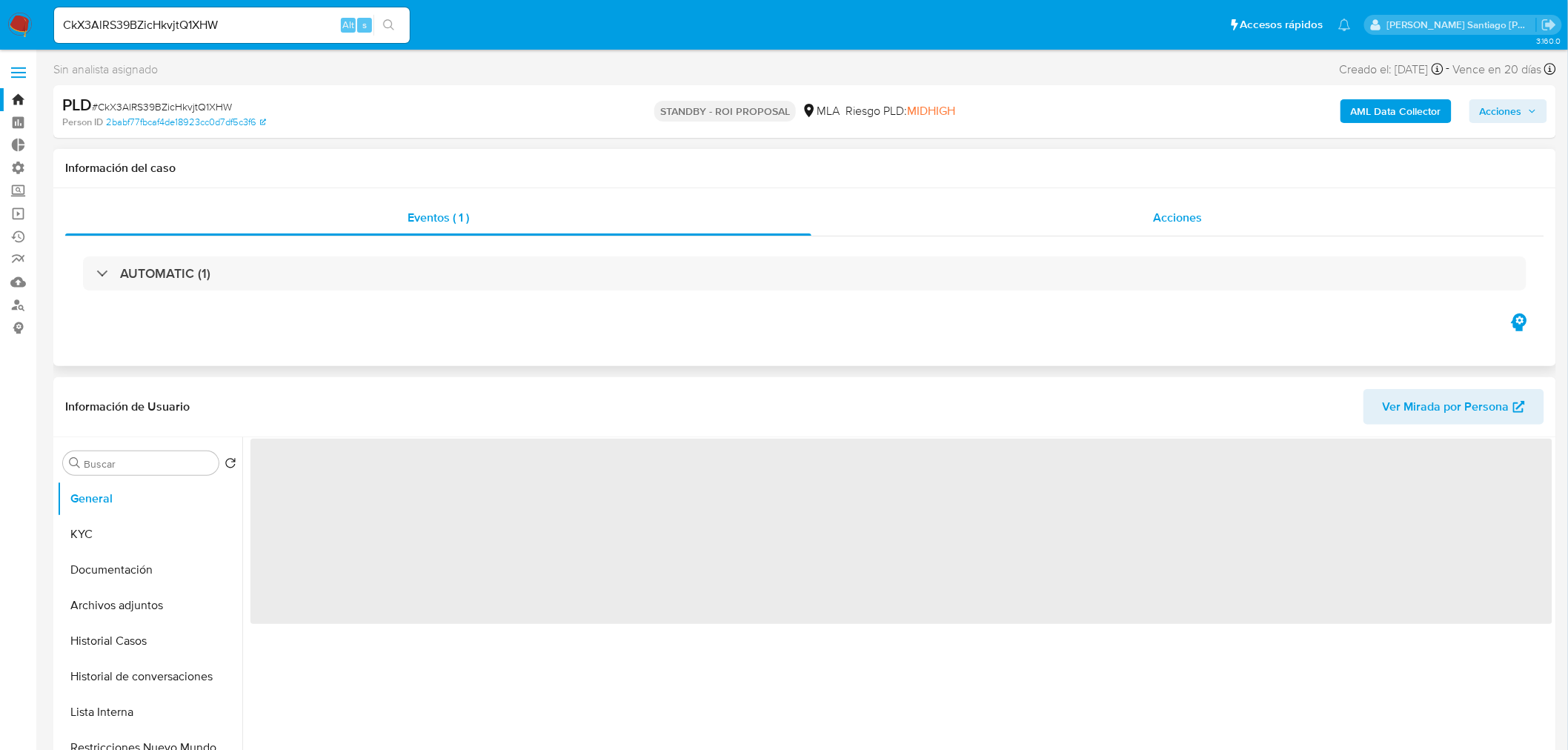
click at [1147, 216] on div "Acciones" at bounding box center [1178, 218] width 733 height 36
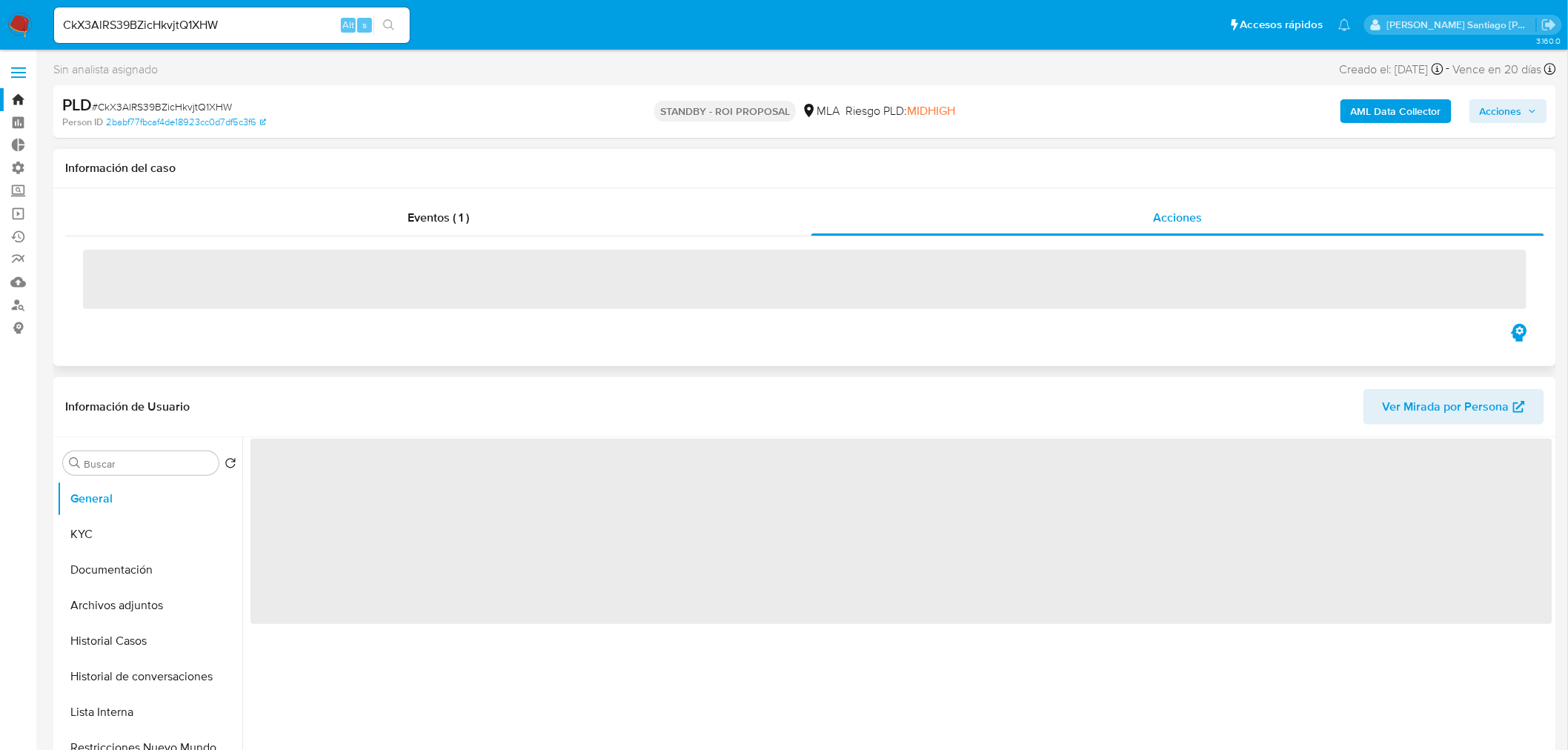
select select "10"
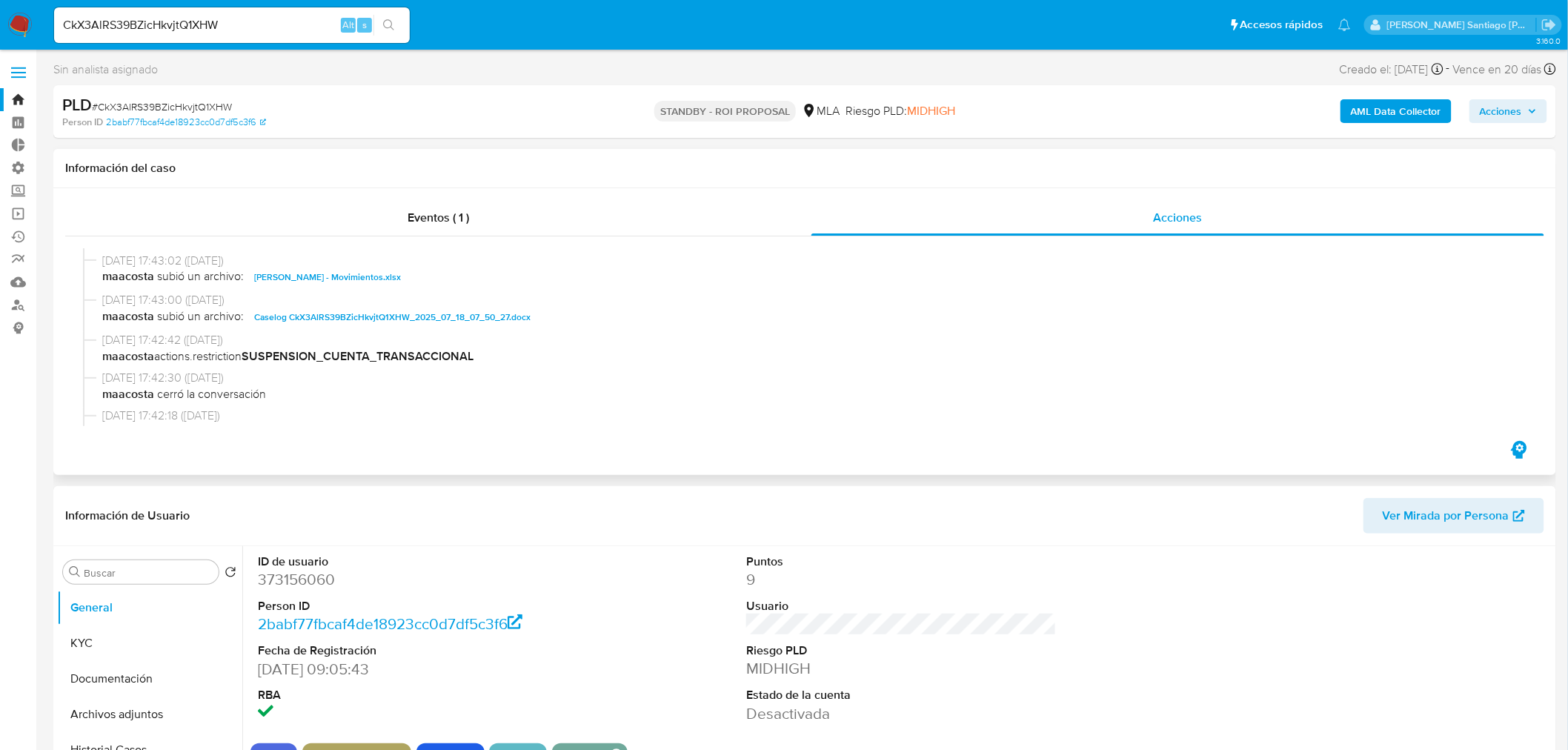
scroll to position [329, 0]
click at [443, 319] on span "Caselog CkX3AlRS39BZicHkvjtQ1XHW_2025_07_18_07_50_27.docx" at bounding box center [392, 316] width 277 height 18
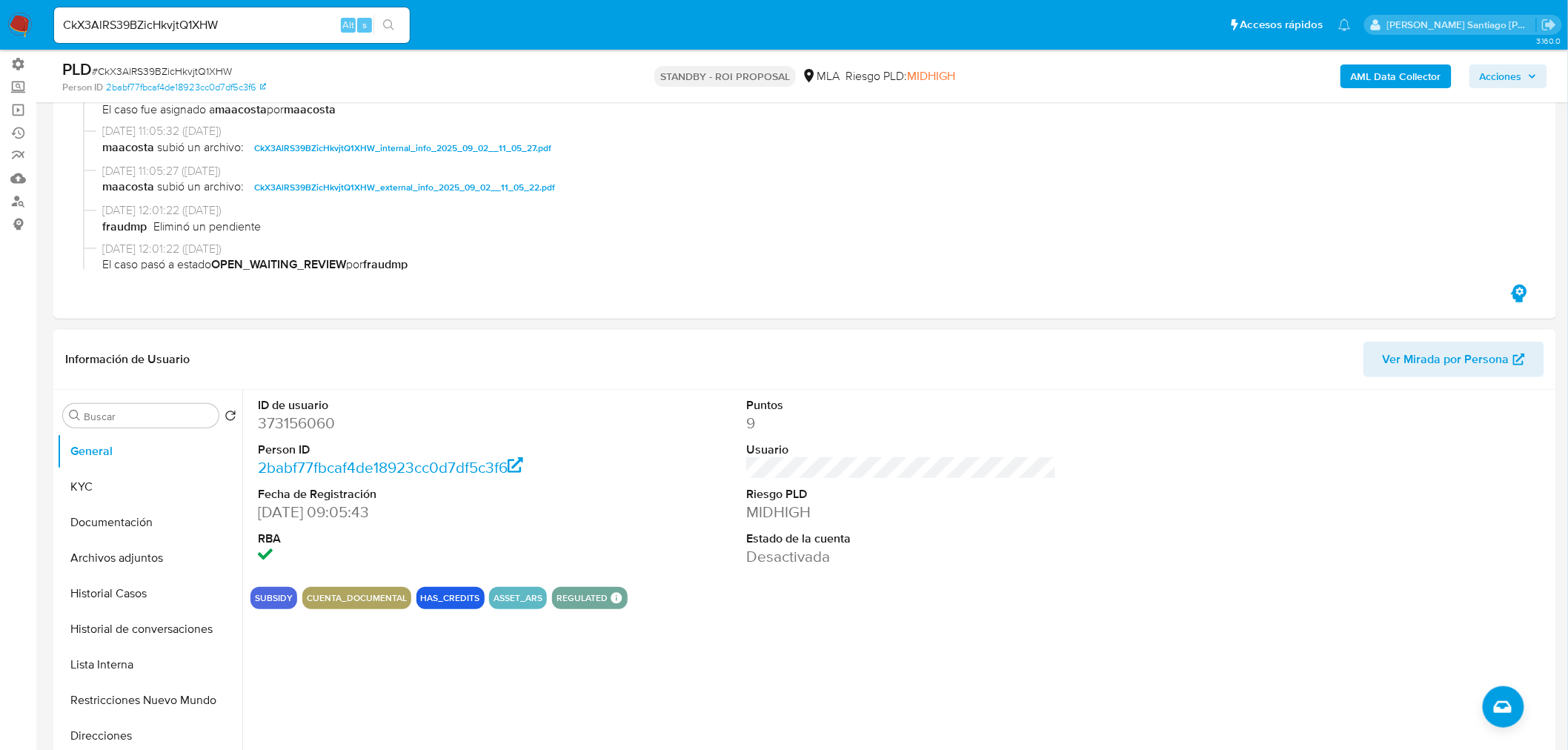
scroll to position [165, 0]
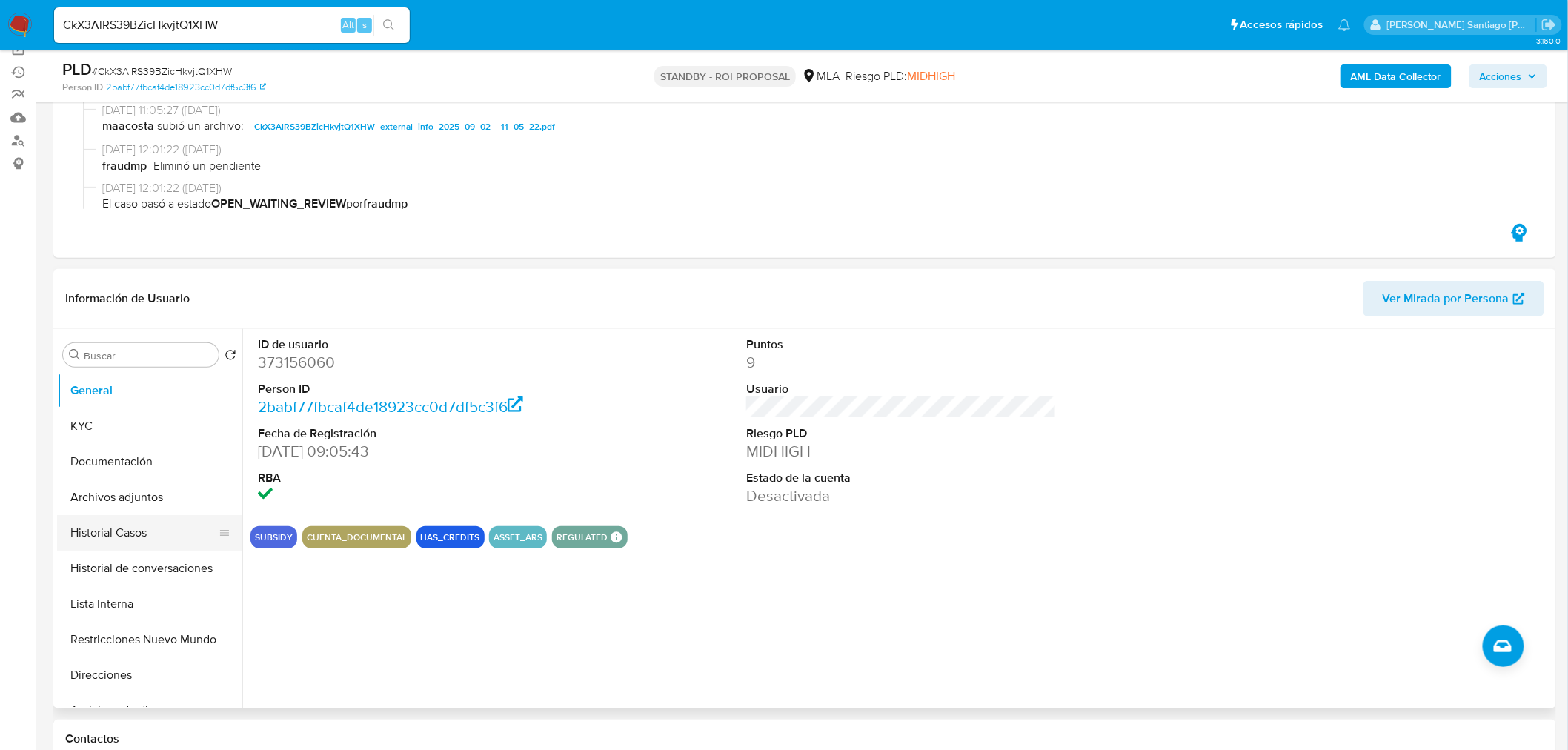
click at [169, 529] on button "Historial Casos" at bounding box center [144, 532] width 173 height 36
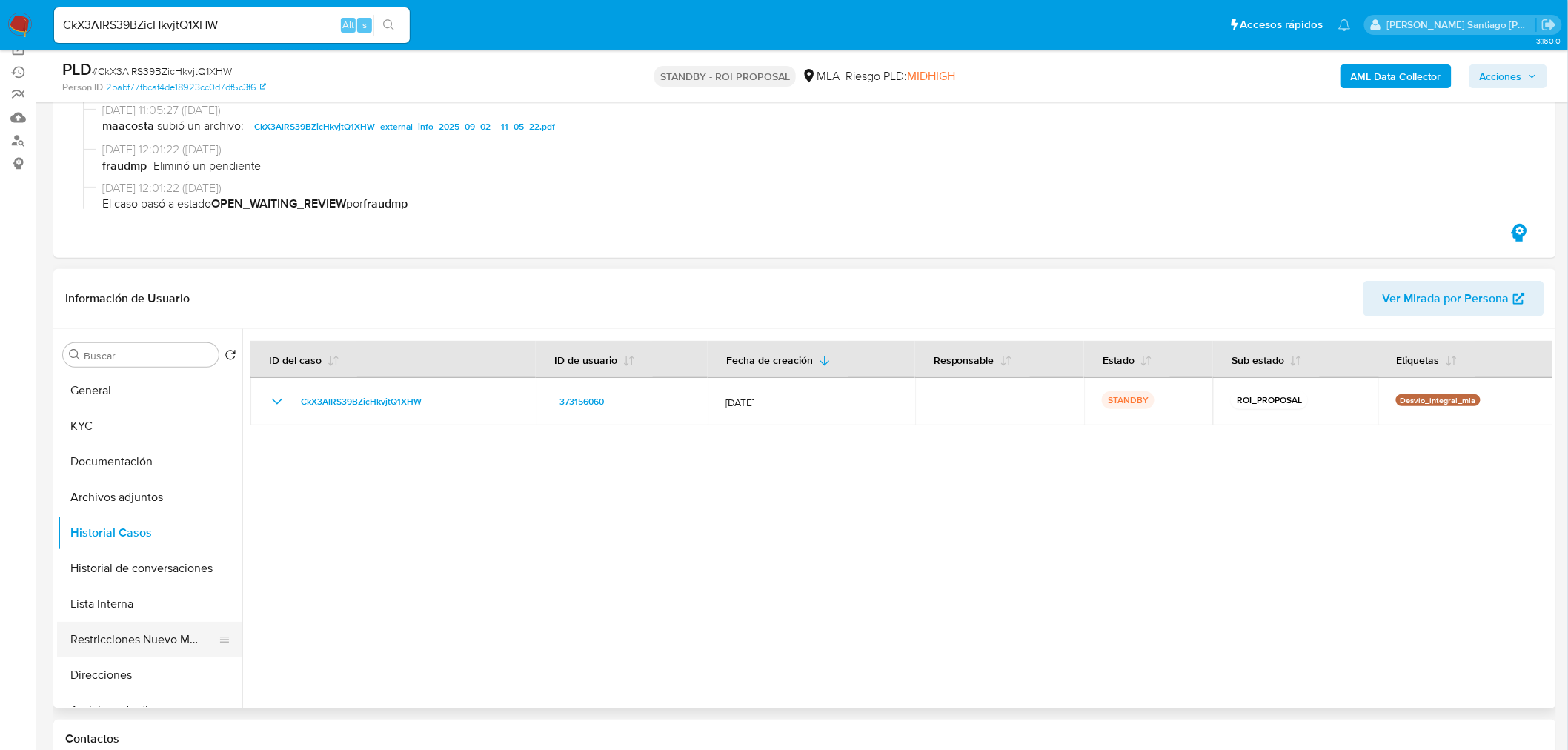
click at [150, 625] on button "Restricciones Nuevo Mundo" at bounding box center [144, 639] width 173 height 36
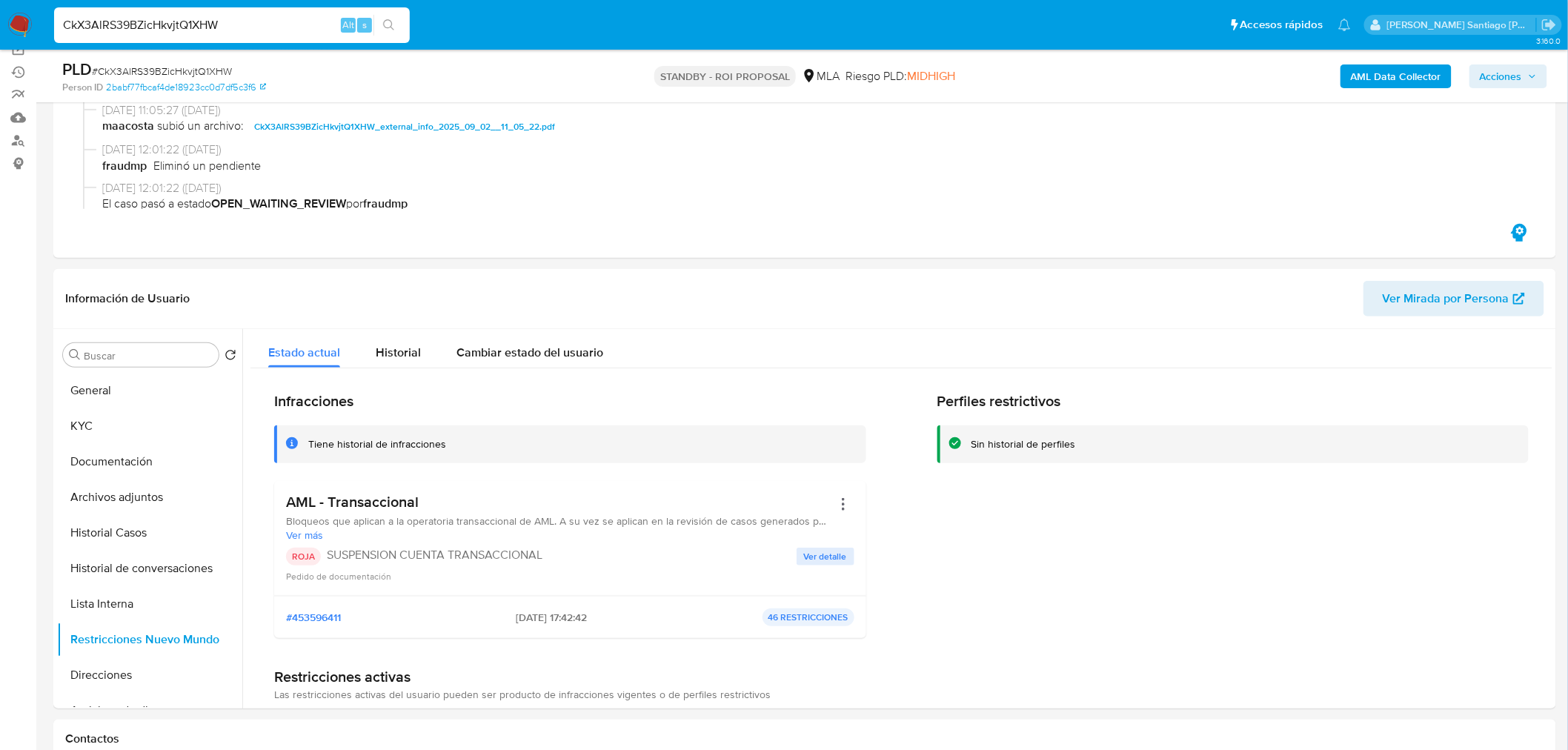
click at [186, 24] on input "CkX3AlRS39BZicHkvjtQ1XHW" at bounding box center [231, 25] width 355 height 19
paste input "gN7IIzwZWcAzj0dgPIu6dAmj"
click at [186, 24] on input "CkX3AlRS39BZicHkvjtQgN7IIzwZWcAzj0dgPIu6dAmj1XHW" at bounding box center [231, 25] width 355 height 19
click at [186, 25] on input "CkX3AlRS39BZicHkvjtQgN7IIzwZWcAzj0dgPIu6dAmj1XHW" at bounding box center [231, 25] width 355 height 19
paste input "gN7IIzwZWcAzj0dgPIu6dAmj"
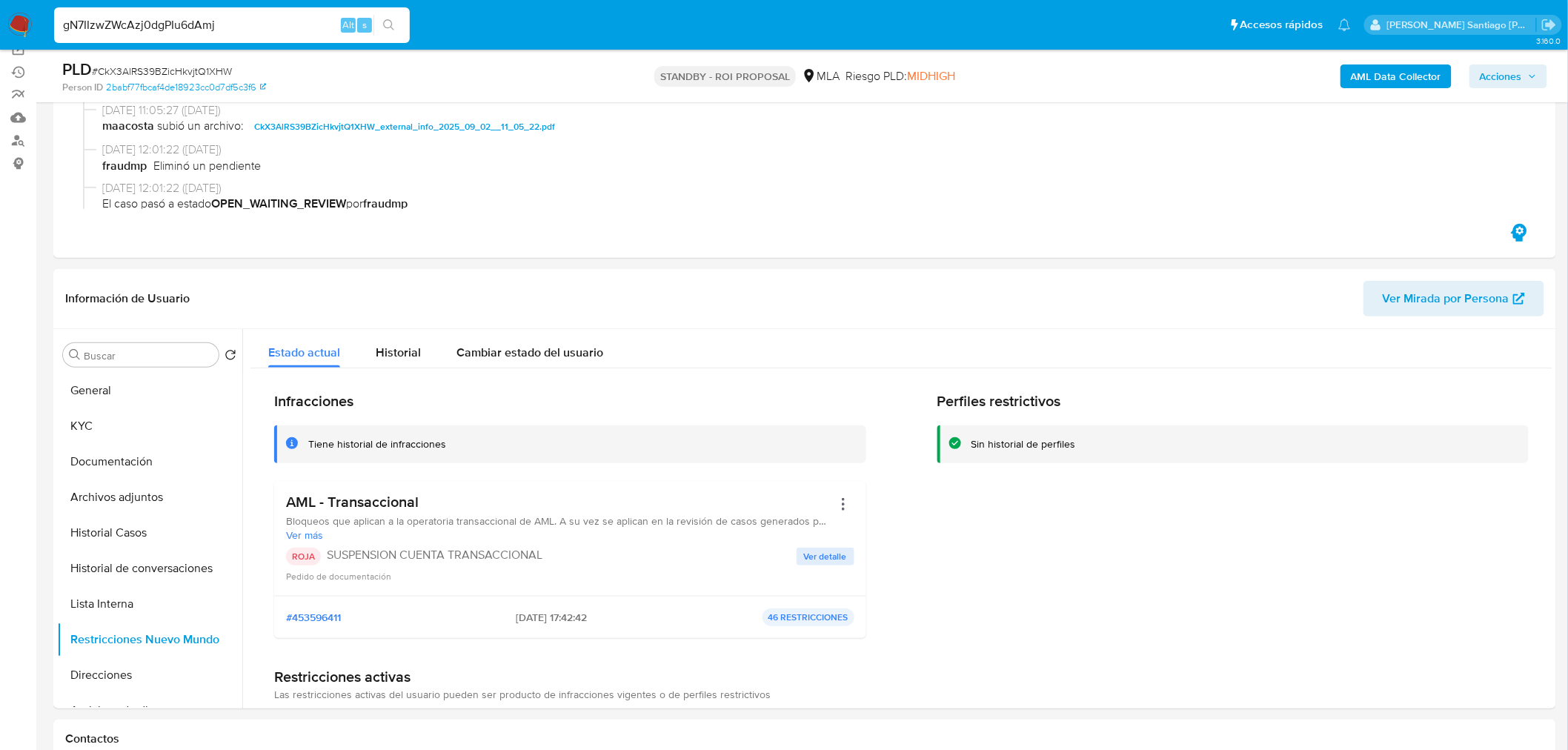
type input "gN7IIzwZWcAzj0dgPIu6dAmj"
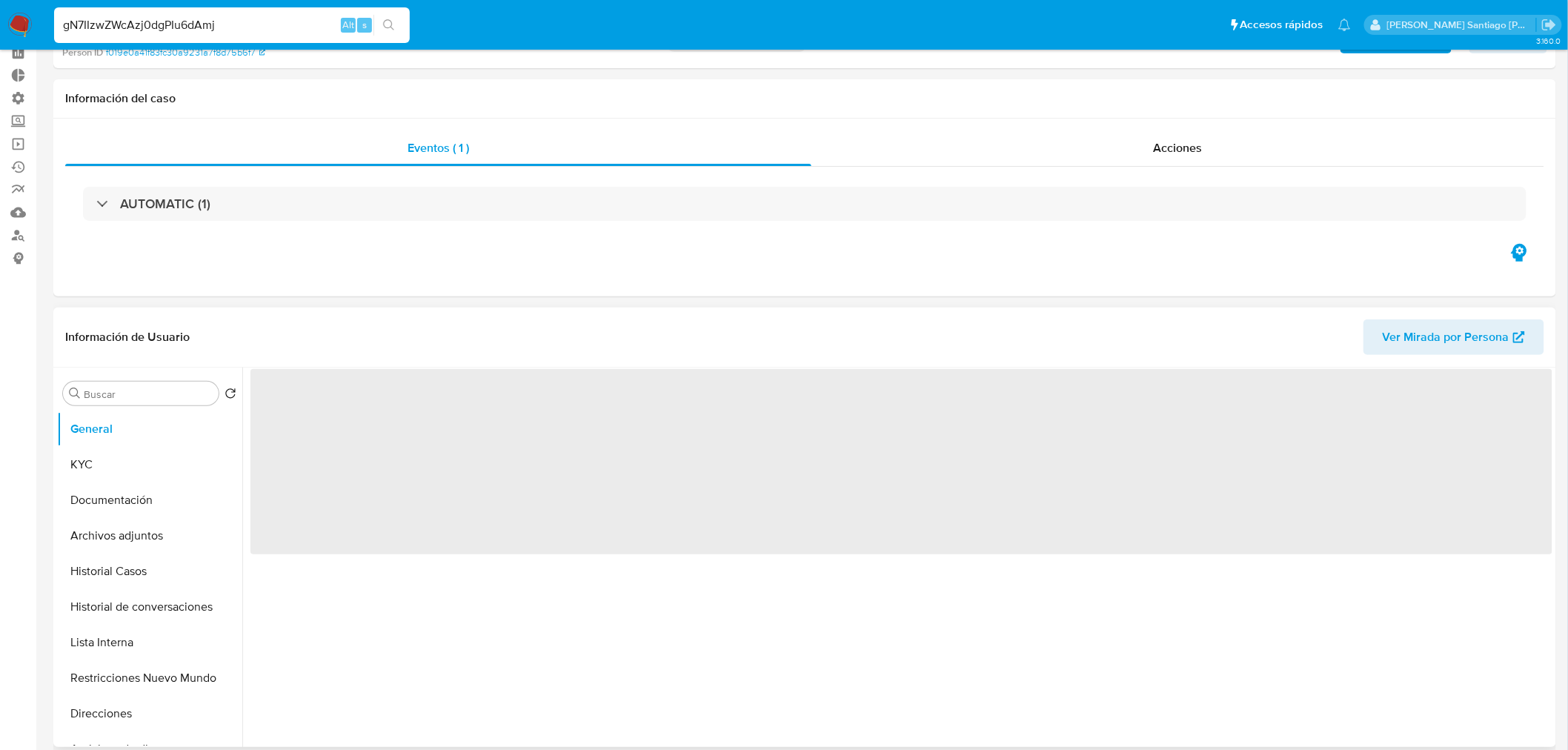
select select "10"
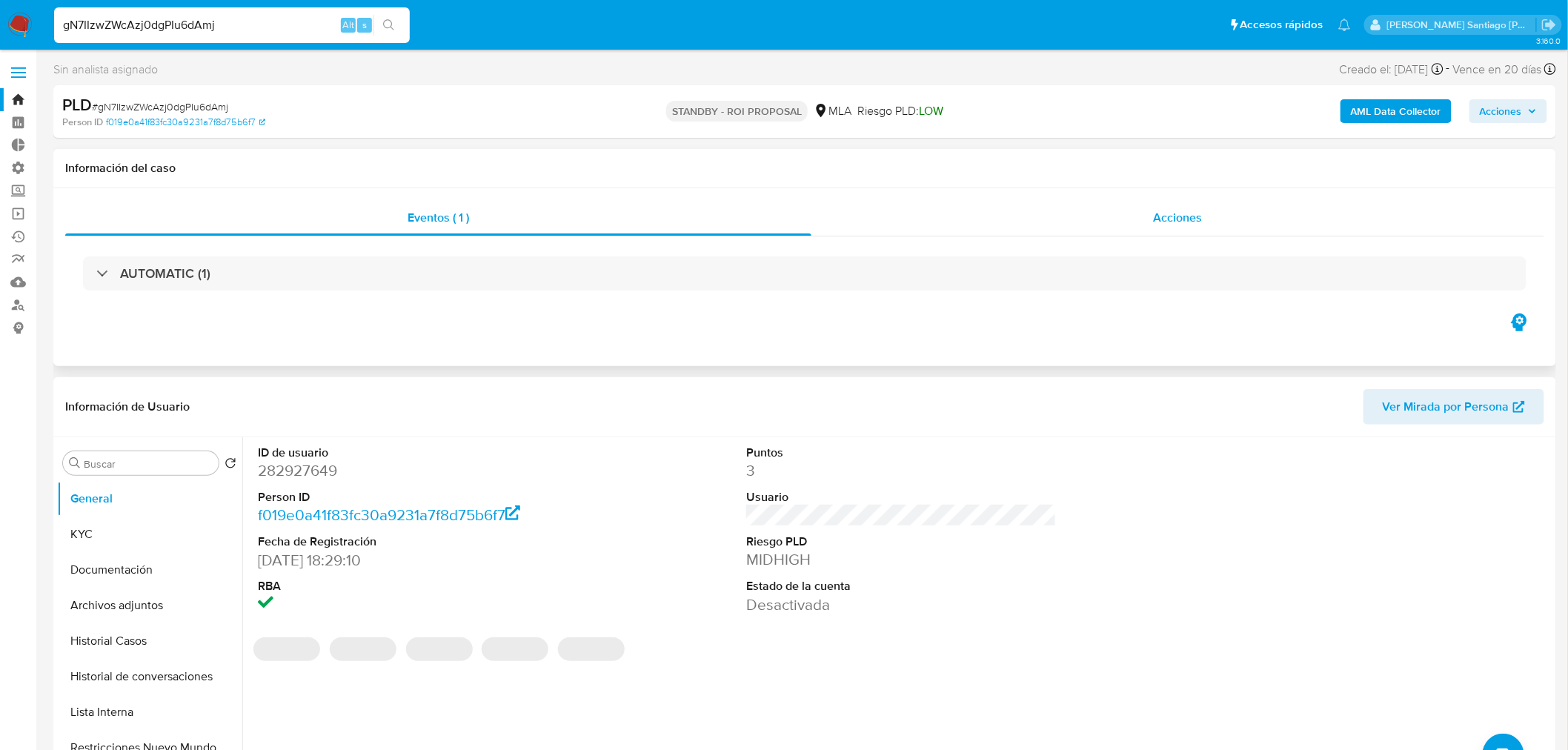
click at [1157, 221] on span "Acciones" at bounding box center [1177, 218] width 49 height 17
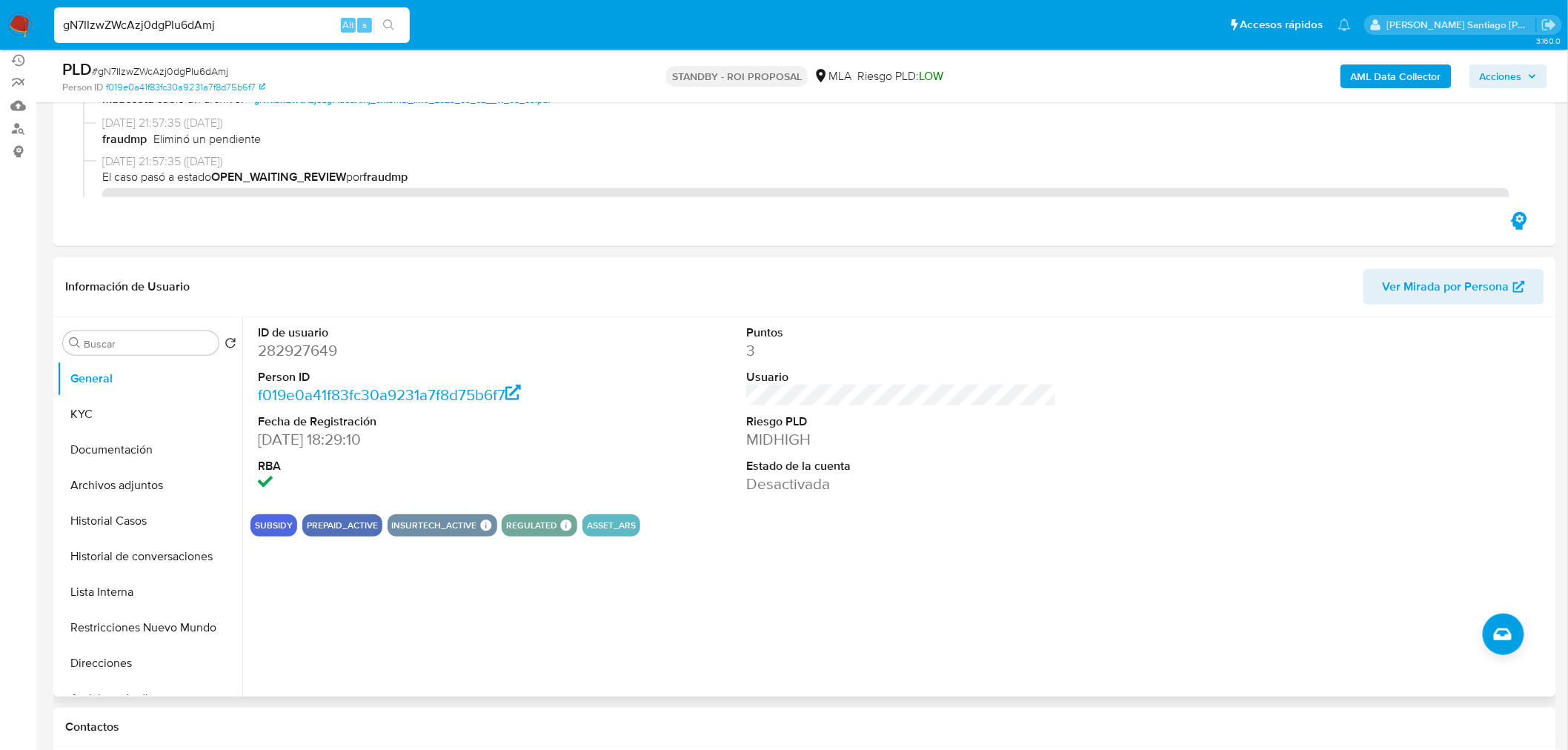
scroll to position [247, 0]
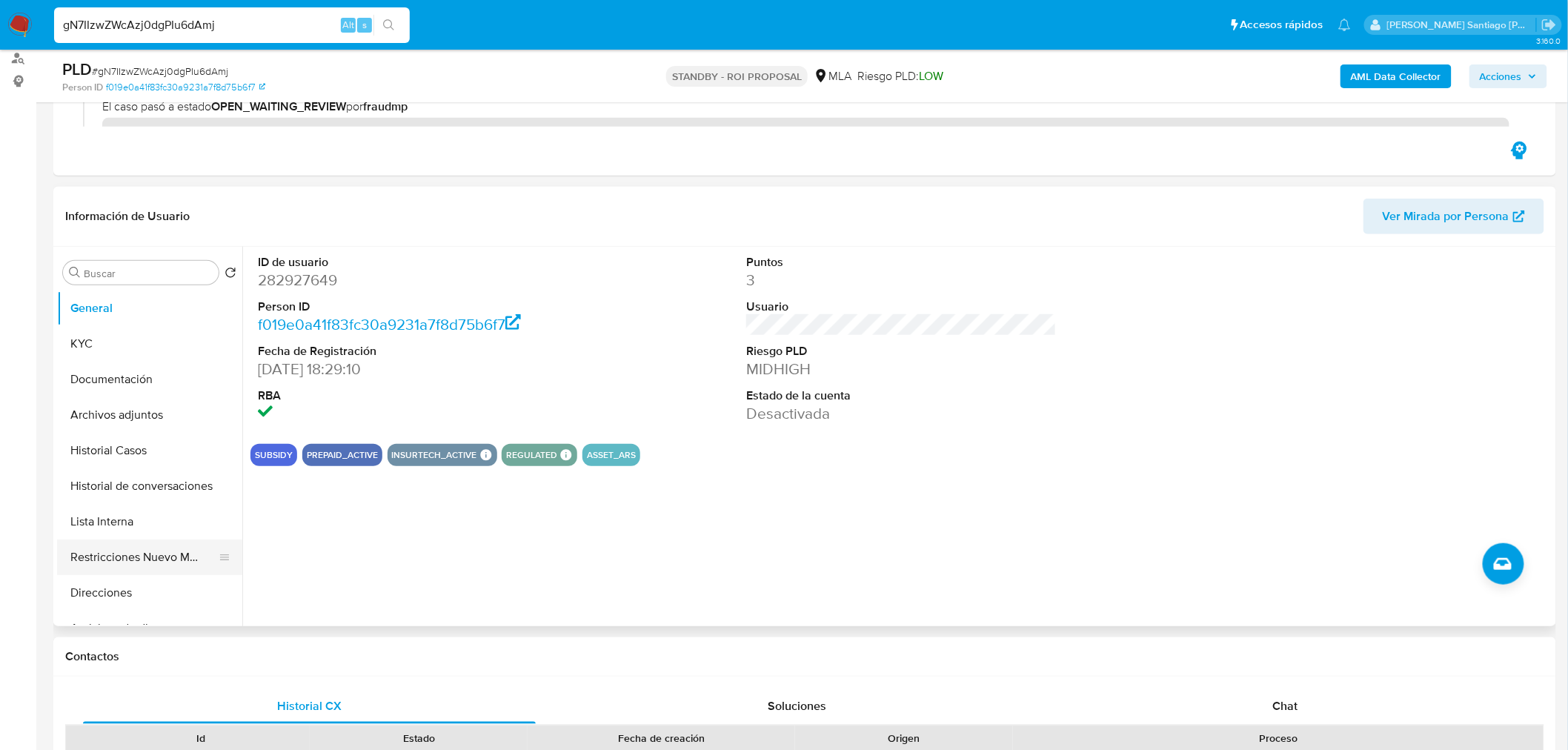
click at [180, 575] on button "Direcciones" at bounding box center [150, 592] width 185 height 36
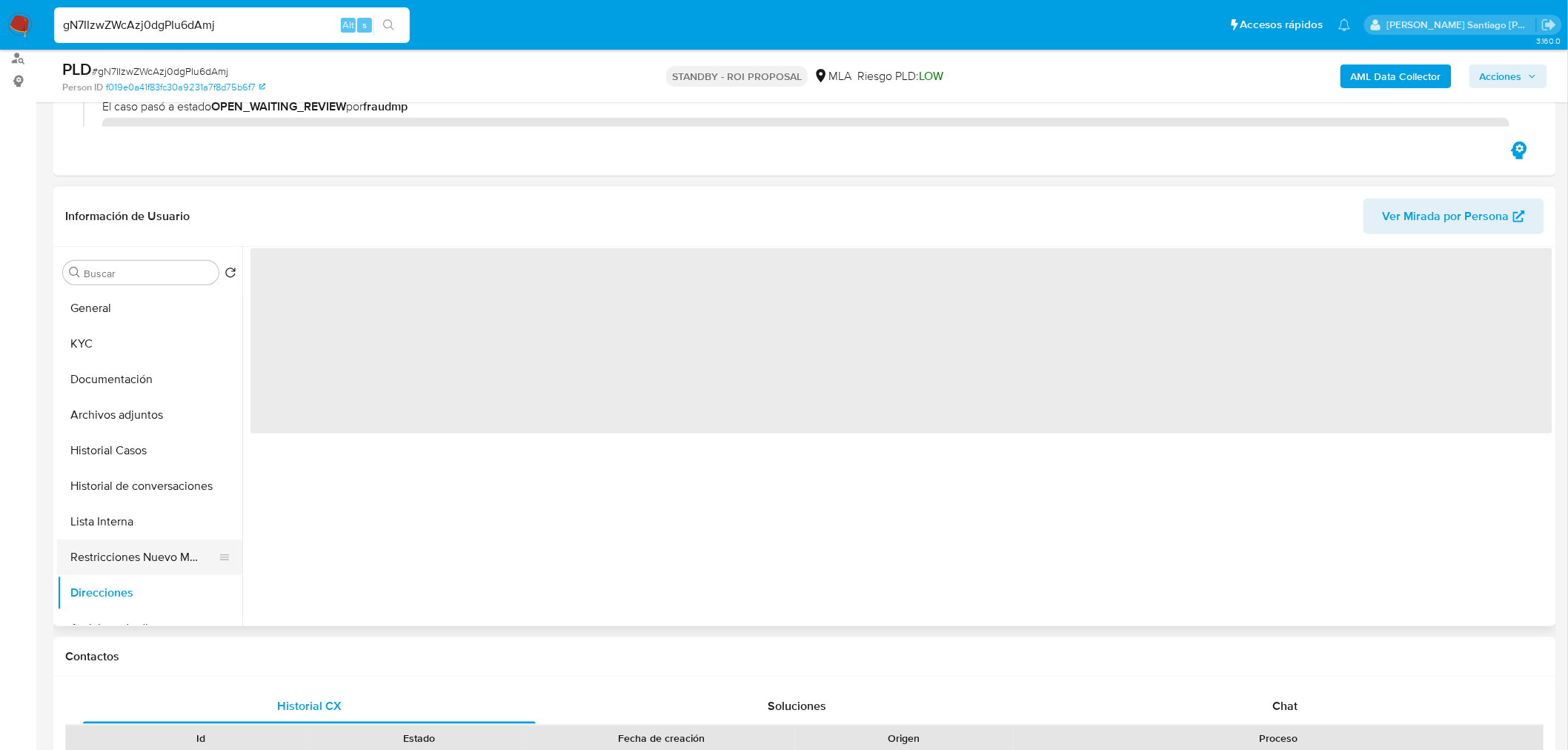
click at [171, 561] on button "Restricciones Nuevo Mundo" at bounding box center [144, 557] width 173 height 36
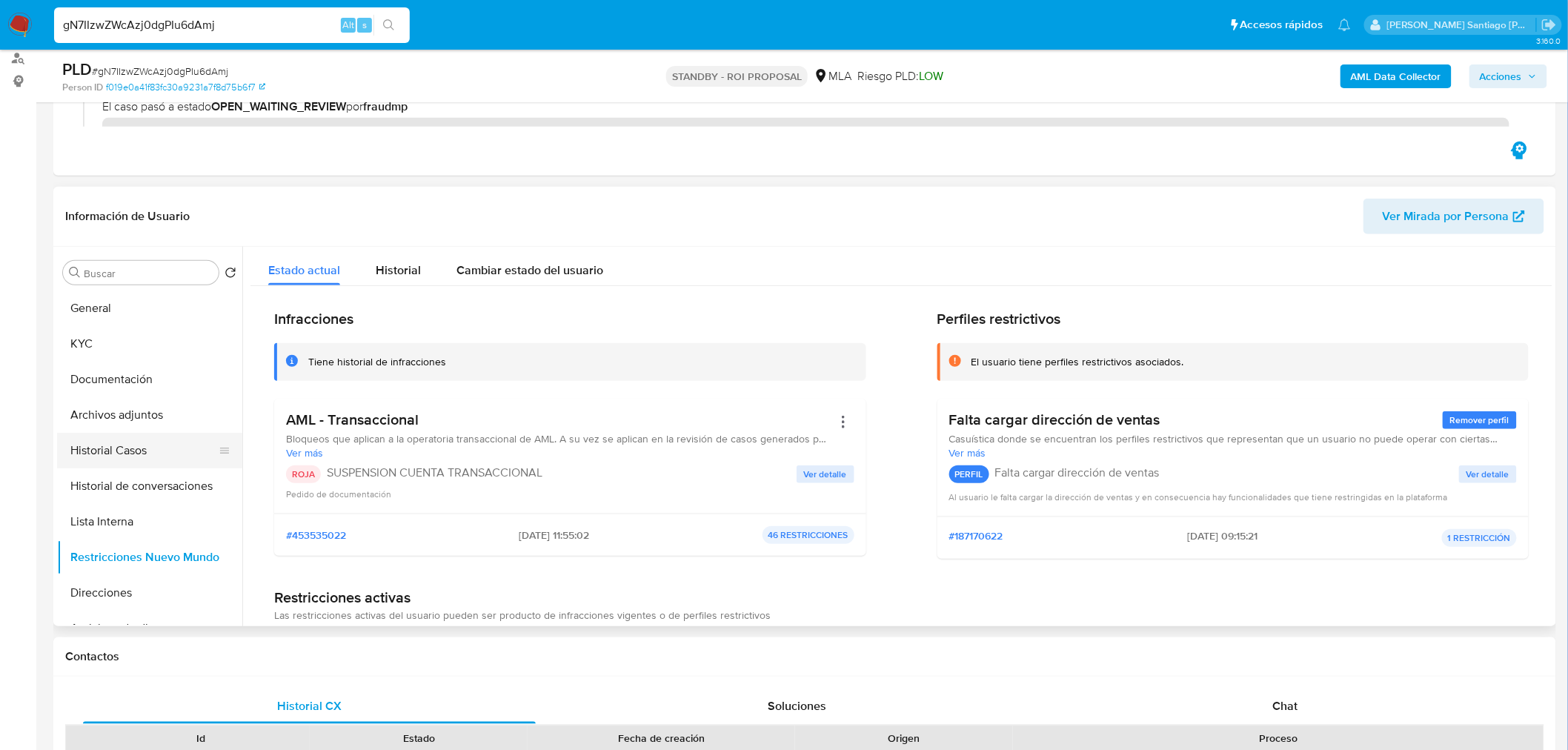
click at [130, 457] on button "Historial Casos" at bounding box center [144, 450] width 173 height 36
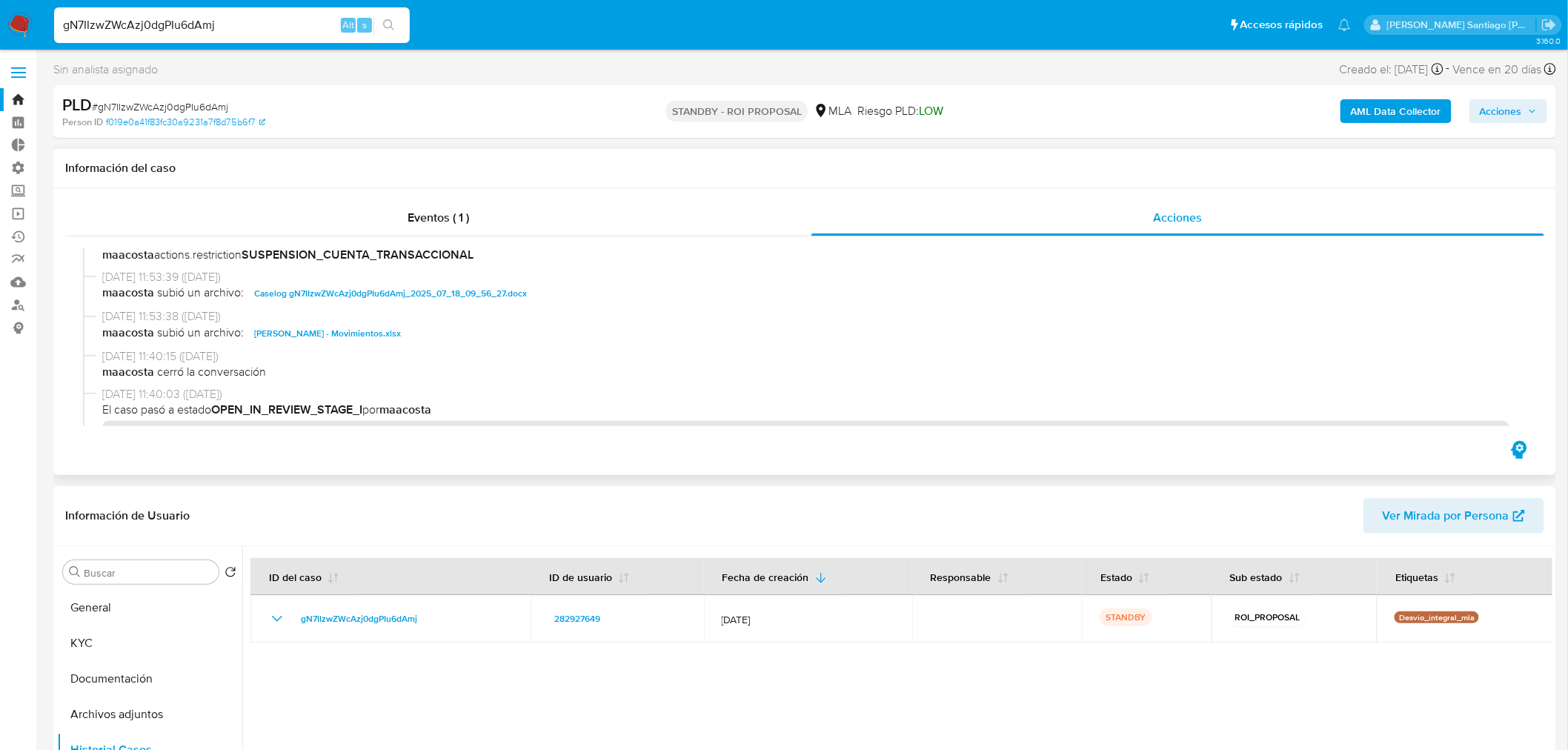
scroll to position [0, 0]
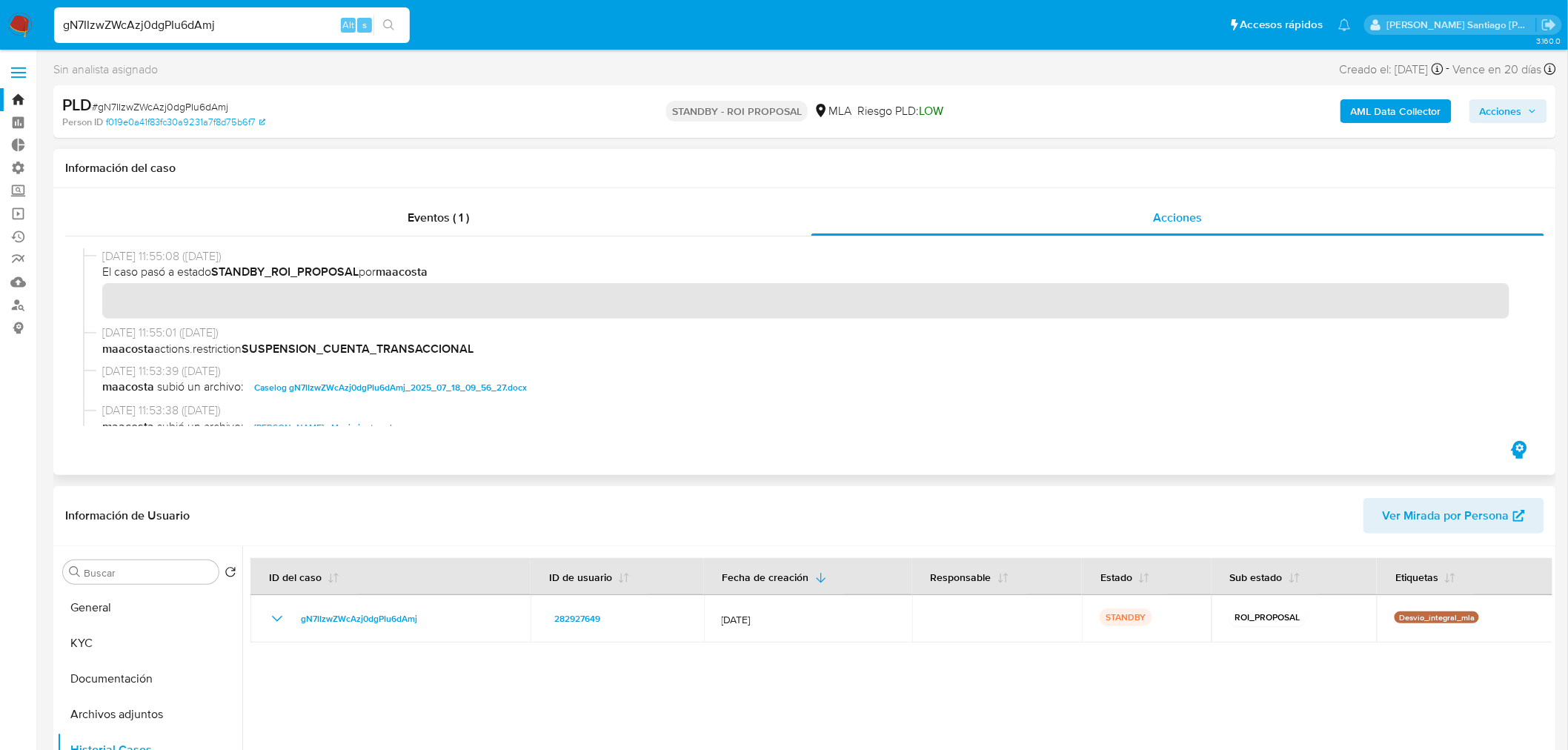
click at [374, 380] on span "Caselog gN7IIzwZWcAzj0dgPIu6dAmj_2025_07_18_09_56_27.docx" at bounding box center [390, 388] width 273 height 18
click at [233, 23] on input "gN7IIzwZWcAzj0dgPIu6dAmj" at bounding box center [231, 25] width 355 height 19
click at [233, 21] on input "gN7IIzwZWcAzj0dgPIu6dAmj" at bounding box center [231, 25] width 355 height 19
paste input "zQexCTQkTqXwMiQPU0mcPUnF"
type input "zQexCTQkTqXwMiQPU0mcPUnF"
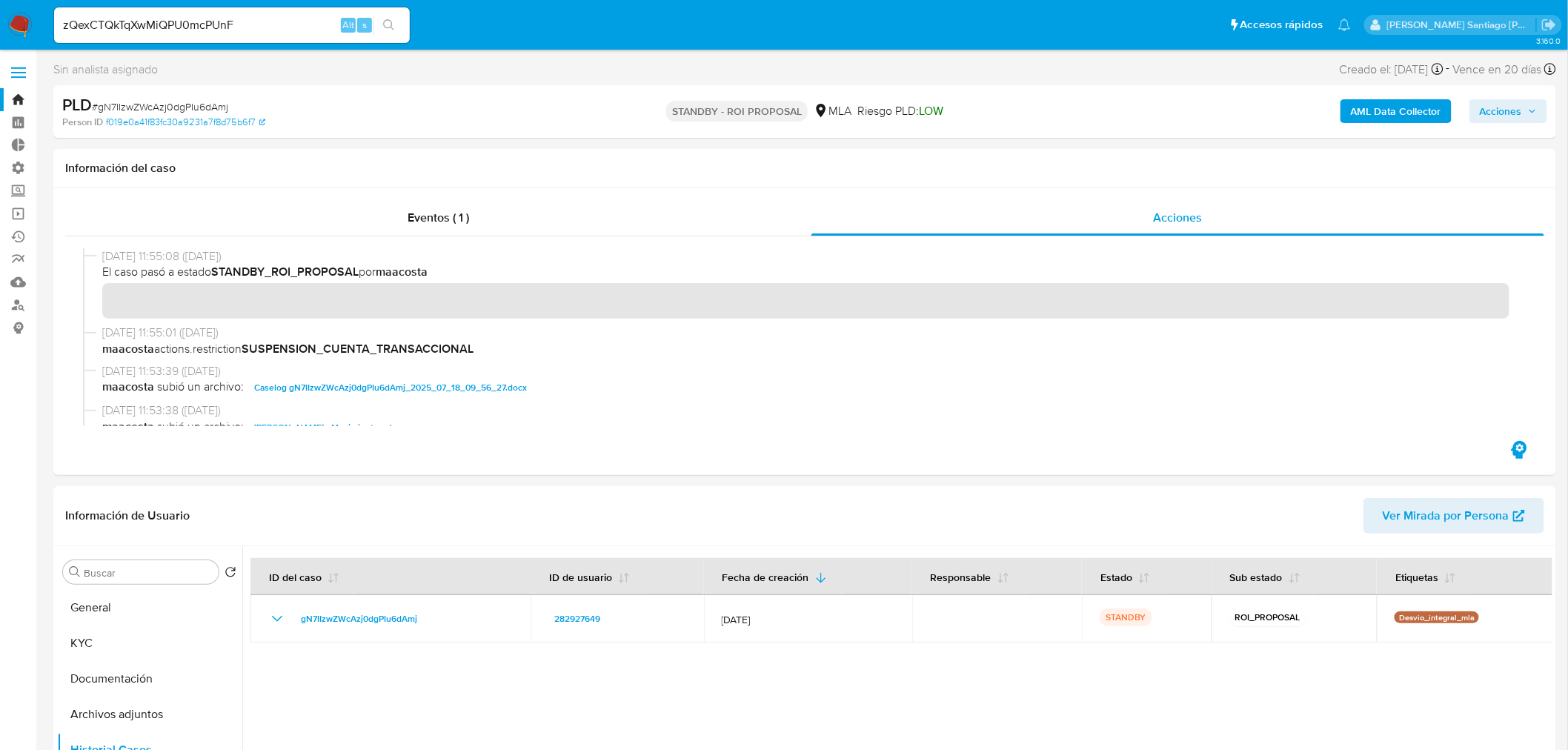
click at [394, 26] on icon "search-icon" at bounding box center [389, 25] width 12 height 12
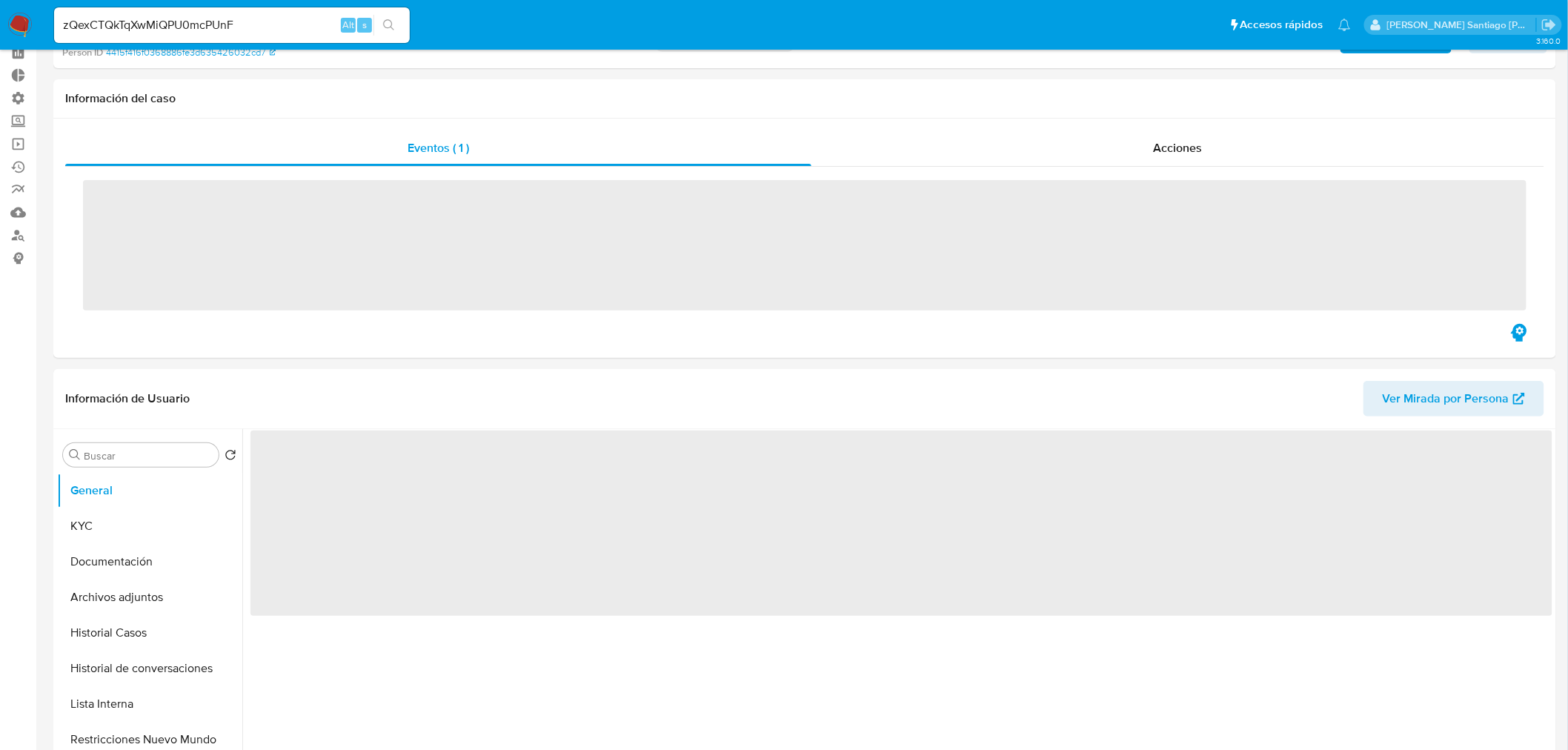
scroll to position [165, 0]
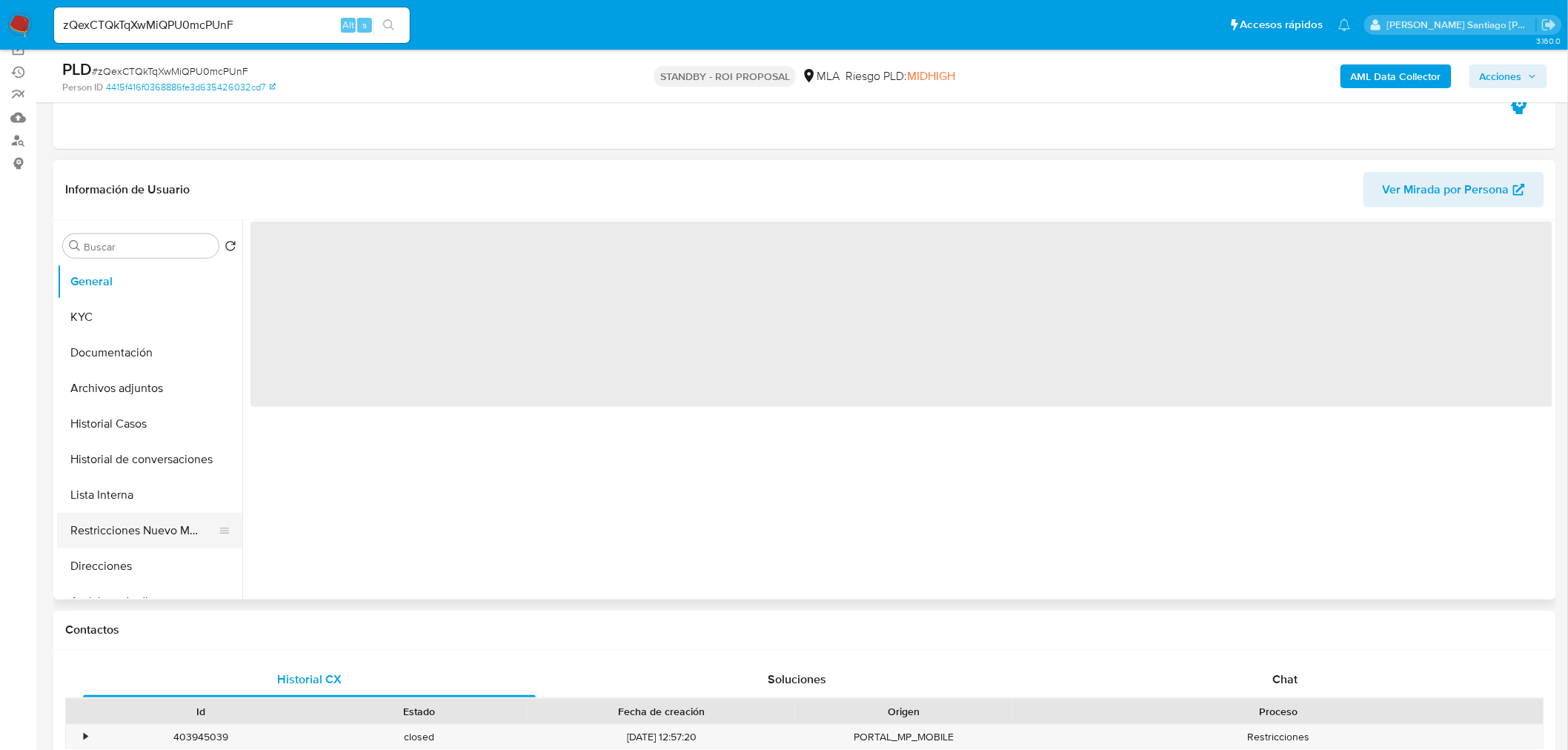
select select "10"
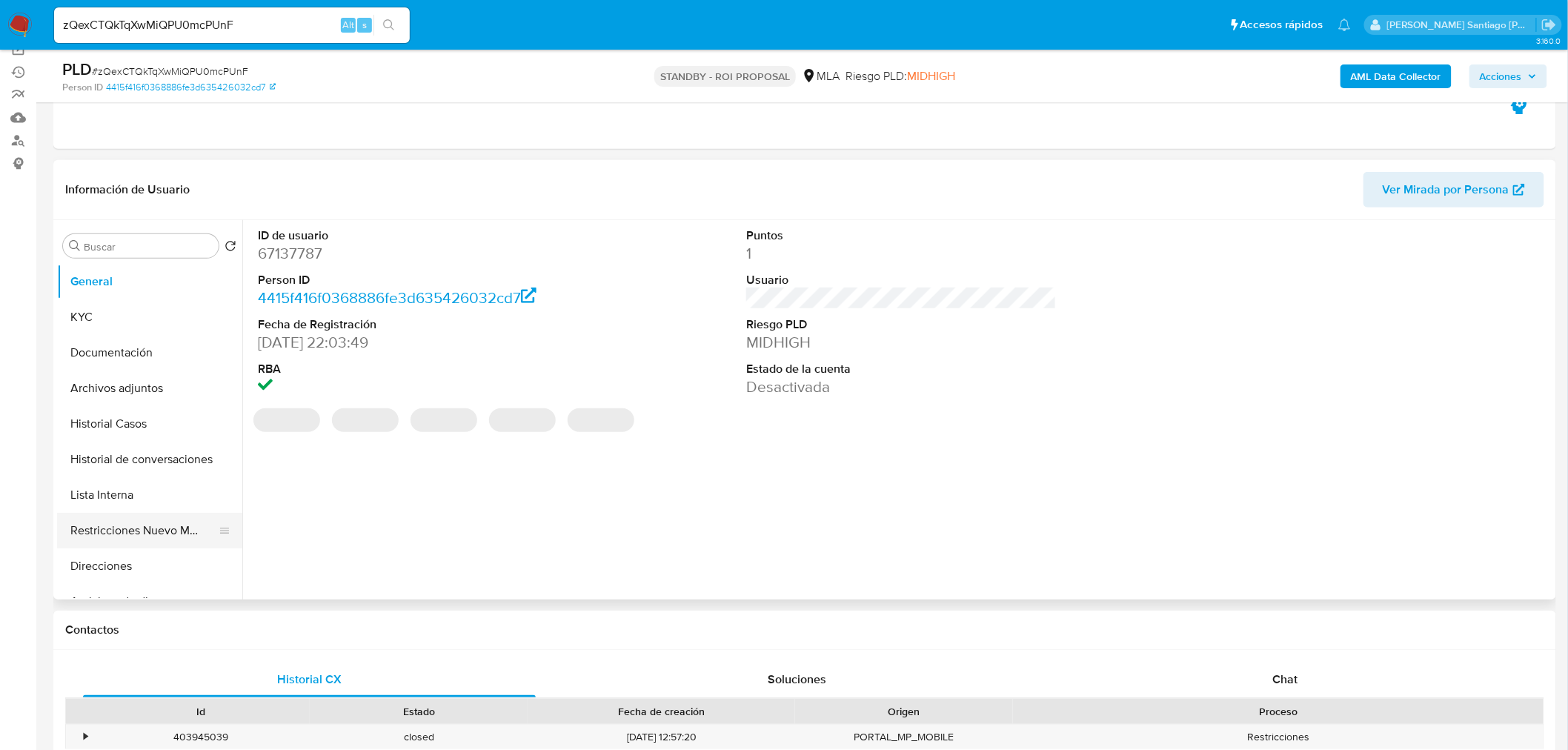
click at [140, 521] on button "Restricciones Nuevo Mundo" at bounding box center [144, 531] width 173 height 36
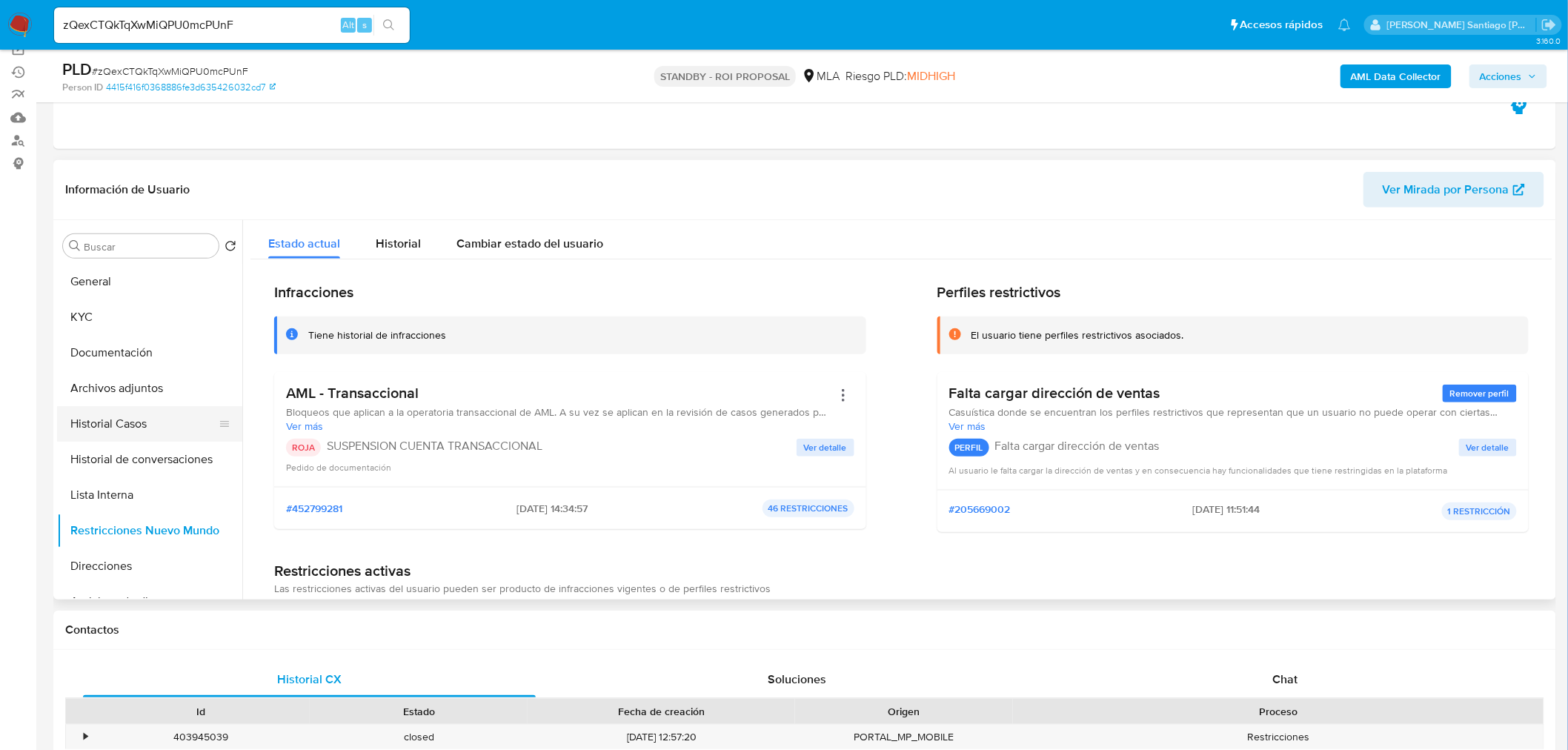
click at [134, 440] on button "Historial Casos" at bounding box center [144, 423] width 173 height 36
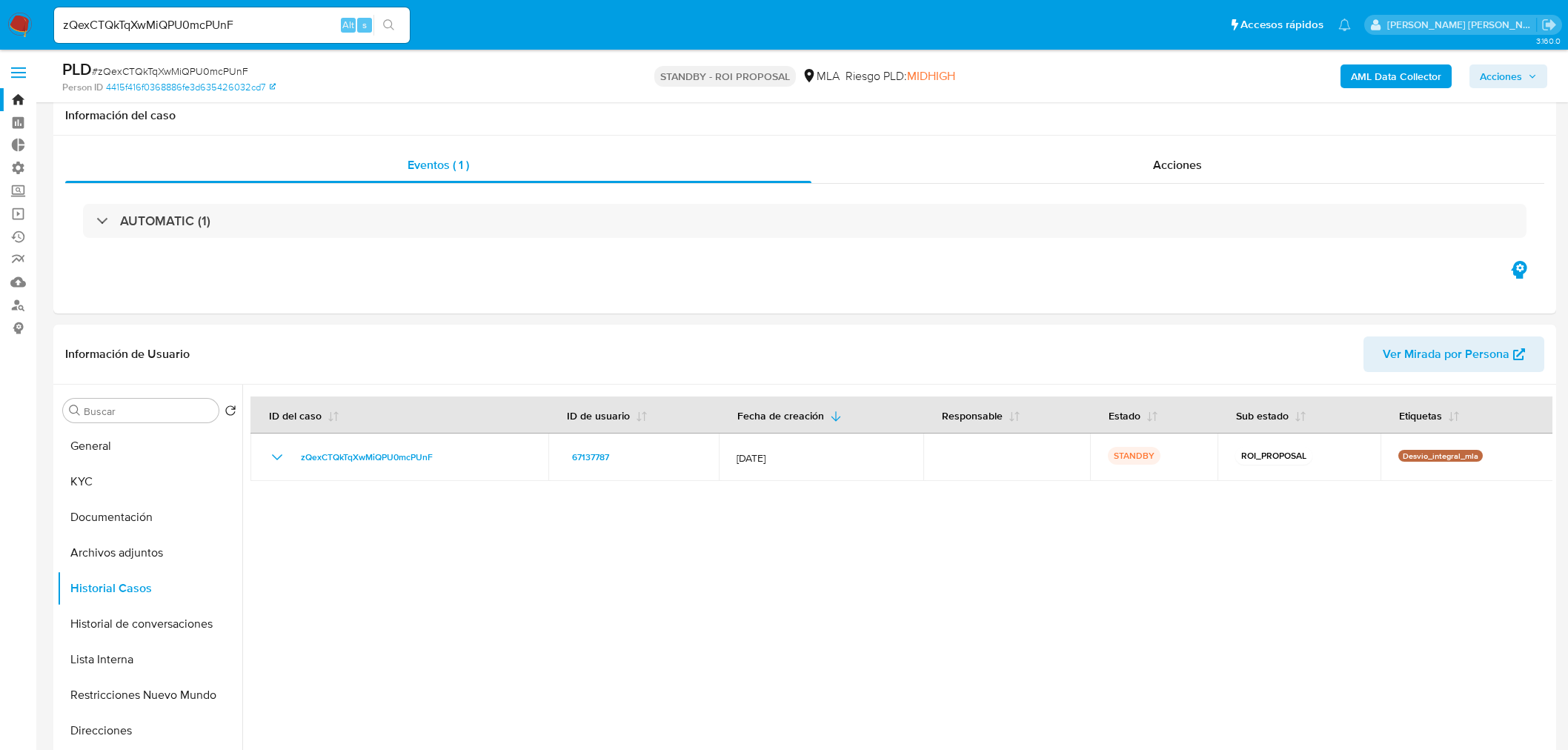
select select "10"
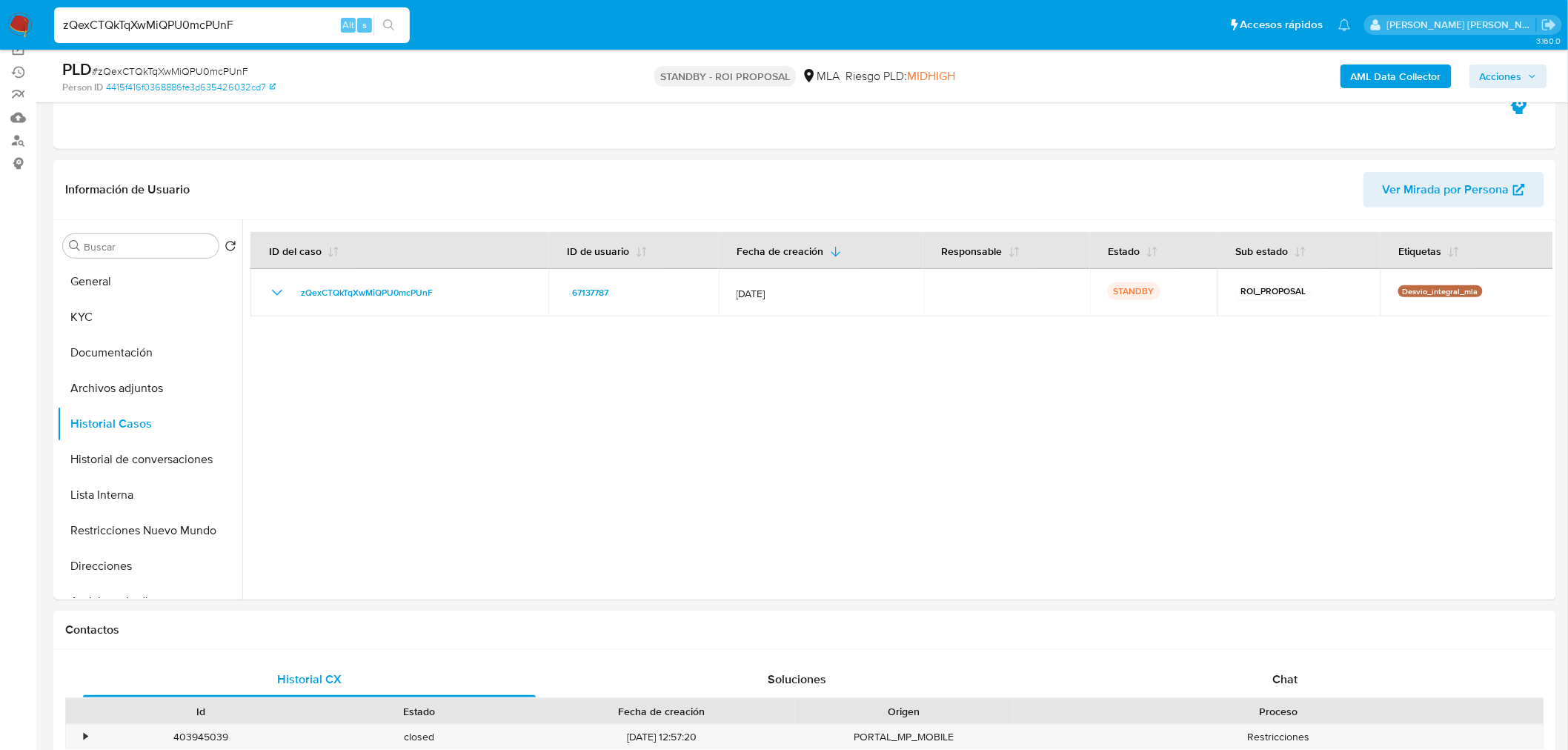
click at [181, 26] on input "zQexCTQkTqXwMiQPU0mcPUnF" at bounding box center [231, 25] width 355 height 19
click at [181, 25] on input "zQexCTQkTqXwMiQPU0mcPUnF" at bounding box center [231, 25] width 355 height 19
paste input "f5wRg2xJ7CStQPHWv4uhXUsf"
type input "f5wRg2xJ7CStQPHWv4uhXUsf"
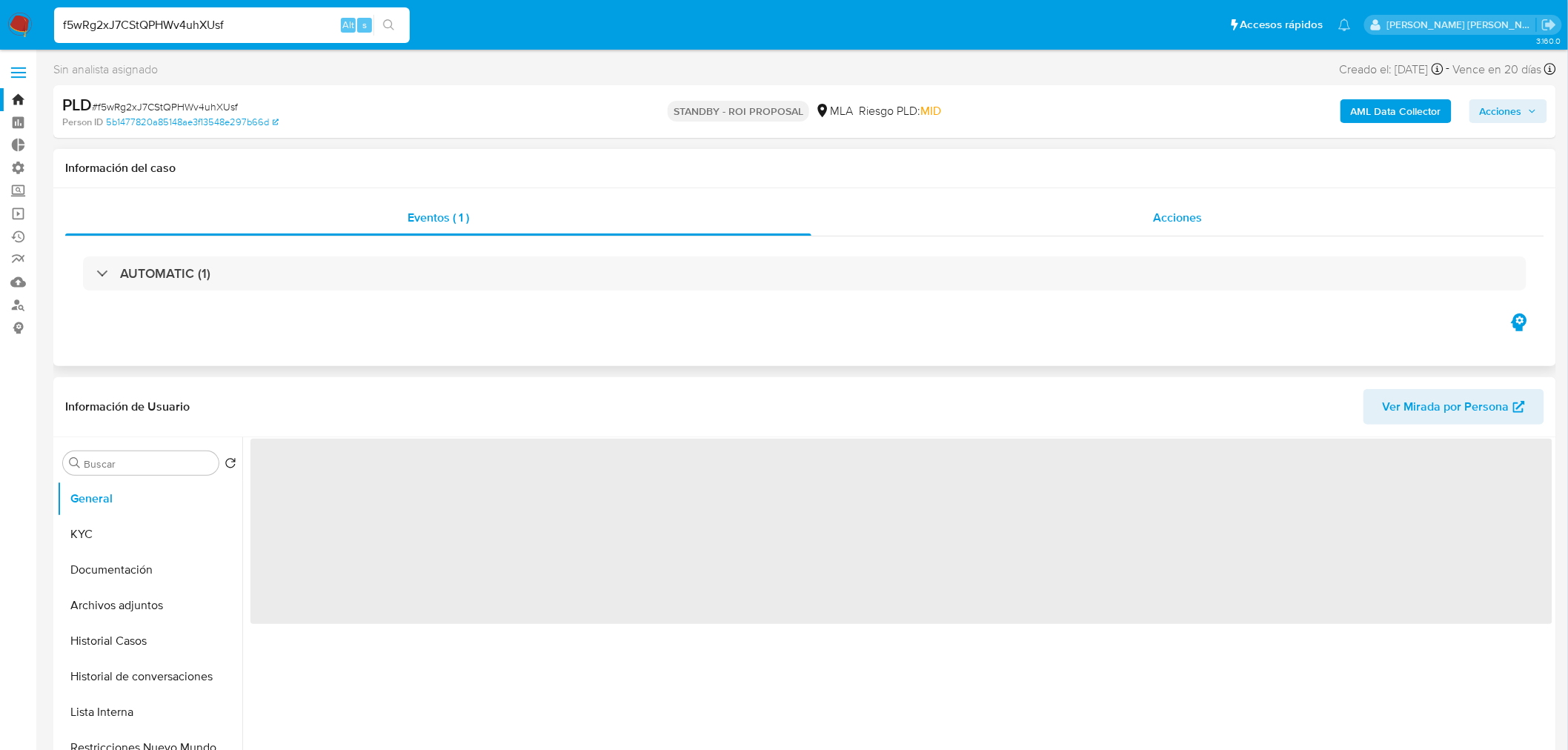
click at [1203, 223] on div "Acciones" at bounding box center [1178, 218] width 733 height 36
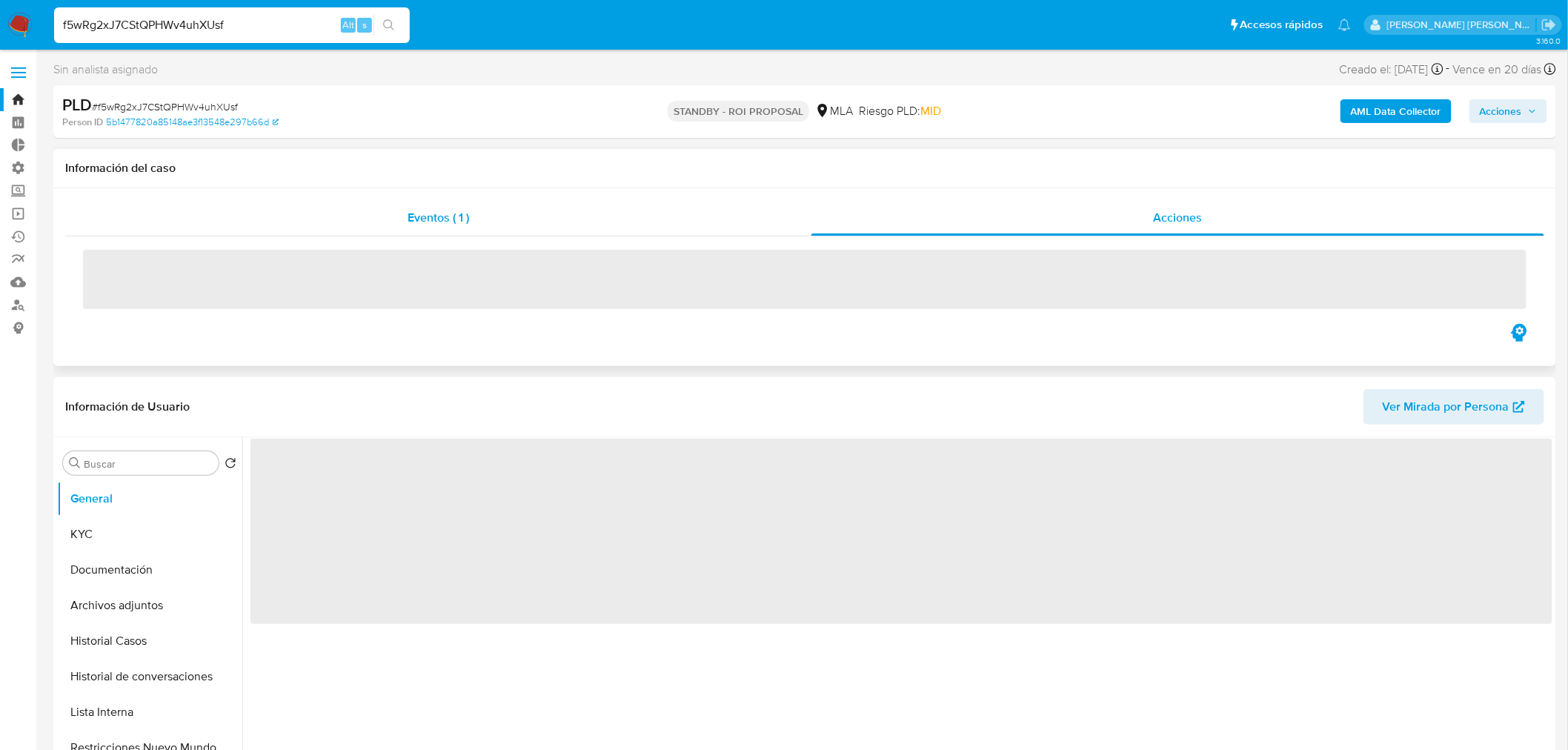
select select "10"
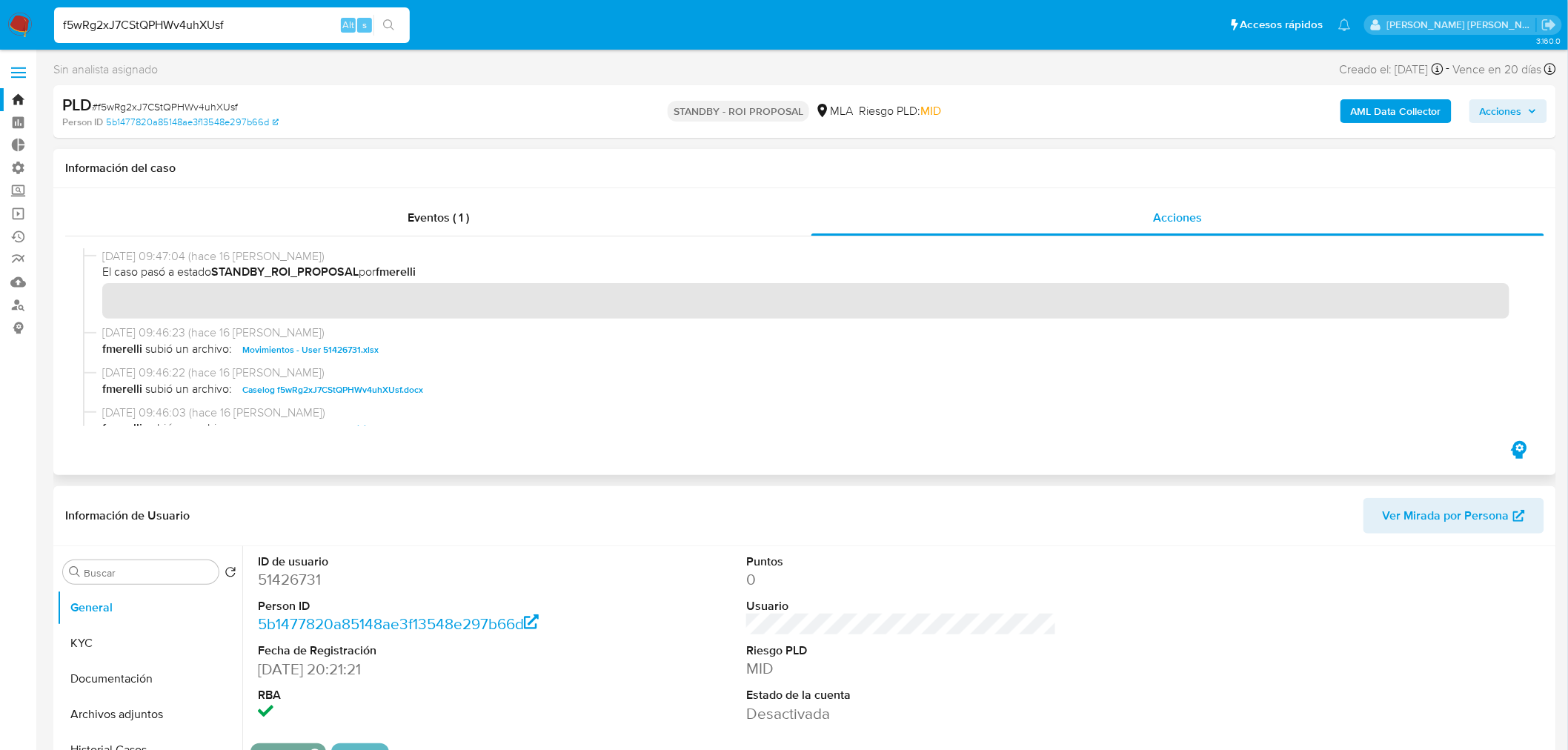
scroll to position [82, 0]
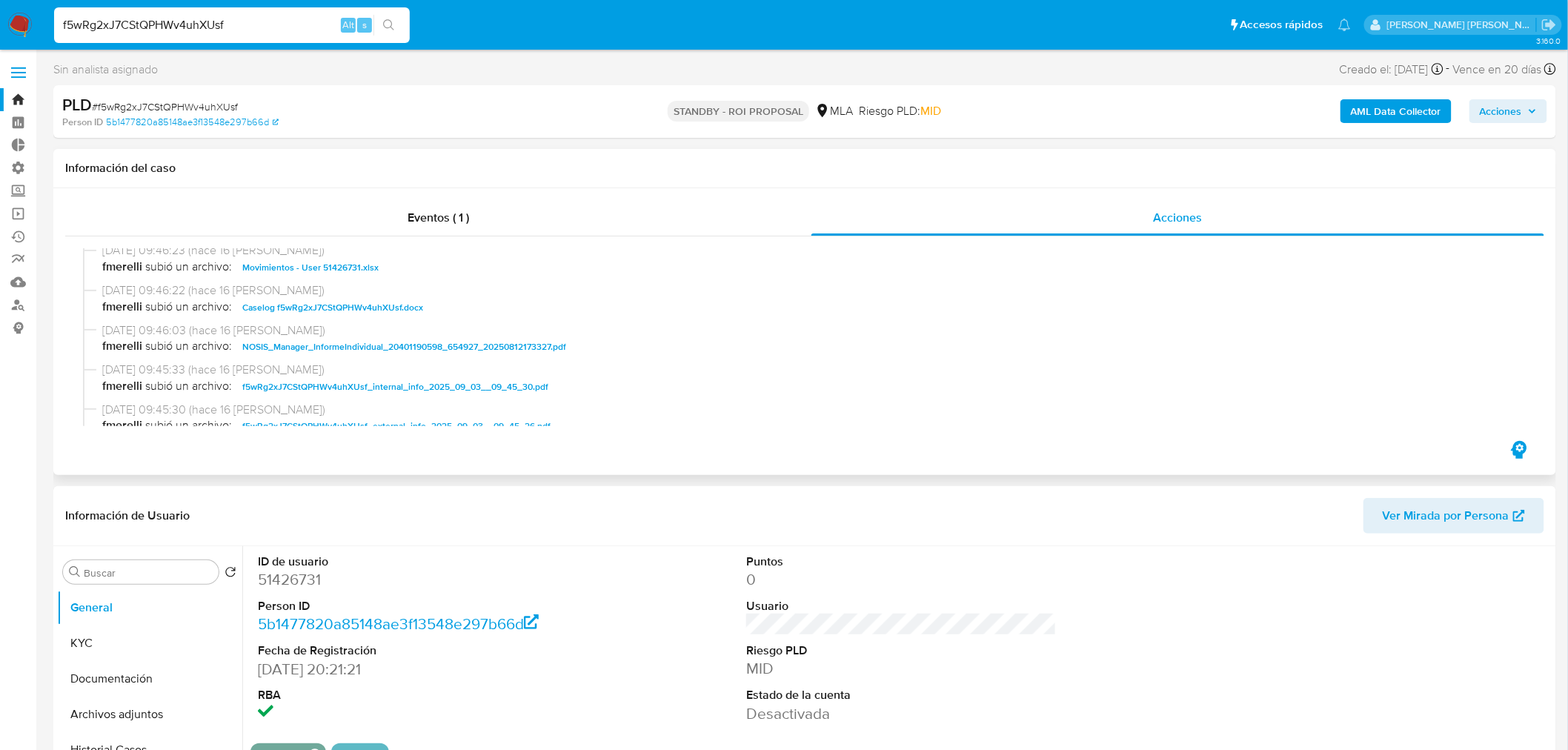
drag, startPoint x: 384, startPoint y: 309, endPoint x: 413, endPoint y: 312, distance: 29.2
click at [384, 308] on span "Caselog f5wRg2xJ7CStQPHWv4uhXUsf.docx" at bounding box center [333, 308] width 181 height 18
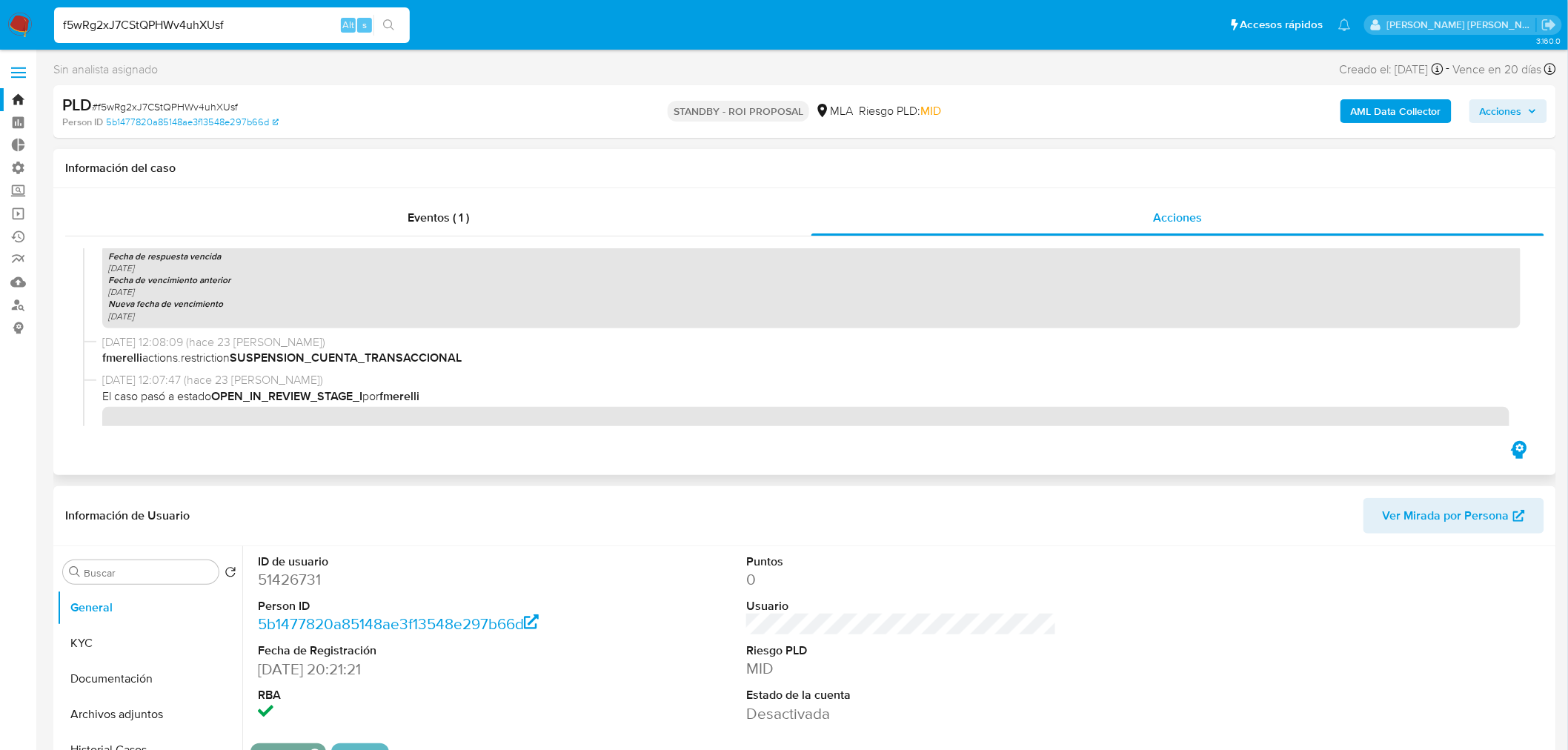
scroll to position [2141, 0]
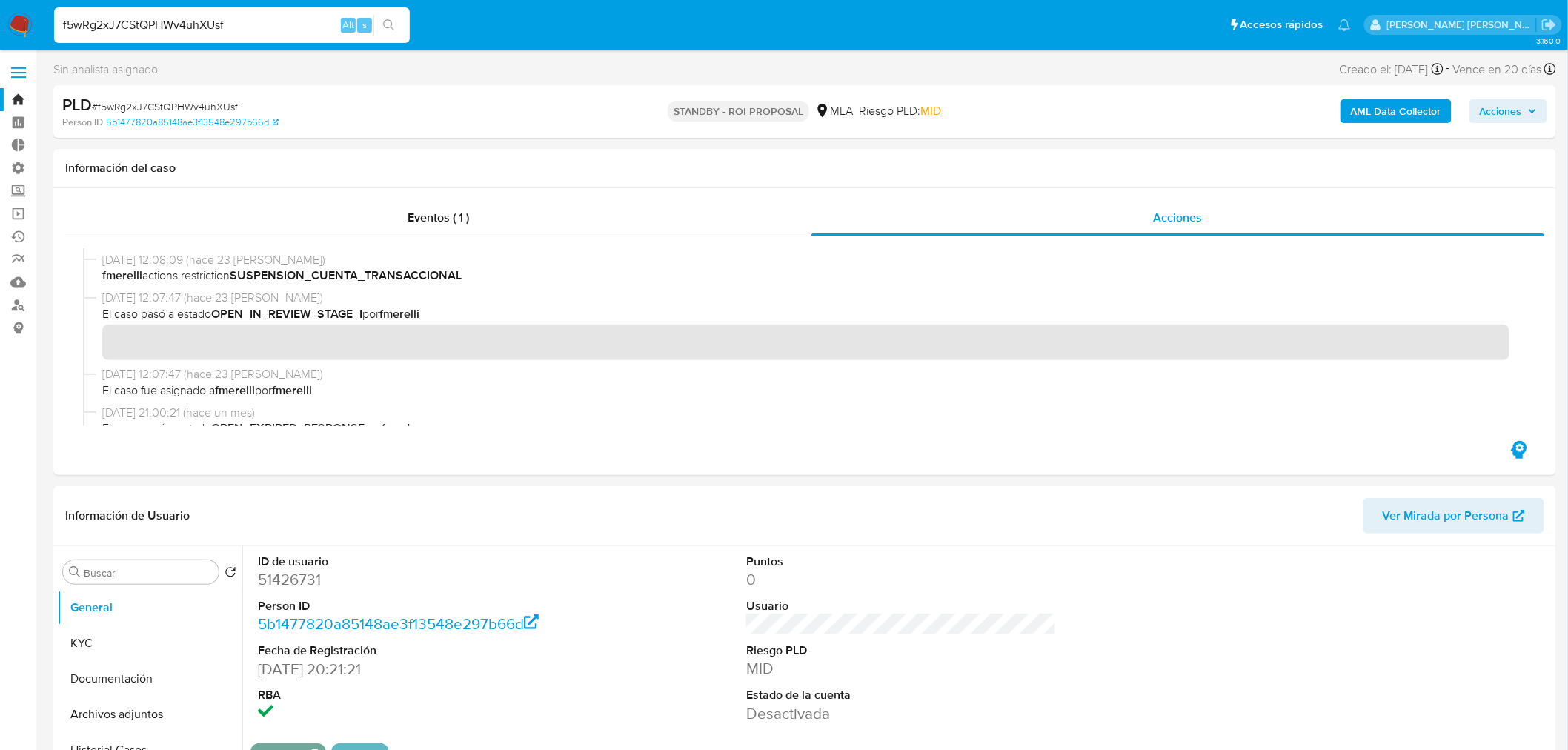
click at [306, 17] on input "f5wRg2xJ7CStQPHWv4uhXUsf" at bounding box center [231, 25] width 355 height 19
paste input "uD1FbPau1Cwa6fCu5jTLYhiO"
type input "uD1FbPau1Cwa6fCu5jTLYhiO"
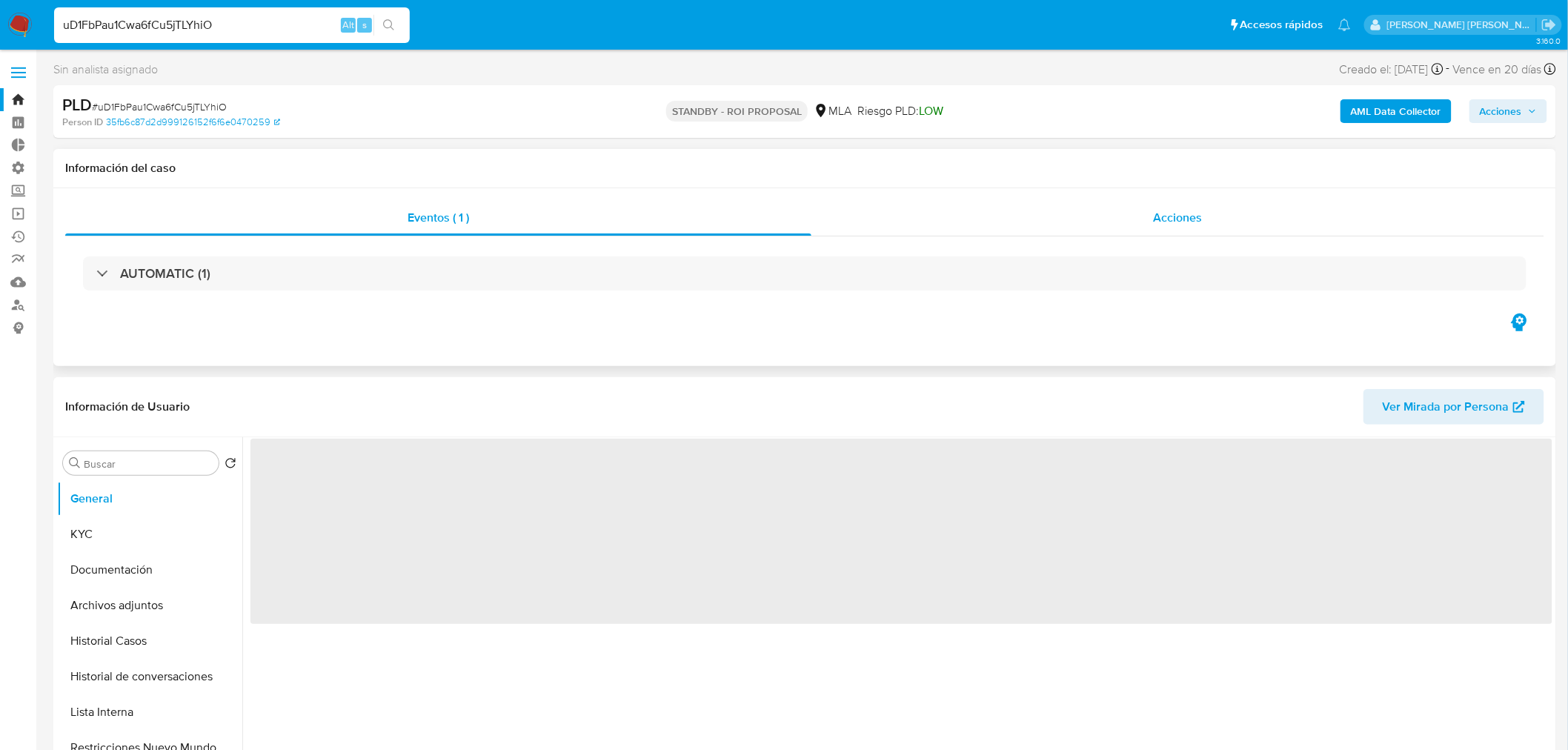
drag, startPoint x: 1104, startPoint y: 227, endPoint x: 1084, endPoint y: 224, distance: 20.2
click at [1098, 220] on div "Acciones" at bounding box center [1178, 218] width 733 height 36
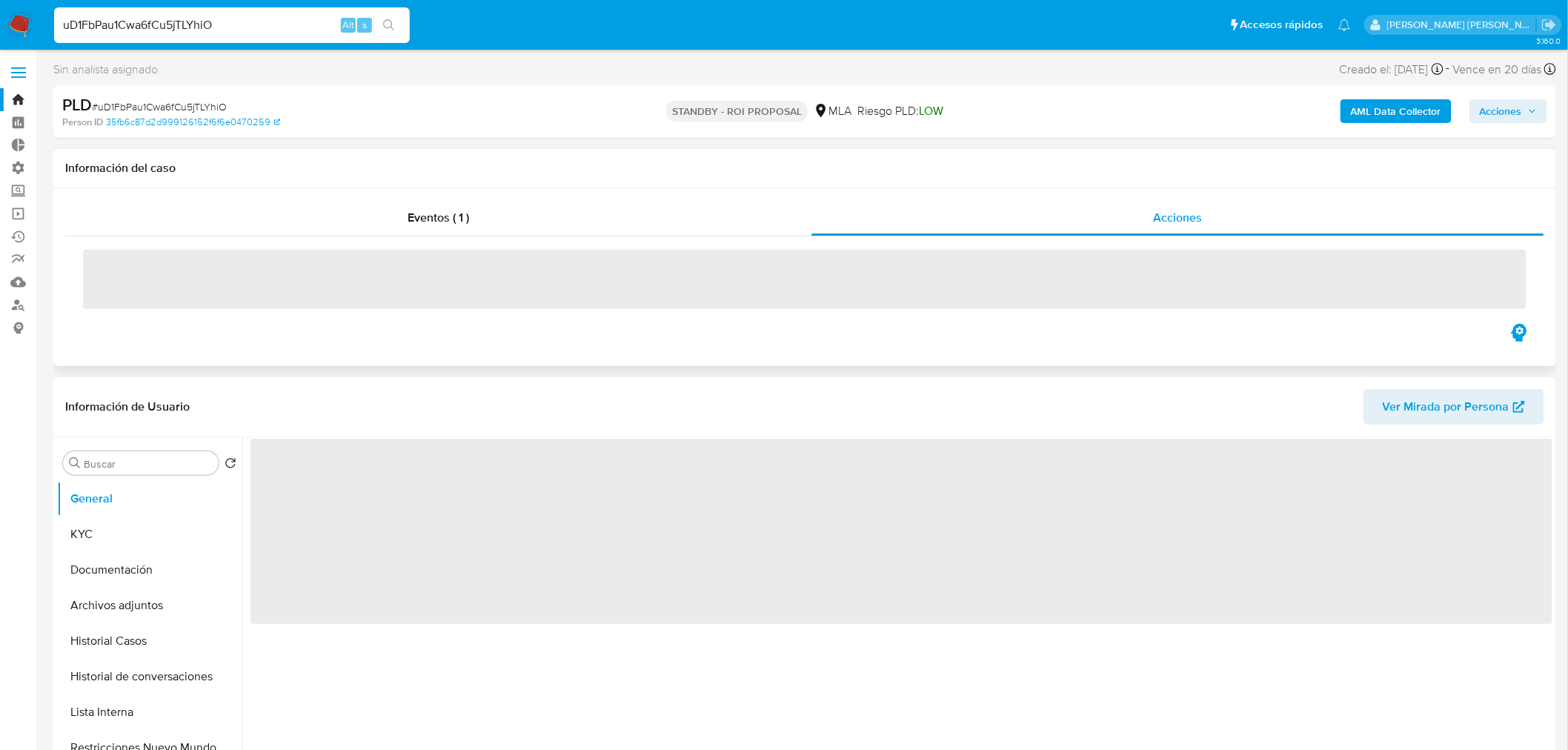
select select "10"
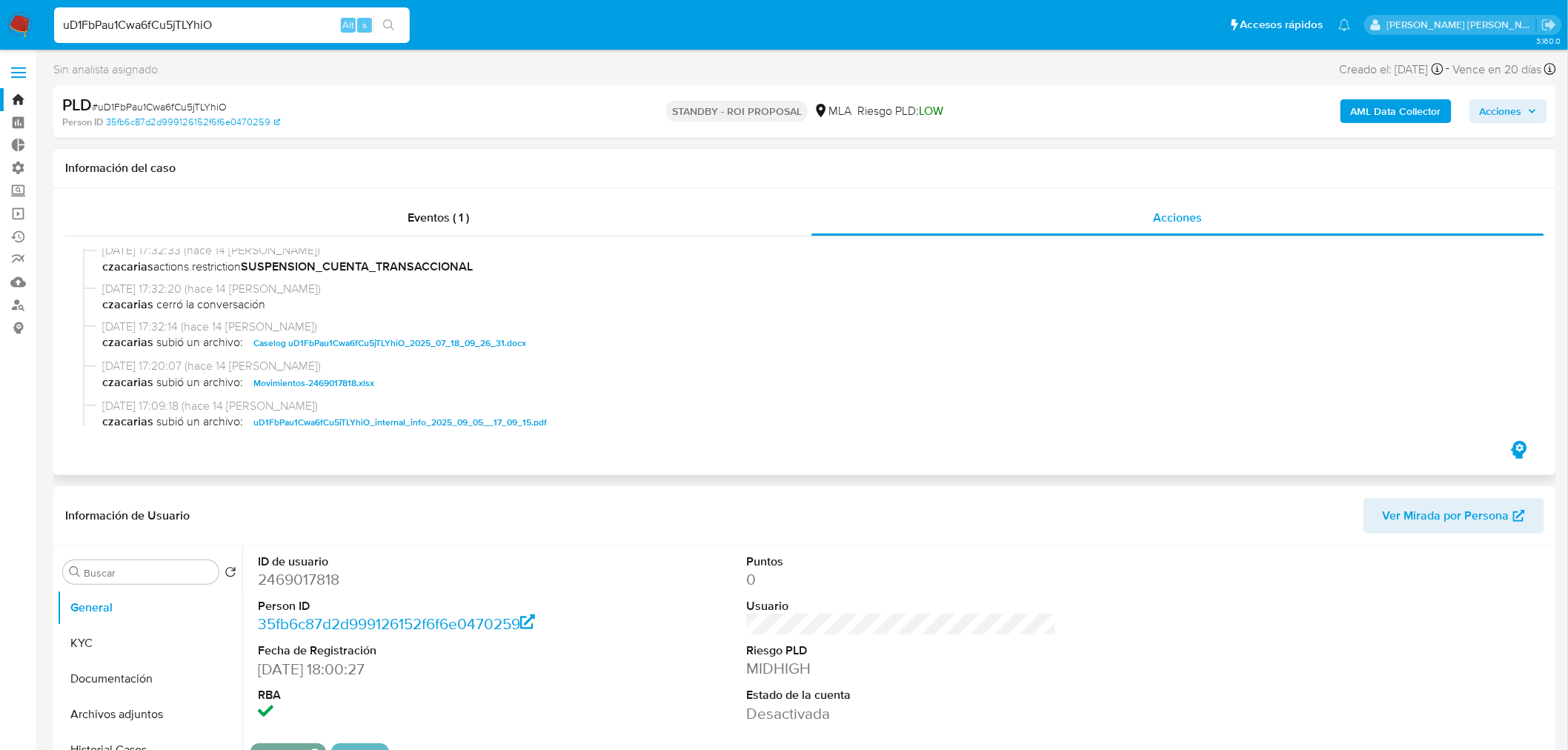
scroll to position [165, 0]
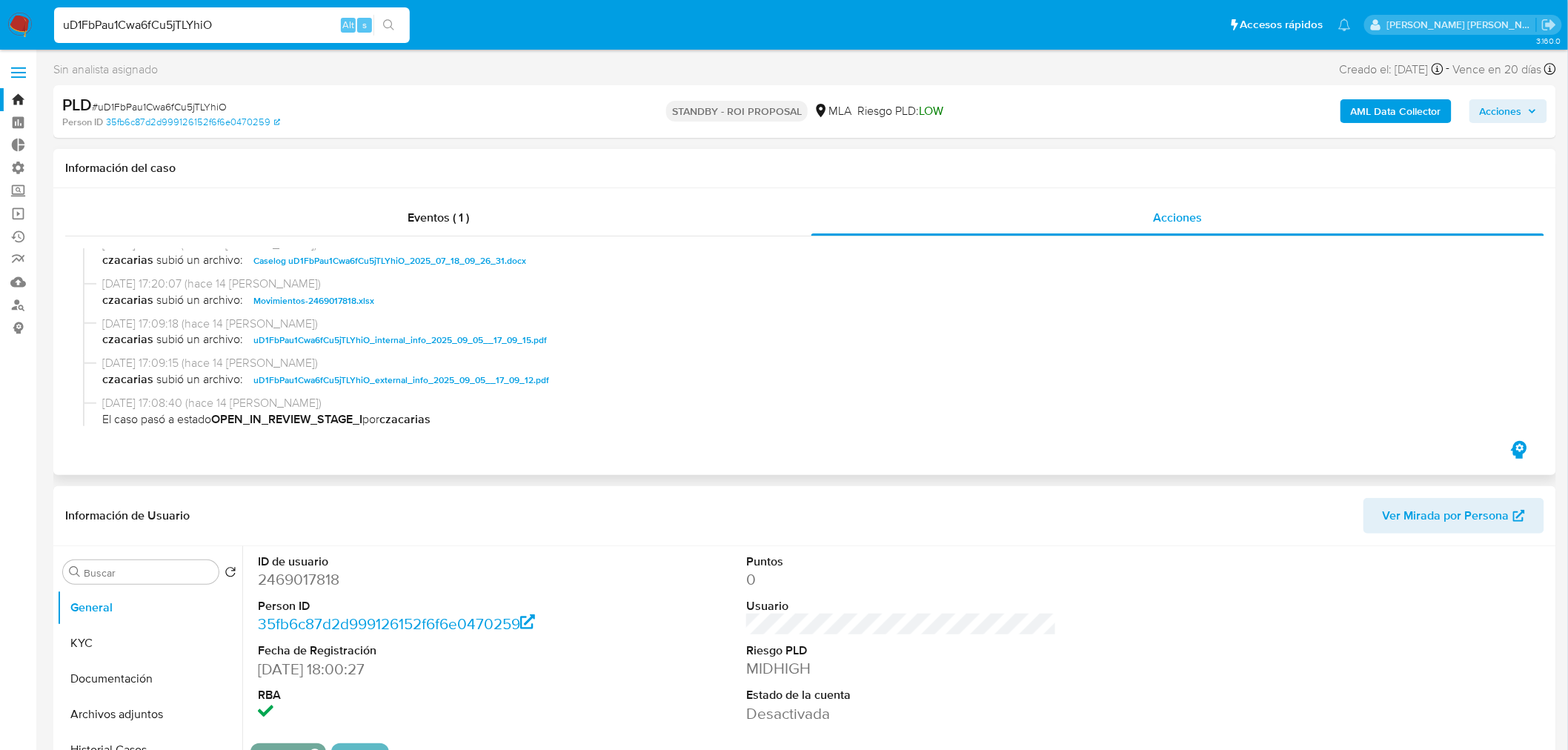
click at [394, 253] on span "Caselog uD1FbPau1Cwa6fCu5jTLYhiO_2025_07_18_09_26_31.docx" at bounding box center [389, 261] width 273 height 18
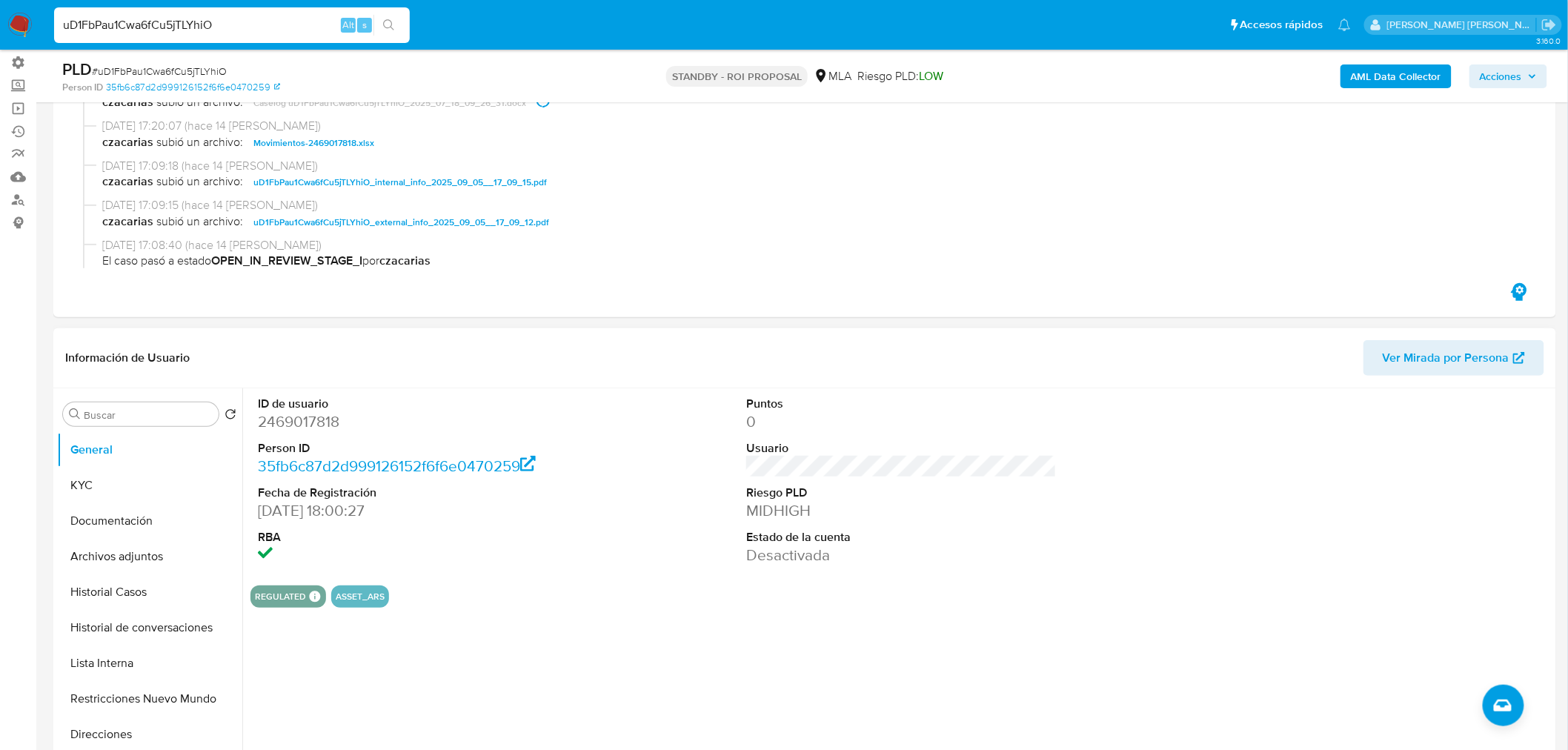
scroll to position [247, 0]
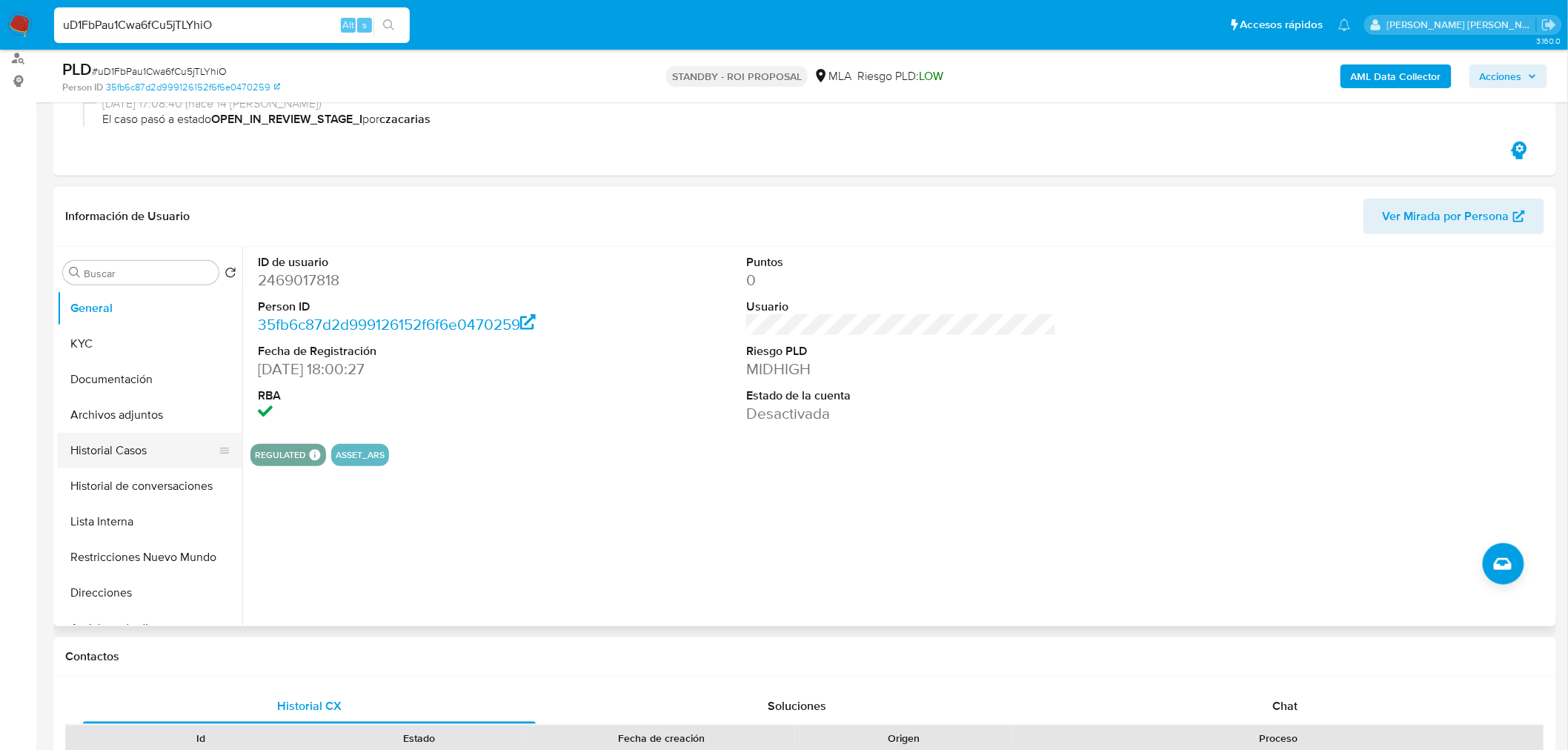
click at [100, 434] on button "Historial Casos" at bounding box center [144, 450] width 173 height 36
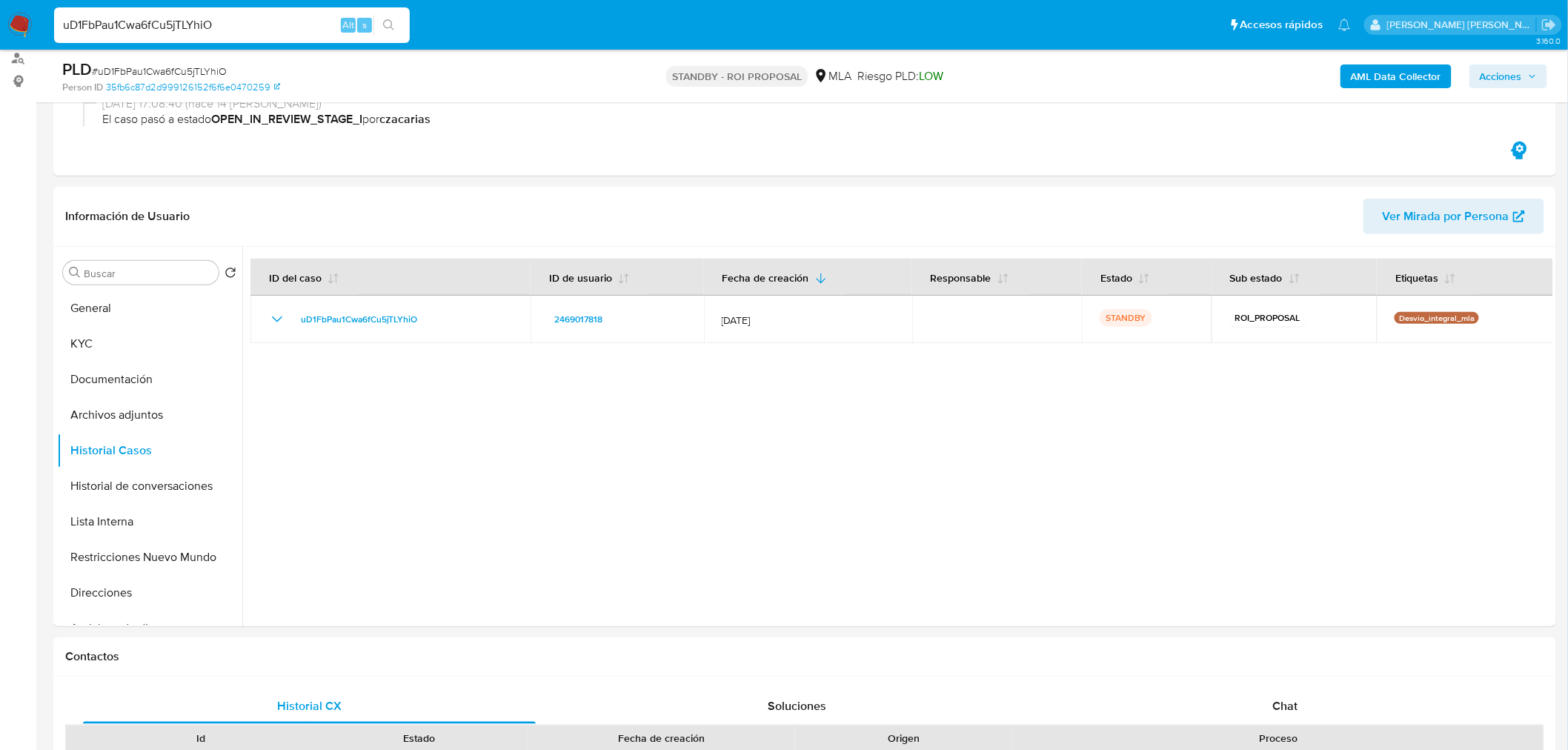
click at [202, 23] on input "uD1FbPau1Cwa6fCu5jTLYhiO" at bounding box center [231, 25] width 355 height 19
paste input "oQGmy7icWtJcplgWvuEE7Vo"
type input "oQGmy7icWtJcplgWvuEE7VoO"
click at [396, 33] on button "search-icon" at bounding box center [388, 25] width 30 height 21
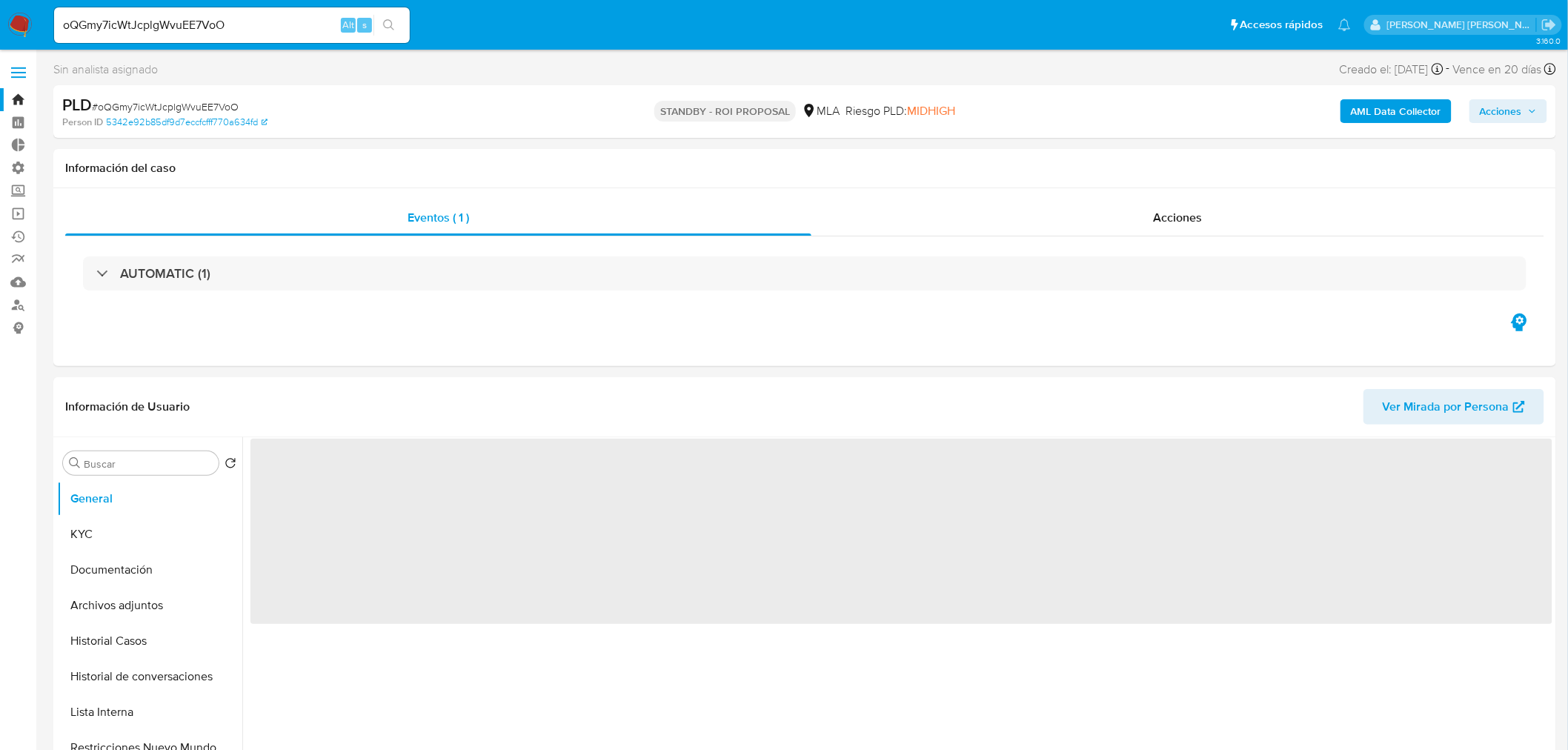
select select "10"
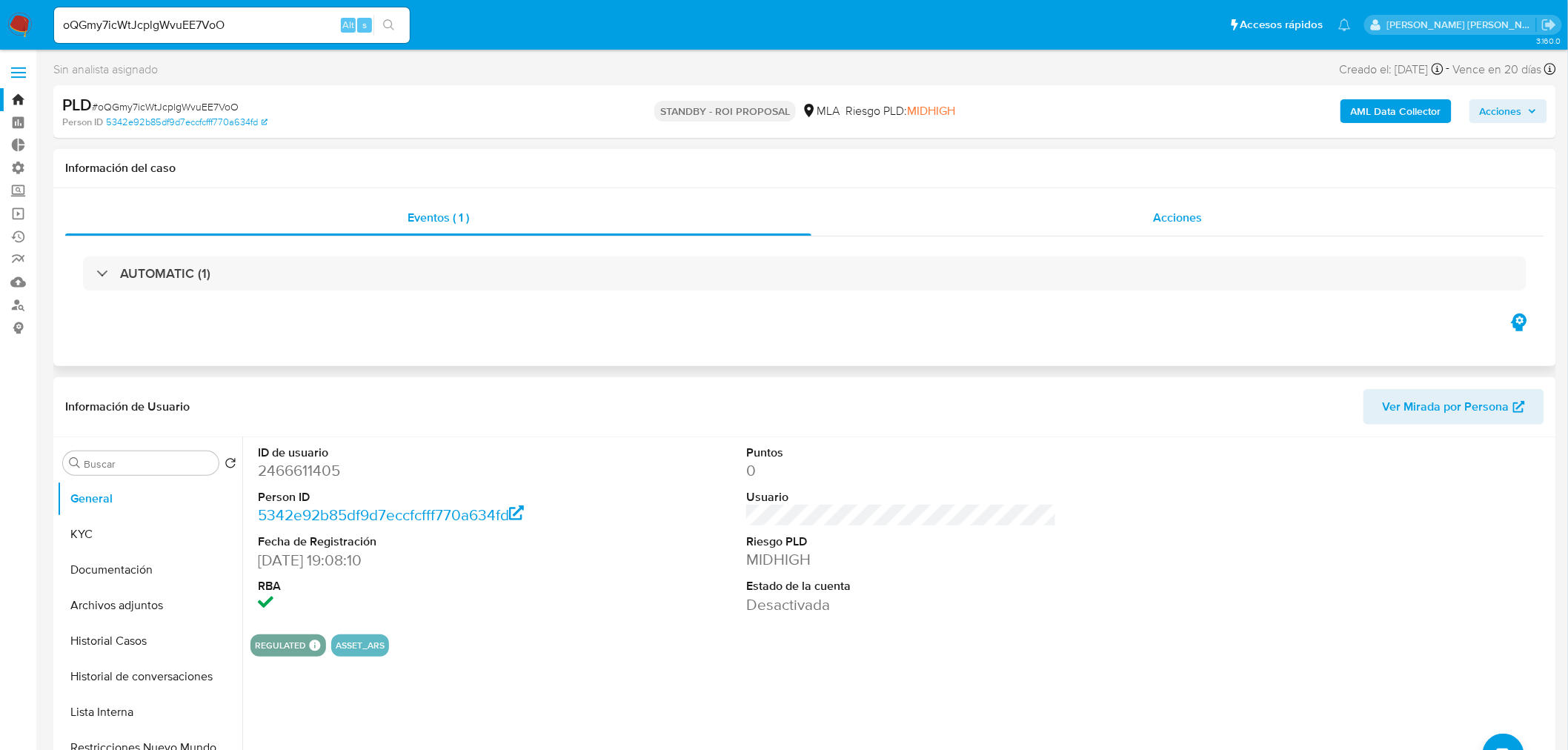
click at [1183, 217] on span "Acciones" at bounding box center [1177, 218] width 49 height 17
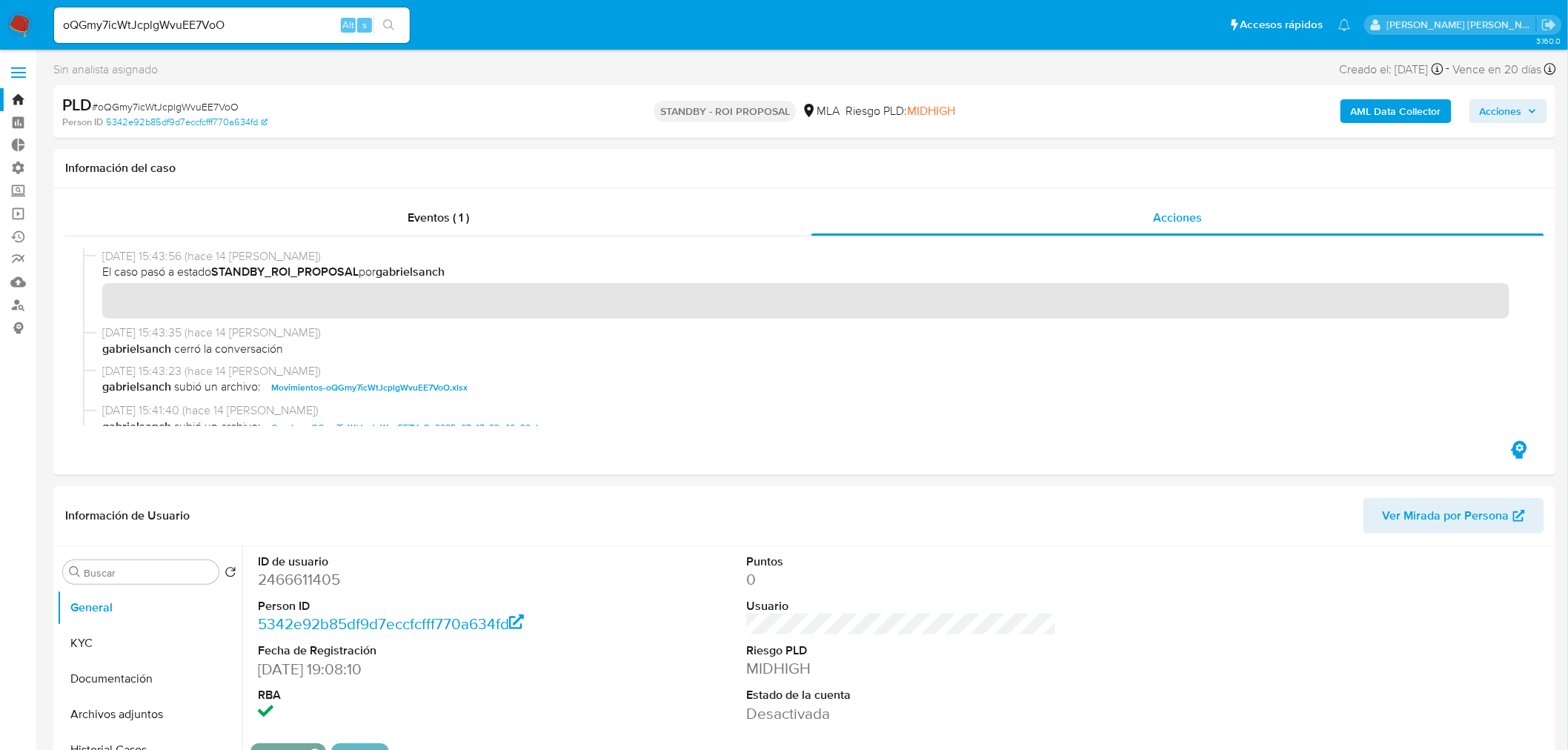
scroll to position [82, 0]
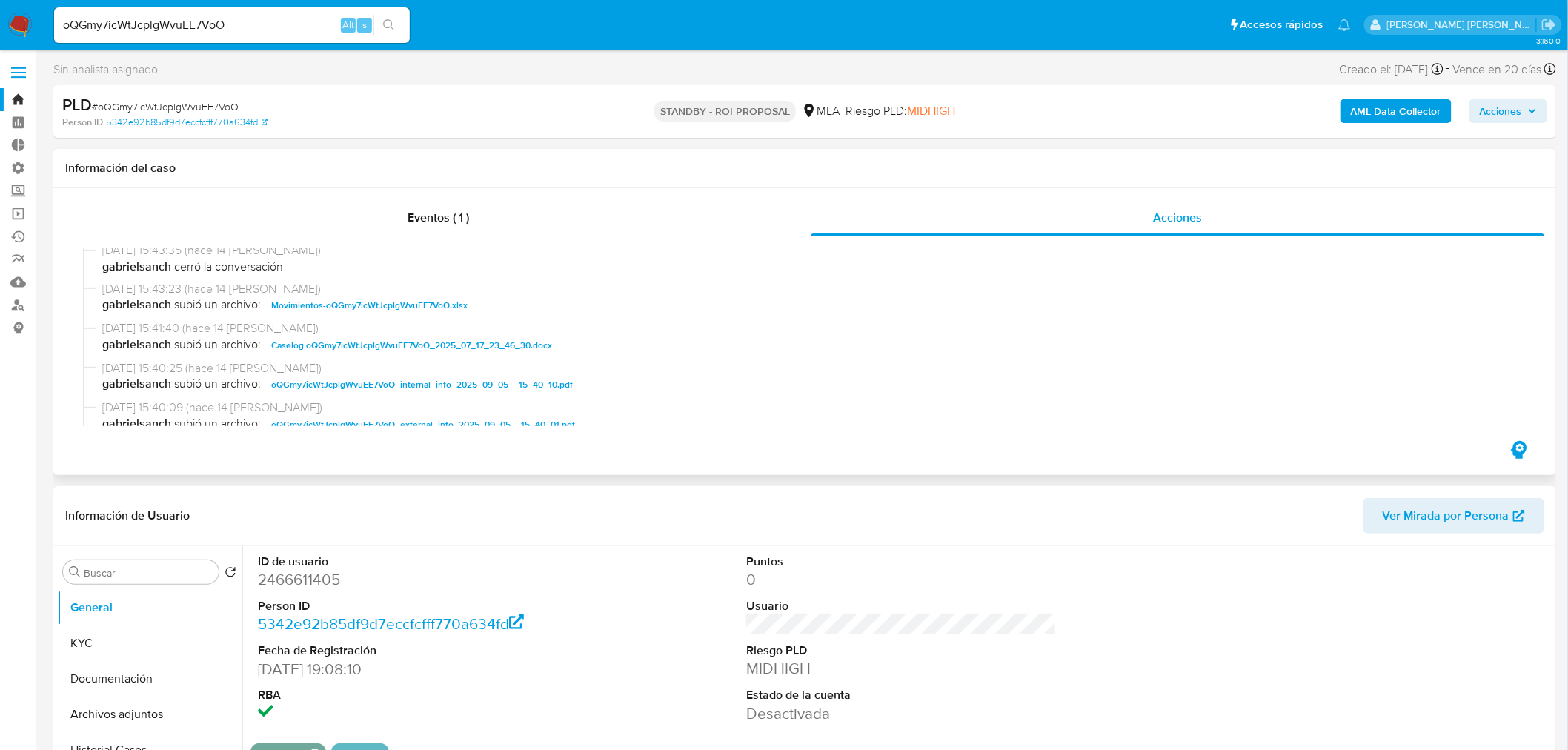
click at [508, 345] on span "Caselog oQGmy7icWtJcplgWvuEE7VoO_2025_07_17_23_46_30.docx" at bounding box center [412, 345] width 281 height 18
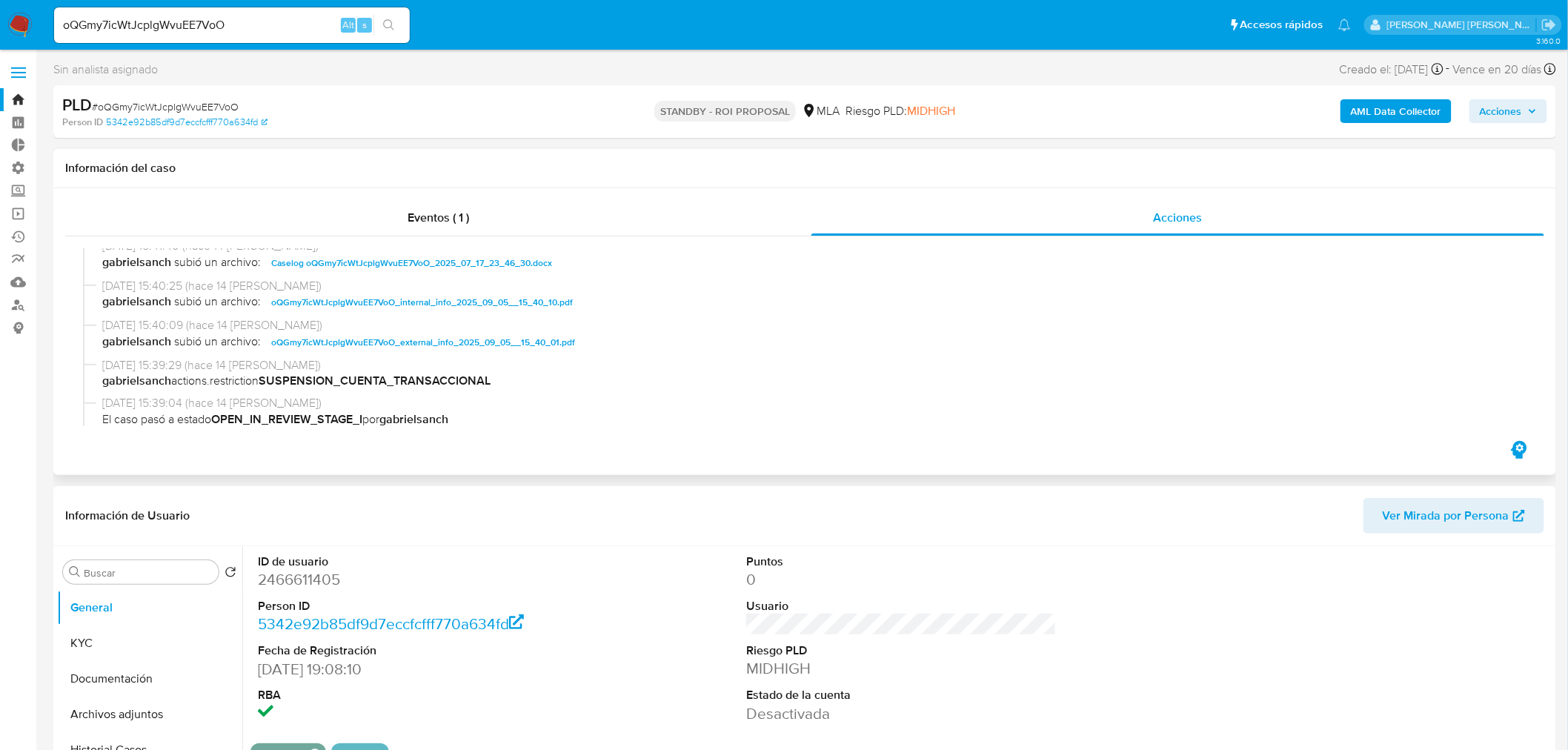
scroll to position [247, 0]
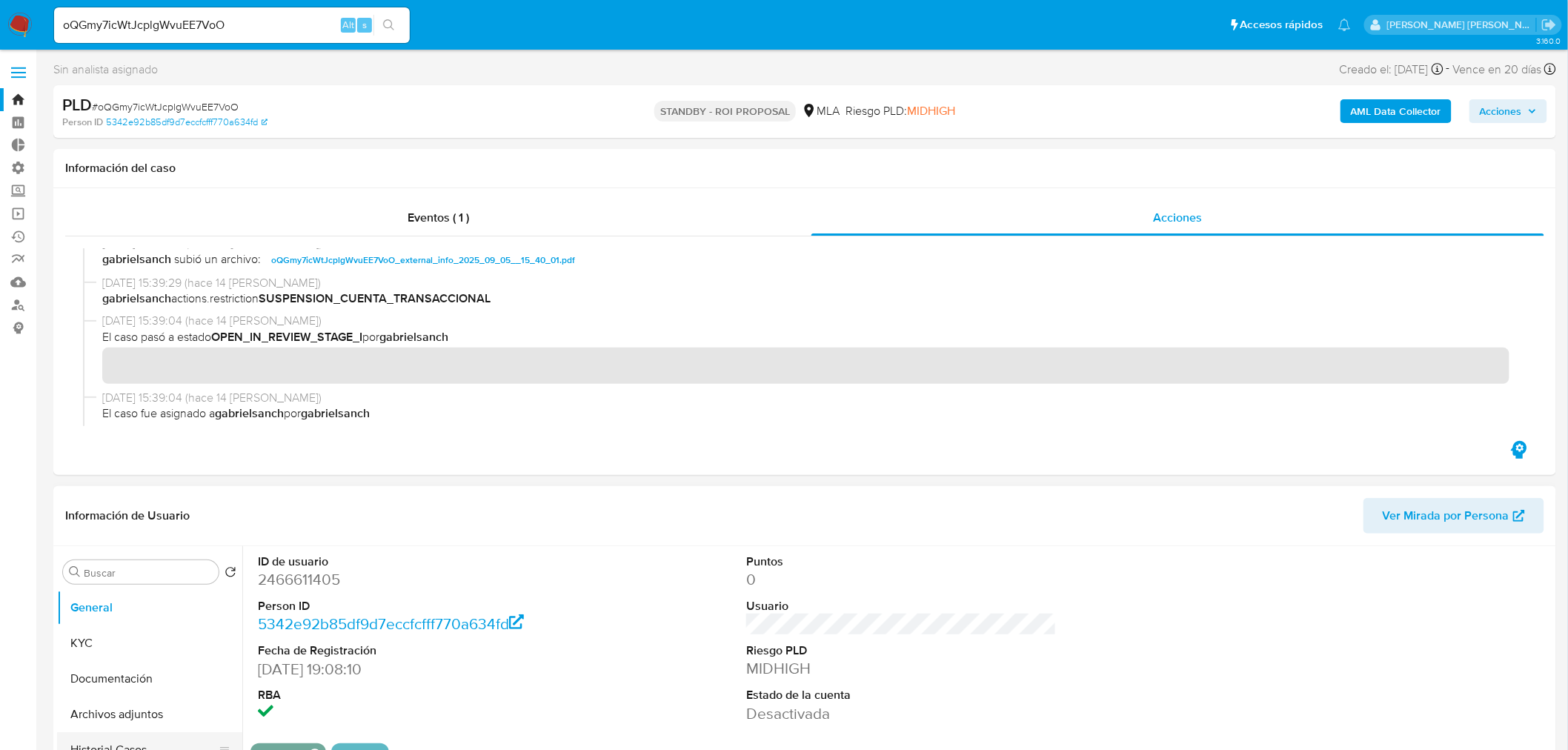
click at [181, 745] on button "Historial Casos" at bounding box center [144, 750] width 173 height 36
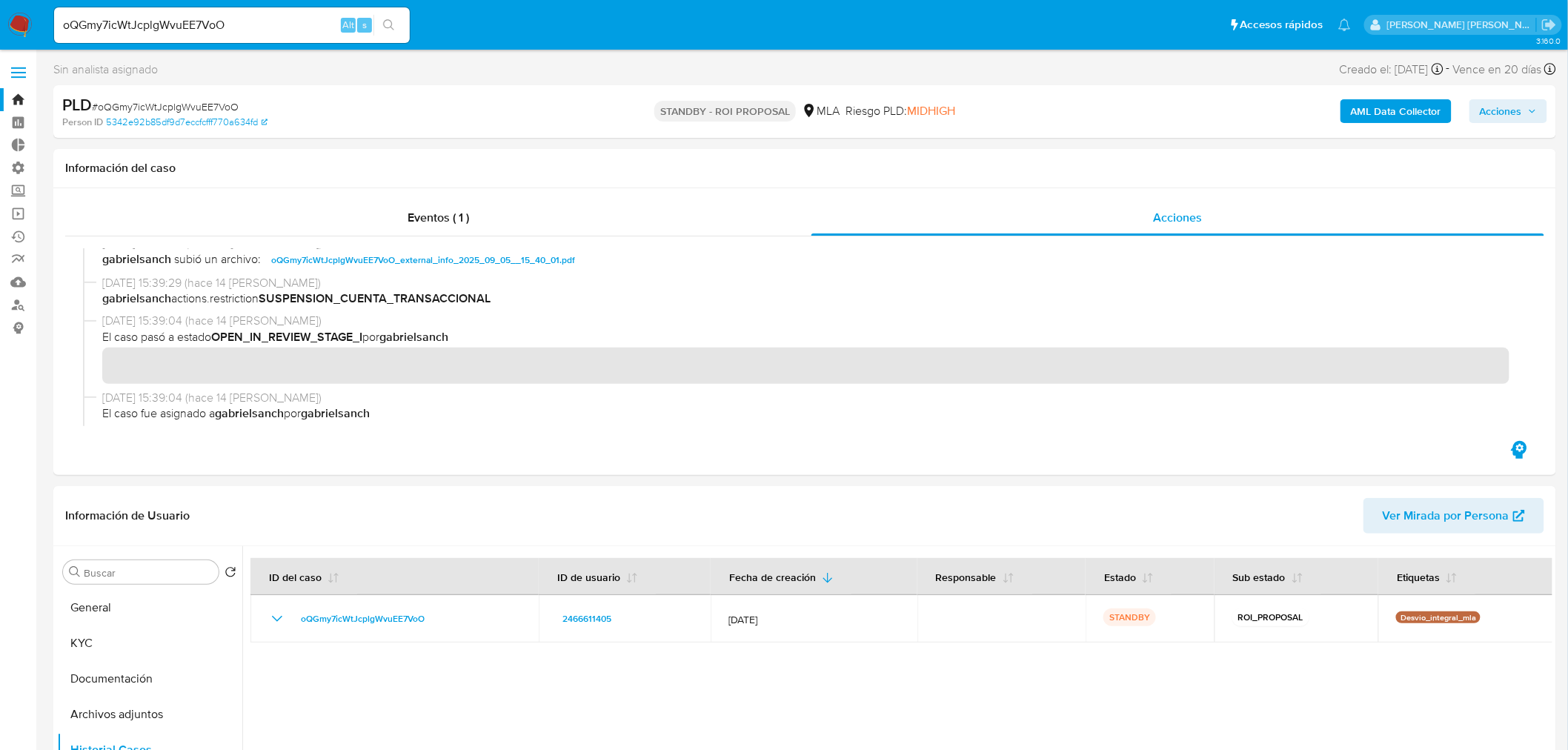
click at [255, 28] on input "oQGmy7icWtJcplgWvuEE7VoO" at bounding box center [231, 25] width 355 height 19
click at [255, 27] on input "oQGmy7icWtJcplgWvuEE7VoO" at bounding box center [231, 25] width 355 height 19
paste input "NnHTSkYlzfPCJEK7HsOB3HKm"
type input "NnHTSkYlzfPCJEK7HsOB3HKm"
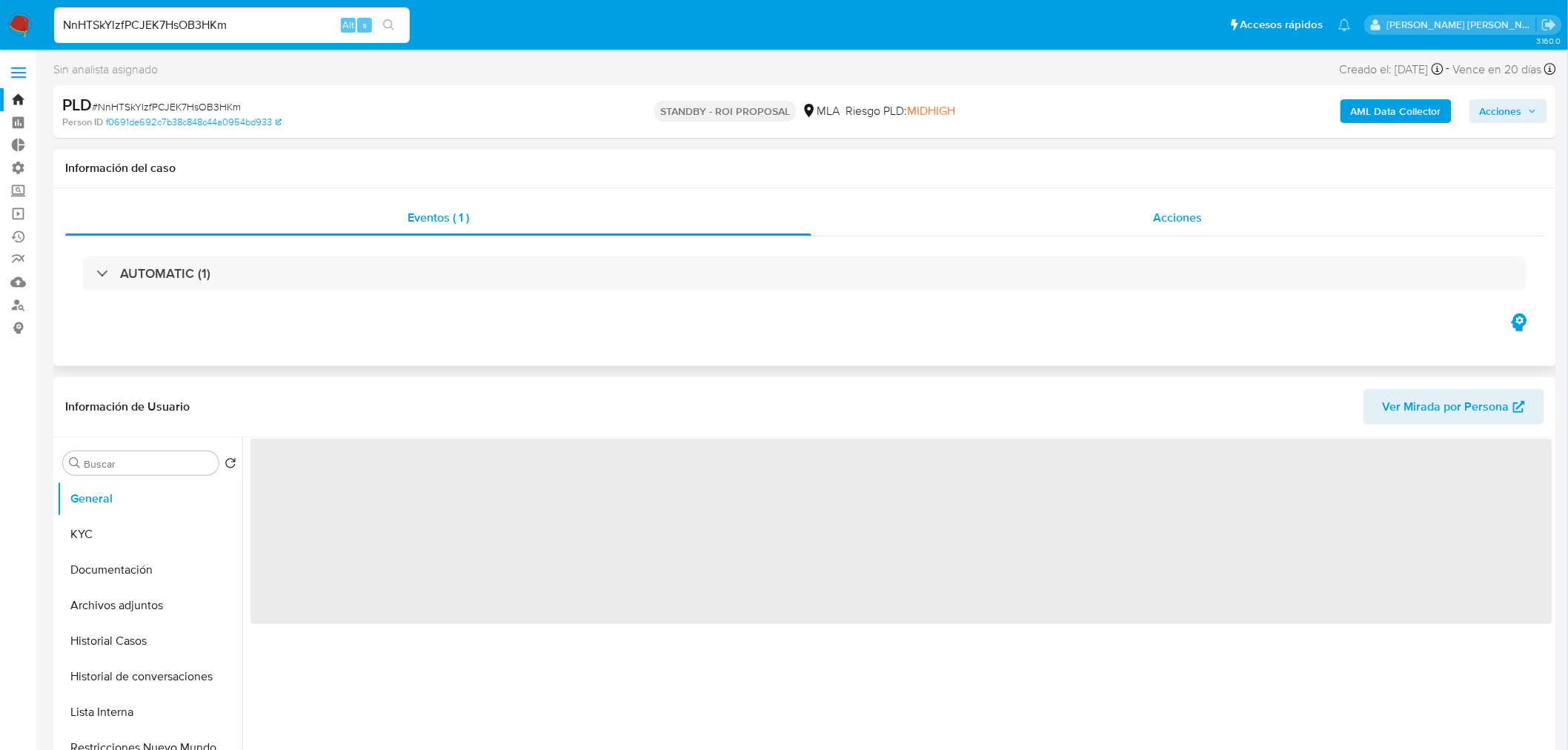
click at [1125, 208] on div "Acciones" at bounding box center [1178, 218] width 733 height 36
select select "10"
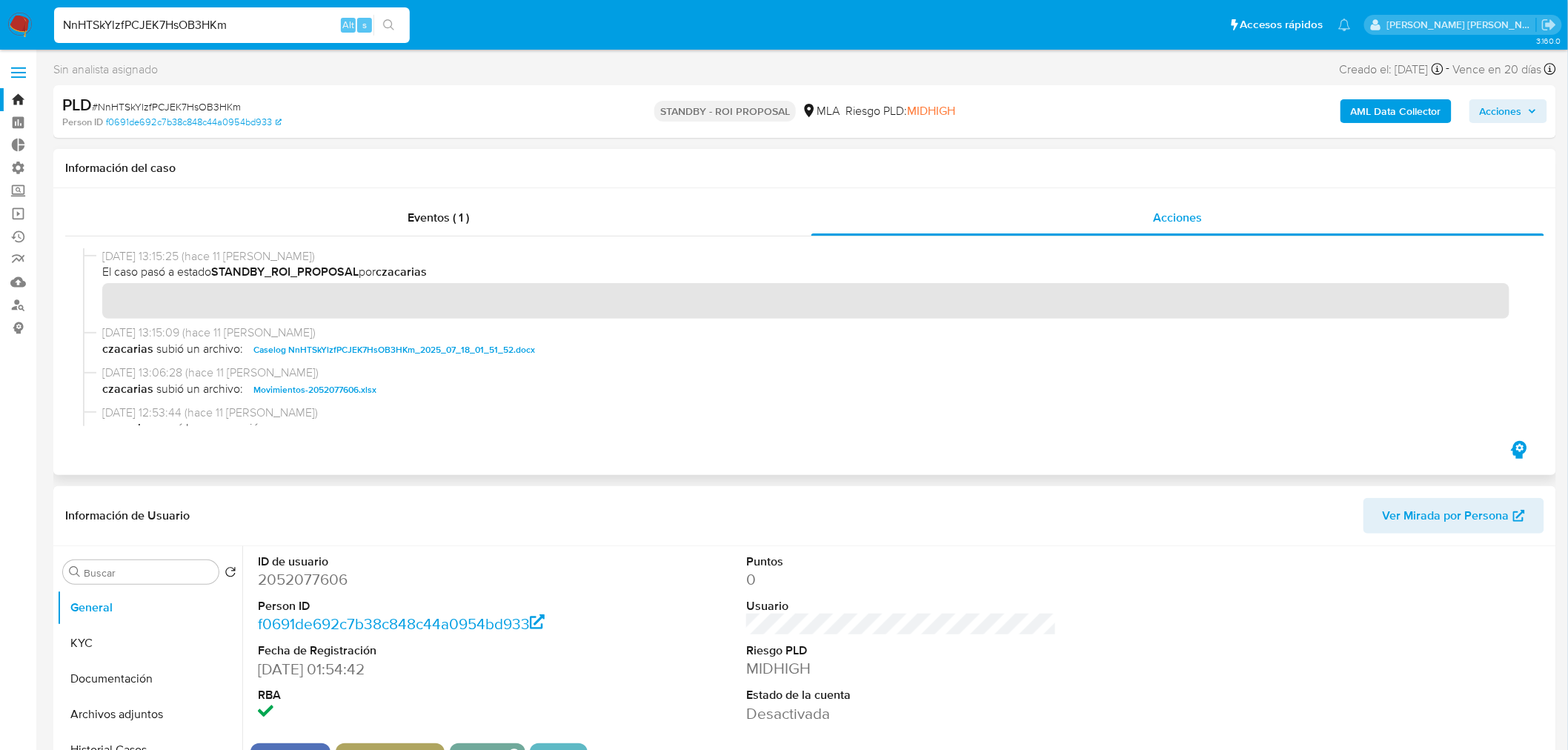
click at [443, 349] on span "Caselog NnHTSkYlzfPCJEK7HsOB3HKm_2025_07_18_01_51_52.docx" at bounding box center [394, 349] width 282 height 18
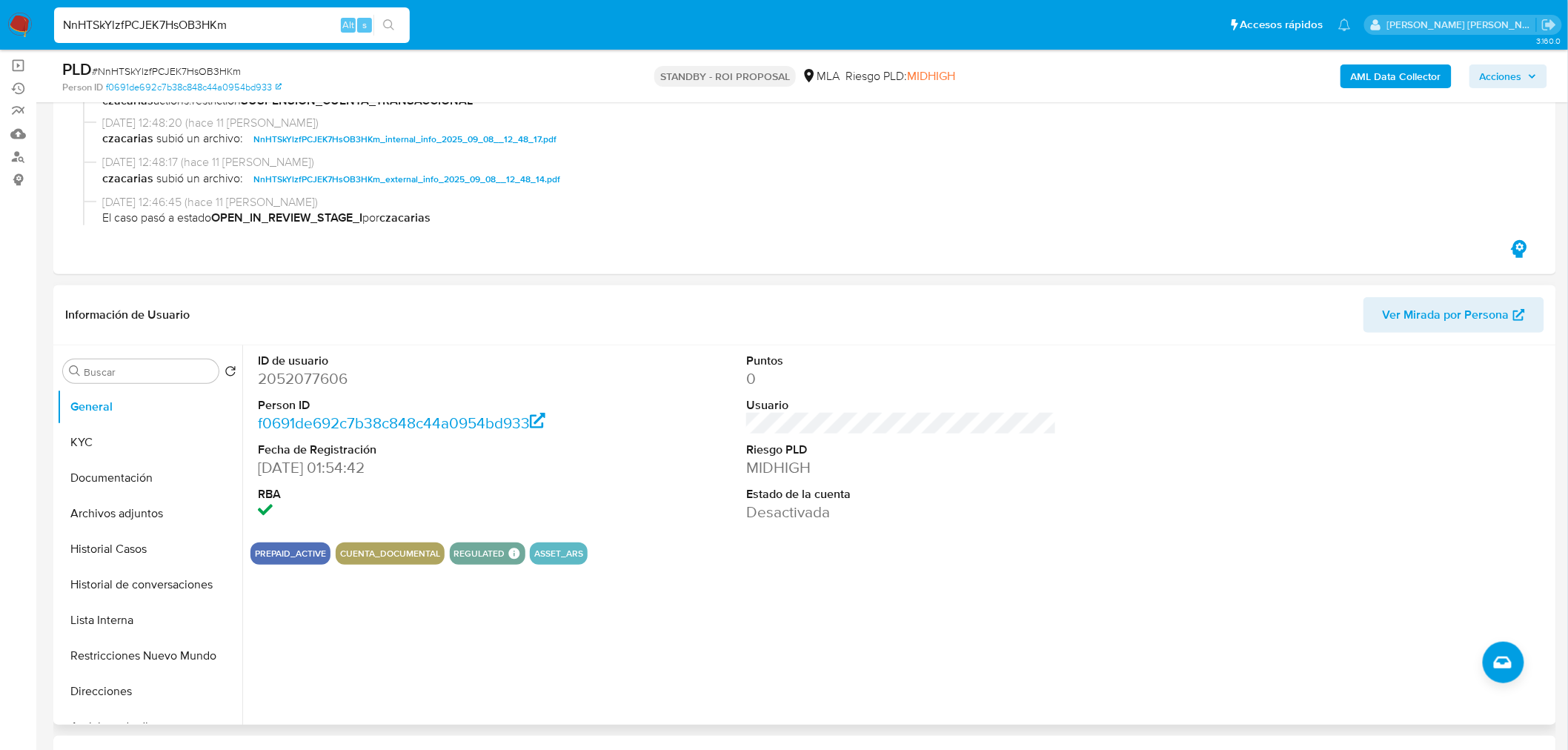
scroll to position [165, 0]
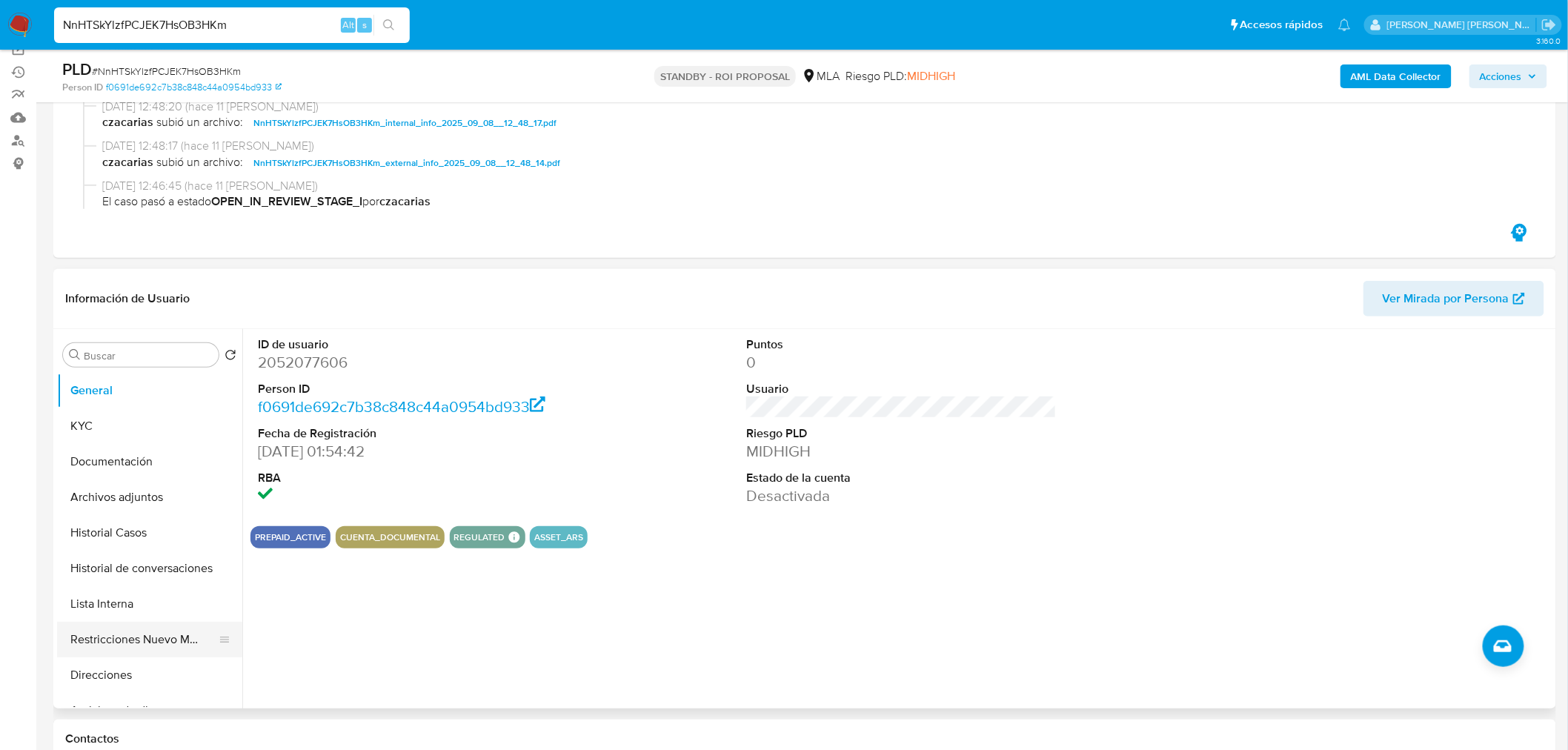
click at [134, 646] on button "Restricciones Nuevo Mundo" at bounding box center [144, 639] width 173 height 36
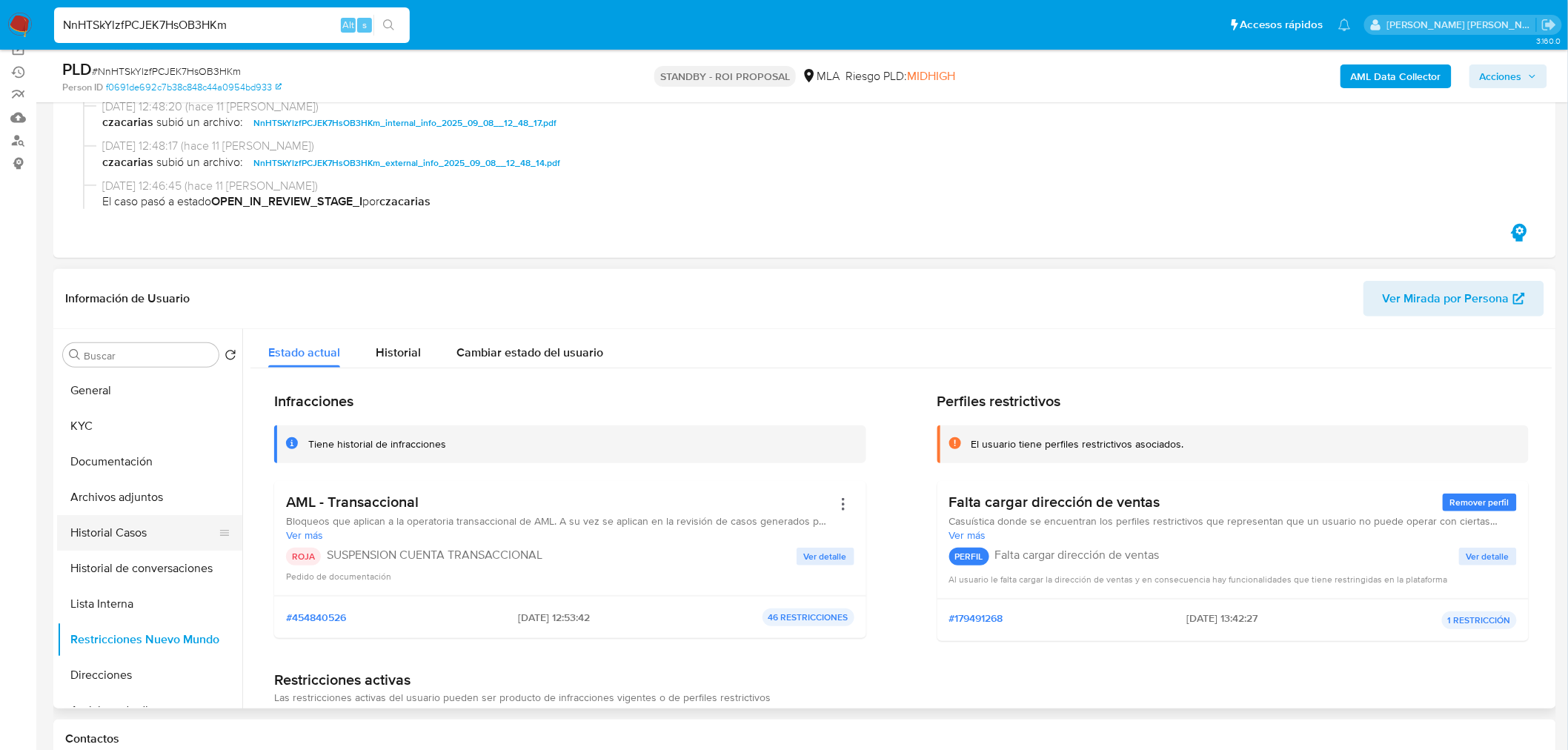
click at [134, 530] on button "Historial Casos" at bounding box center [144, 532] width 173 height 36
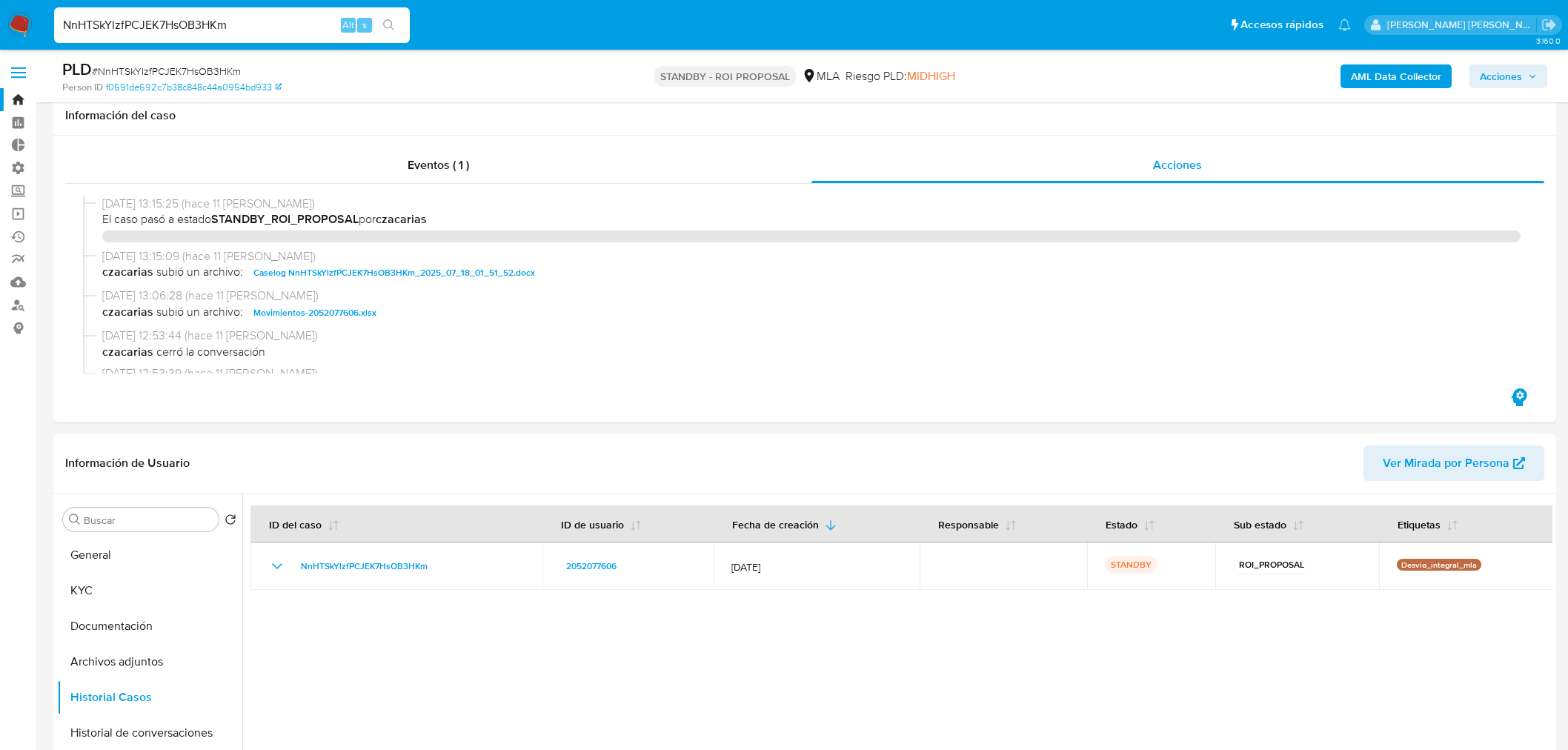
select select "10"
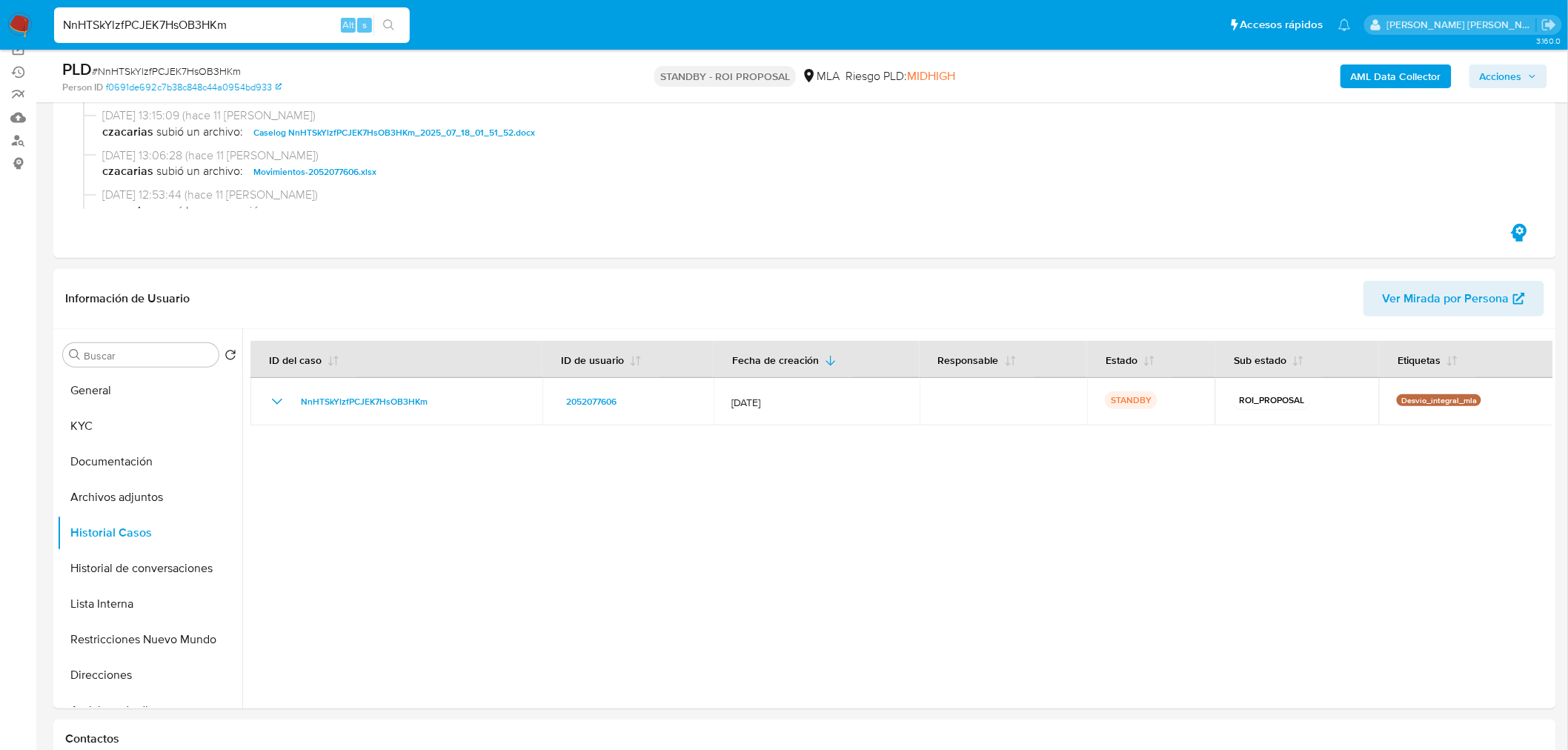
scroll to position [165, 0]
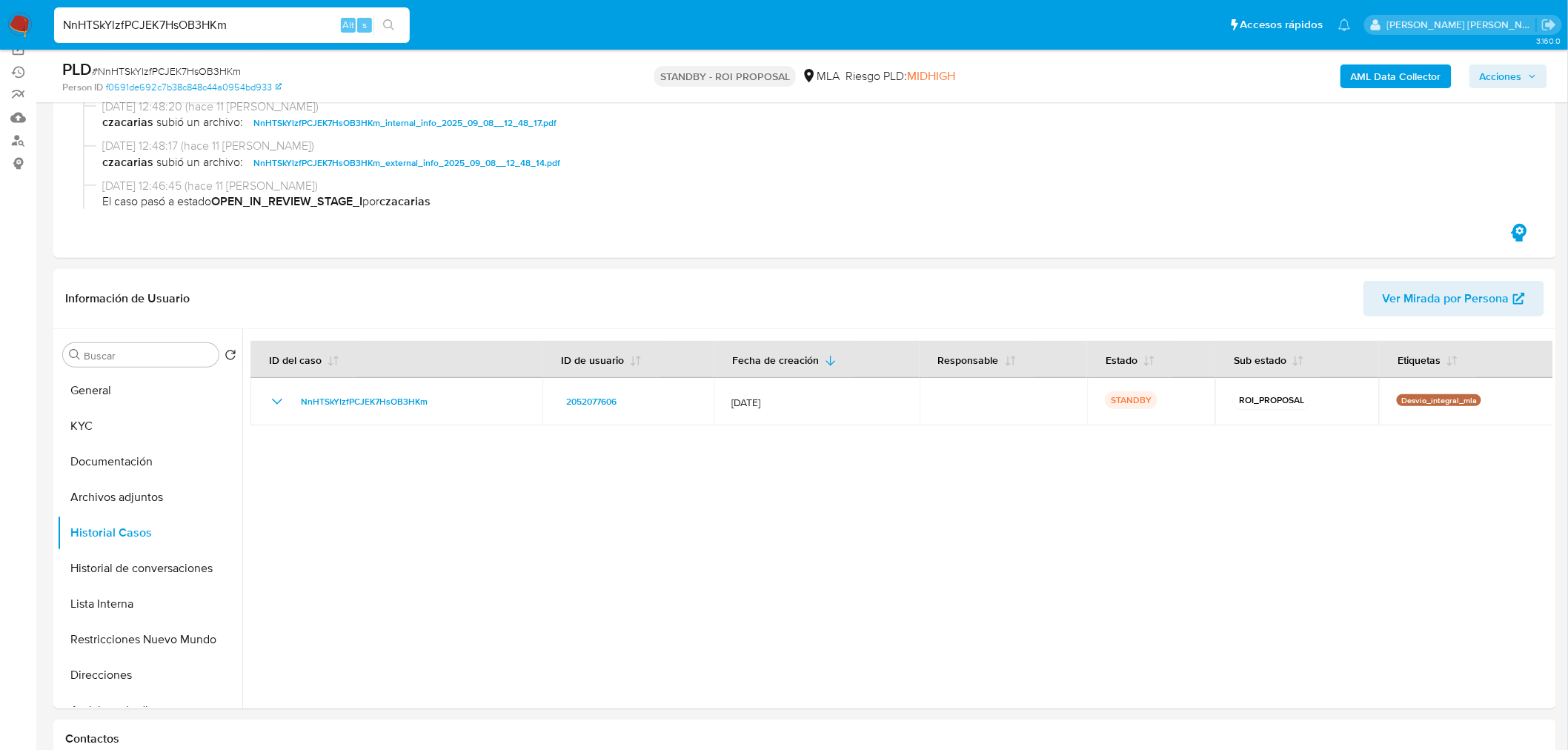
click at [237, 23] on input "NnHTSkYlzfPCJEK7HsOB3HKm" at bounding box center [231, 25] width 355 height 19
paste input "YJrBexqX8wEAdXWDPHfeE12G"
type input "YJrBexqX8wEAdXWDPHfeE12G"
click at [394, 12] on div "YJrBexqX8wEAdXWDPHfeE12G Alt s" at bounding box center [231, 25] width 355 height 36
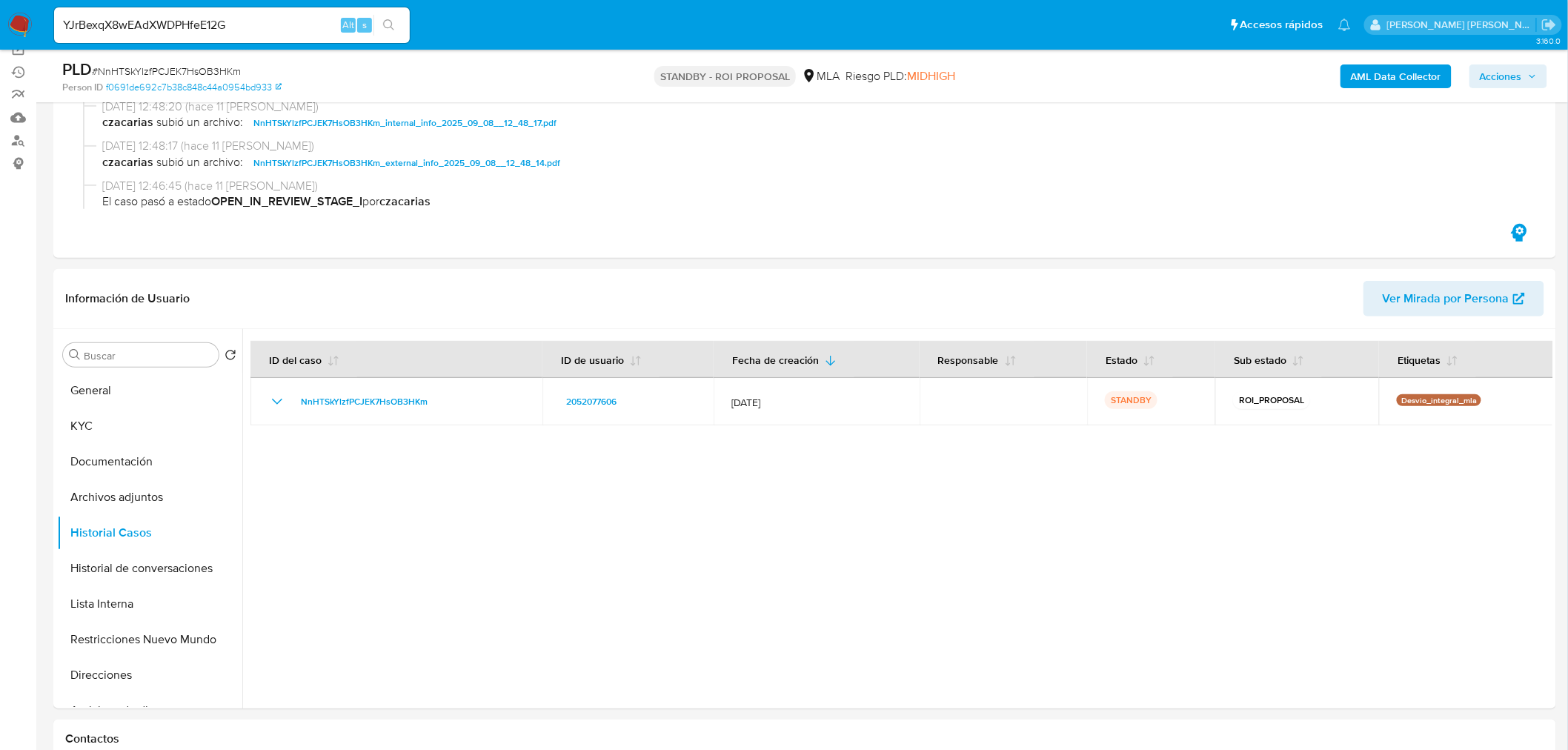
click at [389, 15] on button "search-icon" at bounding box center [388, 25] width 30 height 21
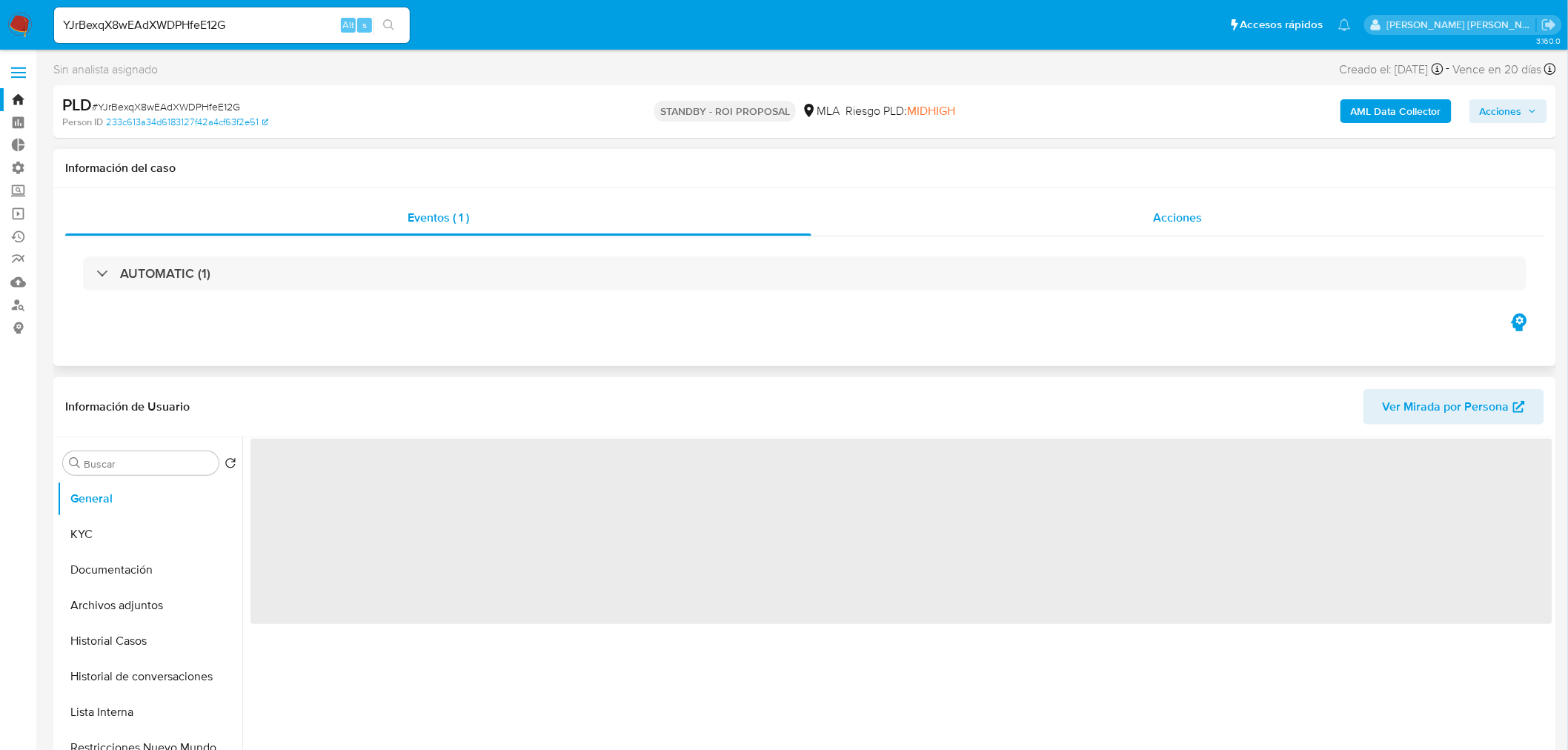
select select "10"
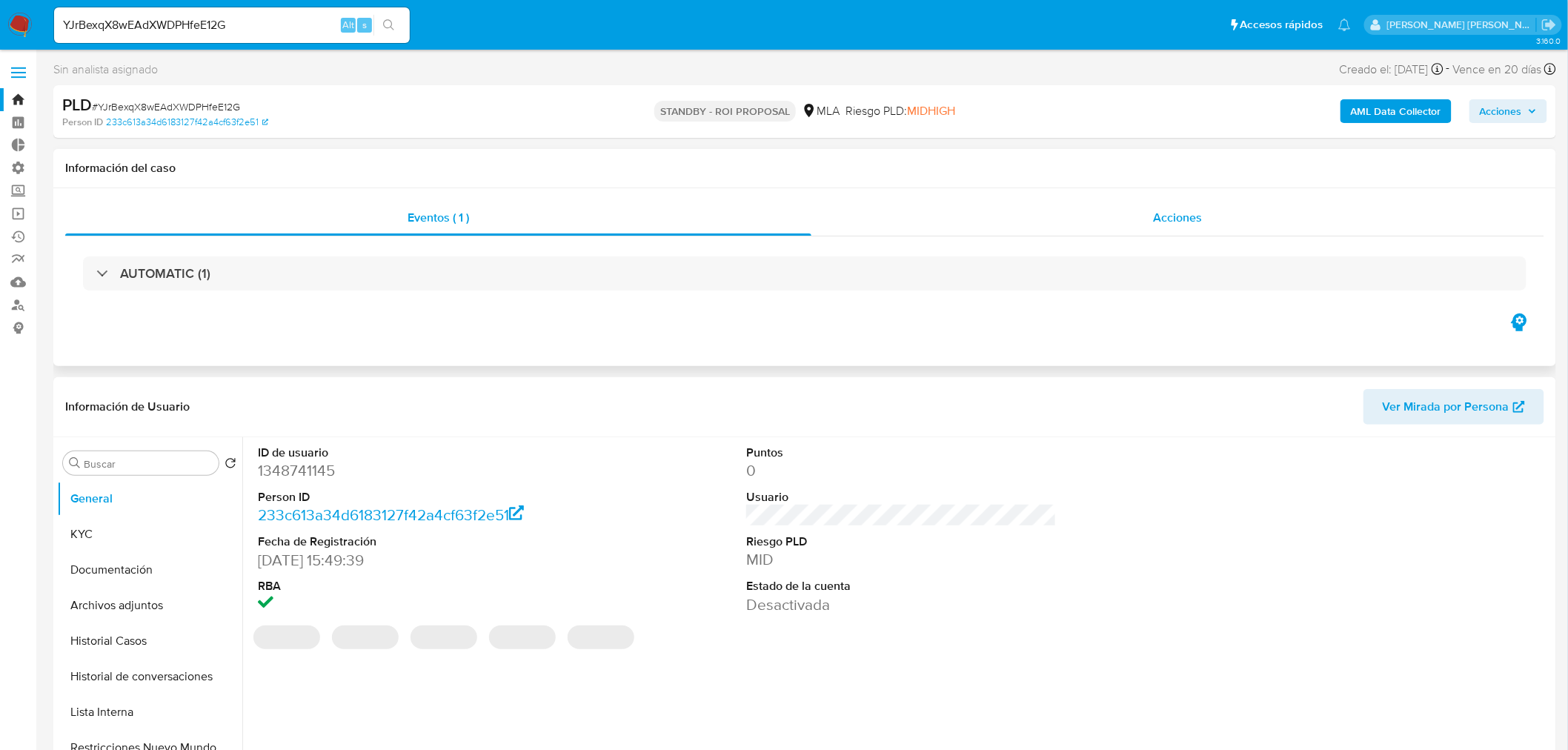
click at [1090, 212] on div "Acciones" at bounding box center [1178, 218] width 733 height 36
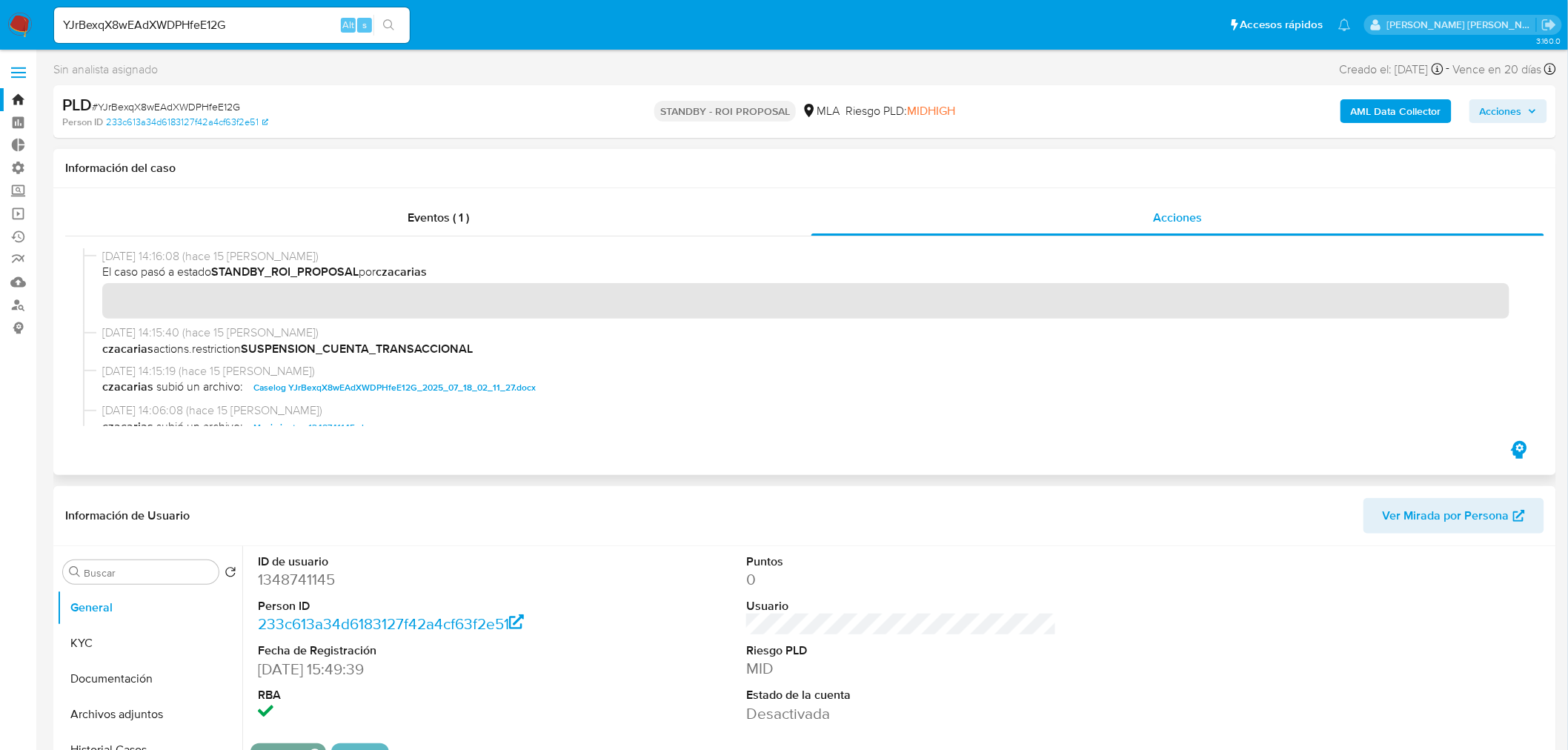
click at [384, 395] on span "Caselog YJrBexqX8wEAdXWDPHfeE12G_2025_07_18_02_11_27.docx" at bounding box center [394, 388] width 283 height 18
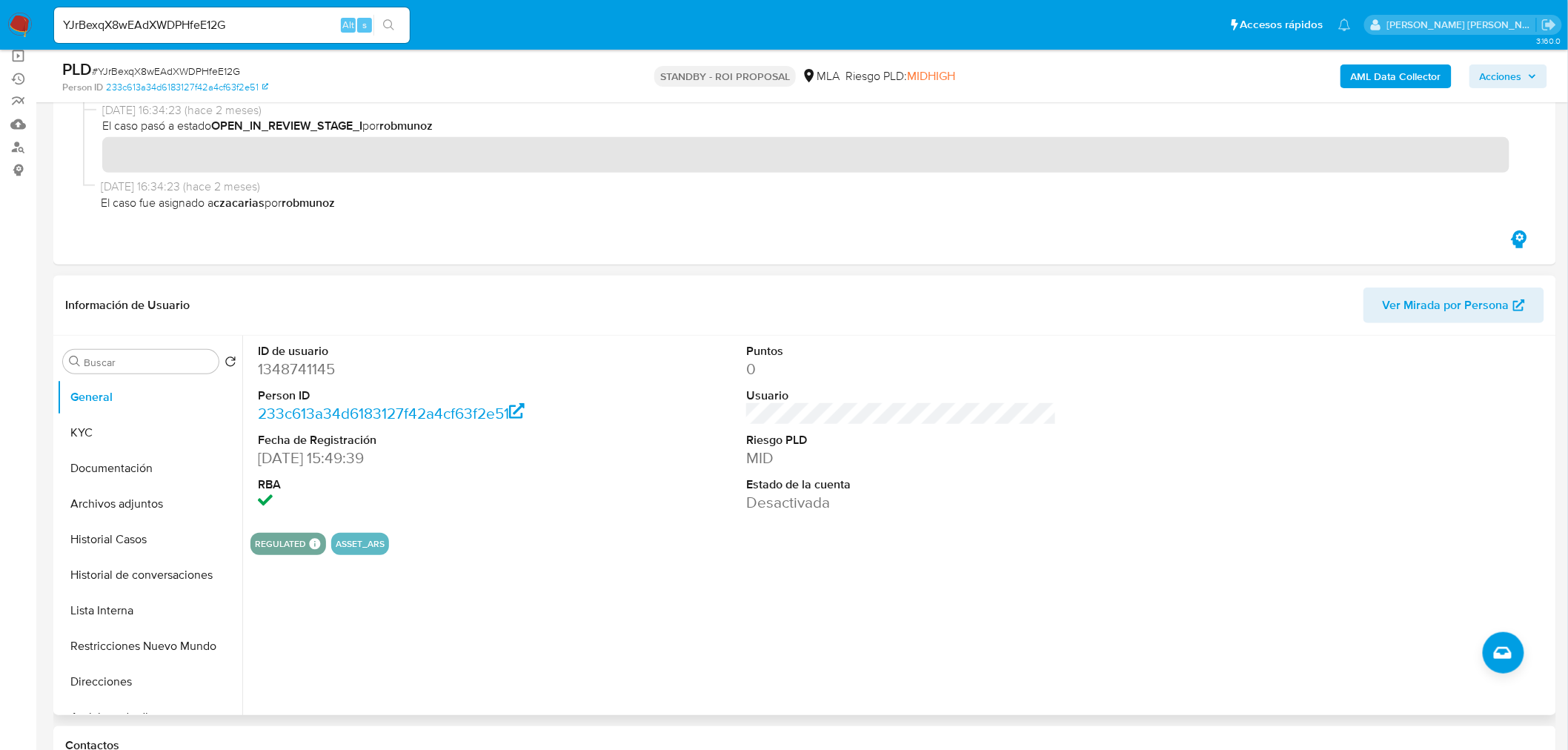
scroll to position [165, 0]
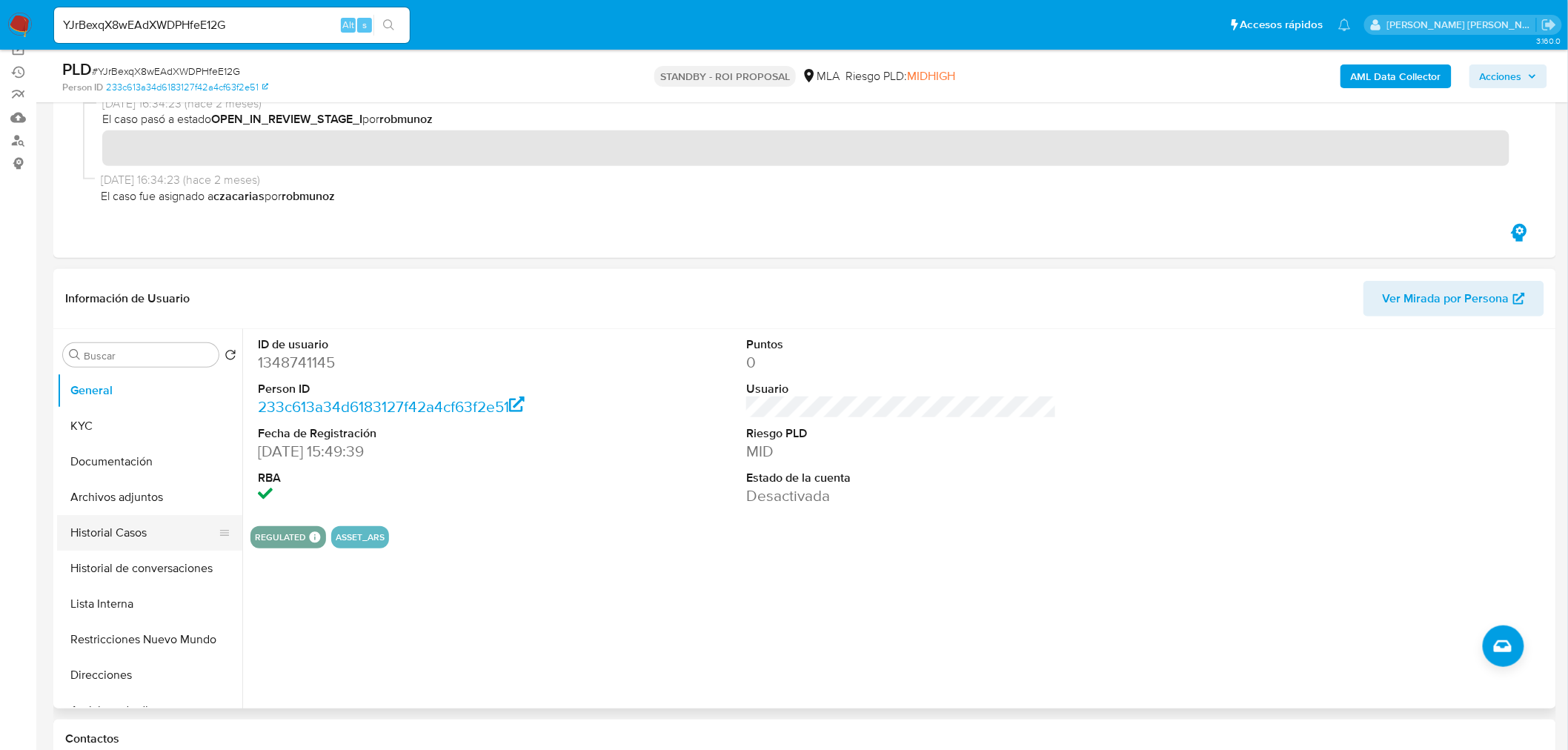
click at [168, 539] on button "Historial Casos" at bounding box center [144, 532] width 173 height 36
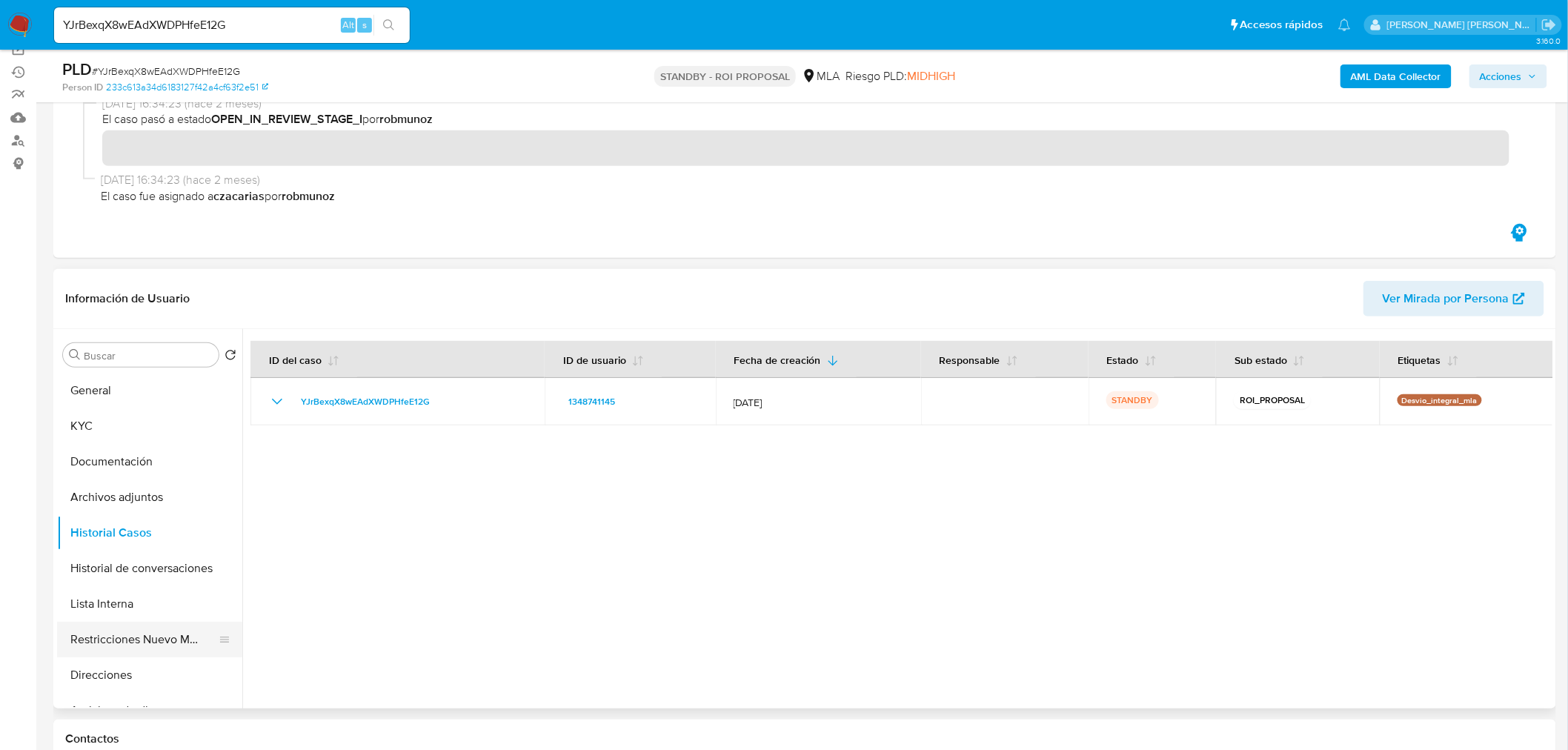
click at [202, 649] on button "Restricciones Nuevo Mundo" at bounding box center [144, 639] width 173 height 36
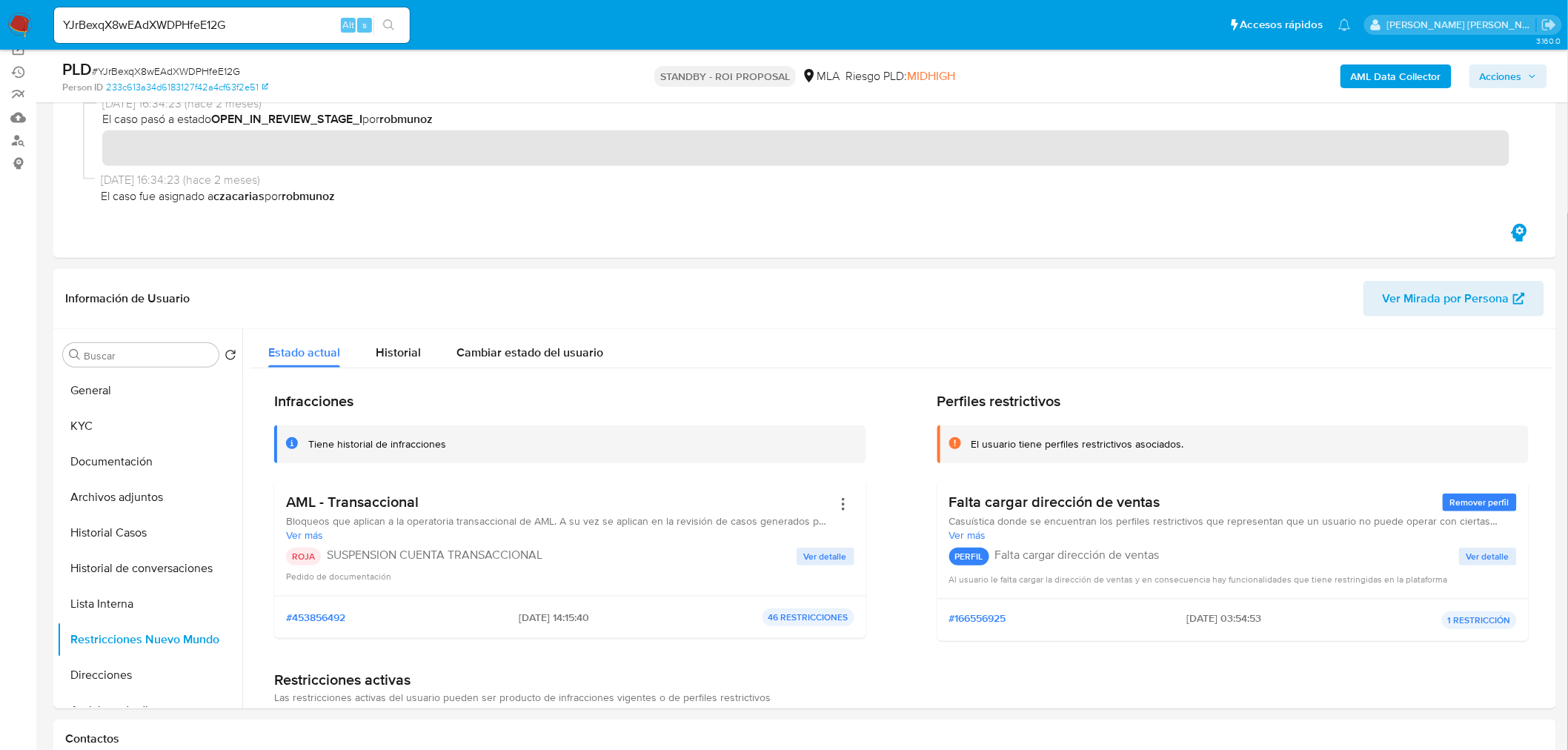
click at [227, 23] on input "YJrBexqX8wEAdXWDPHfeE12G" at bounding box center [231, 25] width 355 height 19
paste input "pYWlPTUW3kn4uFcY1TxiNvrO"
type input "pYWlPTUW3kn4uFcY1TxiNvrO"
click at [389, 19] on icon "search-icon" at bounding box center [389, 25] width 12 height 12
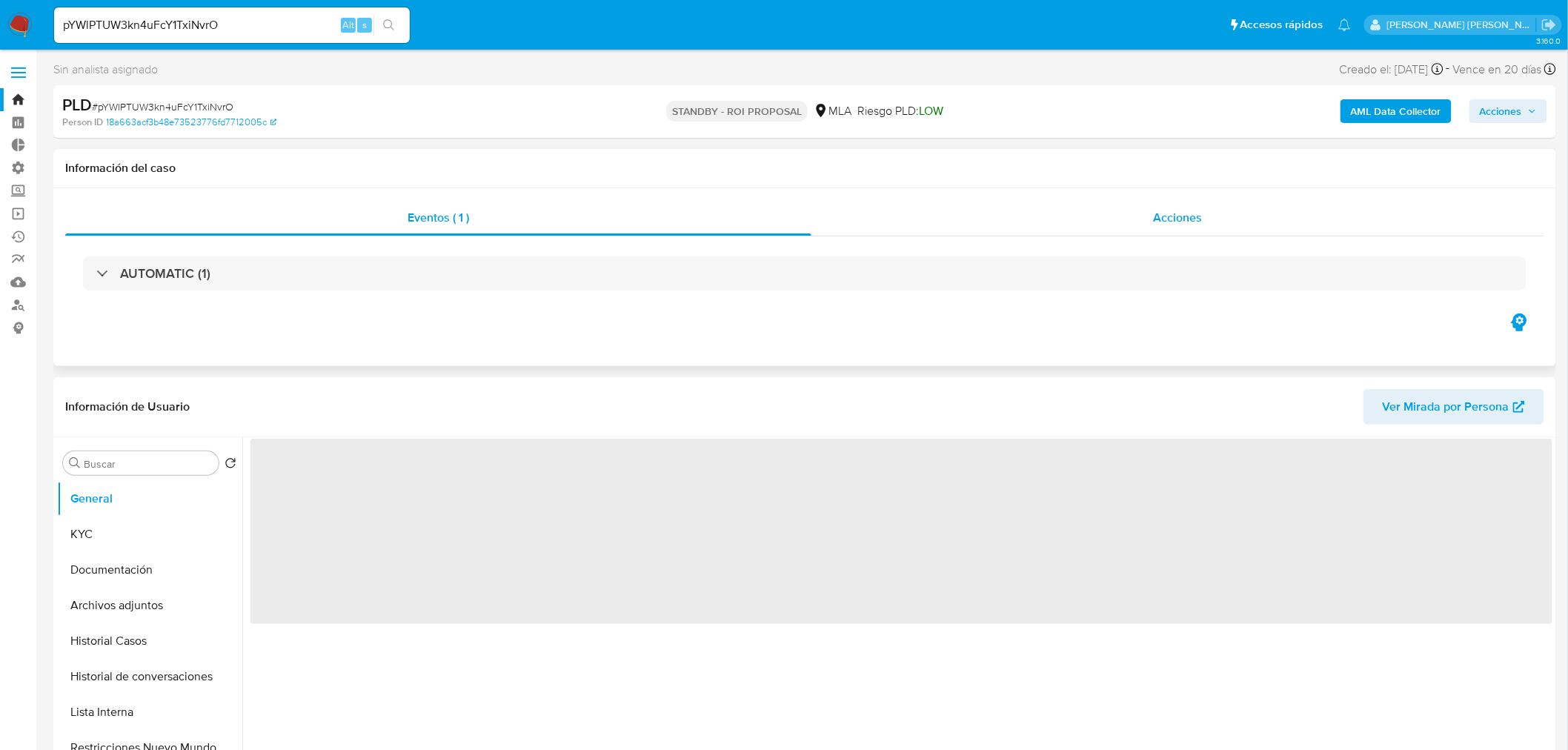
select select "10"
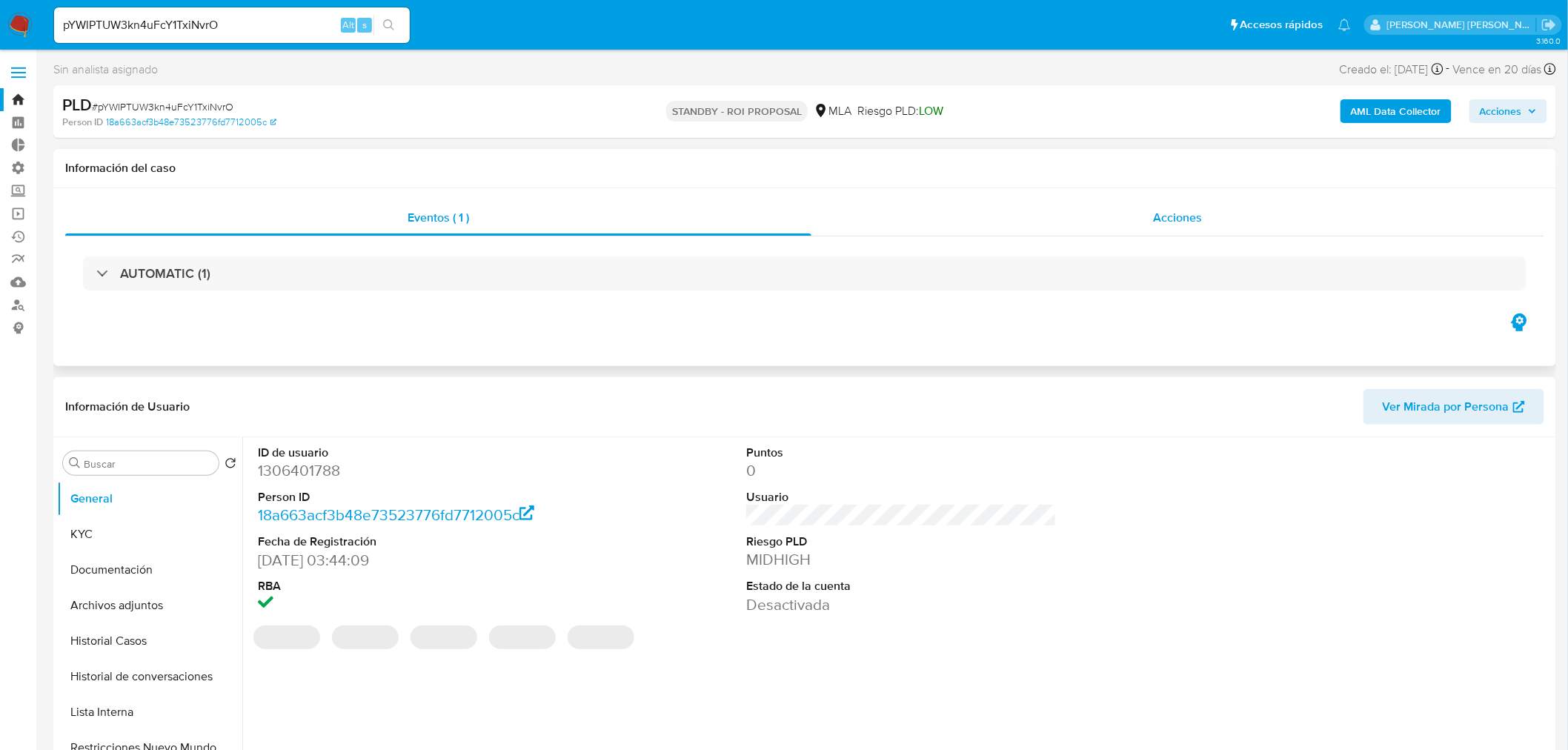
click at [1070, 212] on div "Acciones" at bounding box center [1178, 218] width 733 height 36
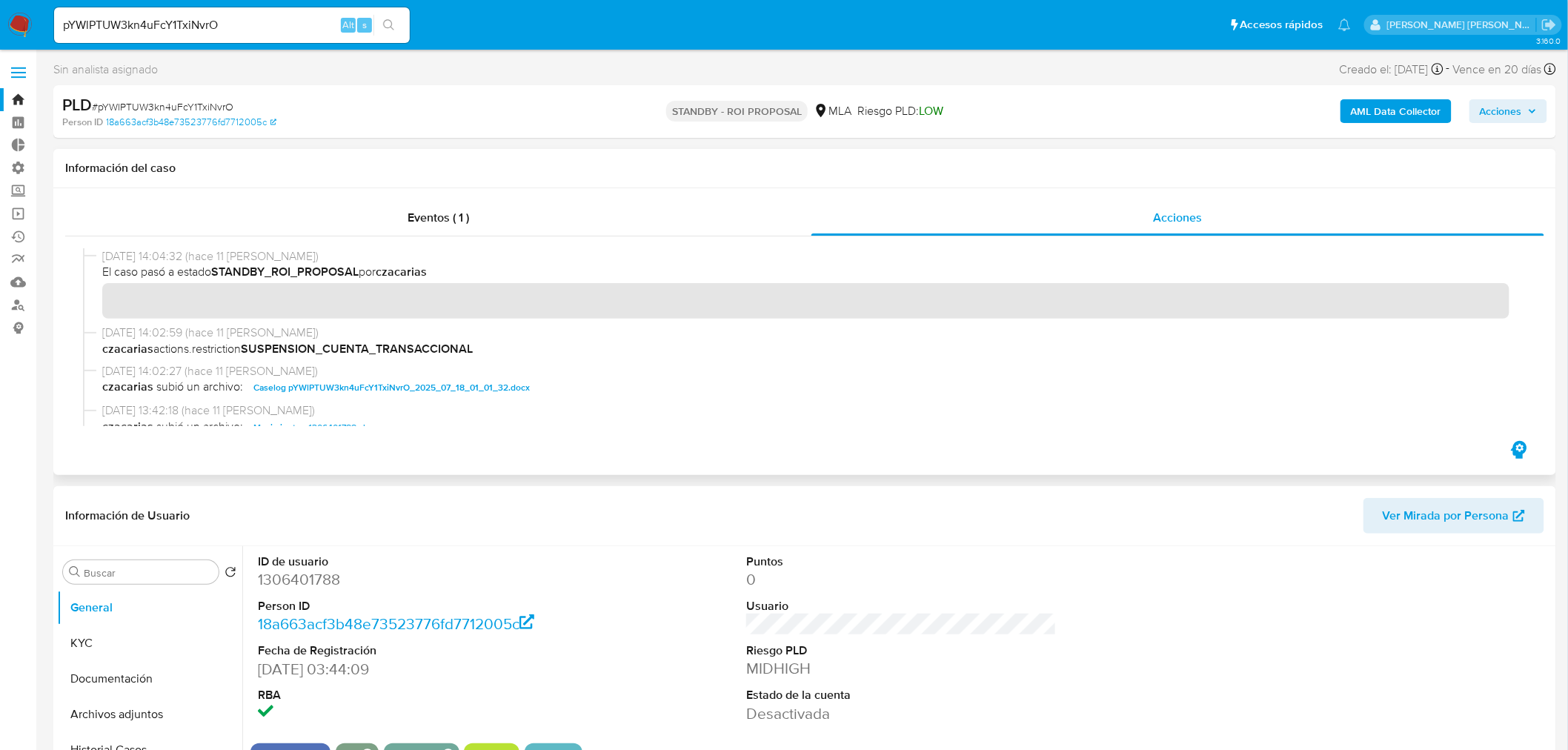
click at [477, 389] on span "Caselog pYWlPTUW3kn4uFcY1TxiNvrO_2025_07_18_01_01_32.docx" at bounding box center [391, 388] width 277 height 18
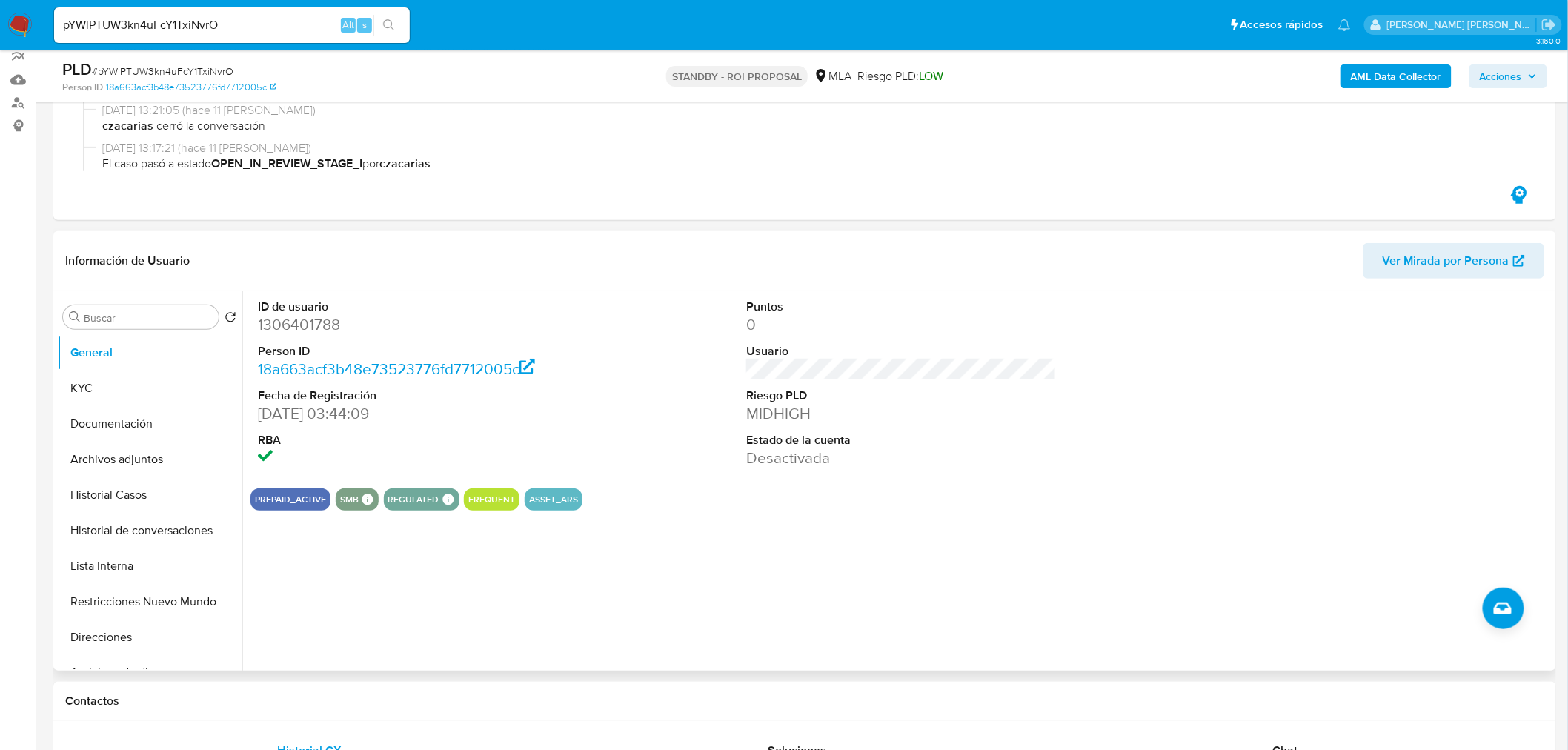
scroll to position [247, 0]
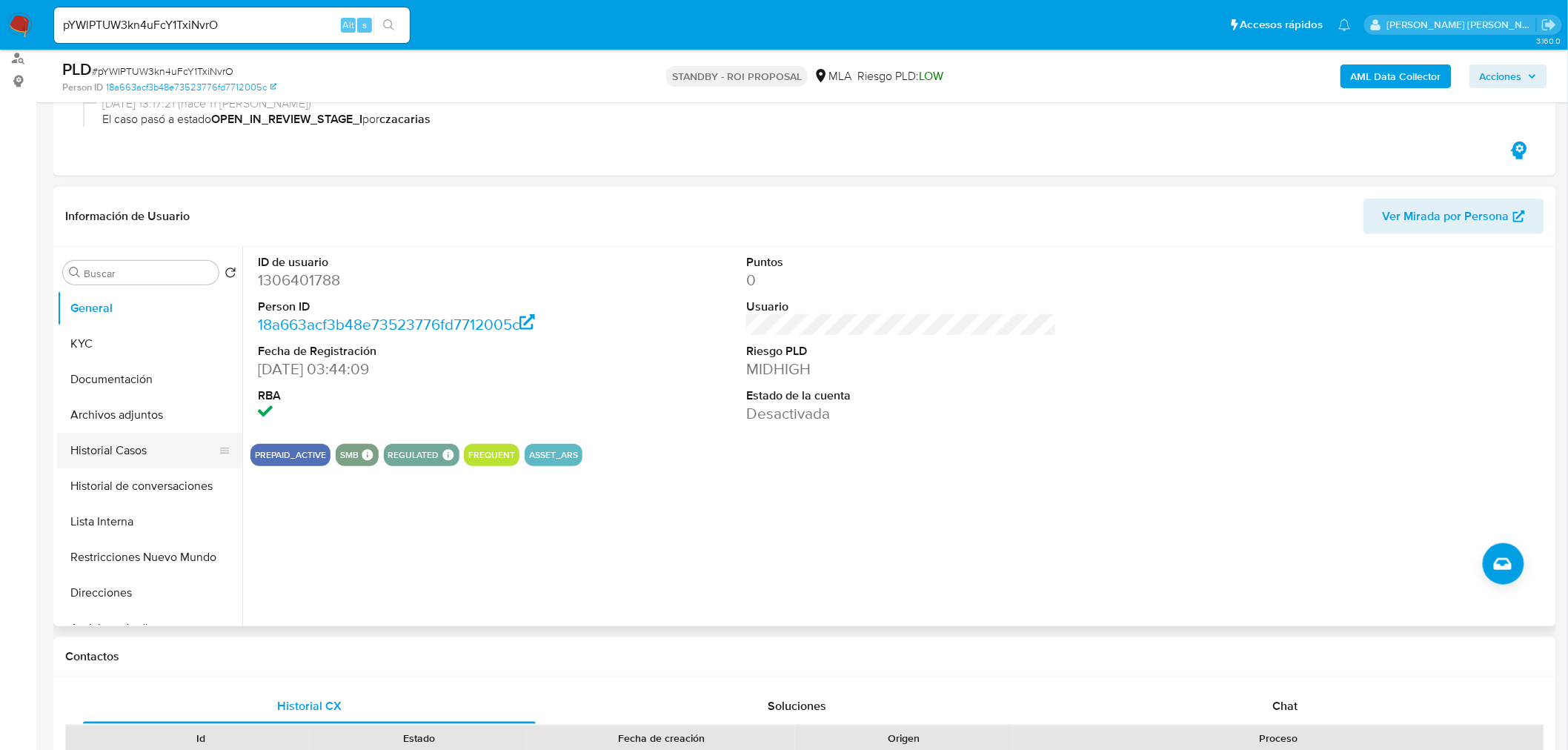
click at [143, 460] on button "Historial Casos" at bounding box center [144, 450] width 173 height 36
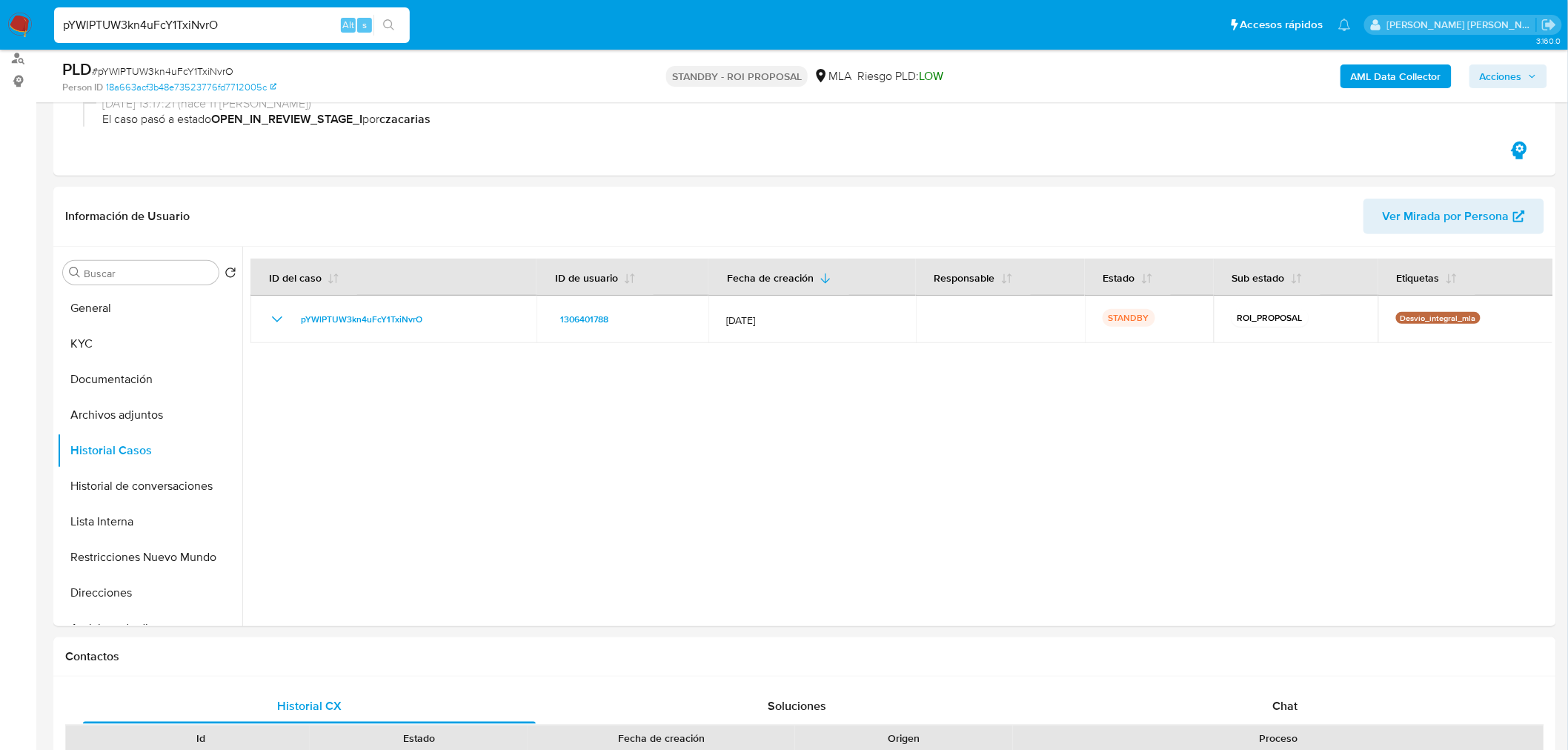
click at [222, 18] on input "pYWlPTUW3kn4uFcY1TxiNvrO" at bounding box center [231, 25] width 355 height 19
paste input "rTJL1hiwWIyJxGLn8nw8qa5g"
type input "rTJL1hiwWIyJxGLn8nw8qa5g"
click at [386, 28] on icon "search-icon" at bounding box center [389, 25] width 12 height 12
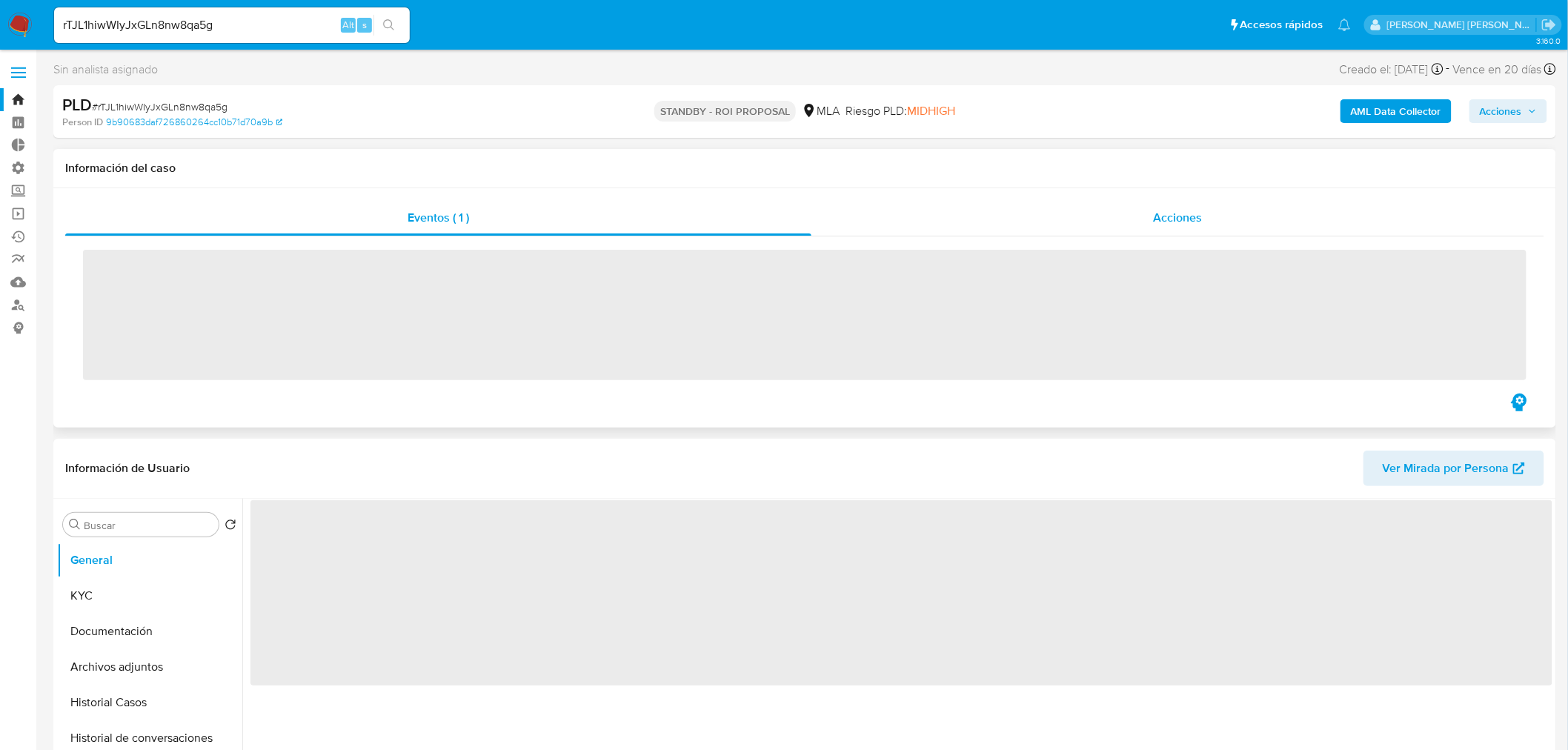
click at [1122, 211] on div "Acciones" at bounding box center [1178, 218] width 733 height 36
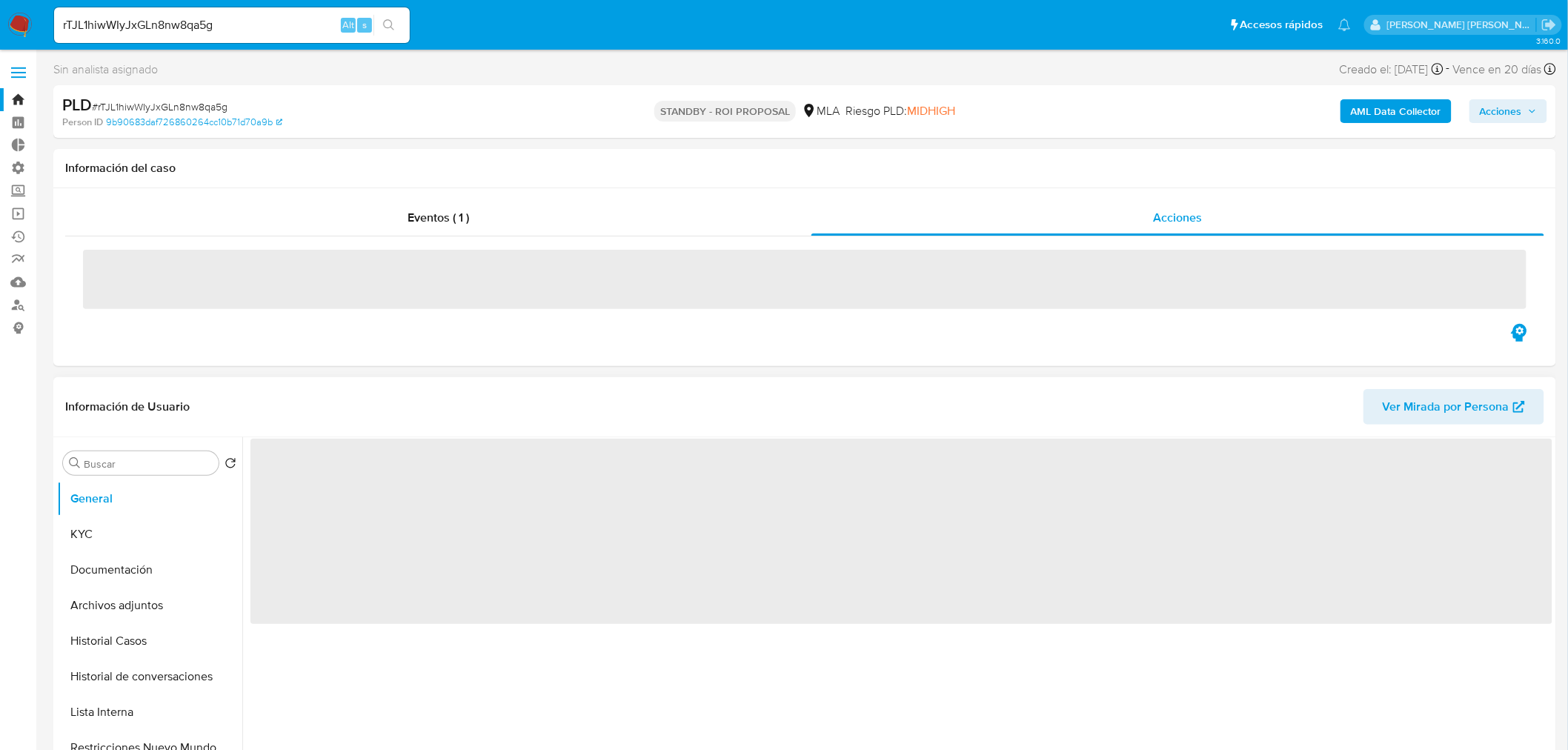
select select "10"
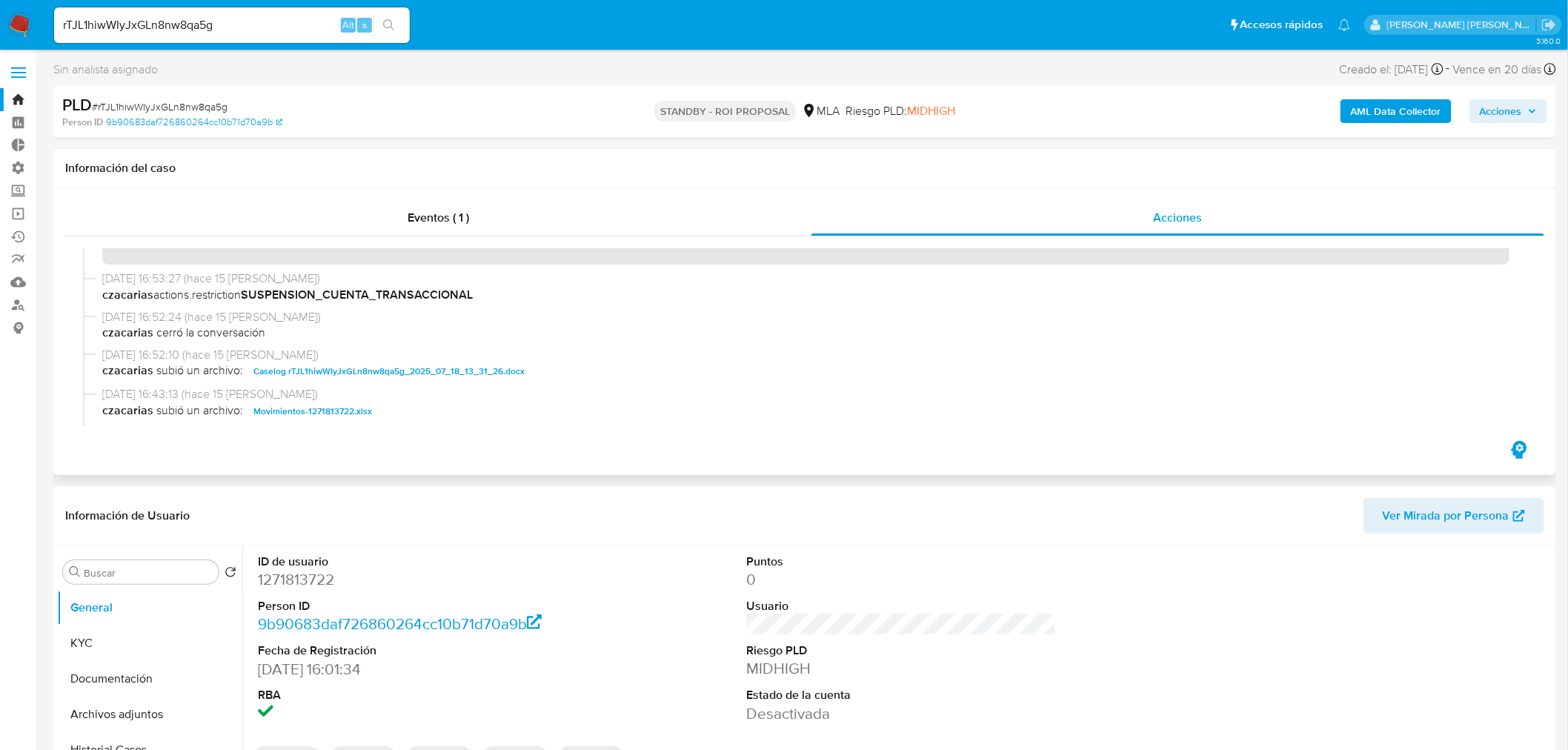
scroll to position [82, 0]
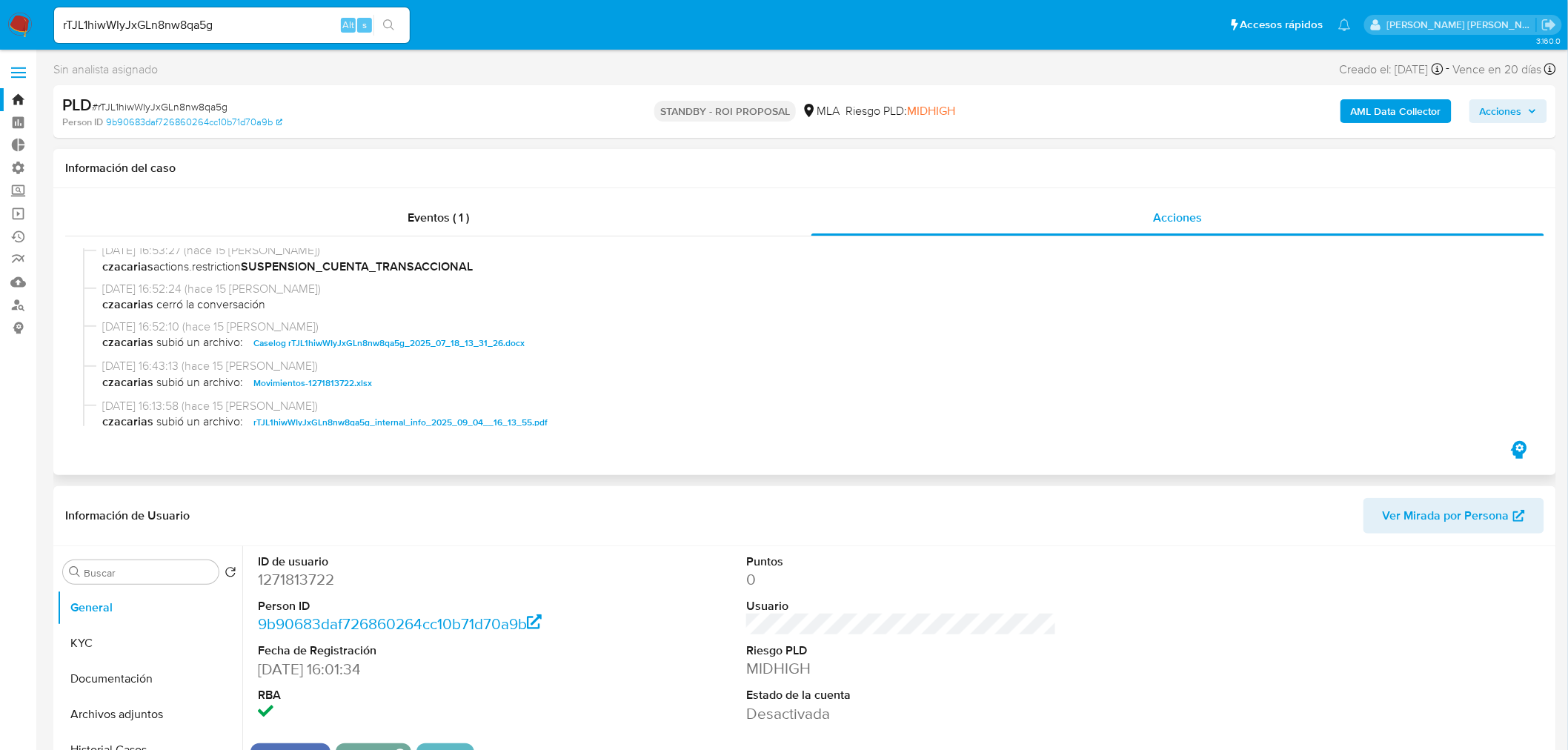
click at [501, 345] on span "Caselog rTJL1hiwWIyJxGLn8nw8qa5g_2025_07_18_13_31_26.docx" at bounding box center [388, 343] width 271 height 18
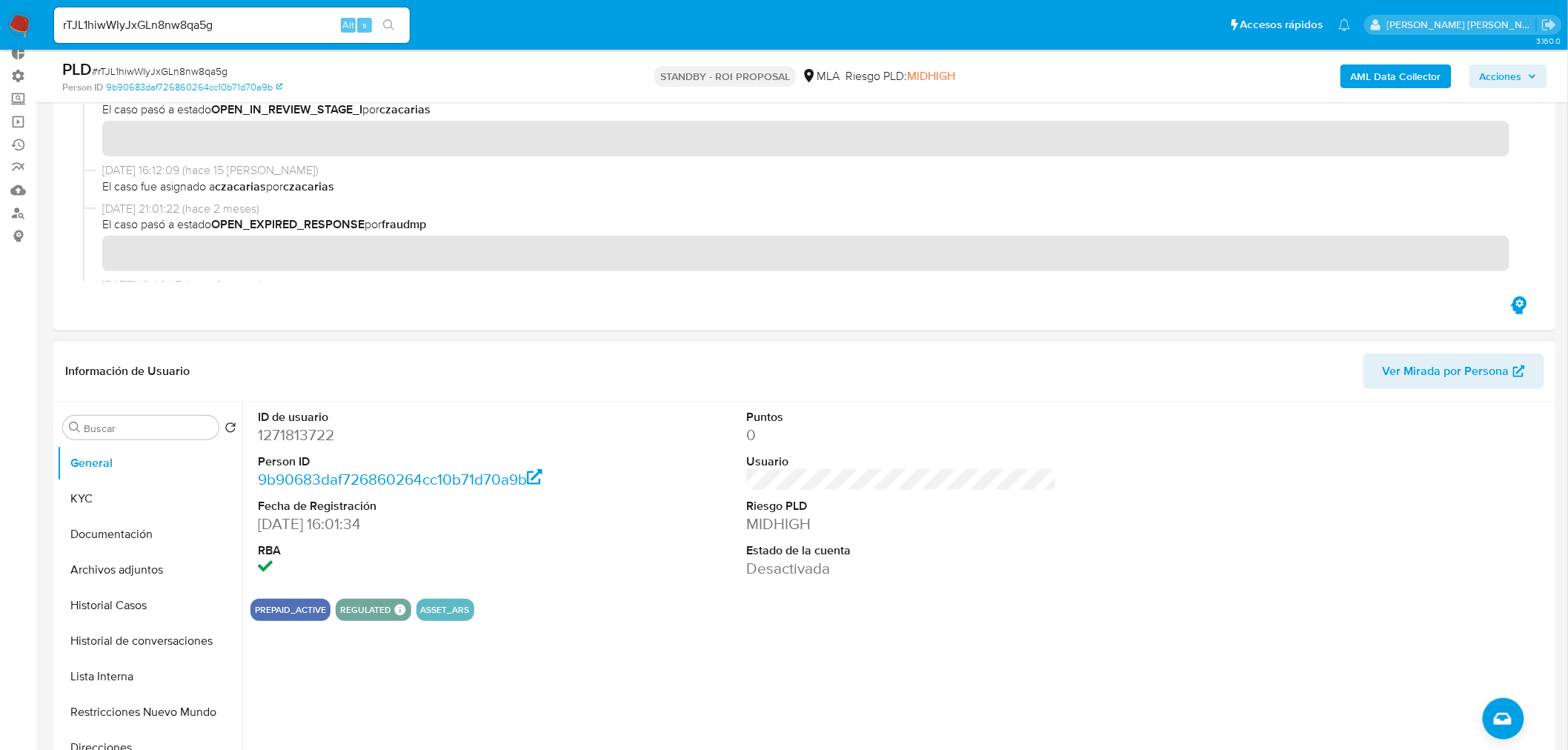
scroll to position [165, 0]
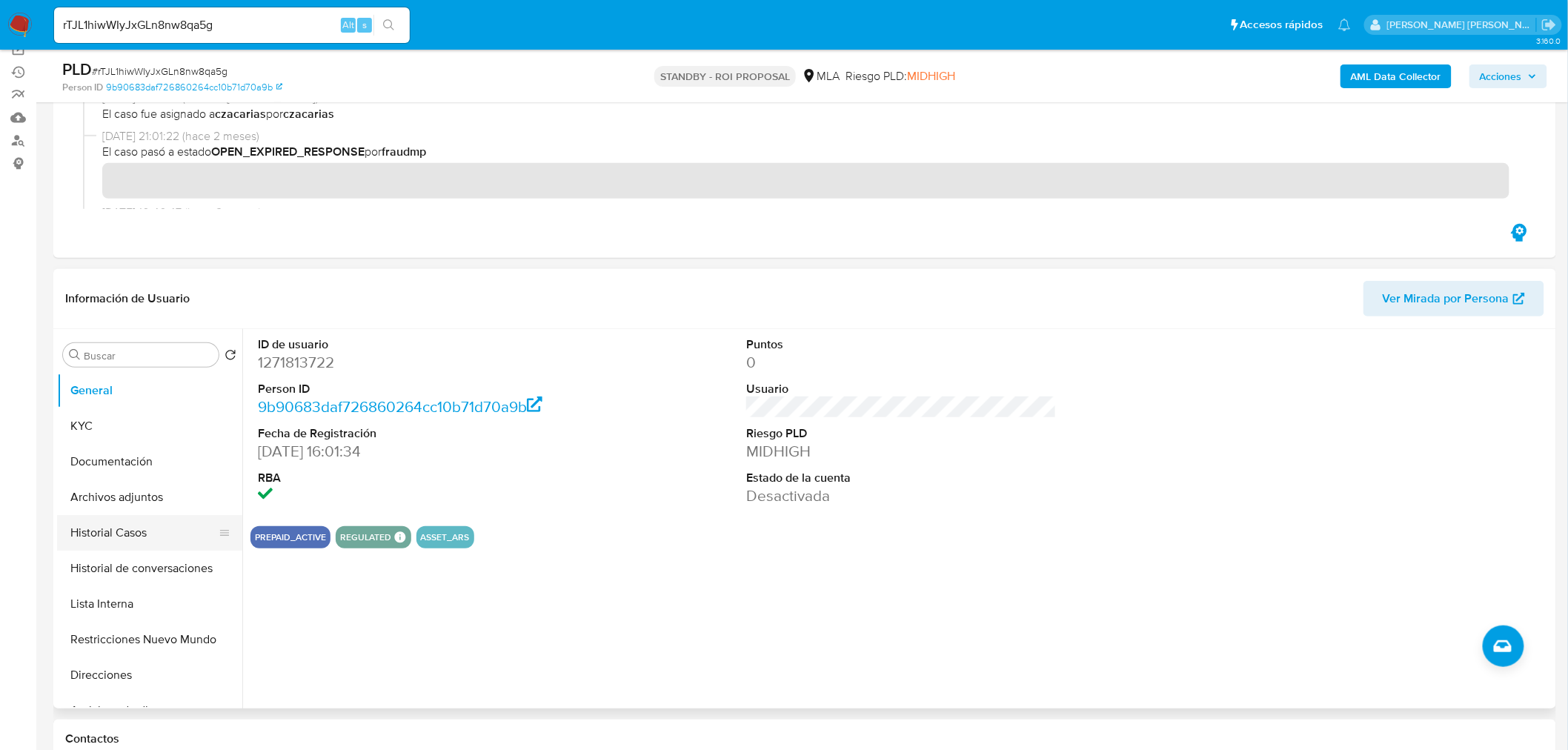
click at [73, 532] on button "Historial Casos" at bounding box center [144, 532] width 173 height 36
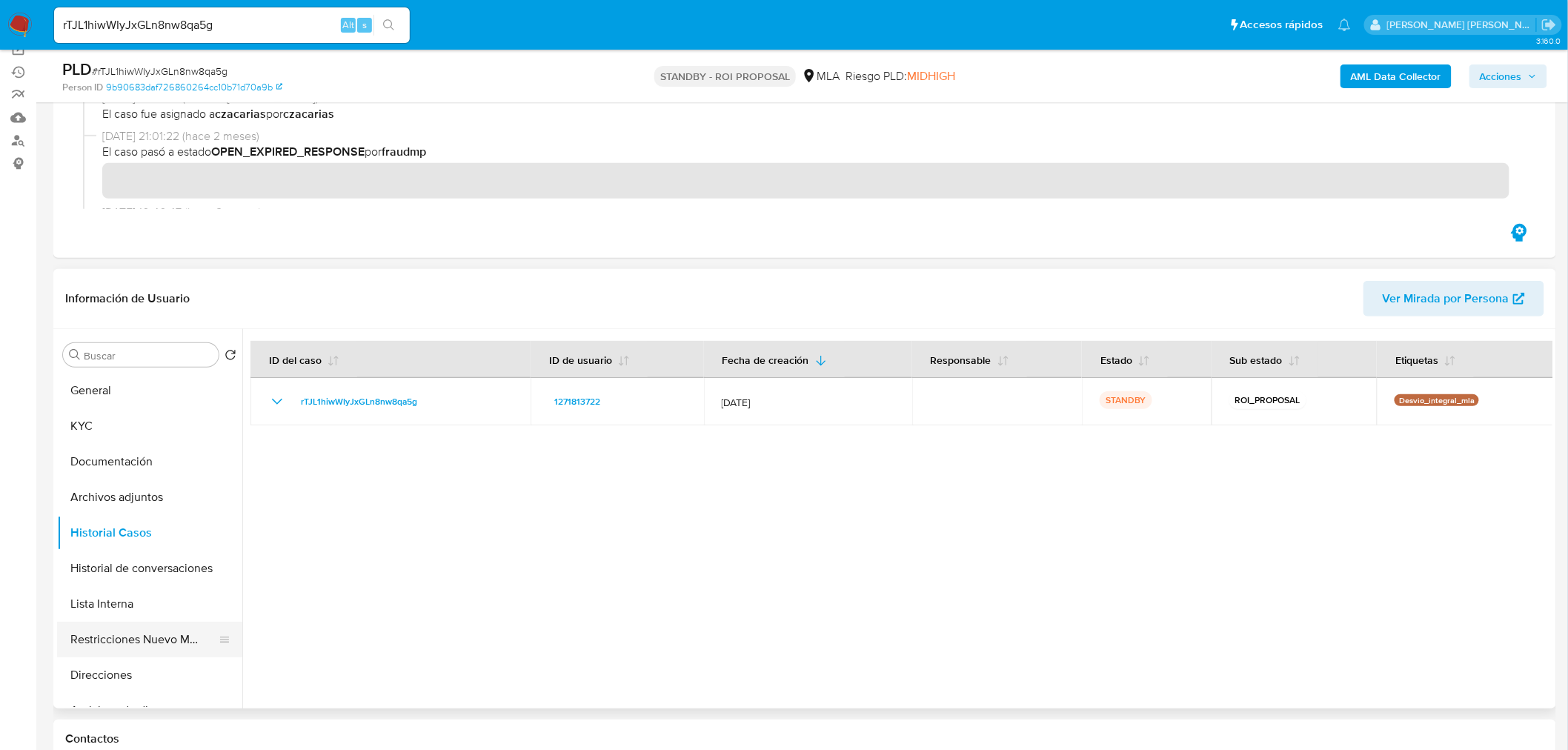
click at [171, 634] on button "Restricciones Nuevo Mundo" at bounding box center [144, 639] width 173 height 36
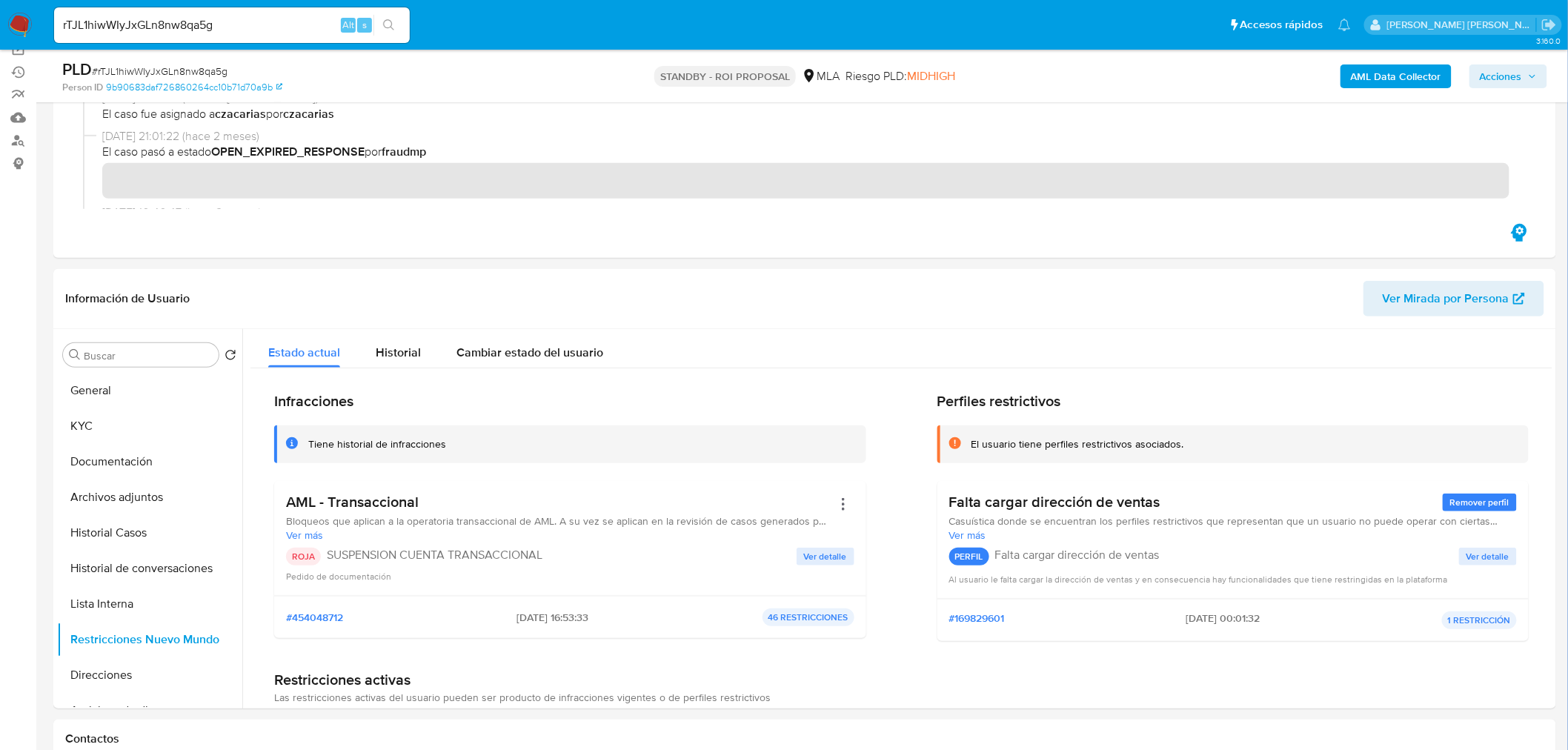
click at [188, 23] on input "rTJL1hiwWIyJxGLn8nw8qa5g" at bounding box center [231, 25] width 355 height 19
click at [188, 23] on input "rTJL1hiwWIyJxGLn8nw8qa5g" at bounding box center [231, 25] width 355 height 19
paste input "nH7XaA8dfJm9zUPG5JoWKEz7"
type input "nH7XaA8dfJm9zUPG5JoWKEz7"
click at [398, 21] on button "search-icon" at bounding box center [388, 25] width 30 height 21
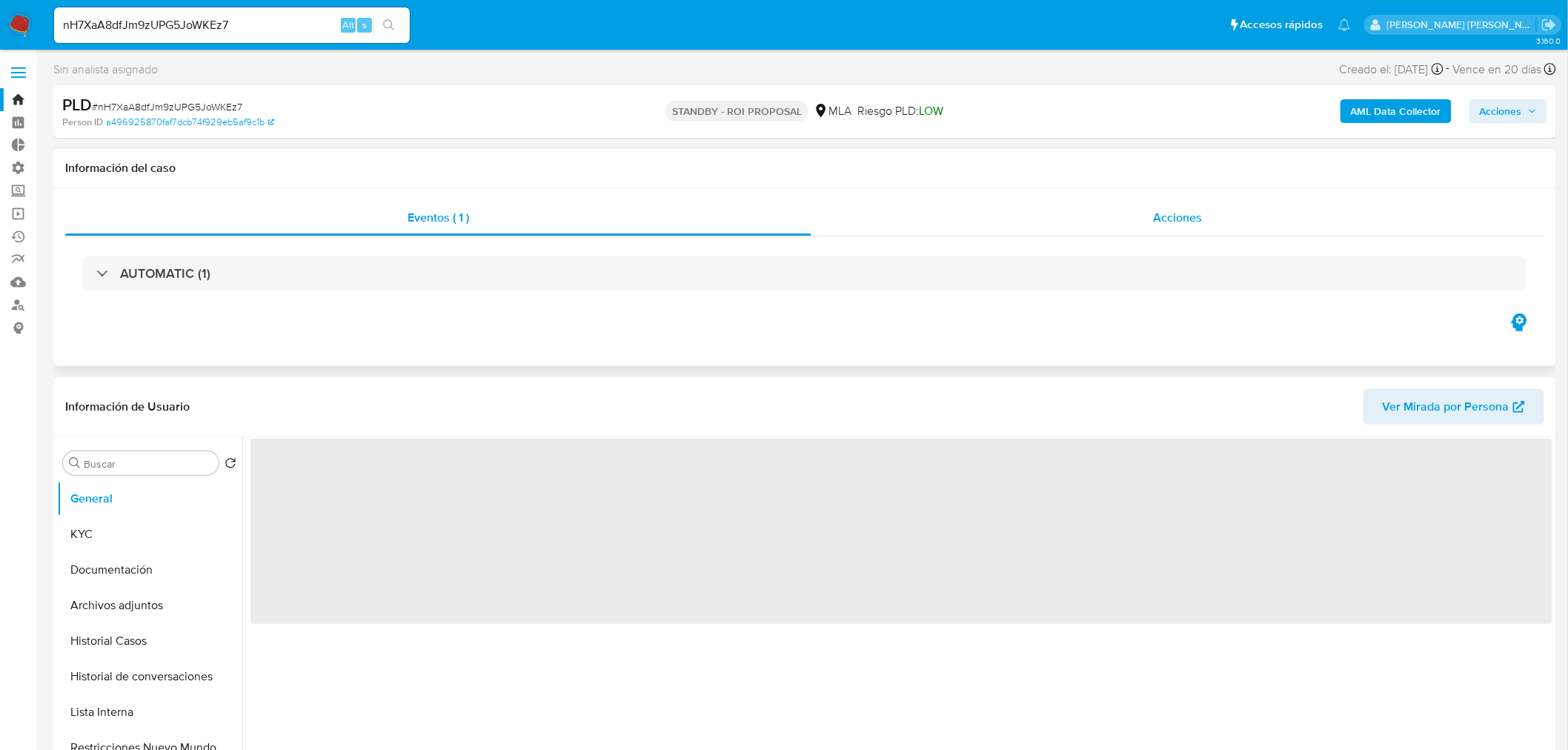
drag, startPoint x: 1159, startPoint y: 220, endPoint x: 1154, endPoint y: 228, distance: 9.4
click at [1159, 221] on span "Acciones" at bounding box center [1177, 218] width 49 height 17
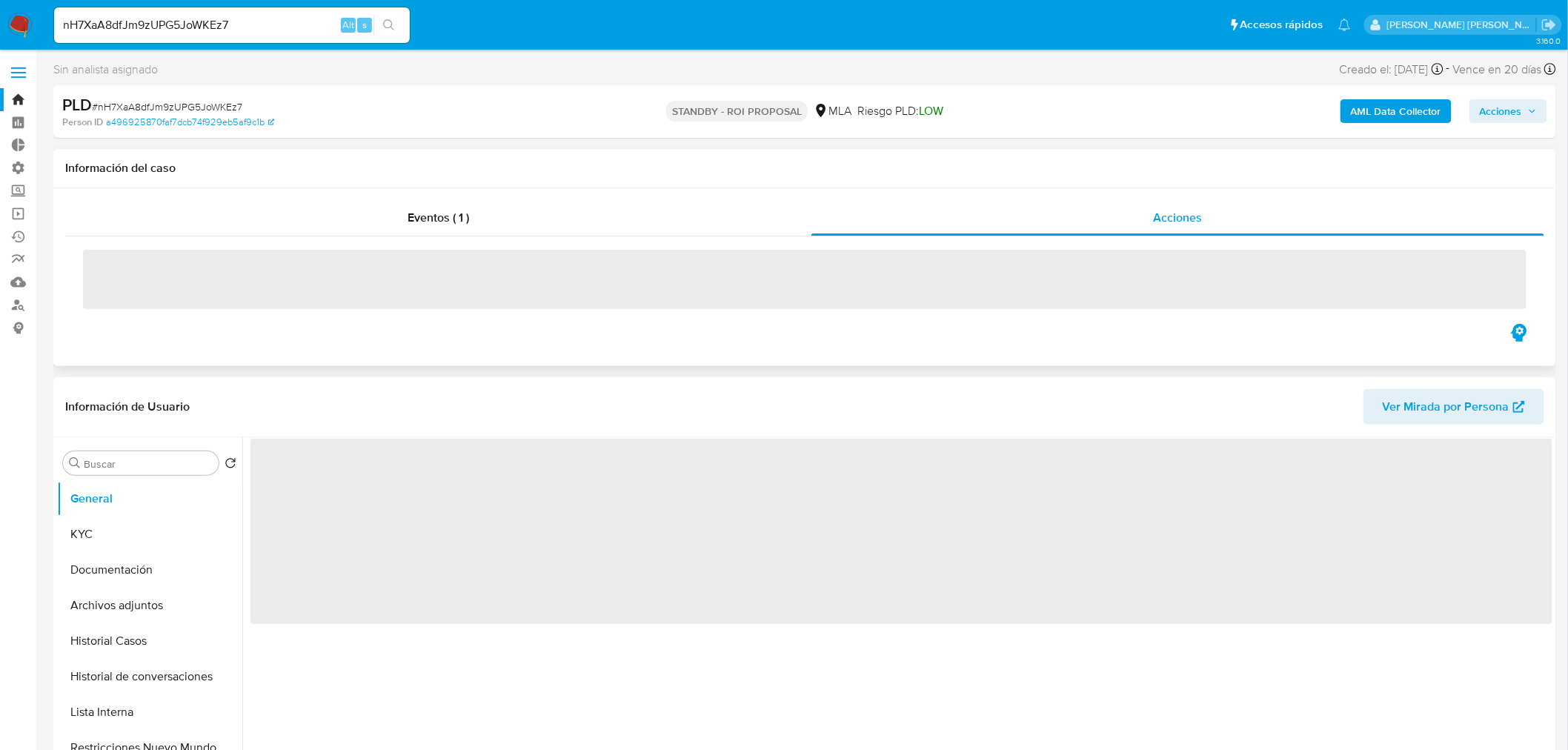
select select "10"
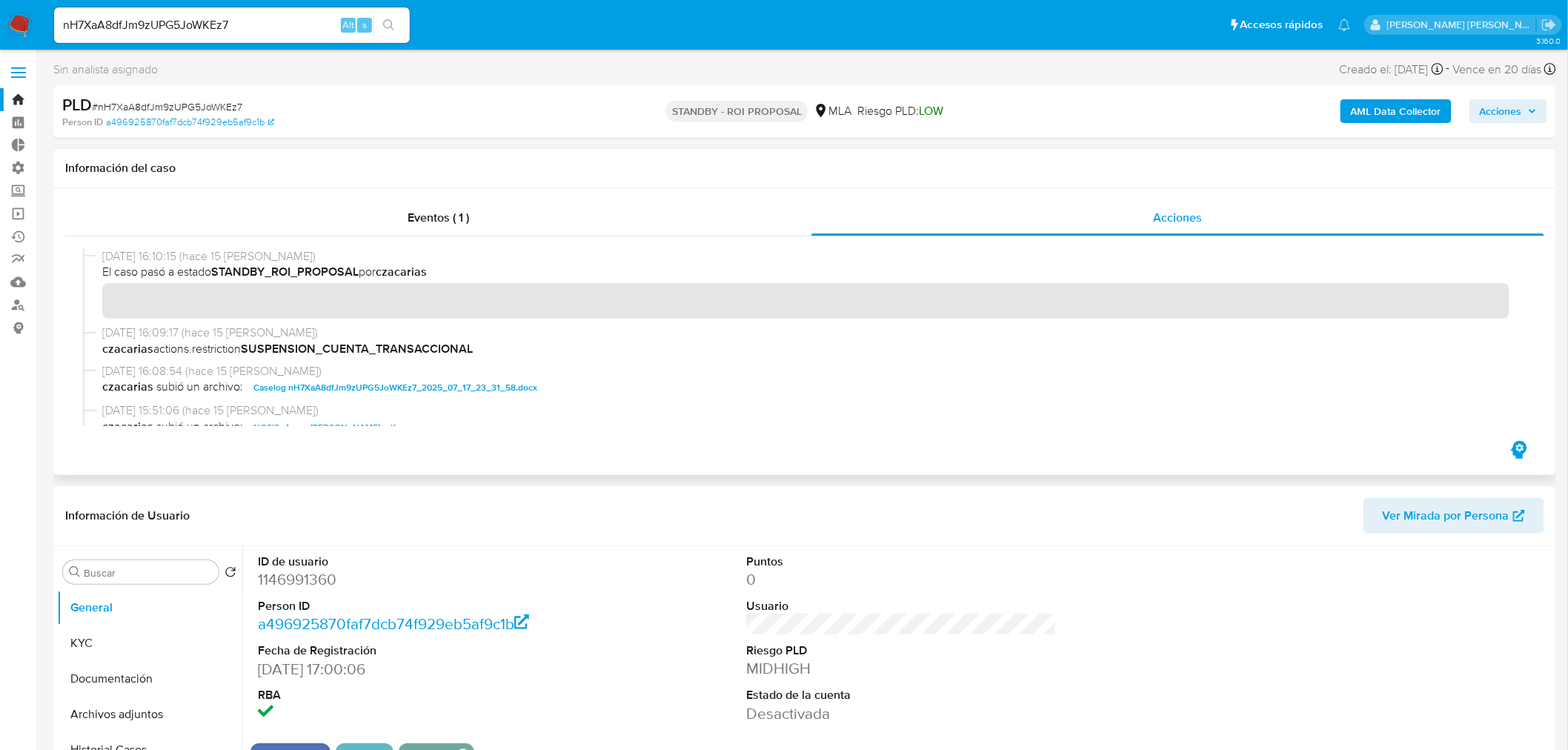
drag, startPoint x: 514, startPoint y: 383, endPoint x: 617, endPoint y: 375, distance: 103.3
click at [514, 384] on span "Caselog nH7XaA8dfJm9zUPG5JoWKEz7_2025_07_17_23_31_58.docx" at bounding box center [394, 388] width 283 height 18
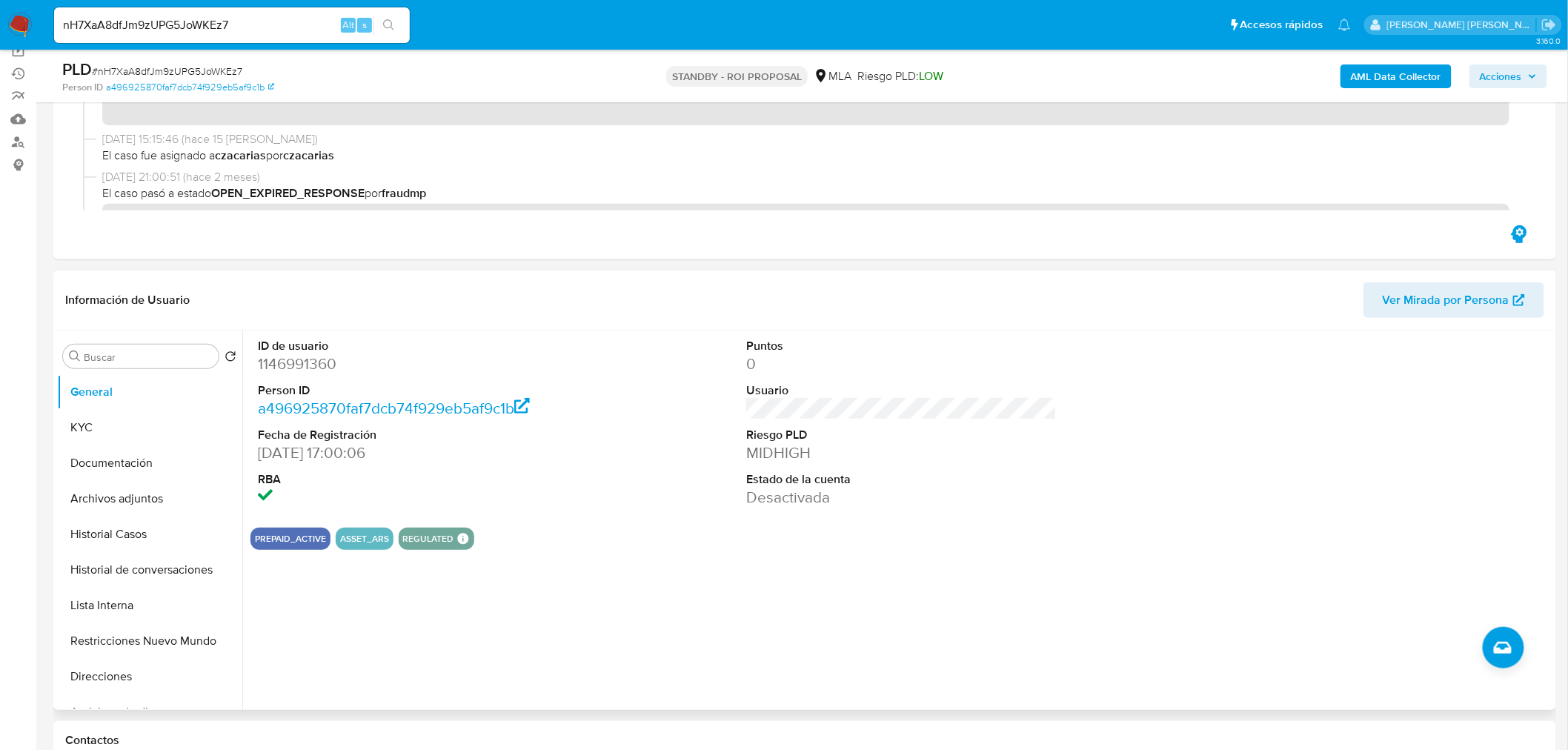
scroll to position [165, 0]
click at [85, 545] on button "Historial Casos" at bounding box center [144, 532] width 173 height 36
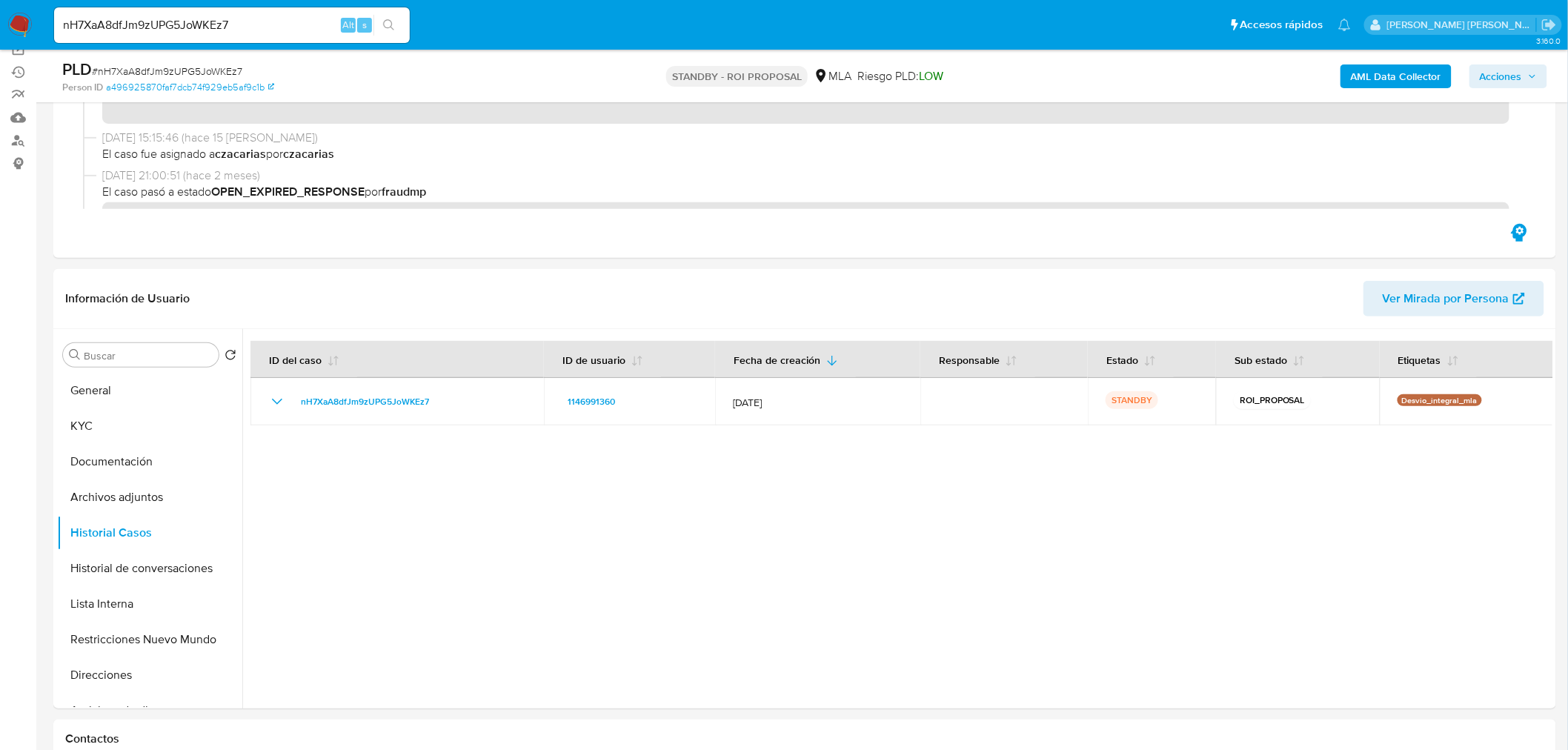
click at [232, 27] on input "nH7XaA8dfJm9zUPG5JoWKEz7" at bounding box center [231, 25] width 355 height 19
paste input "kjl0CLVR3l0wbLeSGz8k2Bwy"
type input "kjl0CLVR3l0wbLeSGz8k2Bwy"
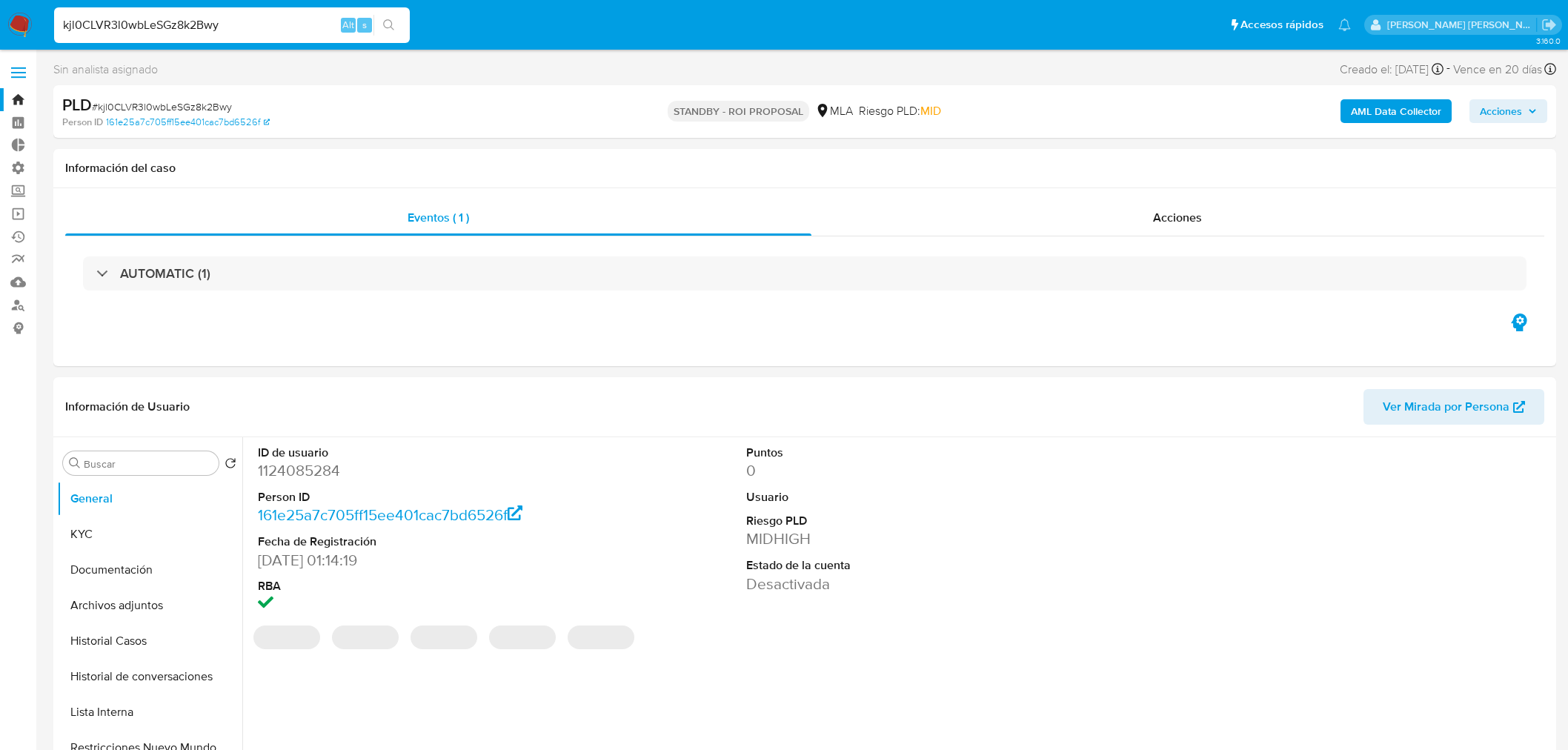
select select "10"
click at [1092, 220] on div "Acciones" at bounding box center [1178, 218] width 733 height 36
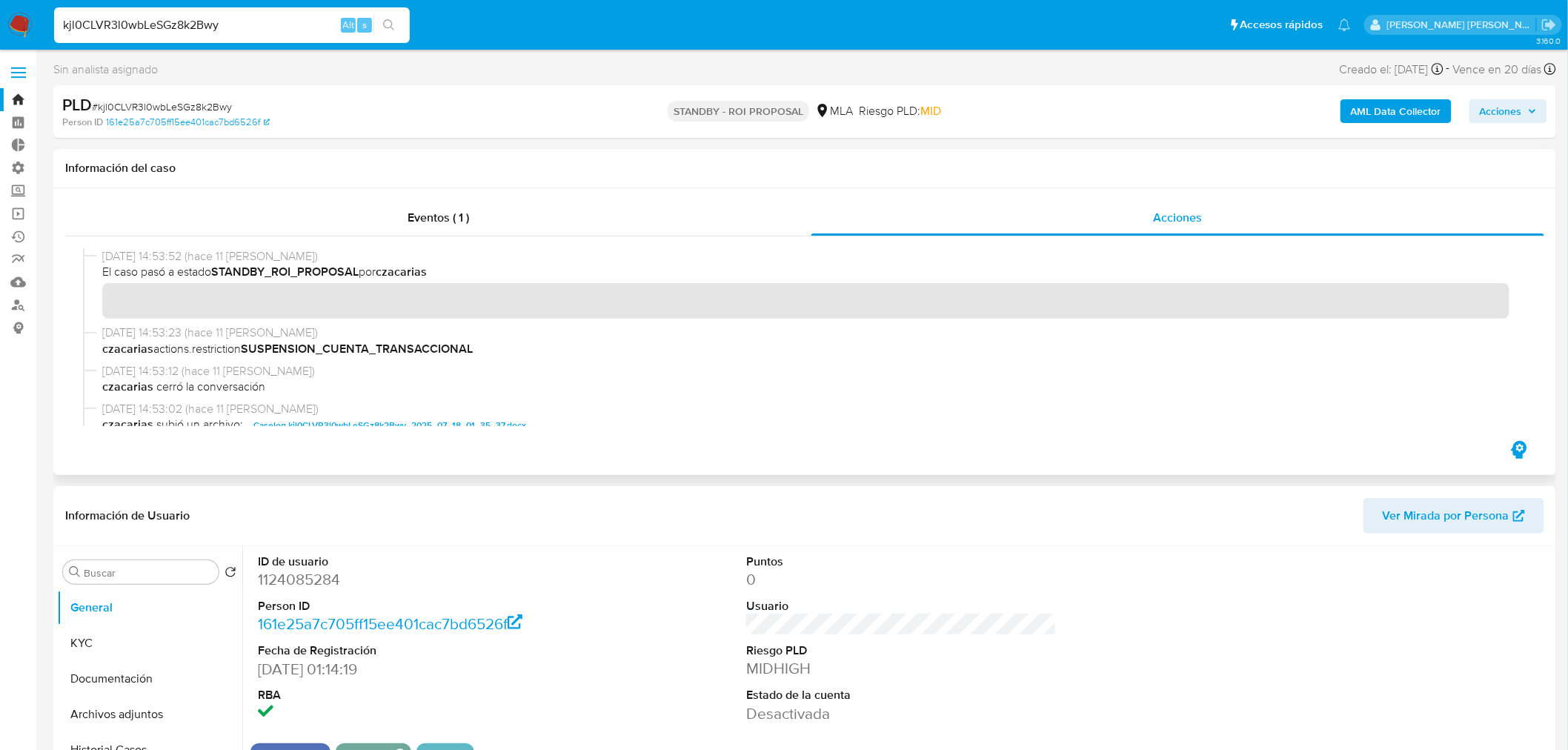
scroll to position [82, 0]
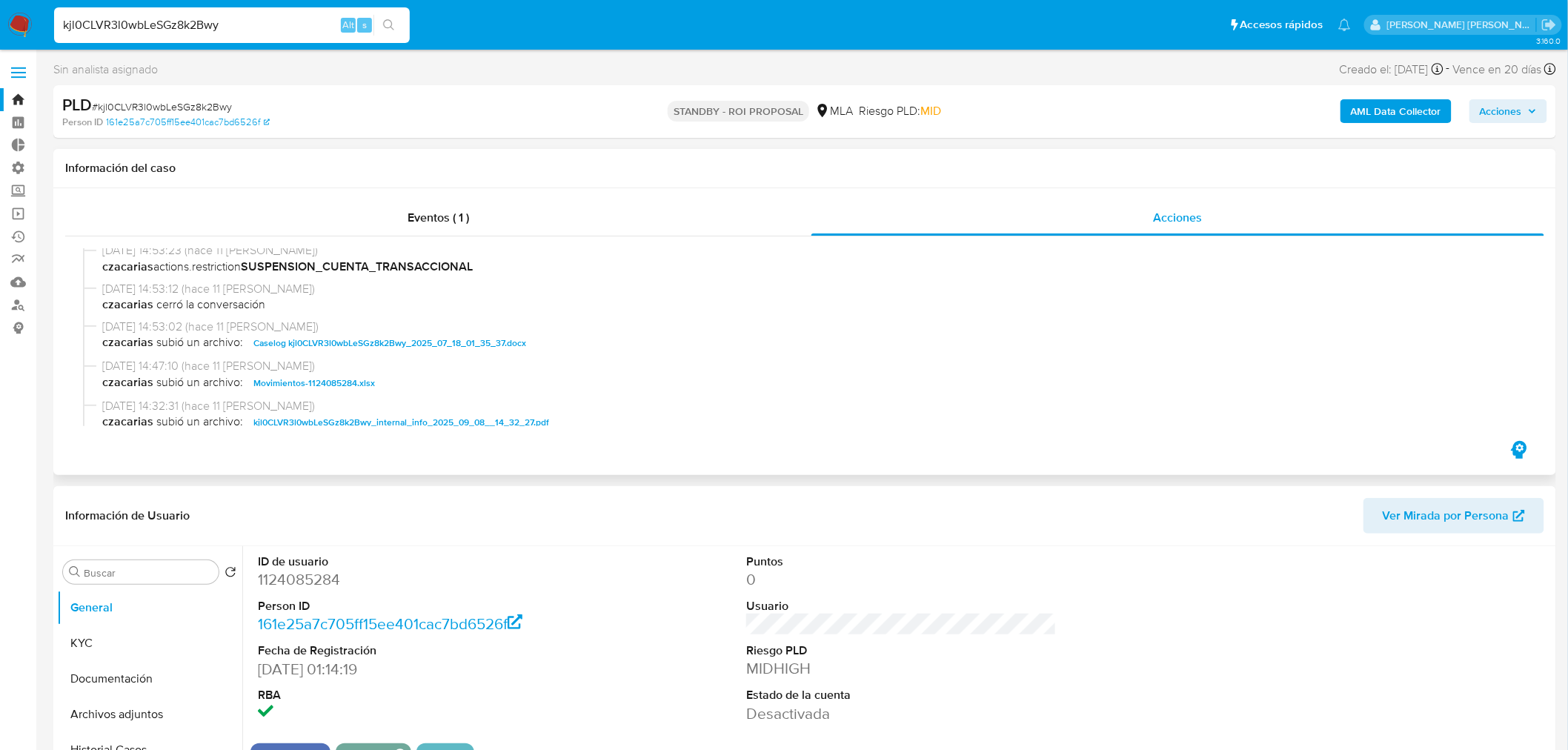
click at [513, 343] on span "Caselog kjl0CLVR3l0wbLeSGz8k2Bwy_2025_07_18_01_35_37.docx" at bounding box center [389, 343] width 273 height 18
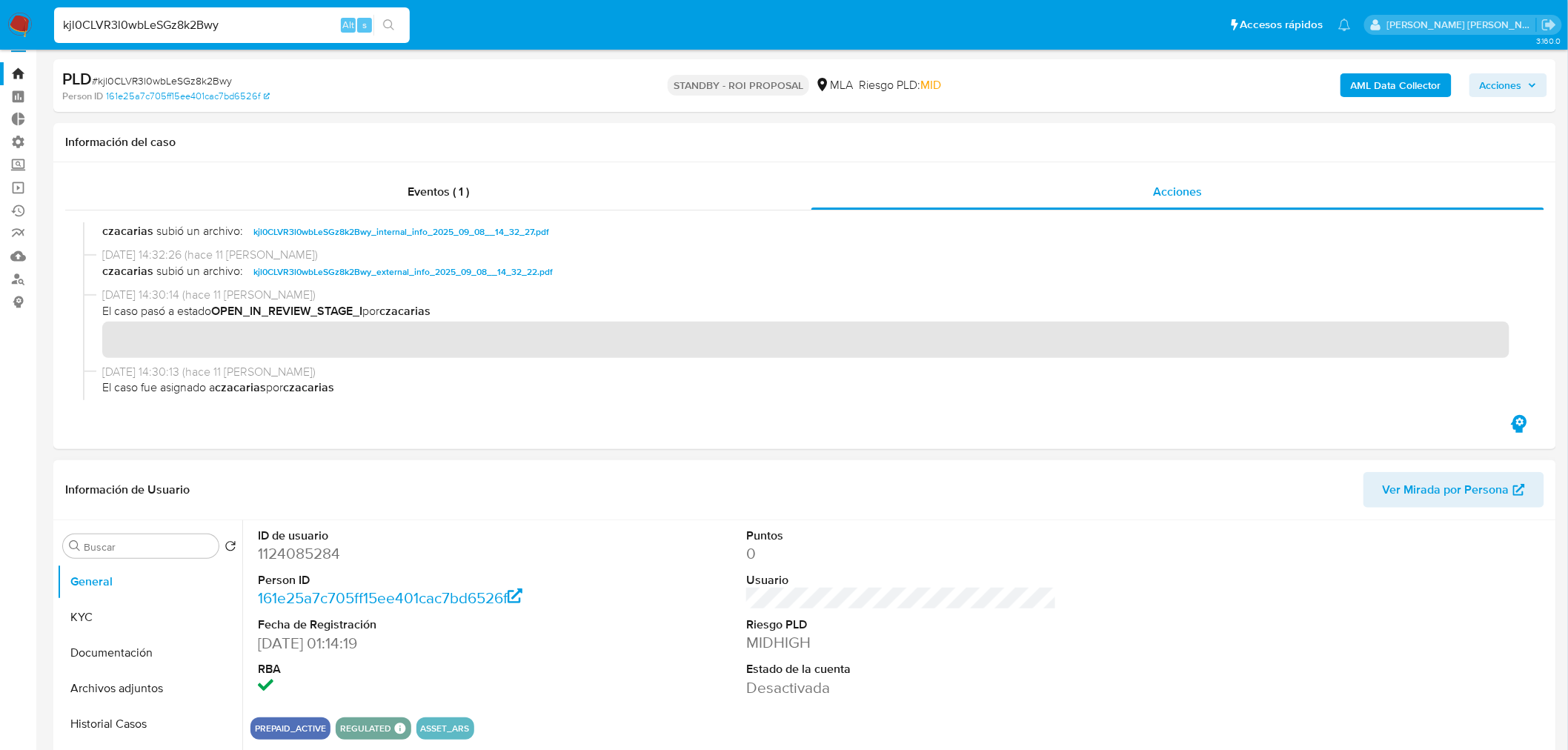
scroll to position [165, 0]
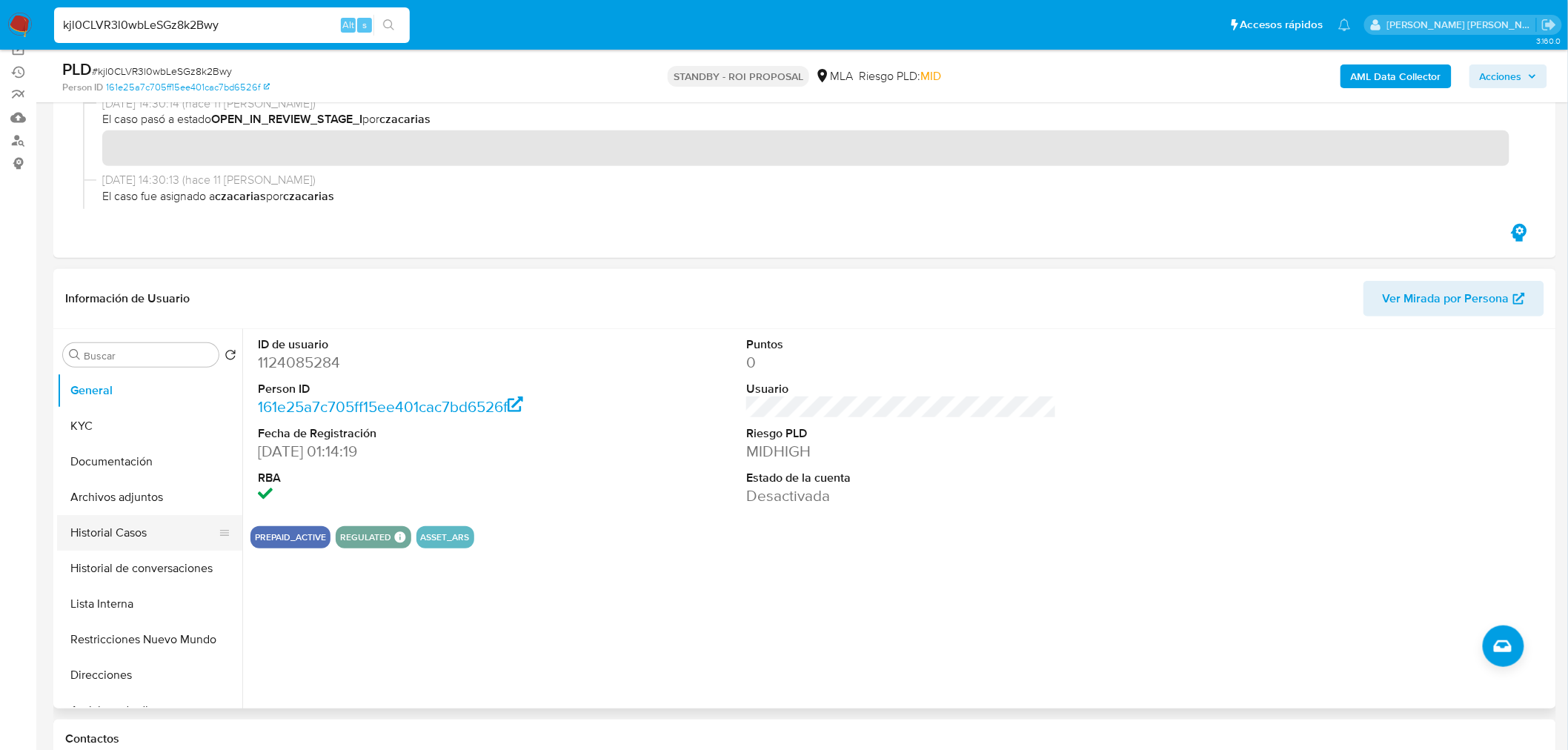
click at [88, 544] on button "Historial Casos" at bounding box center [144, 532] width 173 height 36
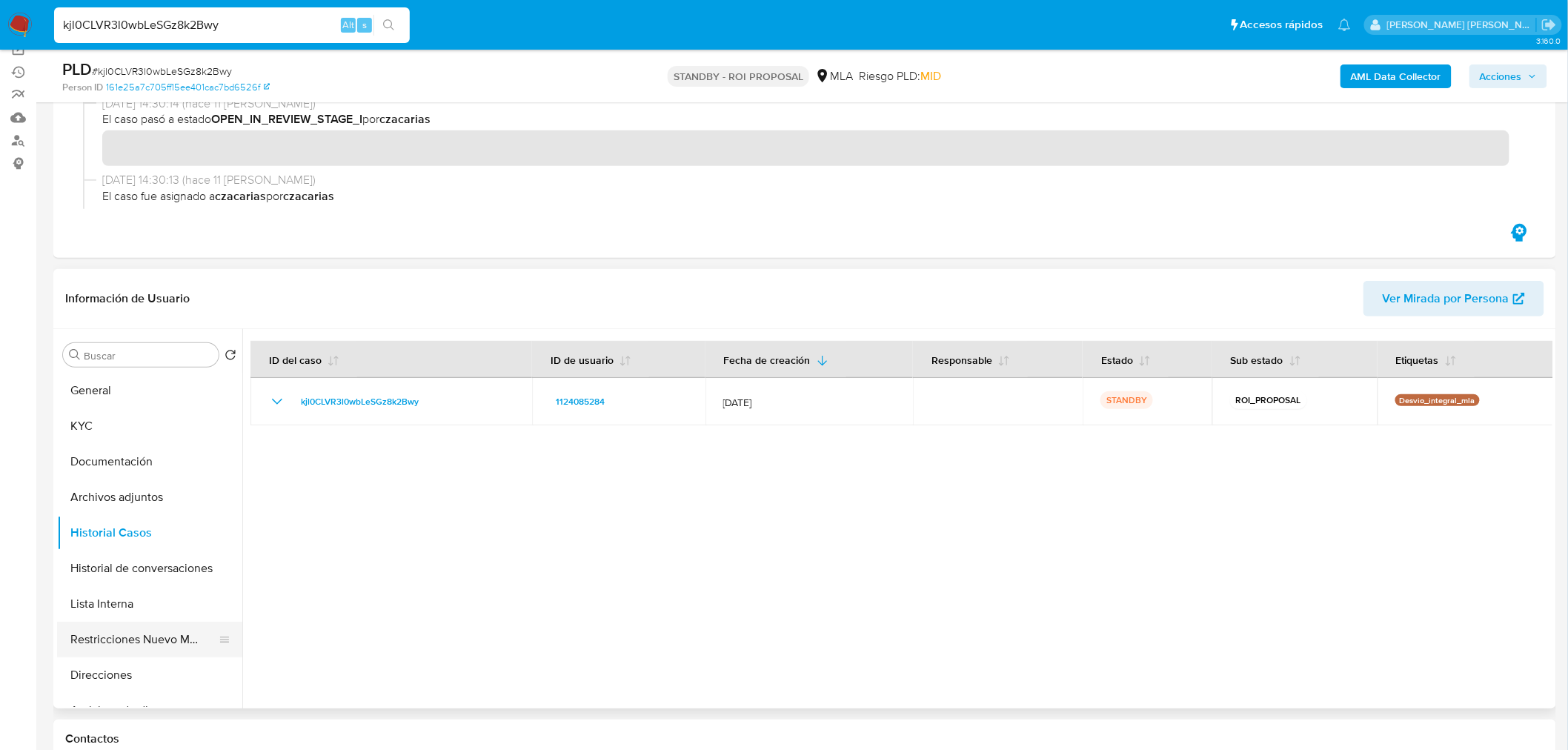
click at [116, 646] on button "Restricciones Nuevo Mundo" at bounding box center [144, 639] width 173 height 36
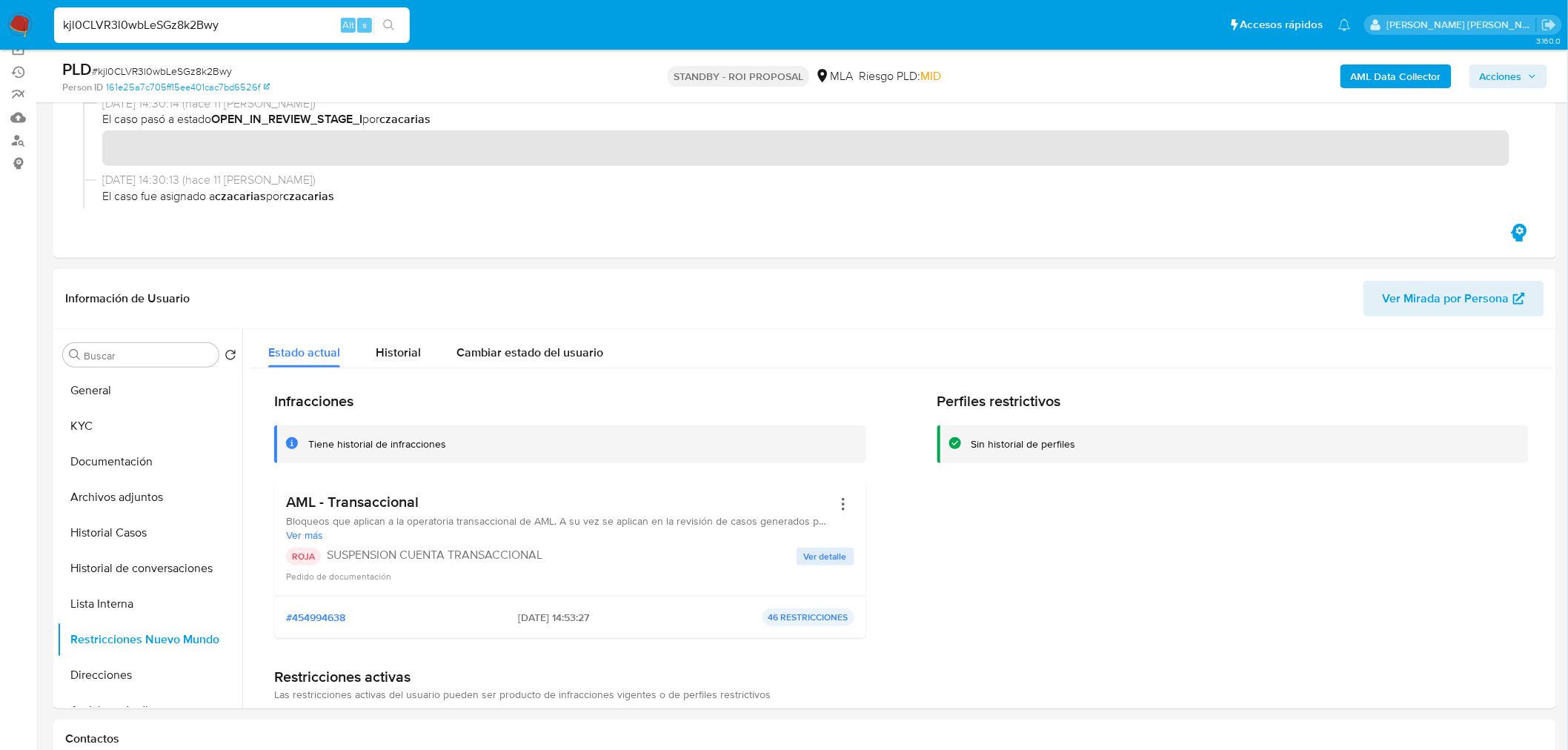
click at [197, 19] on input "kjl0CLVR3l0wbLeSGz8k2Bwy" at bounding box center [231, 25] width 355 height 19
paste input "LgNTLPlZO3LnMZbfgZyvQHl8"
type input "LgNTLPlZO3LnMZbfgZyvQHl8"
drag, startPoint x: 391, startPoint y: 25, endPoint x: 529, endPoint y: 96, distance: 155.2
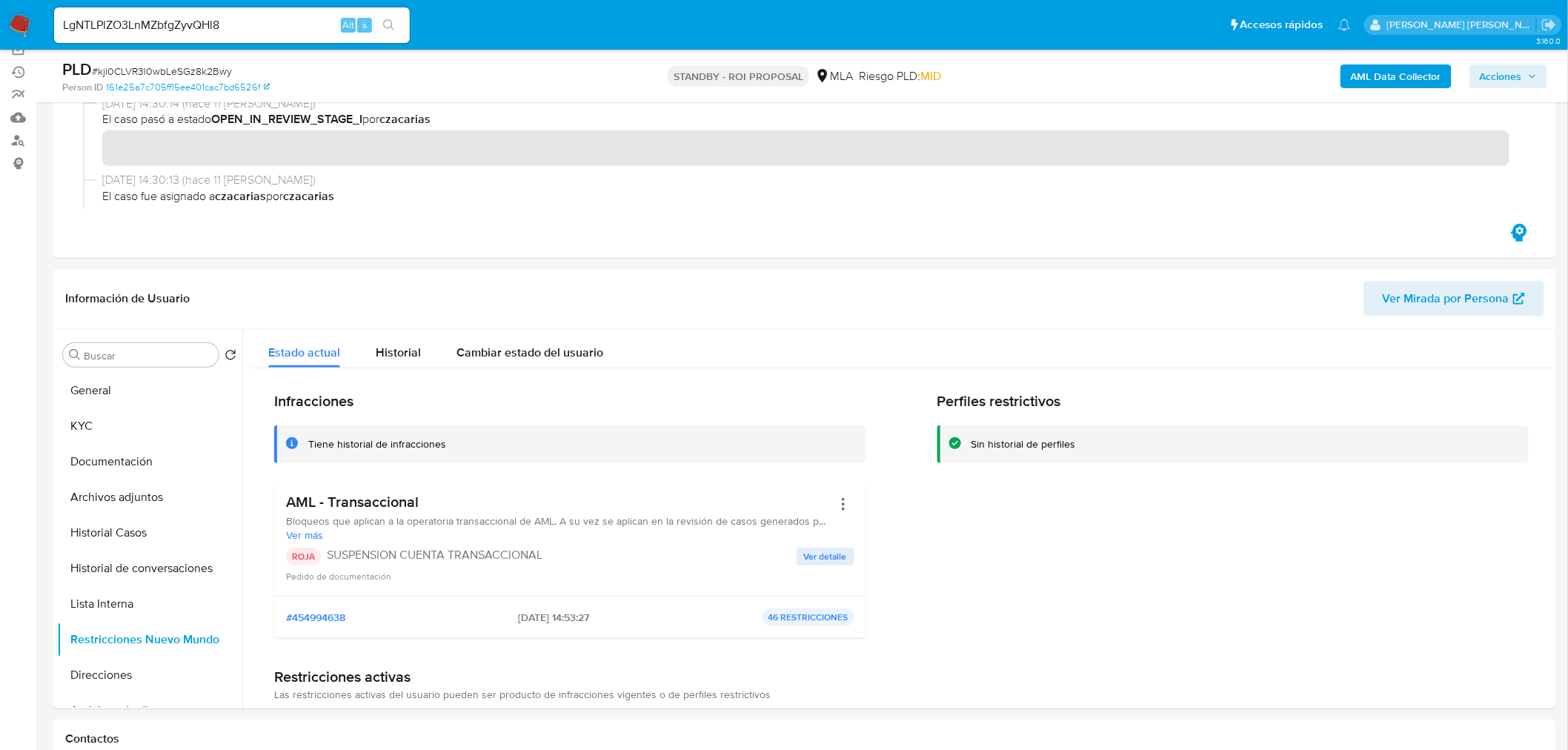
click at [391, 25] on icon "search-icon" at bounding box center [389, 25] width 12 height 12
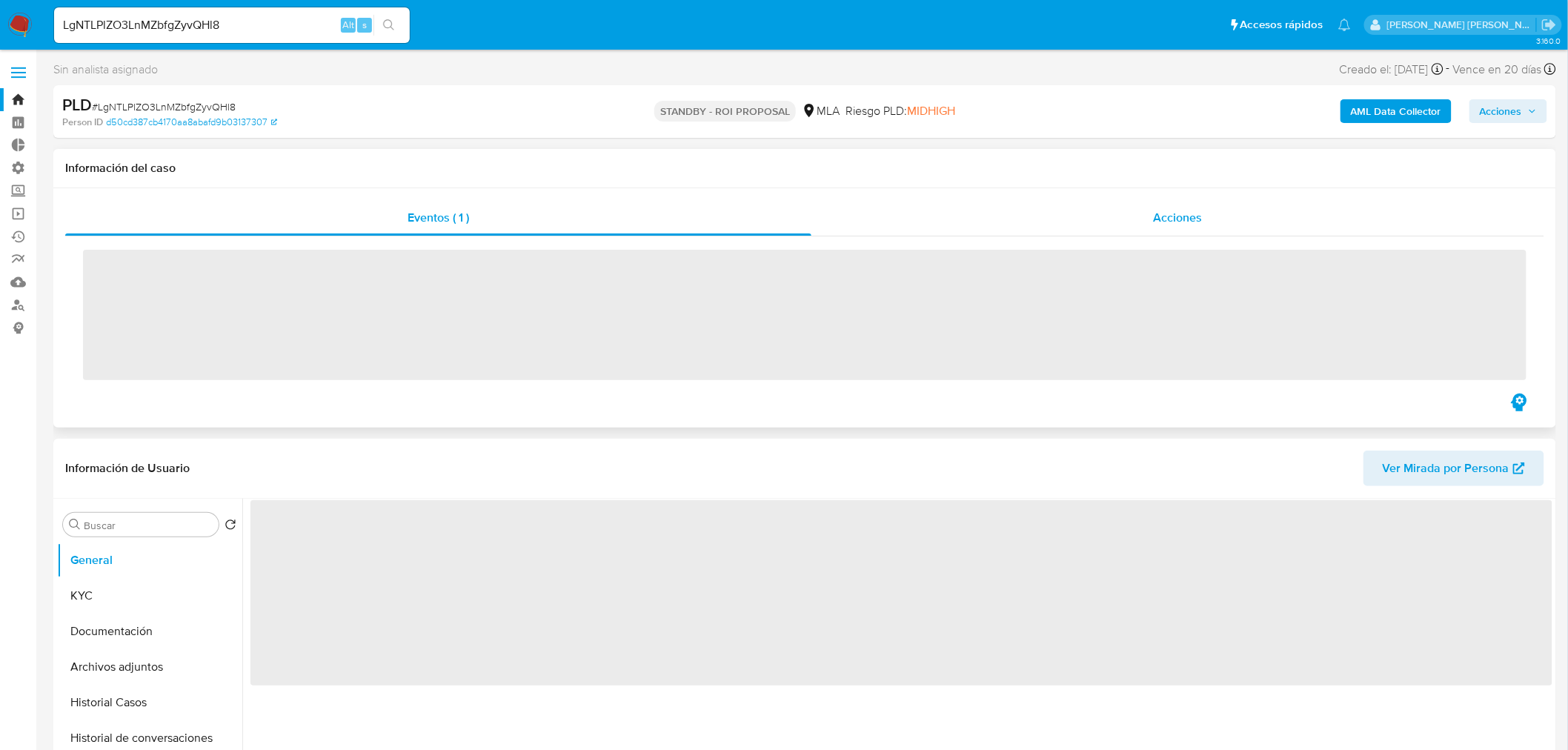
click at [1167, 205] on div "Acciones" at bounding box center [1178, 218] width 733 height 36
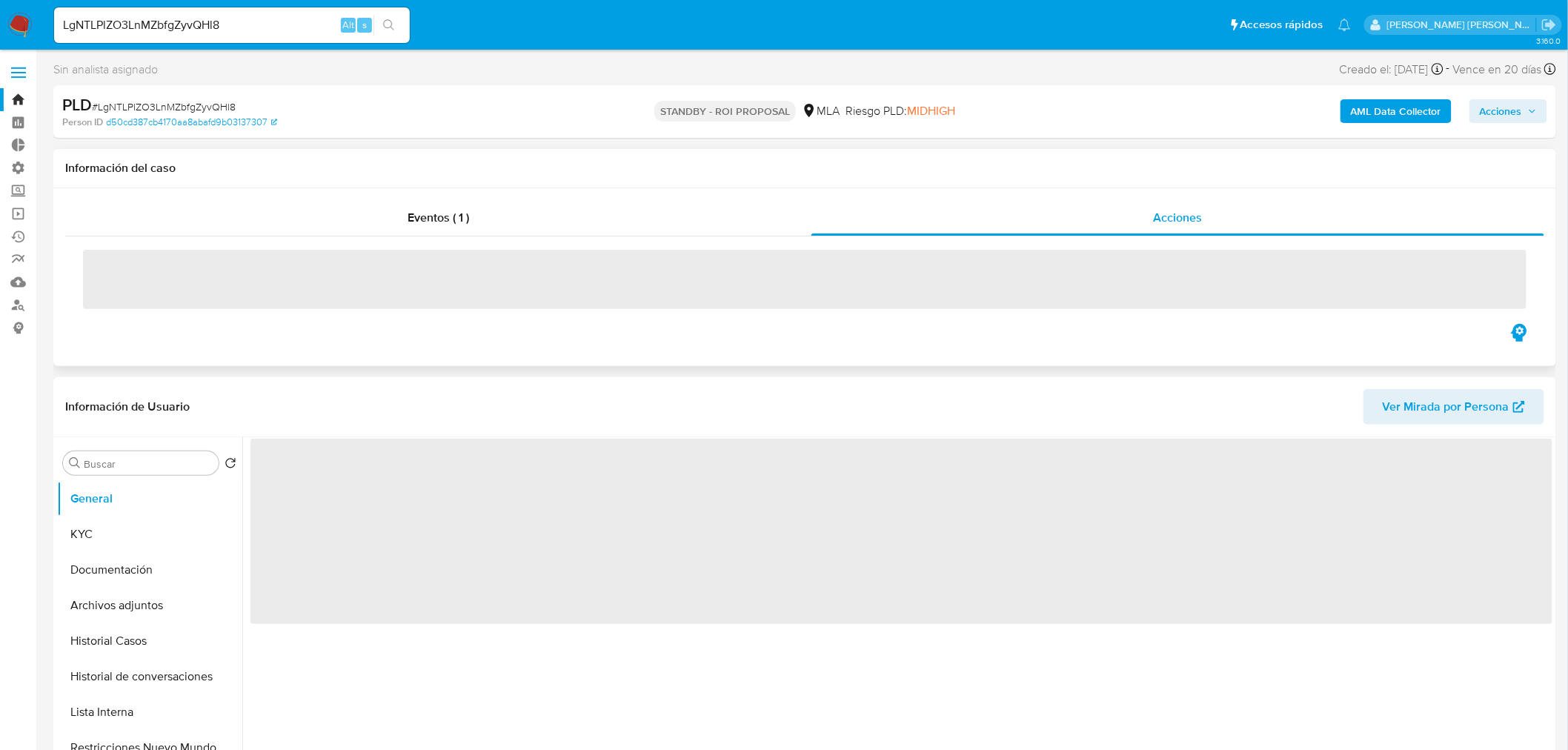
select select "10"
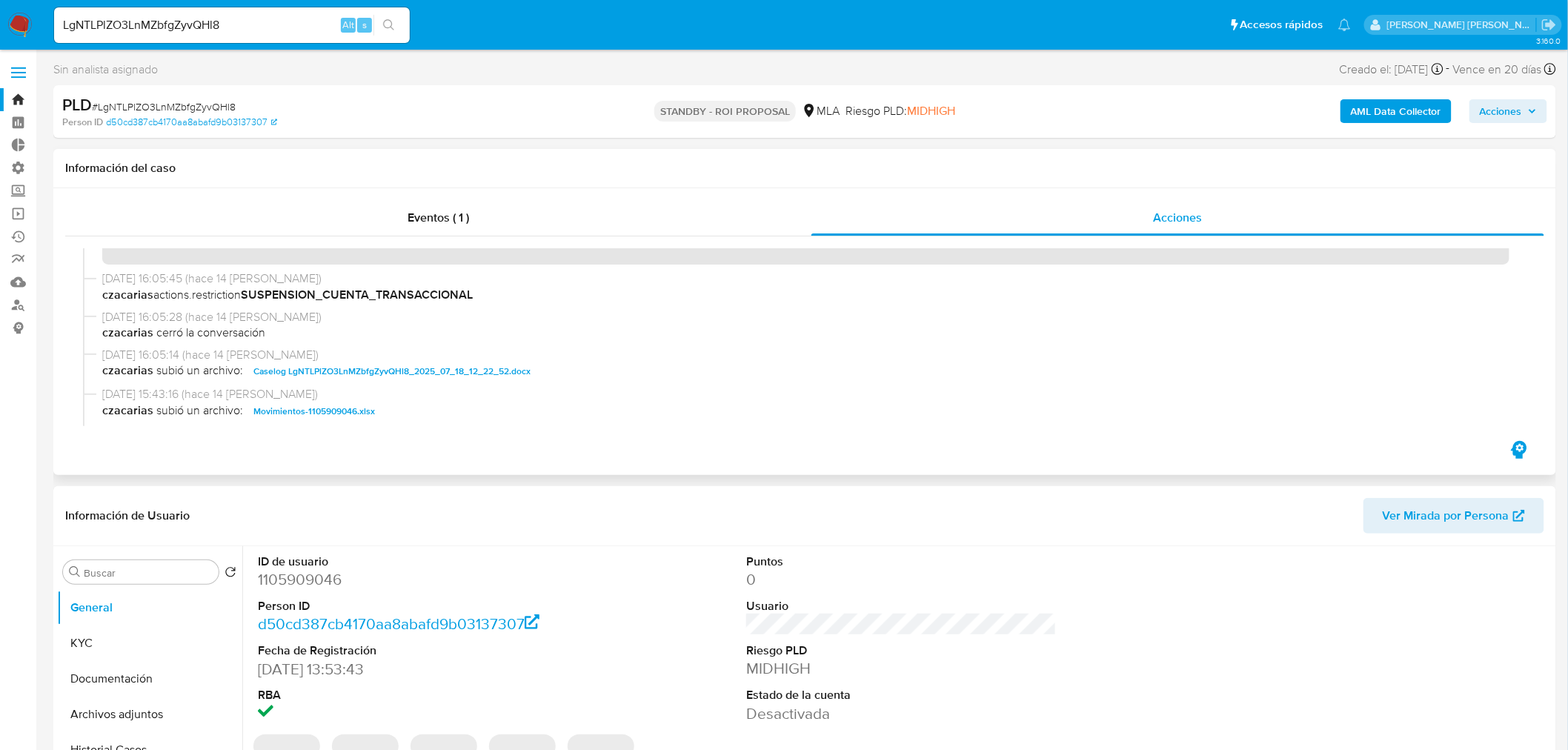
scroll to position [82, 0]
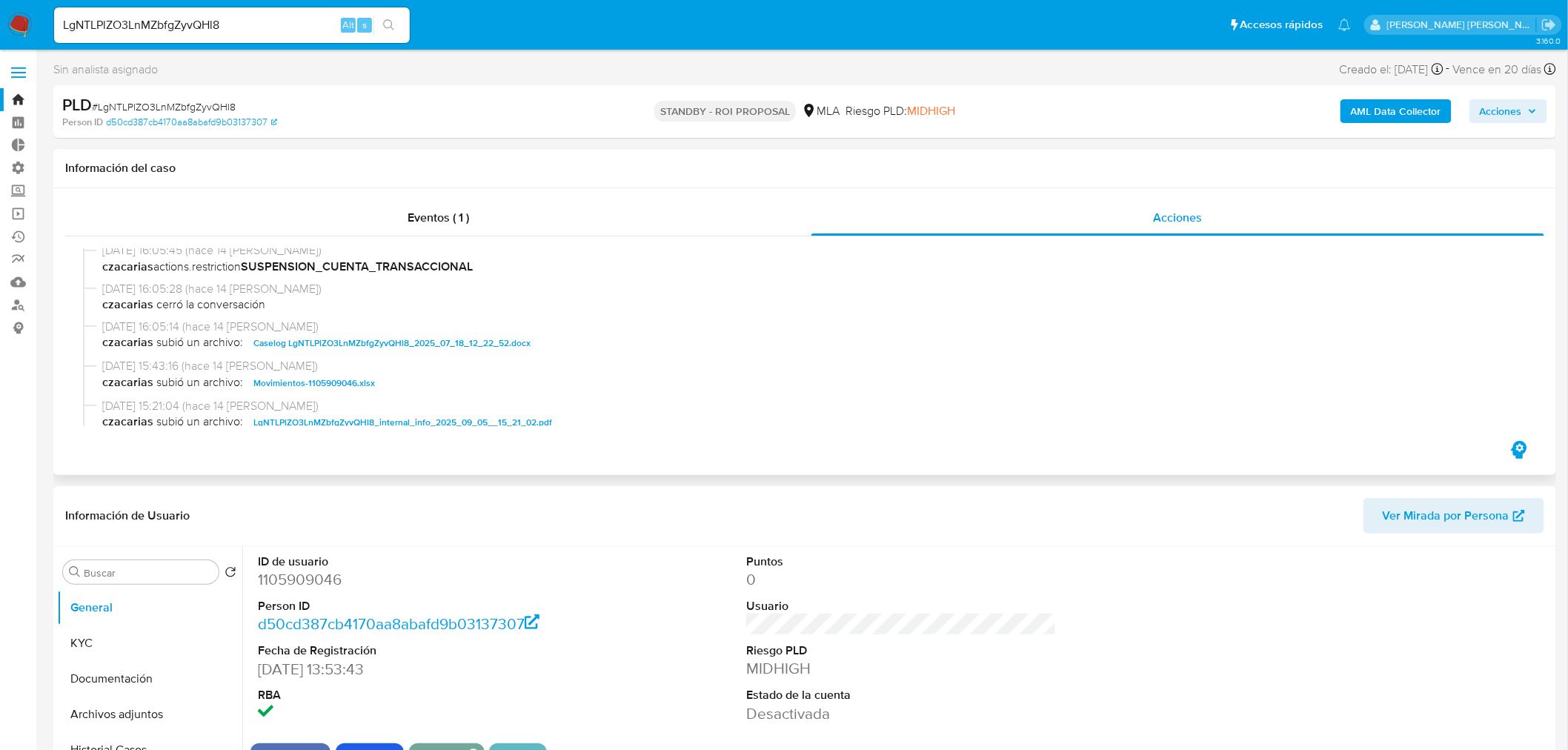
click at [491, 342] on span "Caselog LgNTLPlZO3LnMZbfgZyvQHl8_2025_07_18_12_22_52.docx" at bounding box center [392, 343] width 277 height 18
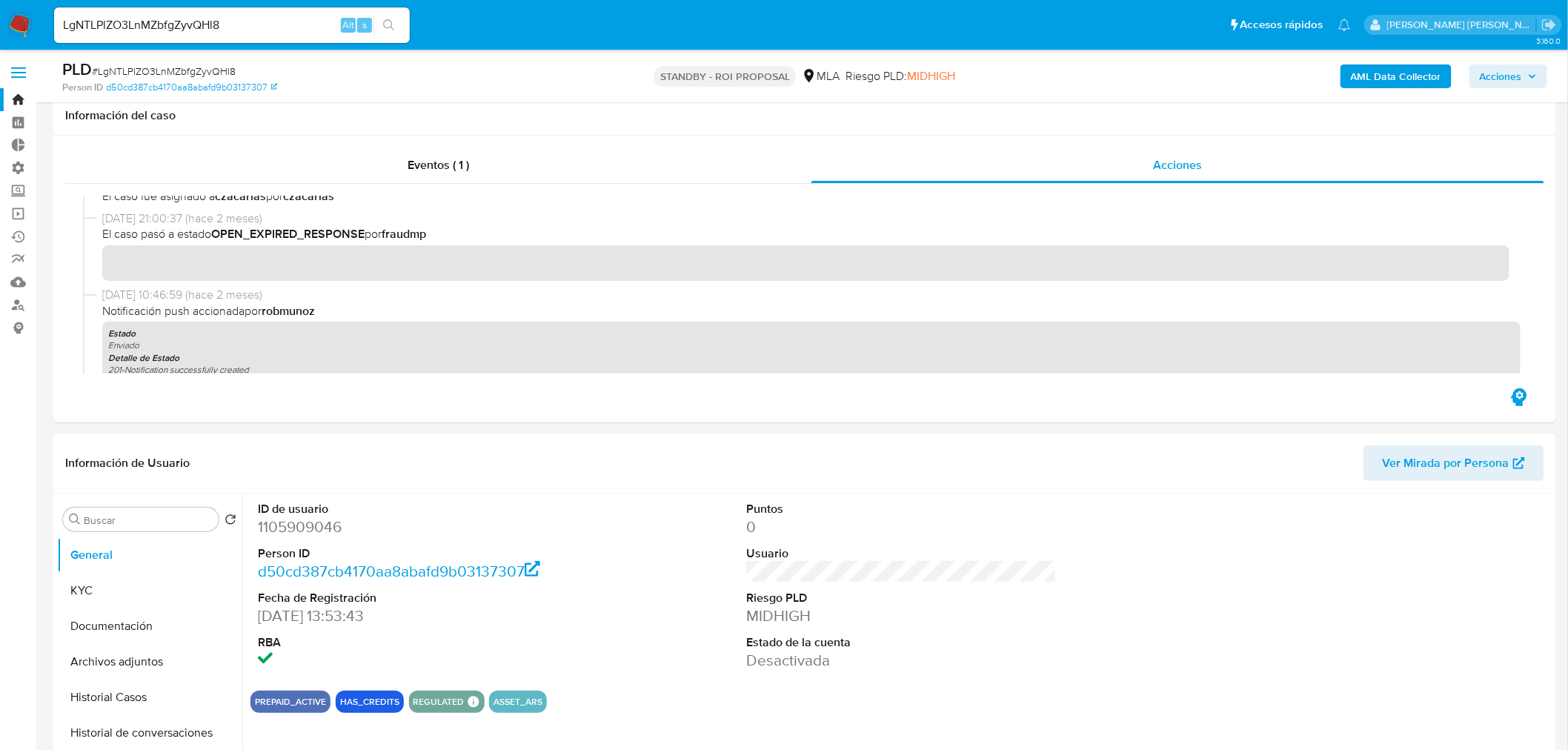
scroll to position [329, 0]
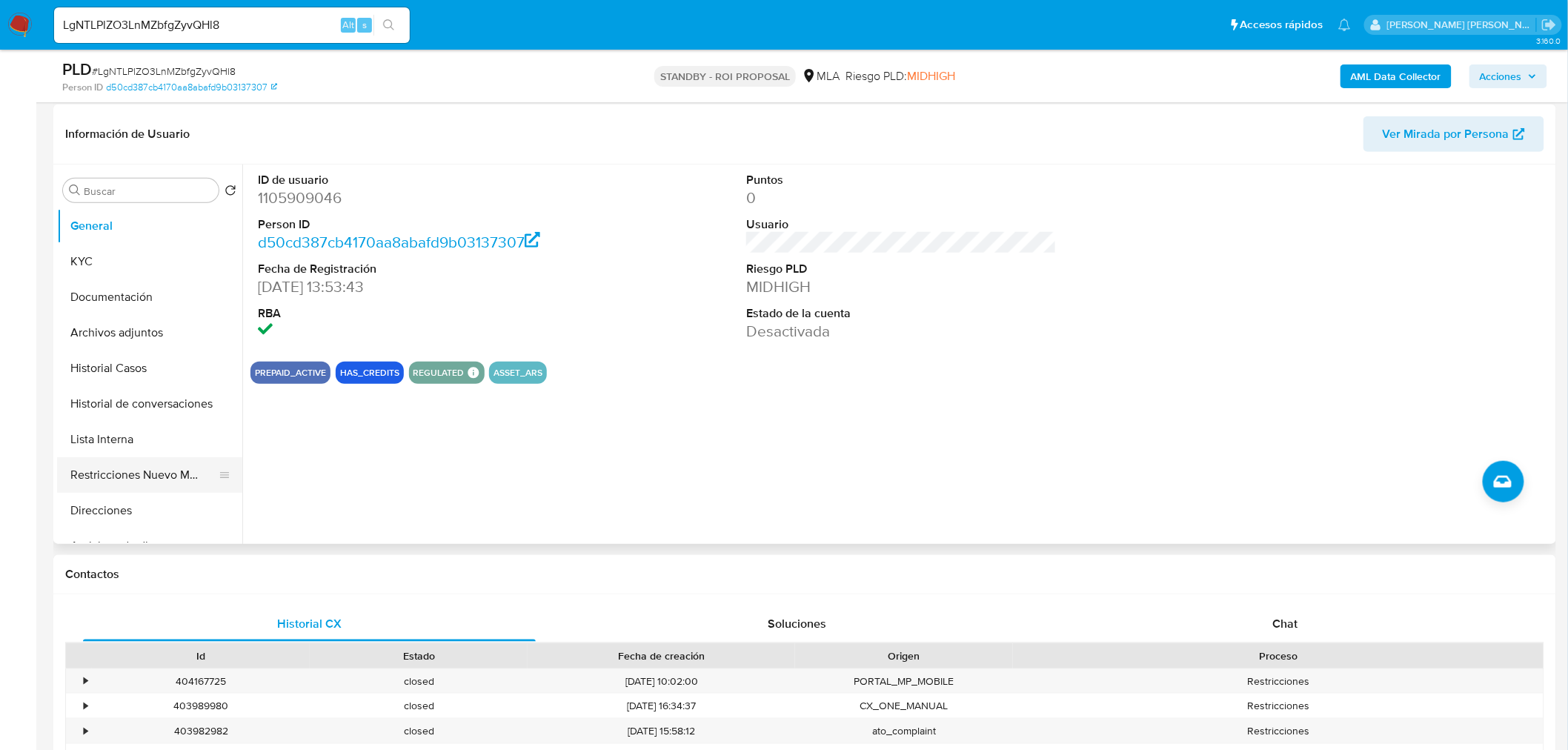
click at [115, 491] on button "Restricciones Nuevo Mundo" at bounding box center [144, 474] width 173 height 36
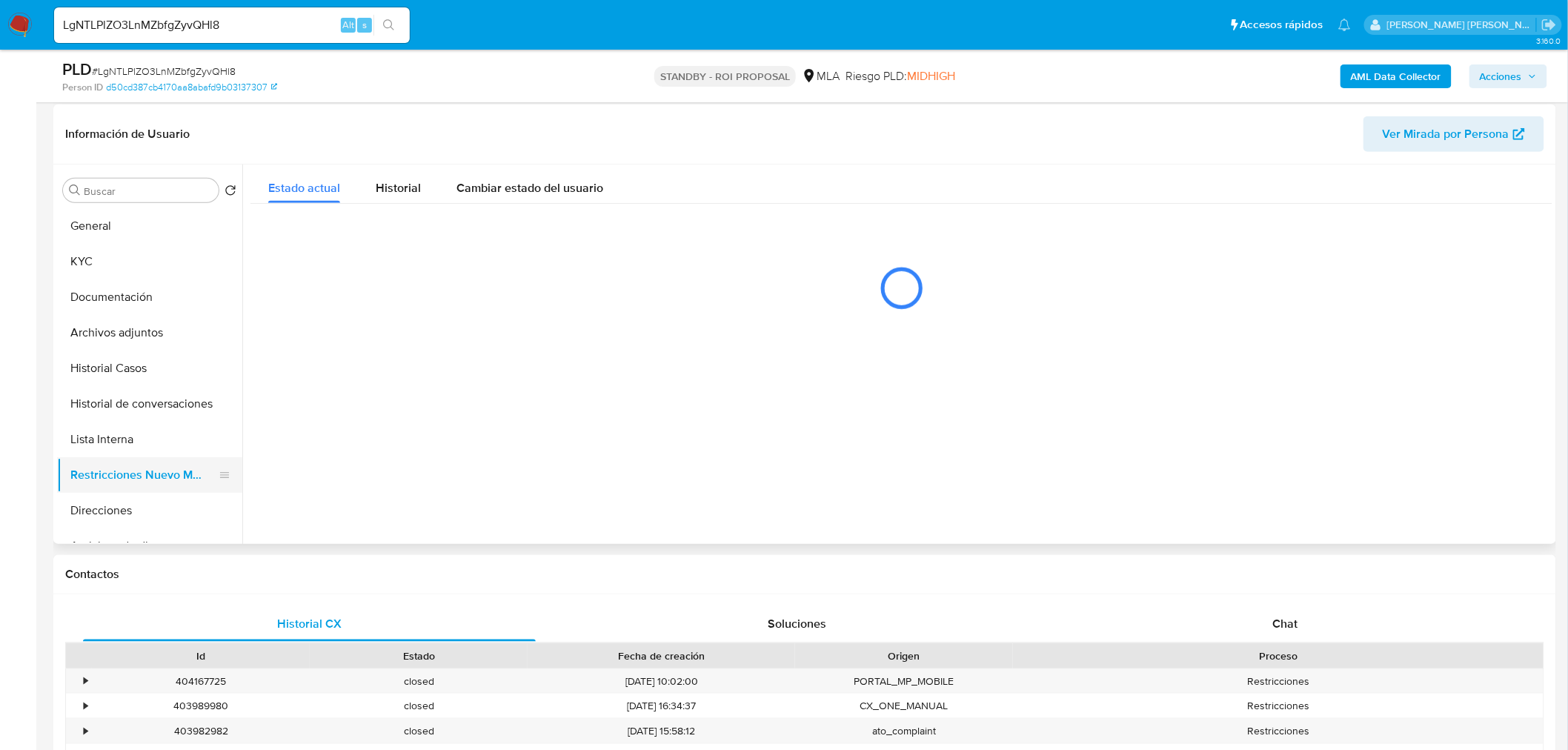
click at [115, 478] on button "Restricciones Nuevo Mundo" at bounding box center [144, 474] width 173 height 36
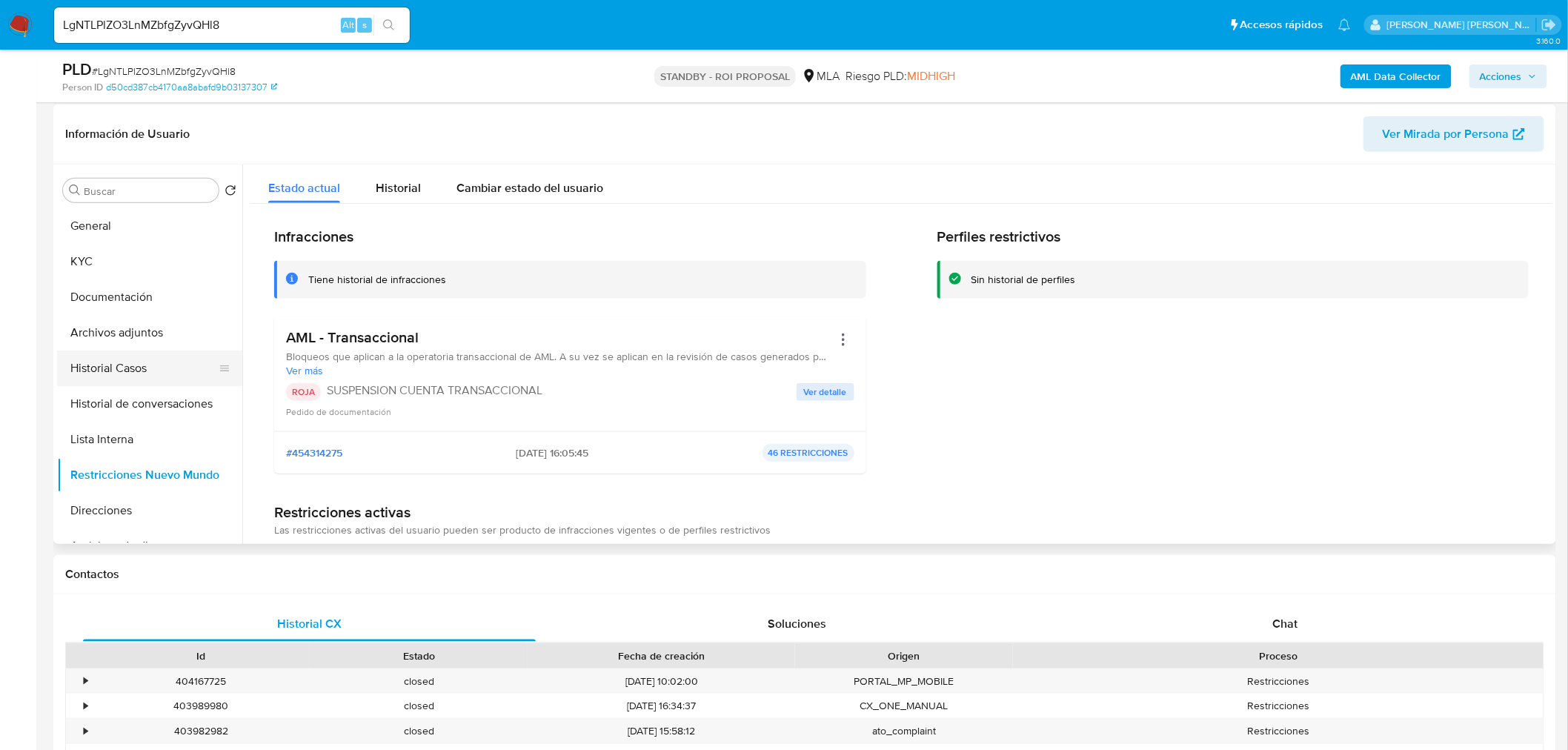
click at [136, 367] on button "Historial Casos" at bounding box center [144, 368] width 173 height 36
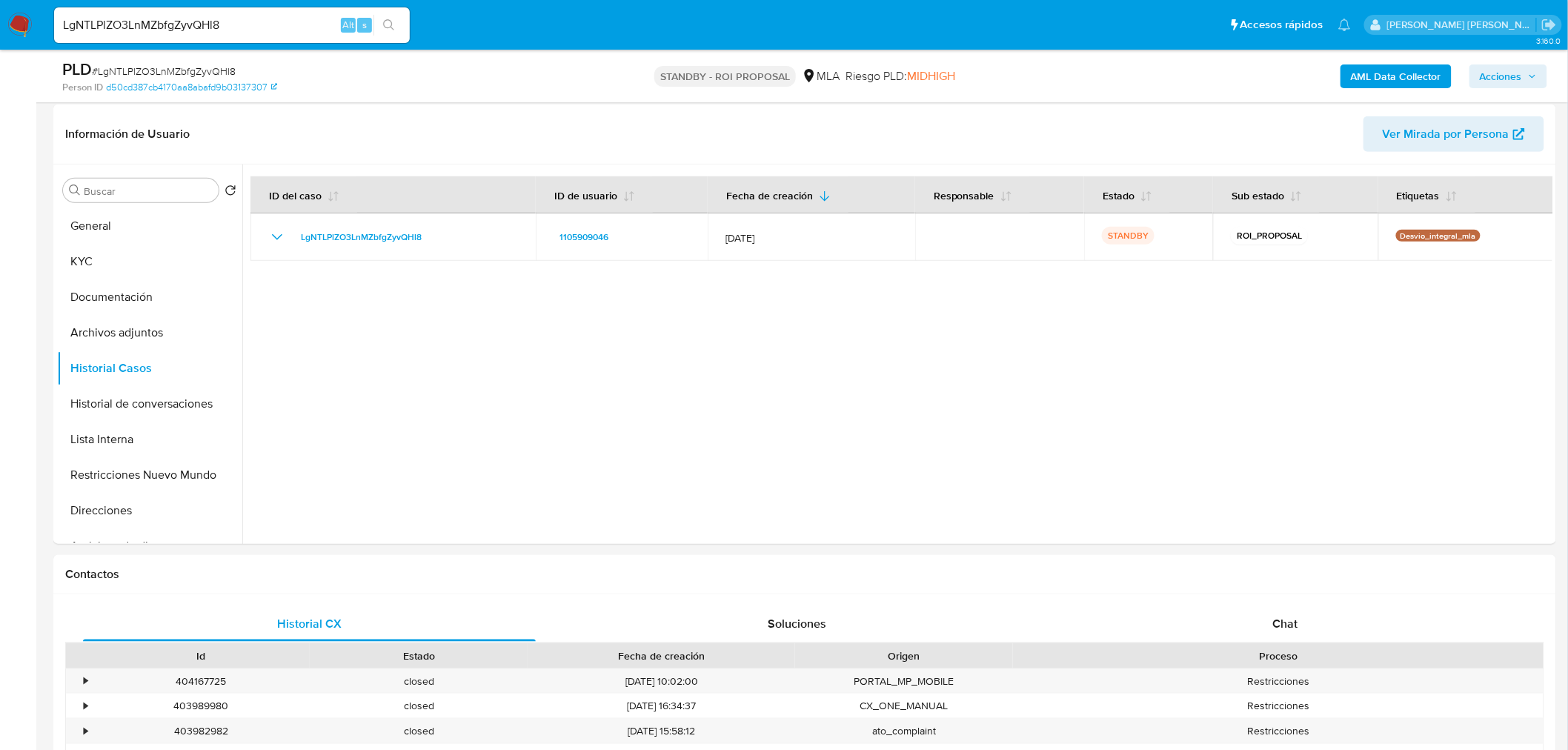
click at [236, 23] on input "LgNTLPlZO3LnMZbfgZyvQHl8" at bounding box center [231, 25] width 355 height 19
drag, startPoint x: 236, startPoint y: 23, endPoint x: 334, endPoint y: 36, distance: 98.9
click at [236, 23] on input "LgNTLPlZO3LnMZbfgZyvQHl8" at bounding box center [231, 25] width 355 height 19
paste input "r4NqsGh5bPgDvrD709rfnjXr"
type input "r4NqsGh5bPgDvrD709rfnjXr"
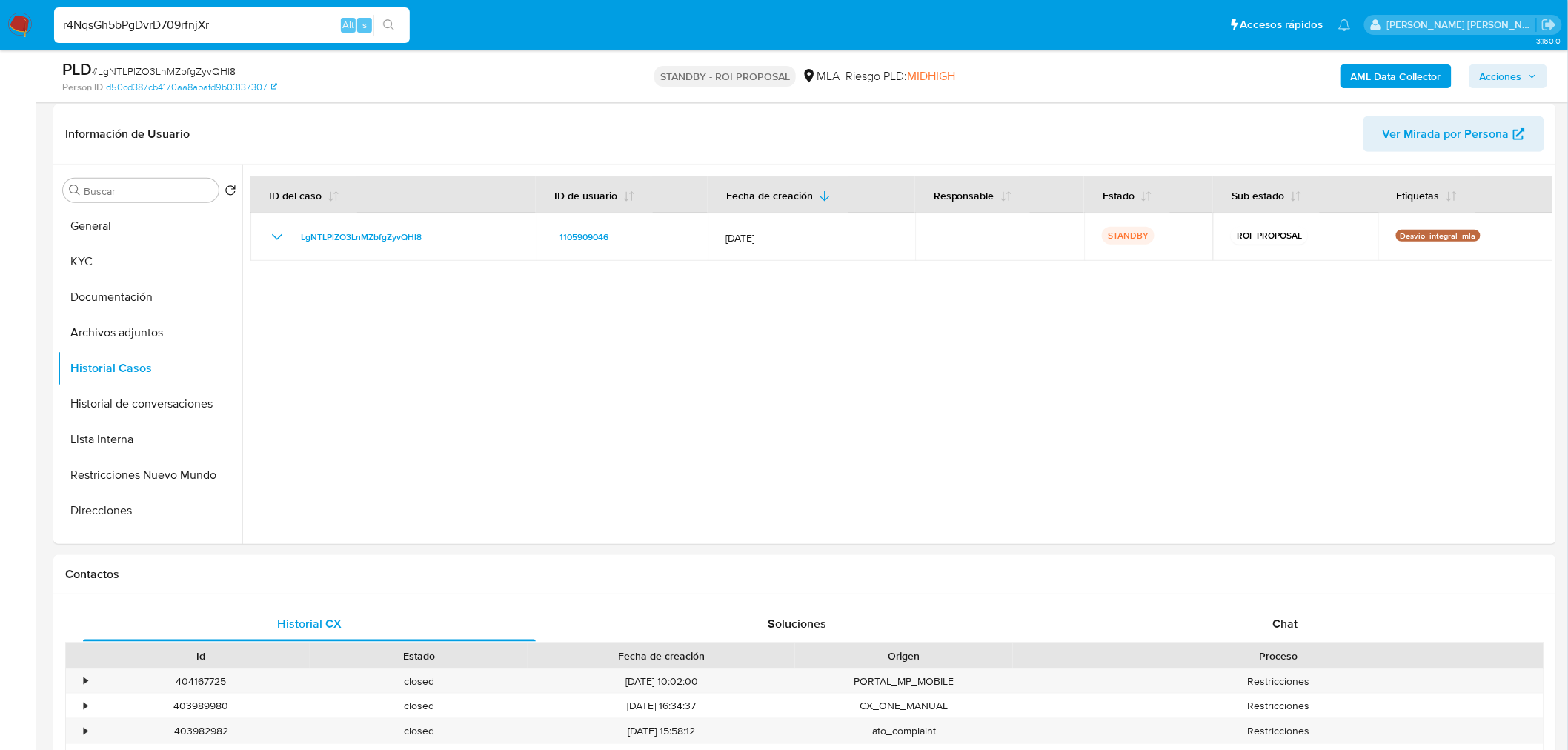
click at [383, 23] on icon "search-icon" at bounding box center [389, 25] width 12 height 12
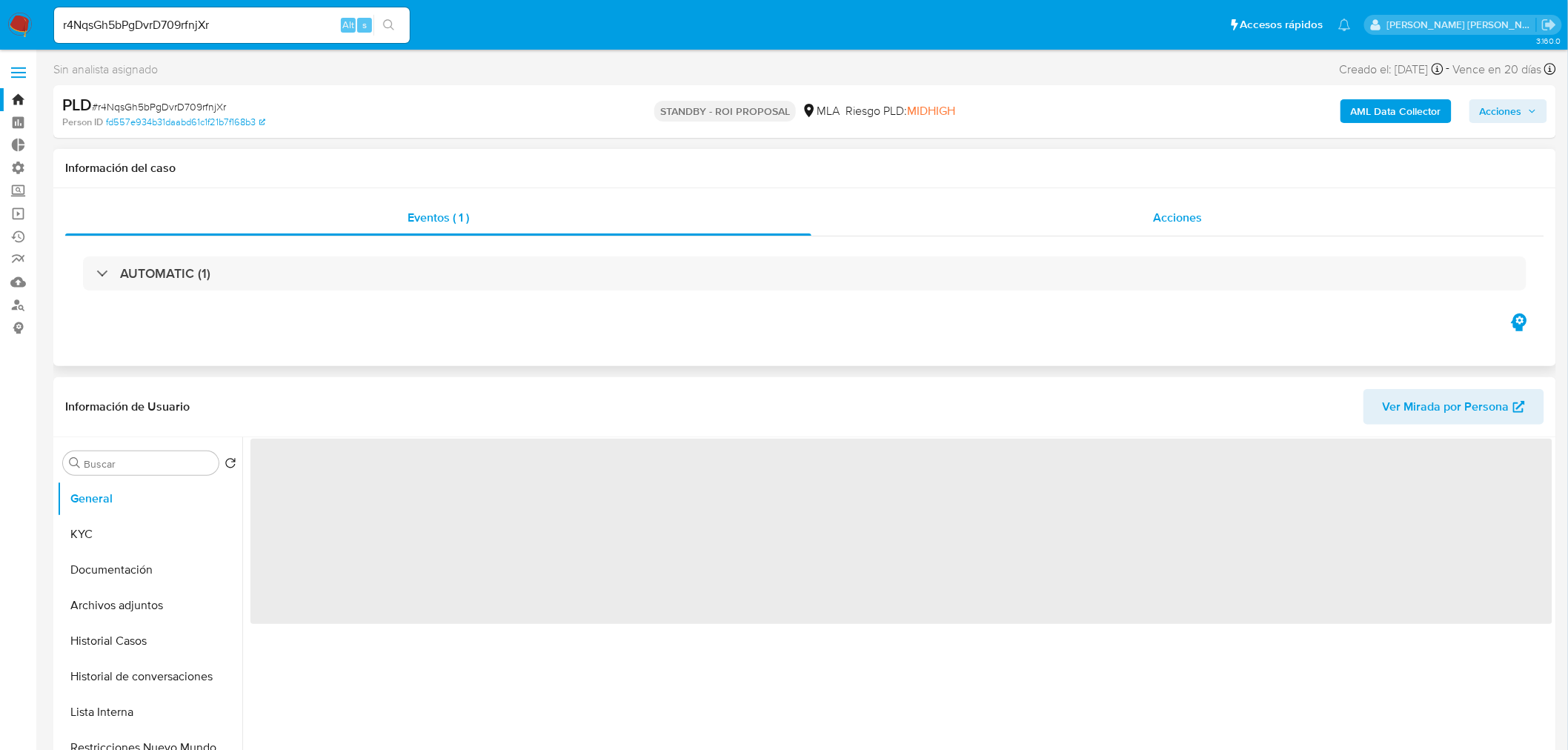
click at [1161, 205] on div "Acciones" at bounding box center [1178, 218] width 733 height 36
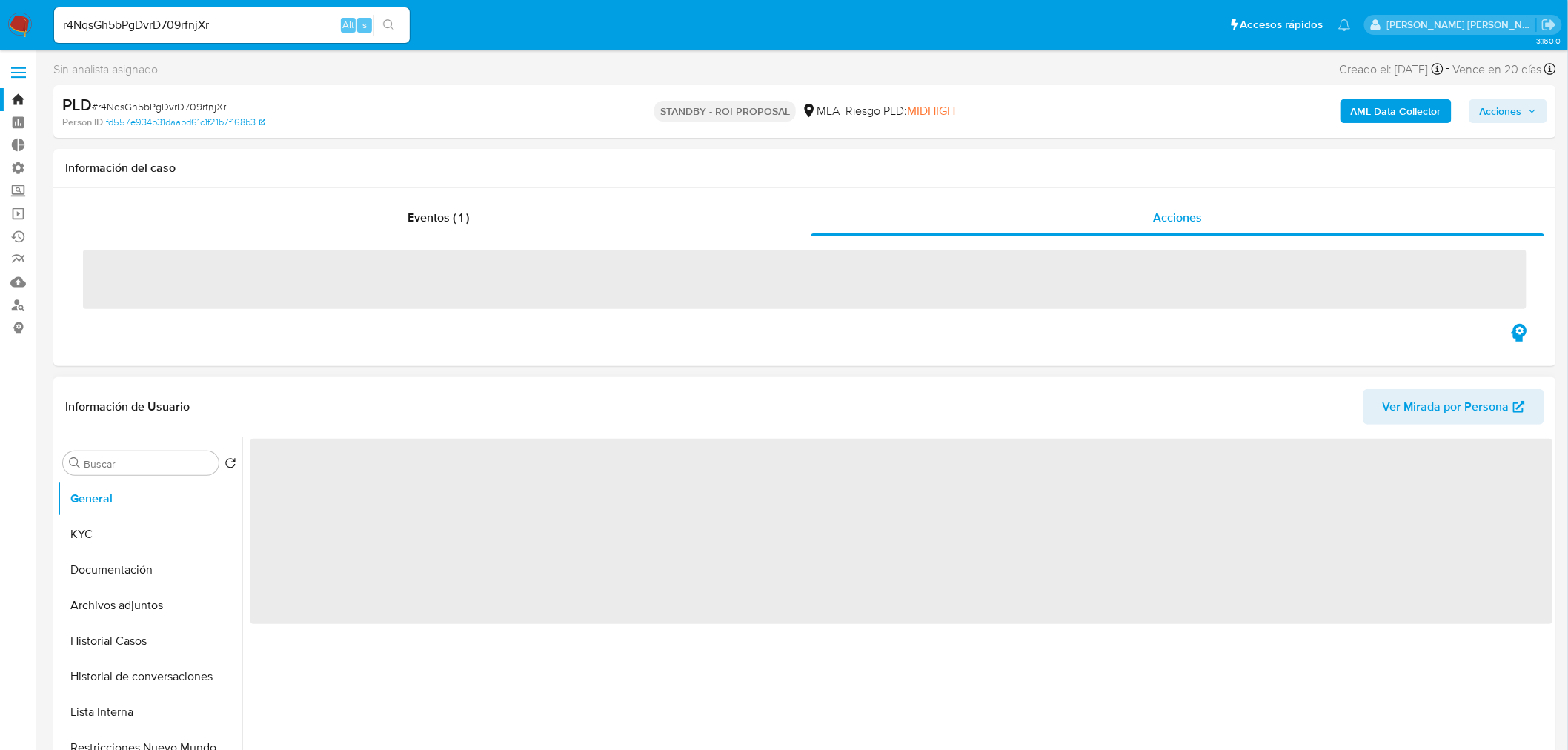
select select "10"
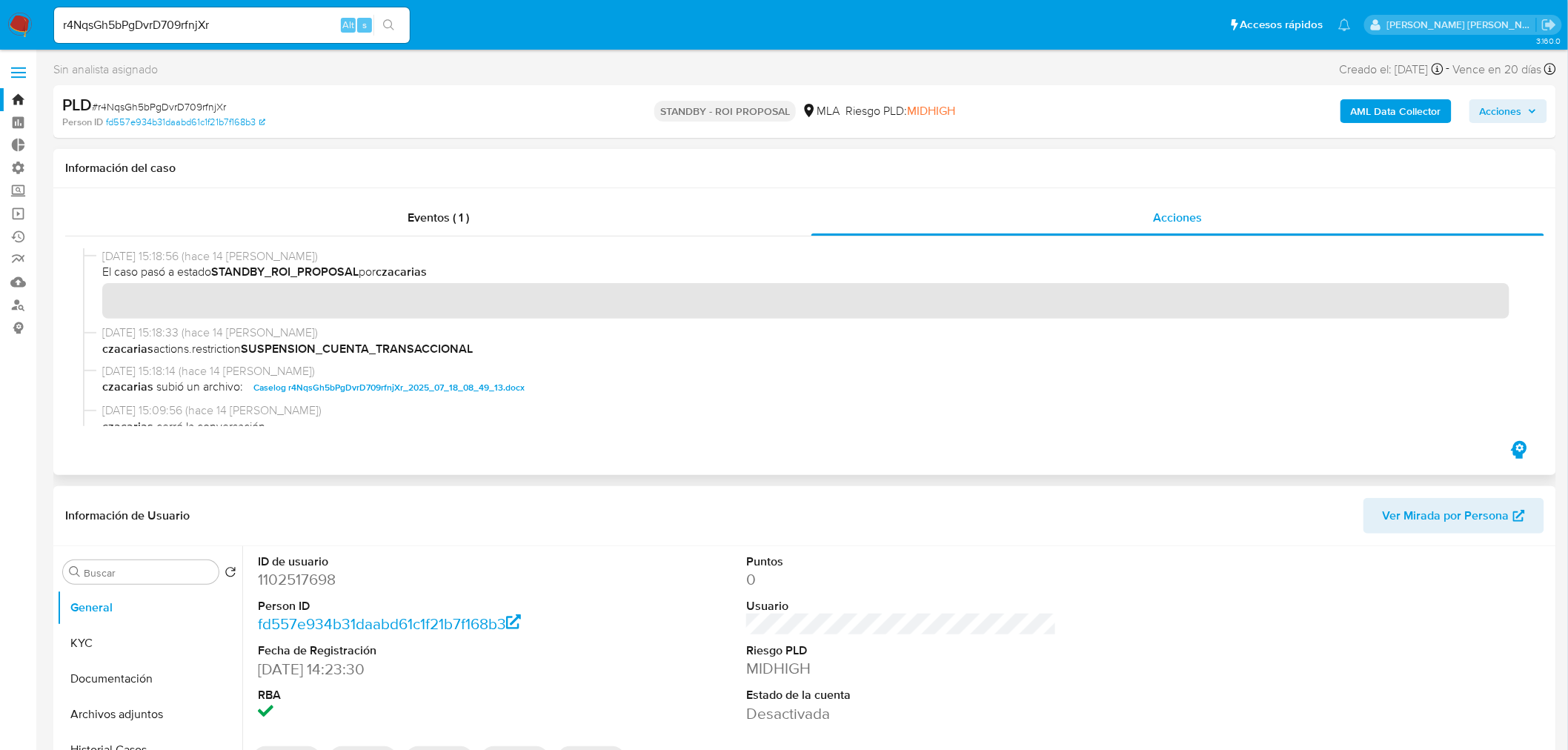
scroll to position [82, 0]
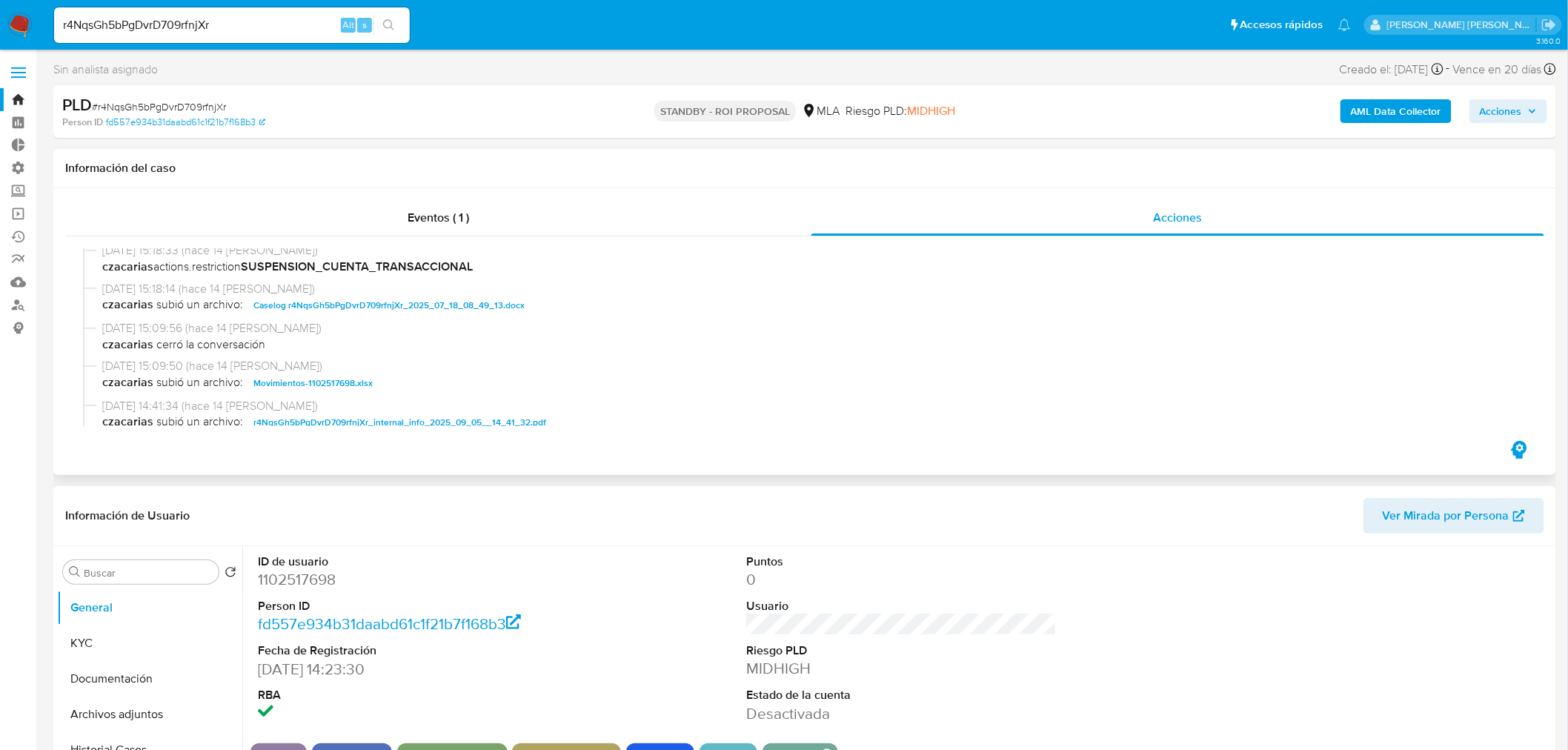
drag, startPoint x: 455, startPoint y: 306, endPoint x: 563, endPoint y: 349, distance: 116.2
click at [455, 305] on span "Caselog r4NqsGh5bPgDvrD709rfnjXr_2025_07_18_08_49_13.docx" at bounding box center [388, 305] width 271 height 18
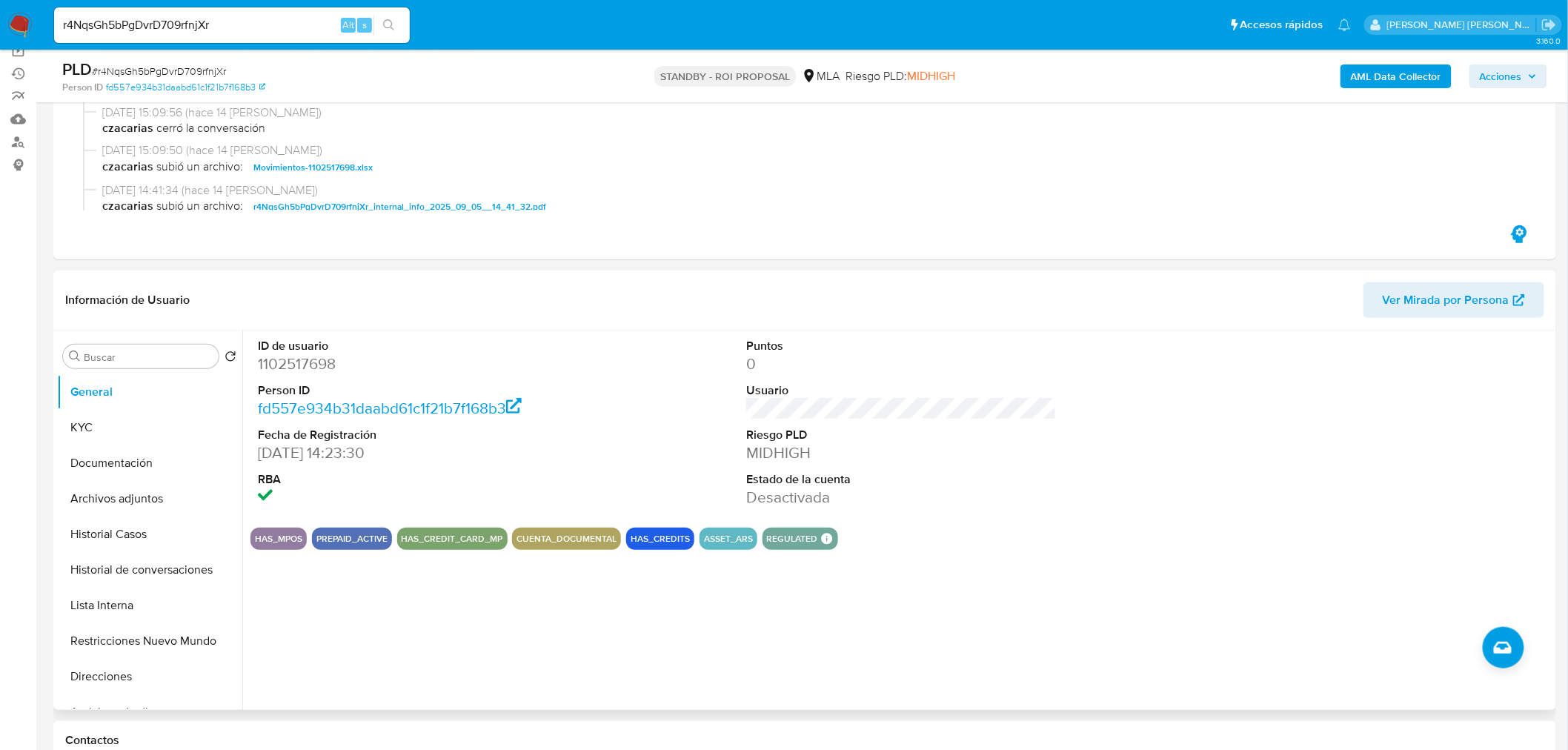
scroll to position [165, 0]
click at [127, 534] on button "Historial Casos" at bounding box center [144, 532] width 173 height 36
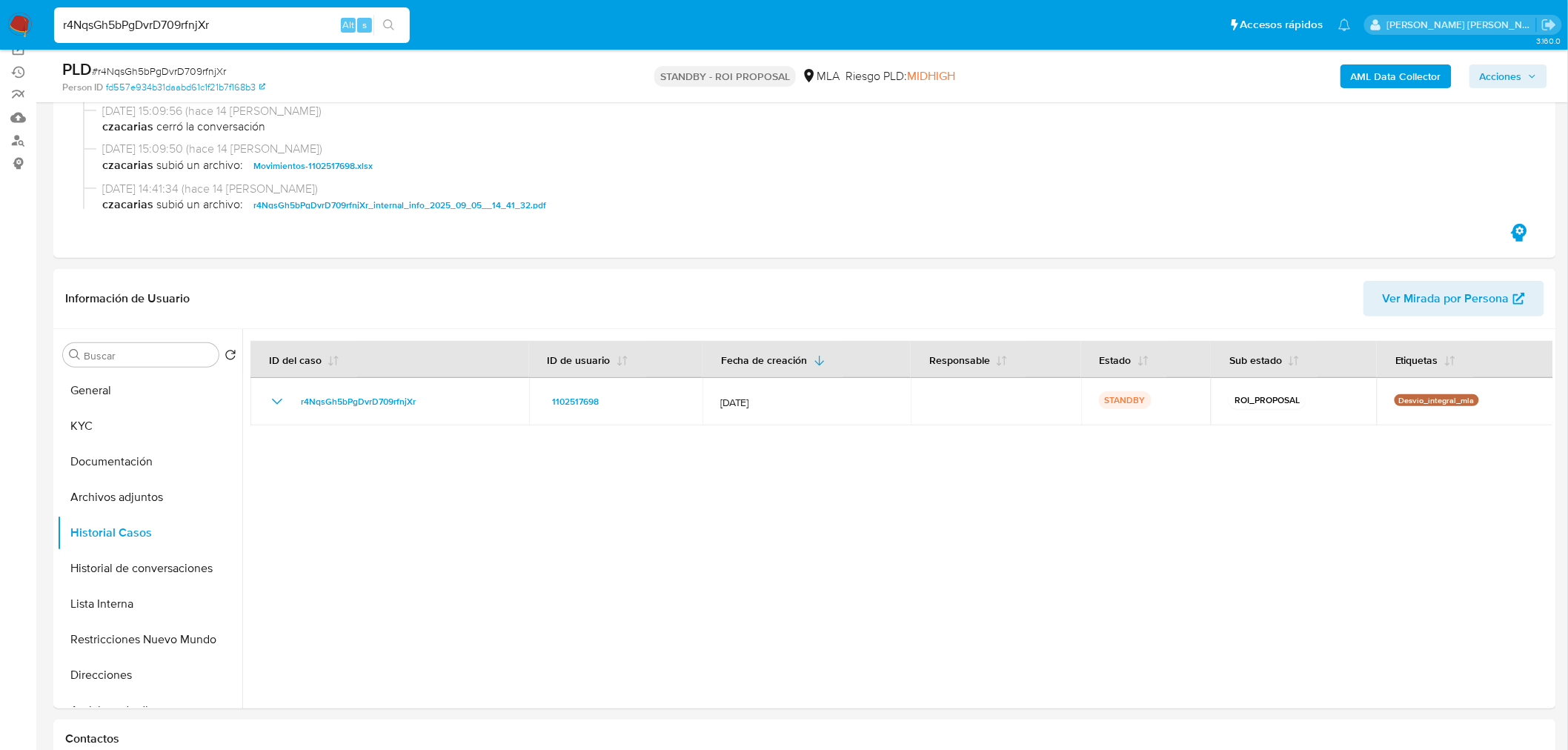
click at [283, 19] on input "r4NqsGh5bPgDvrD709rfnjXr" at bounding box center [231, 25] width 355 height 19
paste input "PgqKVRUuEye9bWrIQzmCXEyF"
type input "PgqKVRUuEye9bWrIQzmCXEyF"
drag, startPoint x: 387, startPoint y: 26, endPoint x: 453, endPoint y: 186, distance: 173.1
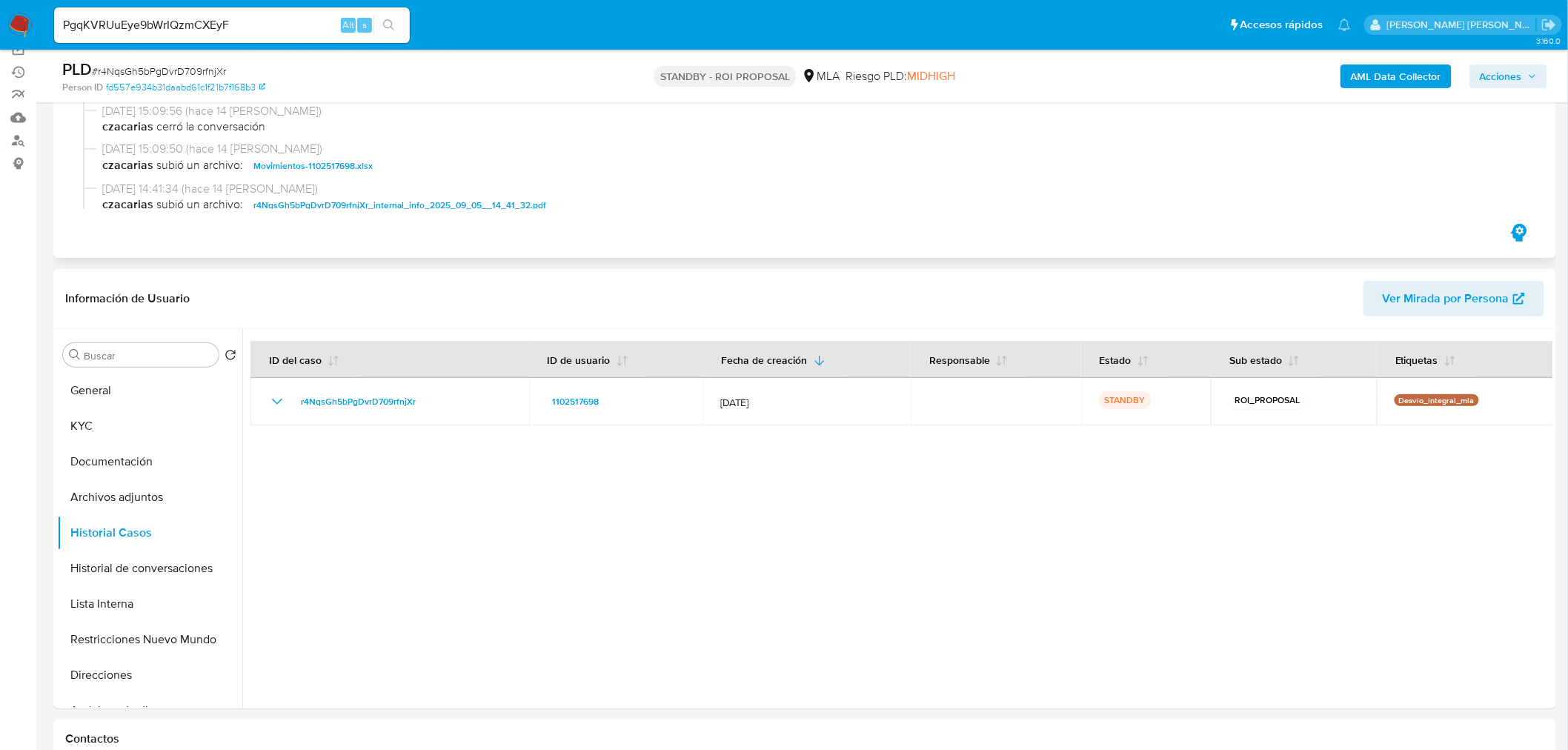
click at [387, 26] on icon "search-icon" at bounding box center [389, 25] width 12 height 12
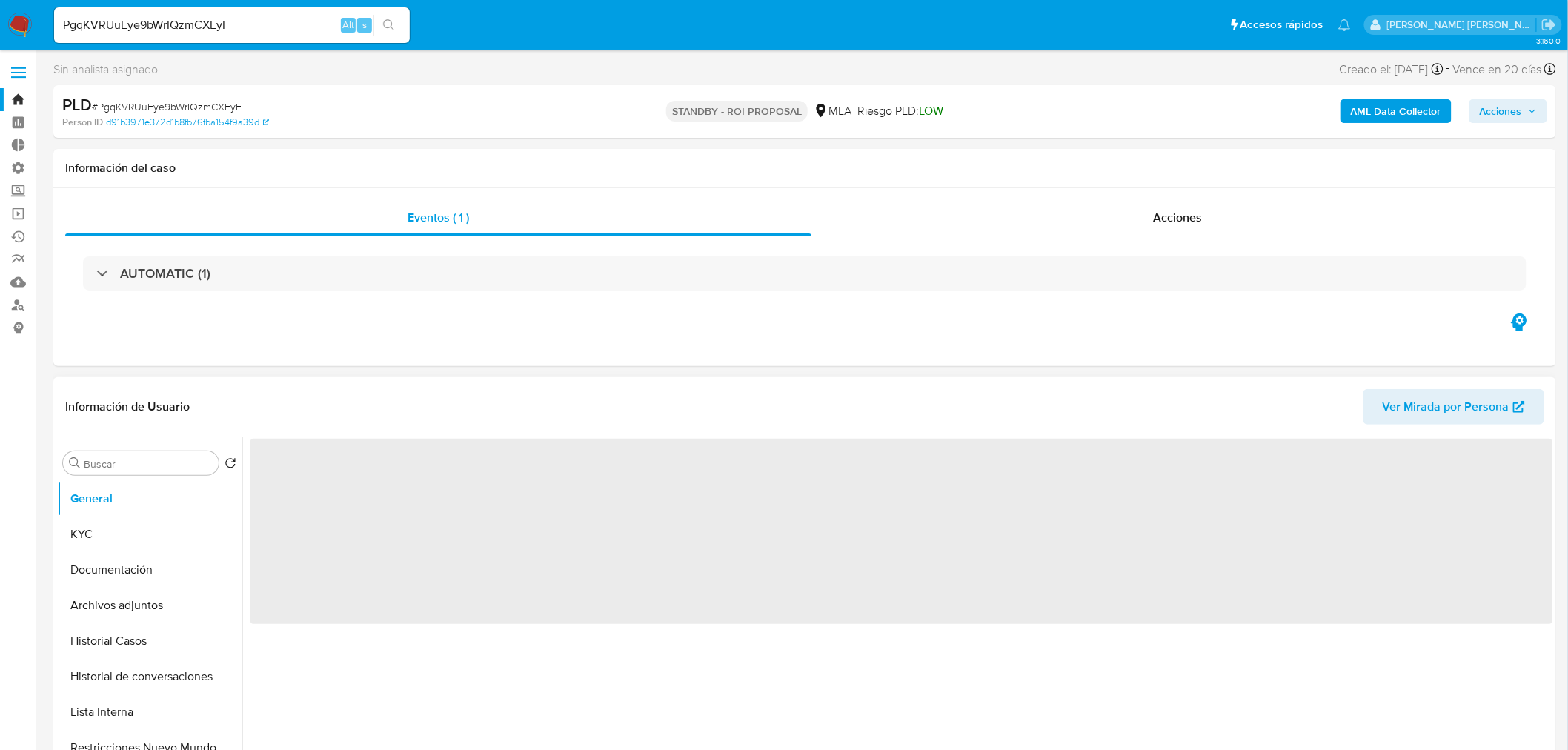
select select "10"
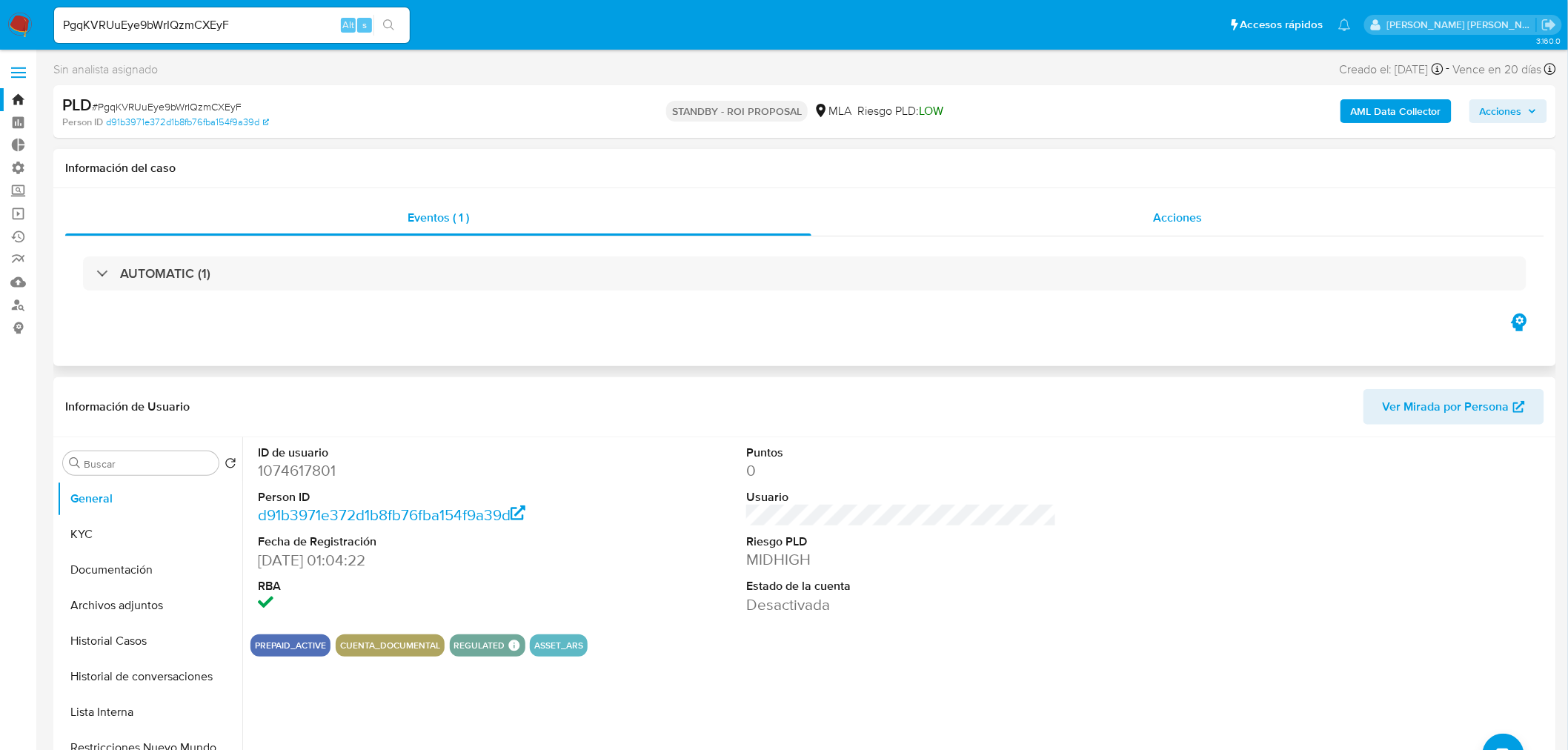
click at [1191, 203] on div "Acciones" at bounding box center [1178, 218] width 733 height 36
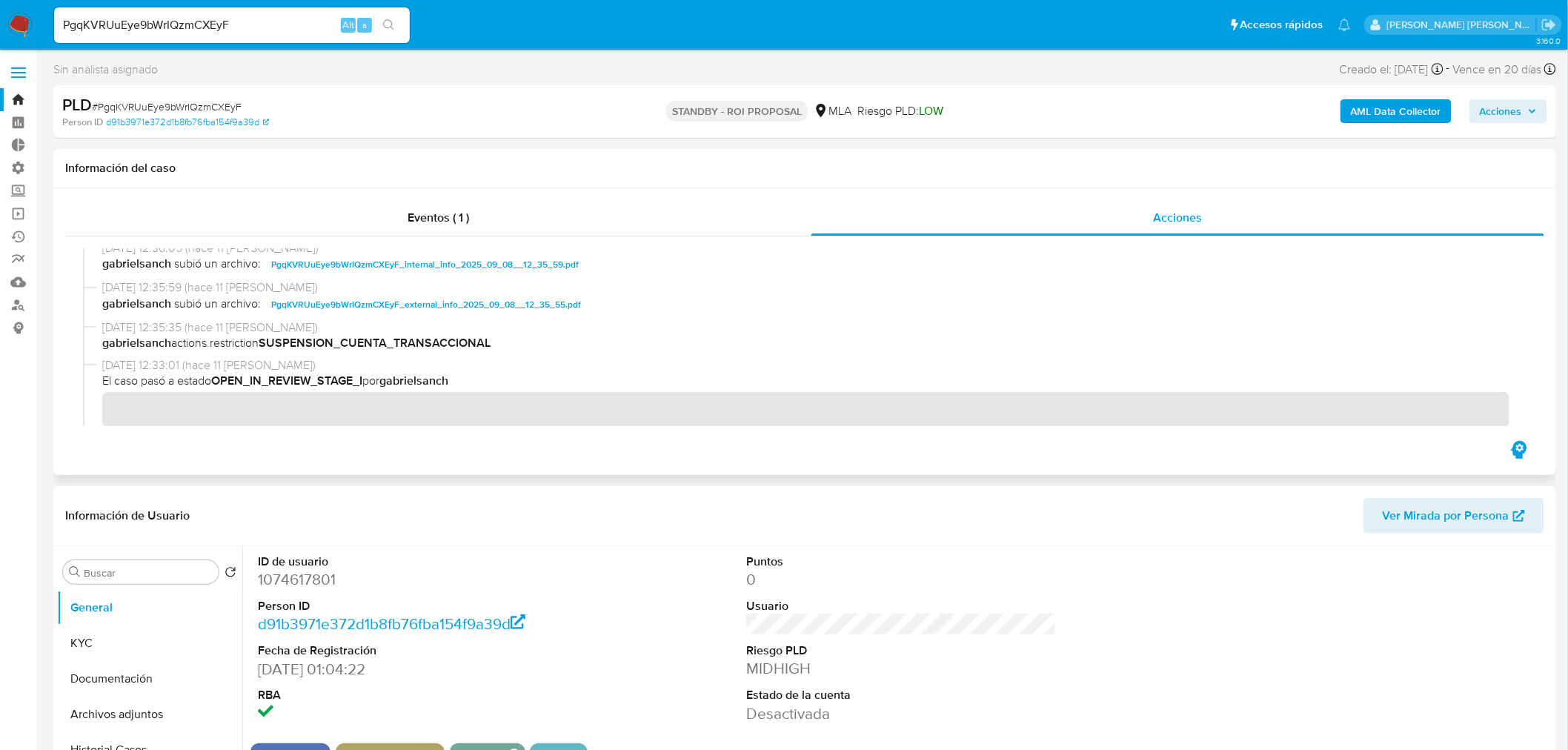
scroll to position [82, 0]
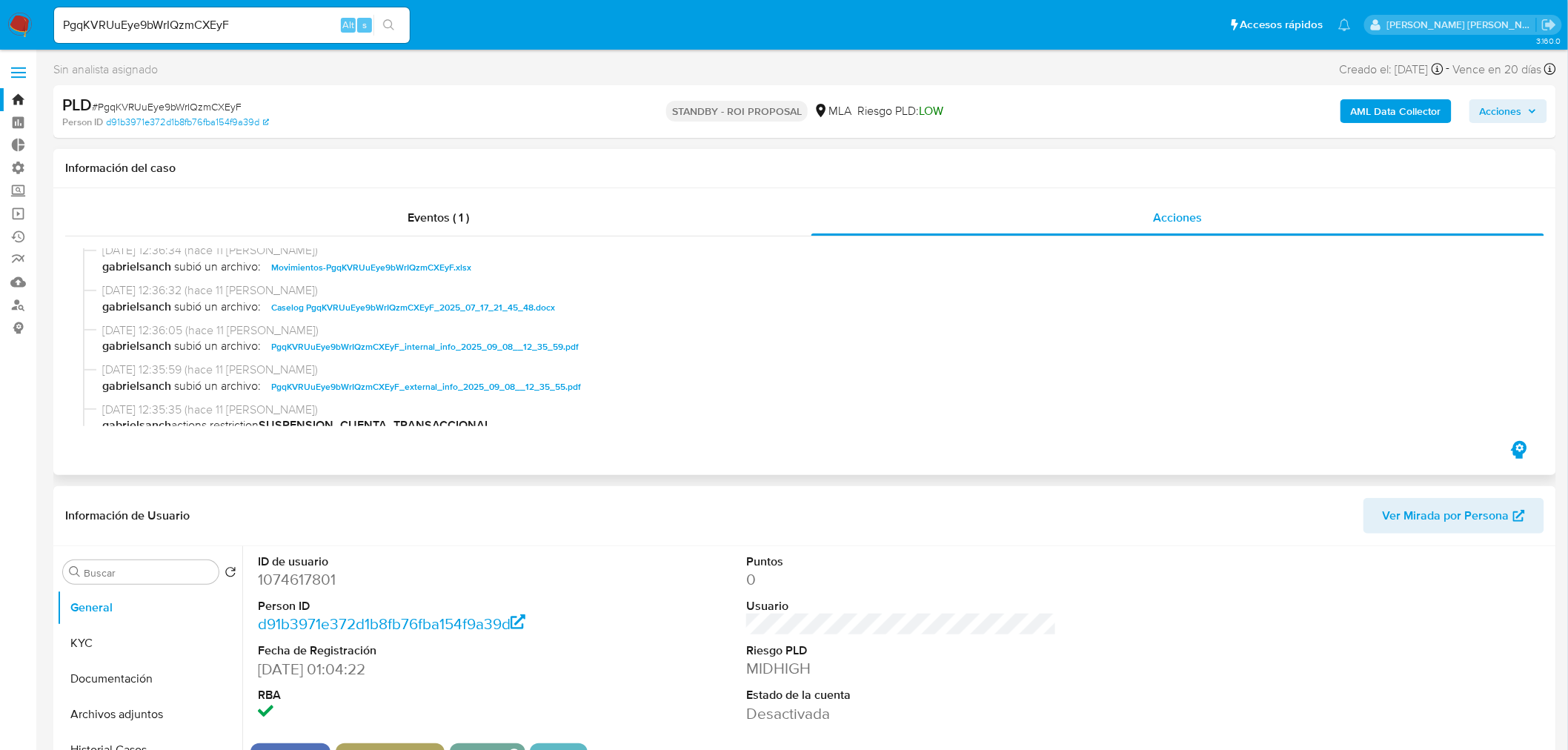
click at [504, 309] on span "Caselog PgqKVRUuEye9bWrIQzmCXEyF_2025_07_17_21_45_48.docx" at bounding box center [413, 308] width 283 height 18
click at [176, 26] on input "PgqKVRUuEye9bWrIQzmCXEyF" at bounding box center [231, 25] width 355 height 19
click at [176, 24] on input "PgqKVRUuEye9bWrIQzmCXEyF" at bounding box center [231, 25] width 355 height 19
paste input "Ze7iFzfwCFw6usDxpsFL1Dga"
type input "Ze7iFzfwCFw6usDxpsFL1Dga"
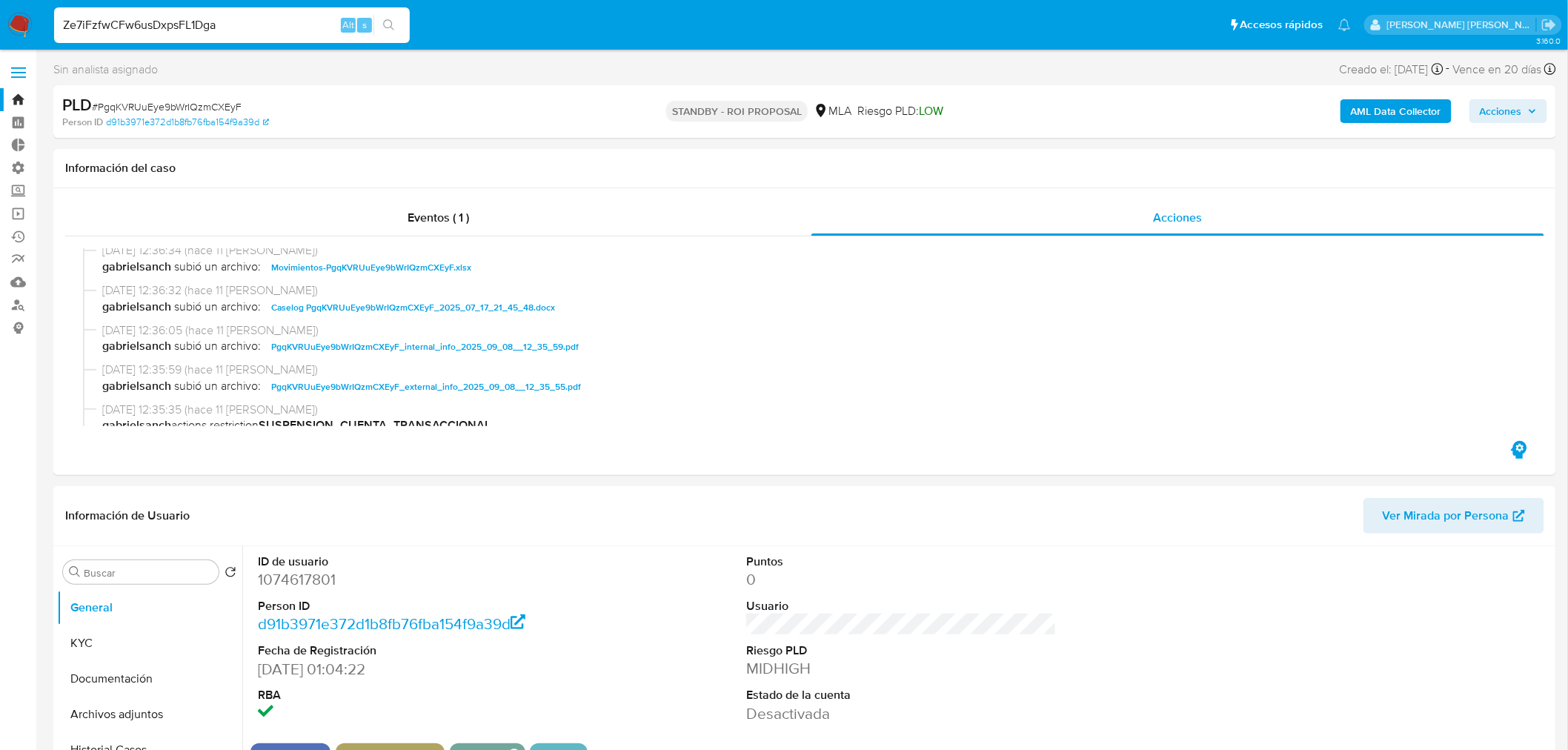
click at [388, 24] on icon "search-icon" at bounding box center [389, 25] width 12 height 12
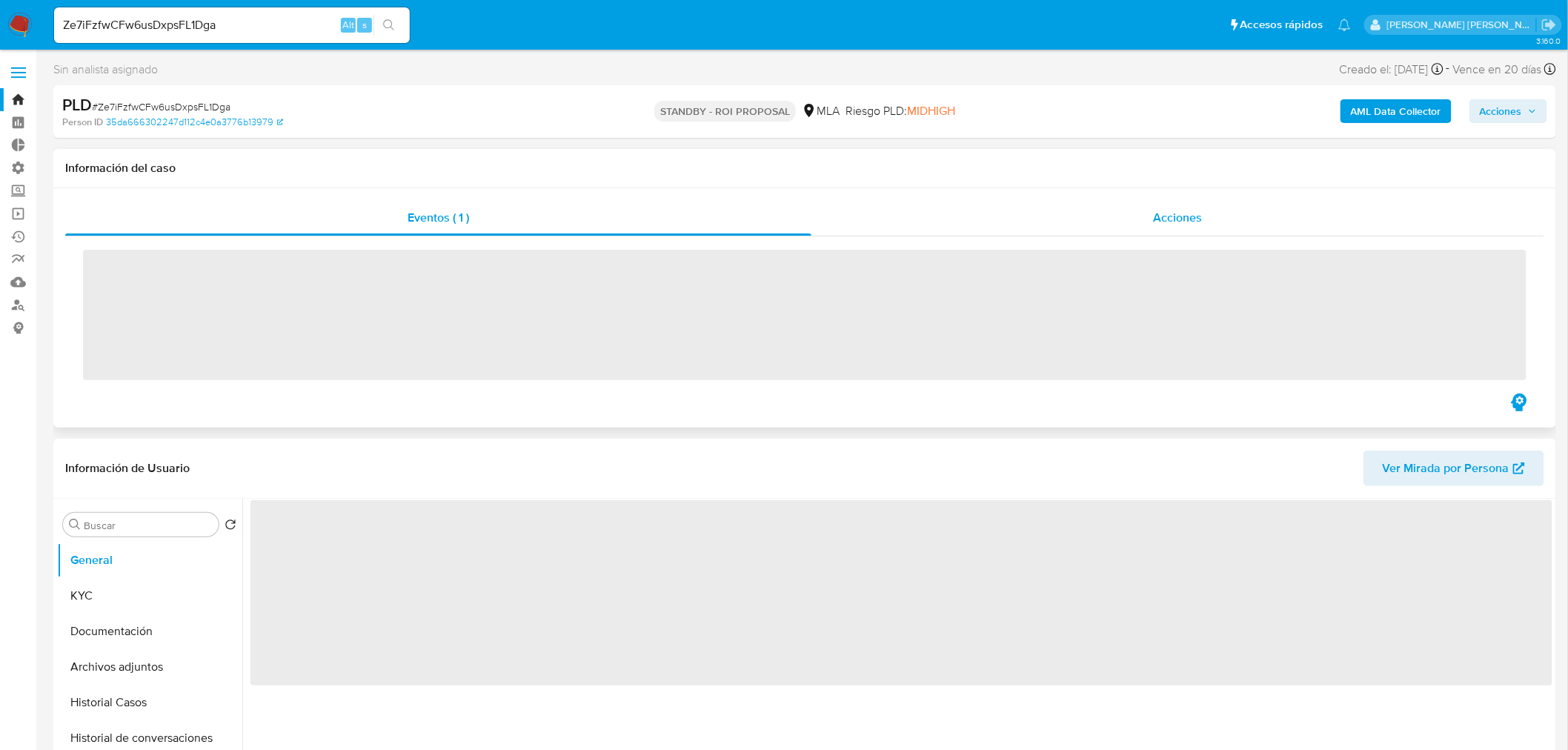
click at [1086, 211] on div "Acciones" at bounding box center [1178, 218] width 733 height 36
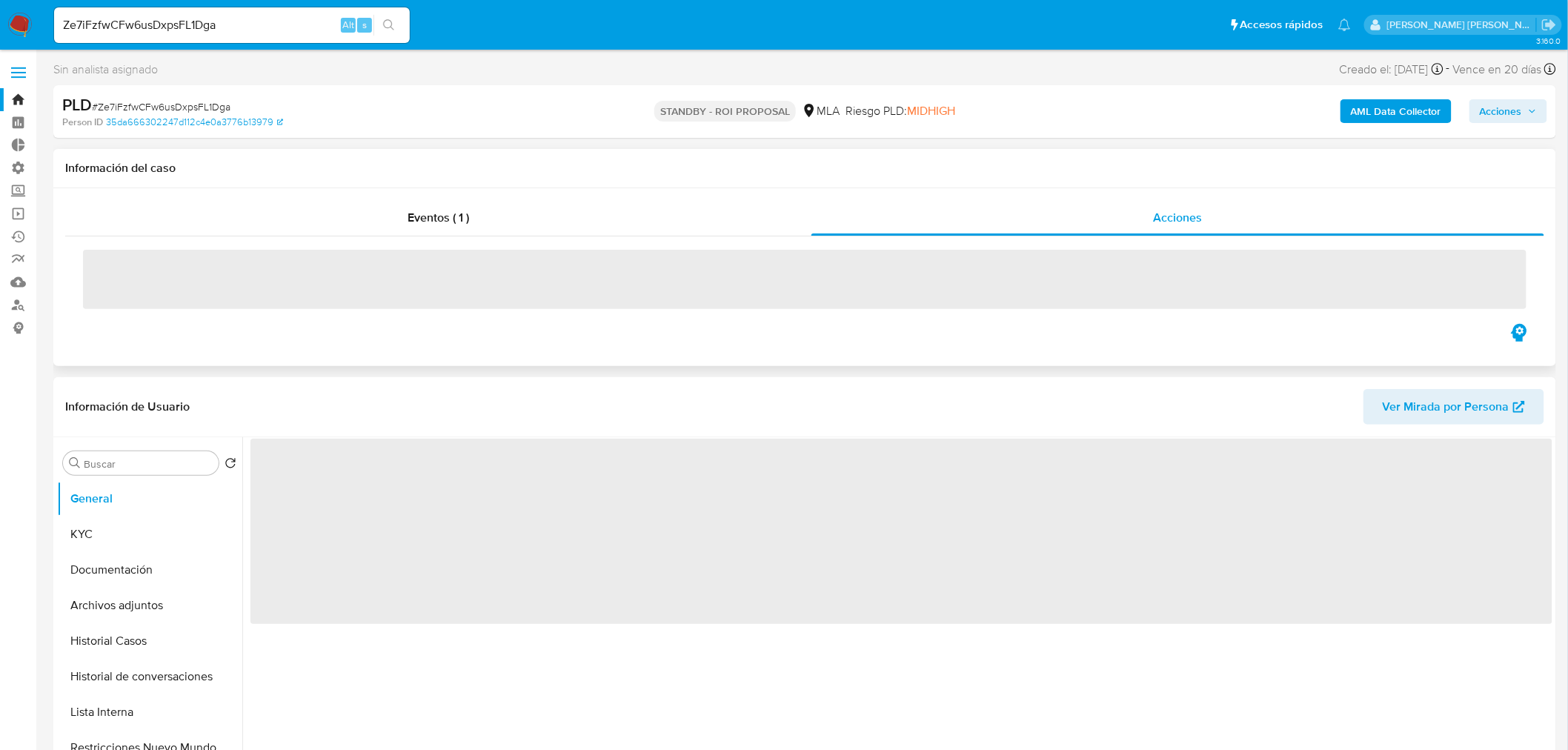
select select "10"
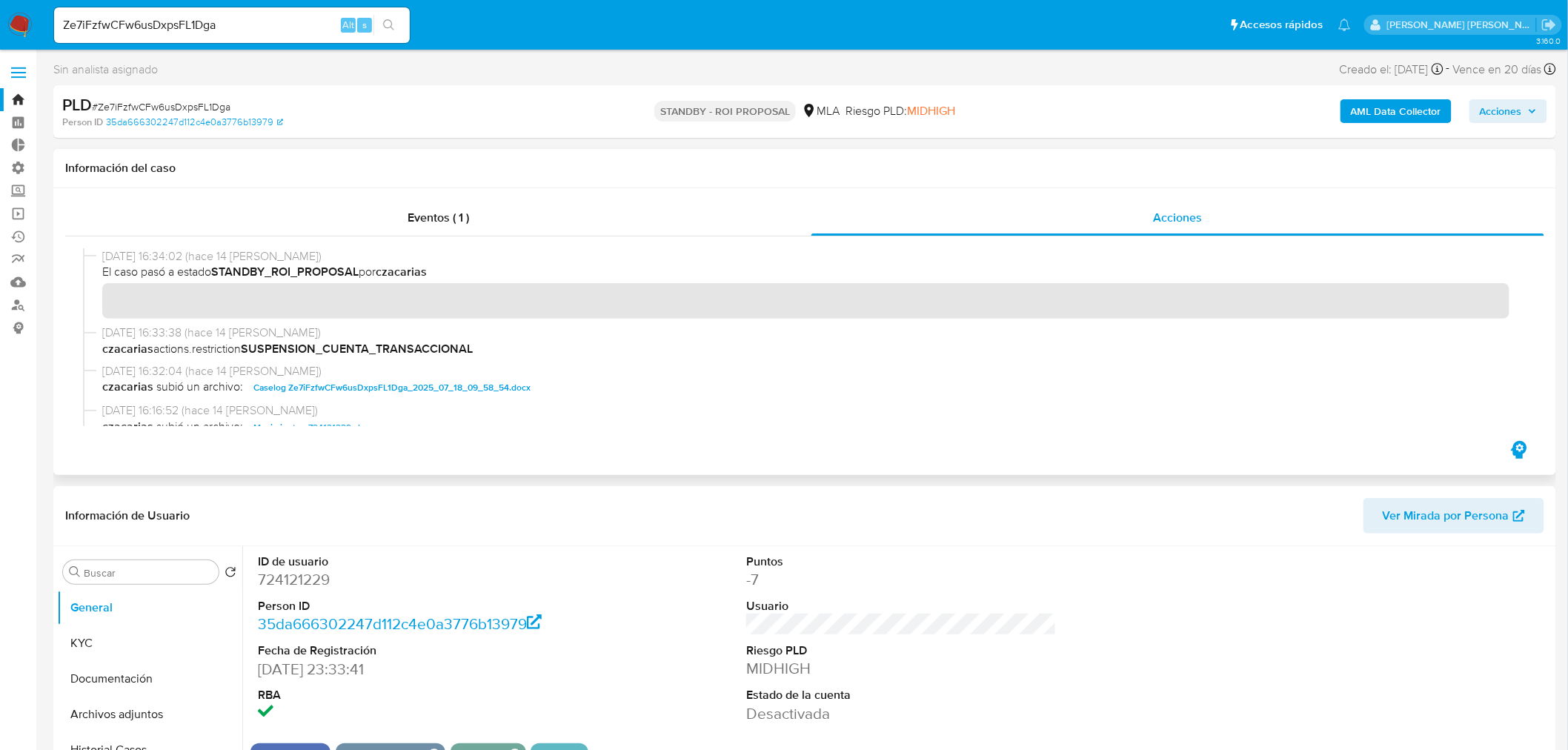
click at [486, 388] on span "Caselog Ze7iFzfwCFw6usDxpsFL1Dga_2025_07_18_09_58_54.docx" at bounding box center [392, 388] width 277 height 18
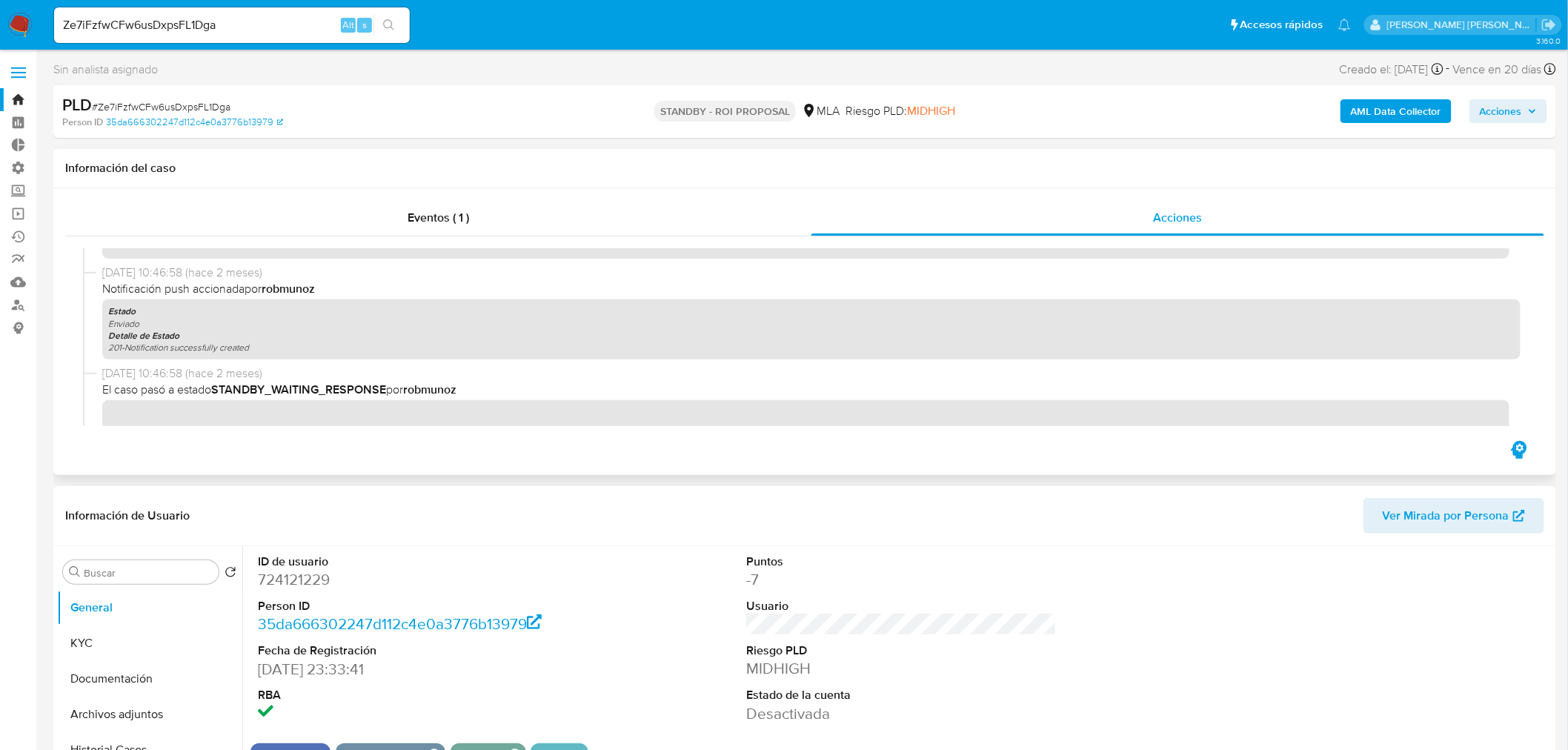
scroll to position [493, 0]
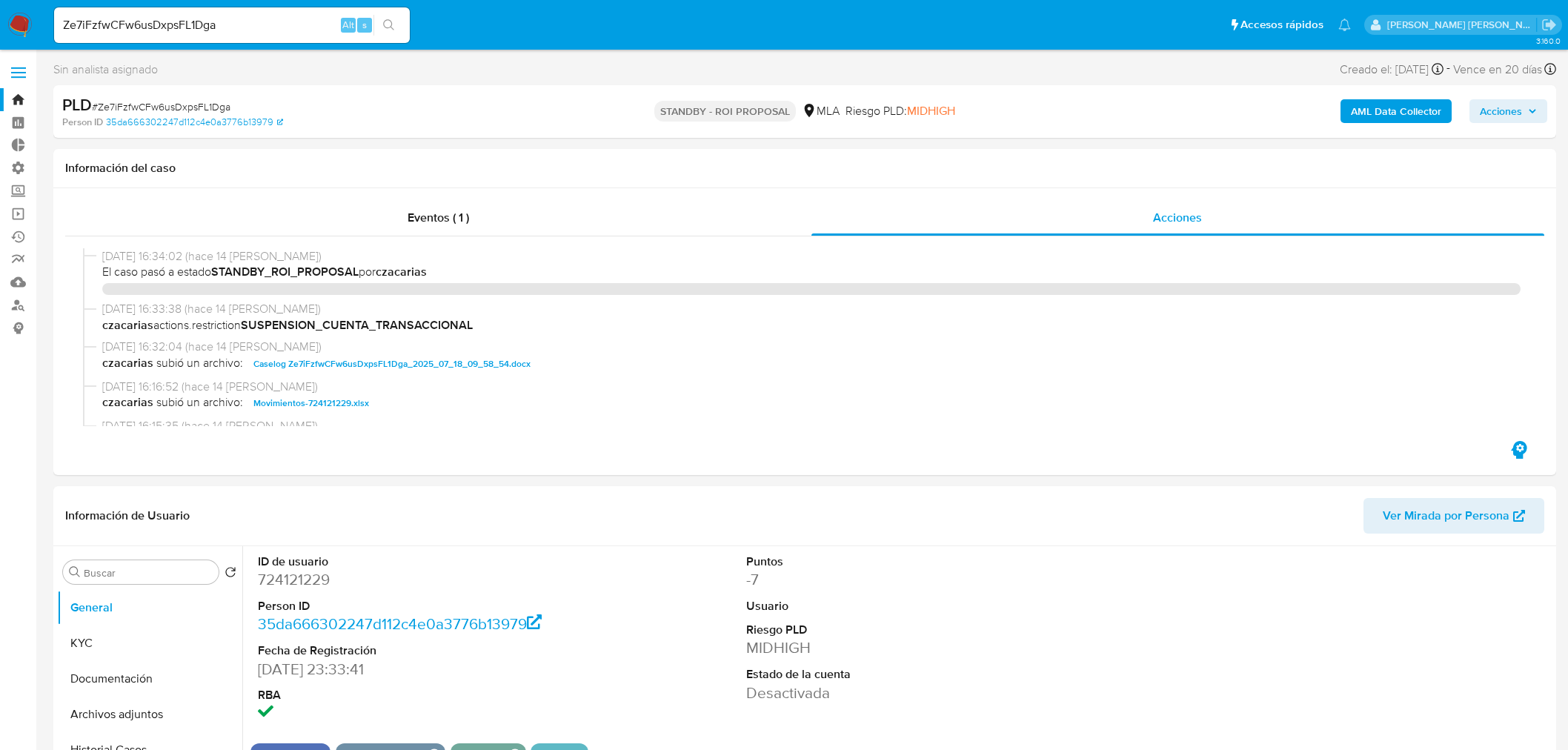
select select "10"
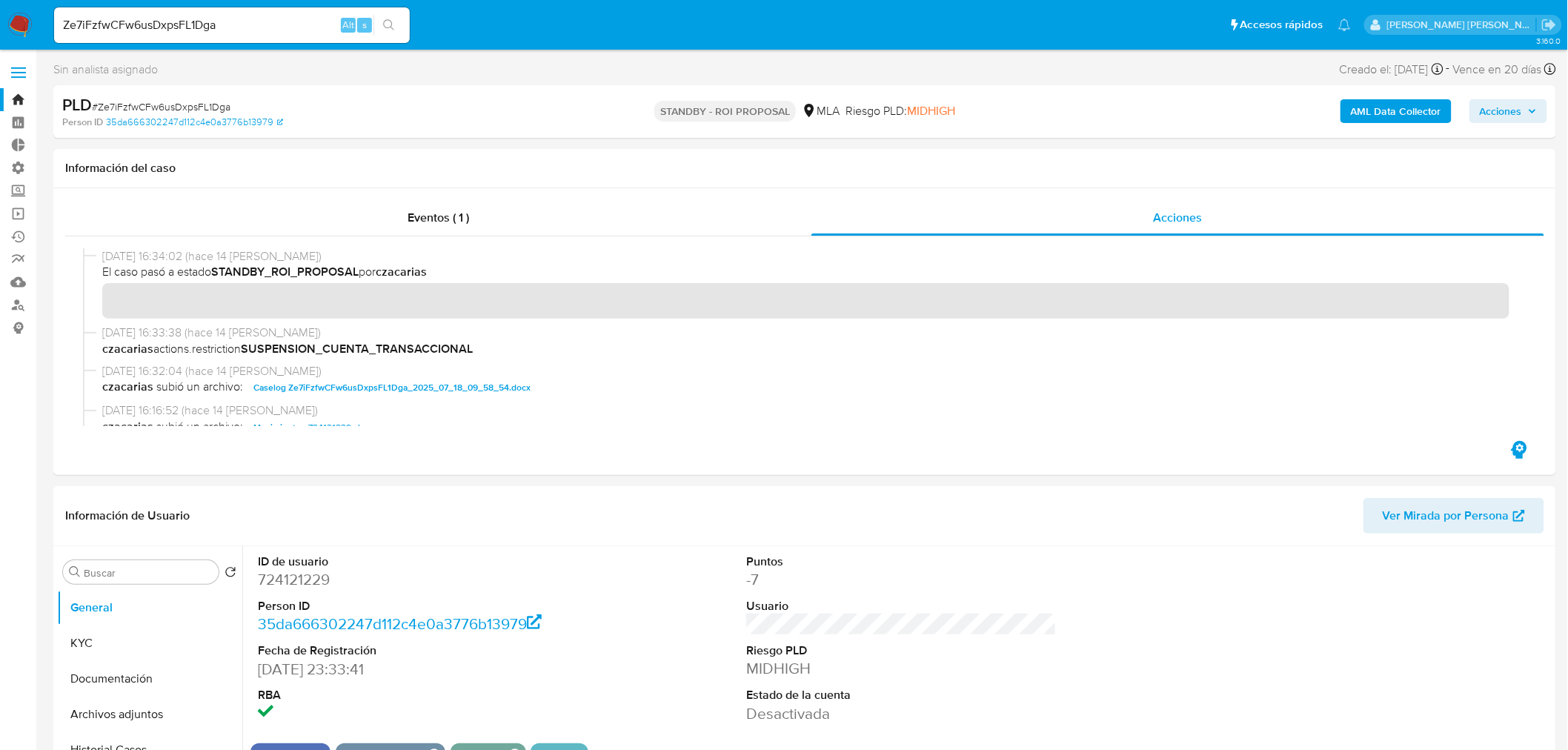
scroll to position [493, 0]
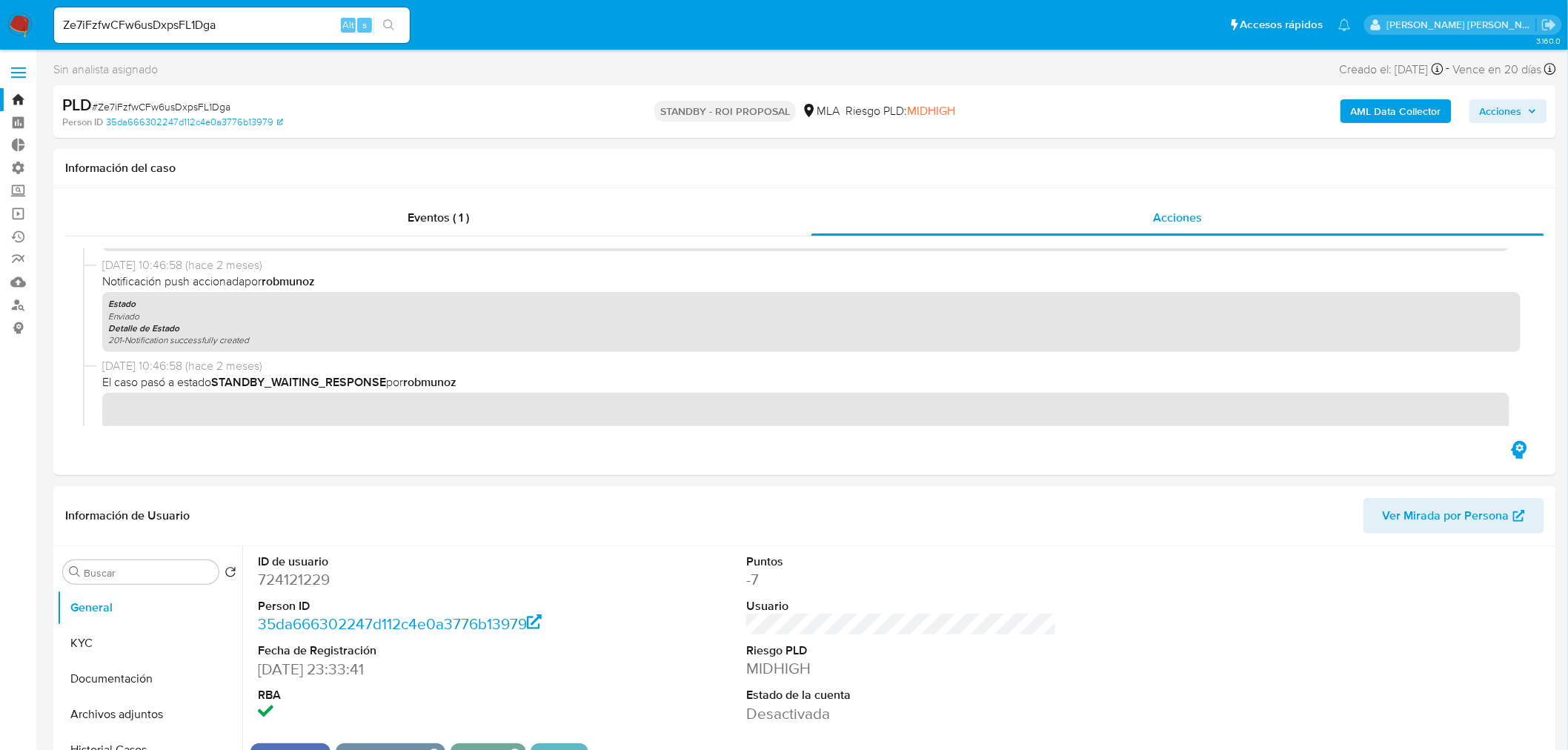
click at [248, 16] on input "Ze7iFzfwCFw6usDxpsFL1Dga" at bounding box center [231, 25] width 355 height 19
paste input "v2MNYeBEgUNwo0JK1SQniwrN"
type input "v2MNYeBEgUNwo0JK1SQniwrN"
click at [380, 24] on button "search-icon" at bounding box center [388, 25] width 30 height 21
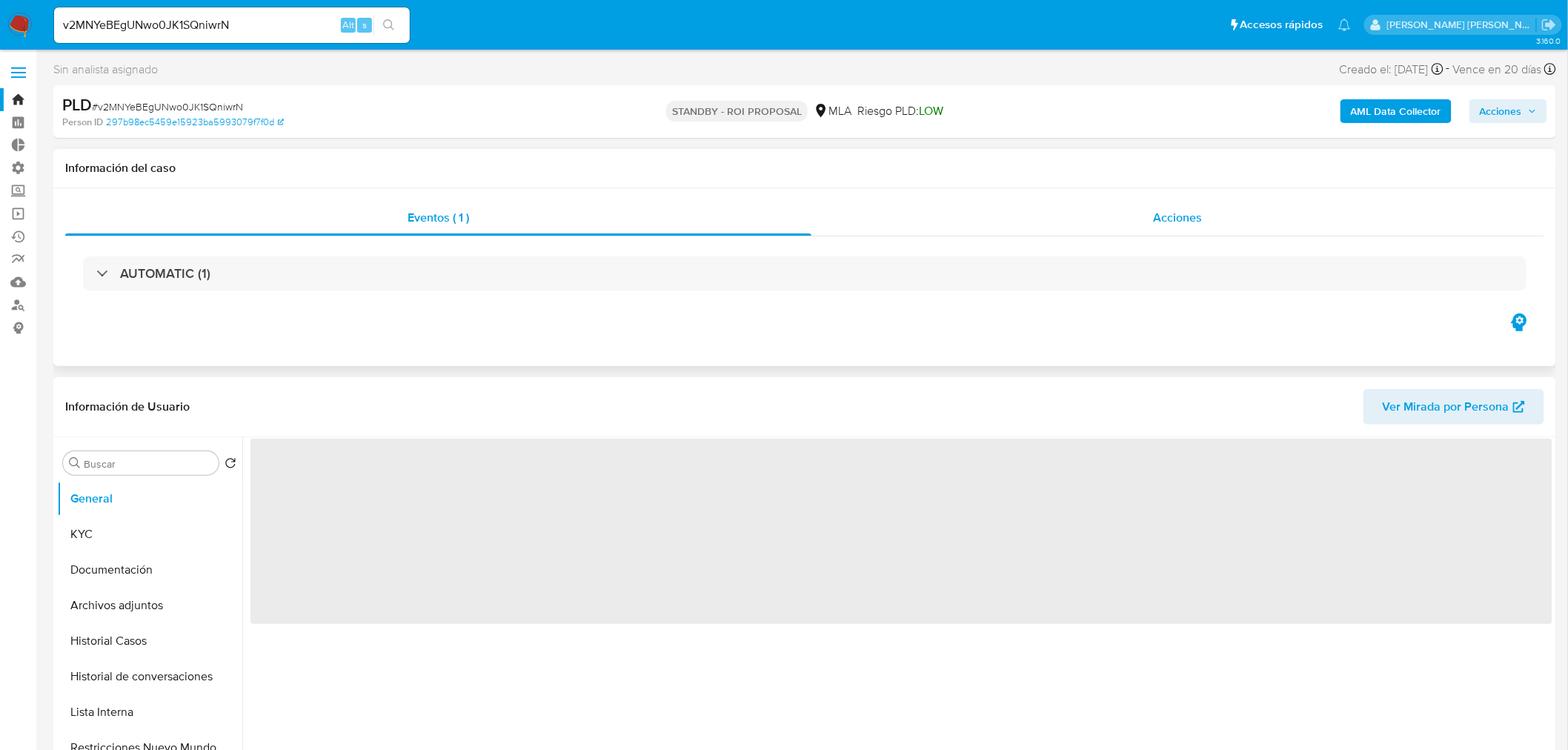
click at [1201, 218] on span "Acciones" at bounding box center [1177, 218] width 49 height 17
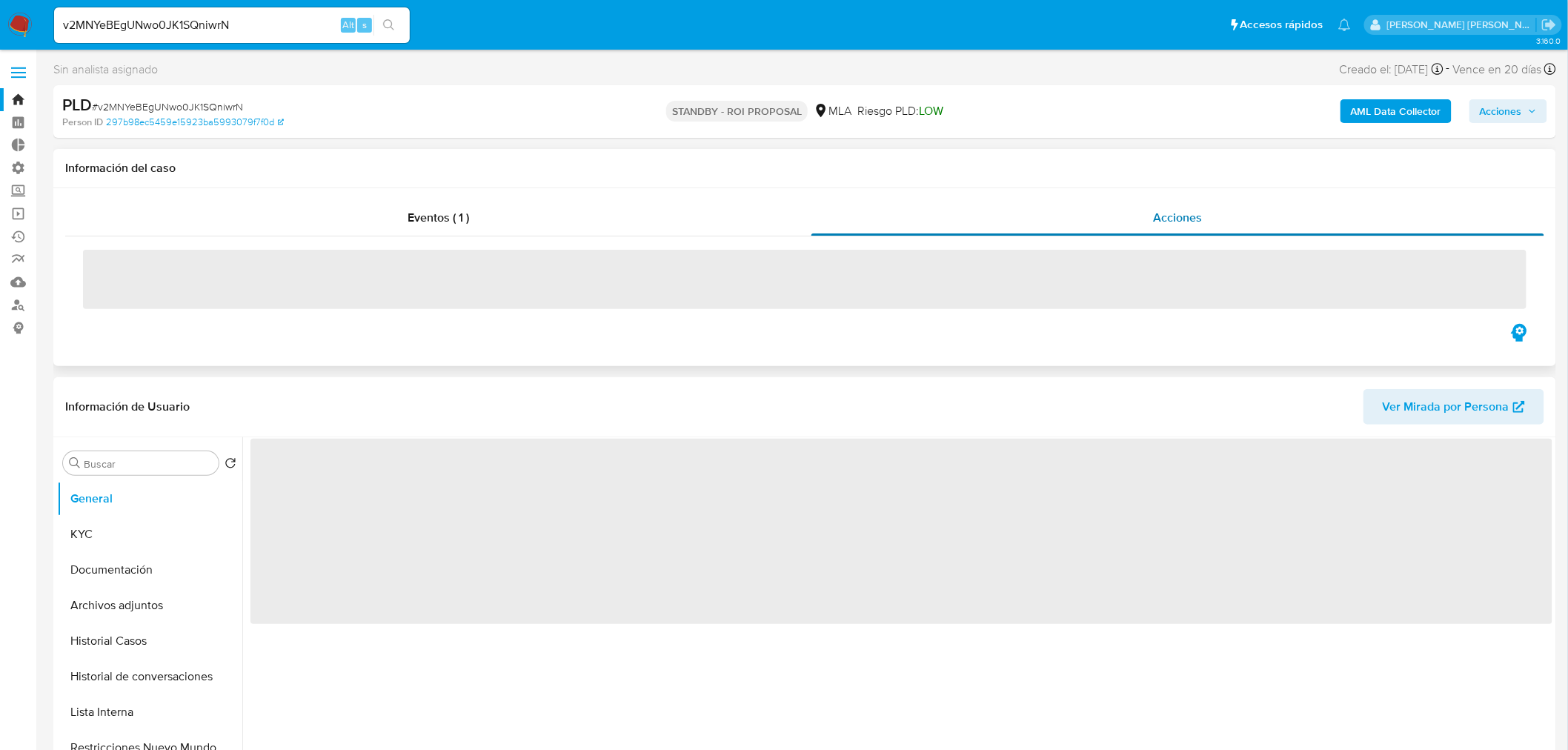
select select "10"
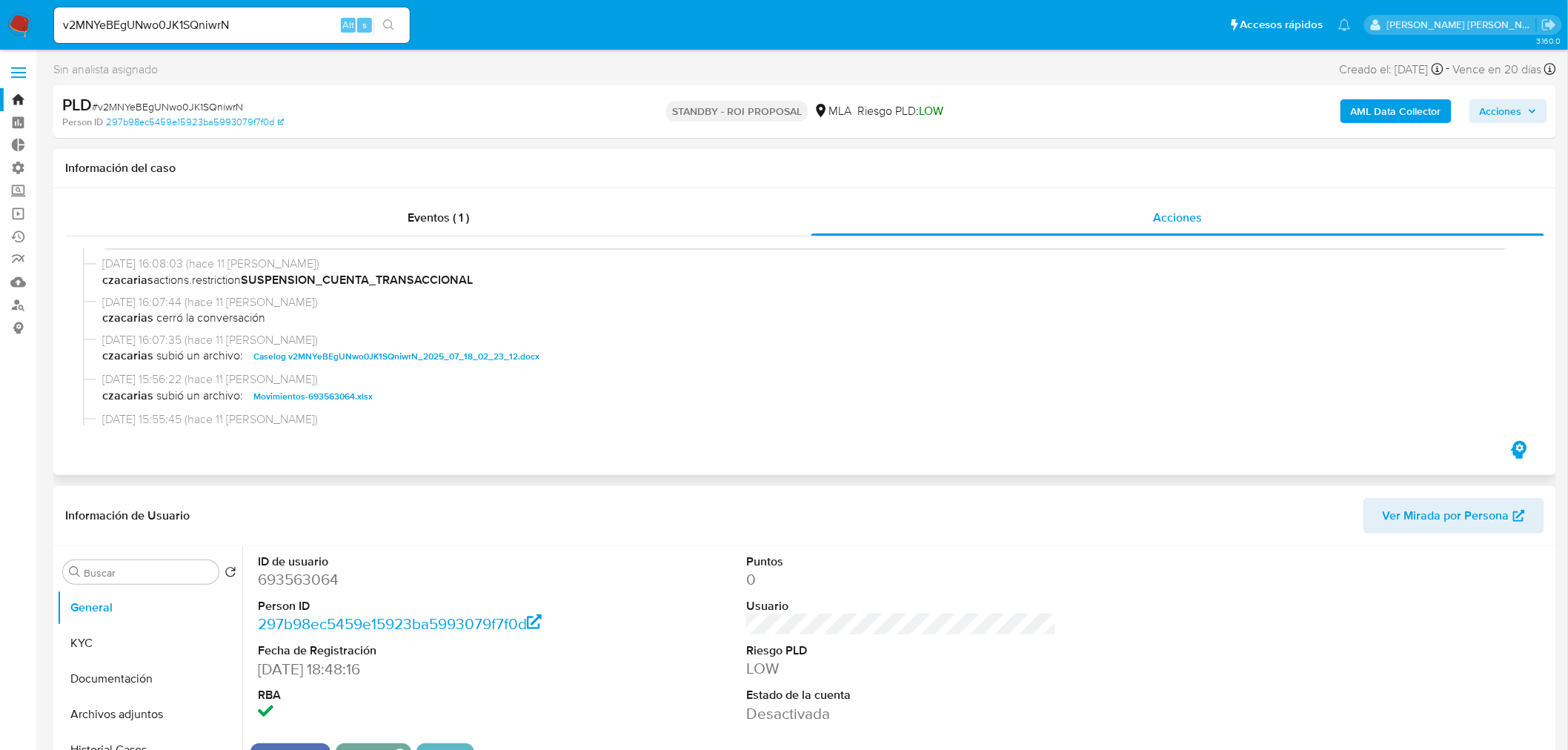
scroll to position [165, 0]
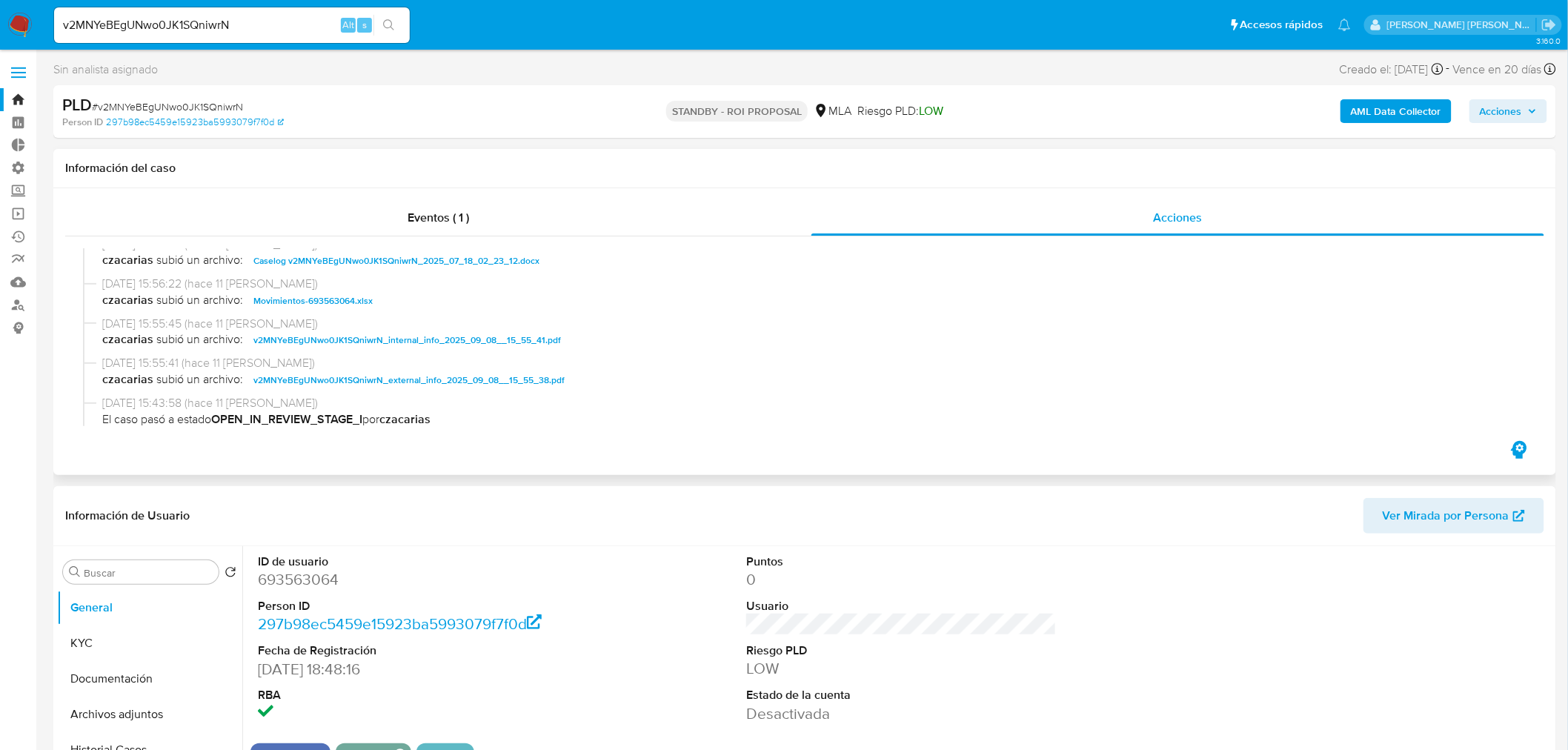
click at [474, 263] on span "Caselog v2MNYeBEgUNwo0JK1SQniwrN_2025_07_18_02_23_12.docx" at bounding box center [396, 261] width 286 height 18
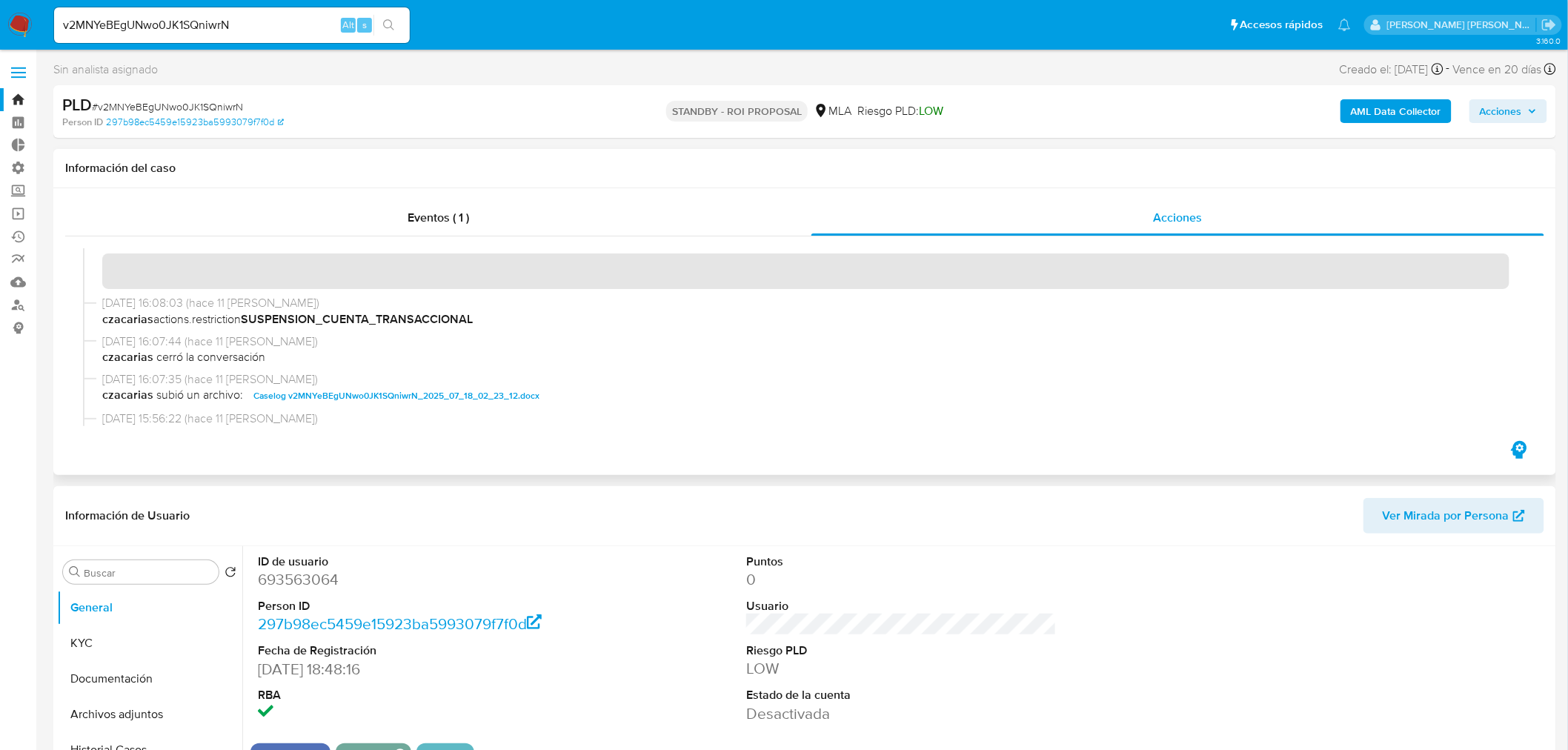
scroll to position [0, 0]
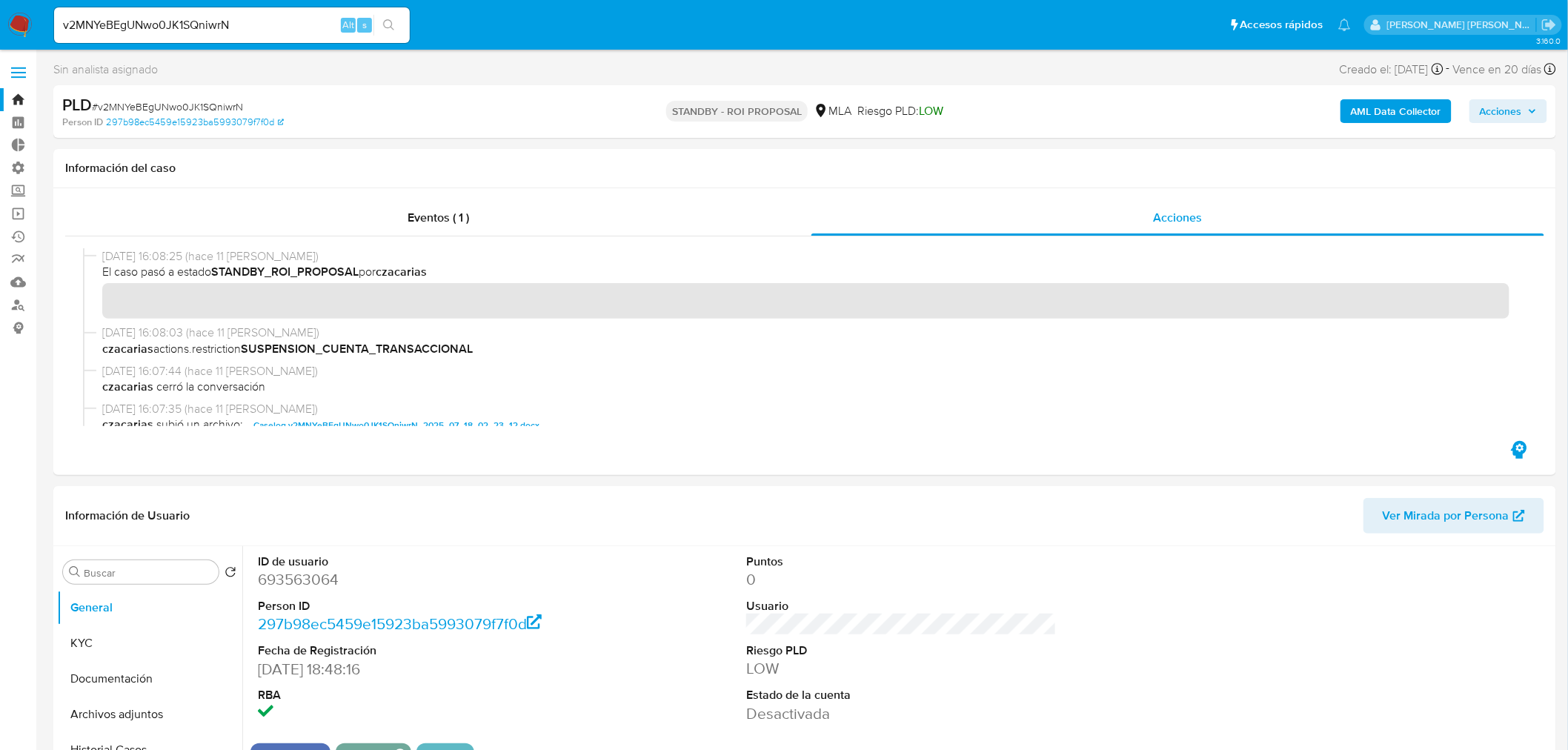
click at [221, 18] on input "v2MNYeBEgUNwo0JK1SQniwrN" at bounding box center [231, 25] width 355 height 19
paste input "n9pnp89rHIn0ZrEgo3amFYWf"
type input "n9pnp89rHIn0ZrEgo3amFYWf"
click at [394, 25] on icon "search-icon" at bounding box center [389, 25] width 12 height 12
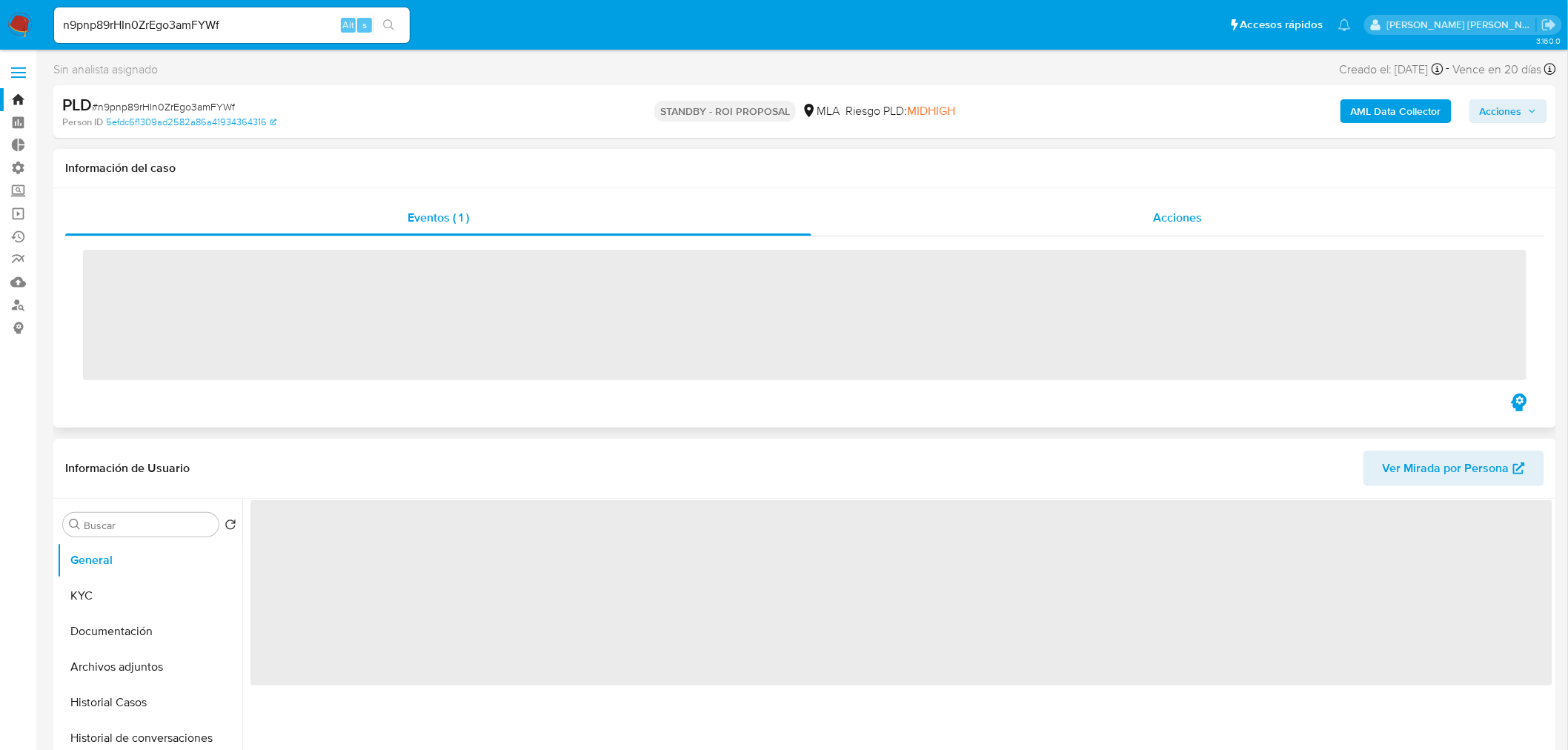
click at [1171, 212] on span "Acciones" at bounding box center [1177, 218] width 49 height 17
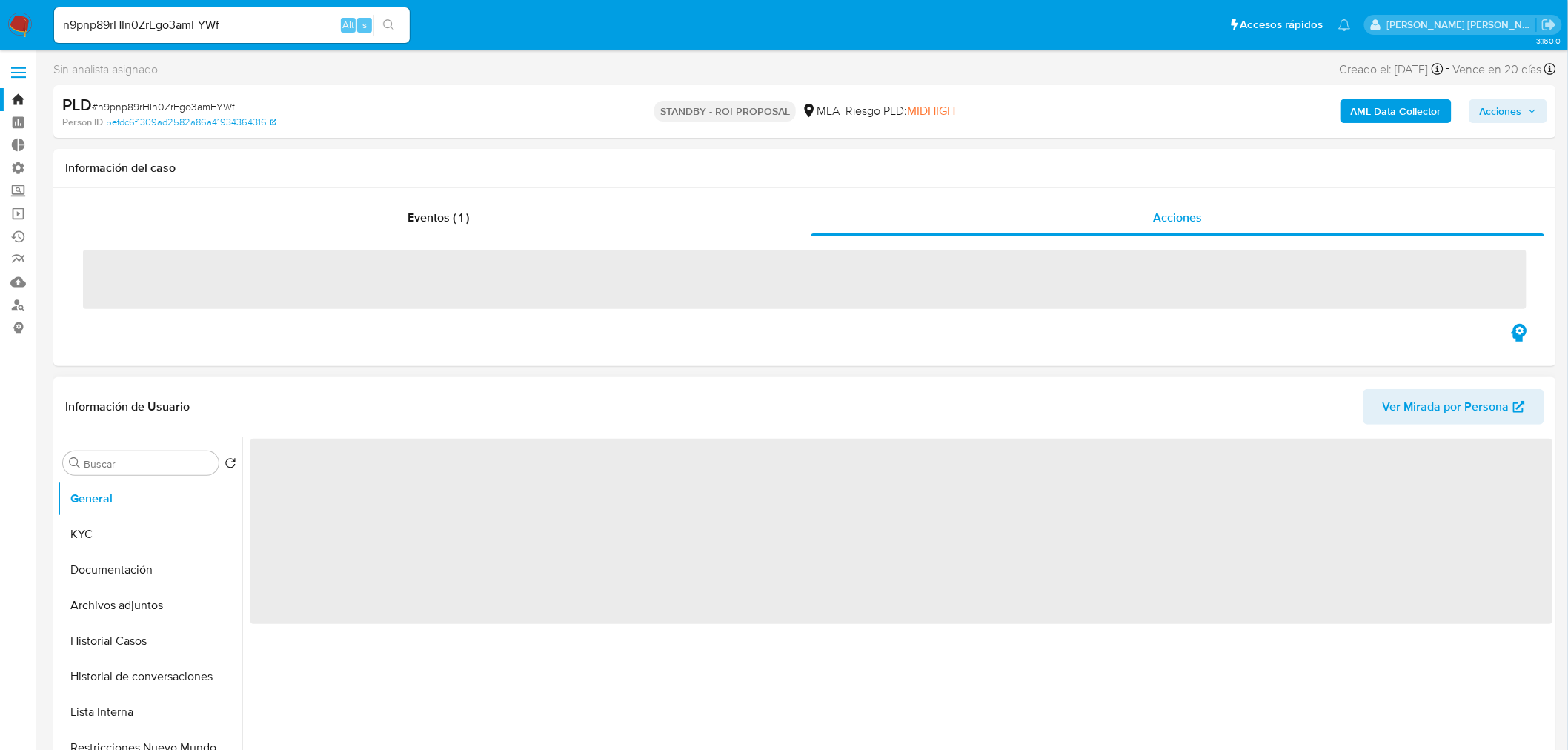
scroll to position [247, 0]
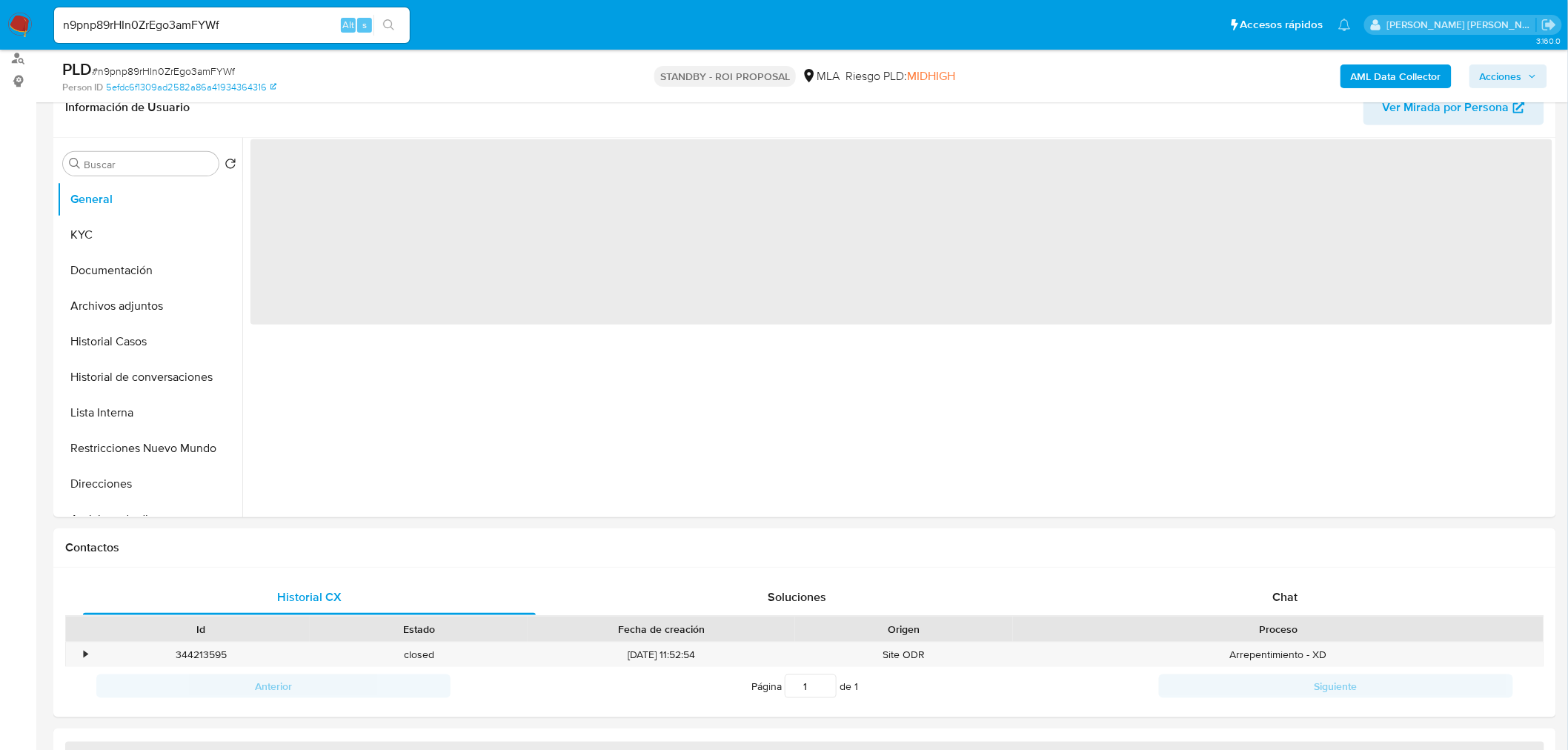
select select "10"
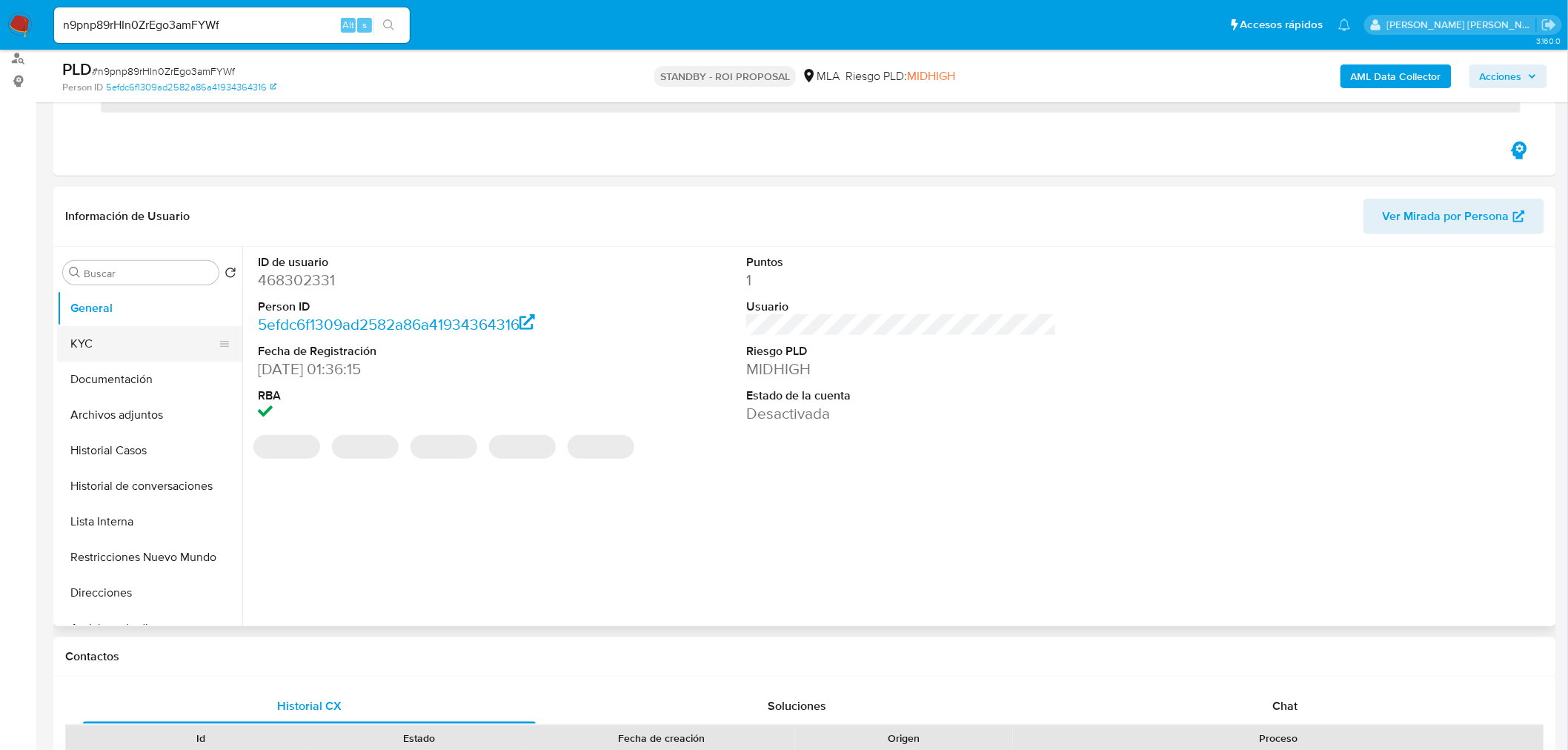
click at [93, 355] on button "KYC" at bounding box center [144, 343] width 173 height 36
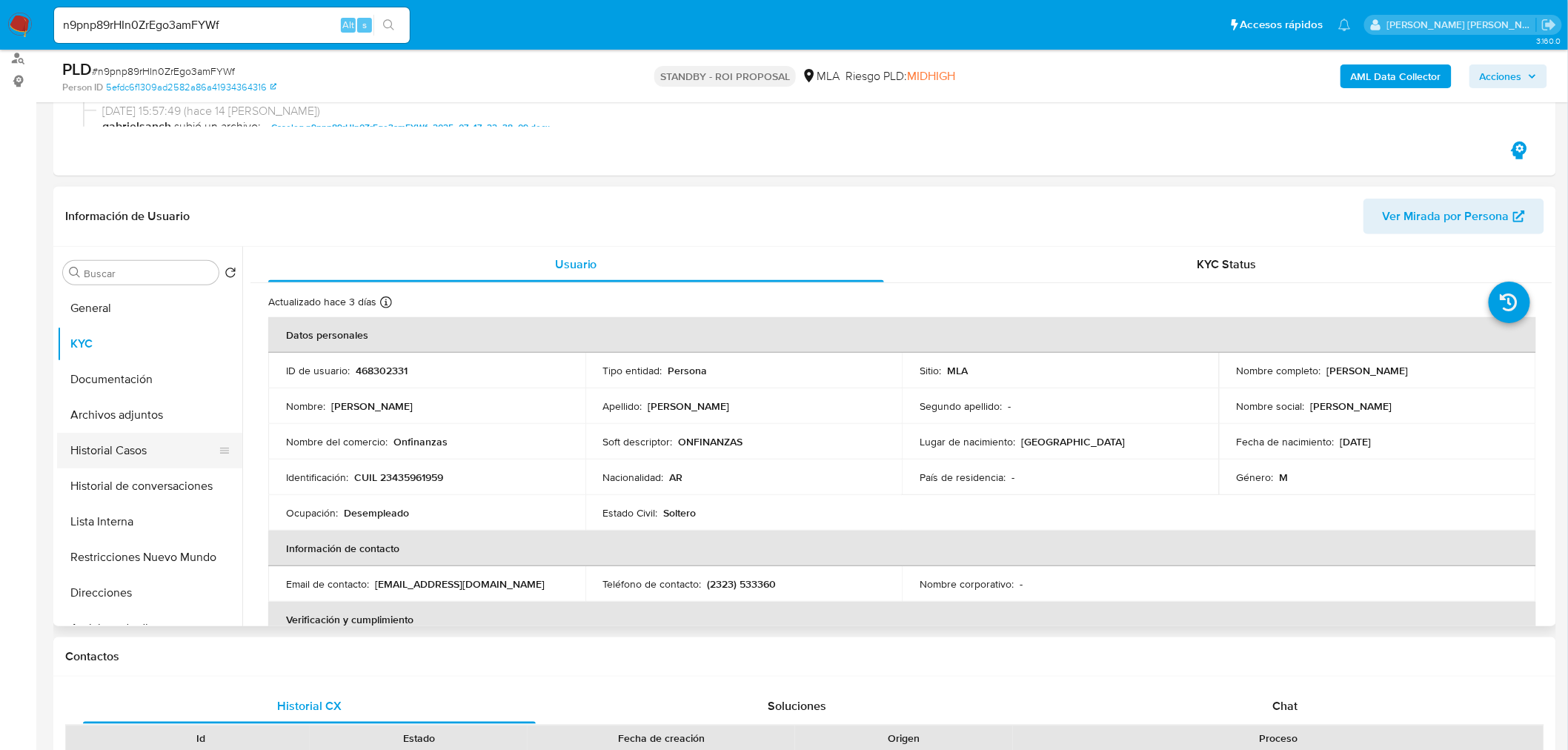
click at [140, 440] on button "Historial Casos" at bounding box center [144, 450] width 173 height 36
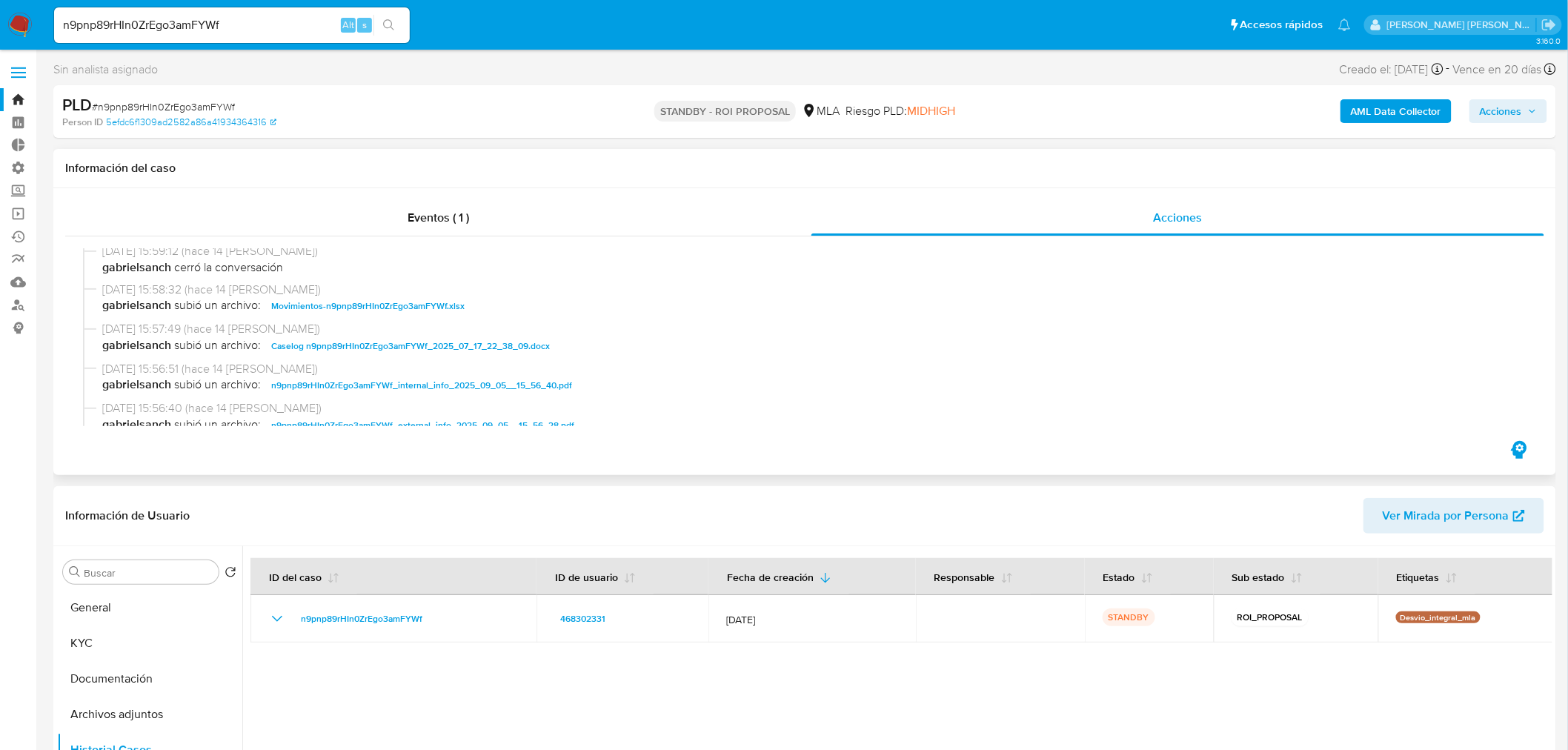
scroll to position [82, 0]
click at [419, 349] on span "Caselog n9pnp89rHIn0ZrEgo3amFYWf_2025_07_17_22_38_09.docx" at bounding box center [410, 345] width 278 height 18
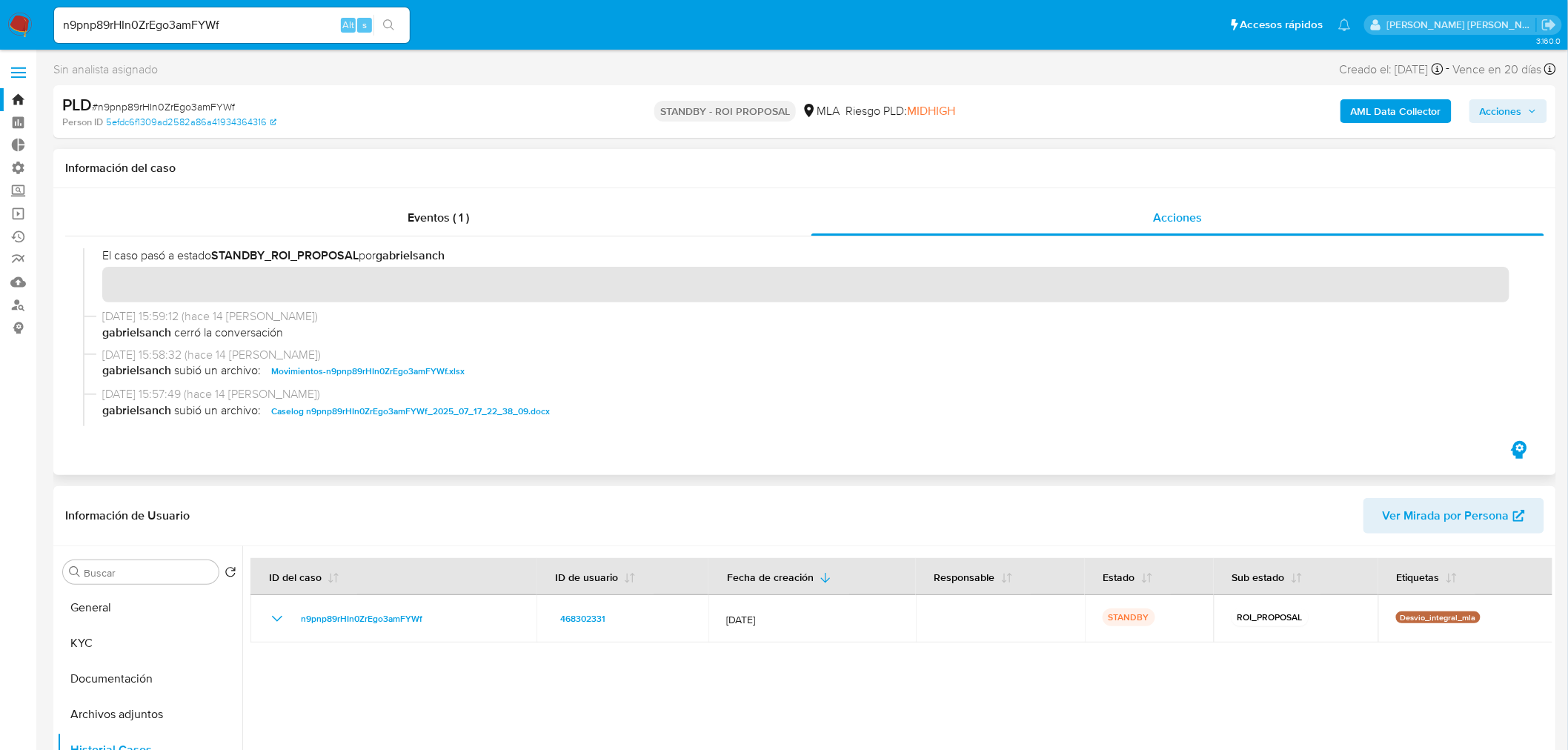
scroll to position [0, 0]
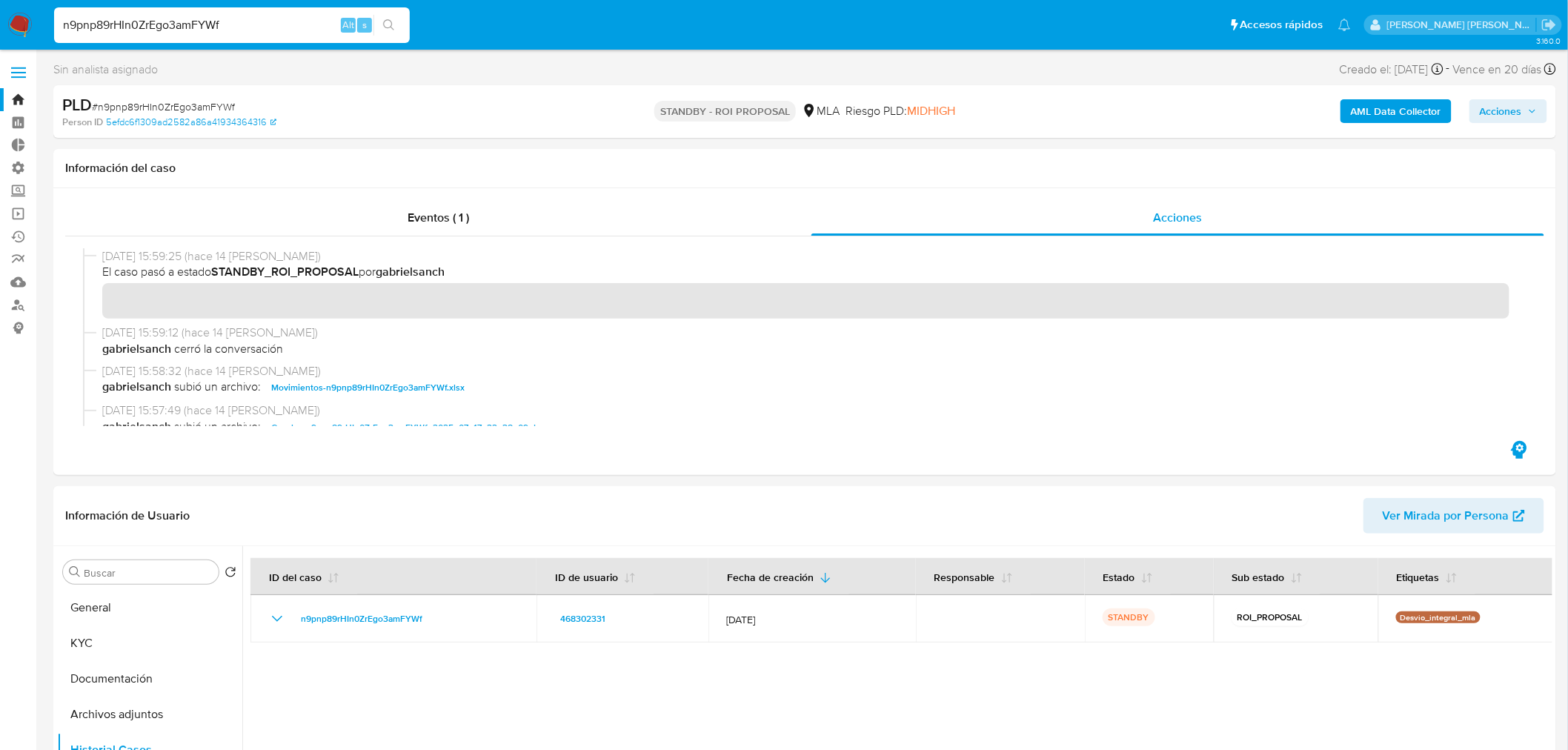
click at [191, 16] on input "n9pnp89rHIn0ZrEgo3amFYWf" at bounding box center [231, 25] width 355 height 19
paste input "CIwnjg0NIwM95hnRqlGxj9Ys"
type input "CIwnjg0NIwM95hnRqlGxj9Ys"
click at [387, 23] on icon "search-icon" at bounding box center [389, 25] width 12 height 12
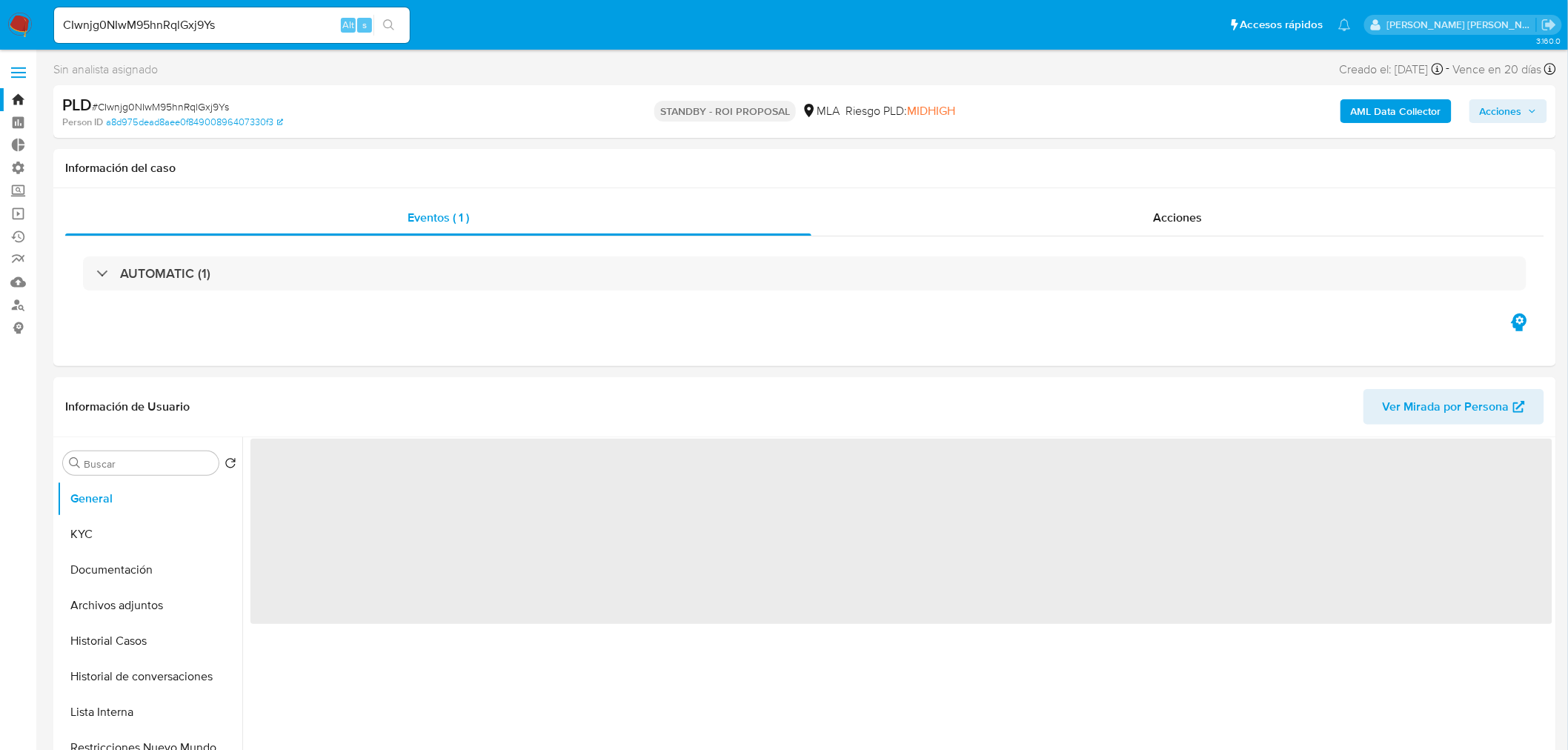
select select "10"
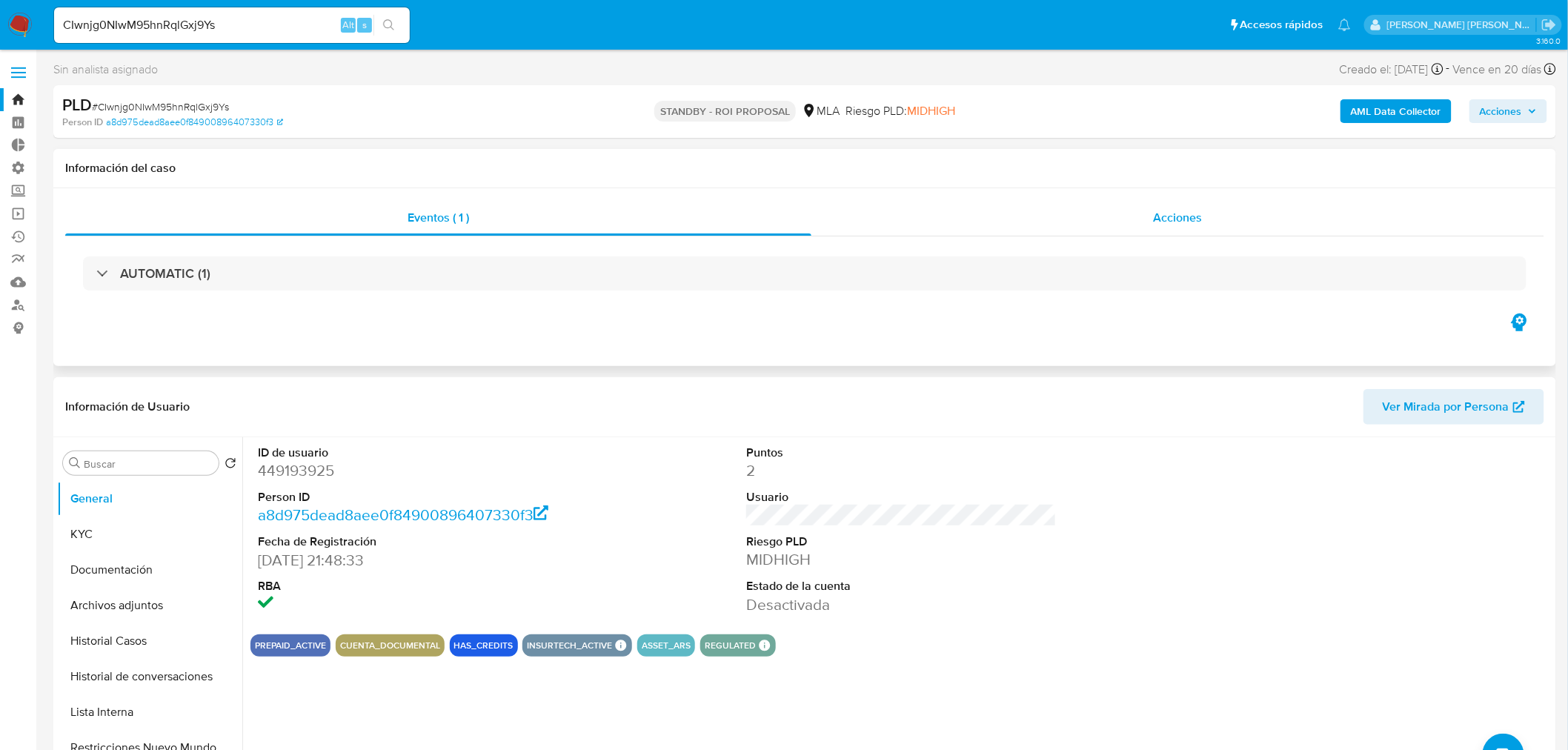
drag, startPoint x: 1206, startPoint y: 223, endPoint x: 1202, endPoint y: 231, distance: 8.9
click at [1206, 222] on div "Acciones" at bounding box center [1178, 218] width 733 height 36
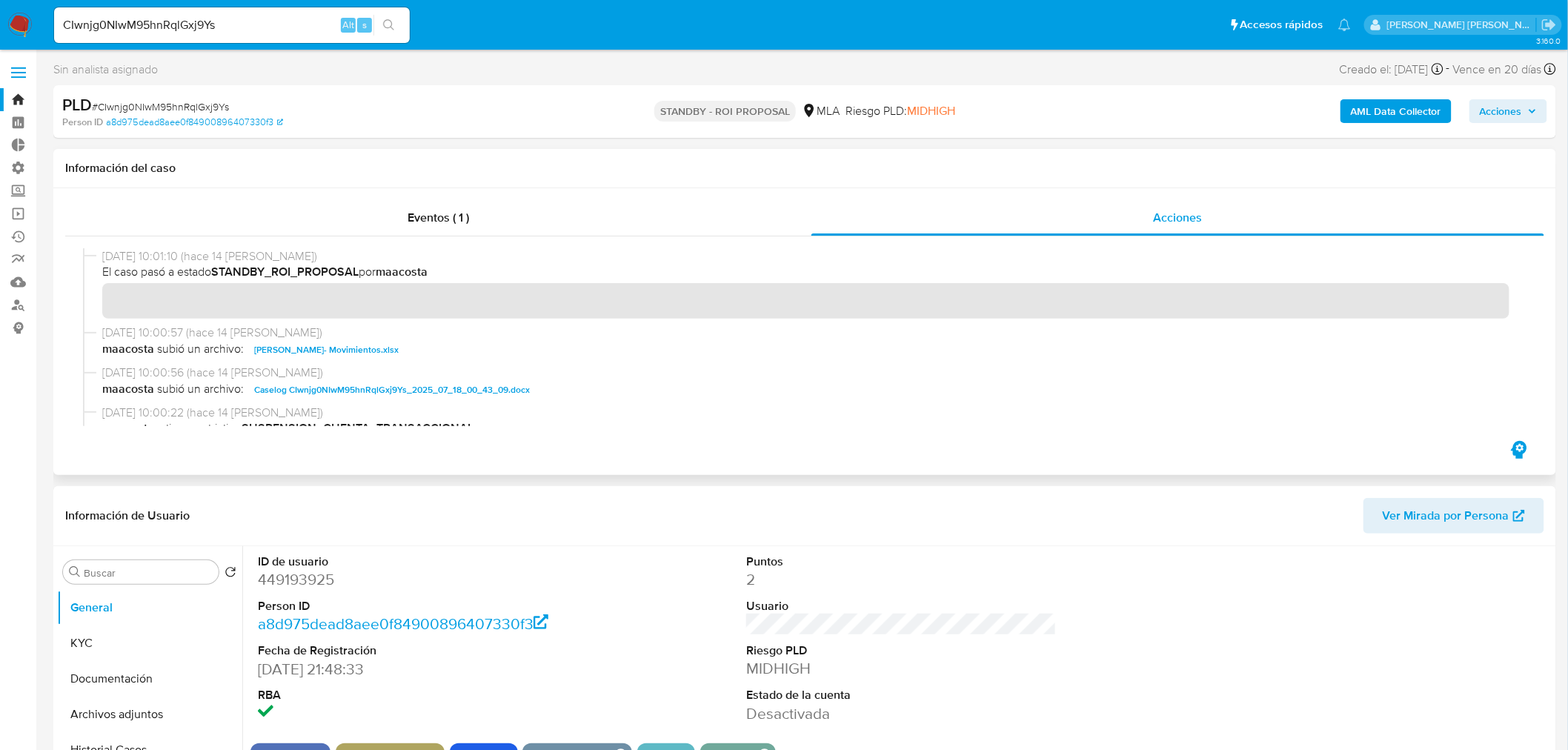
click at [500, 386] on span "Caselog CIwnjg0NIwM95hnRqlGxj9Ys_2025_07_18_00_43_09.docx" at bounding box center [392, 389] width 276 height 18
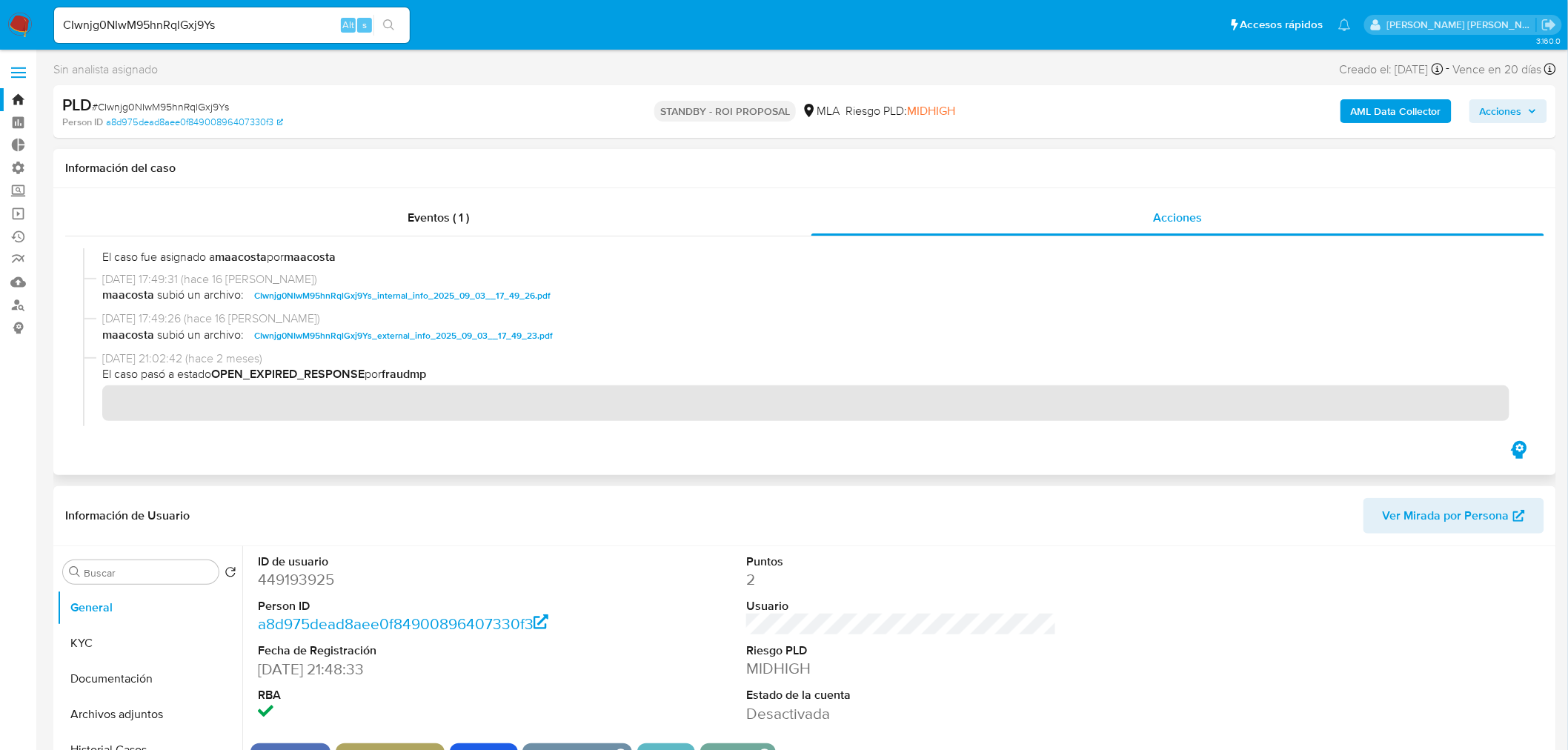
scroll to position [329, 0]
click at [176, 740] on button "Historial Casos" at bounding box center [144, 750] width 173 height 36
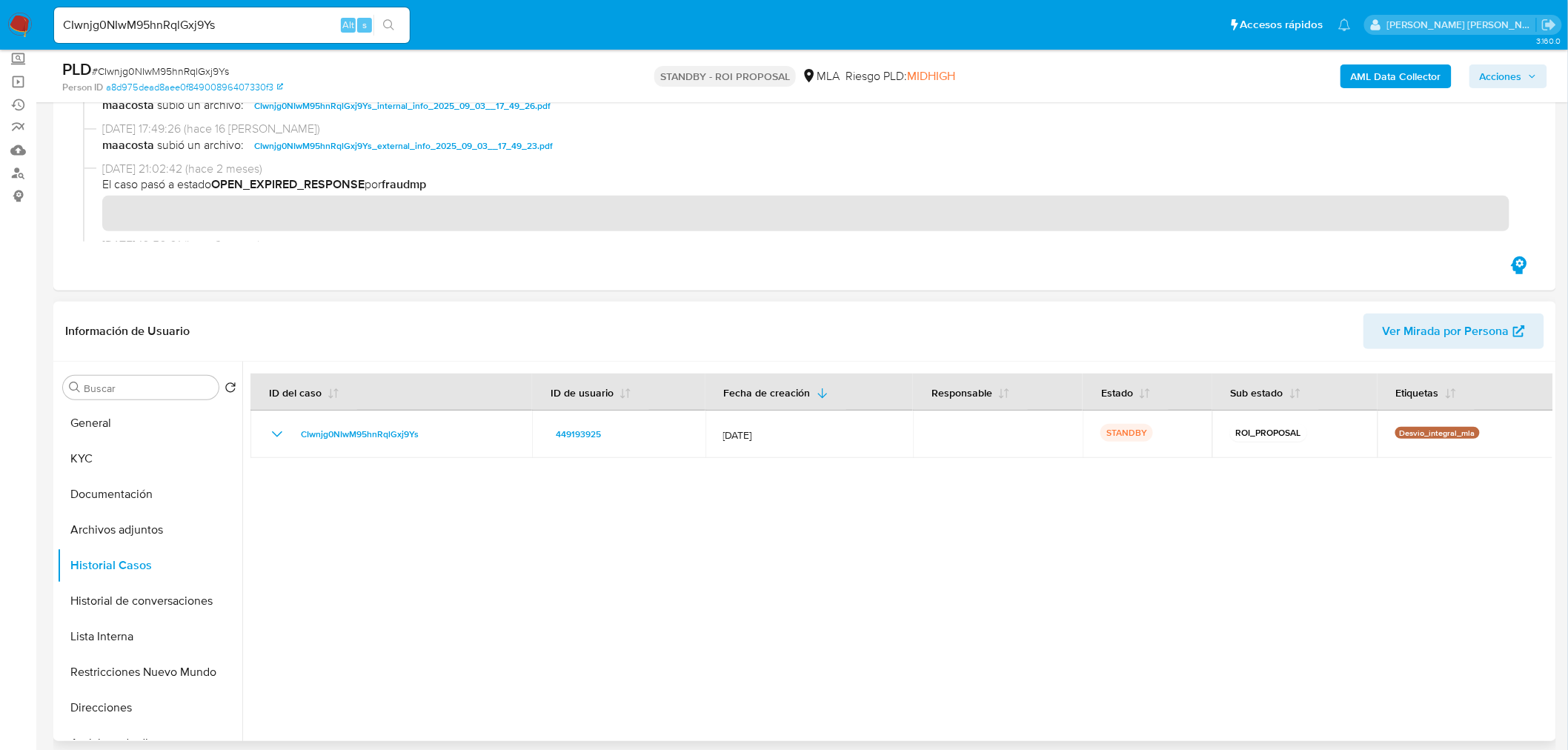
scroll to position [165, 0]
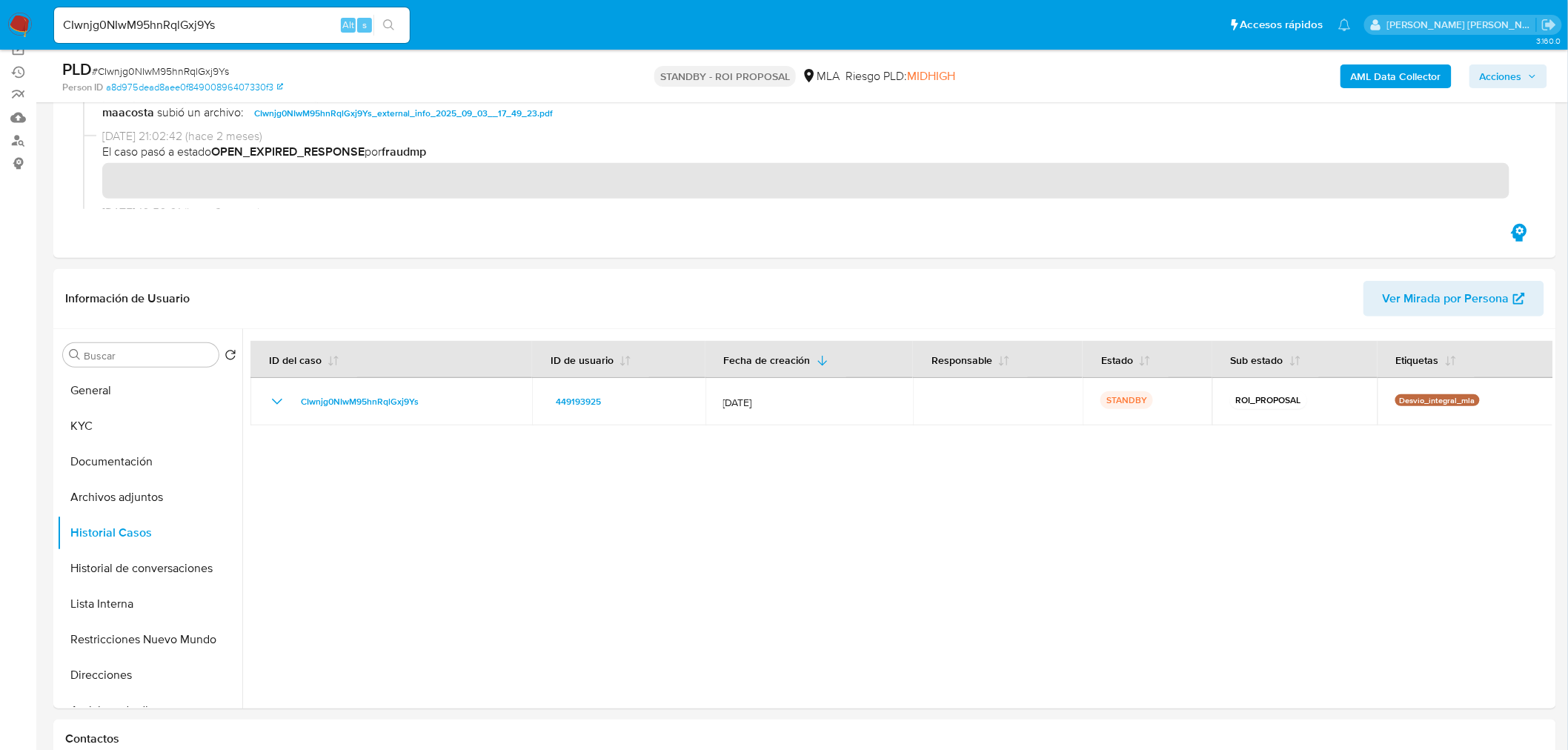
click at [238, 10] on div "CIwnjg0NIwM95hnRqlGxj9Ys Alt s" at bounding box center [231, 25] width 355 height 36
drag, startPoint x: 244, startPoint y: 40, endPoint x: 254, endPoint y: 46, distance: 11.7
click at [244, 40] on div "CIwnjg0NIwM95hnRqlGxj9Ys Alt s" at bounding box center [231, 25] width 355 height 36
click at [374, 60] on div "PLD # CIwnjg0NIwM95hnRqlGxj9Ys" at bounding box center [307, 70] width 490 height 23
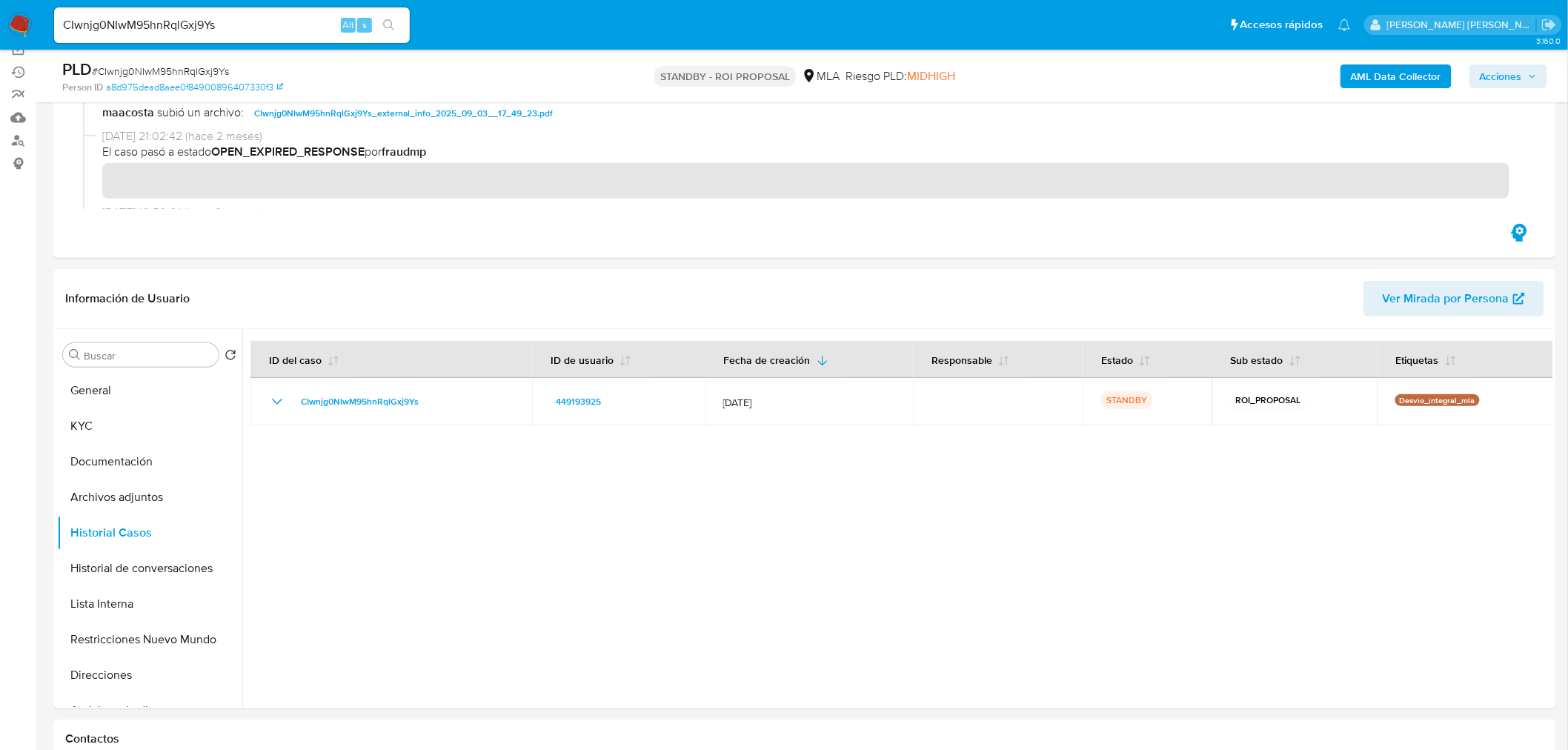
click at [106, 21] on input "CIwnjg0NIwM95hnRqlGxj9Ys" at bounding box center [231, 25] width 355 height 19
click at [106, 20] on input "CIwnjg0NIwM95hnRqlGxj9Ys" at bounding box center [231, 25] width 355 height 19
paste input "KhDbOY18jMHspMv9YQk6Ri9O"
type input "KhDbOY18jMHspMv9YQk6Ri9O"
click at [388, 19] on icon "search-icon" at bounding box center [389, 25] width 12 height 12
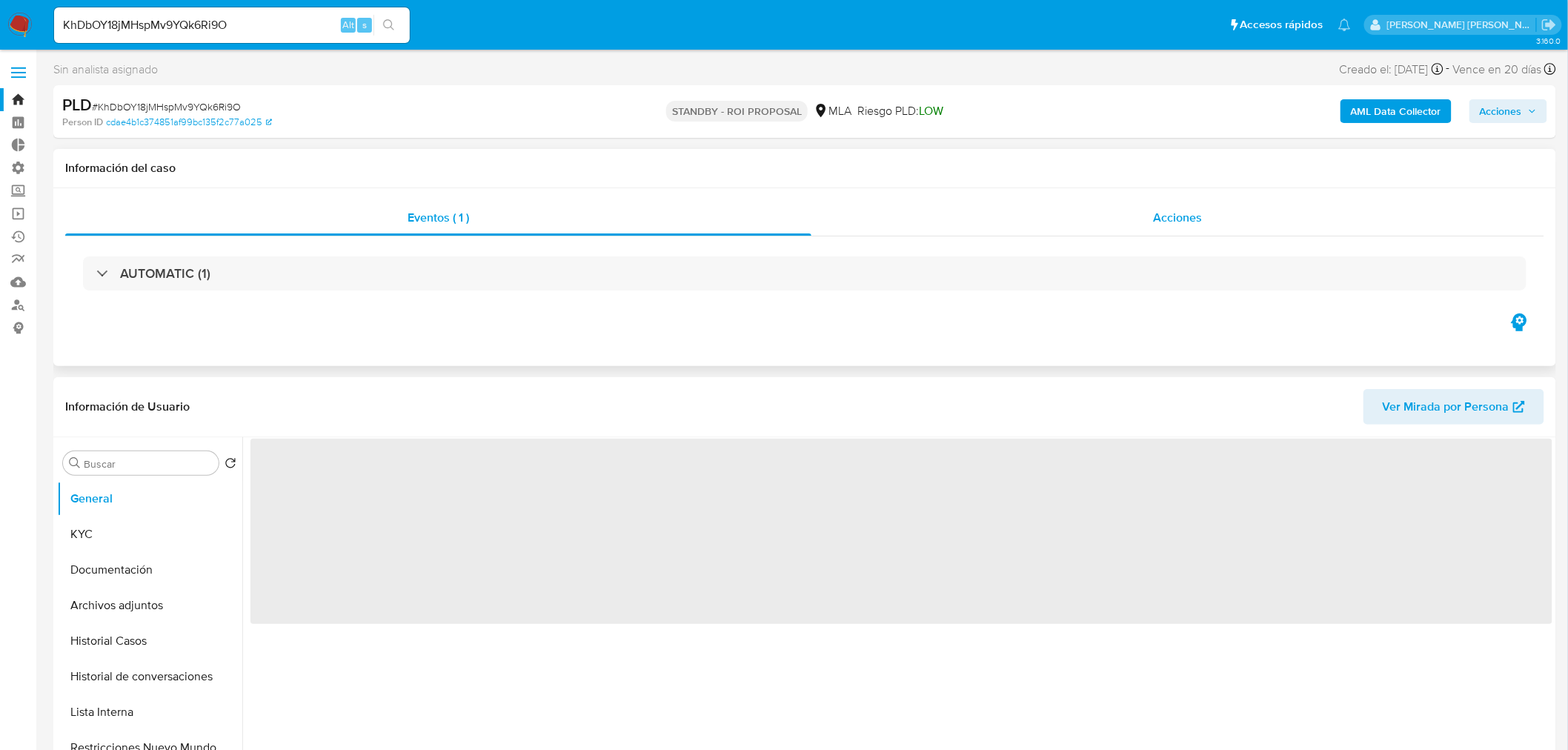
click at [1208, 201] on div "Acciones" at bounding box center [1178, 218] width 733 height 36
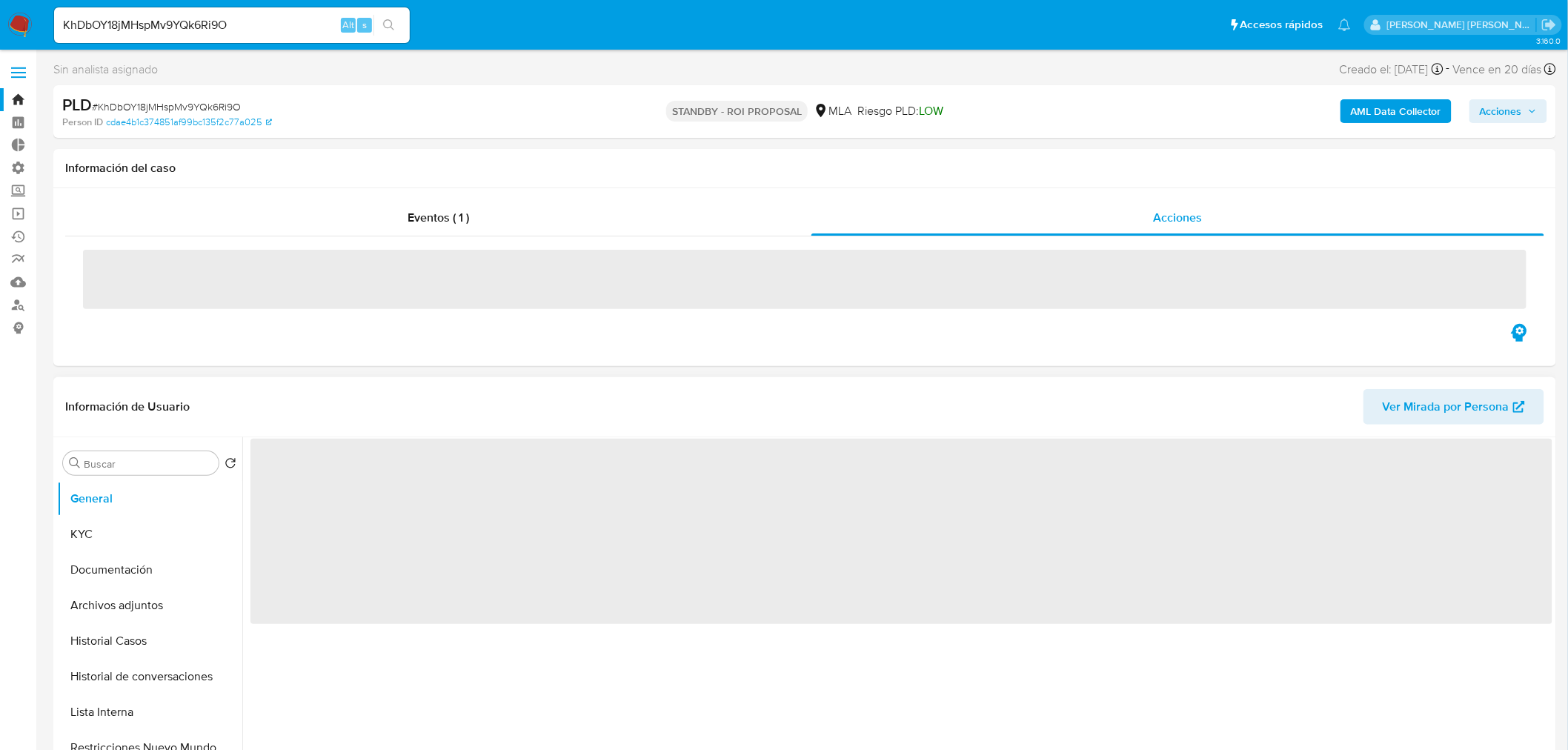
select select "10"
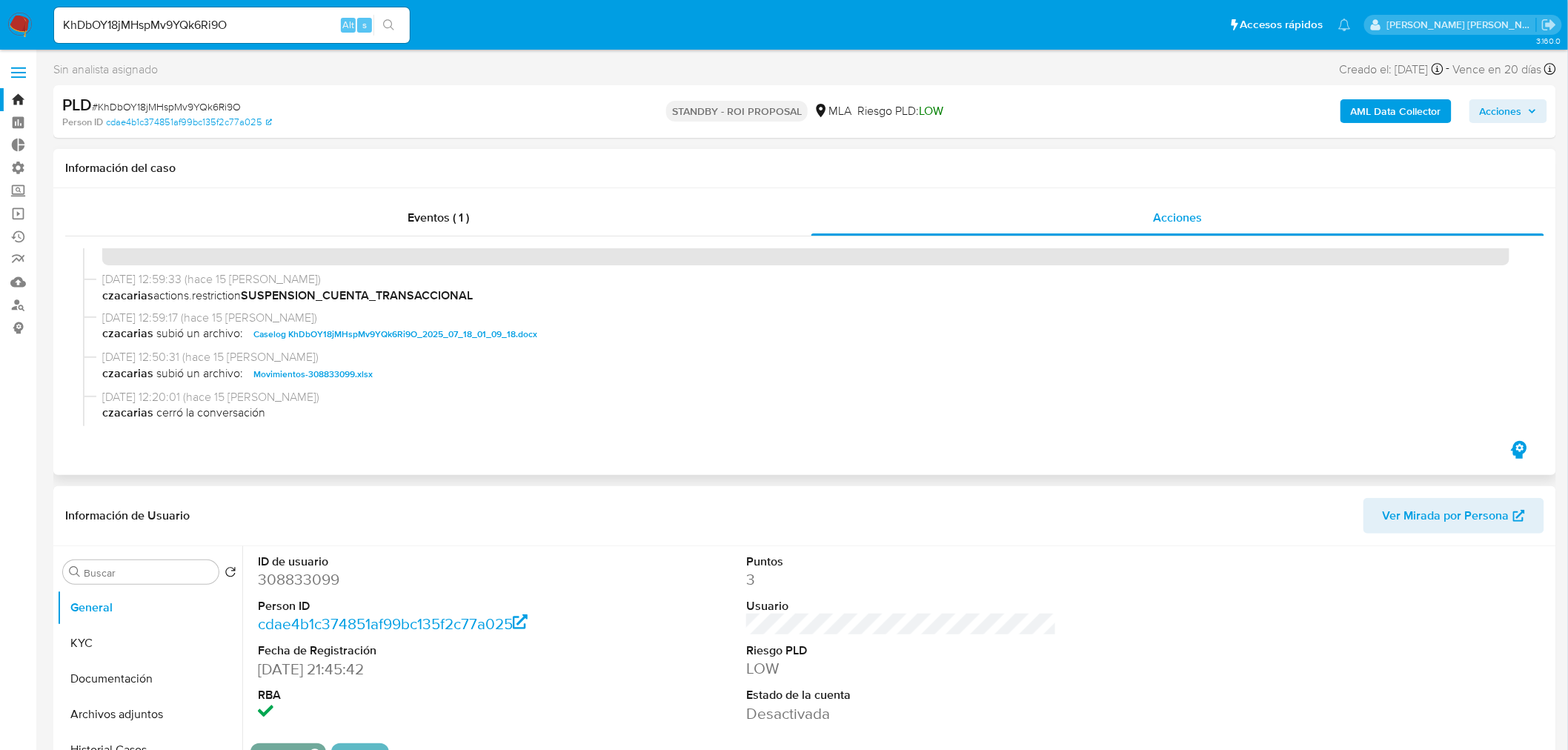
scroll to position [82, 0]
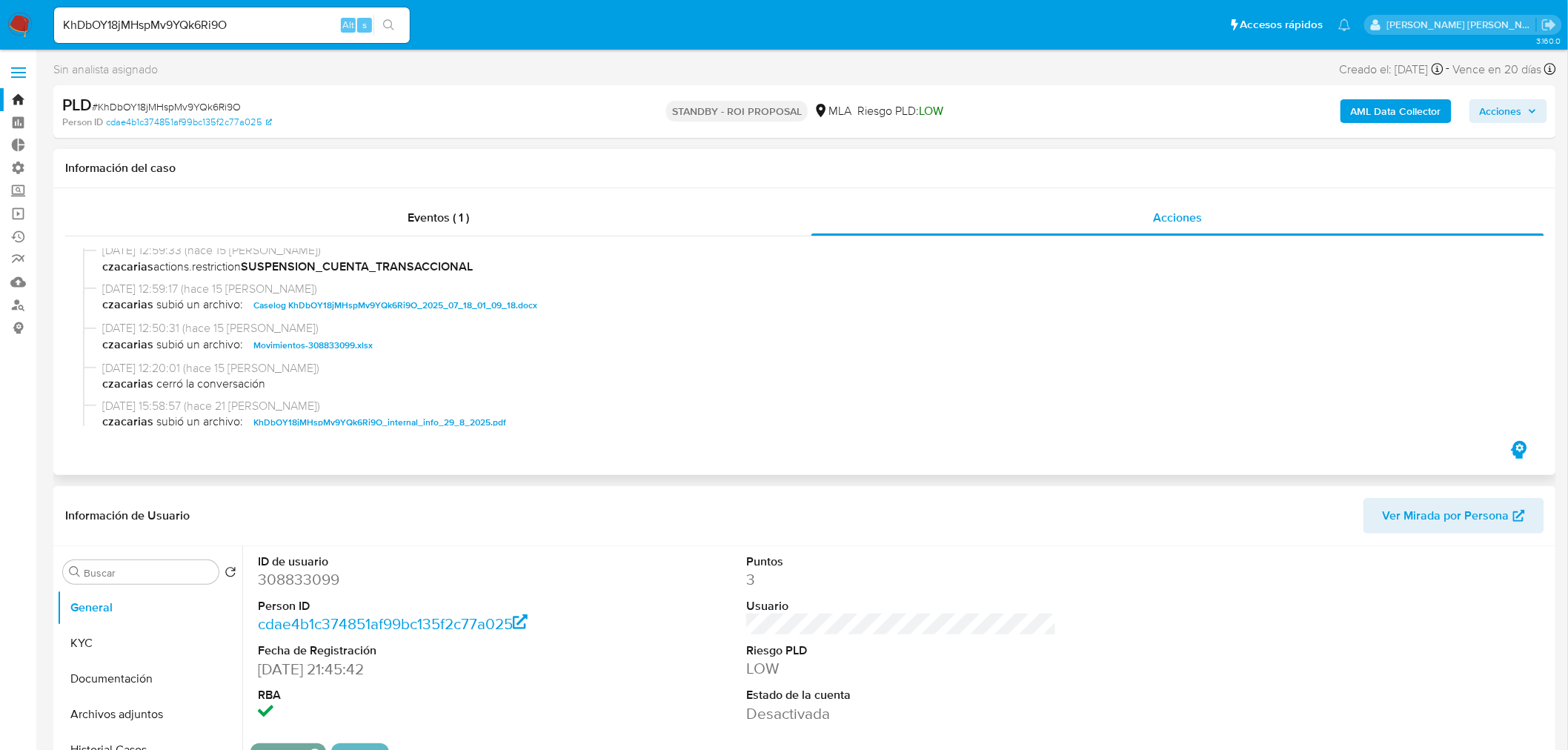
click at [494, 307] on span "Caselog KhDbOY18jMHspMv9YQk6Ri9O_2025_07_18_01_09_18.docx" at bounding box center [394, 305] width 283 height 18
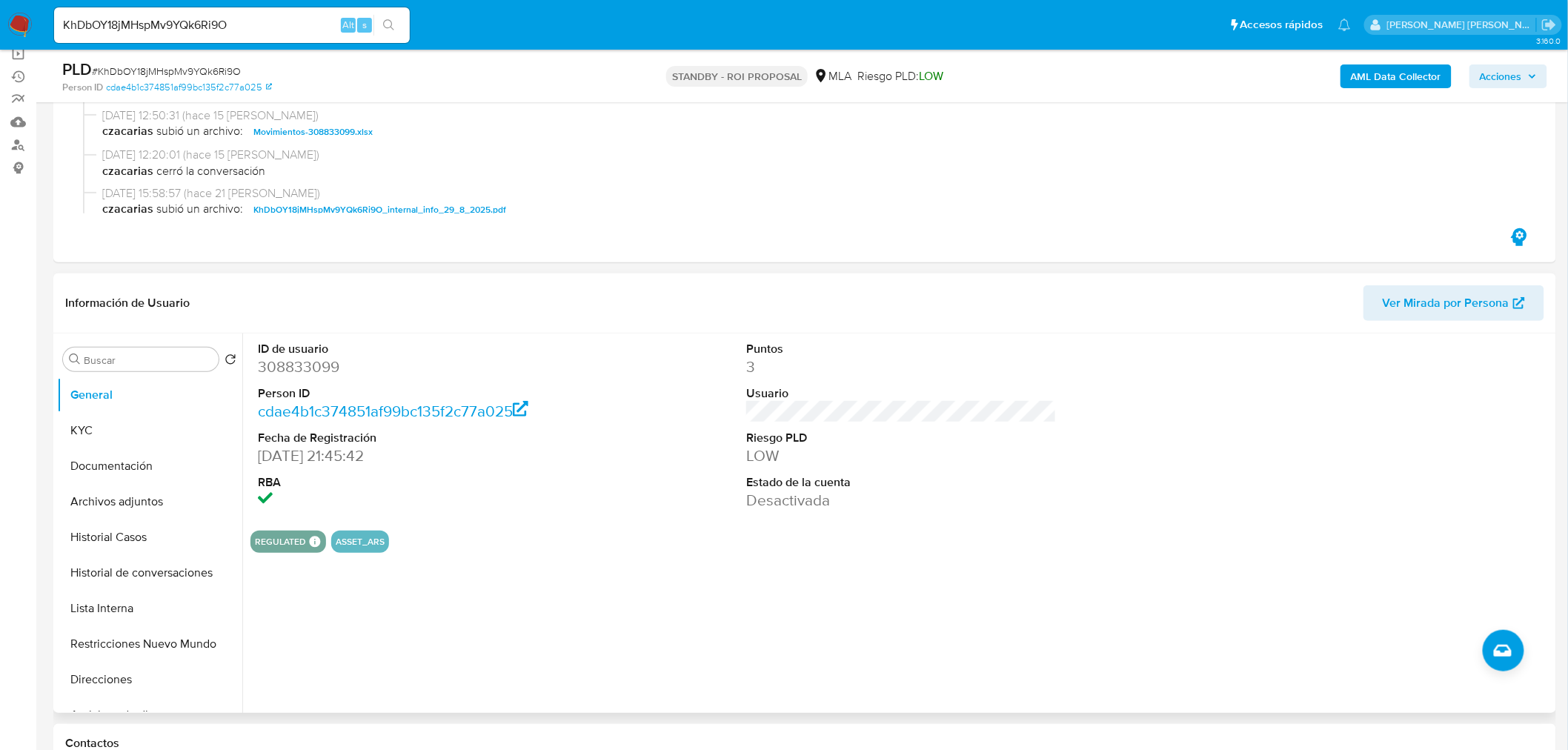
scroll to position [165, 0]
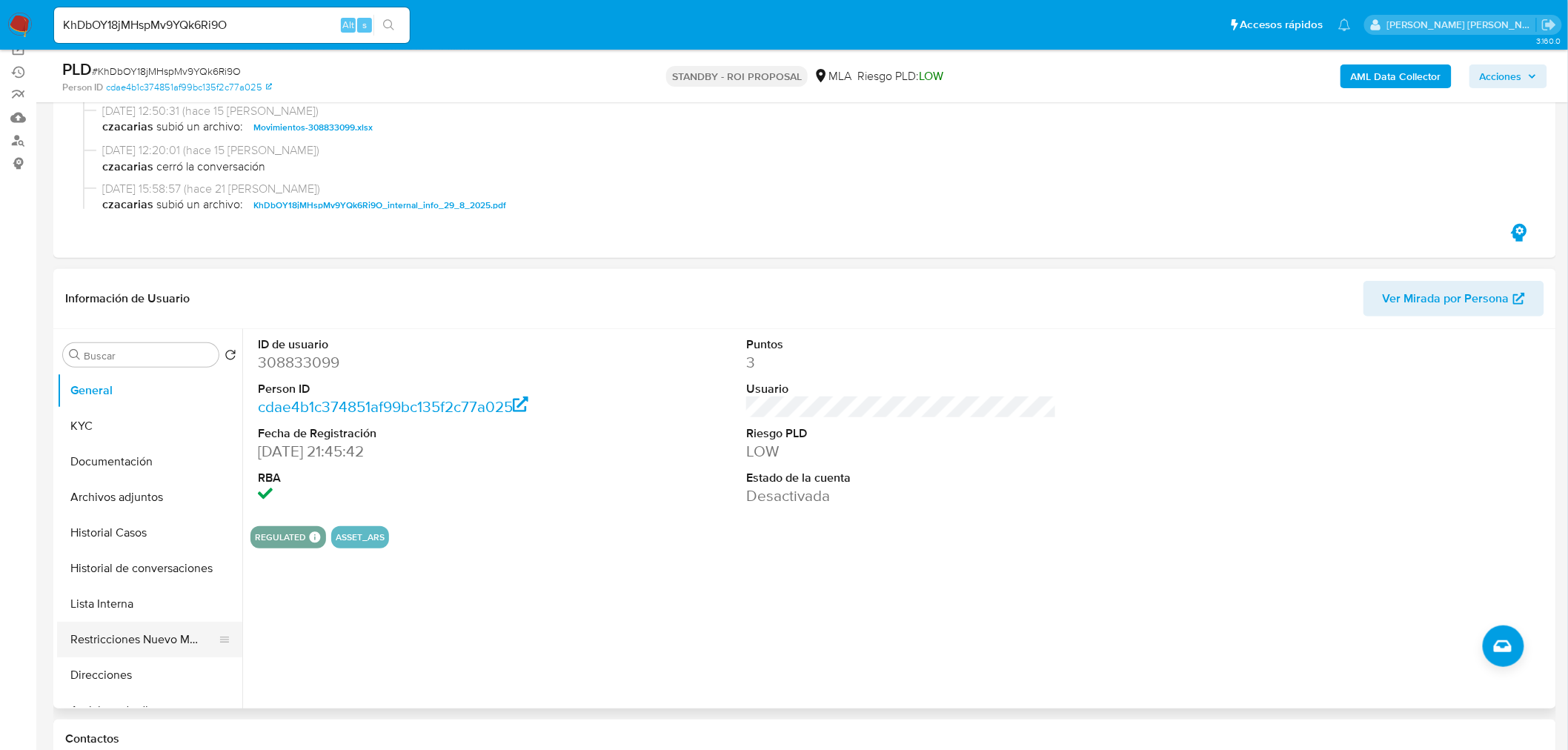
click at [190, 642] on button "Restricciones Nuevo Mundo" at bounding box center [144, 639] width 173 height 36
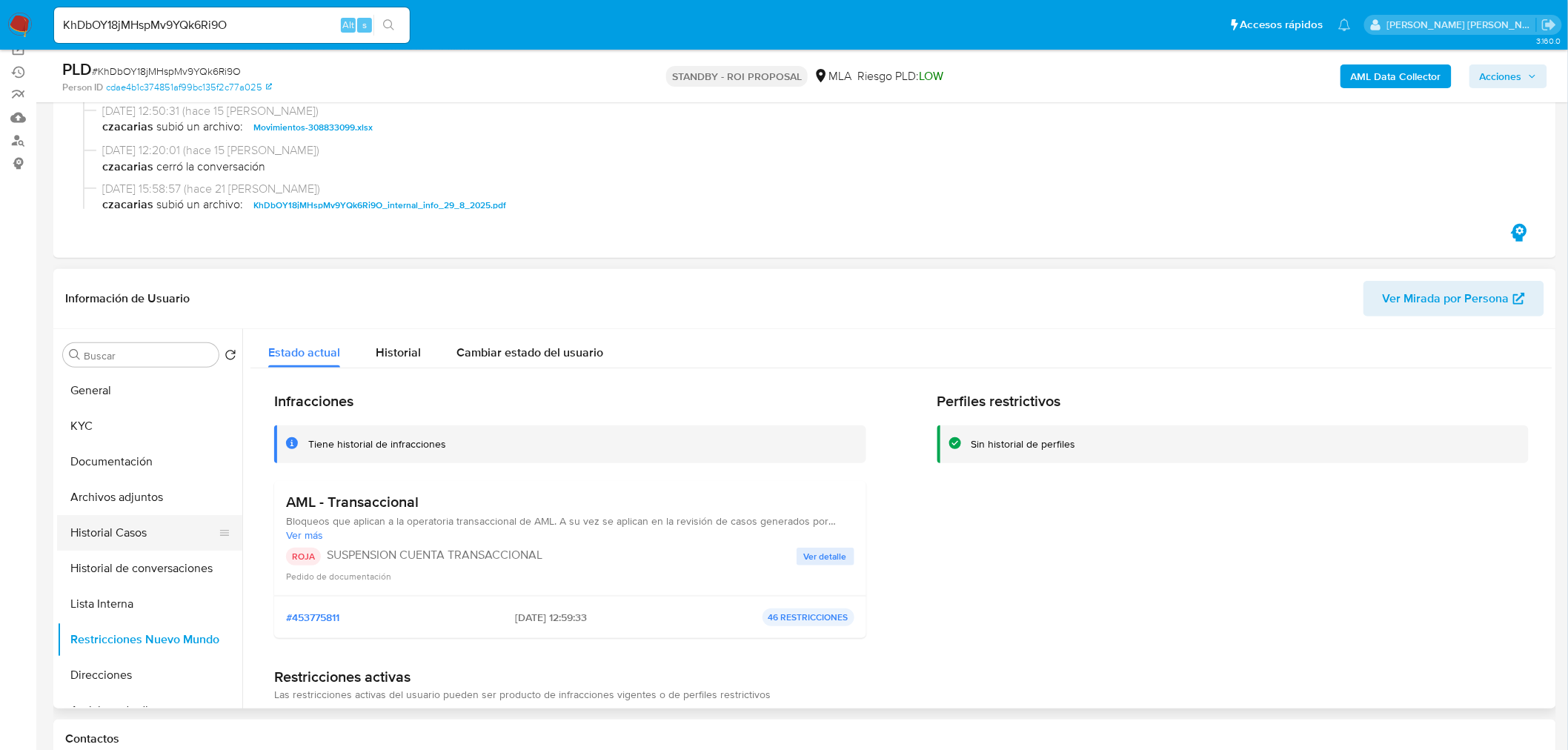
click at [114, 534] on button "Historial Casos" at bounding box center [144, 532] width 173 height 36
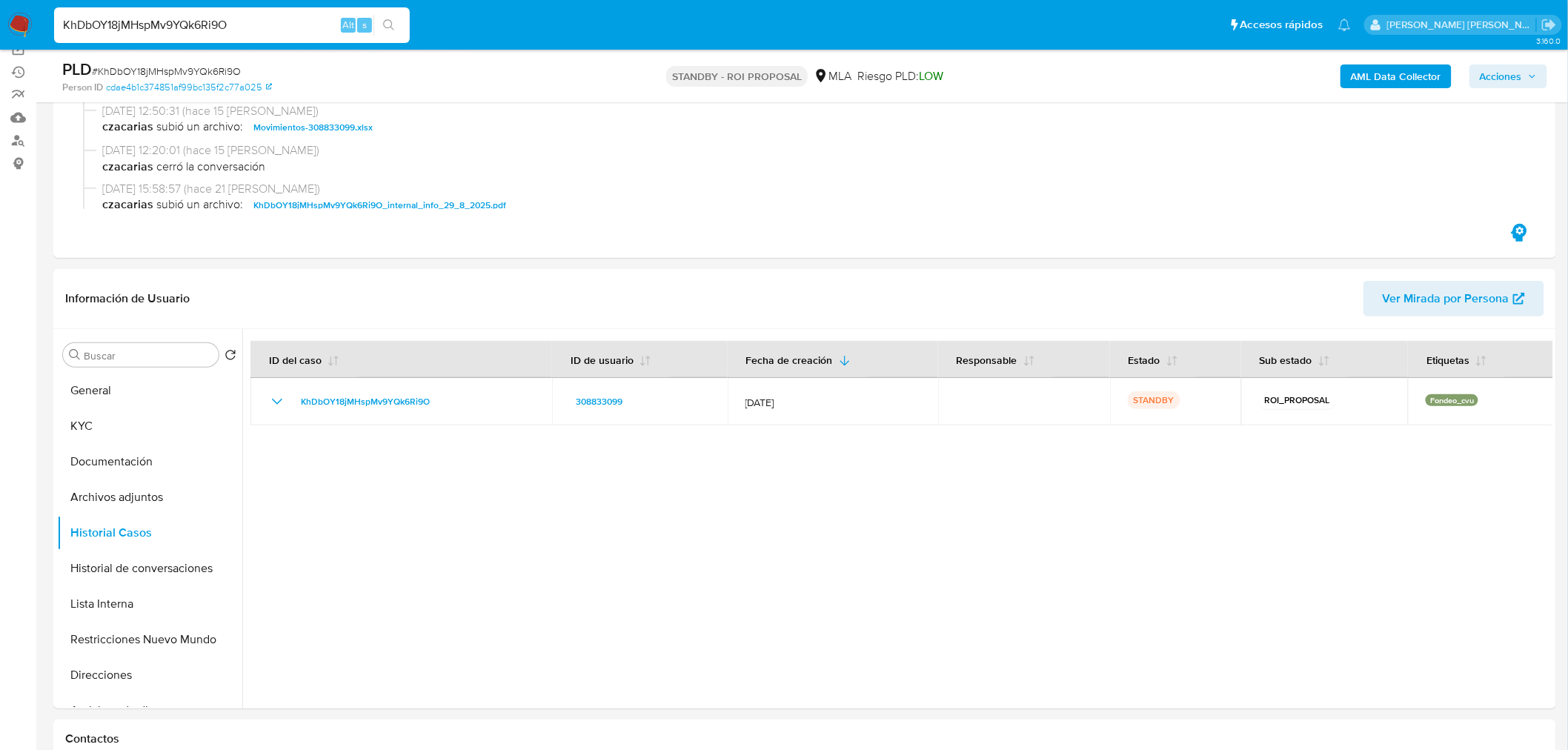
click at [213, 23] on input "KhDbOY18jMHspMv9YQk6Ri9O" at bounding box center [231, 25] width 355 height 19
paste input "fjMIpc53rw8LQWnX4T8F8qmm"
type input "fjMIpc53rw8LQWnX4T8F8qmm"
click at [397, 18] on button "search-icon" at bounding box center [388, 25] width 30 height 21
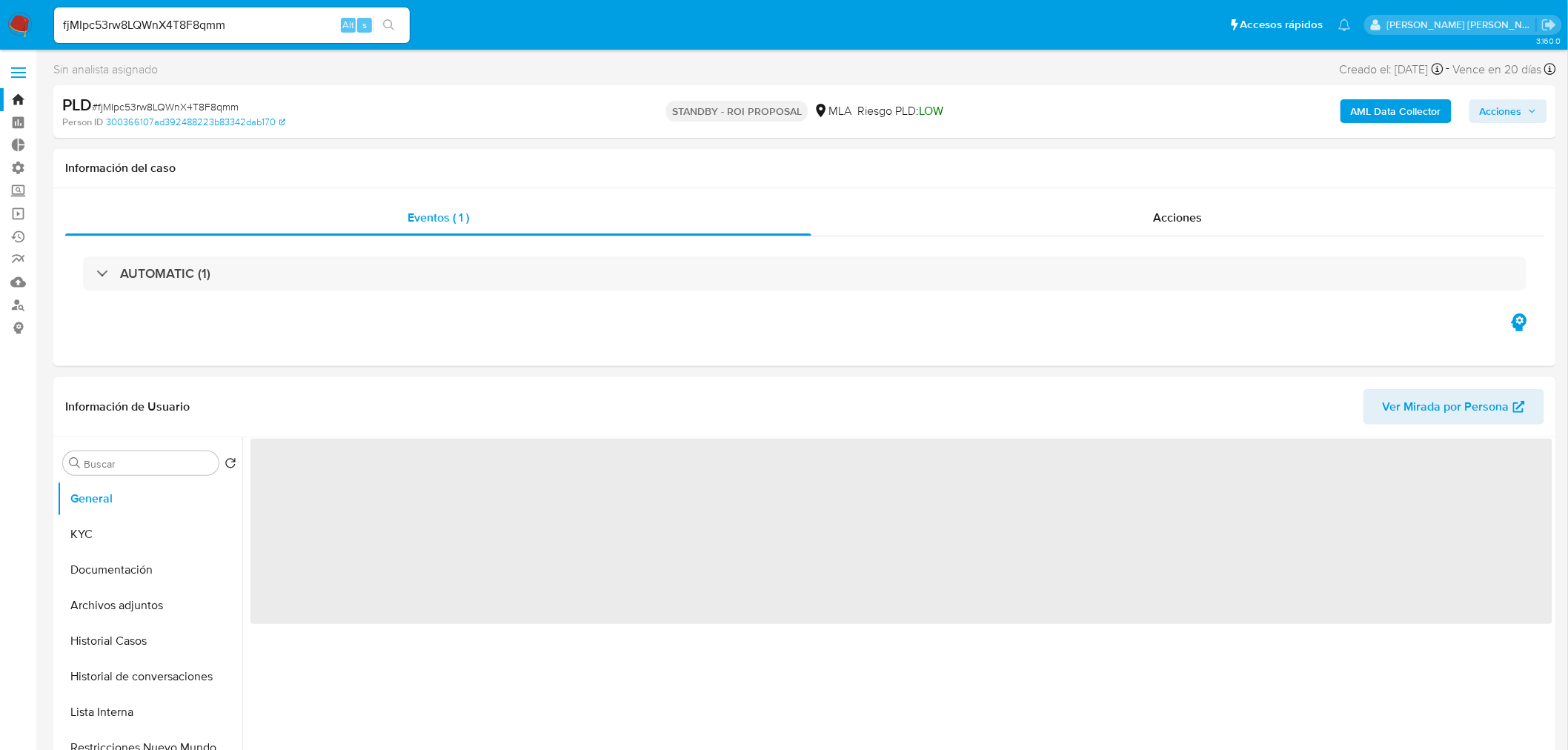
select select "10"
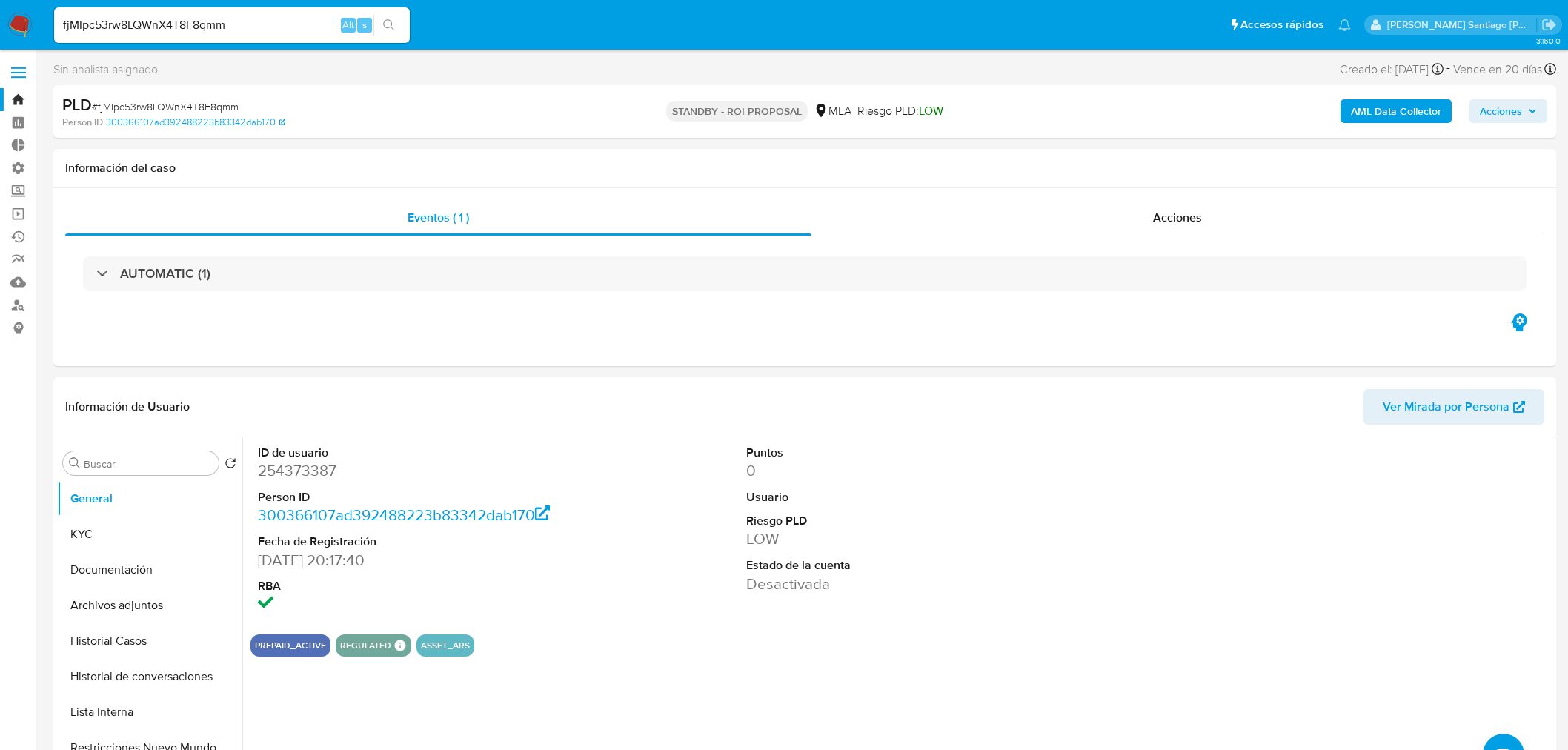
select select "10"
click at [1112, 205] on div "Acciones" at bounding box center [1178, 218] width 733 height 36
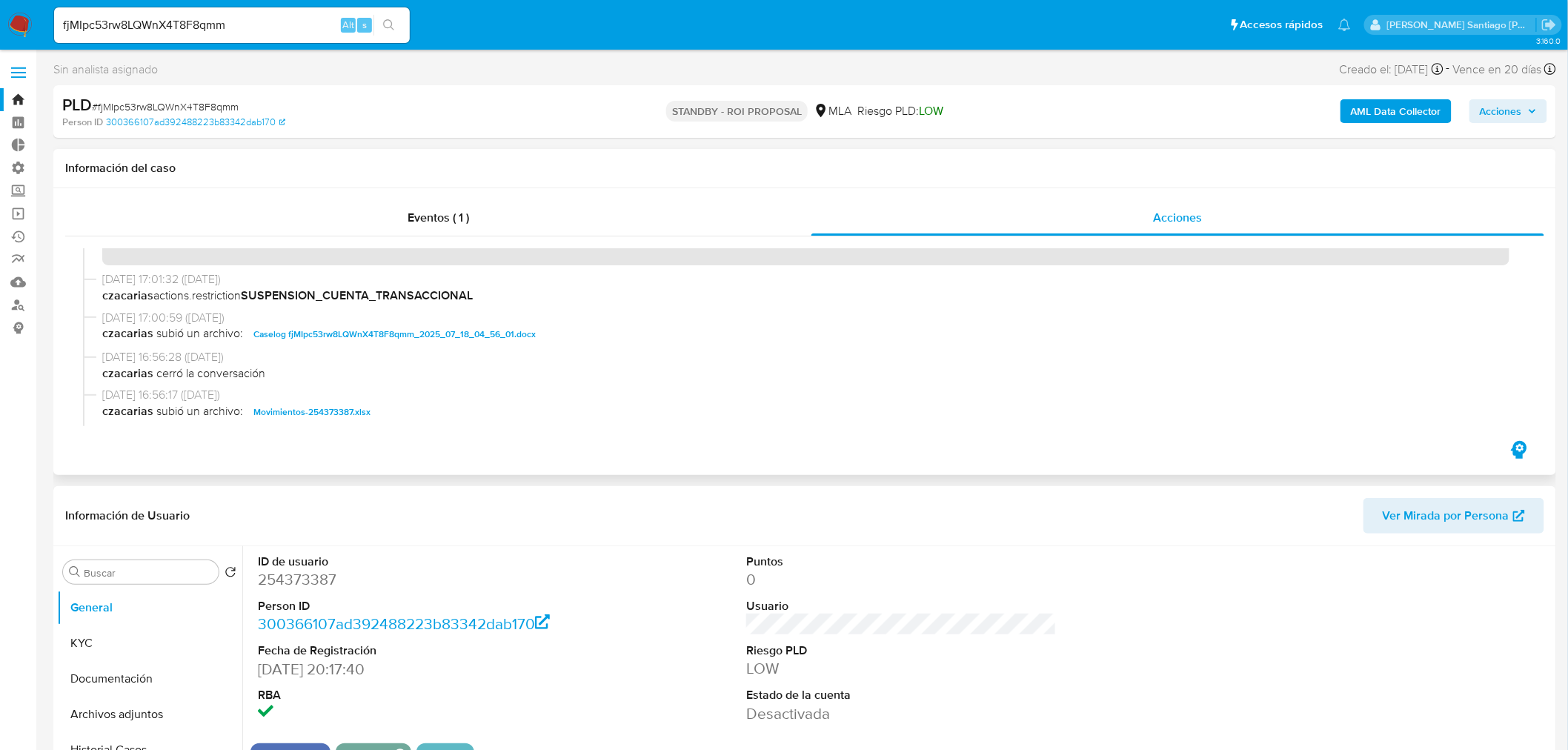
scroll to position [82, 0]
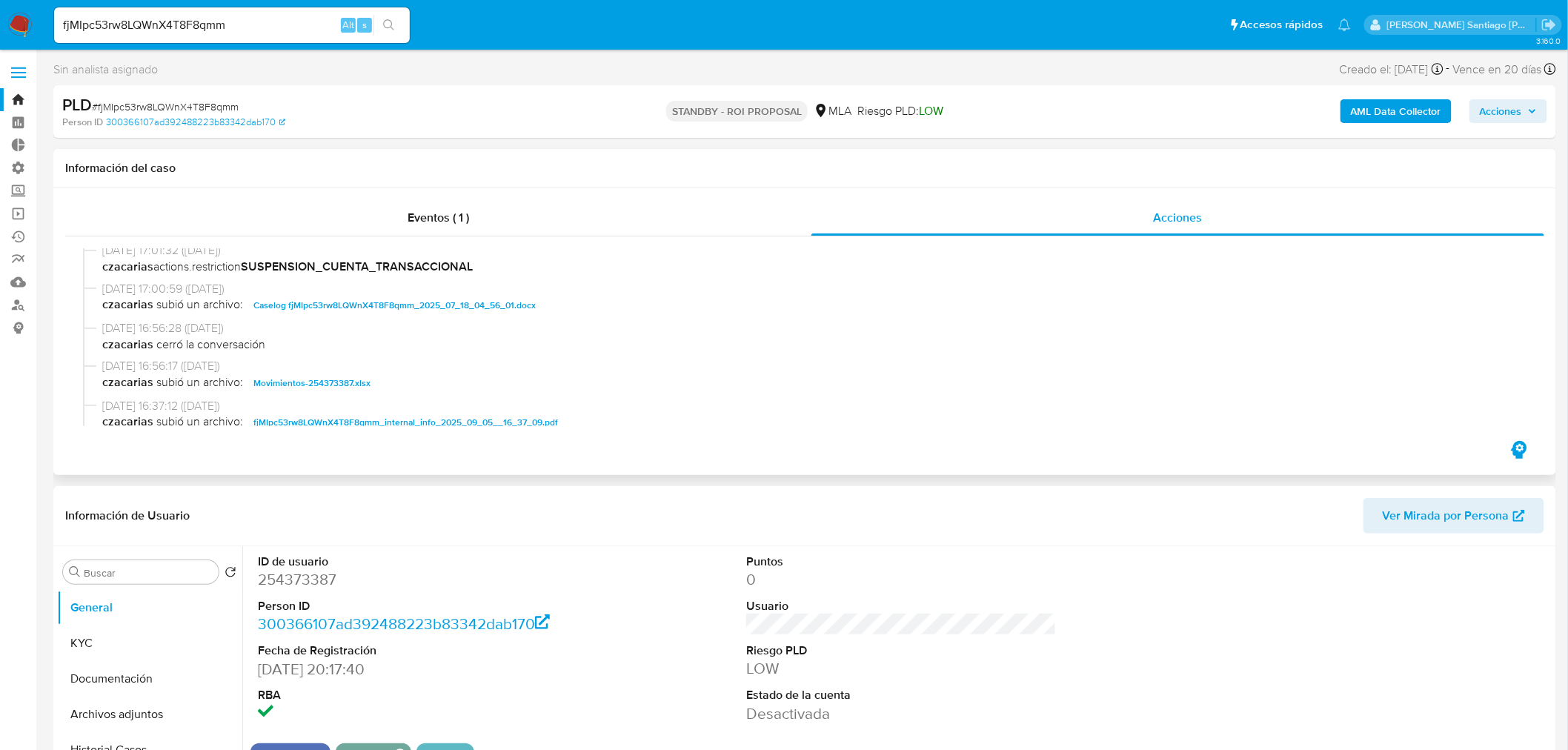
click at [487, 303] on span "Caselog fjMIpc53rw8LQWnX4T8F8qmm_2025_07_18_04_56_01.docx" at bounding box center [394, 305] width 283 height 18
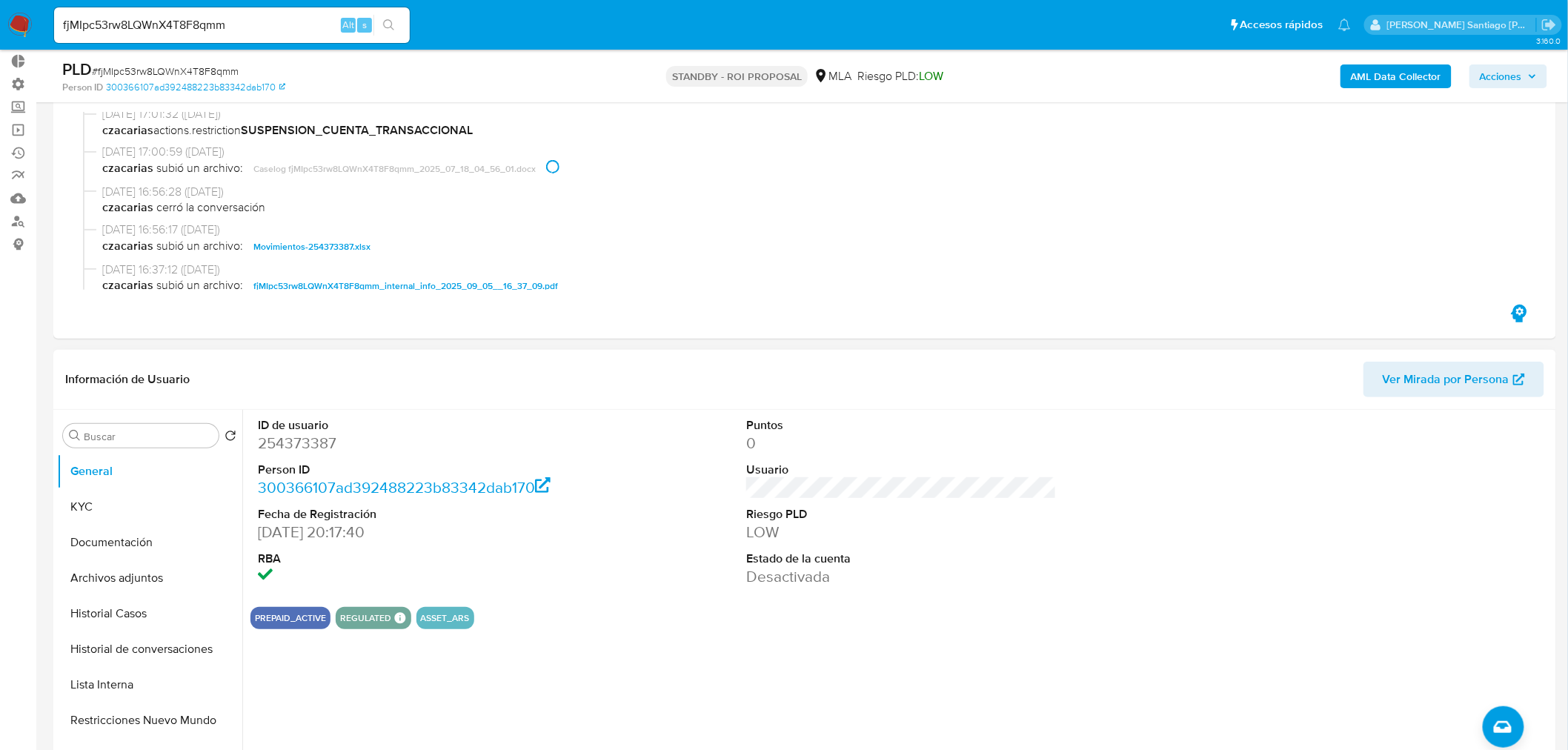
scroll to position [165, 0]
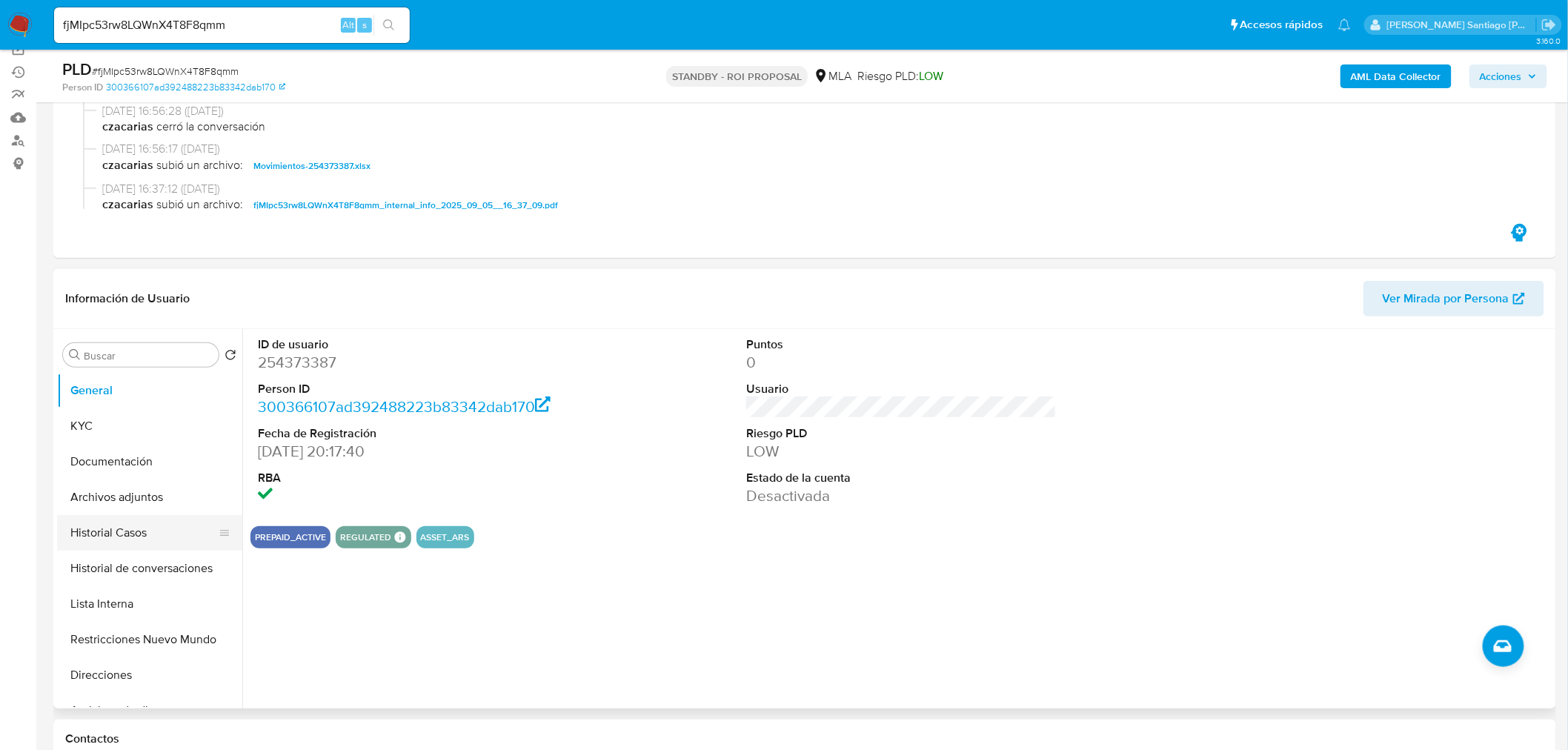
click at [166, 530] on button "Historial Casos" at bounding box center [144, 532] width 173 height 36
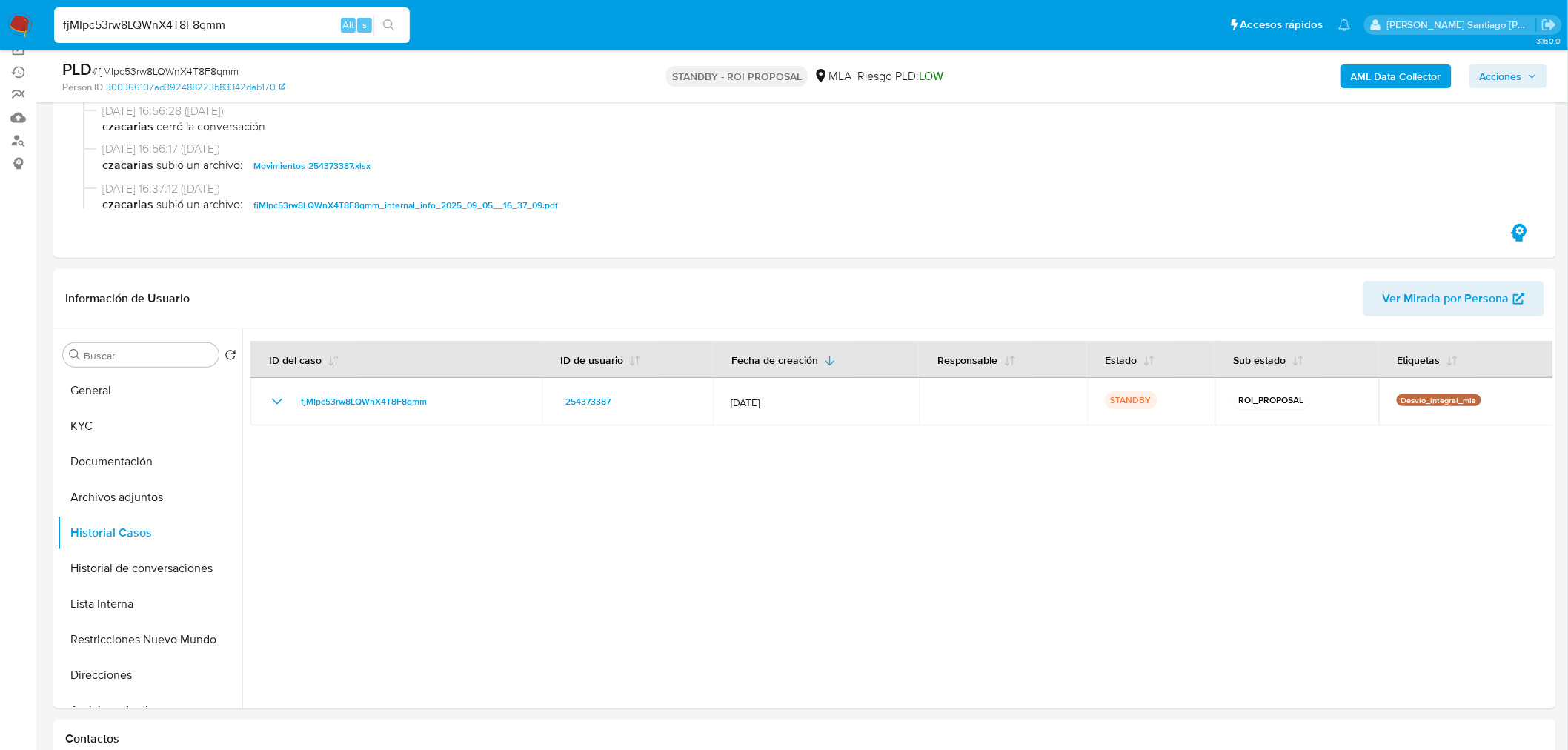
click at [206, 30] on input "fjMIpc53rw8LQWnX4T8F8qmm" at bounding box center [231, 25] width 355 height 19
click at [206, 29] on input "fjMIpc53rw8LQWnX4T8F8qmm" at bounding box center [231, 25] width 355 height 19
paste input "4Lvx404RHQbU6piW52FAxzb1"
click at [205, 27] on input "fjMIpc53rw8LQWnX4T8F8qmm" at bounding box center [231, 25] width 355 height 19
click at [205, 26] on input "fjMIpc53rw8LQWnX4T8F8qmm" at bounding box center [231, 25] width 355 height 19
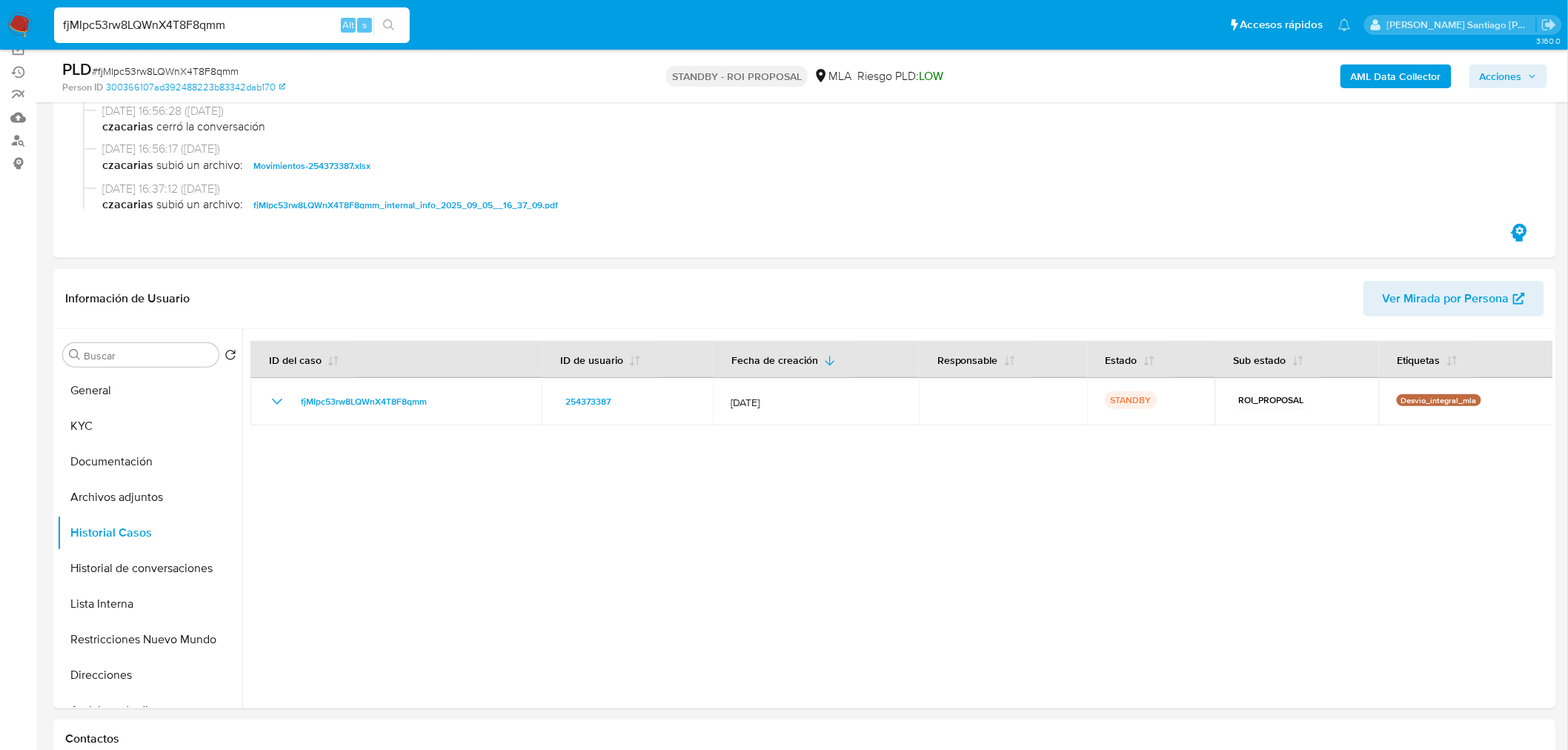
paste input "4Lvx404RHQbU6piW52FAxzb1"
type input "4Lvx404RHQbU6piW52FAxzb1"
click at [375, 23] on button "search-icon" at bounding box center [388, 25] width 30 height 21
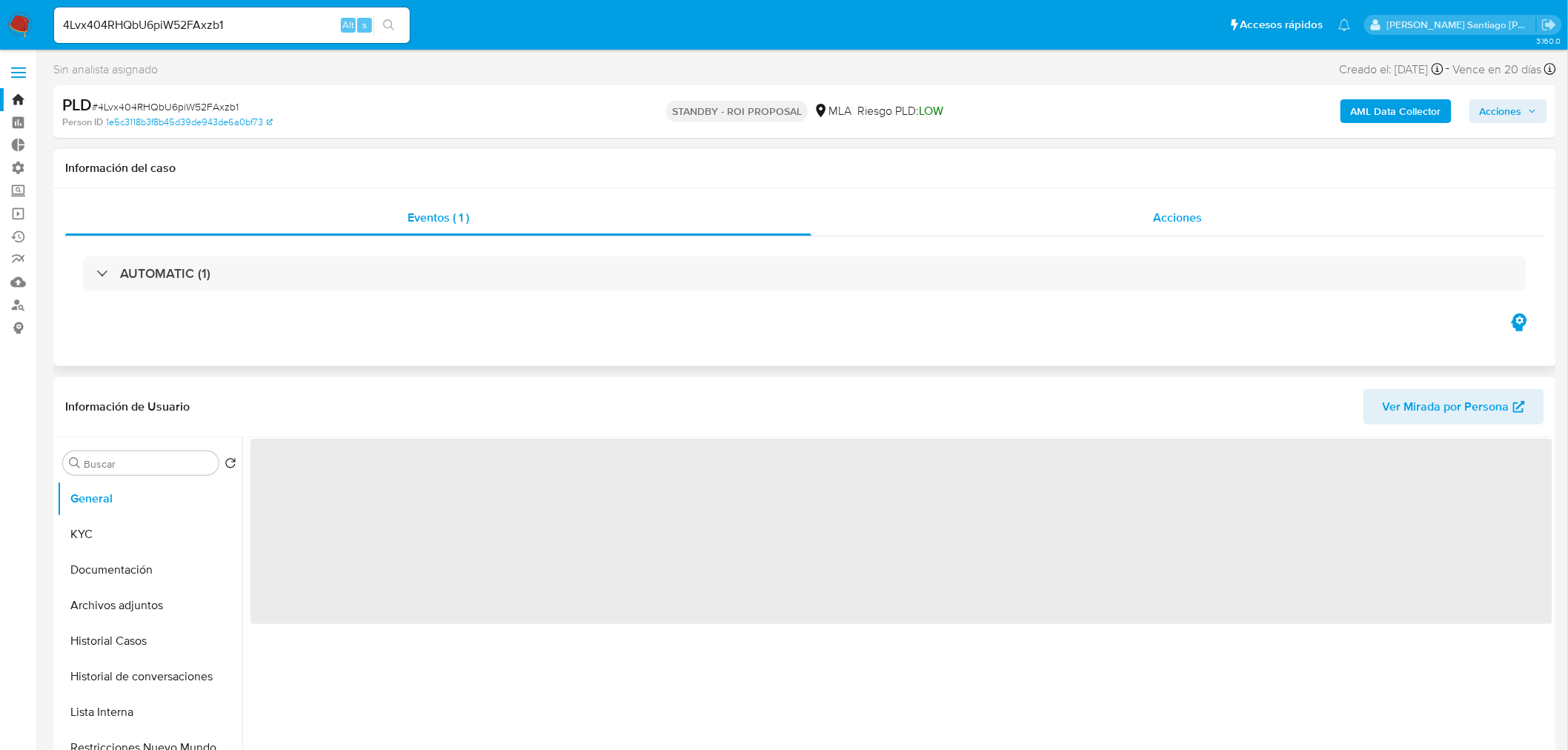
click at [1142, 219] on div "Acciones" at bounding box center [1178, 218] width 733 height 36
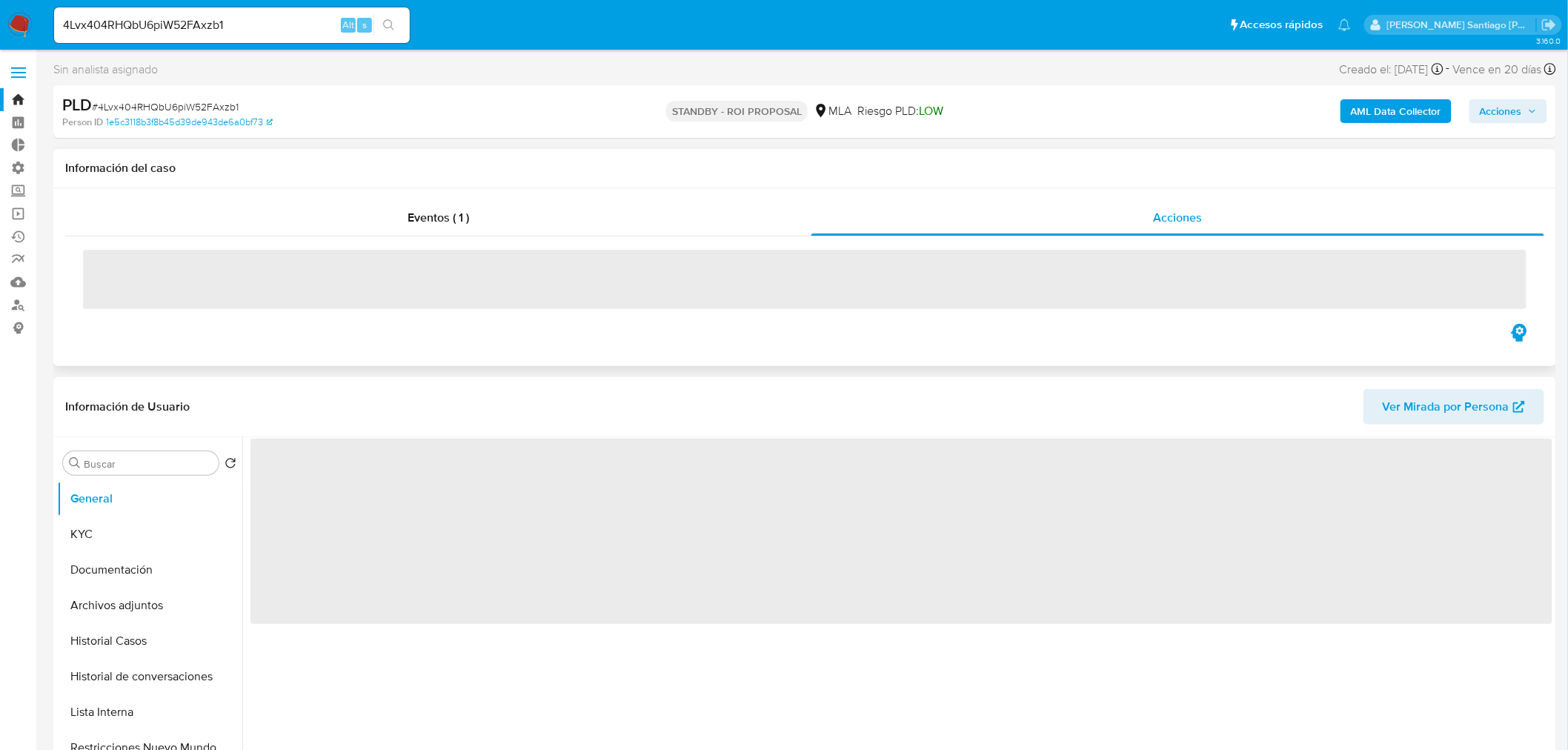
select select "10"
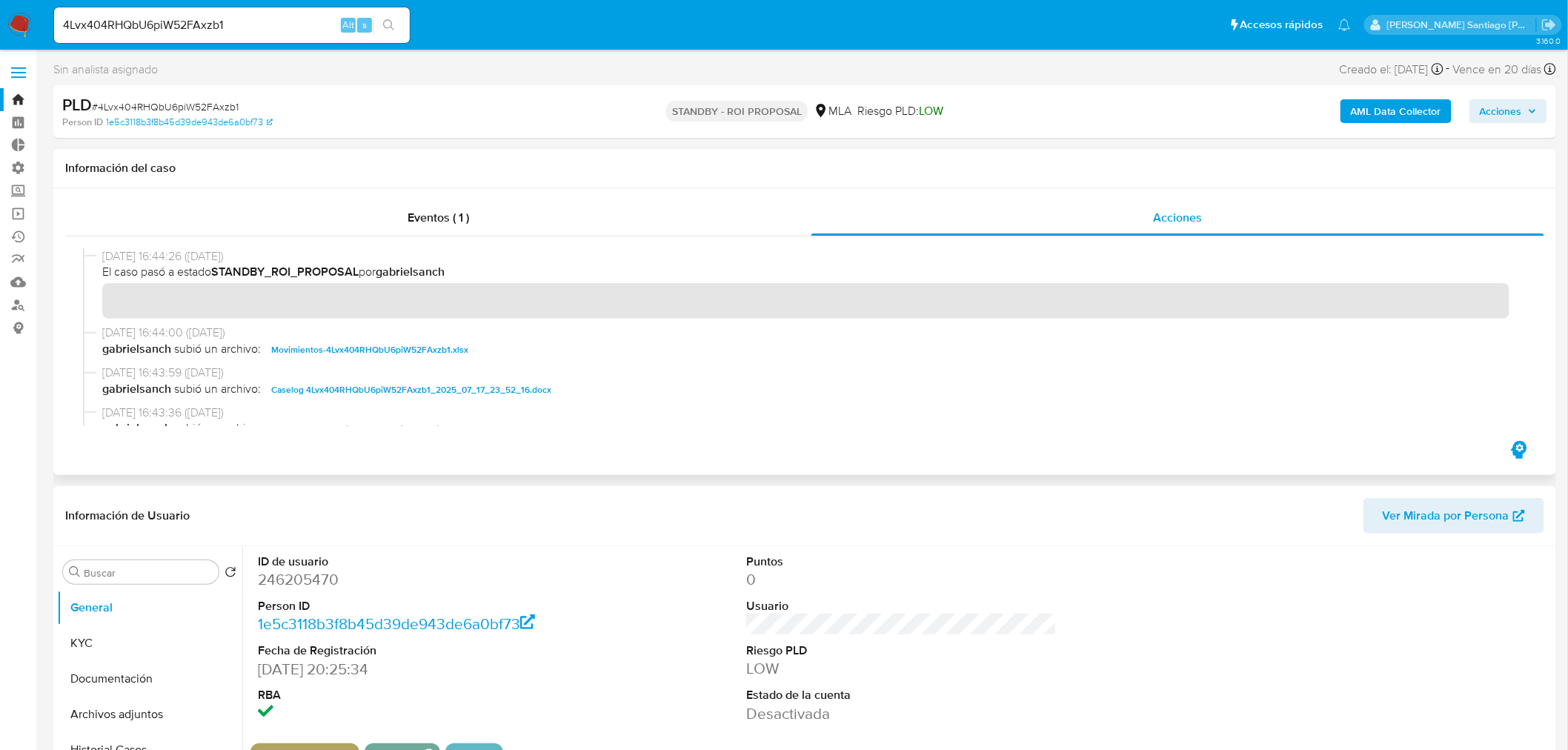
drag, startPoint x: 418, startPoint y: 382, endPoint x: 532, endPoint y: 406, distance: 116.5
click at [419, 384] on span "Caselog 4Lvx404RHQbU6piW52FAxzb1_2025_07_17_23_52_16.docx" at bounding box center [411, 389] width 280 height 18
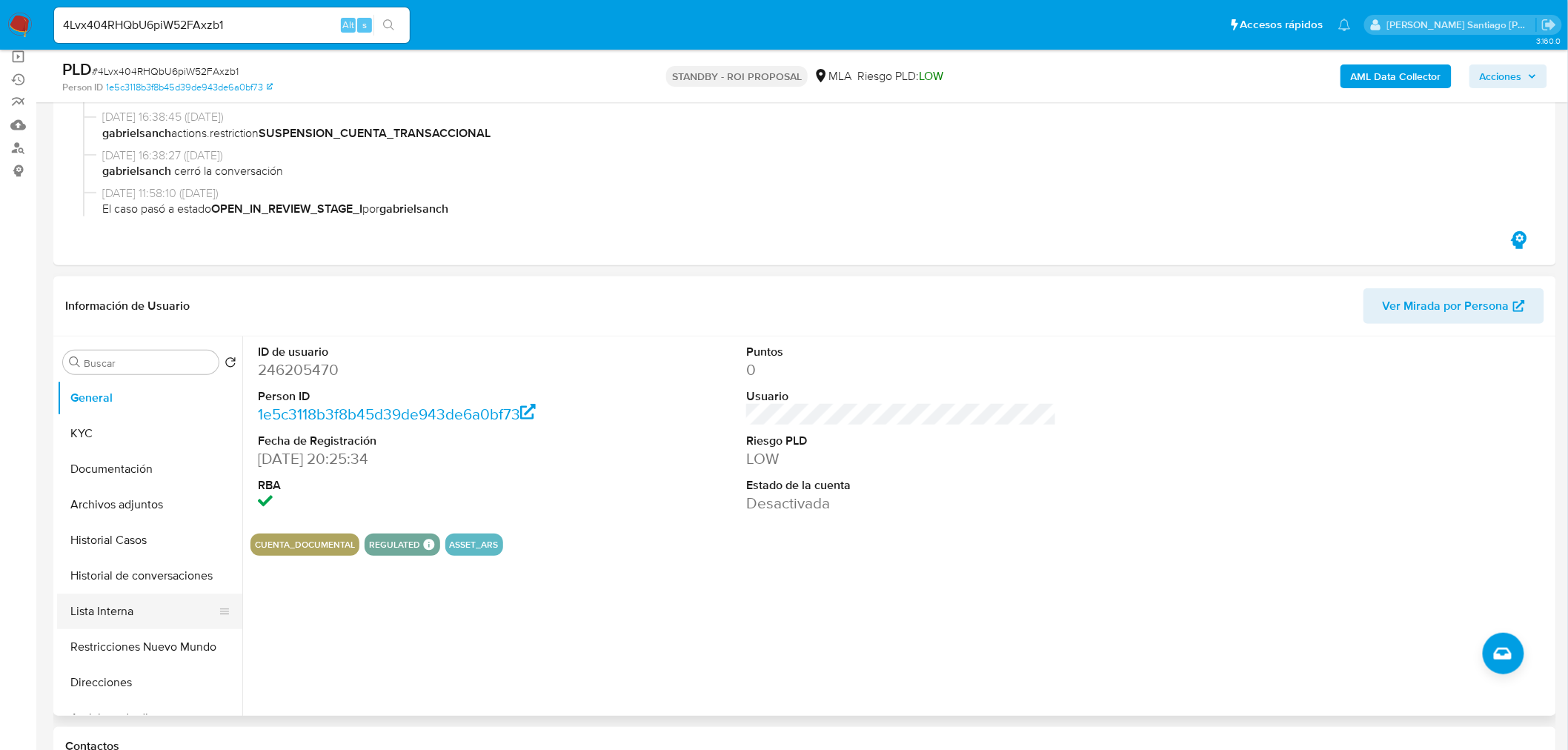
scroll to position [165, 0]
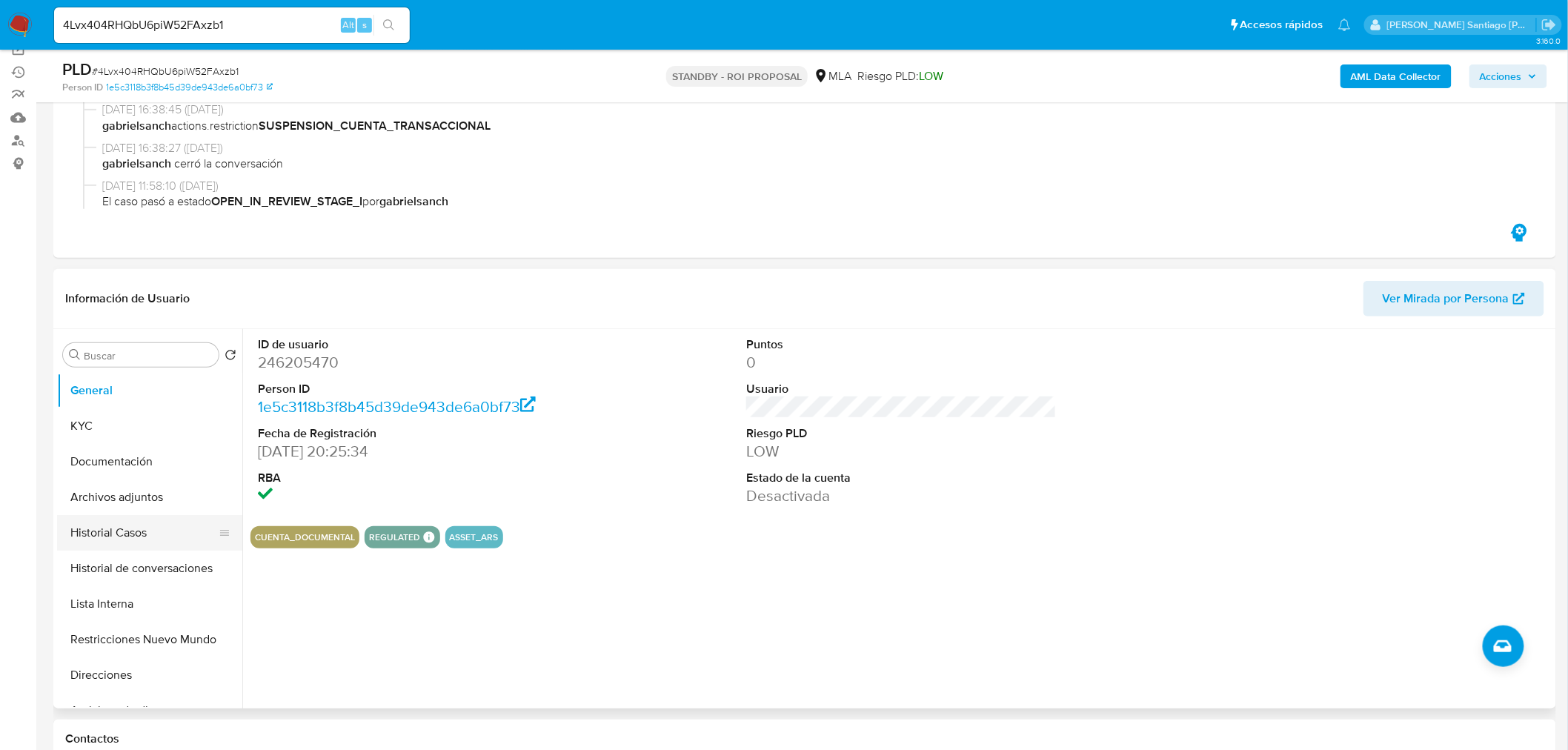
click at [163, 519] on button "Historial Casos" at bounding box center [144, 532] width 173 height 36
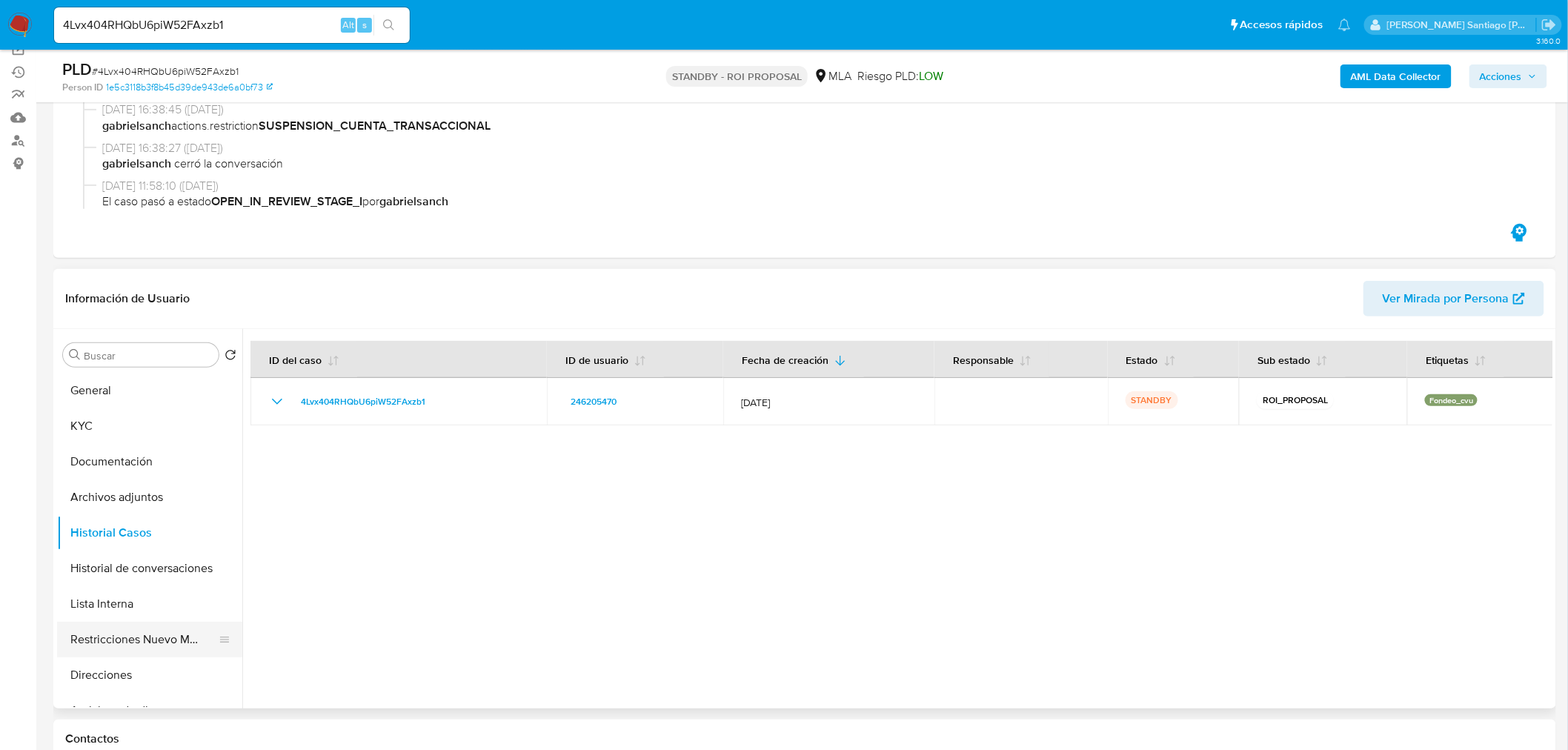
click at [164, 643] on button "Restricciones Nuevo Mundo" at bounding box center [144, 639] width 173 height 36
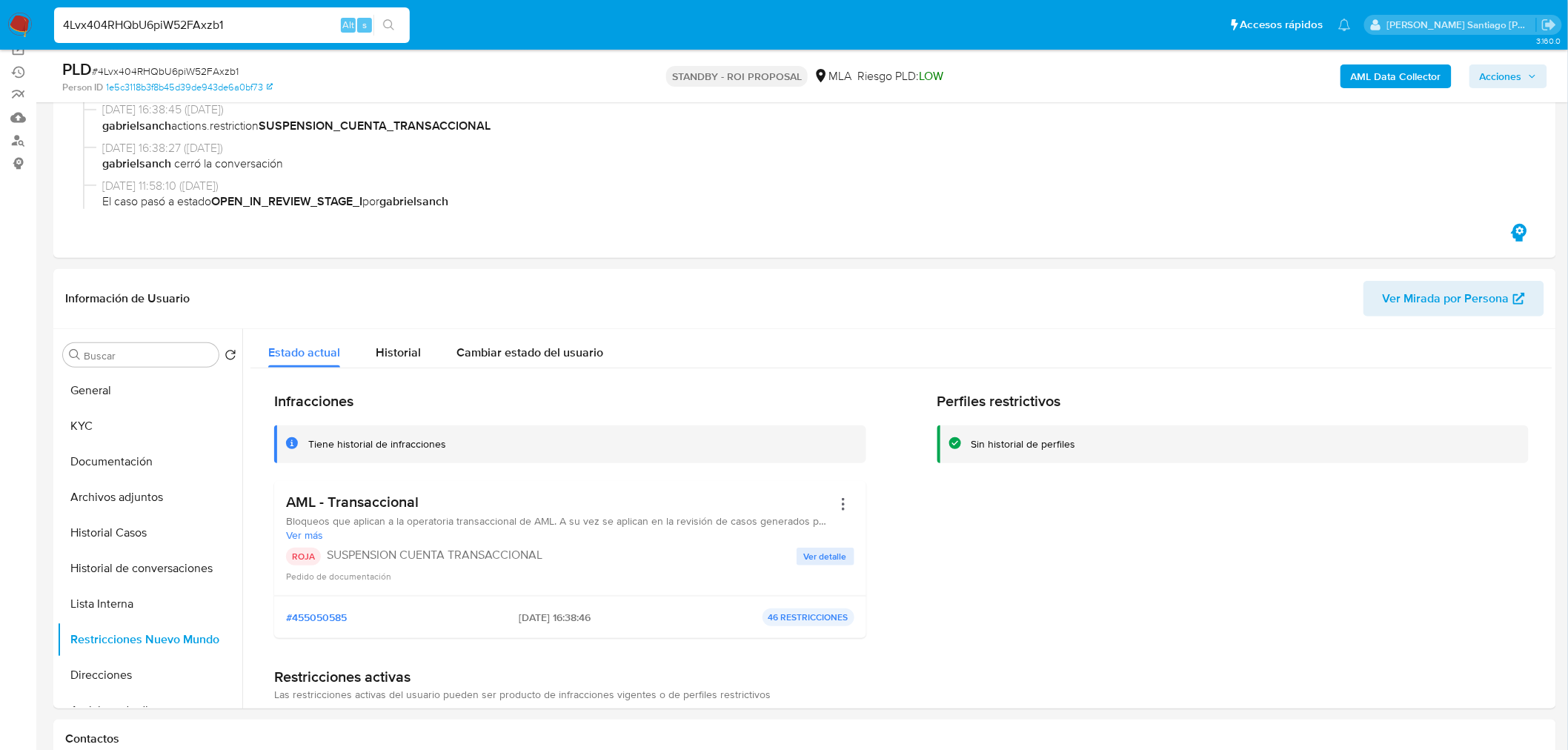
click at [224, 23] on input "4Lvx404RHQbU6piW52FAxzb1" at bounding box center [231, 25] width 355 height 19
paste input "GkrewymG818RcaspDDckWzsa"
type input "GkrewymG818RcaspDDckWzsa"
click at [394, 19] on icon "search-icon" at bounding box center [389, 25] width 12 height 12
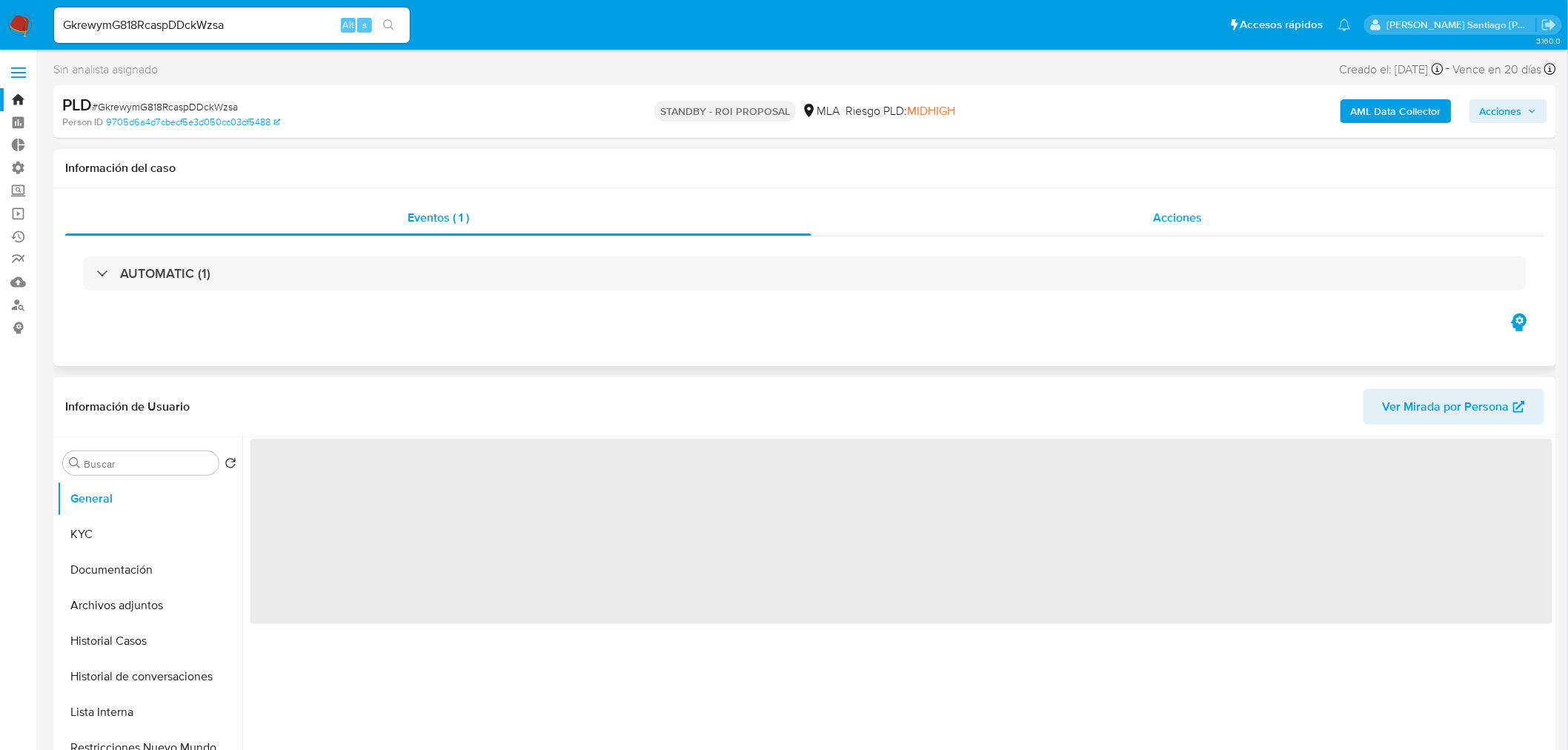
click at [1112, 201] on div "Acciones" at bounding box center [1178, 218] width 733 height 36
select select "10"
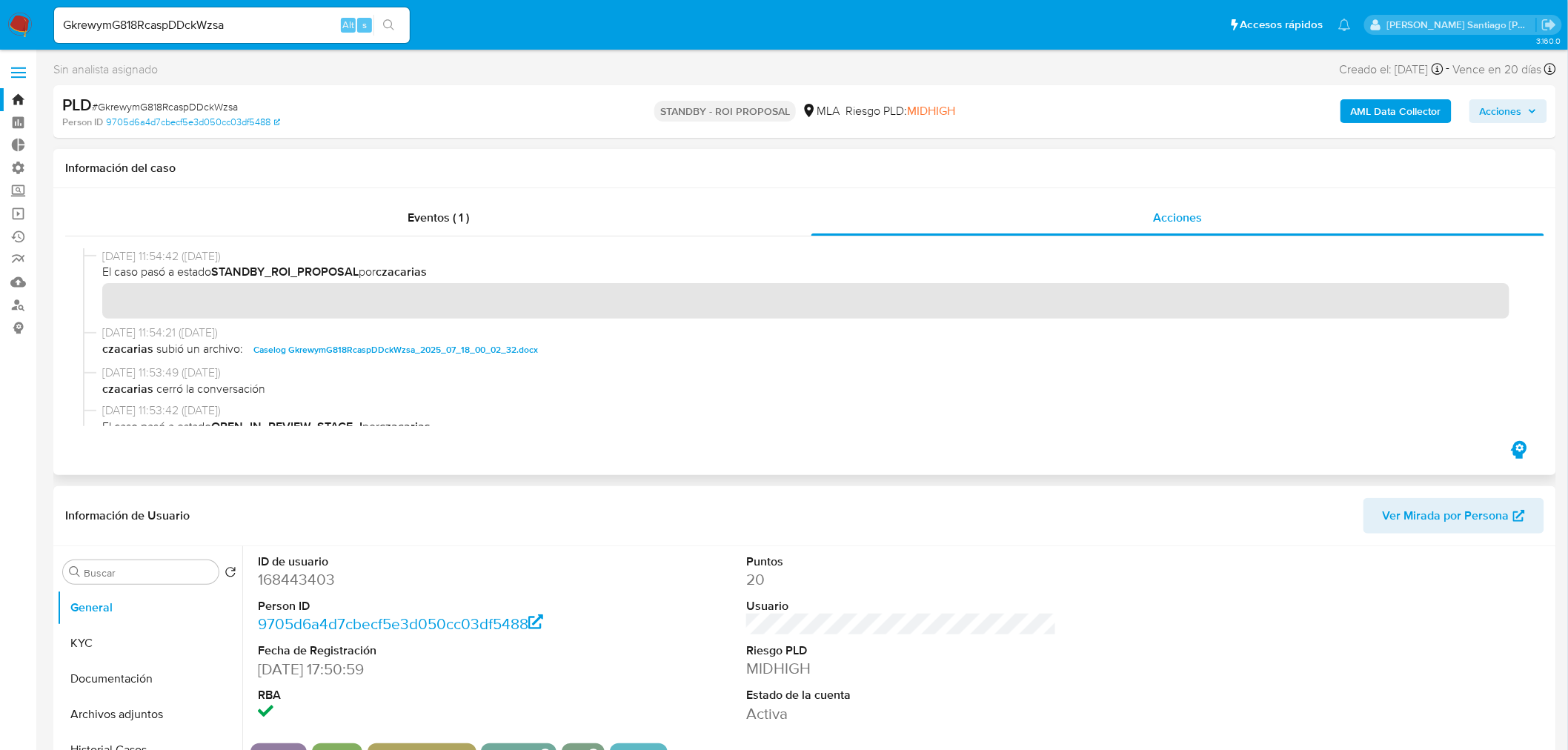
click at [498, 350] on span "Caselog GkrewymG818RcaspDDckWzsa_2025_07_18_00_02_32.docx" at bounding box center [395, 349] width 284 height 18
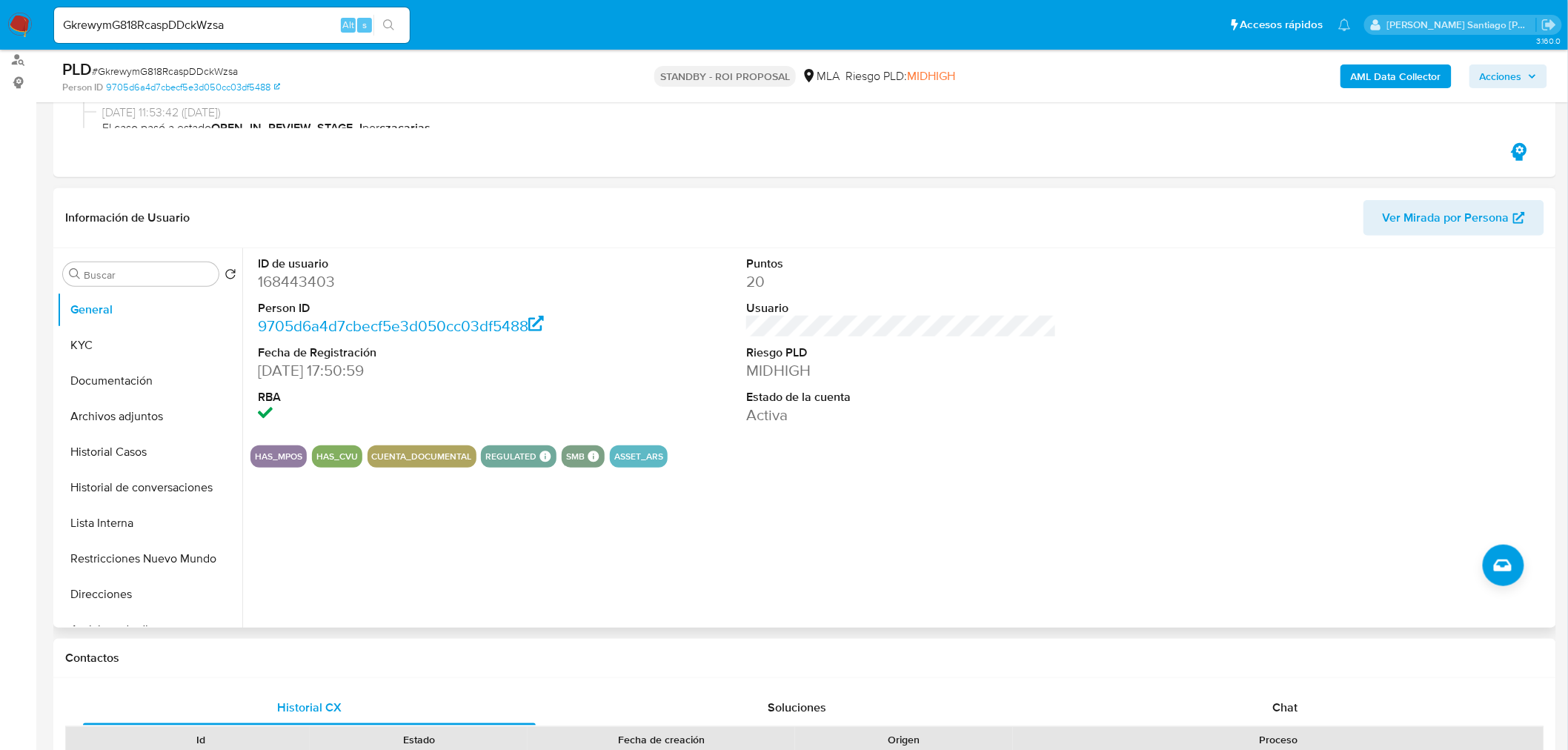
scroll to position [247, 0]
click at [140, 546] on button "Restricciones Nuevo Mundo" at bounding box center [144, 557] width 173 height 36
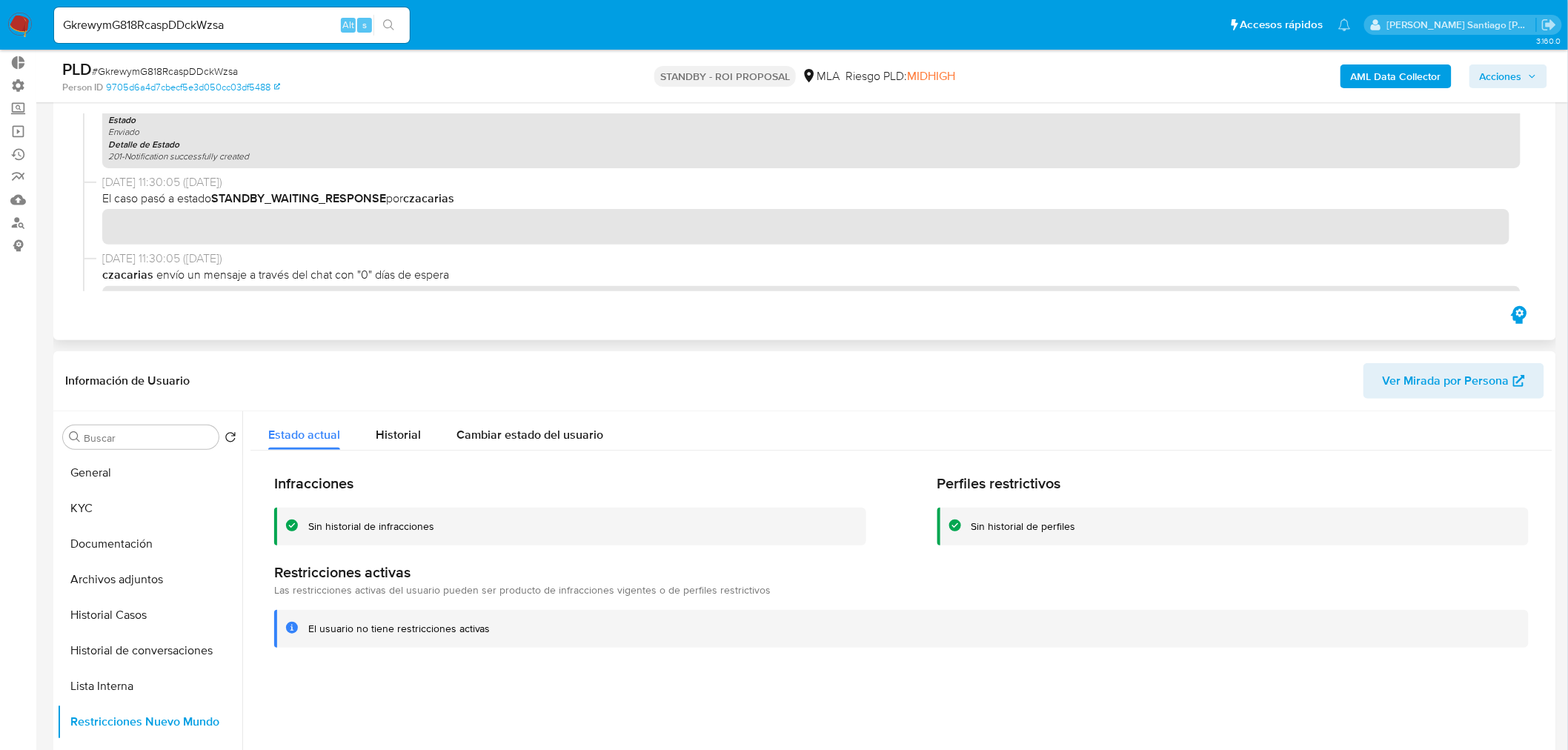
scroll to position [411, 0]
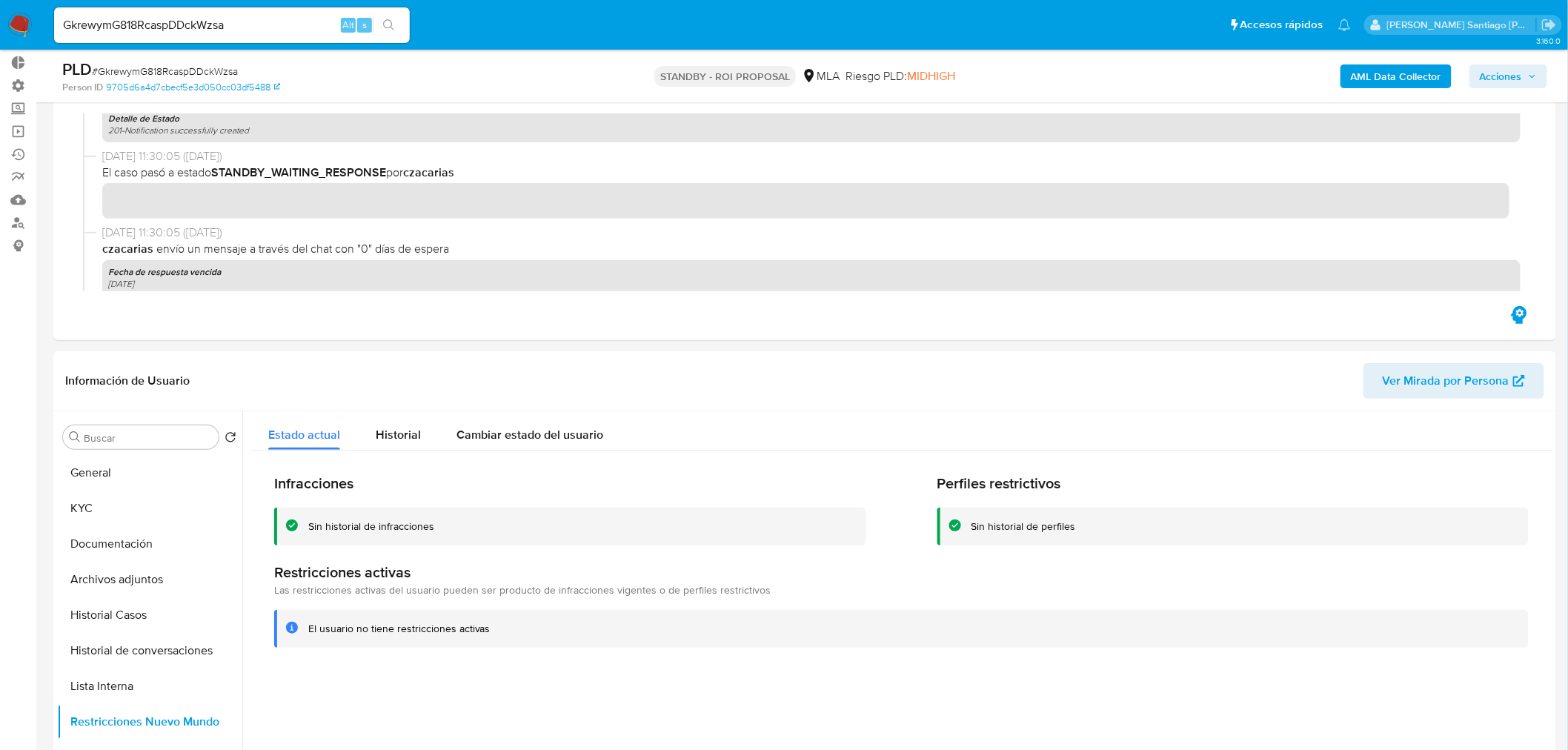
click at [208, 64] on span "# GkrewymG818RcaspDDckWzsa" at bounding box center [165, 71] width 146 height 15
copy span "GkrewymG818RcaspDDckWzsa"
click at [263, 21] on input "GkrewymG818RcaspDDckWzsa" at bounding box center [231, 25] width 355 height 19
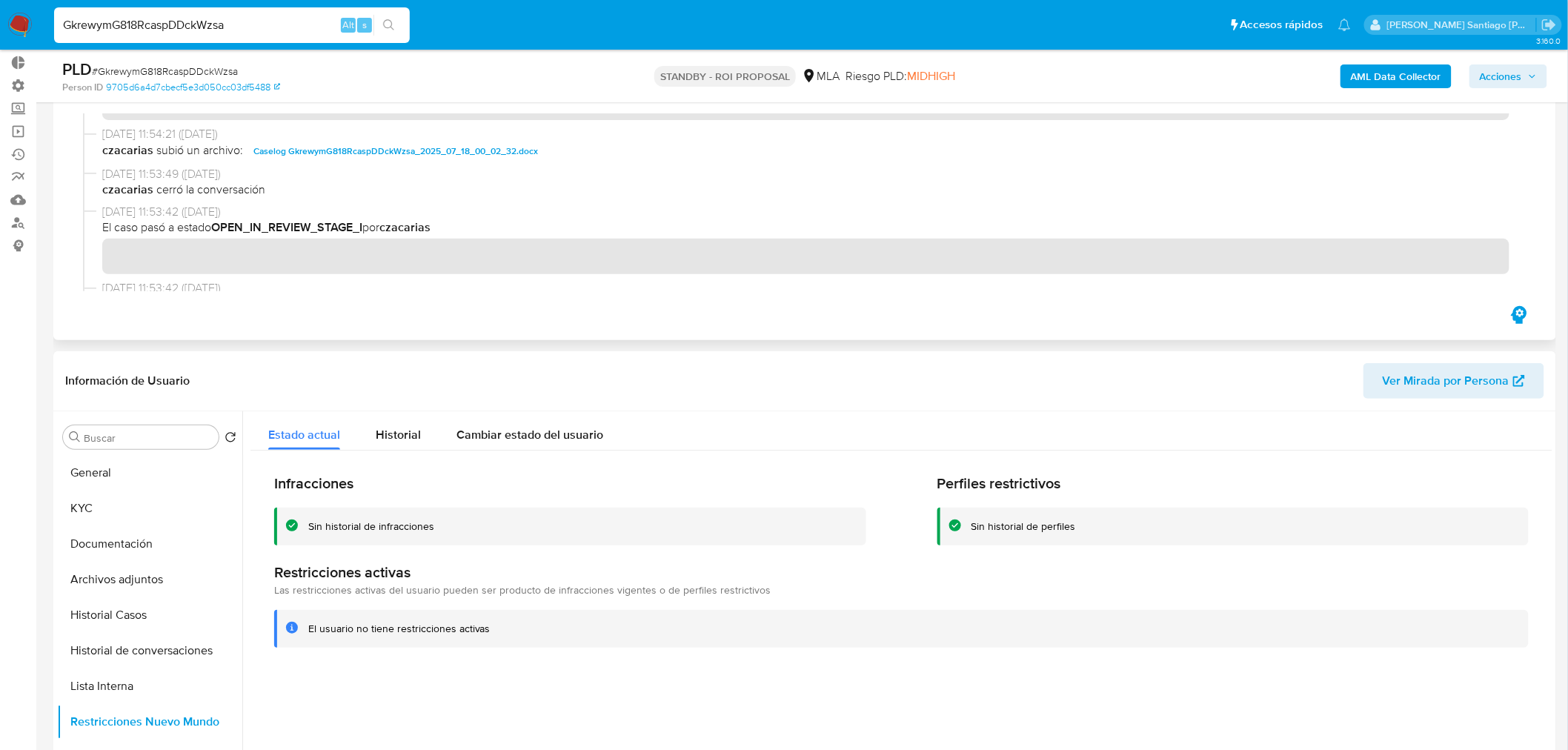
scroll to position [0, 0]
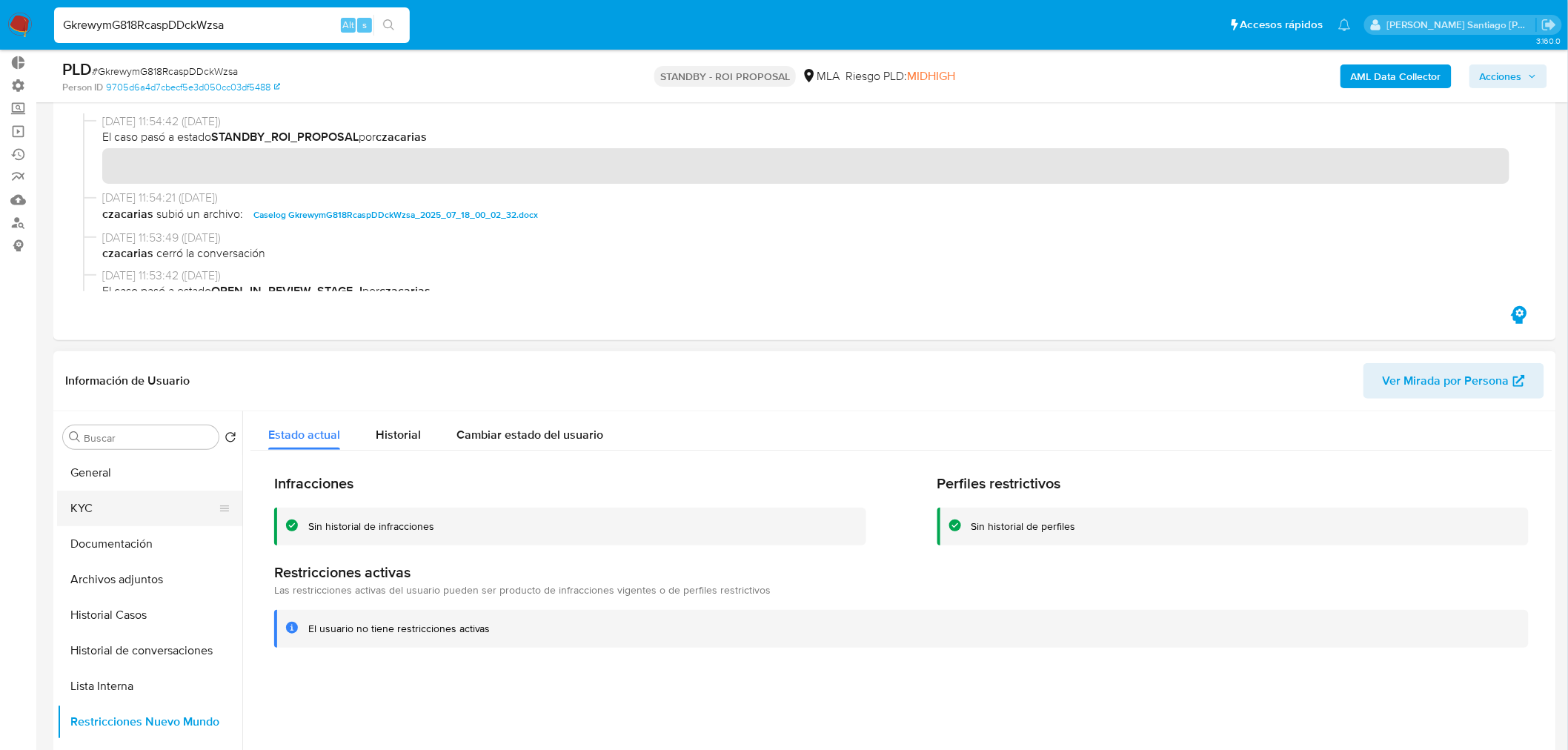
drag, startPoint x: 113, startPoint y: 504, endPoint x: 122, endPoint y: 509, distance: 10.3
click at [112, 503] on button "KYC" at bounding box center [144, 508] width 173 height 36
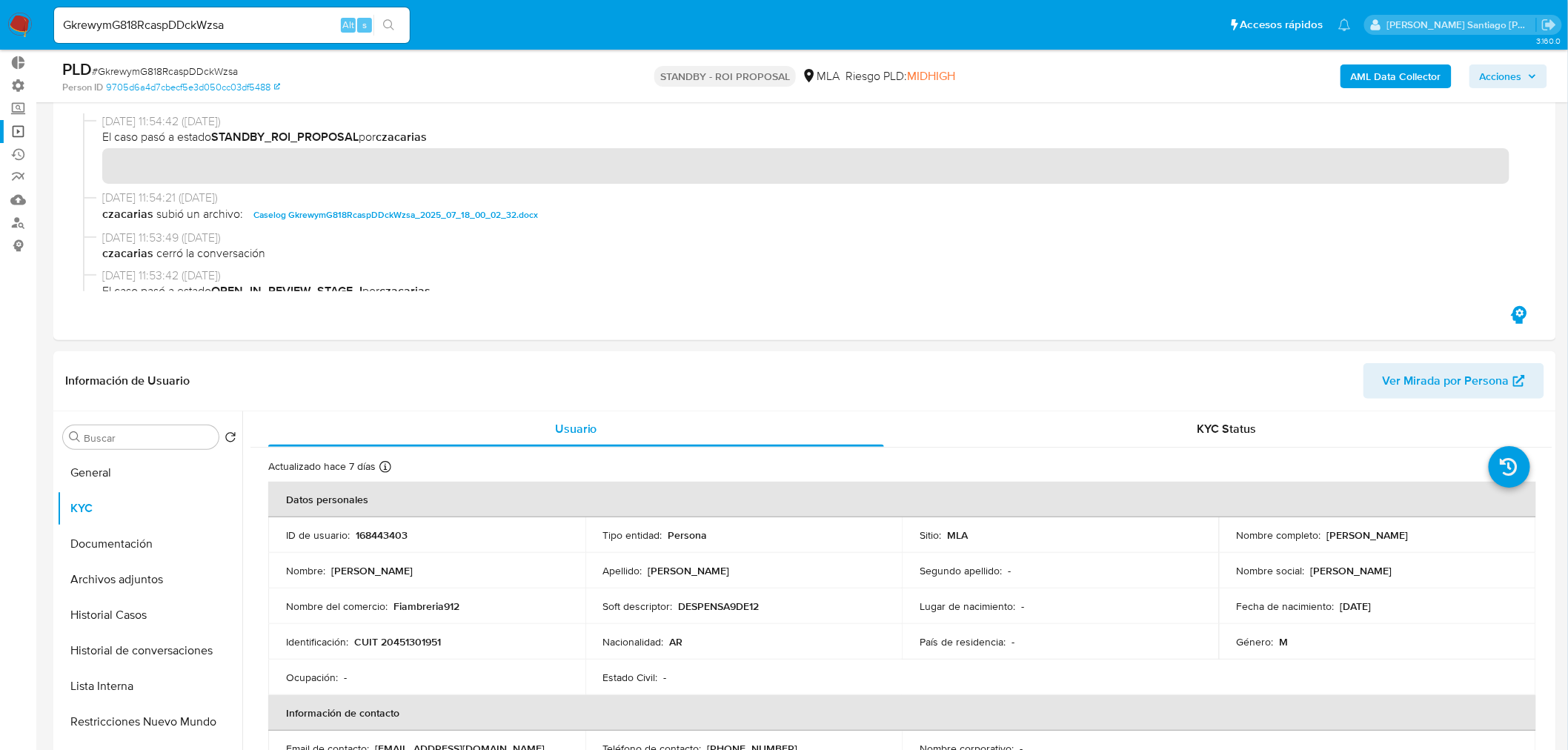
click at [12, 134] on link "Operaciones masivas" at bounding box center [88, 131] width 176 height 23
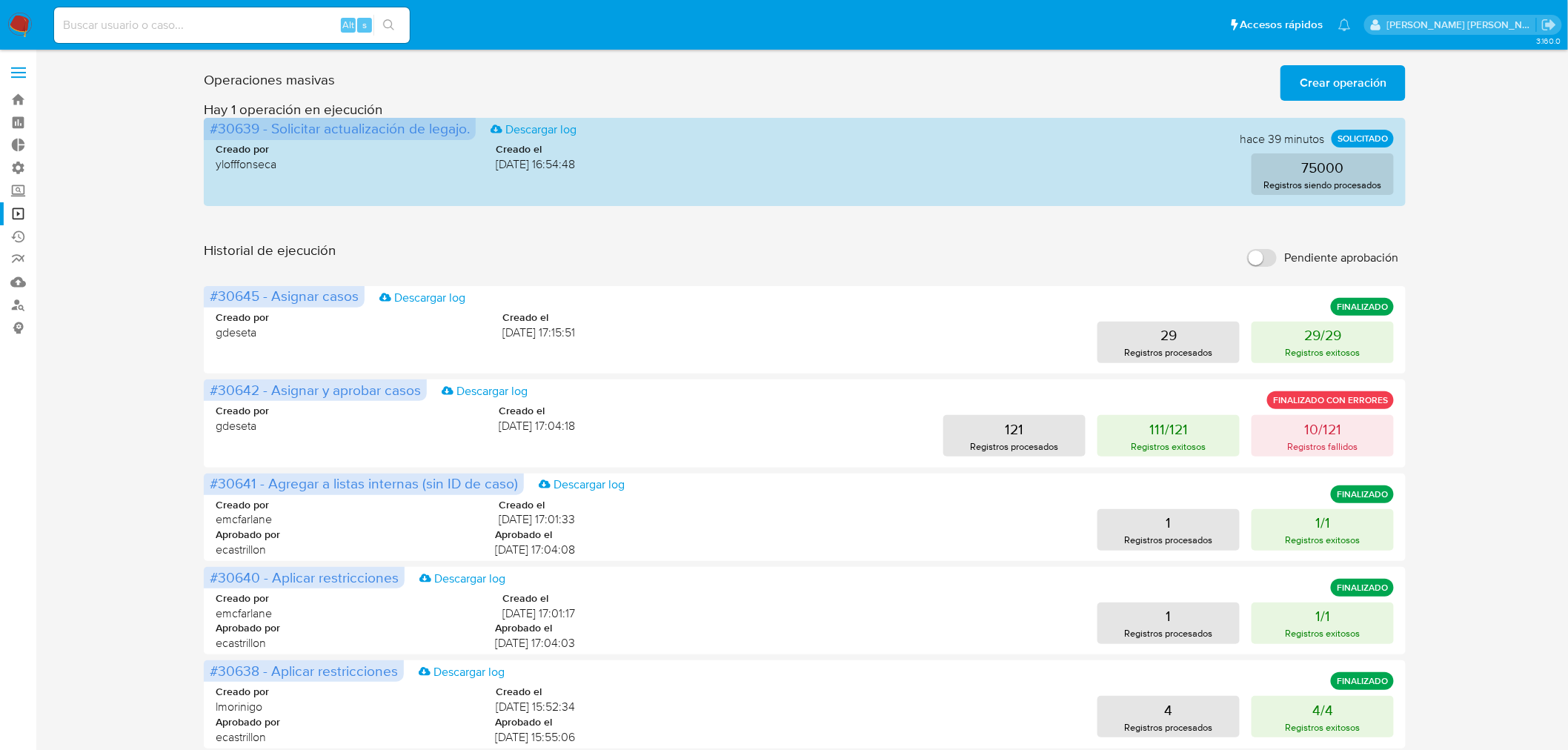
click at [234, 13] on div "Alt s" at bounding box center [231, 25] width 355 height 36
click at [232, 25] on input at bounding box center [231, 25] width 355 height 19
paste input "RSgNr42bMrjrKPj7IuCWzd2K"
type input "RSgNr42bMrjrKPj7IuCWzd2K"
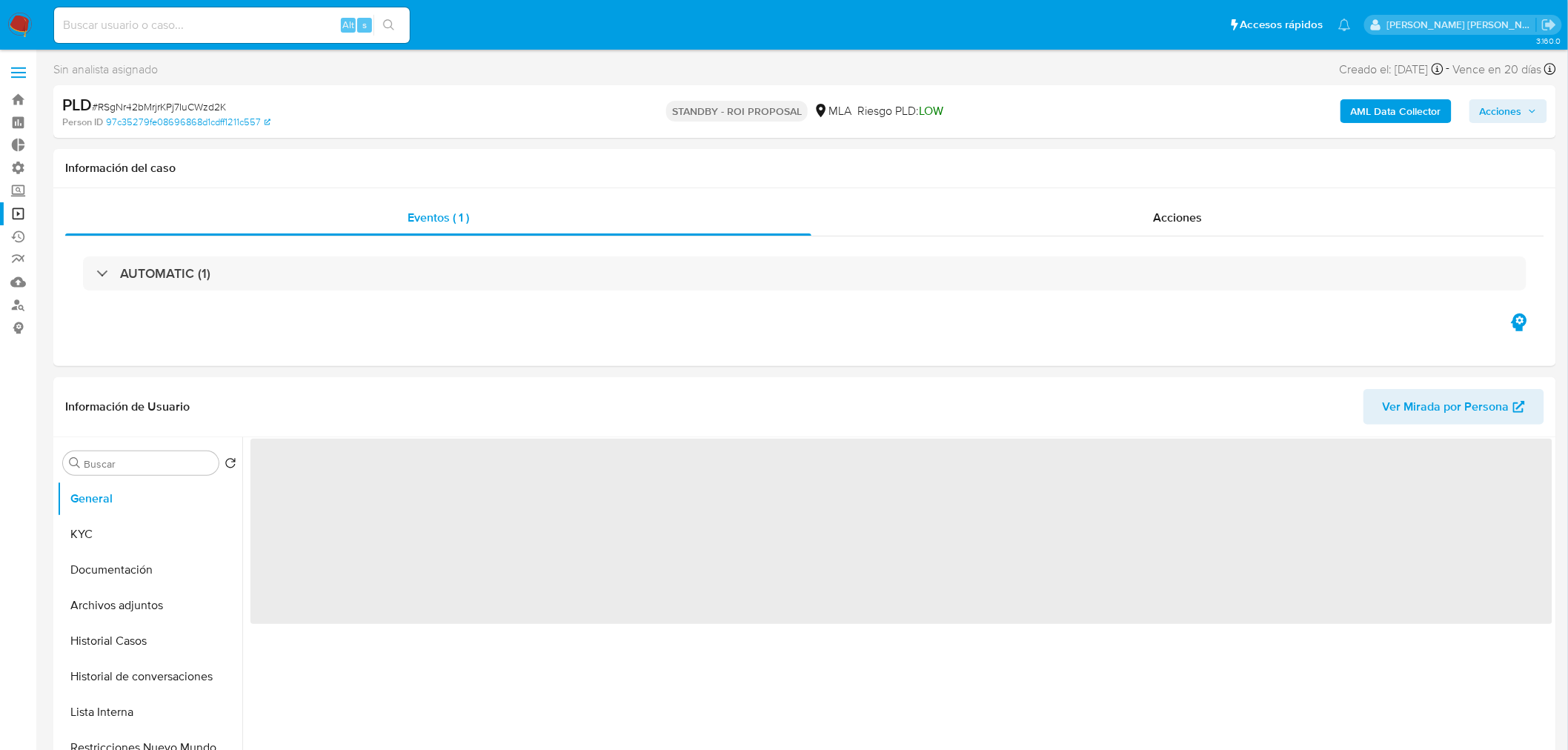
select select "10"
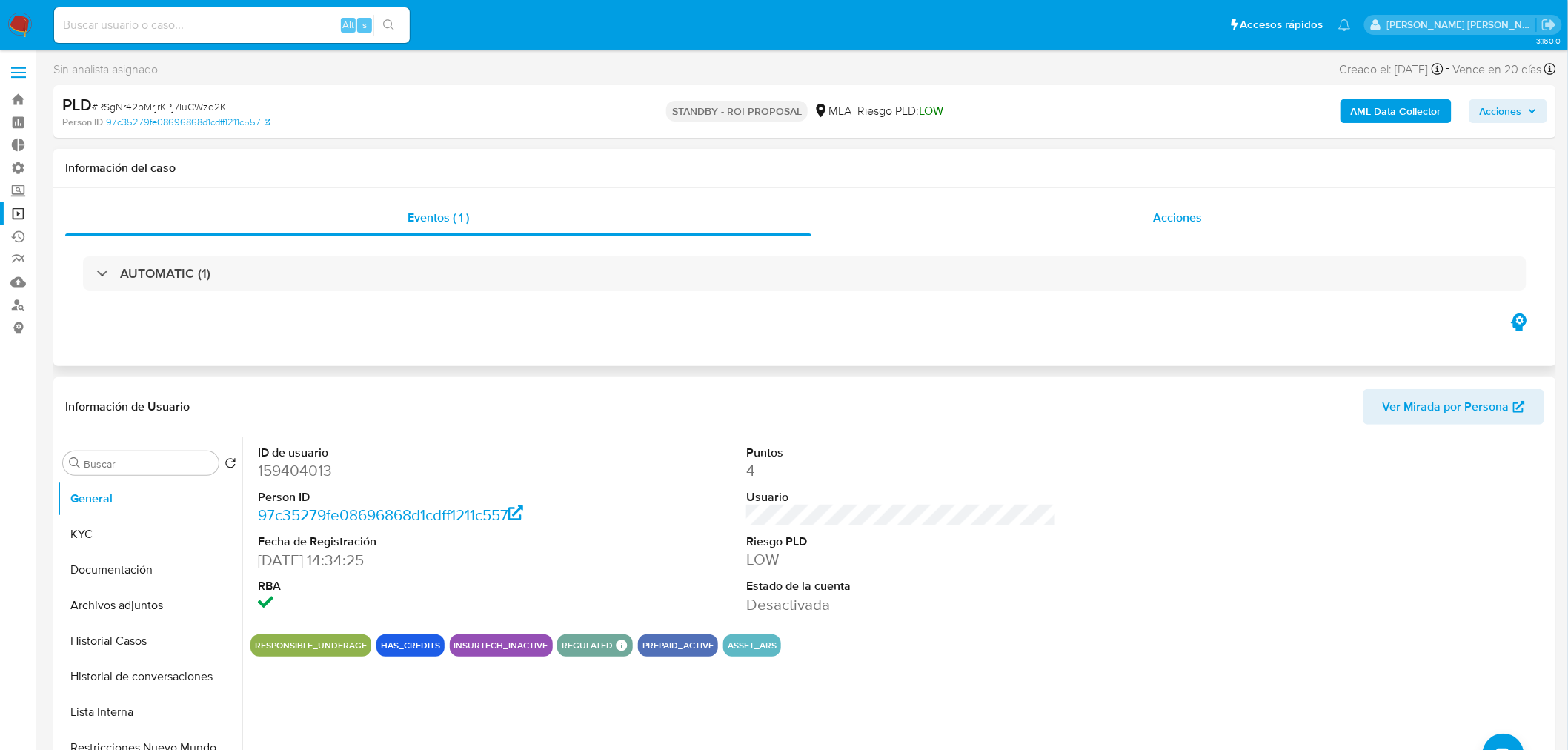
click at [1213, 228] on div "Acciones" at bounding box center [1178, 218] width 733 height 36
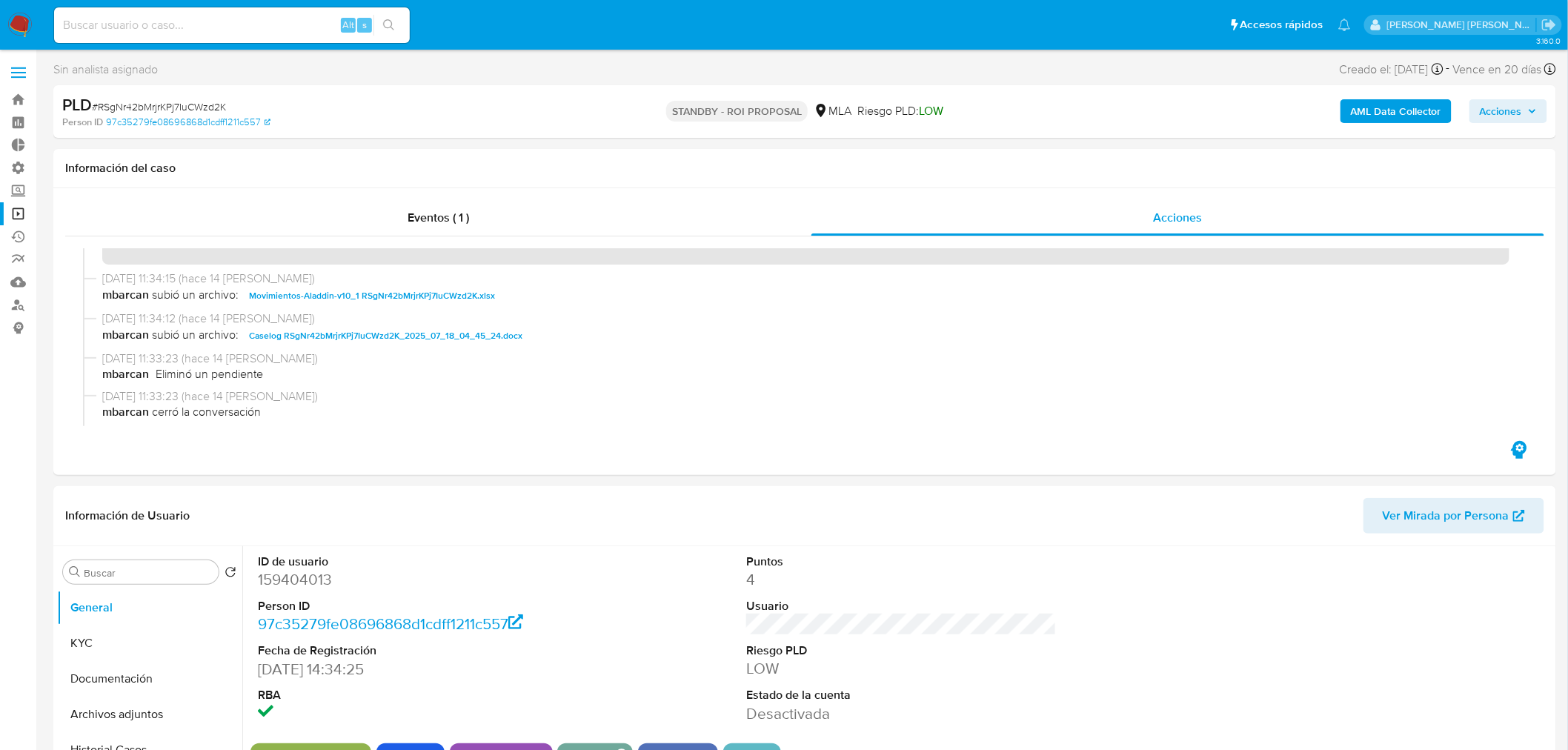
scroll to position [82, 0]
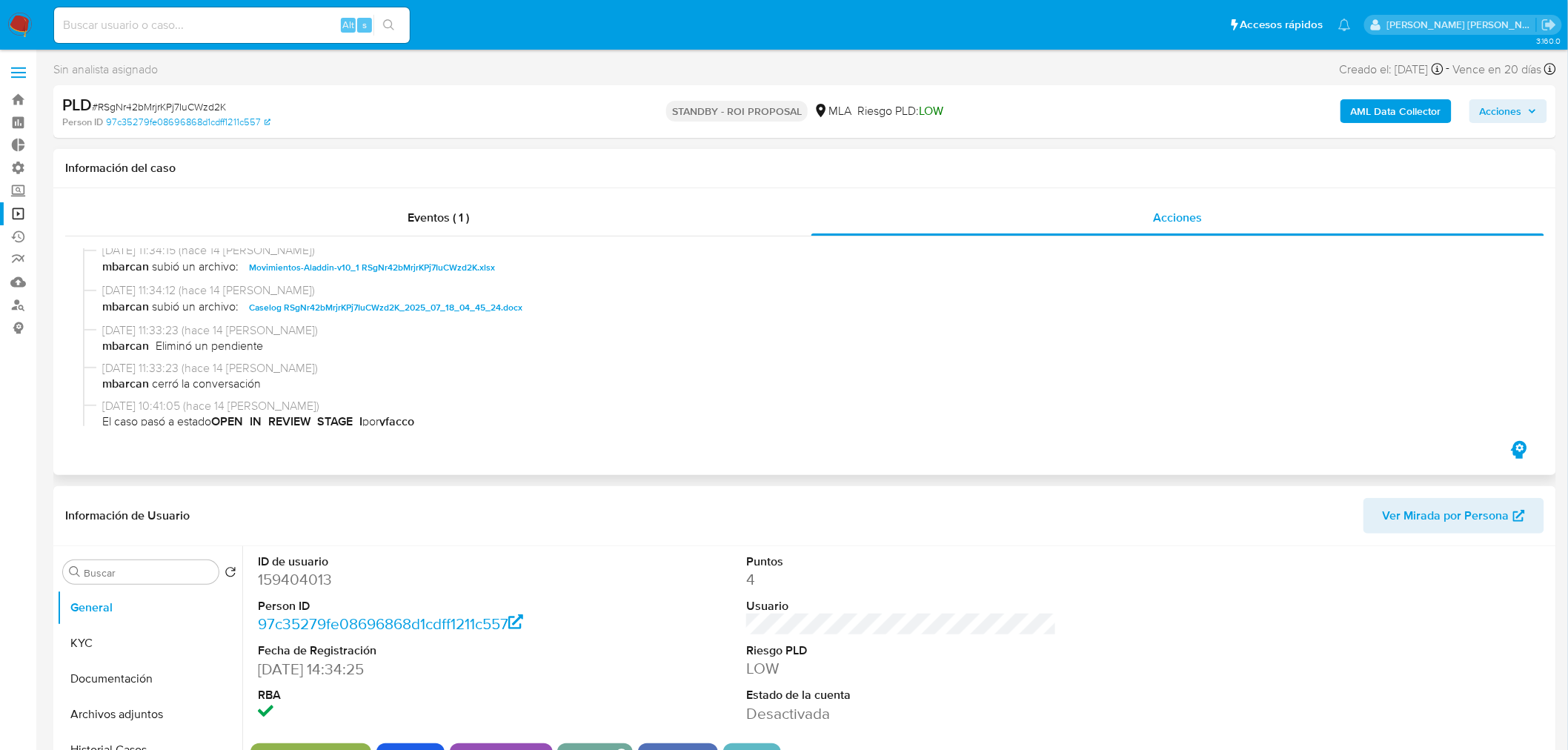
click at [463, 312] on span "Caselog RSgNr42bMrjrKPj7IuCWzd2K_2025_07_18_04_45_24.docx" at bounding box center [385, 308] width 273 height 18
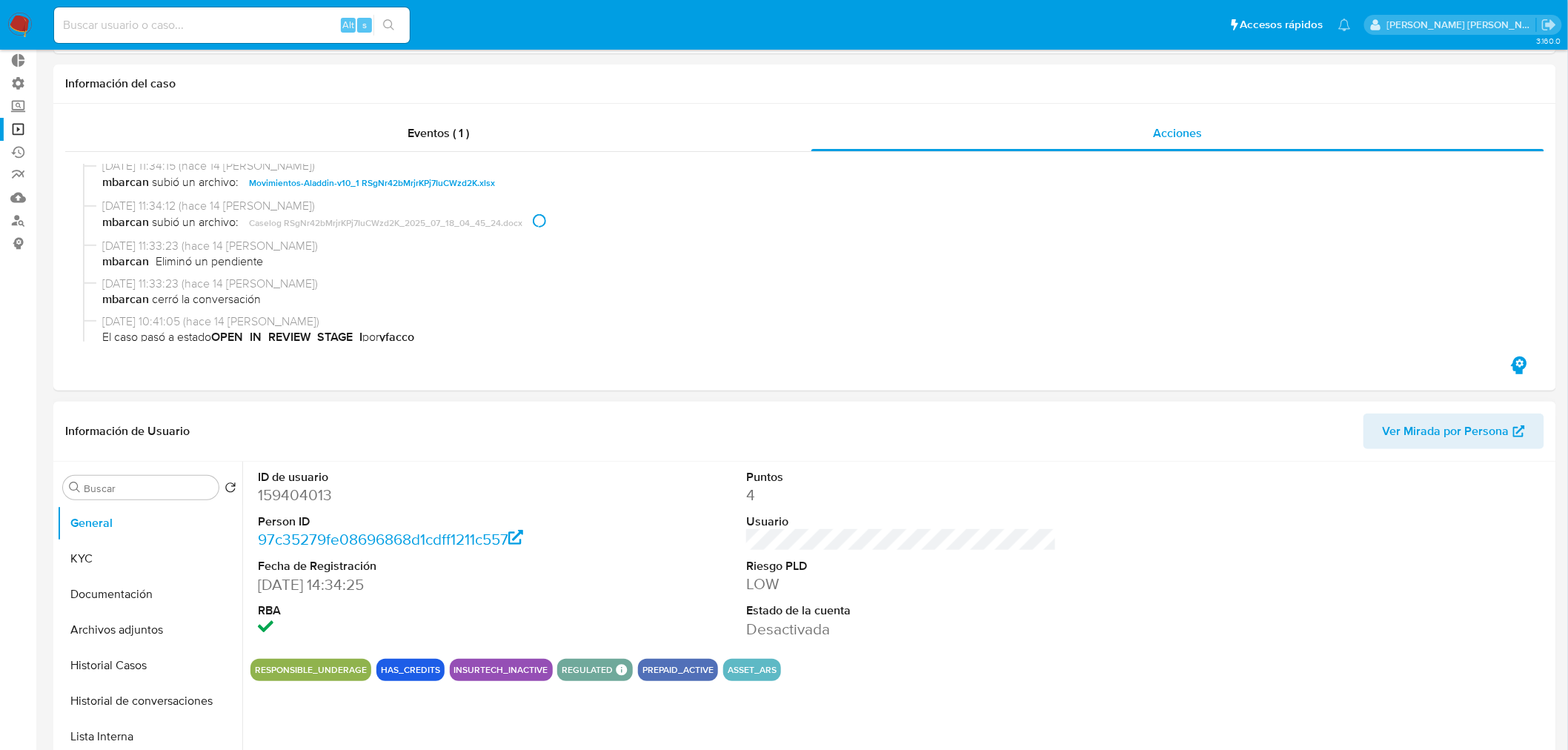
scroll to position [165, 0]
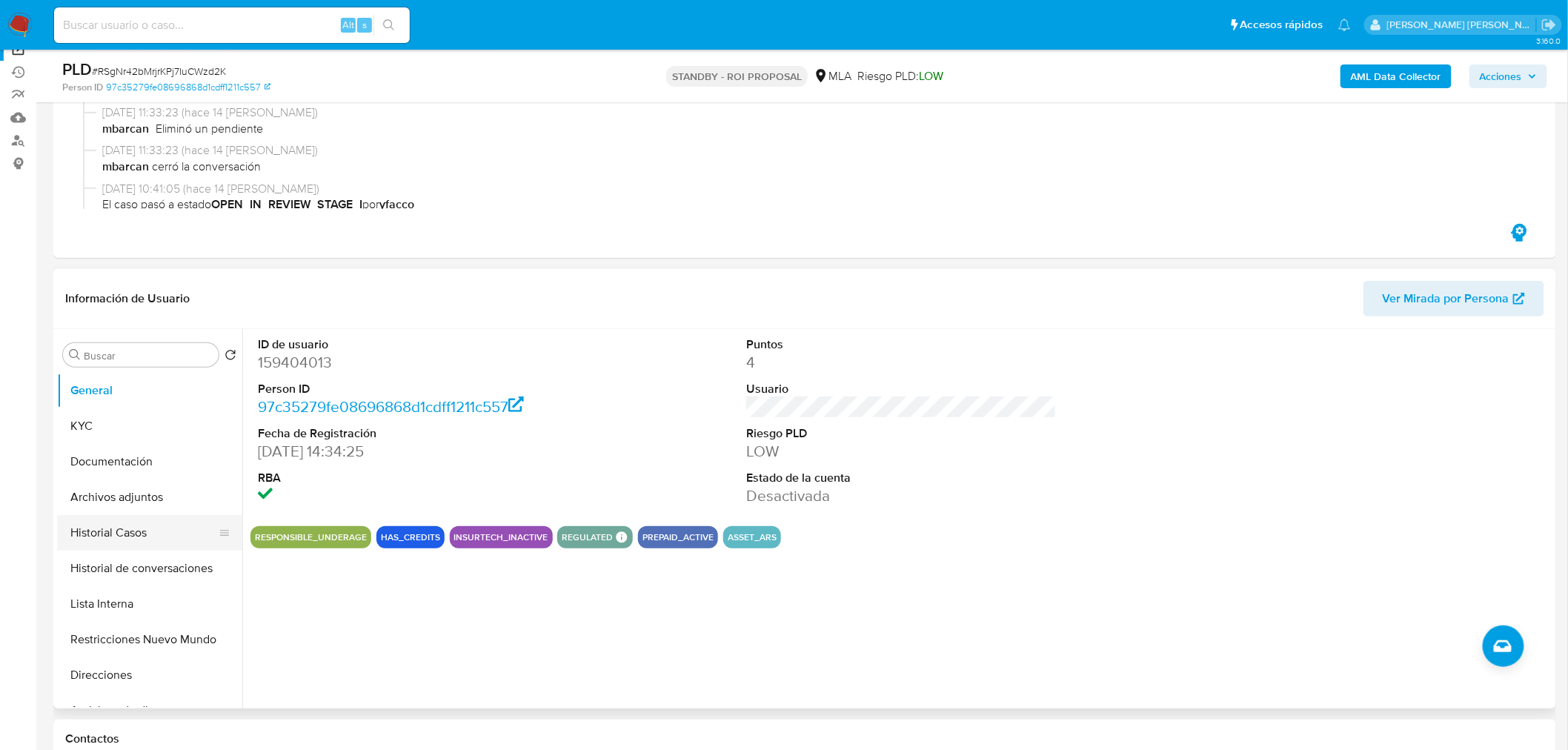
click at [85, 528] on button "Historial Casos" at bounding box center [144, 532] width 173 height 36
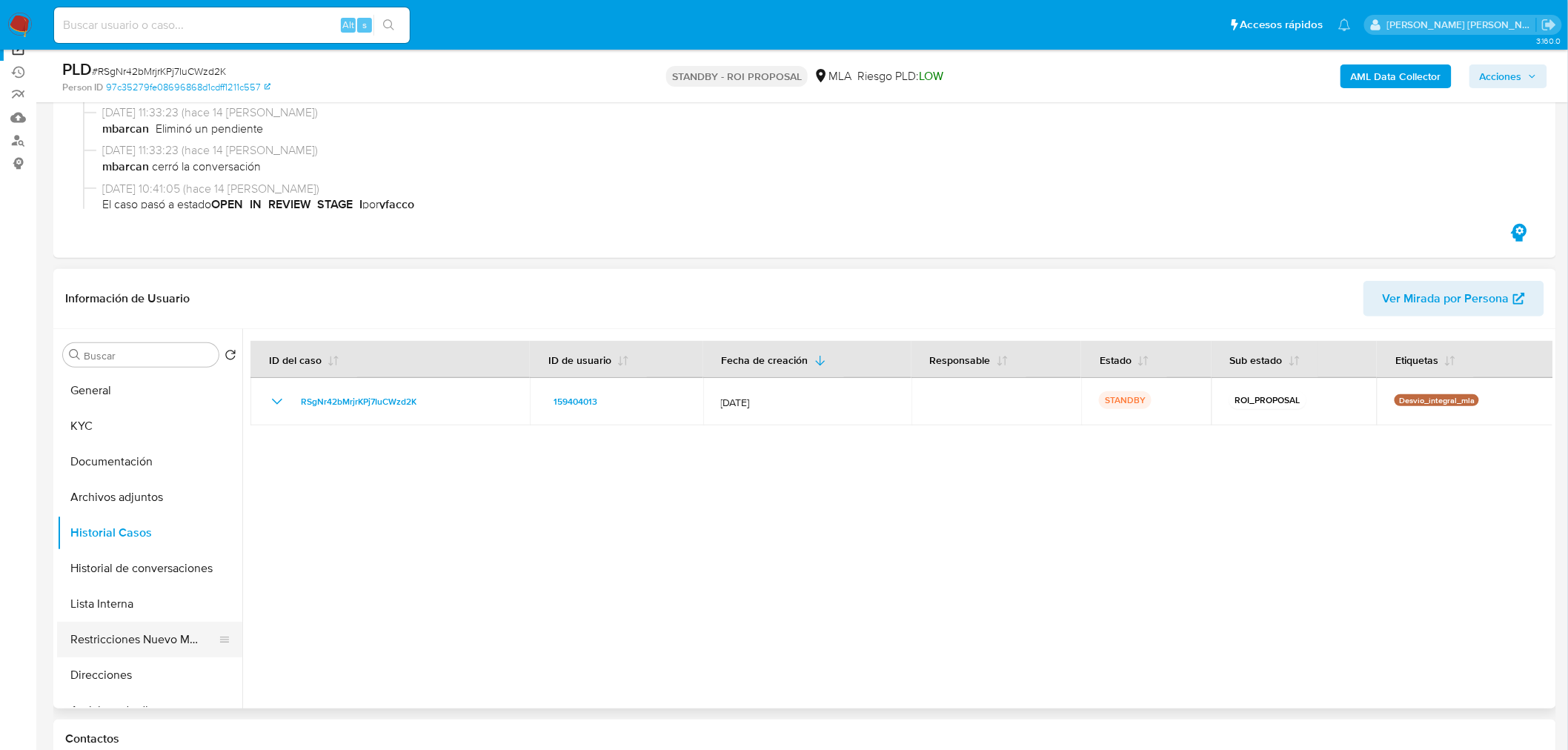
click at [172, 649] on button "Restricciones Nuevo Mundo" at bounding box center [144, 639] width 173 height 36
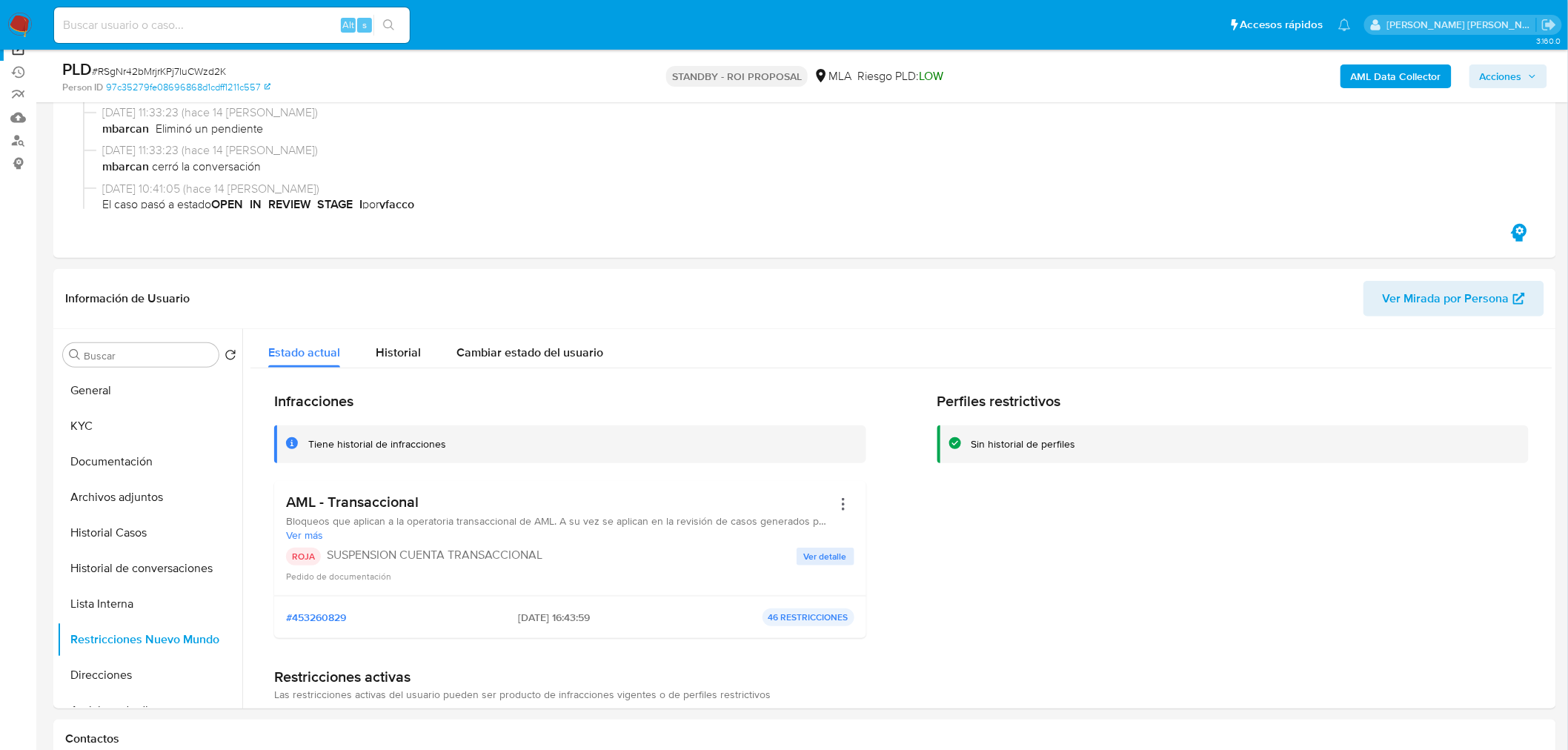
click at [203, 13] on div "Alt s" at bounding box center [231, 25] width 355 height 36
paste input "oIf0lKmS003KH7Ty4AEKmCOa"
type input "oIf0lKmS003KH7Ty4AEKmCOa"
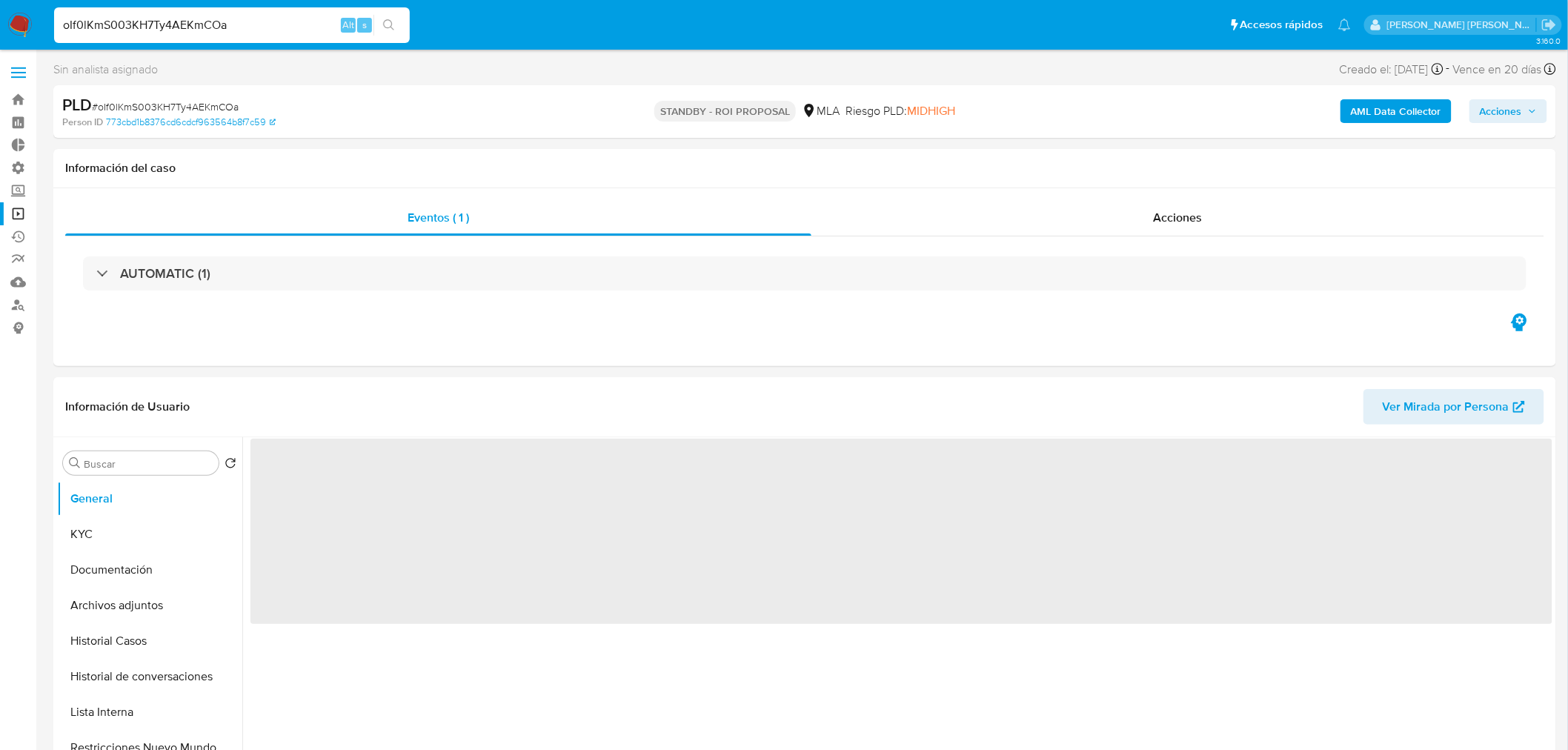
select select "10"
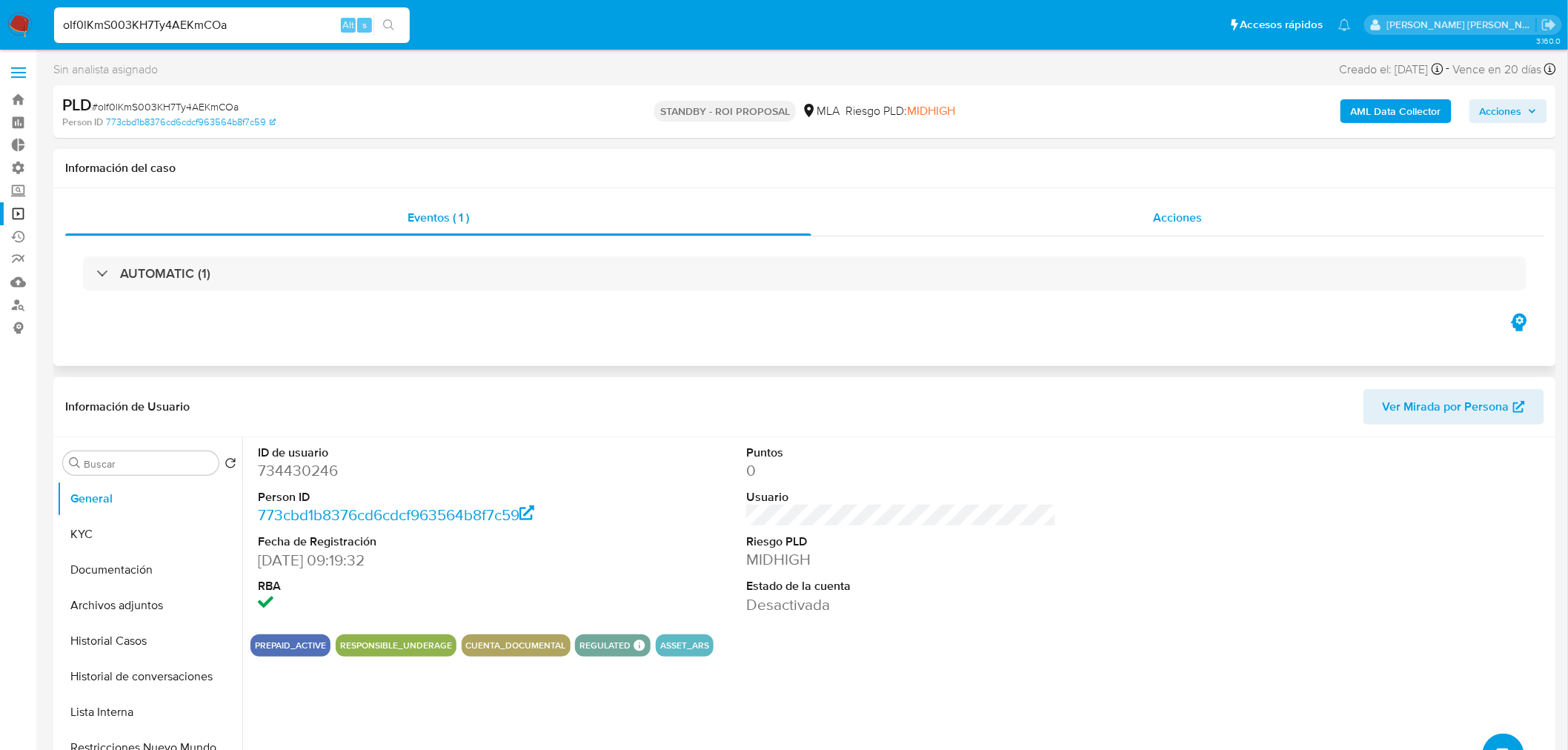
drag, startPoint x: 1171, startPoint y: 216, endPoint x: 1143, endPoint y: 218, distance: 28.1
click at [1166, 219] on span "Acciones" at bounding box center [1177, 218] width 49 height 17
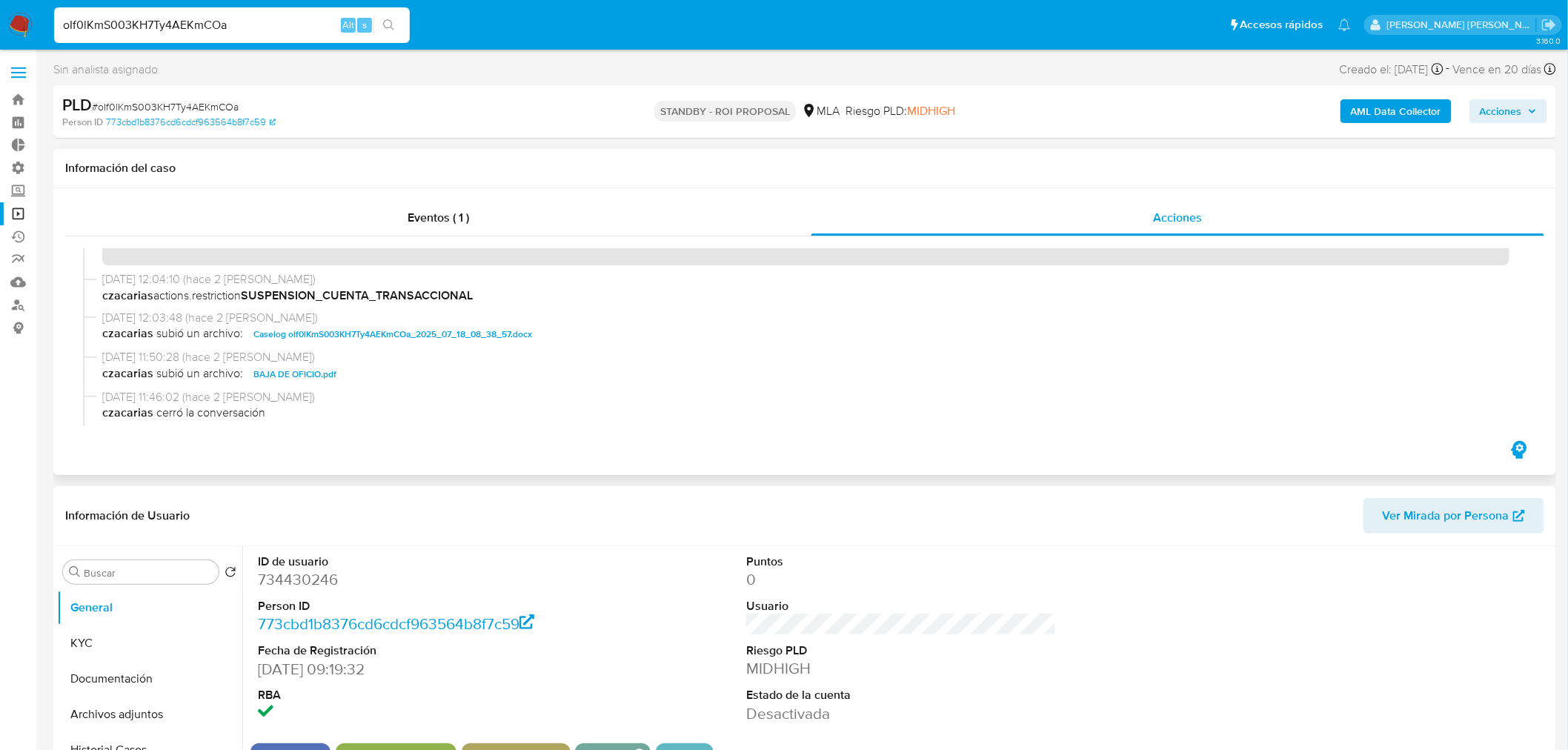
scroll to position [82, 0]
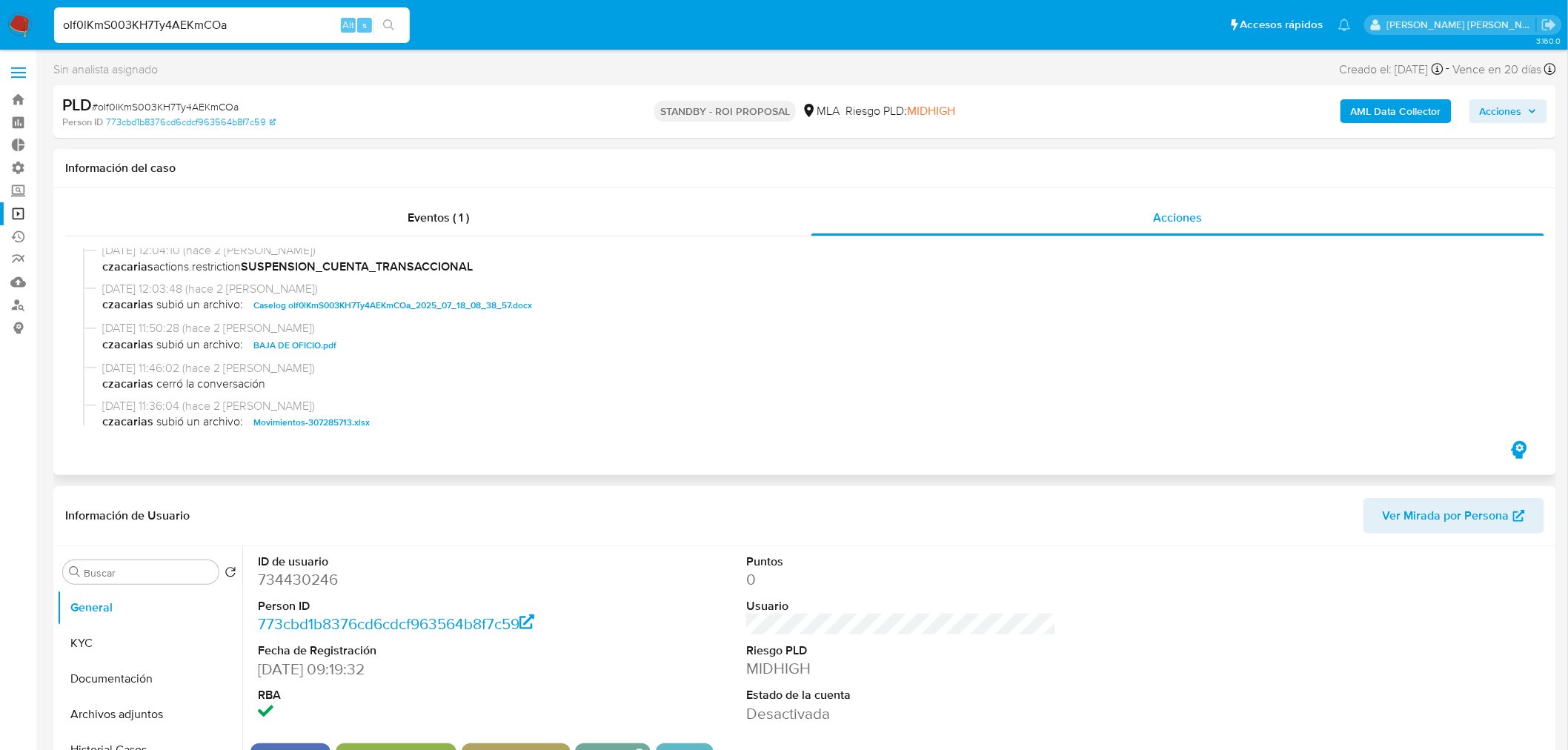
drag, startPoint x: 494, startPoint y: 304, endPoint x: 556, endPoint y: 319, distance: 63.8
click at [495, 305] on span "Caselog oIf0lKmS003KH7Ty4AEKmCOa_2025_07_18_08_38_57.docx" at bounding box center [392, 305] width 278 height 18
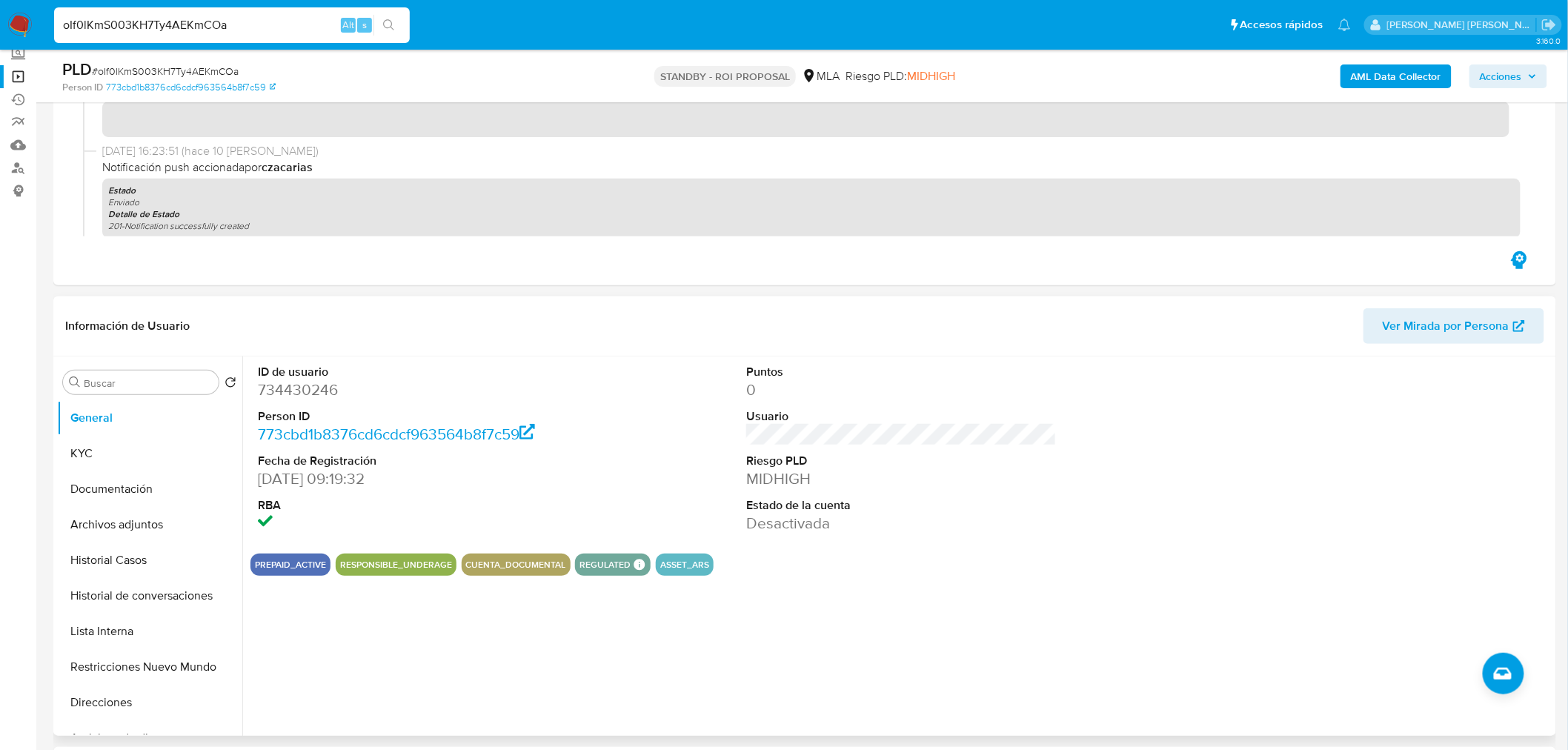
scroll to position [247, 0]
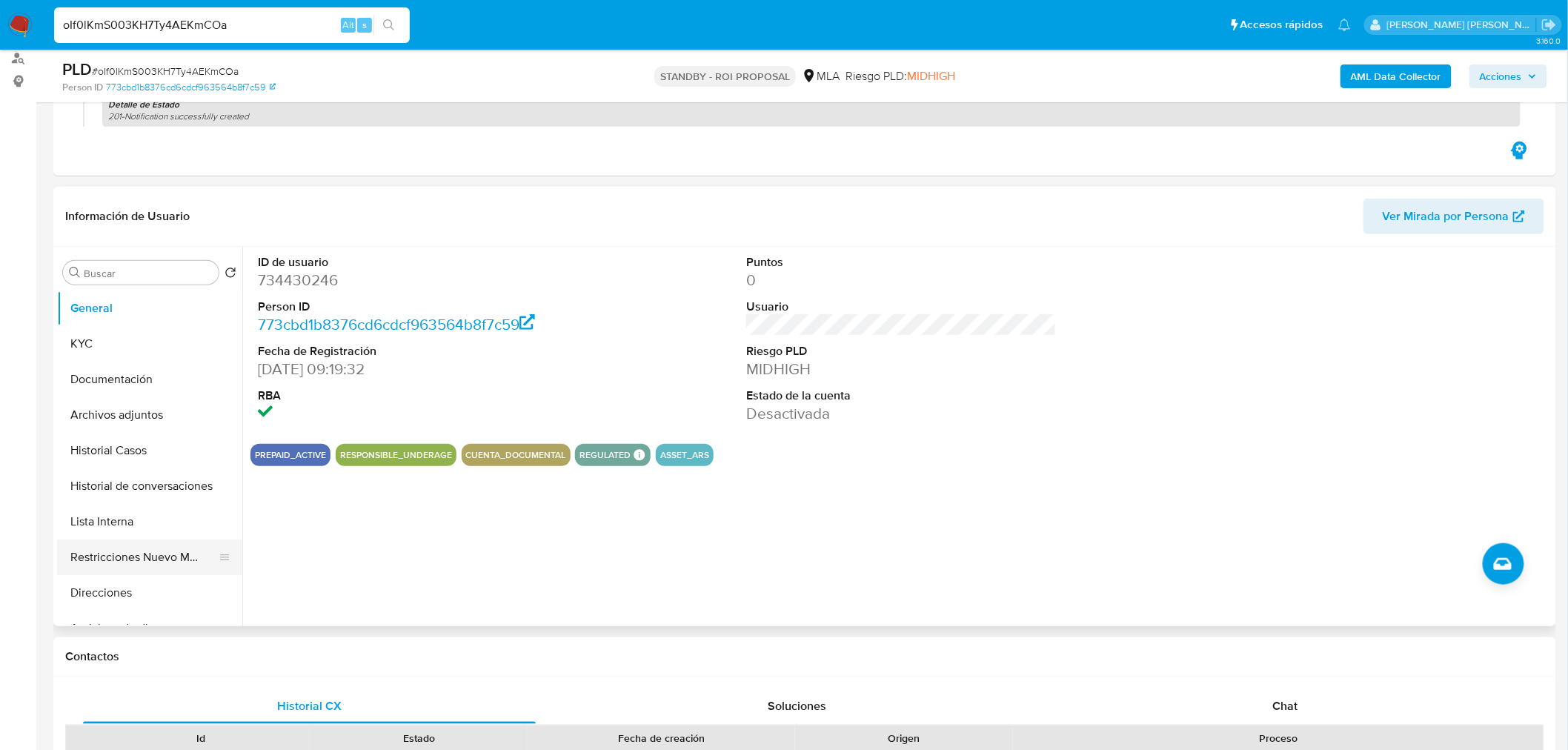
click at [105, 558] on button "Restricciones Nuevo Mundo" at bounding box center [144, 557] width 173 height 36
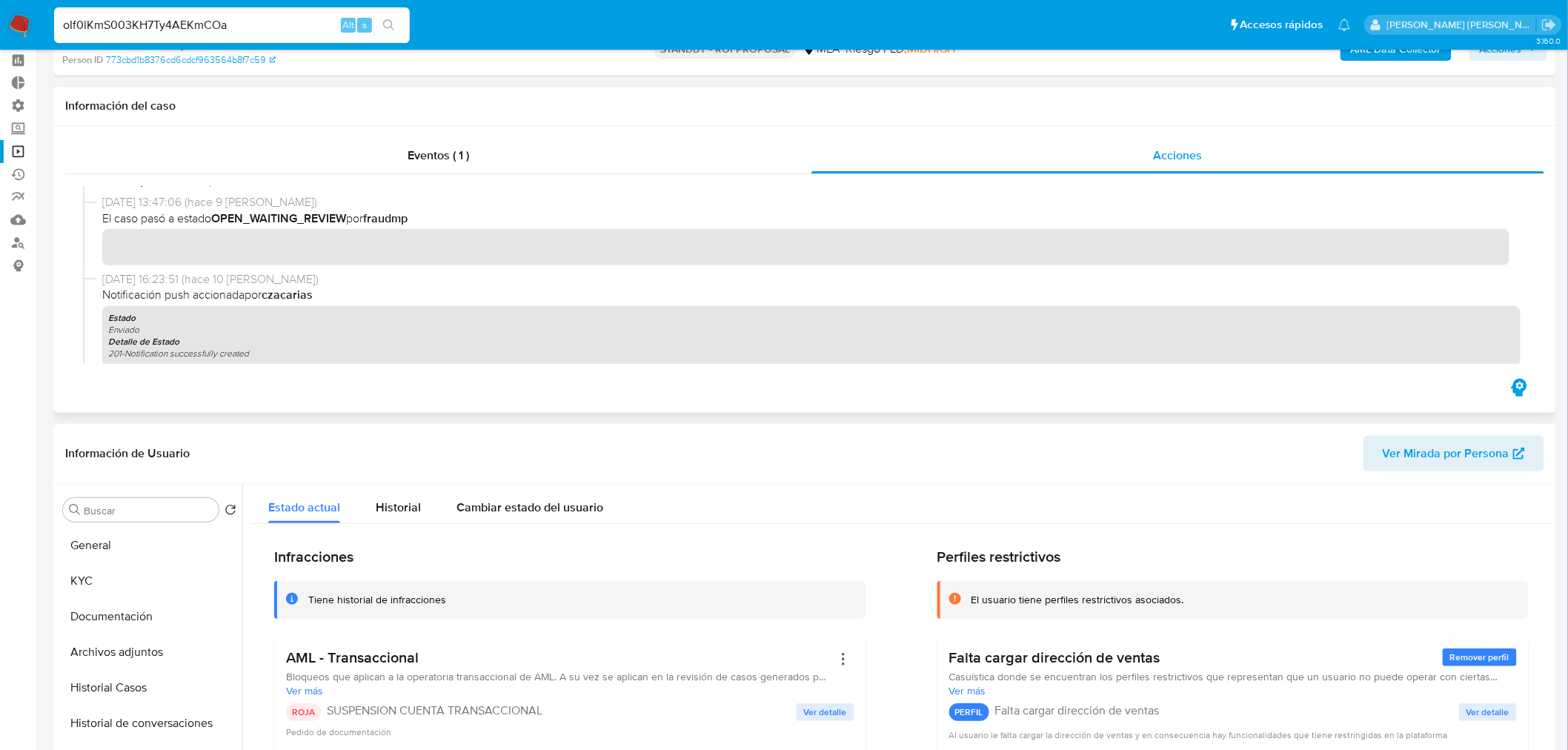
scroll to position [0, 0]
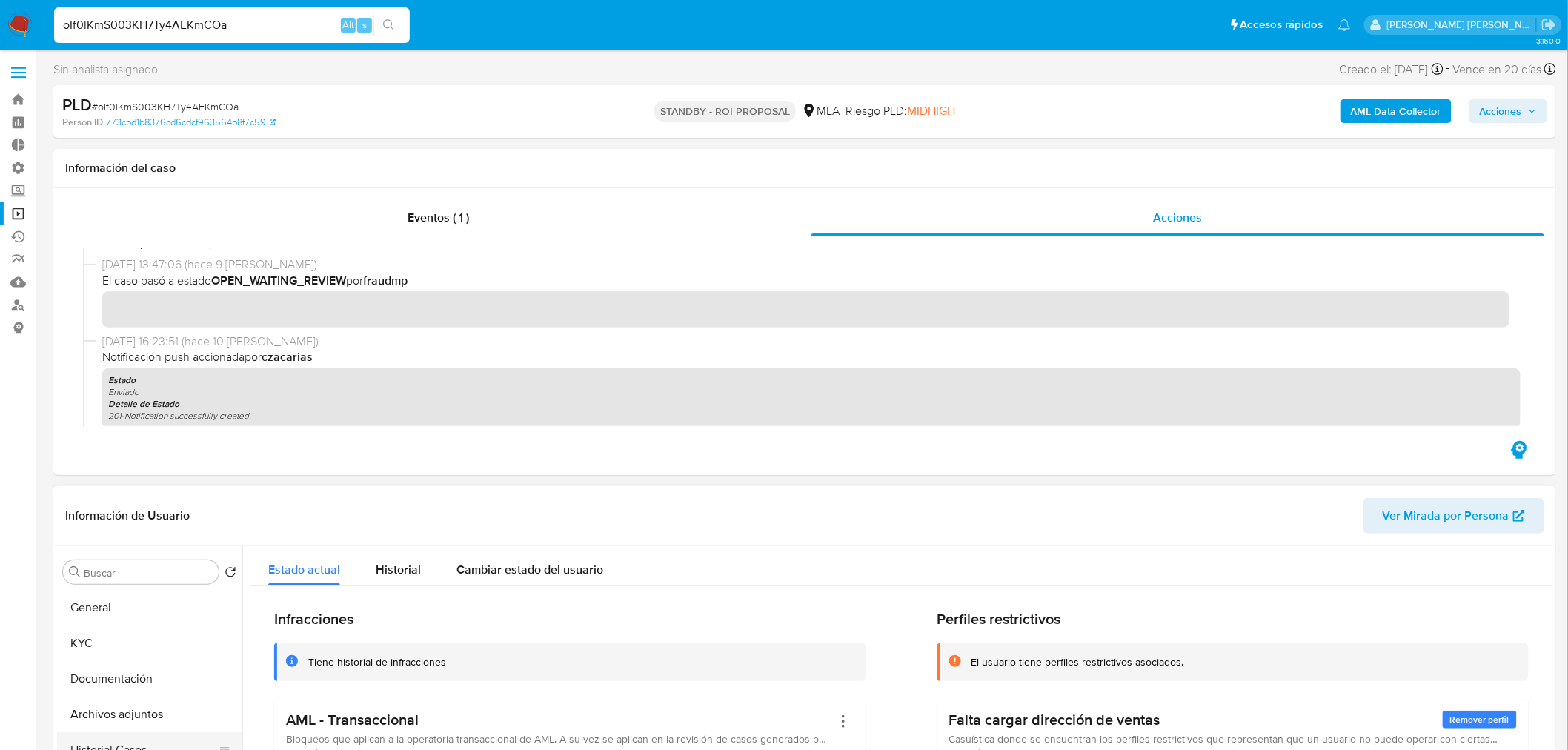
click at [117, 737] on button "Historial Casos" at bounding box center [144, 750] width 173 height 36
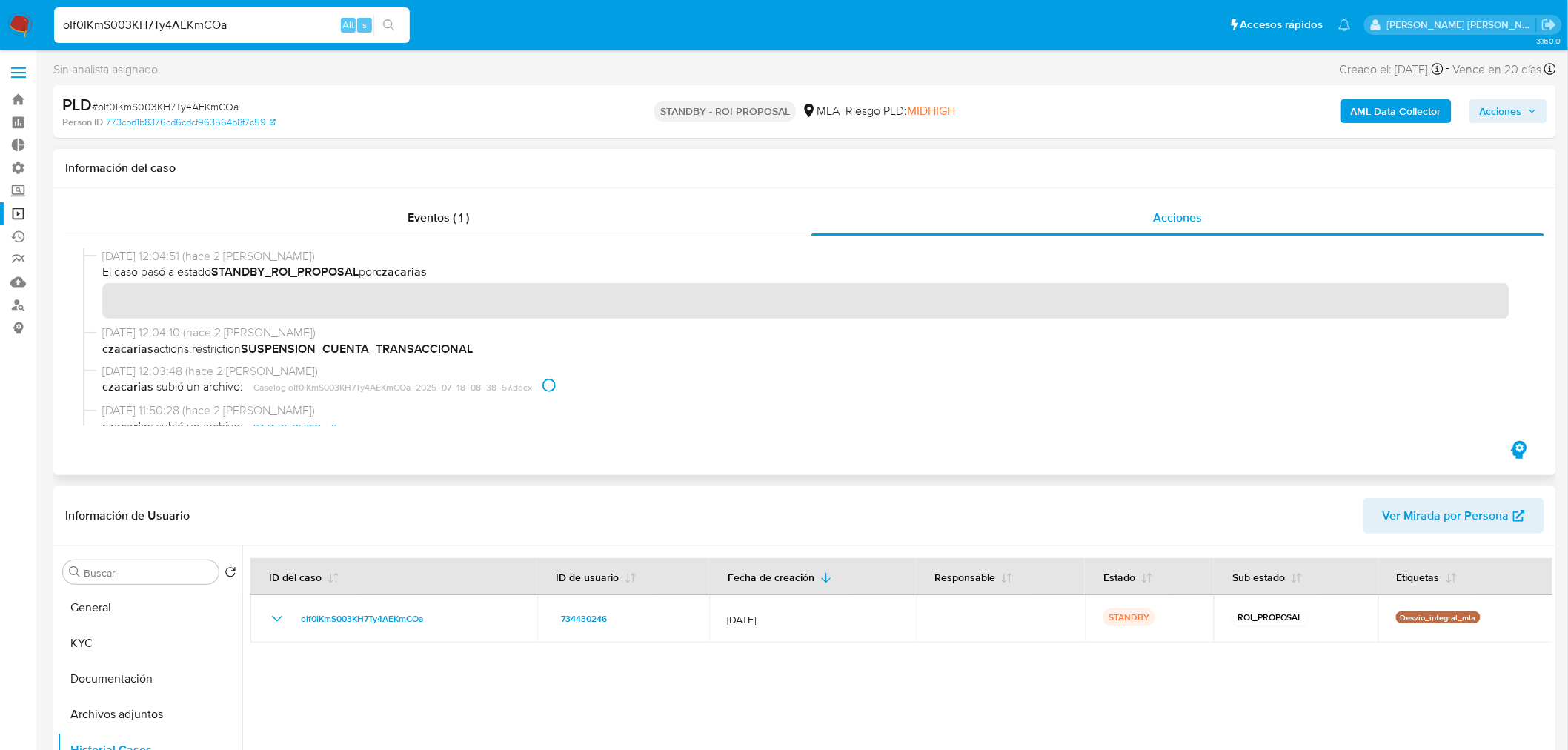
click at [631, 405] on span "17/09/2025 11:50:28 (hace 2 días)" at bounding box center [811, 410] width 1418 height 16
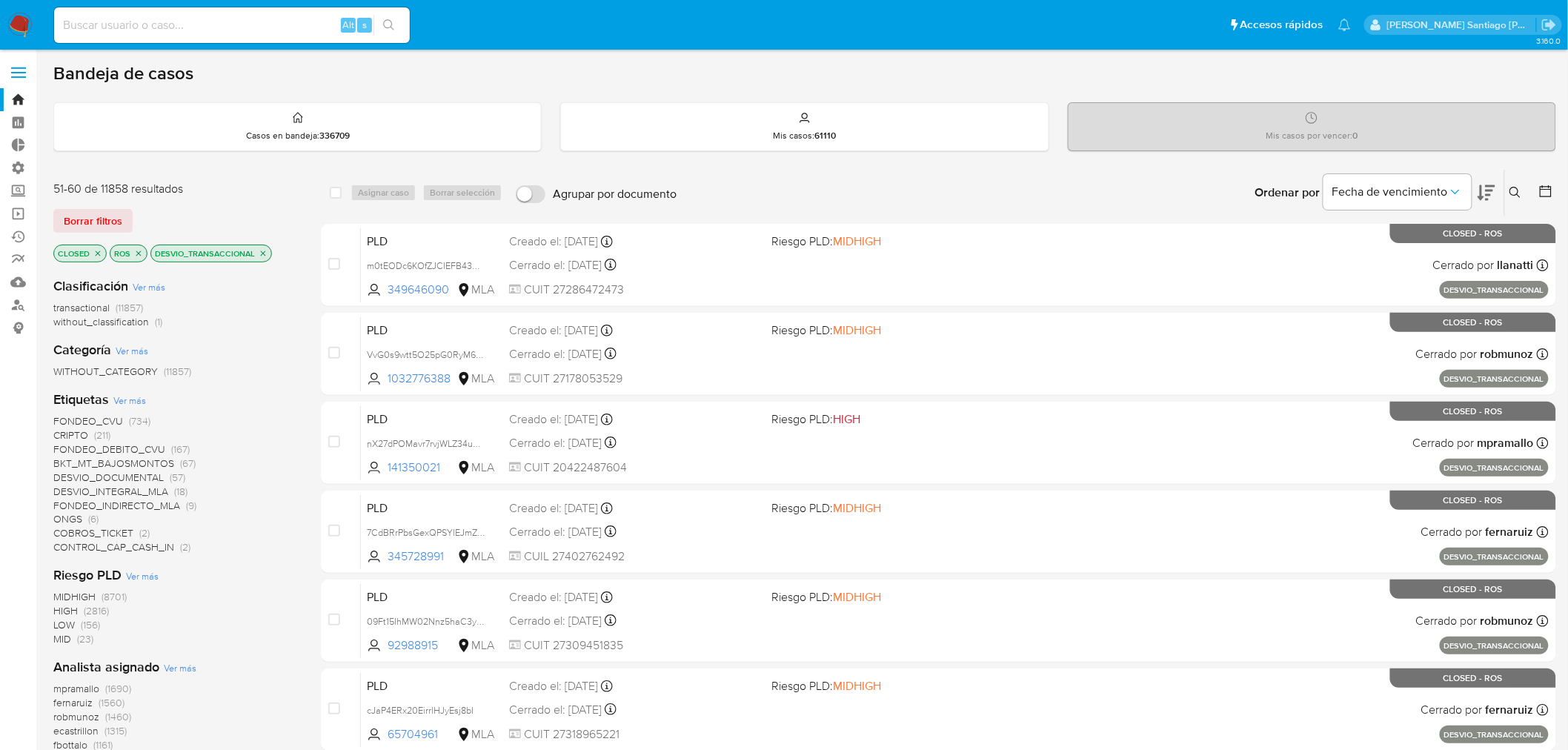
click at [277, 17] on input at bounding box center [231, 25] width 355 height 19
paste input "168443403"
type input "168443403"
click at [8, 210] on link "Operaciones masivas" at bounding box center [88, 213] width 176 height 23
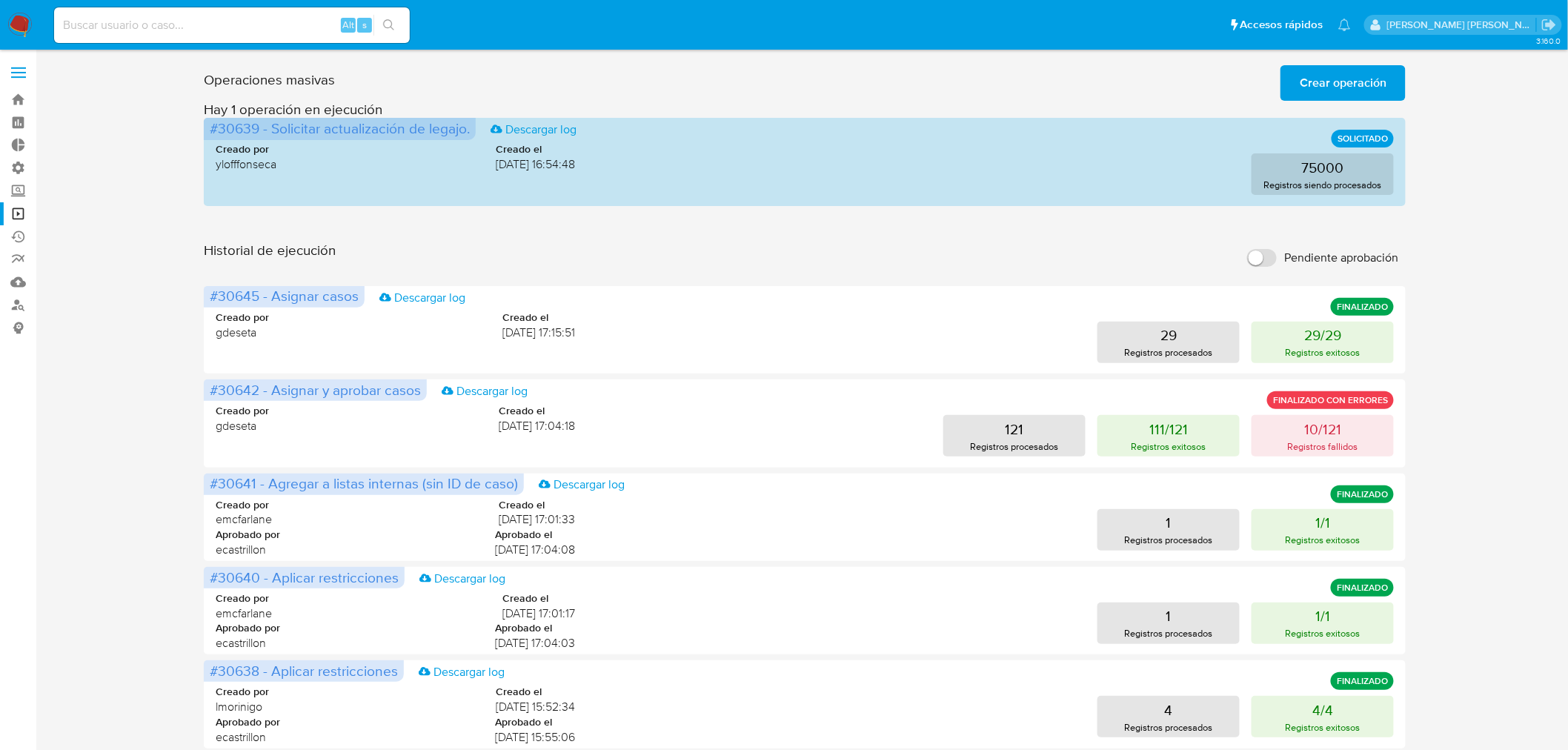
click at [1340, 88] on span "Crear operación" at bounding box center [1344, 83] width 87 height 33
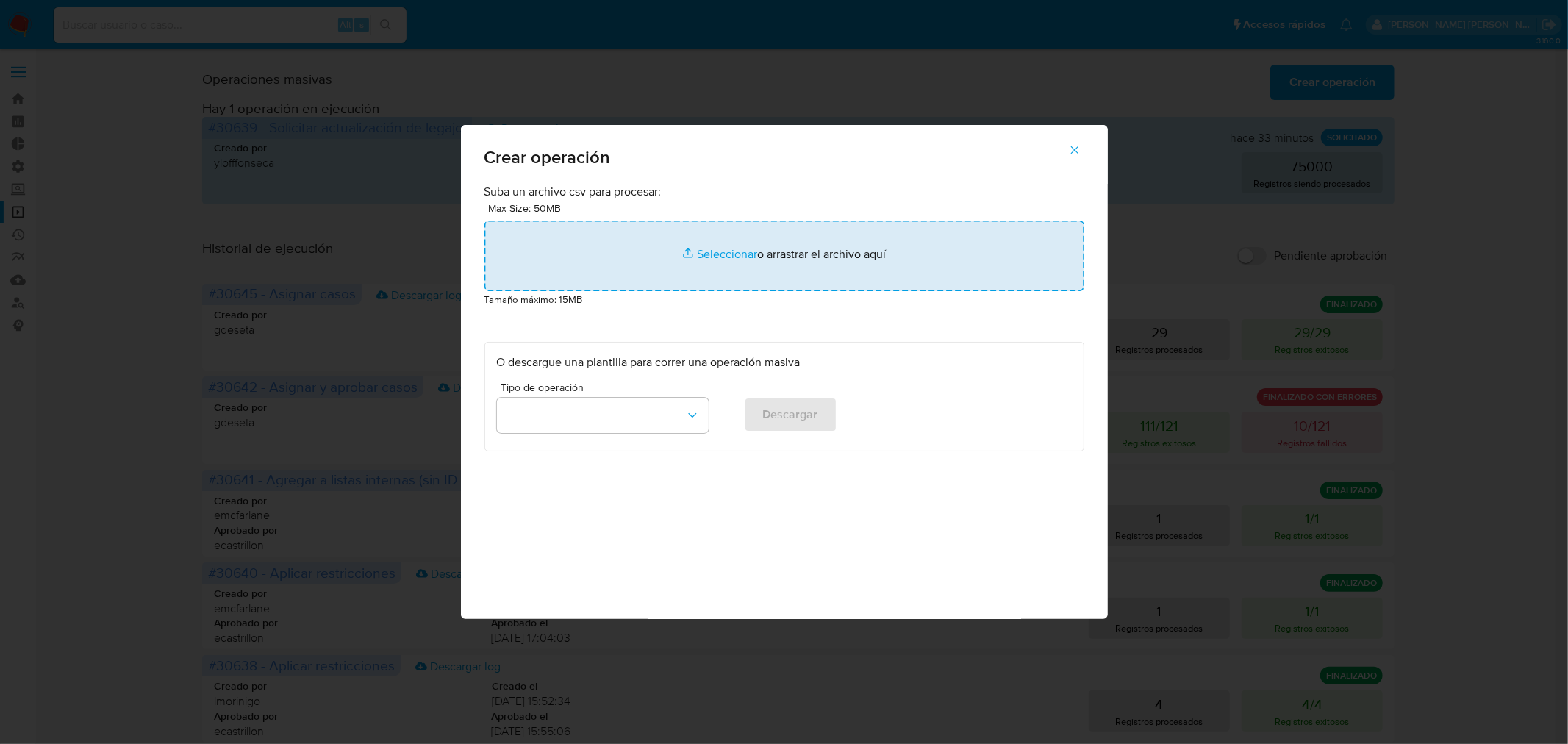
click at [770, 271] on input "file" at bounding box center [784, 255] width 600 height 71
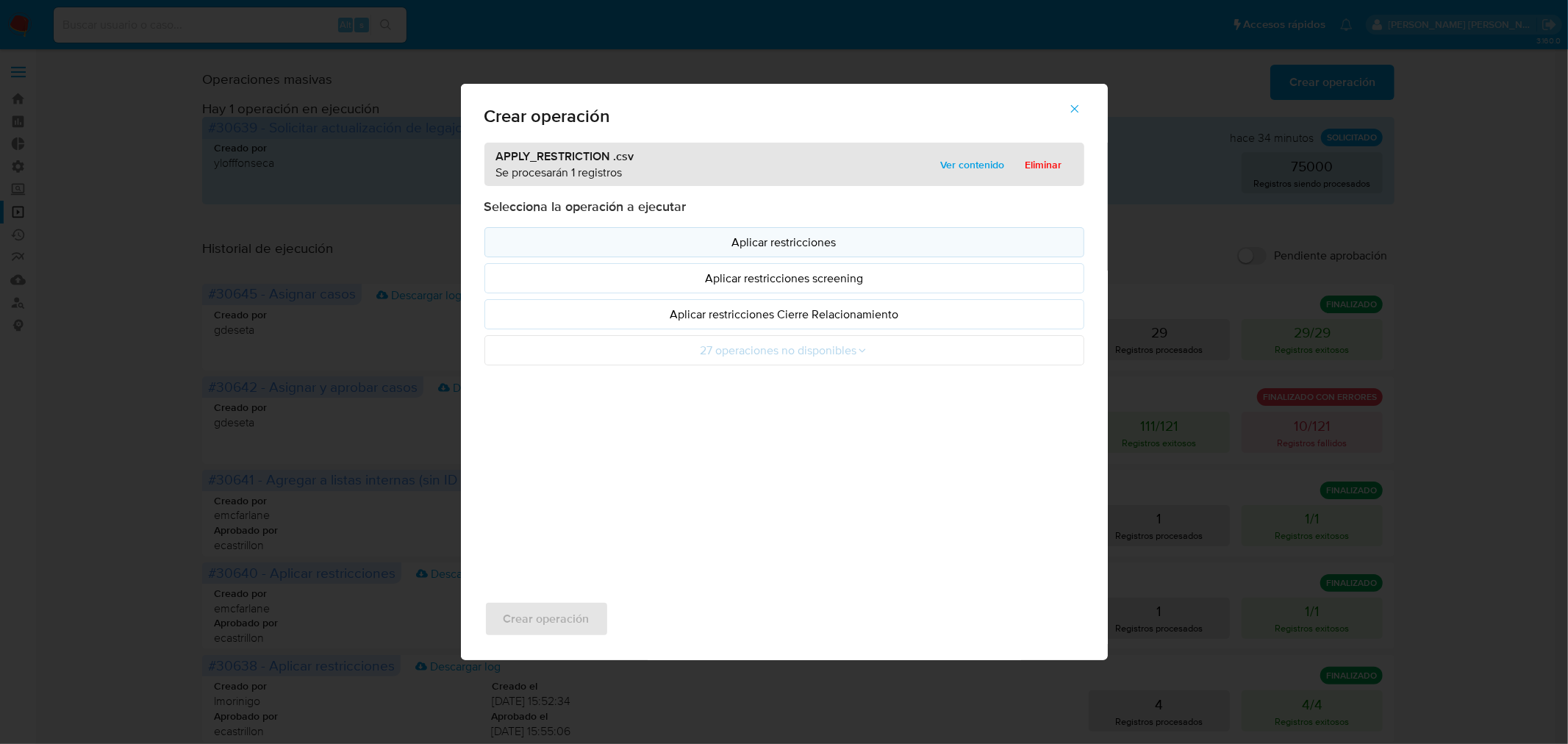
click at [855, 247] on p "Aplicar restricciones" at bounding box center [784, 243] width 575 height 17
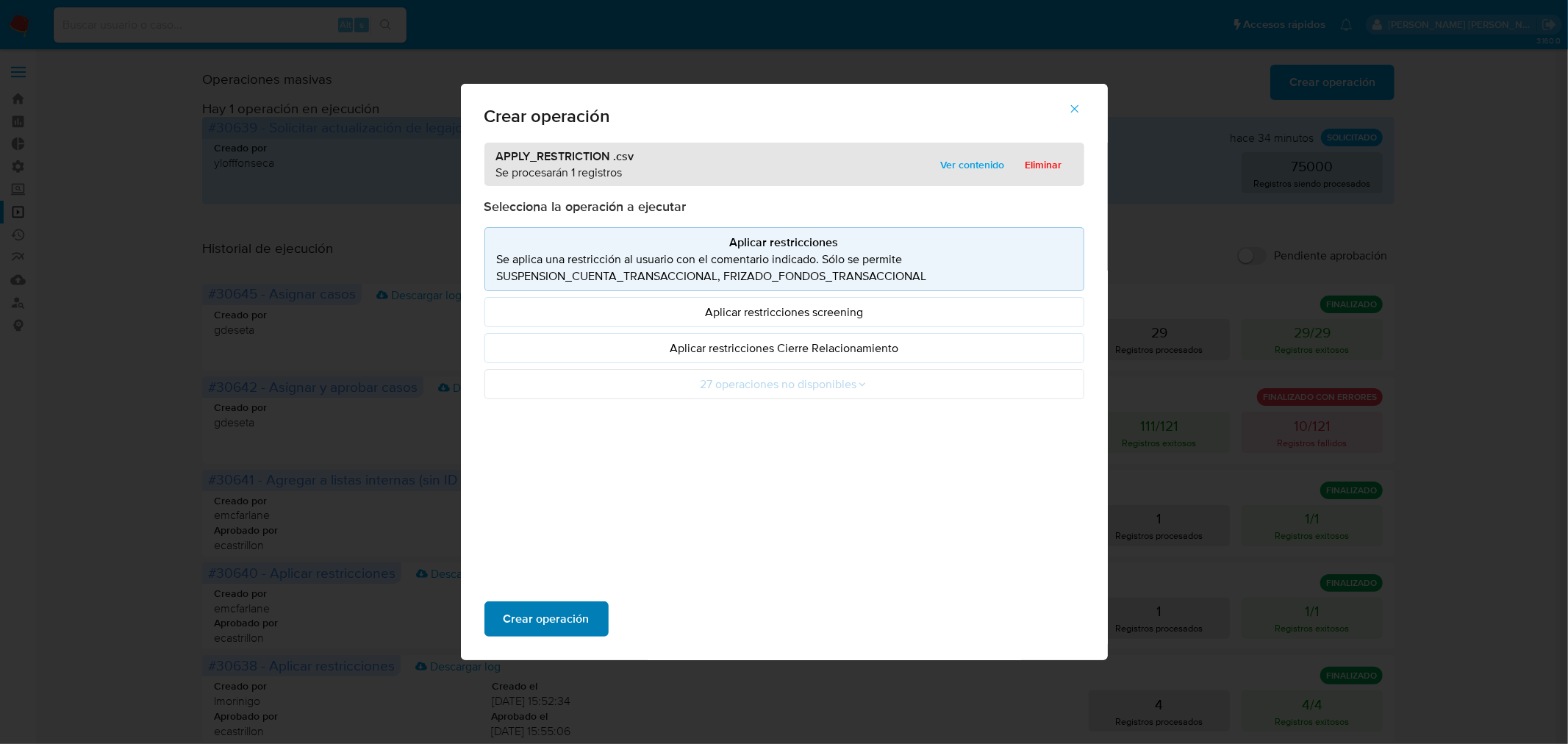
click at [570, 616] on span "Crear operación" at bounding box center [547, 619] width 86 height 33
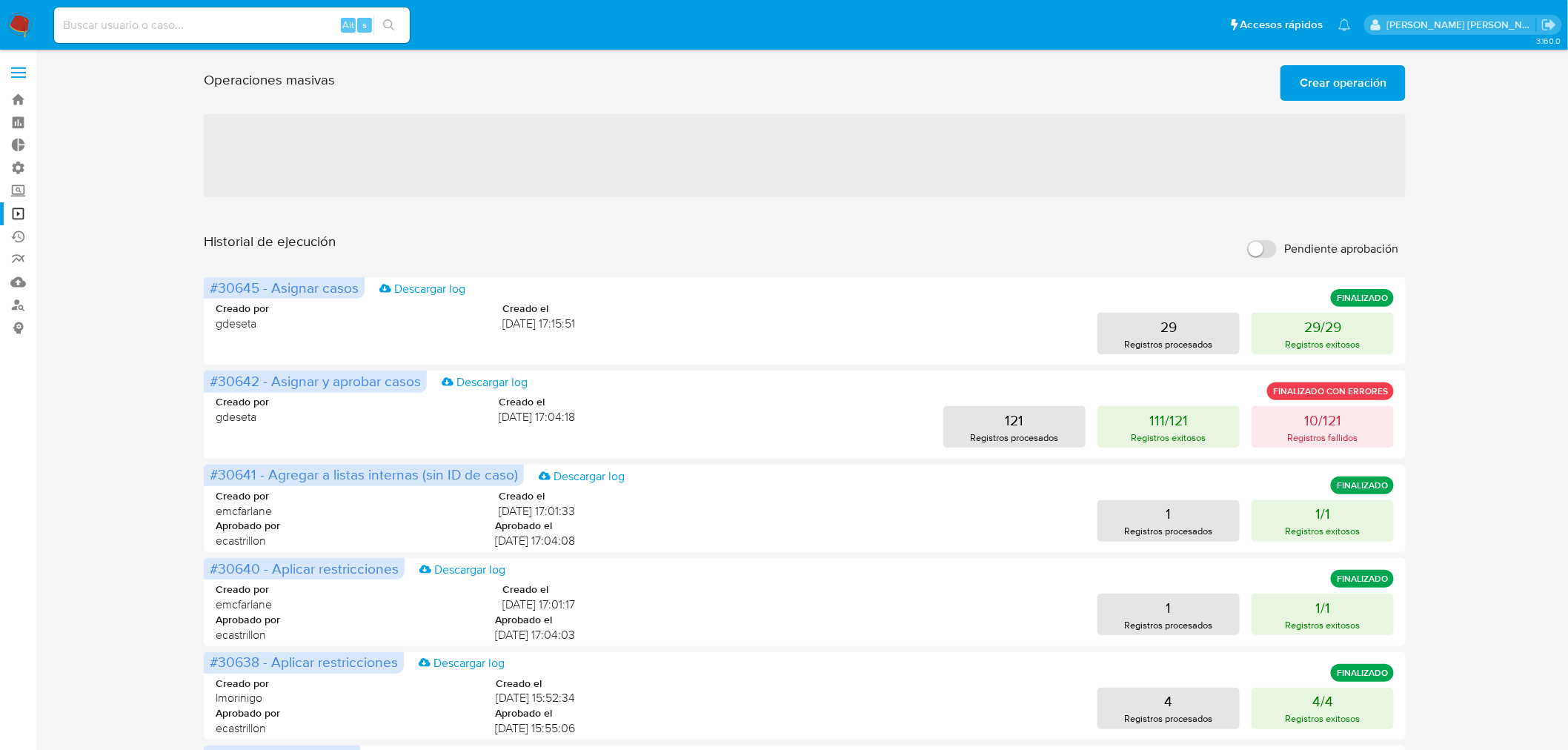
click at [13, 16] on img at bounding box center [20, 25] width 25 height 25
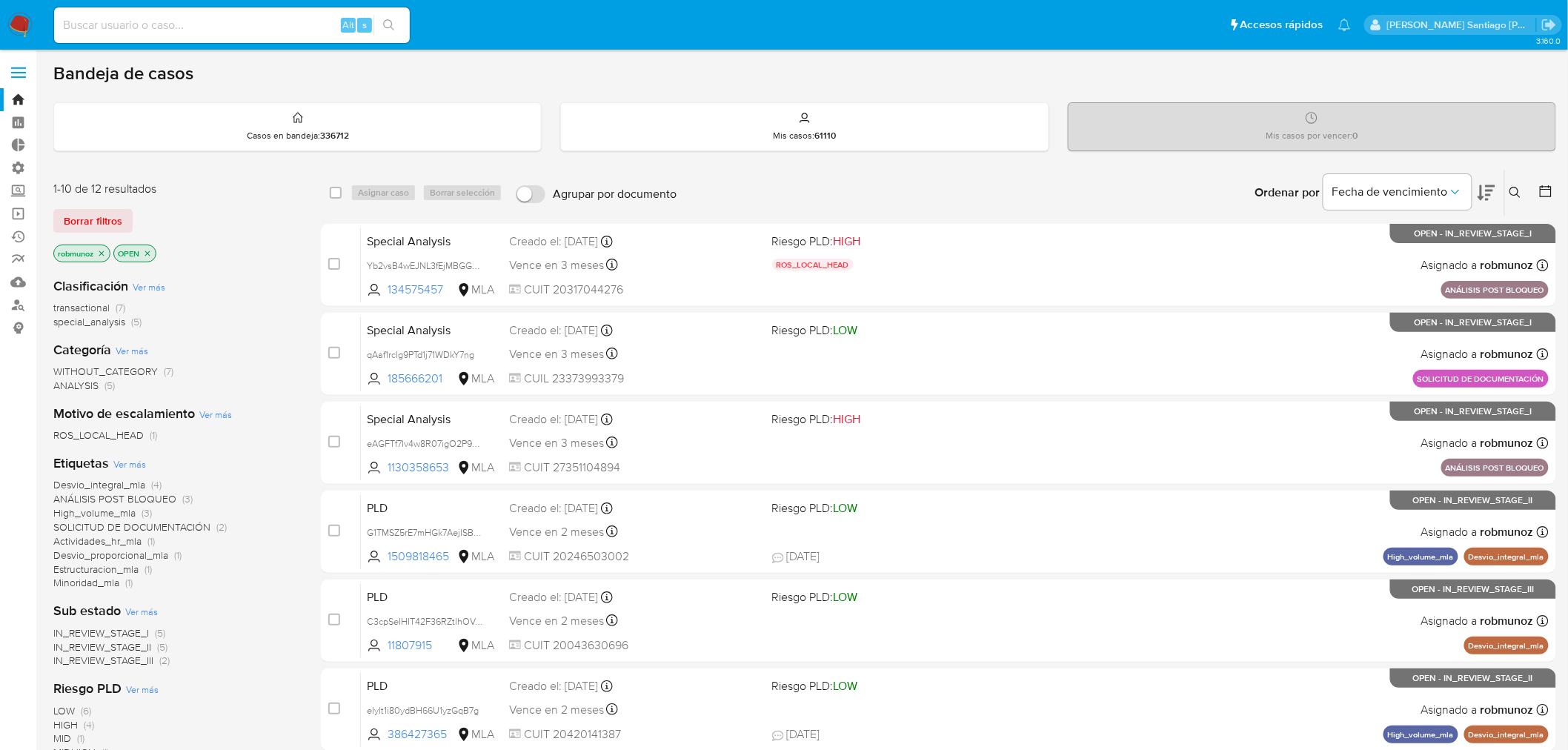
click at [1515, 186] on icon at bounding box center [1514, 192] width 11 height 11
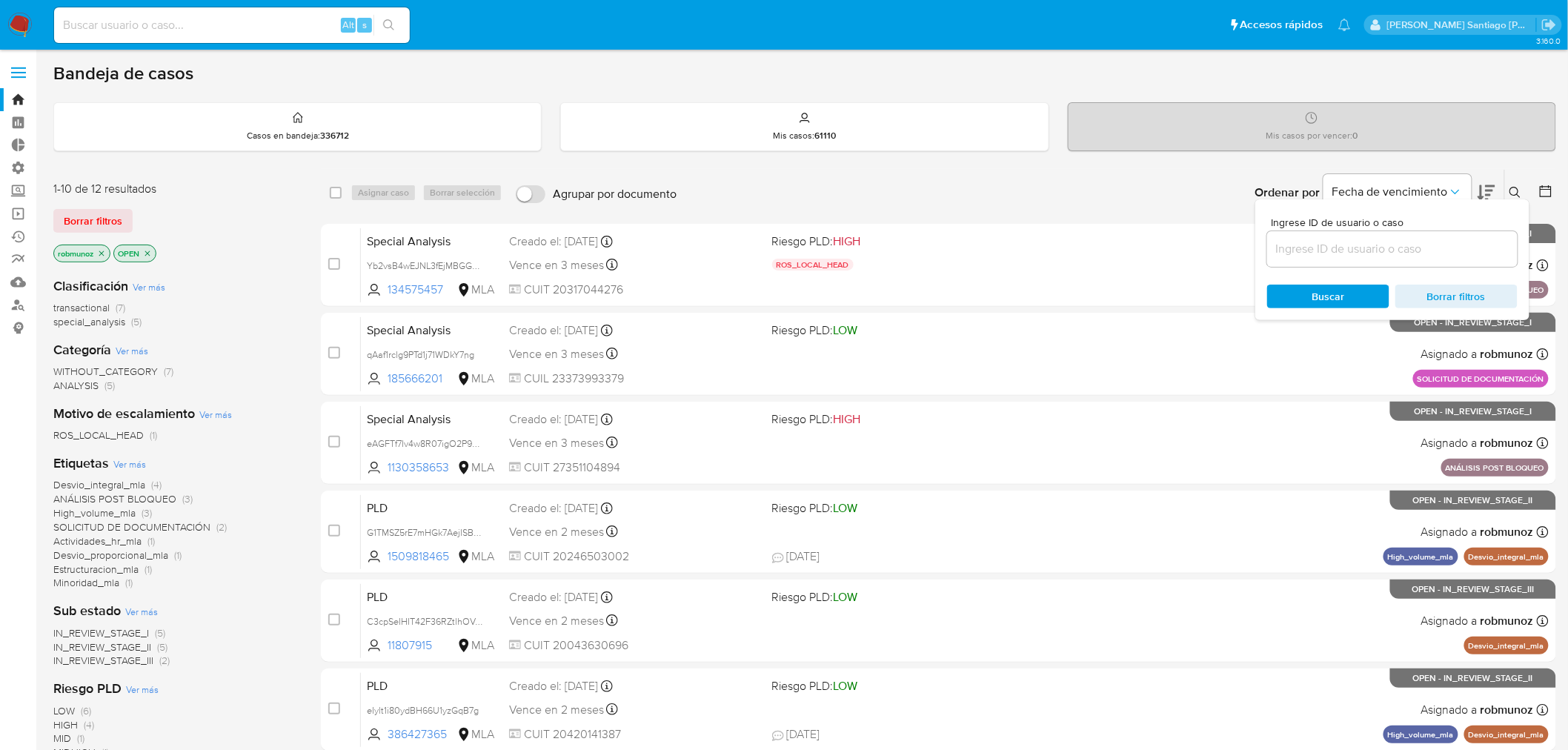
click at [1397, 251] on input at bounding box center [1392, 249] width 250 height 19
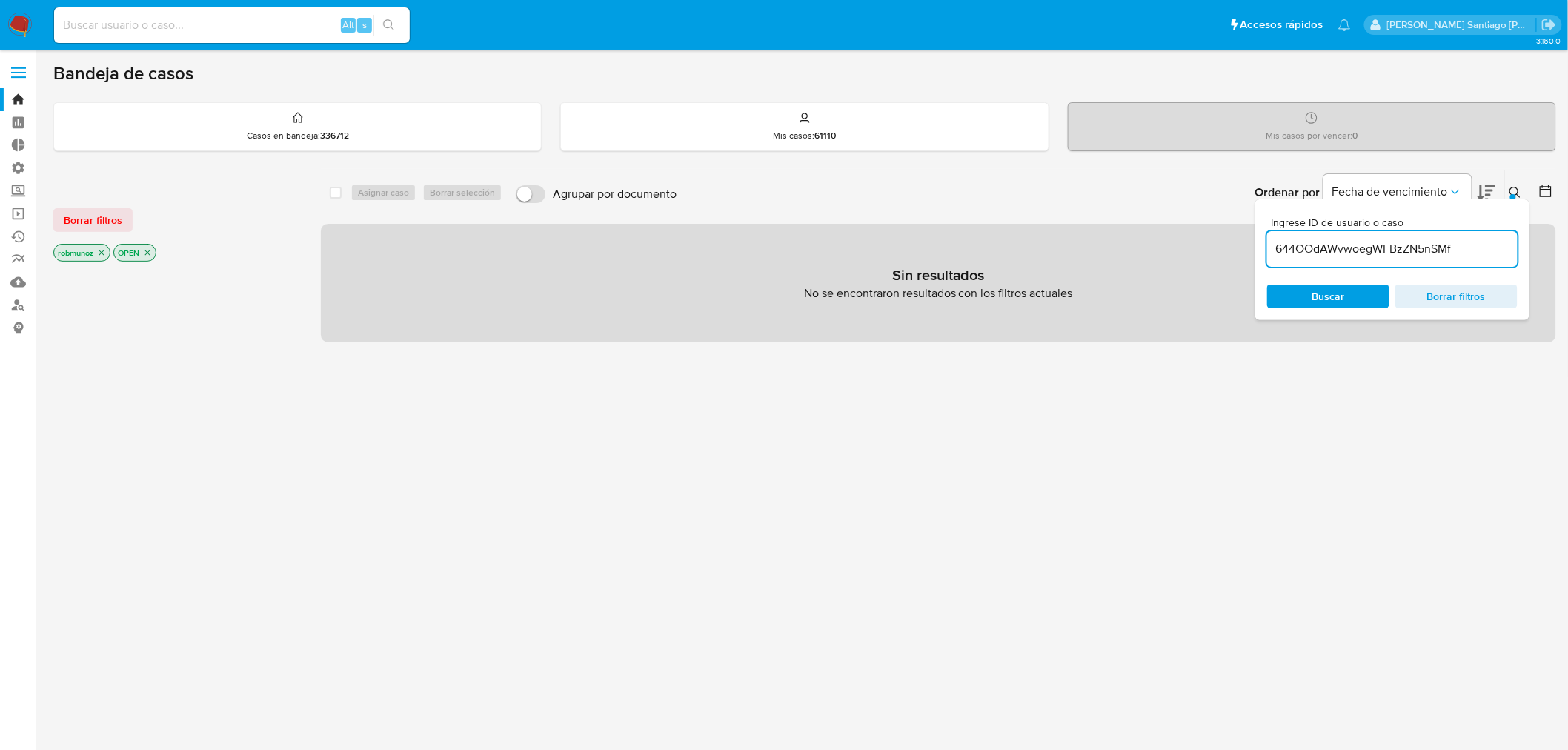
click at [1494, 253] on input "644OOdAWvwoegWFBzZN5nSMf" at bounding box center [1392, 249] width 250 height 19
type input "644OOdAWvwoegWFBzZN5nSMf"
click at [121, 217] on button "Borrar filtros" at bounding box center [93, 219] width 79 height 23
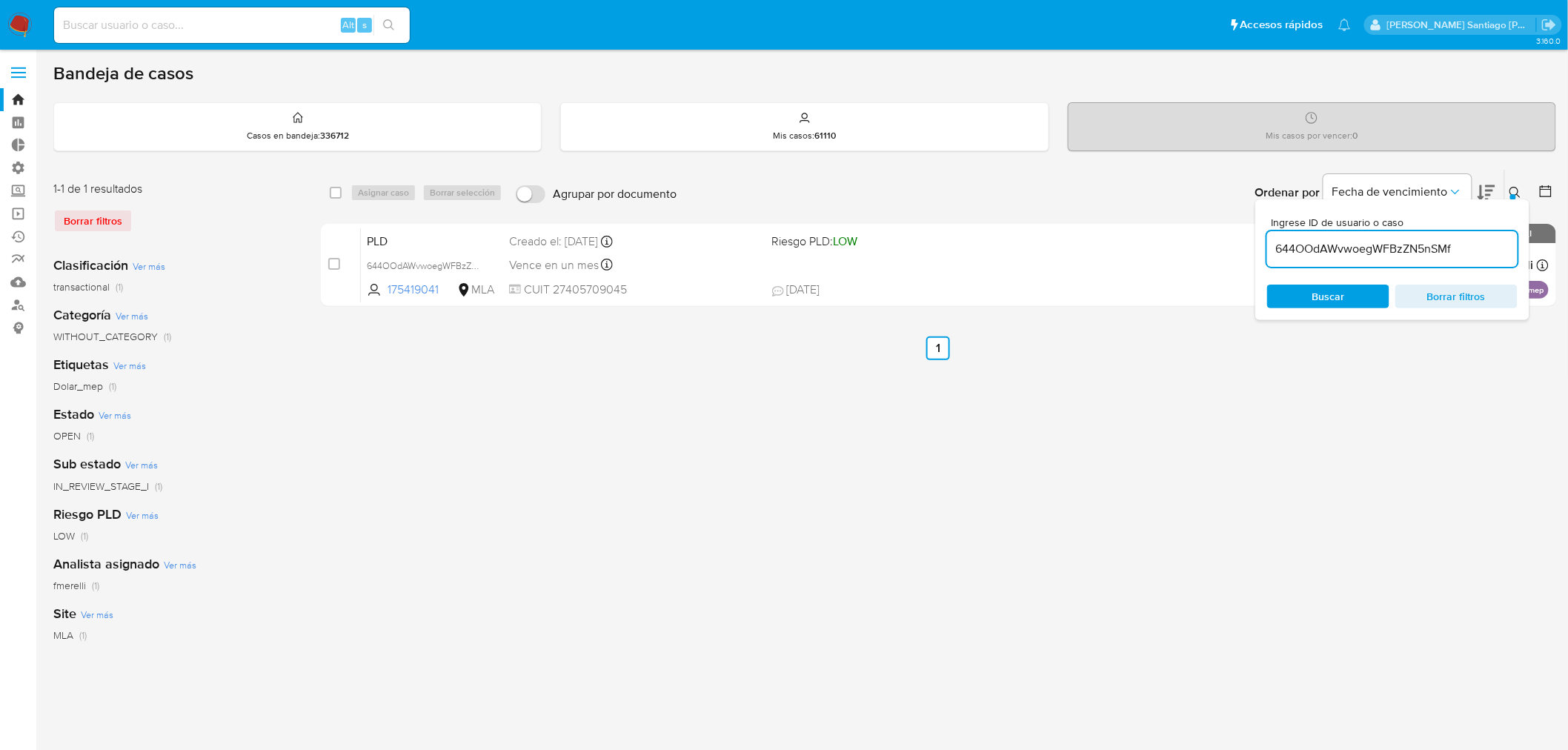
click at [1521, 186] on button at bounding box center [1517, 192] width 24 height 18
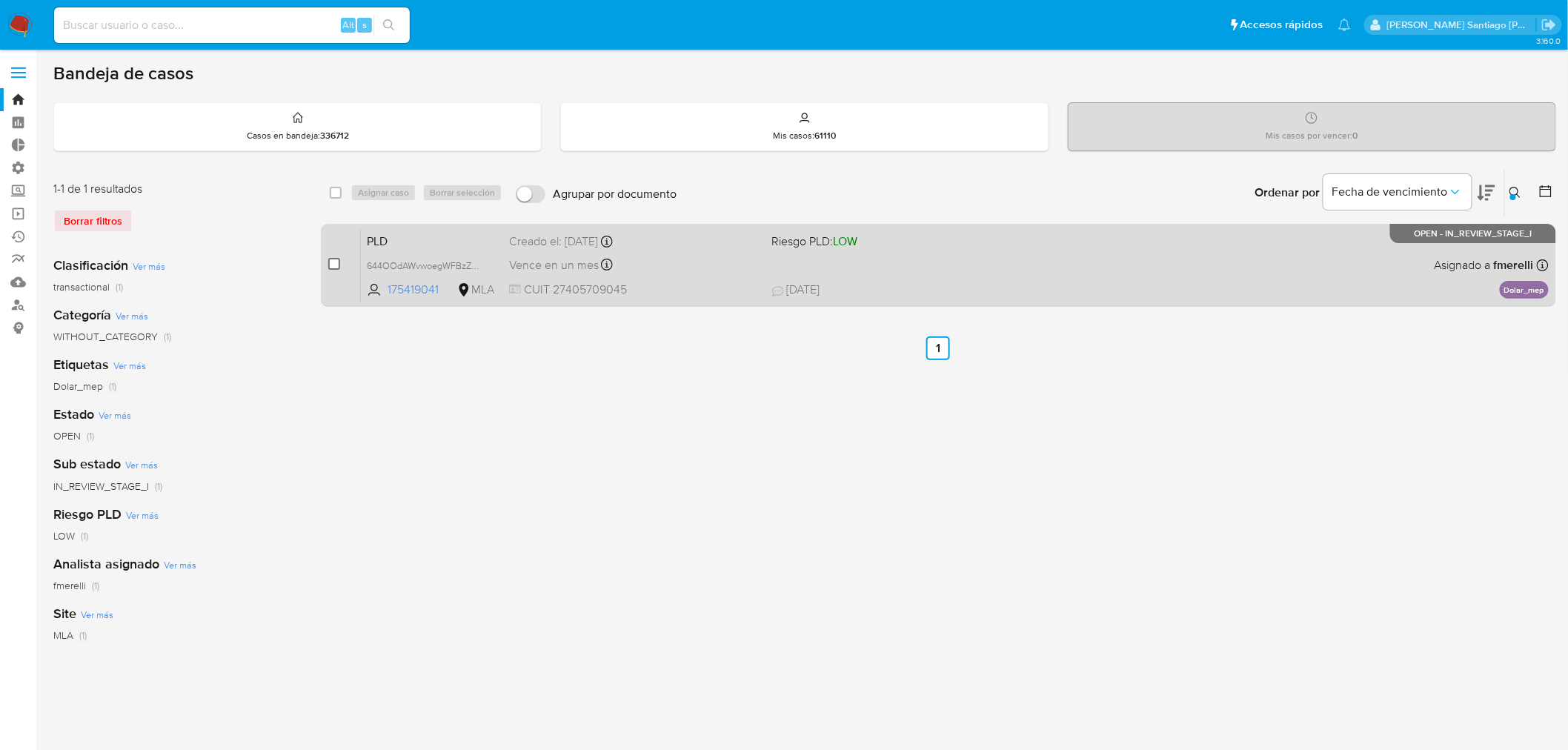
click at [331, 263] on input "checkbox" at bounding box center [335, 264] width 12 height 12
checkbox input "true"
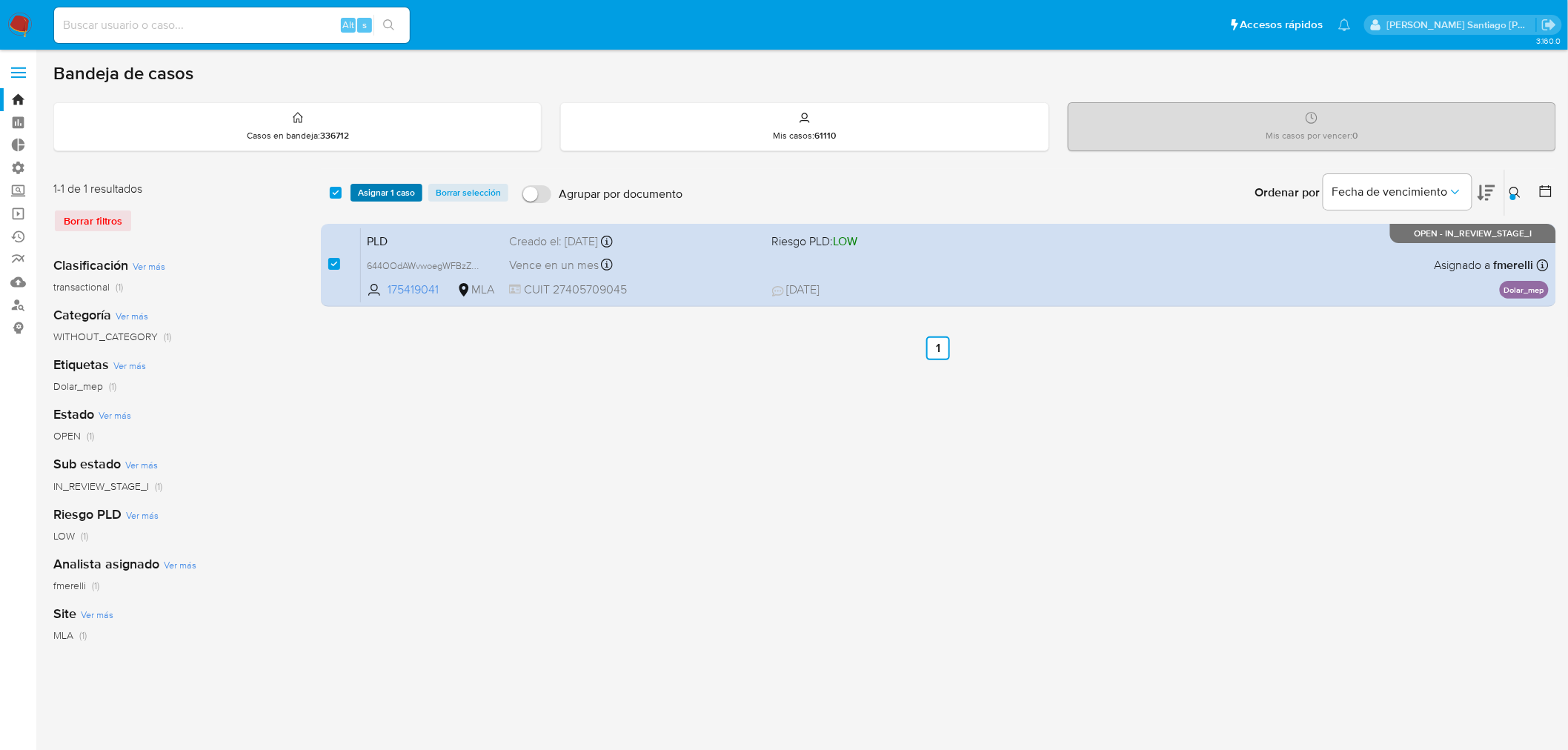
click at [370, 194] on span "Asignar 1 caso" at bounding box center [387, 192] width 57 height 15
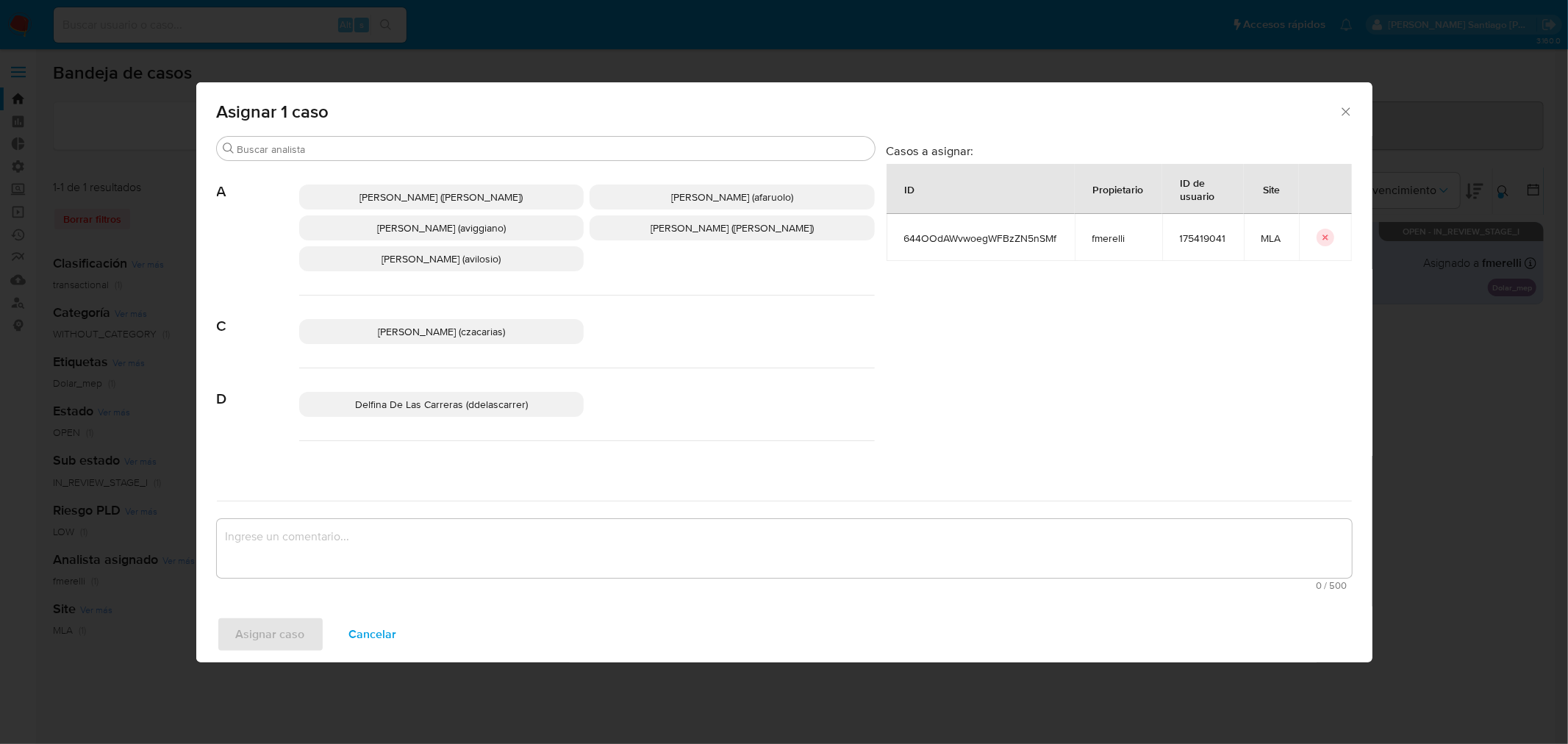
click at [1490, 481] on div "Asignar 1 caso Buscar A Abril Karina Medzovich (amedzovich) Agostina Dinora Far…" at bounding box center [784, 372] width 1568 height 744
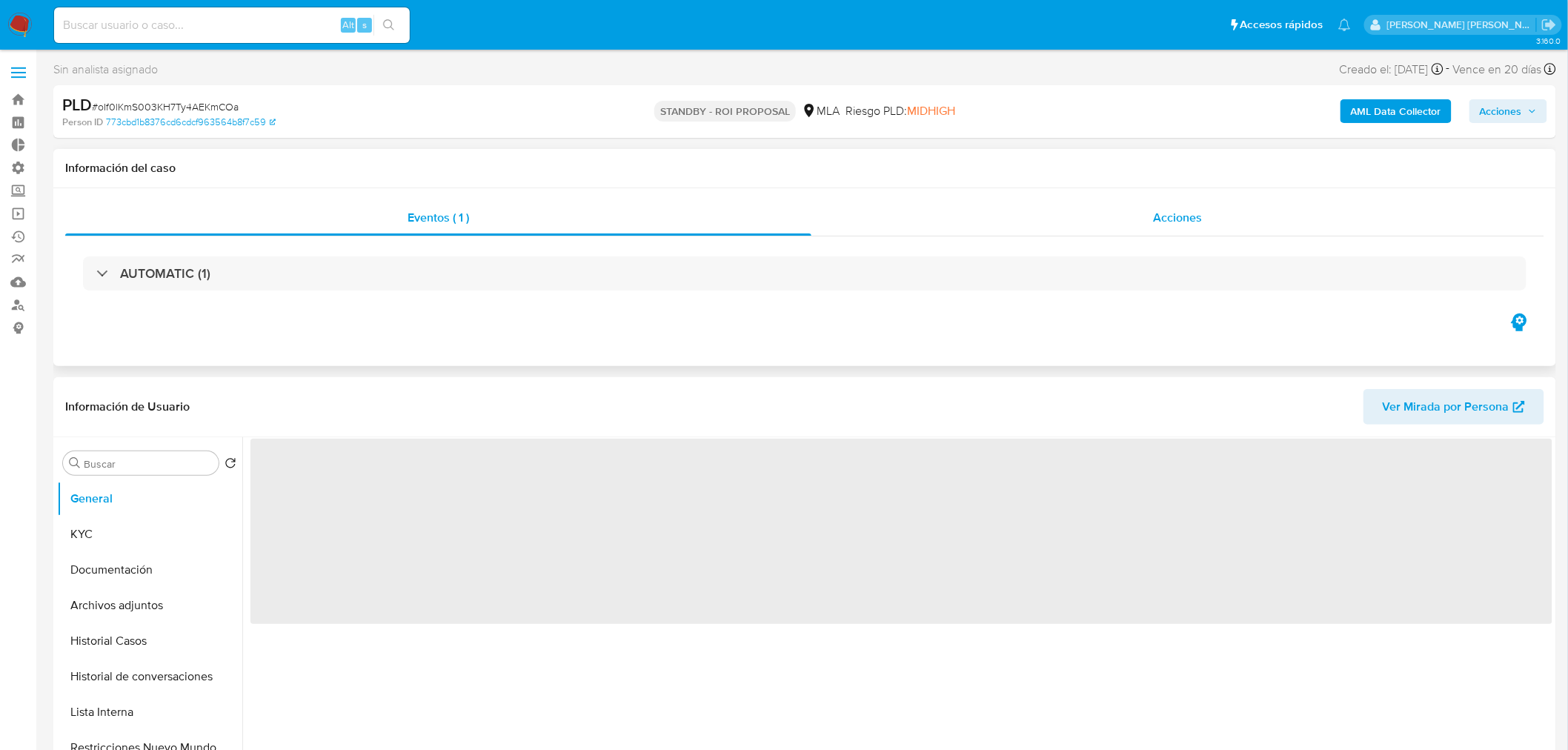
click at [1201, 215] on span "Acciones" at bounding box center [1177, 218] width 49 height 17
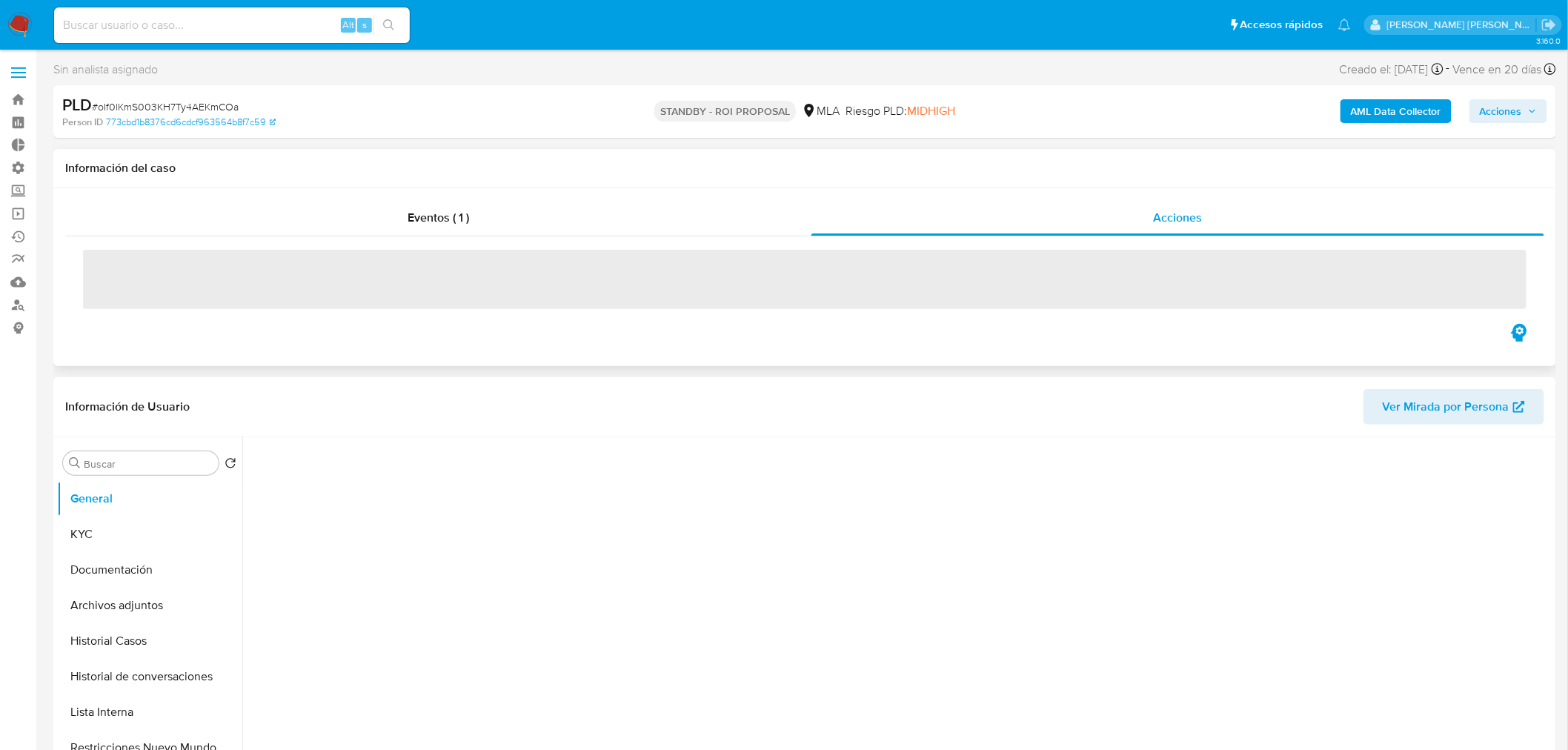
select select "10"
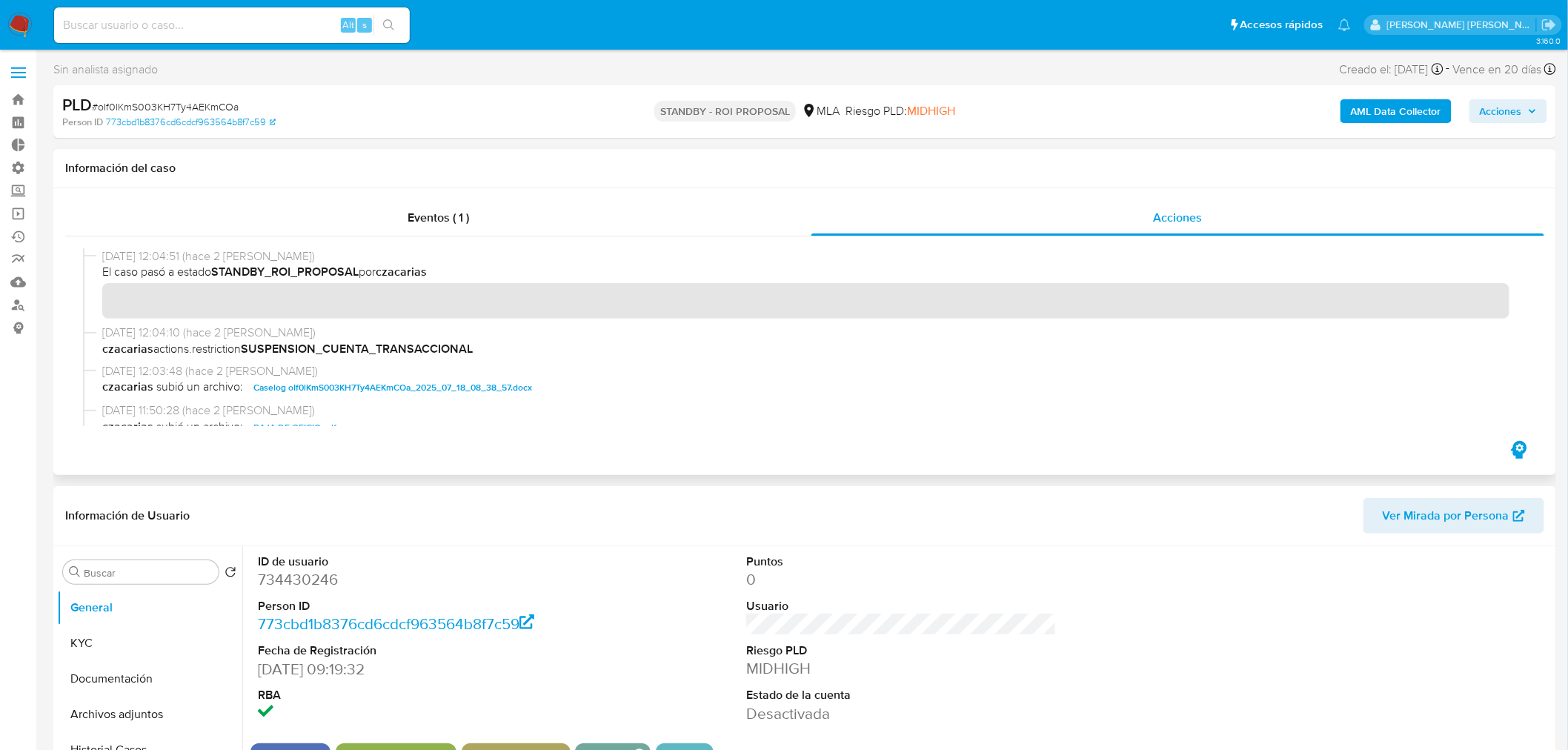
click at [420, 388] on span "Caselog oIf0lKmS003KH7Ty4AEKmCOa_2025_07_18_08_38_57.docx" at bounding box center [392, 388] width 278 height 18
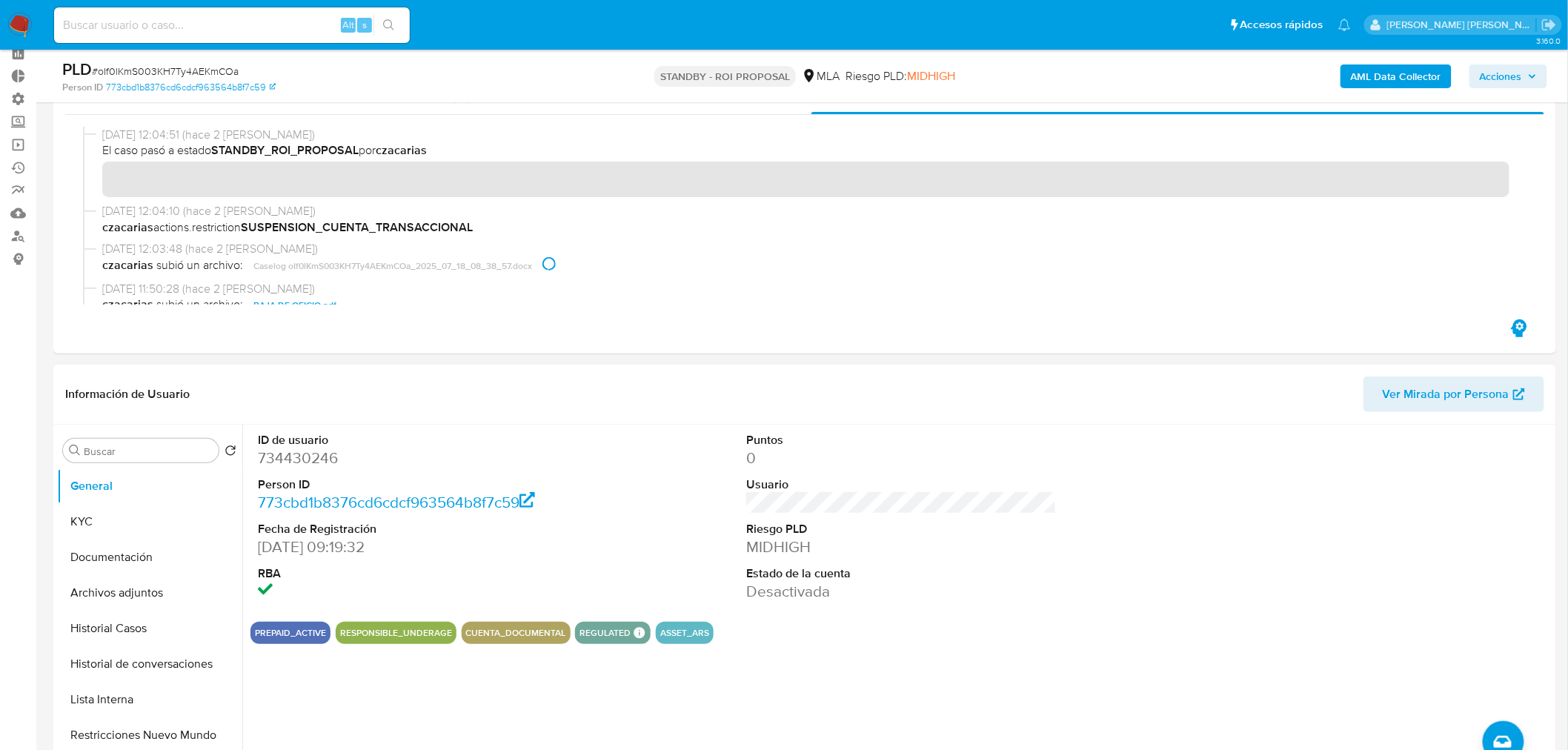
scroll to position [165, 0]
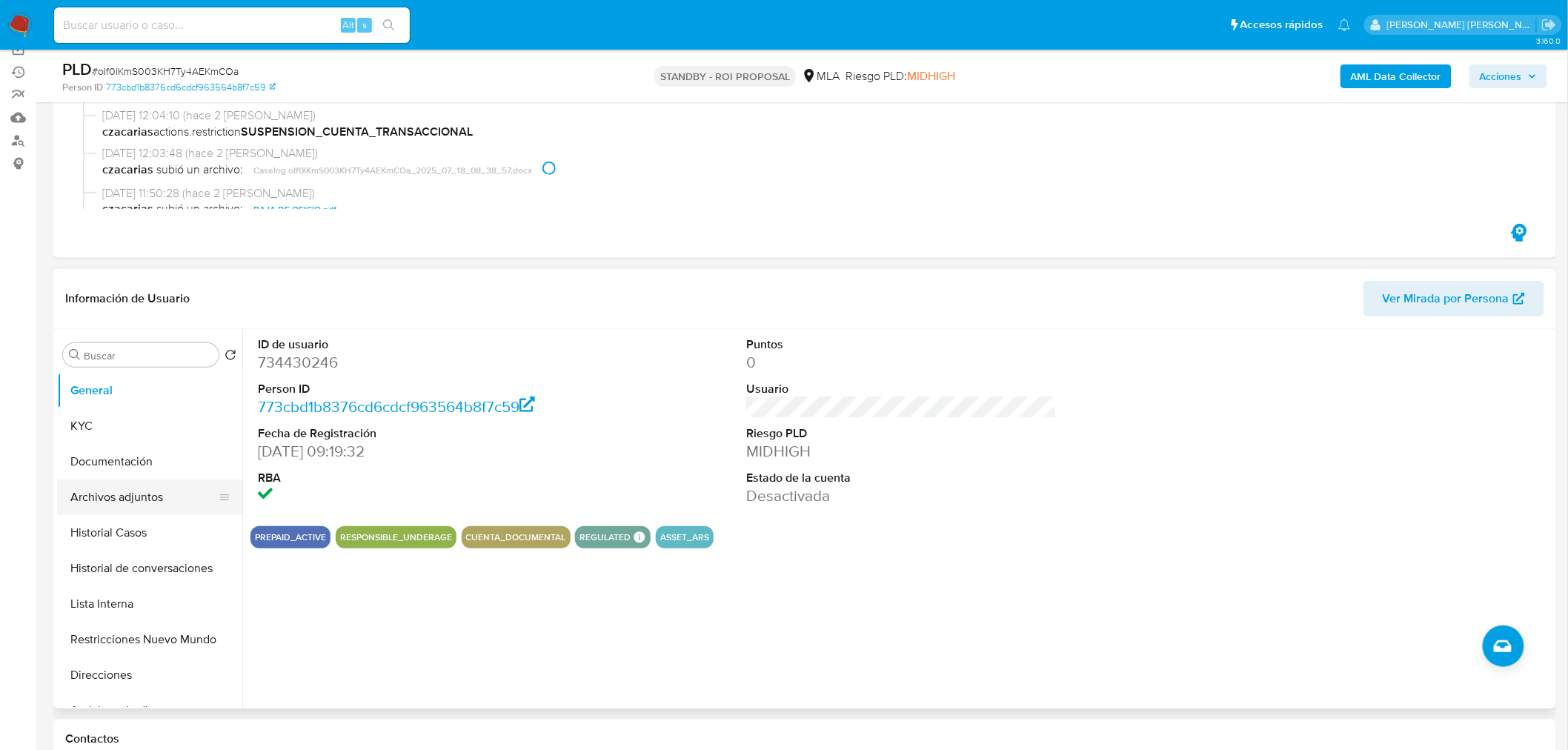
click at [151, 507] on button "Archivos adjuntos" at bounding box center [144, 497] width 173 height 36
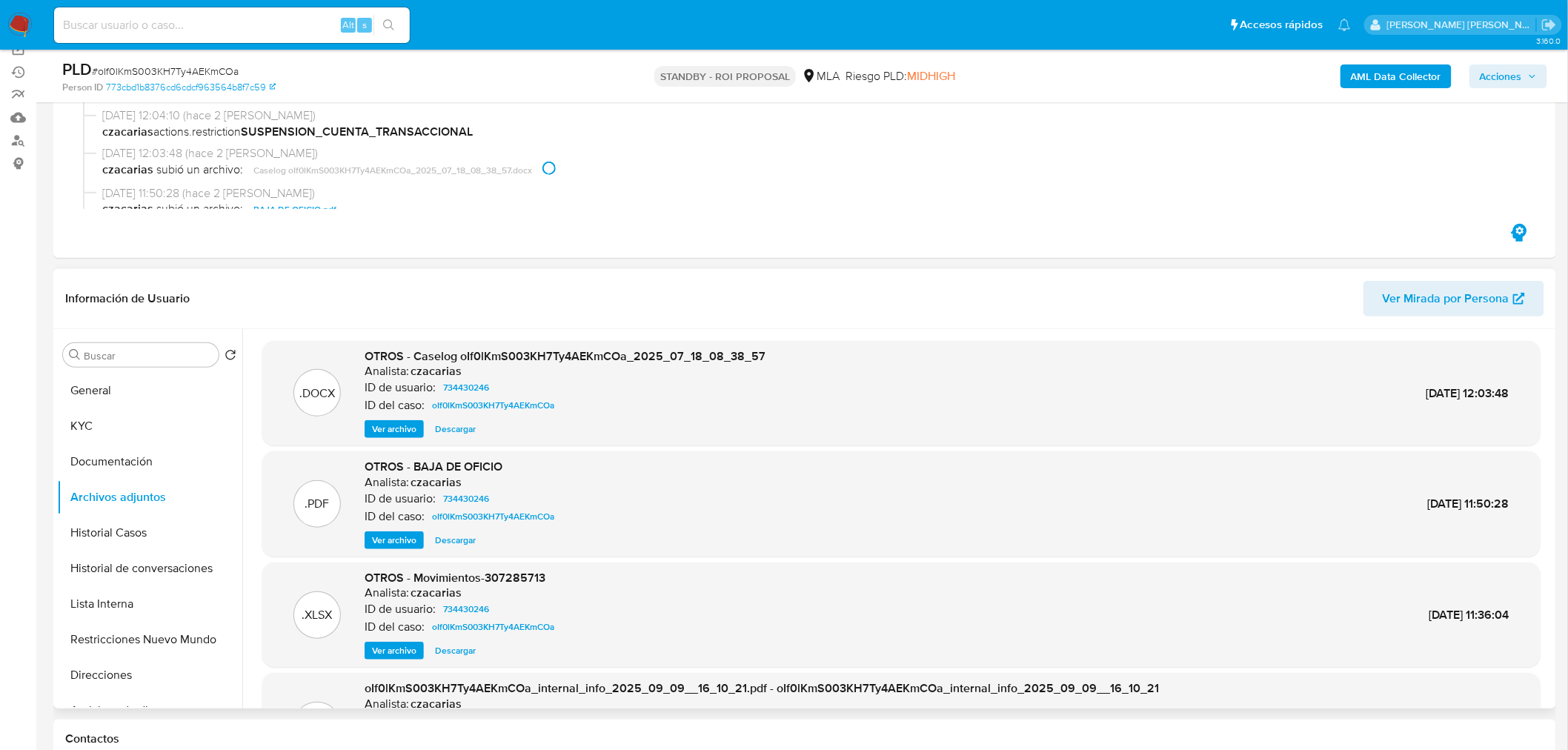
click at [461, 428] on span "Descargar" at bounding box center [455, 428] width 41 height 15
click at [264, 28] on input at bounding box center [231, 25] width 355 height 19
paste input "qHyBJzbZKzuSoh43VSDrGY1B"
type input "qHyBJzbZKzuSoh43VSDrGY1B"
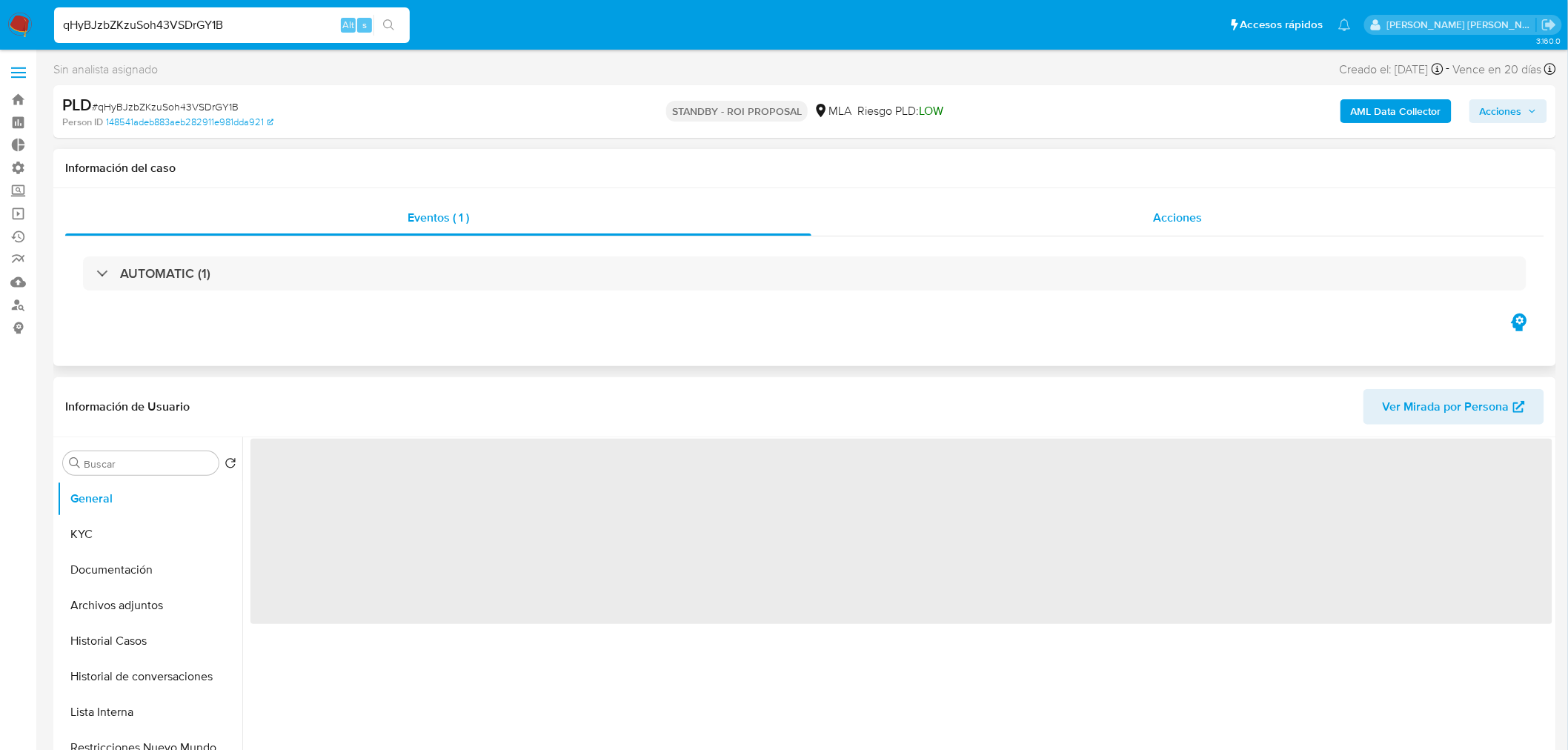
click at [1121, 200] on div "Acciones" at bounding box center [1178, 218] width 733 height 36
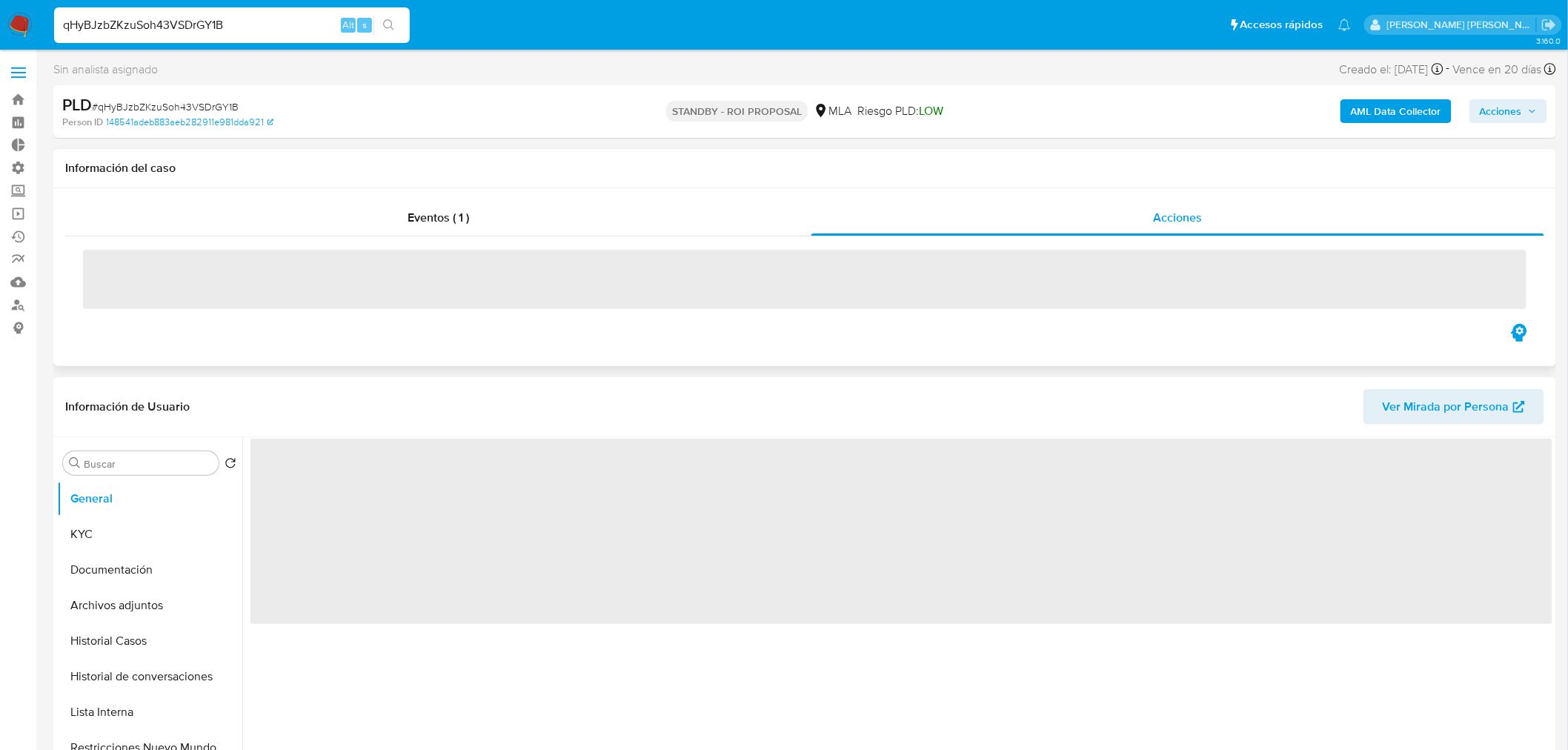
select select "10"
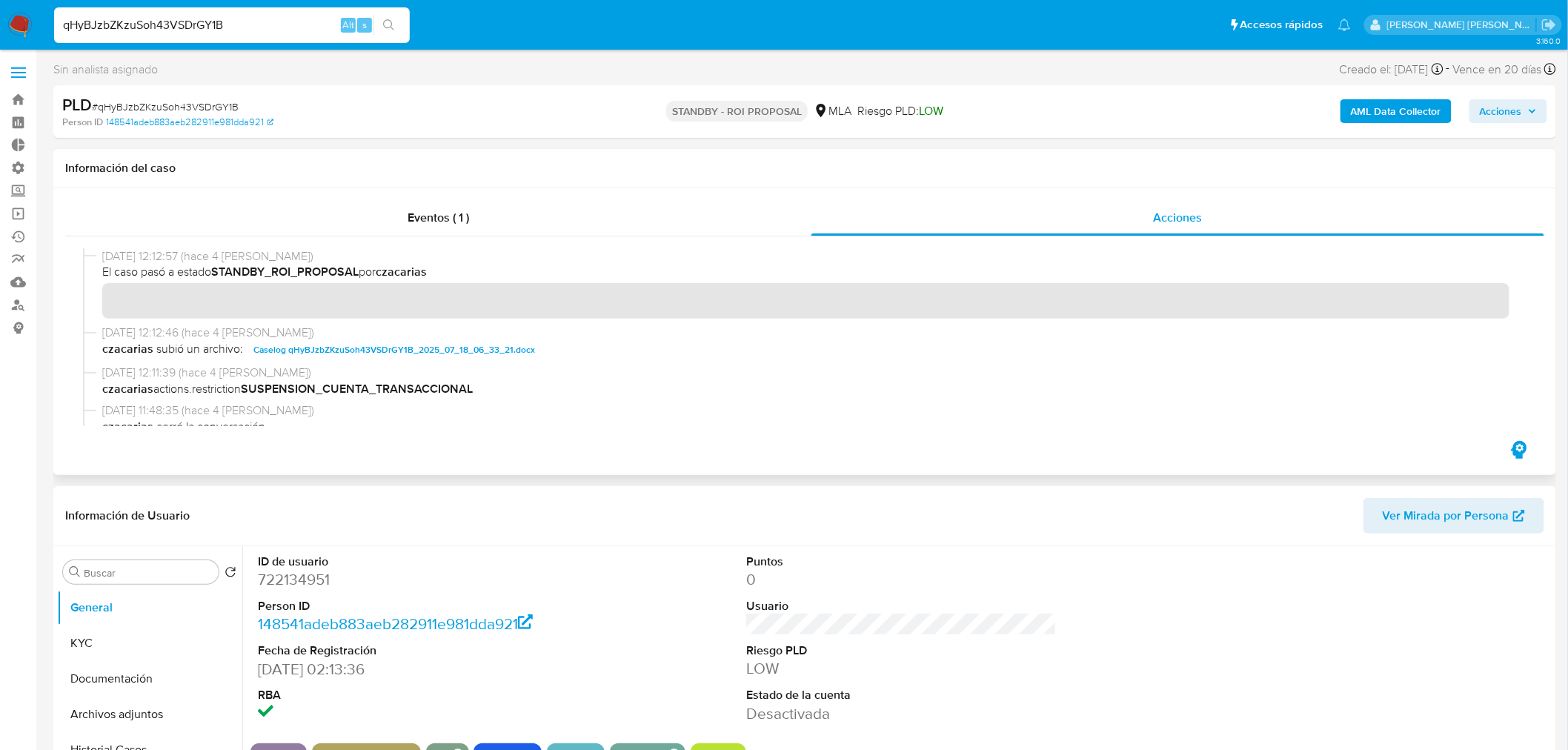
click at [488, 351] on span "Caselog qHyBJzbZKzuSoh43VSDrGY1B_2025_07_18_06_33_21.docx" at bounding box center [394, 349] width 282 height 18
click at [486, 349] on span "Caselog qHyBJzbZKzuSoh43VSDrGY1B_2025_07_18_06_33_21.docx" at bounding box center [394, 349] width 282 height 18
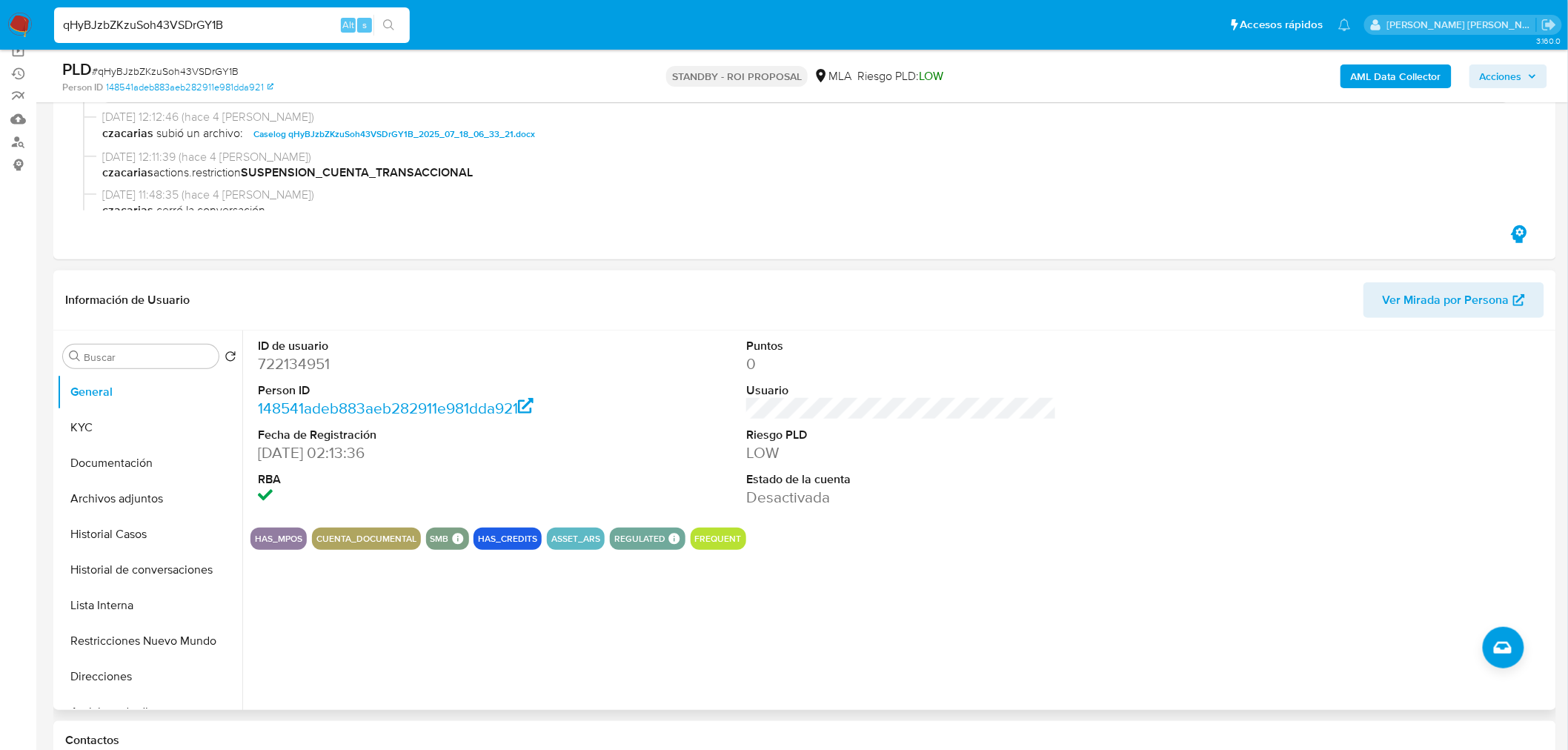
scroll to position [165, 0]
click at [203, 28] on input "qHyBJzbZKzuSoh43VSDrGY1B" at bounding box center [231, 25] width 355 height 19
click at [203, 27] on input "qHyBJzbZKzuSoh43VSDrGY1B" at bounding box center [231, 25] width 355 height 19
paste input "RSgNr42bMrjrKPj7IuCWzd2K"
type input "RSgNr42bMrjrKPj7IuCWzd2K"
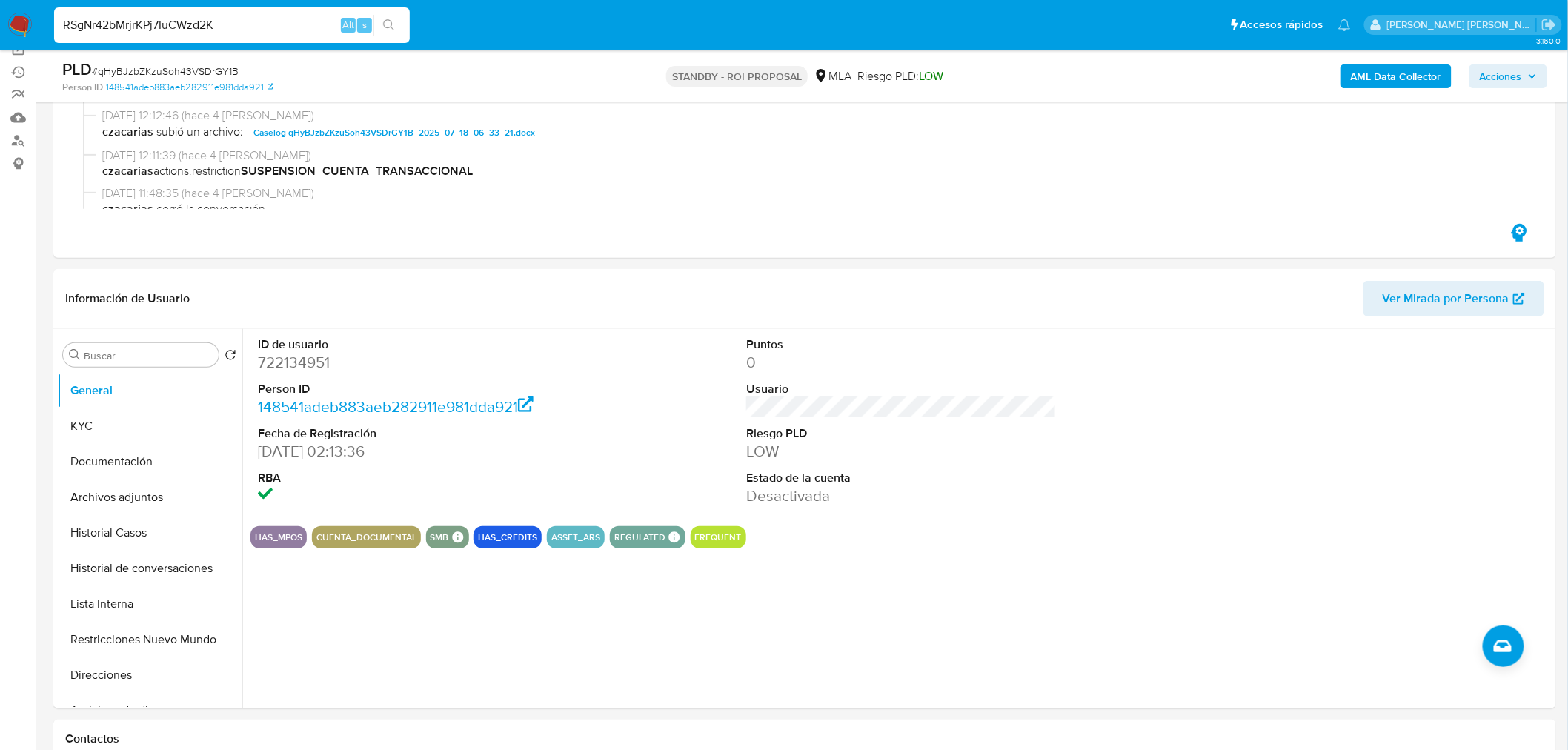
click at [389, 13] on div "RSgNr42bMrjrKPj7IuCWzd2K Alt s" at bounding box center [231, 25] width 355 height 36
click at [394, 27] on icon "search-icon" at bounding box center [389, 25] width 12 height 12
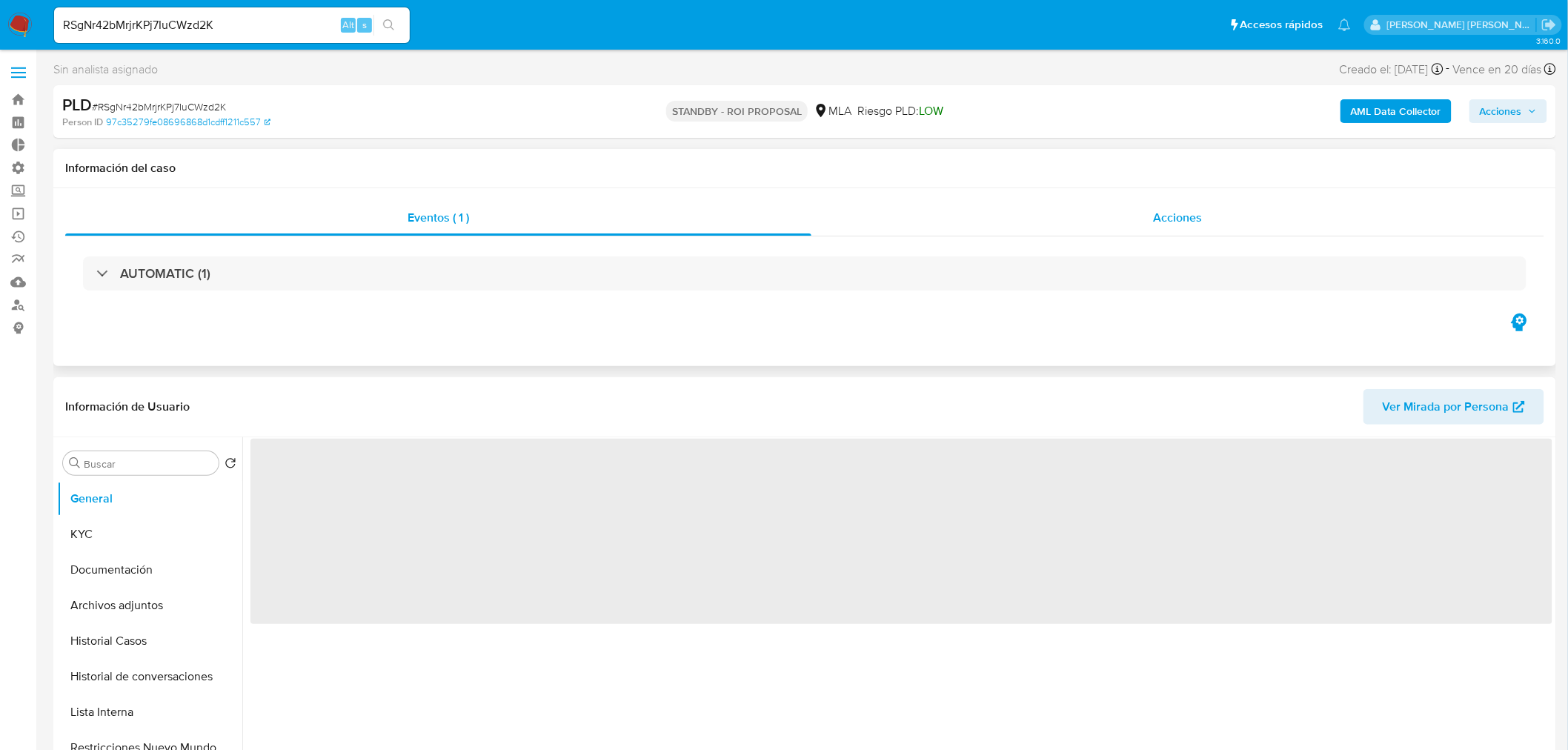
click at [1183, 217] on span "Acciones" at bounding box center [1177, 218] width 49 height 17
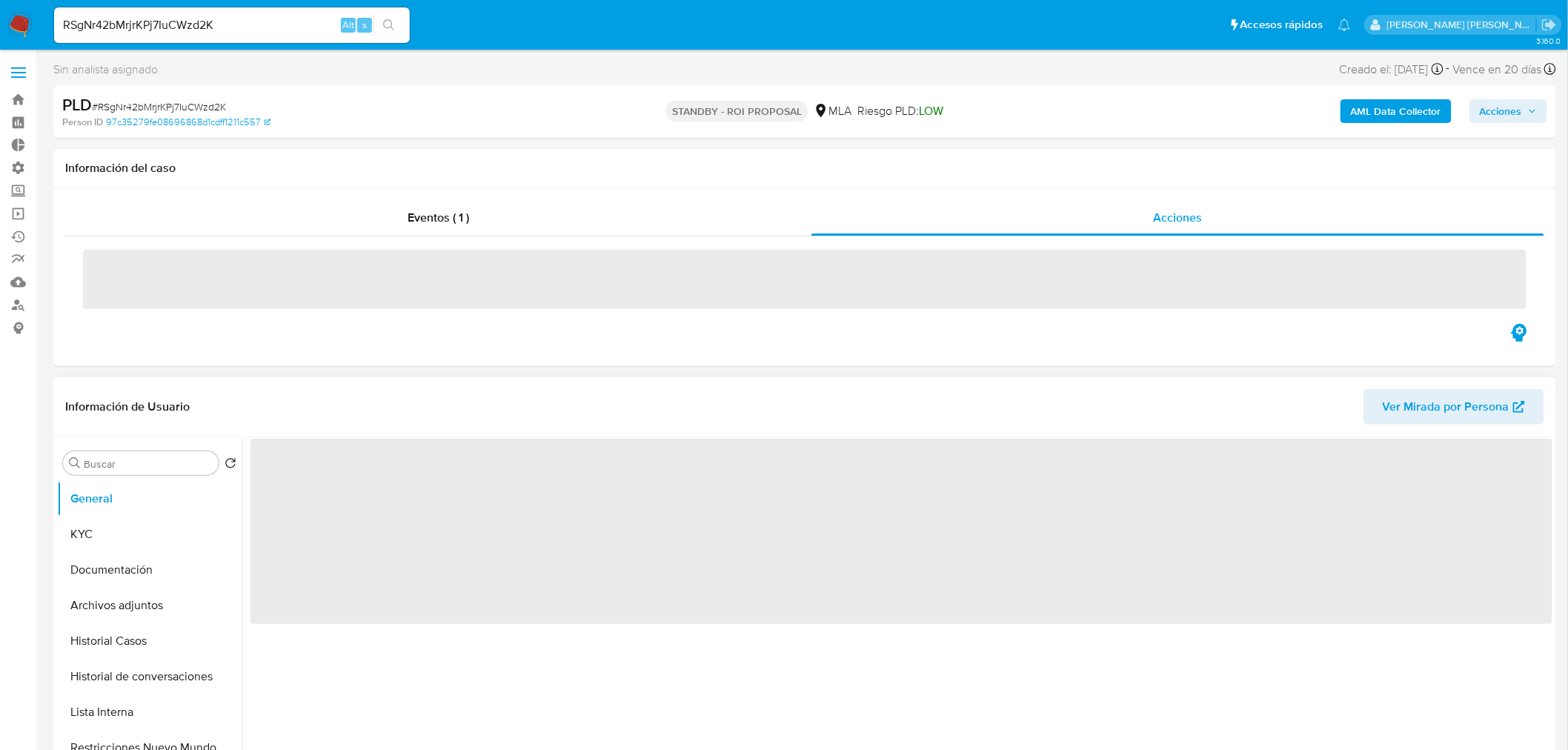
select select "10"
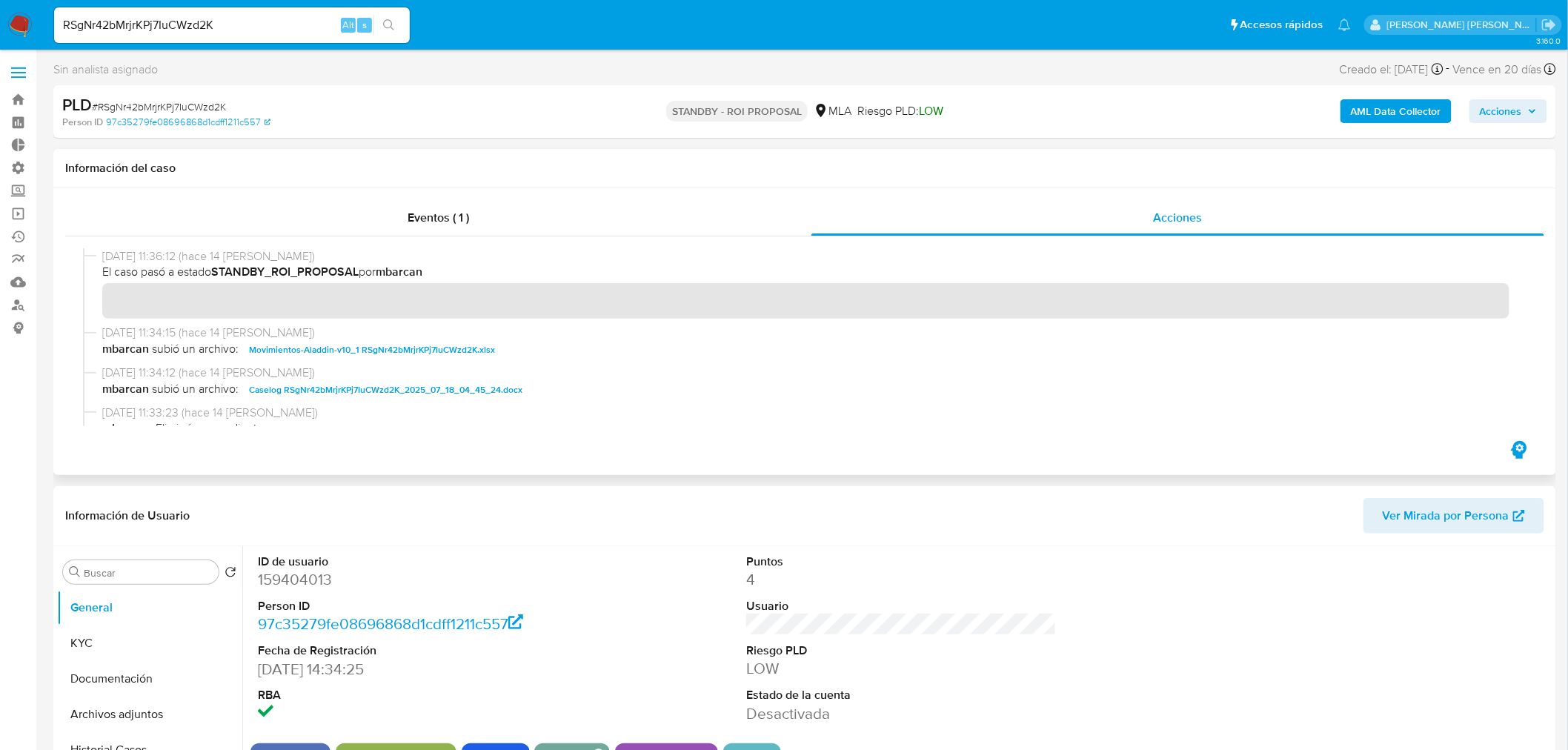
click at [447, 382] on span "Caselog RSgNr42bMrjrKPj7IuCWzd2K_2025_07_18_04_45_24.docx" at bounding box center [385, 389] width 273 height 18
